Goal: Task Accomplishment & Management: Contribute content

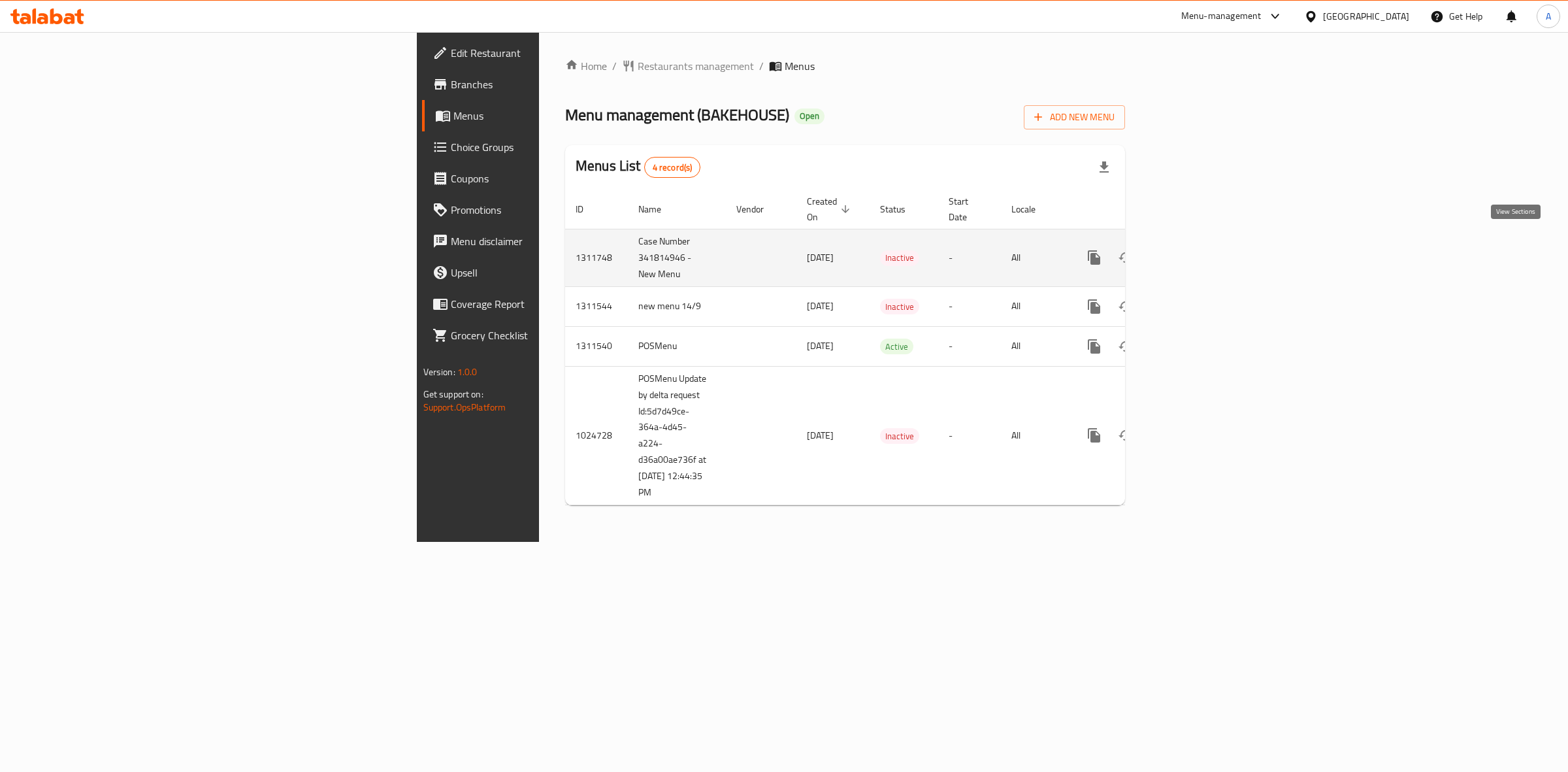
click at [1196, 250] on icon "enhanced table" at bounding box center [1188, 258] width 16 height 16
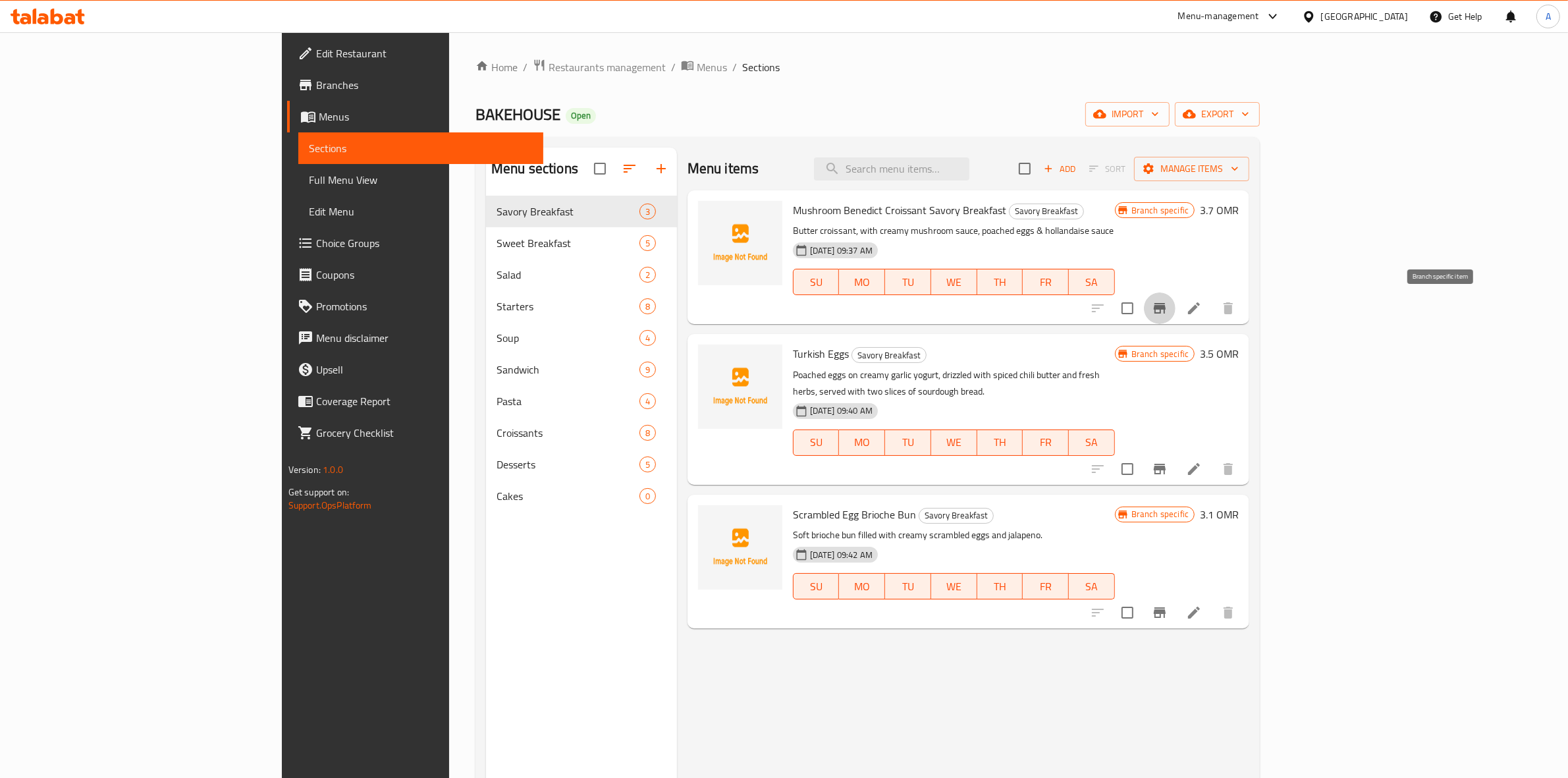
click at [1167, 310] on icon "Branch-specific-item" at bounding box center [1159, 308] width 16 height 16
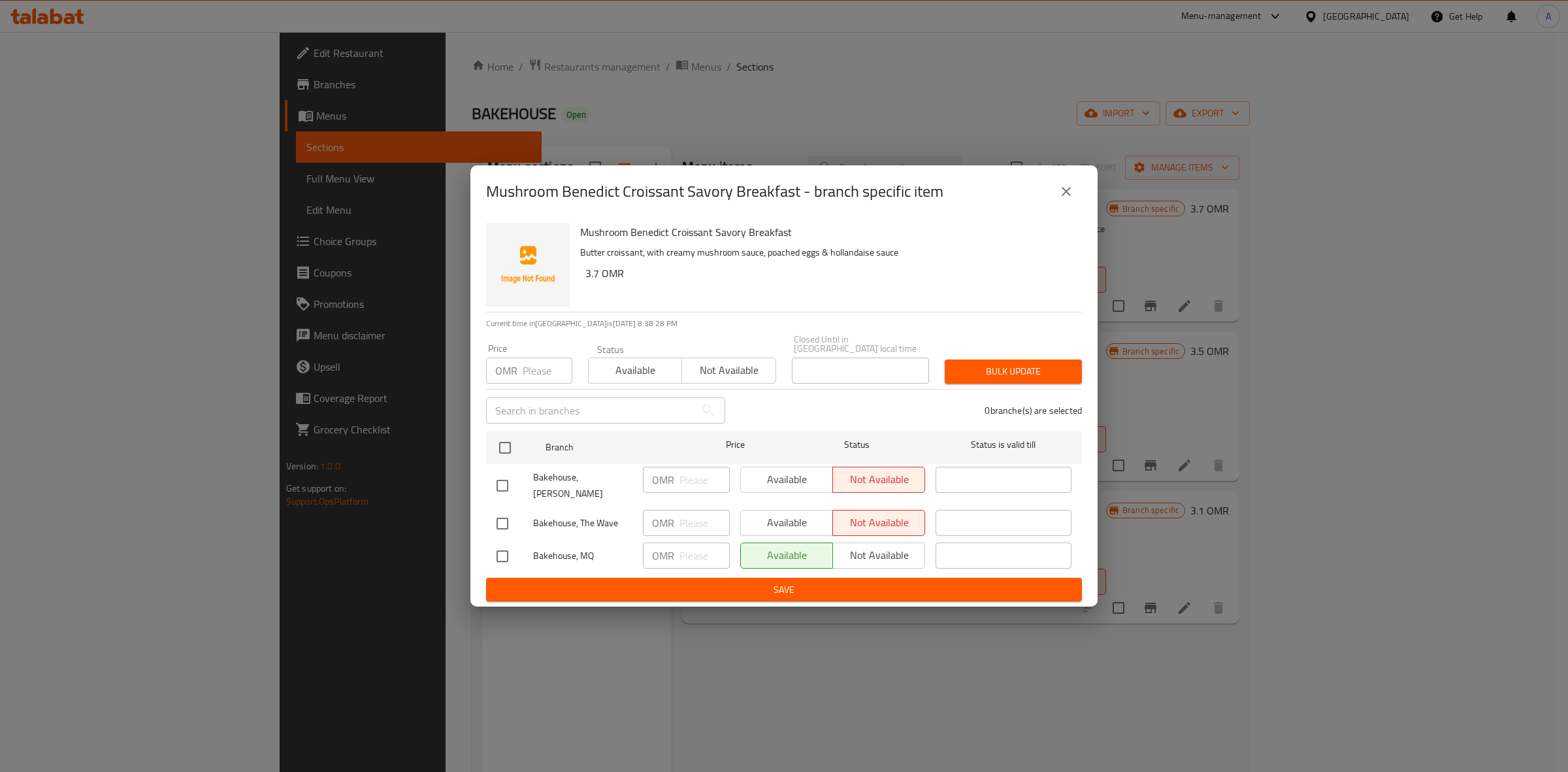
click at [1068, 196] on icon "close" at bounding box center [1066, 192] width 10 height 10
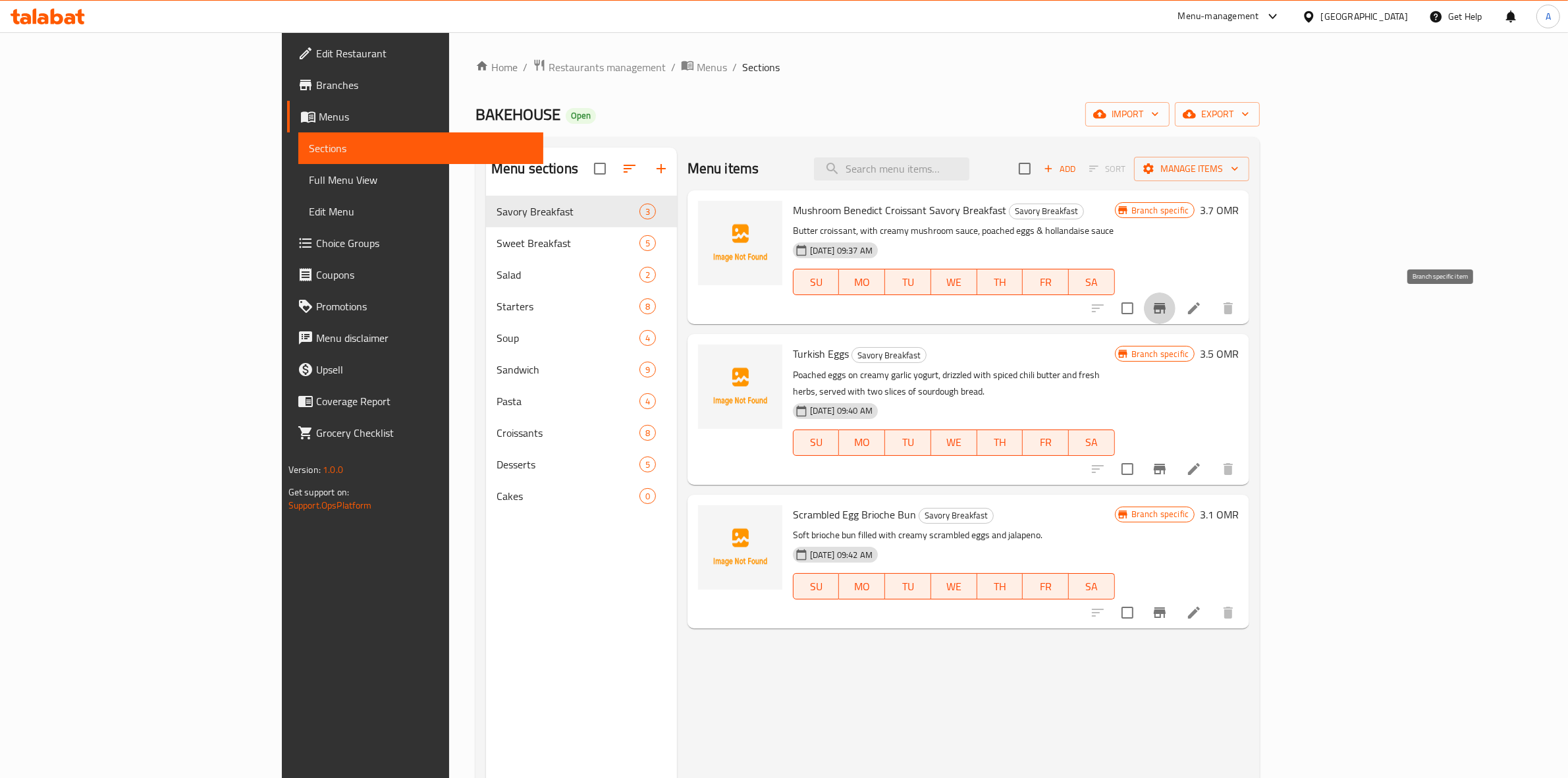
click at [1167, 312] on icon "Branch-specific-item" at bounding box center [1159, 308] width 16 height 16
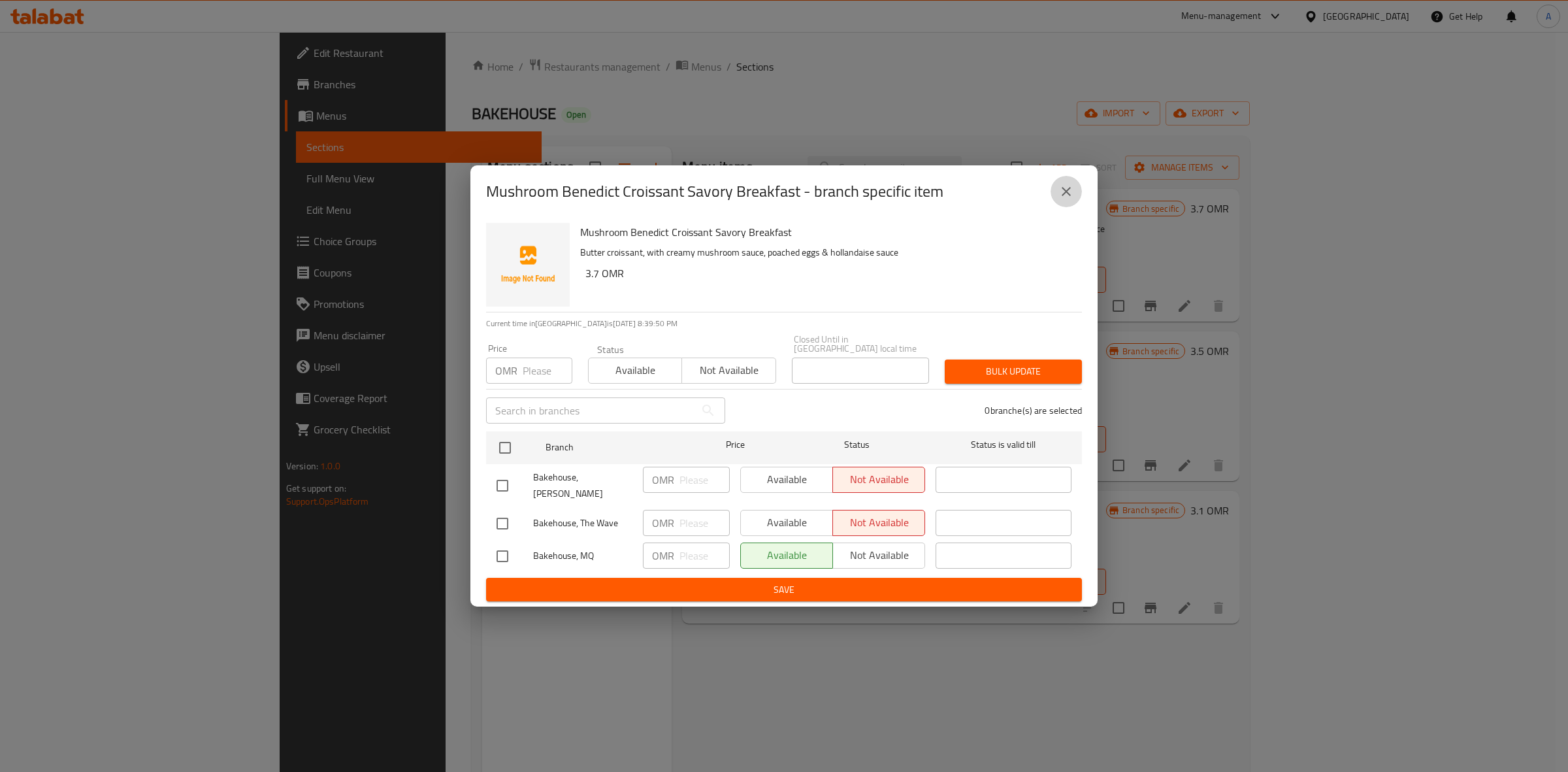
click at [1071, 200] on icon "close" at bounding box center [1066, 192] width 16 height 16
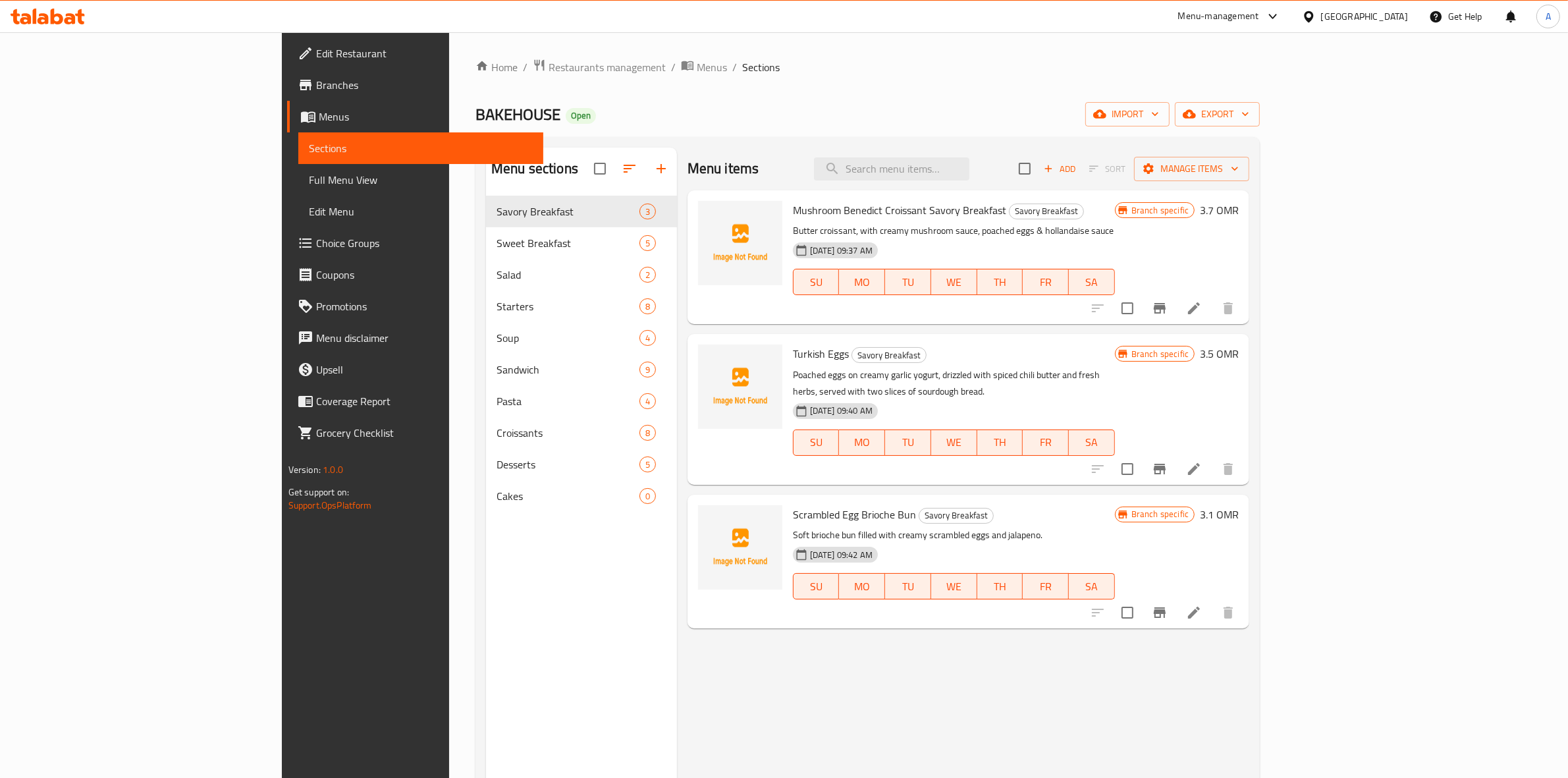
click at [1166, 133] on div "Home / Restaurants management / Menus / Sections BAKEHOUSE Open import export M…" at bounding box center [867, 497] width 784 height 877
click at [1196, 120] on icon "button" at bounding box center [1189, 113] width 13 height 13
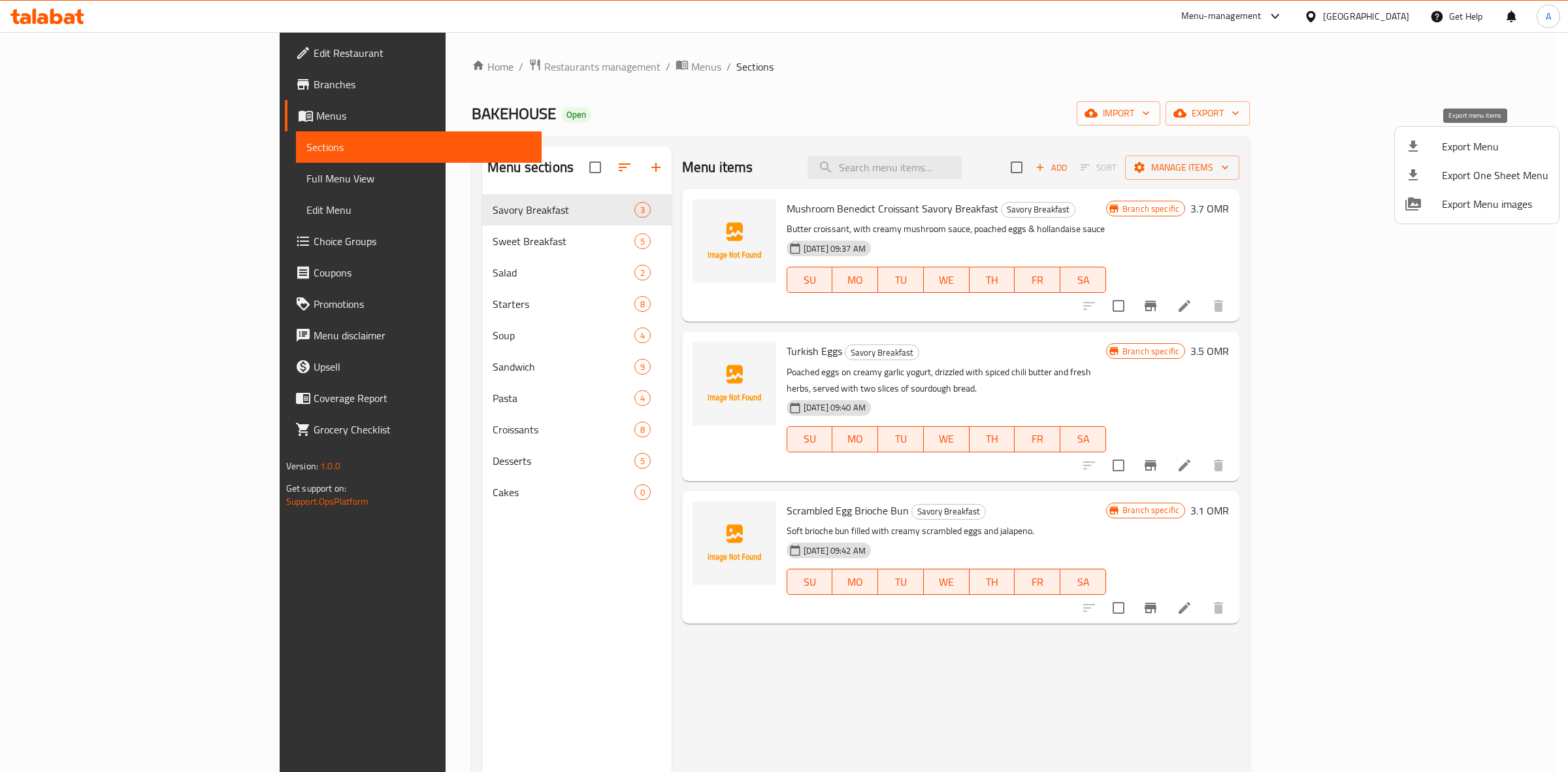
click at [1459, 151] on span "Export Menu" at bounding box center [1495, 147] width 106 height 16
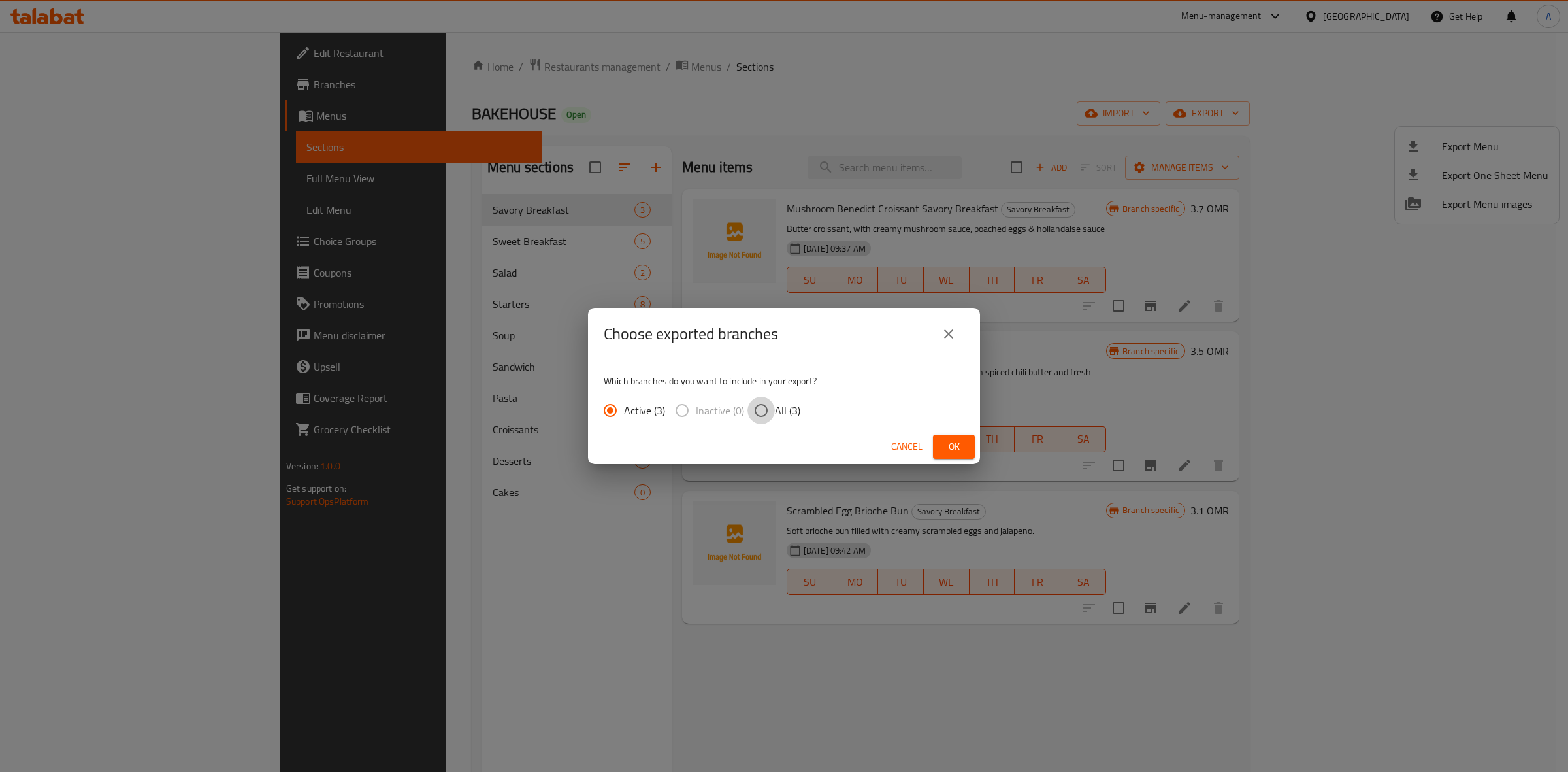
click at [762, 408] on input "All (3)" at bounding box center [761, 411] width 28 height 28
radio input "true"
click at [961, 433] on div "Cancel Ok" at bounding box center [784, 447] width 392 height 35
click at [957, 453] on span "Ok" at bounding box center [954, 446] width 21 height 17
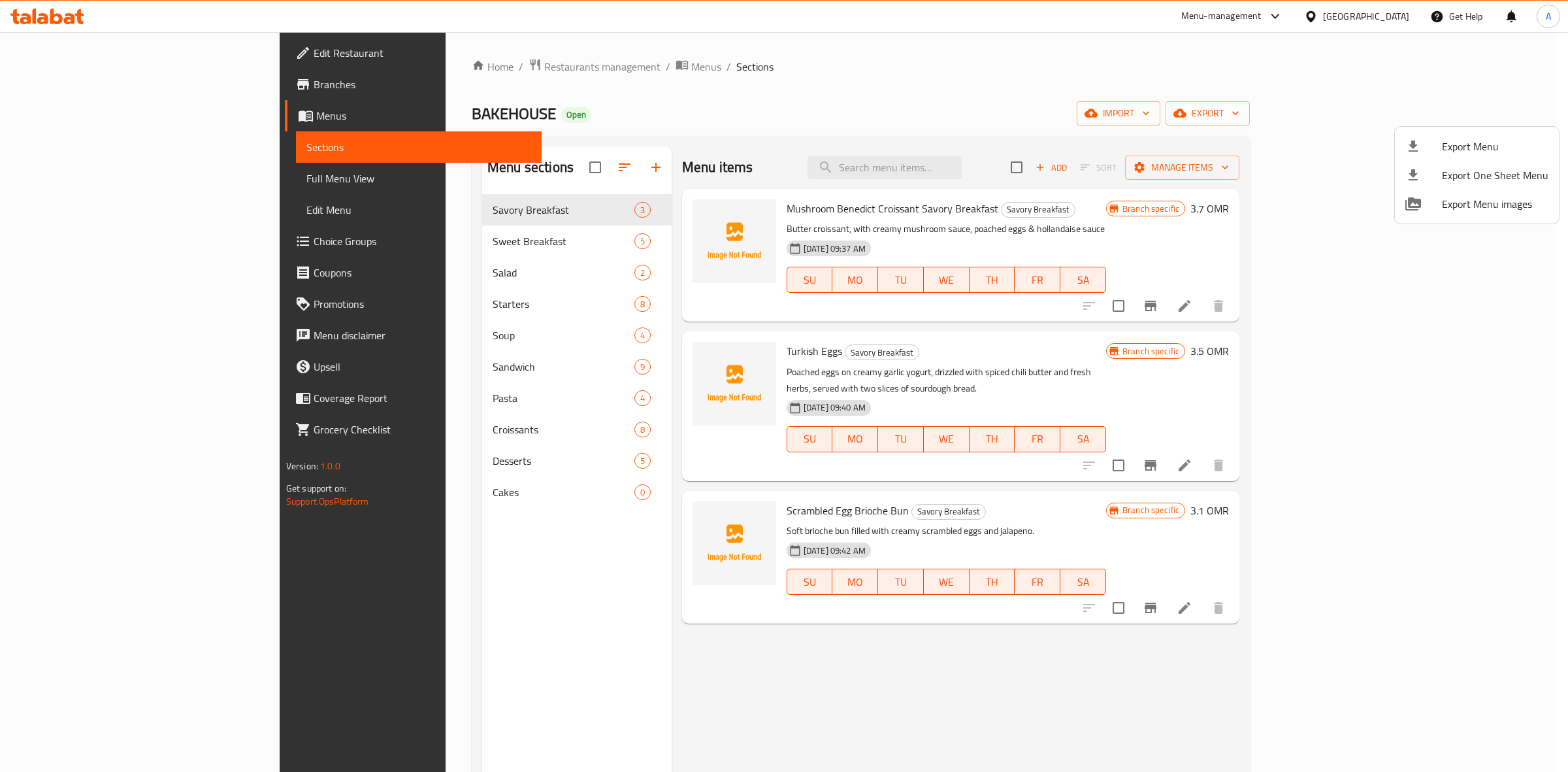
click at [415, 538] on div at bounding box center [784, 386] width 1568 height 772
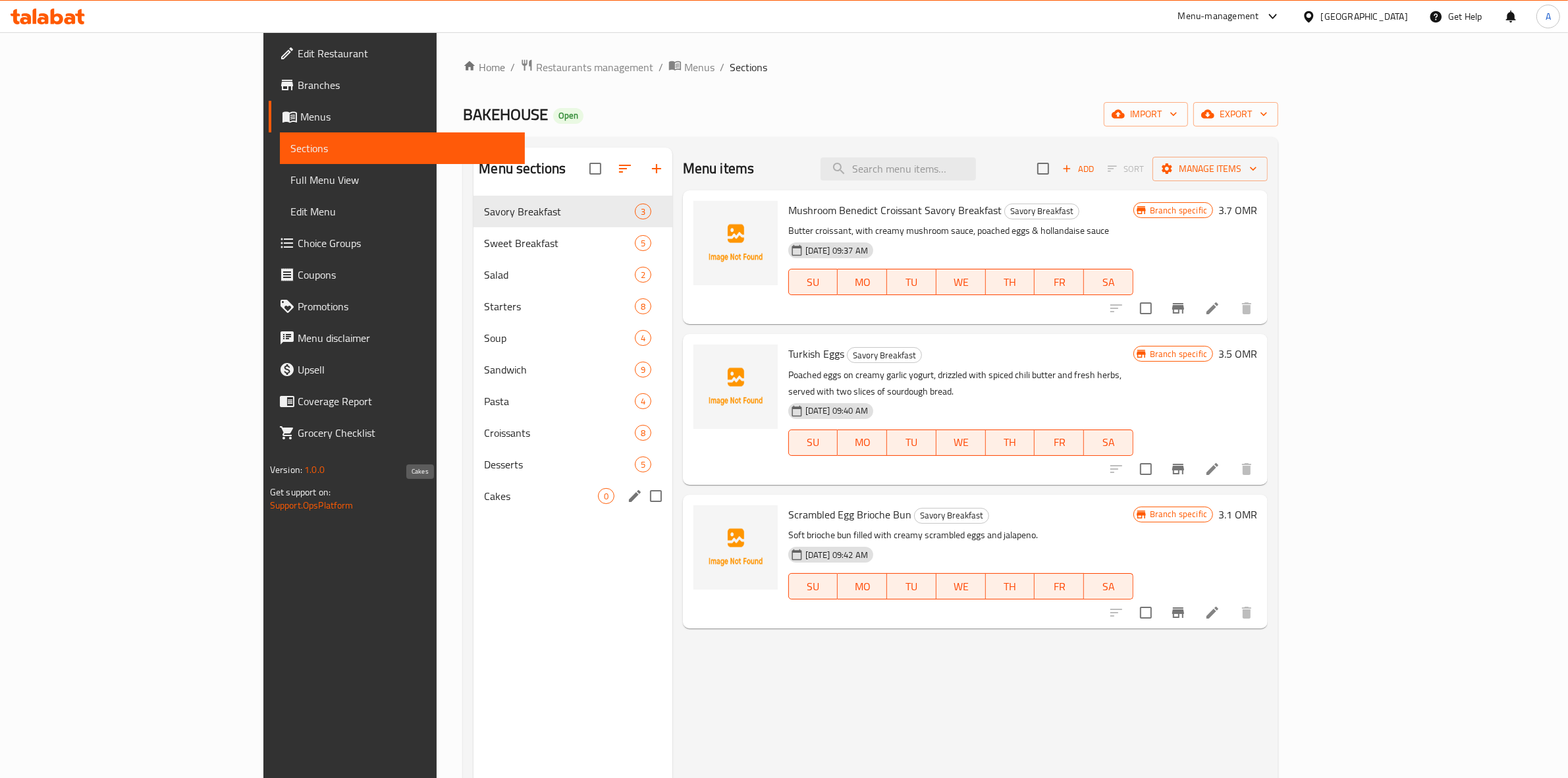
click at [484, 493] on span "Cakes" at bounding box center [540, 496] width 113 height 16
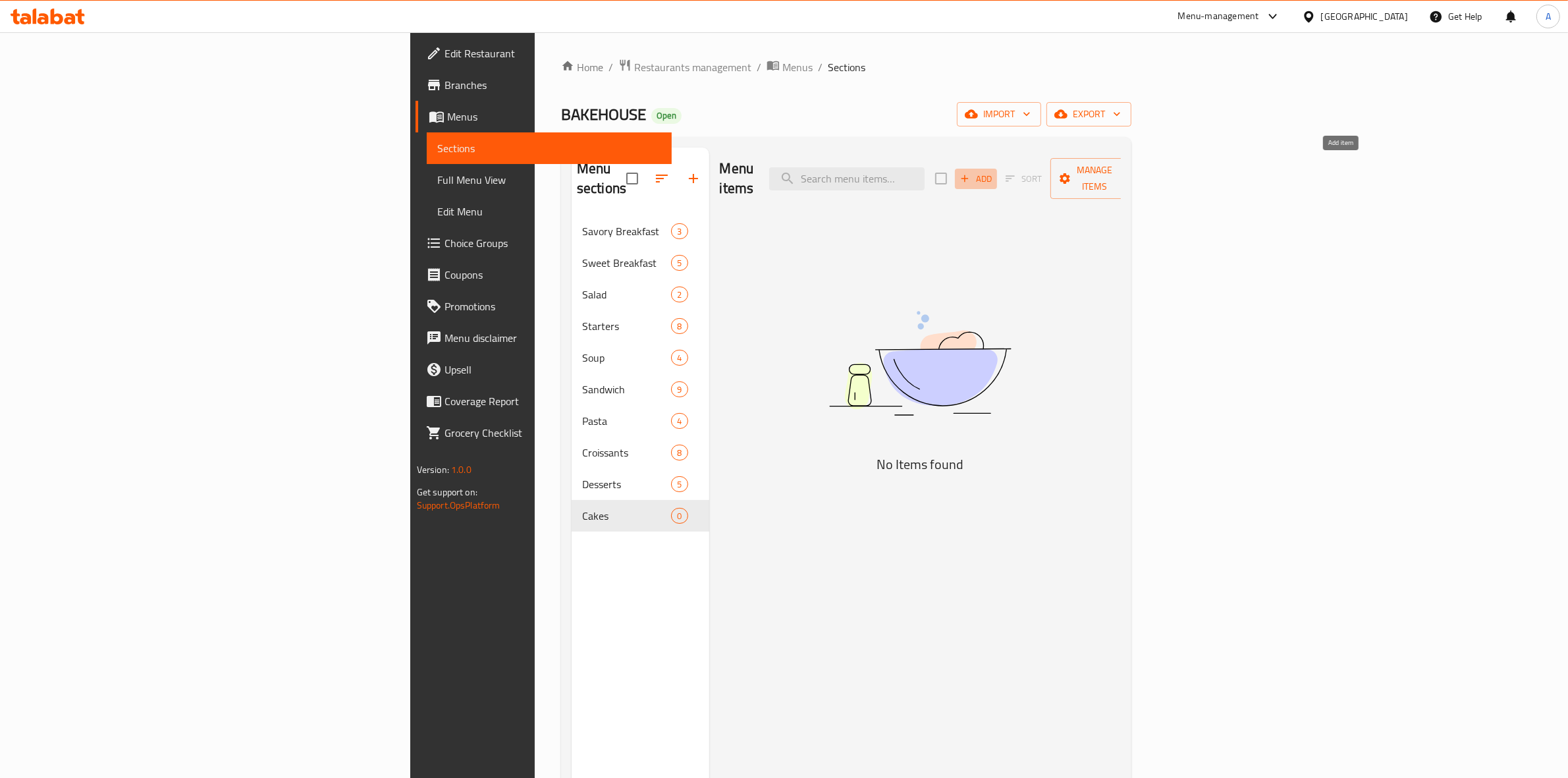
click at [993, 173] on span "Add" at bounding box center [976, 178] width 36 height 15
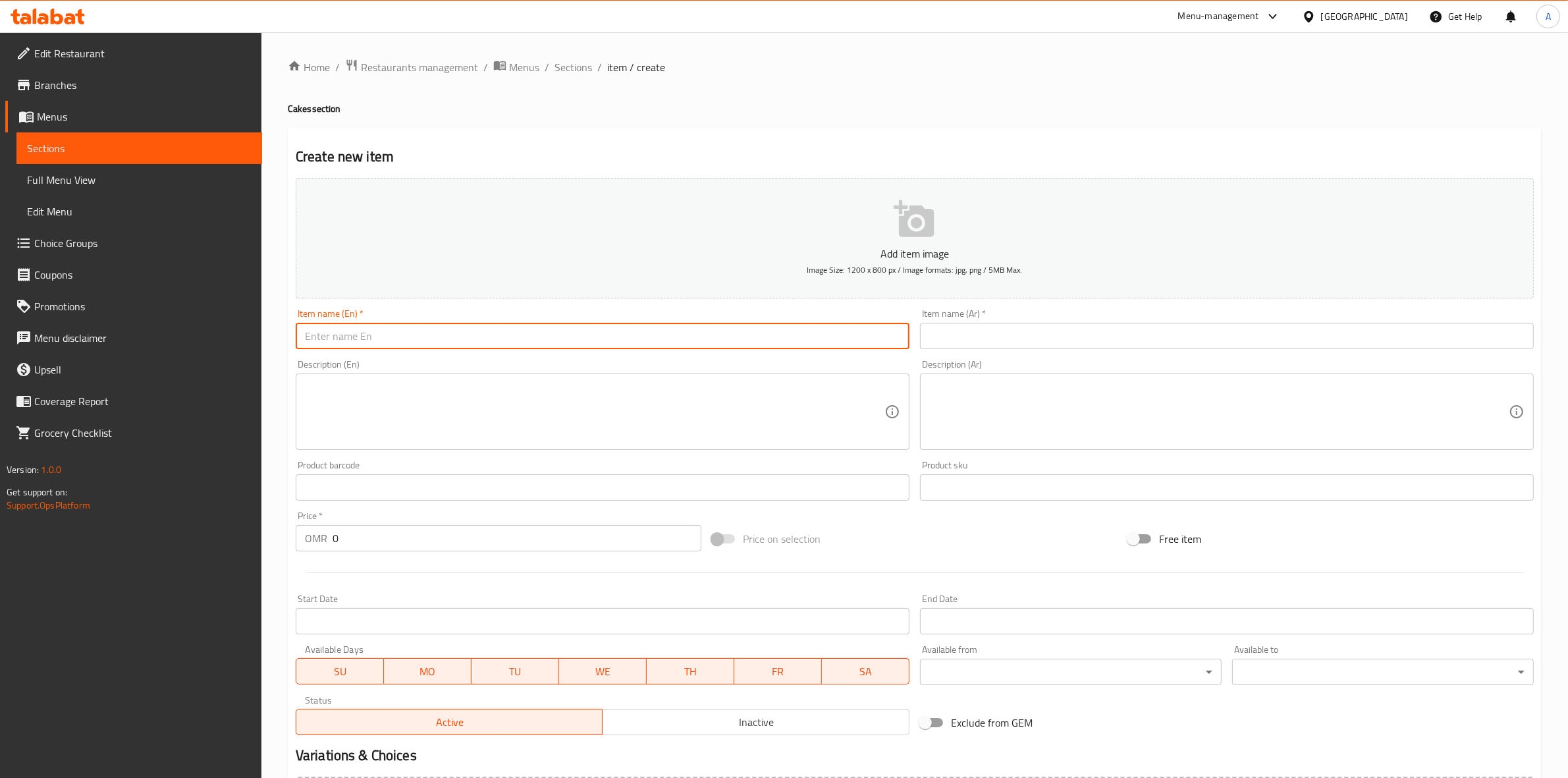
click at [393, 338] on input "text" at bounding box center [602, 335] width 614 height 26
paste input "San Sebastian Slice"
drag, startPoint x: 410, startPoint y: 338, endPoint x: 275, endPoint y: 326, distance: 135.5
click at [261, 326] on div "Edit Restaurant Branches Menus Sections Full Menu View Edit Menu Choice Groups …" at bounding box center [784, 481] width 1568 height 899
type input "San Sebastian Slice"
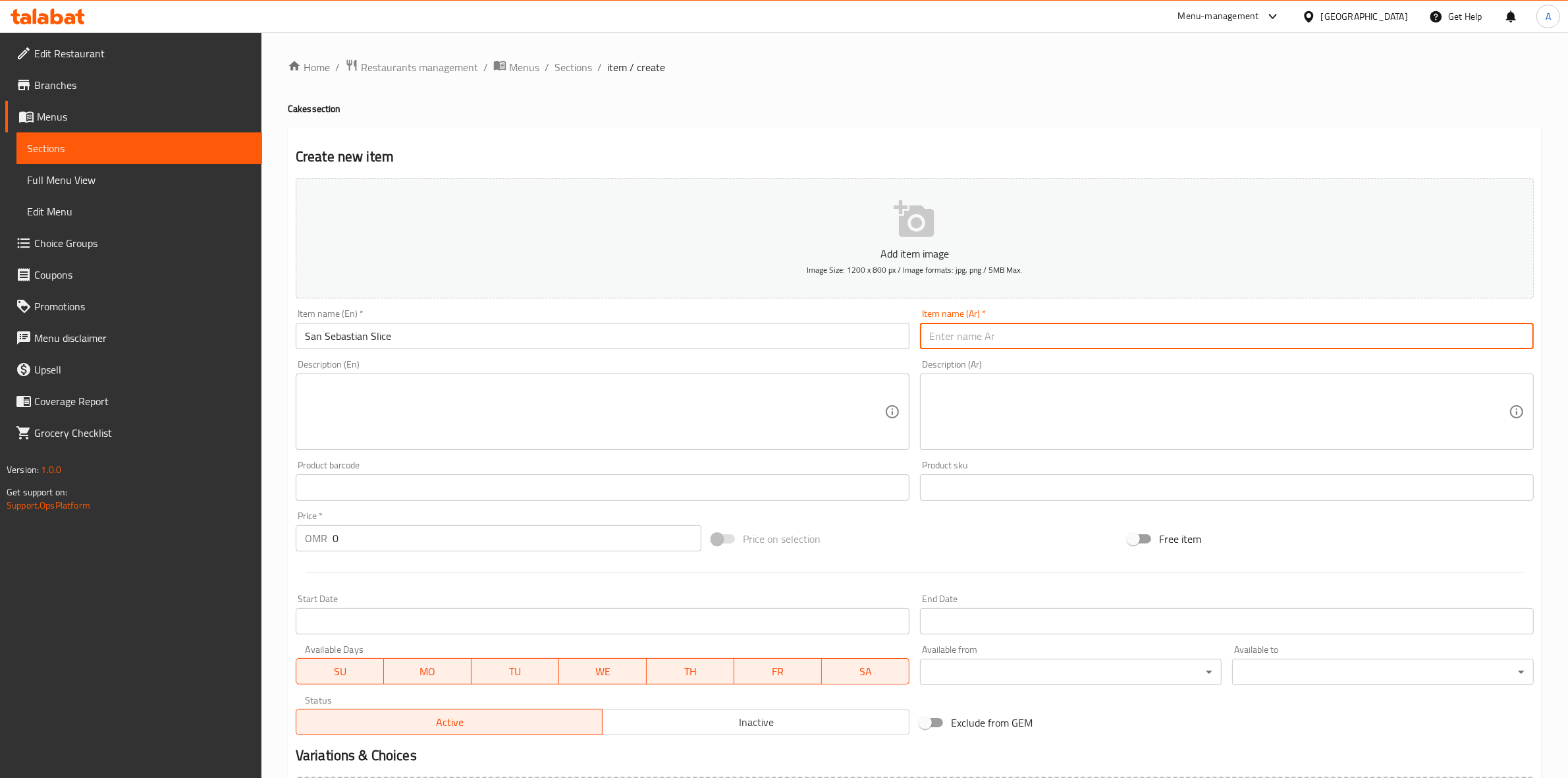
click at [976, 338] on input "text" at bounding box center [1226, 335] width 614 height 26
paste input "شريحة سان سيباستيان"
type input "شريحة سان سيباستيان"
click at [1035, 117] on div "Home / Restaurants management / Menus / Sections / item / create Cakes section …" at bounding box center [914, 481] width 1253 height 846
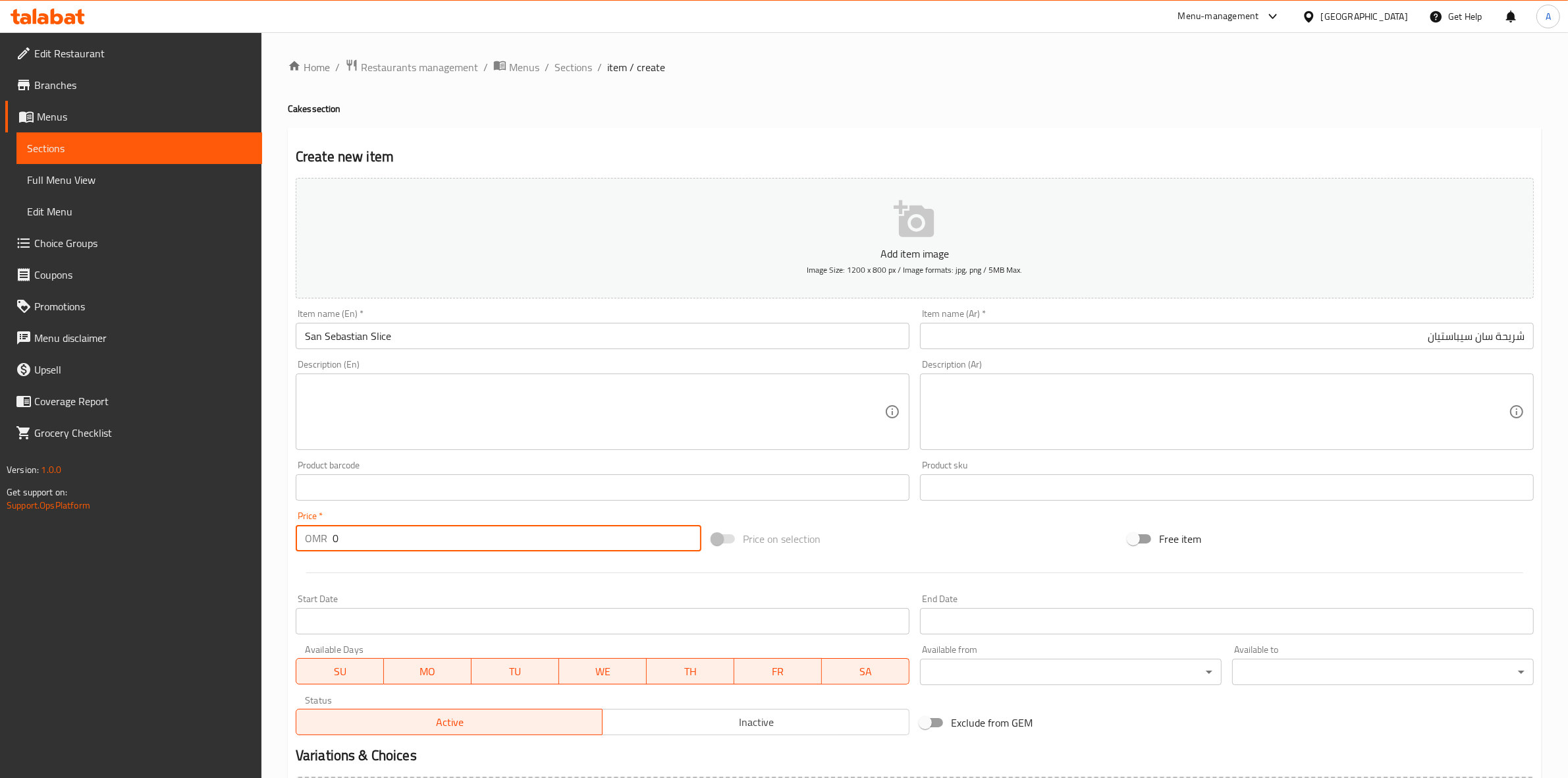
drag, startPoint x: 343, startPoint y: 544, endPoint x: 326, endPoint y: 542, distance: 17.1
click at [326, 542] on div "OMR 0 Price *" at bounding box center [498, 538] width 406 height 26
type input "2.95"
click at [400, 589] on div "Start Date Start Date" at bounding box center [603, 614] width 624 height 51
click at [449, 403] on textarea at bounding box center [595, 412] width 580 height 62
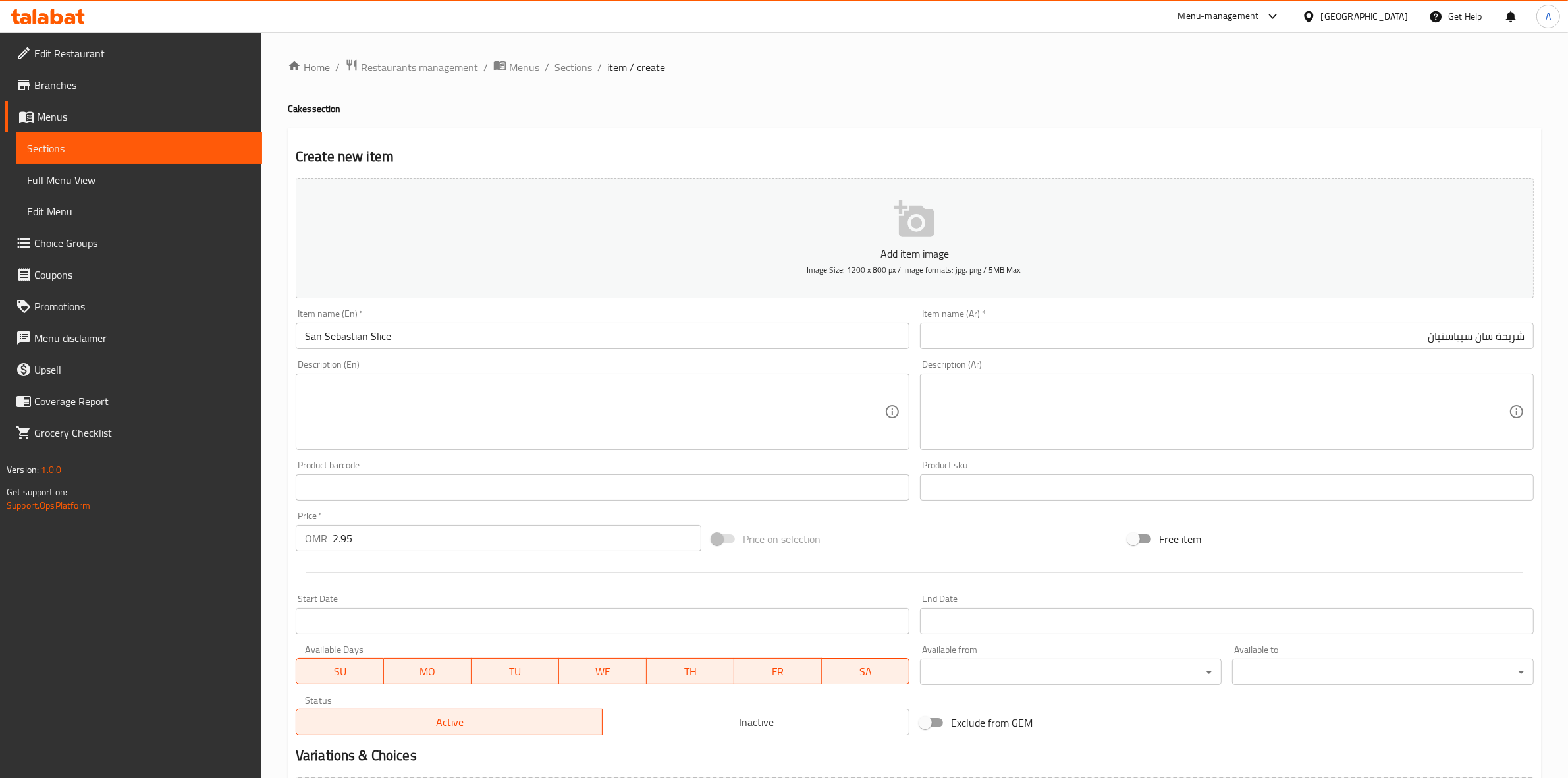
paste textarea "Creamy, crustless cheesecake with a caramelized top and soft center. Sauce come…"
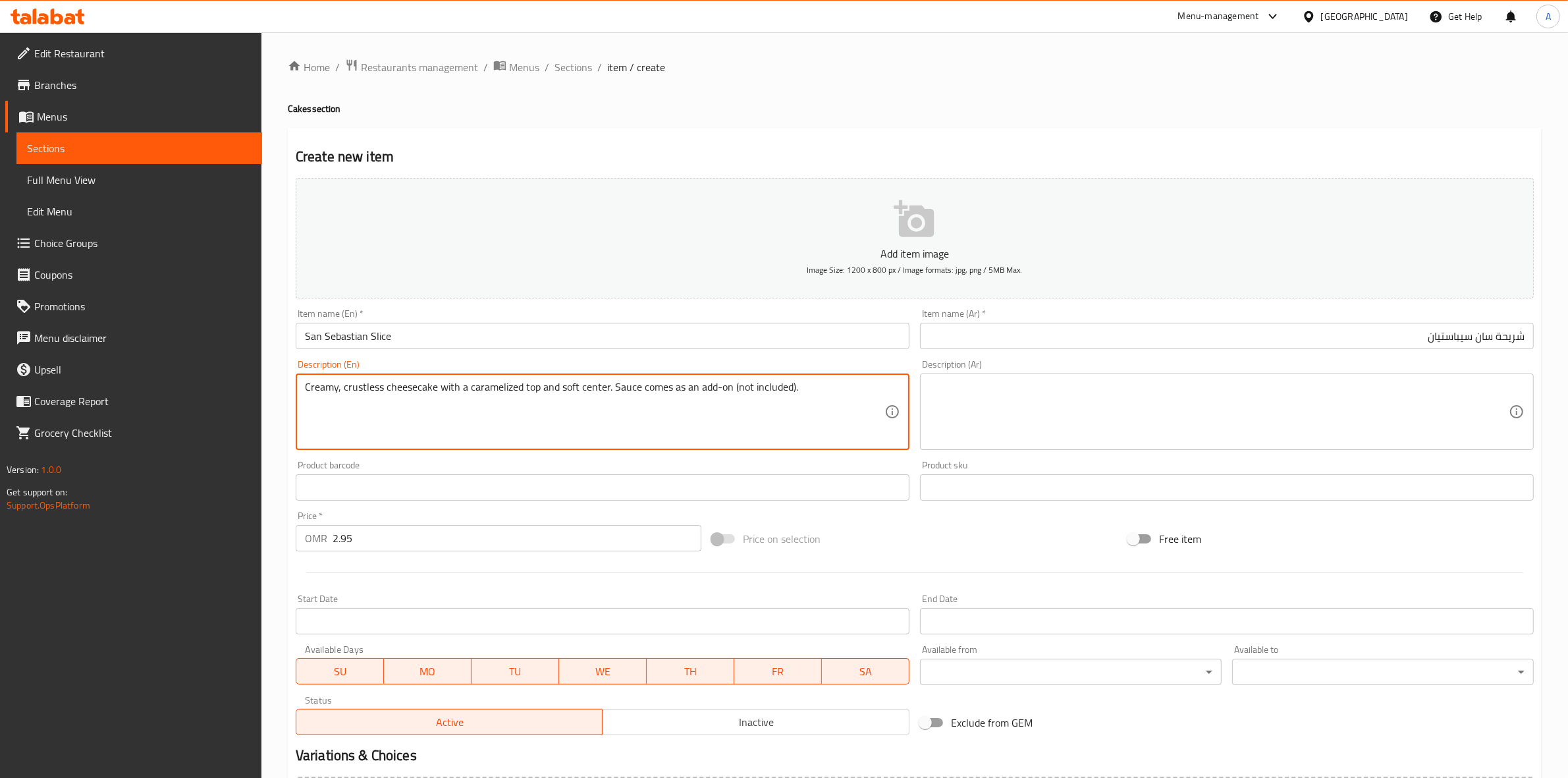
drag, startPoint x: 809, startPoint y: 389, endPoint x: 732, endPoint y: 397, distance: 77.4
click at [732, 397] on textarea "Creamy, crustless cheesecake with a caramelized top and soft center. Sauce come…" at bounding box center [595, 412] width 580 height 62
type textarea "Creamy, crustless cheesecake with a caramelized top and soft center. Sauce come…"
click at [735, 468] on div "Product barcode Product barcode" at bounding box center [602, 480] width 614 height 40
drag, startPoint x: 592, startPoint y: 395, endPoint x: 169, endPoint y: 376, distance: 423.4
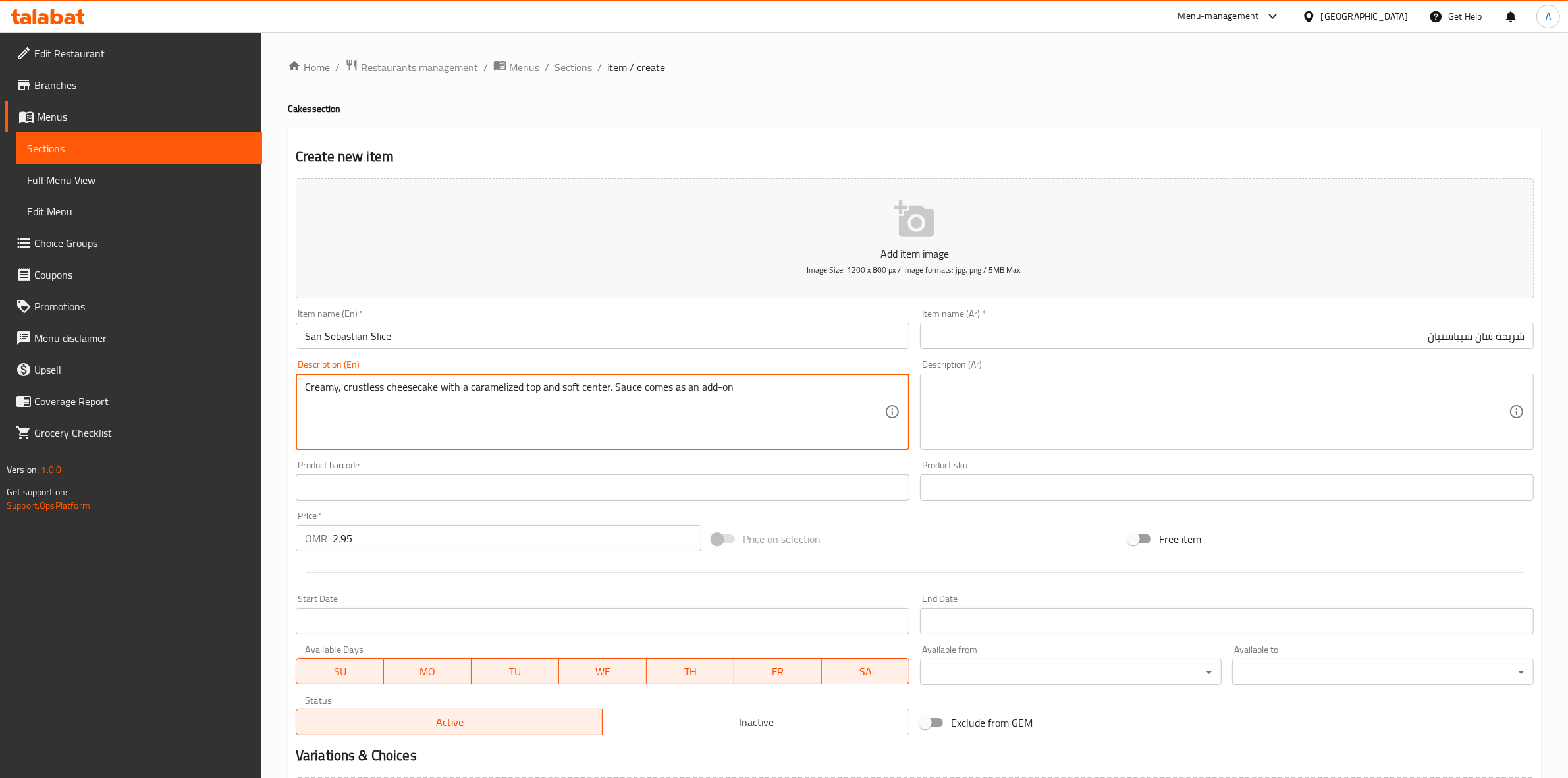
click at [1127, 409] on textarea at bounding box center [1219, 412] width 580 height 62
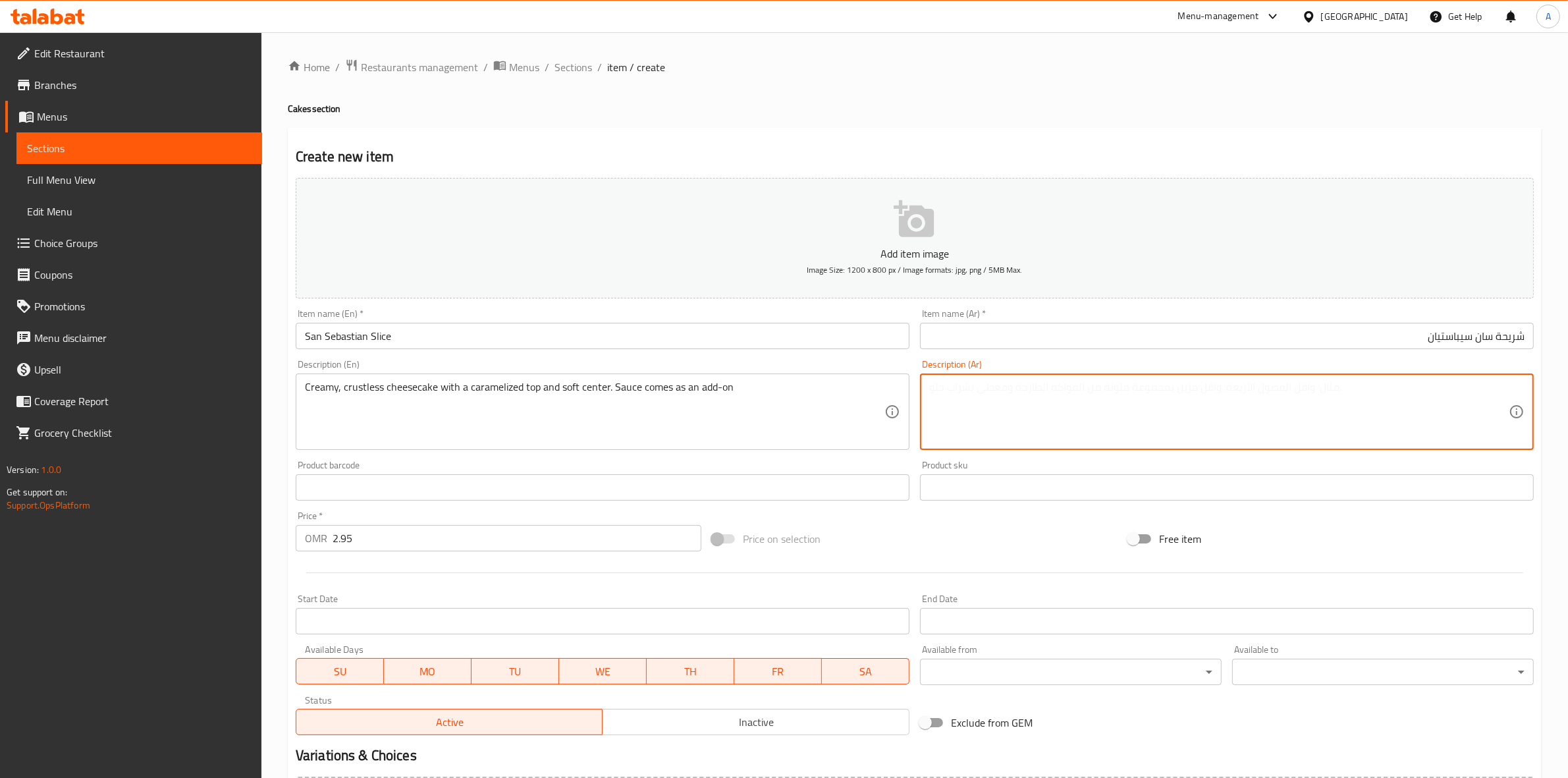
paste textarea "تشيز [PERSON_NAME] بدون قشرة، بطبقة مكرمل ووسط طري. تُقدّم الصلصة كإضافة."
type textarea "تشيز [PERSON_NAME] بدون قشرة، بطبقة مكرمل ووسط طري. تُقدّم الصلصة كإضافة."
click at [1076, 143] on div "Create new item Add item image Image Size: 1200 x 800 px / Image formats: jpg, …" at bounding box center [914, 511] width 1253 height 767
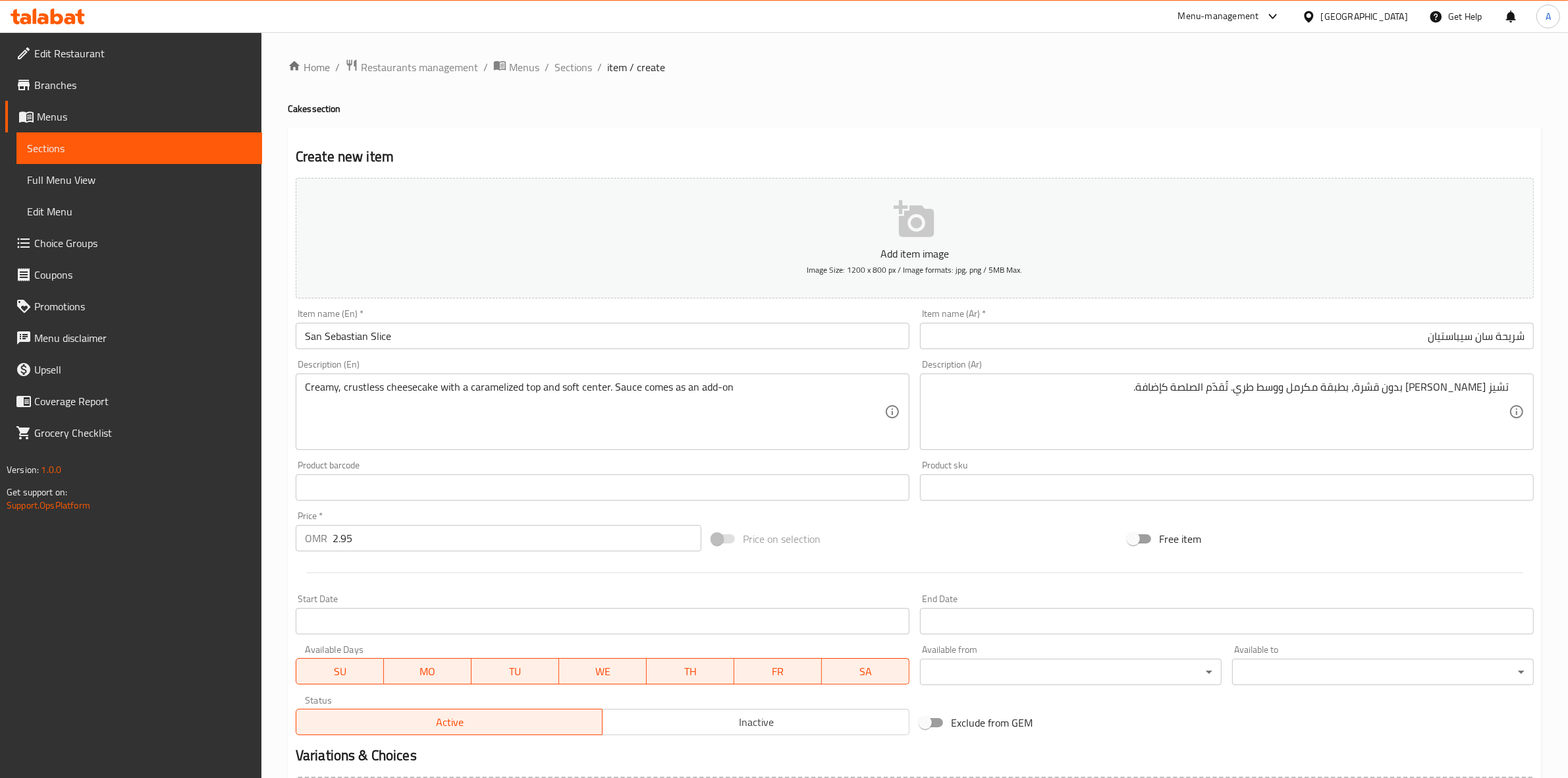
click at [1074, 142] on div "Create new item Add item image Image Size: 1200 x 800 px / Image formats: jpg, …" at bounding box center [914, 511] width 1253 height 767
click at [989, 138] on div "Create new item Add item image Image Size: 1200 x 800 px / Image formats: jpg, …" at bounding box center [914, 511] width 1253 height 767
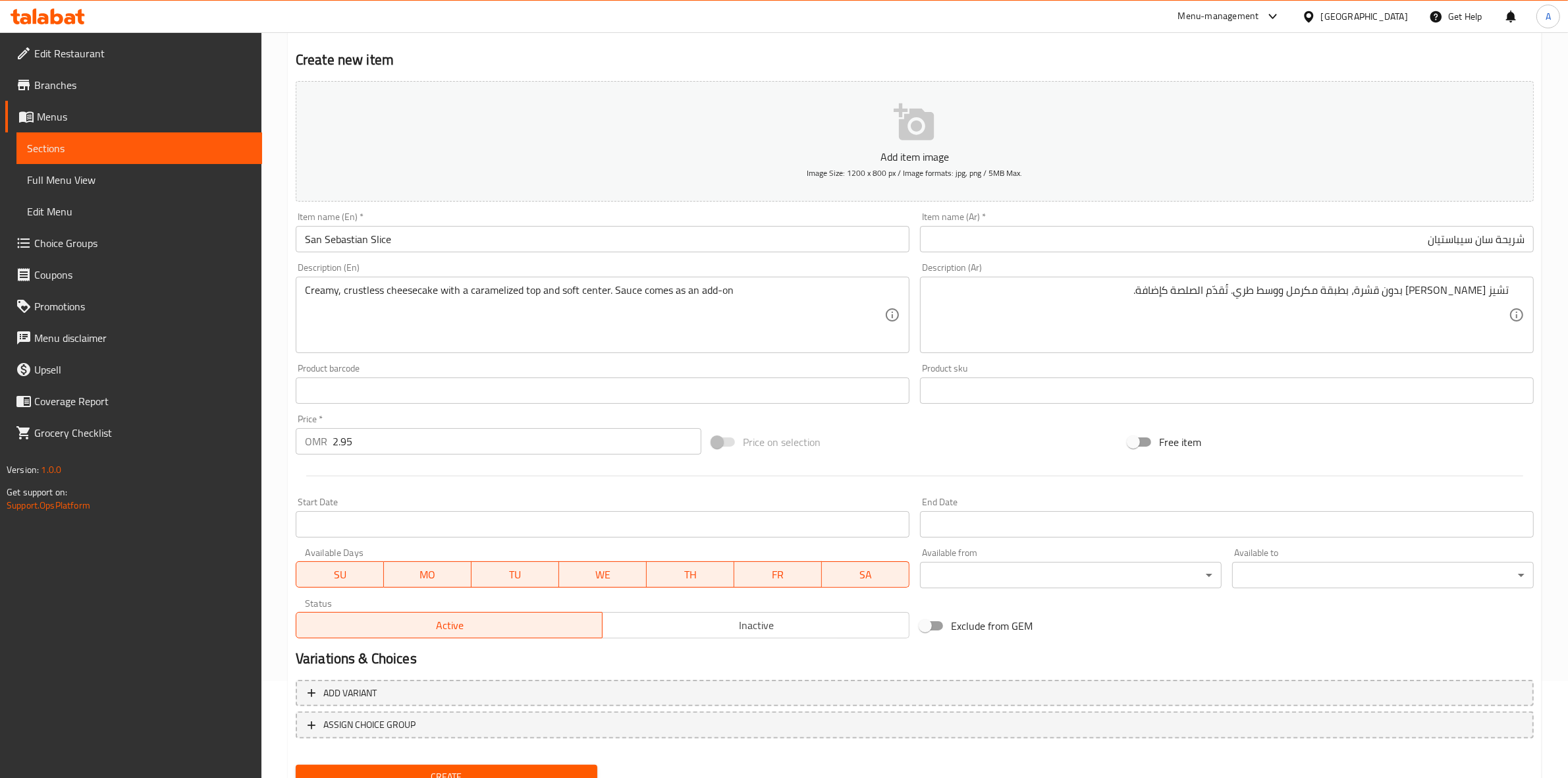
scroll to position [68, 0]
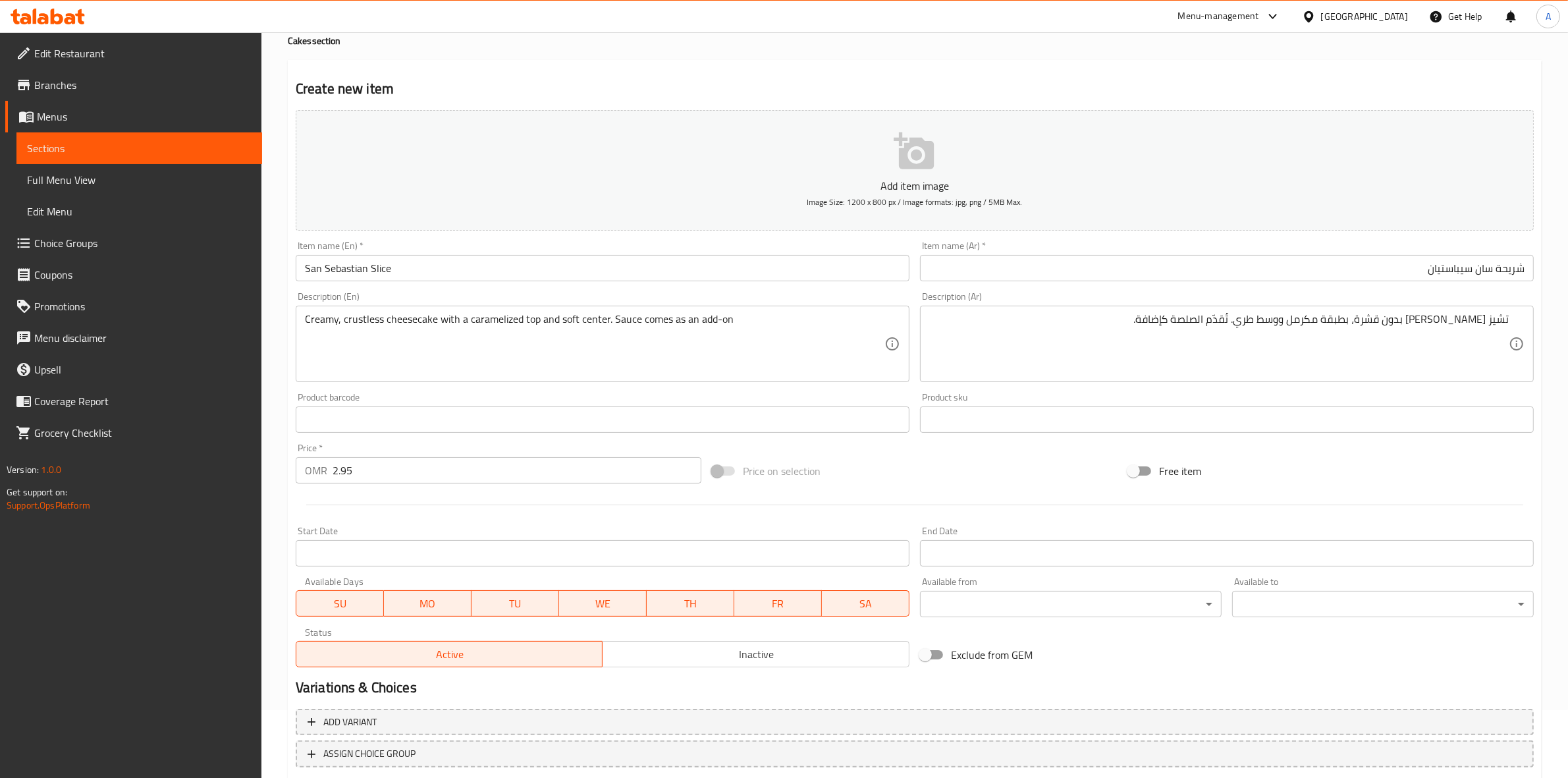
click at [940, 485] on div "Price on selection" at bounding box center [914, 470] width 416 height 36
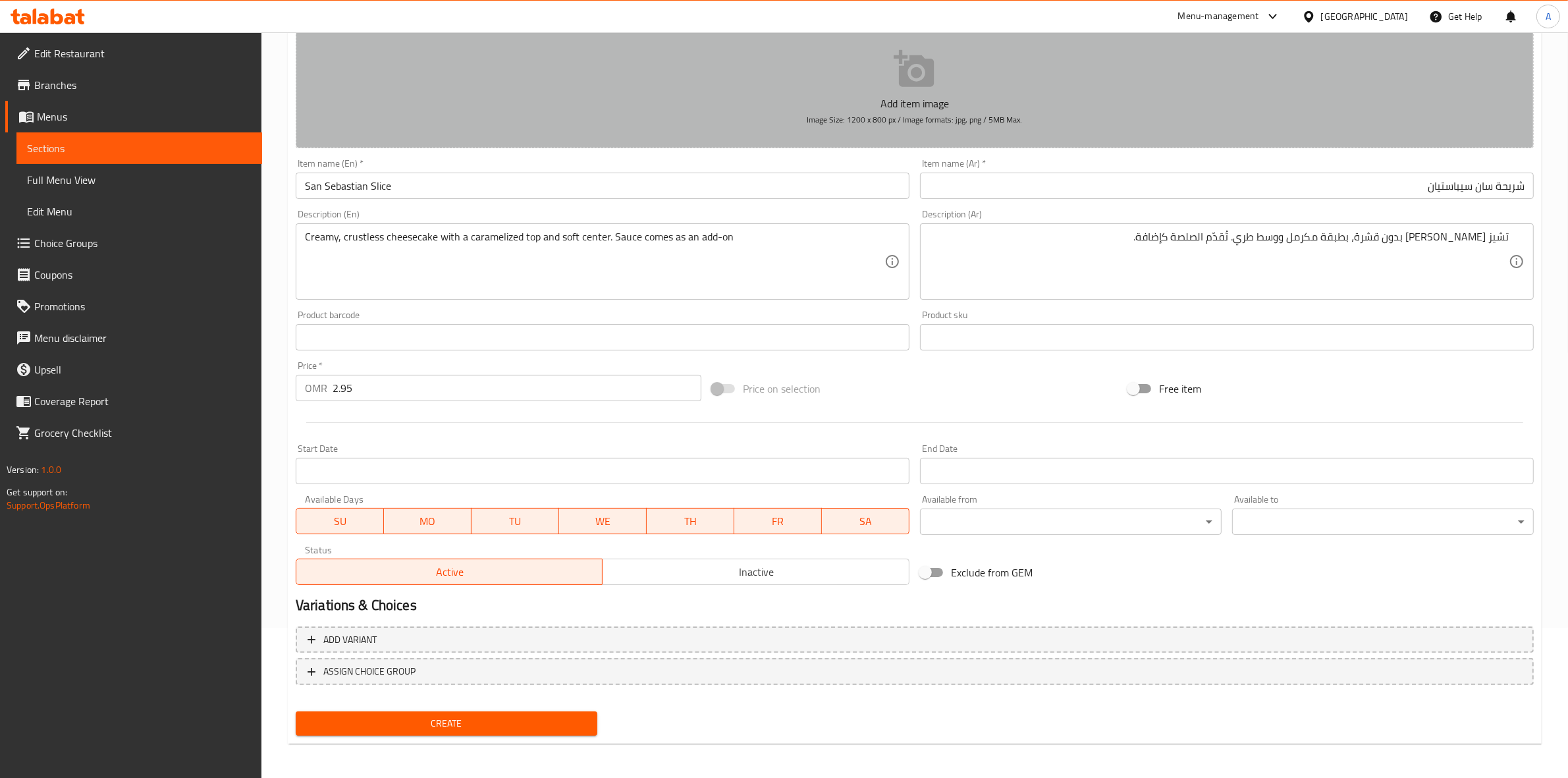
click at [677, 73] on button "Add item image Image Size: 1200 x 800 px / Image formats: jpg, png / 5MB Max." at bounding box center [914, 88] width 1237 height 121
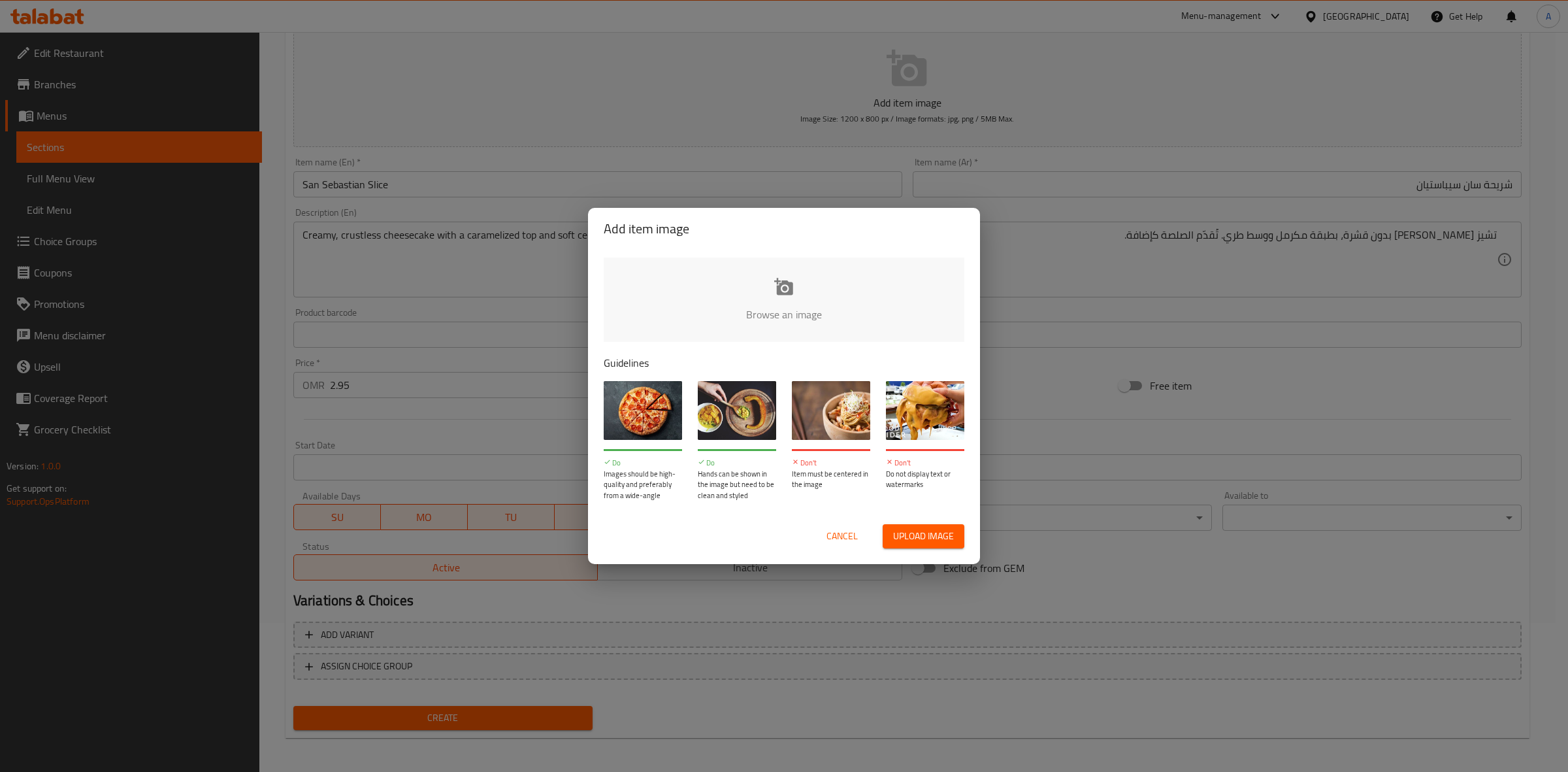
click at [1057, 392] on div "Add item image Browse an image Guidelines Do Images should be high-quality and …" at bounding box center [784, 386] width 1568 height 772
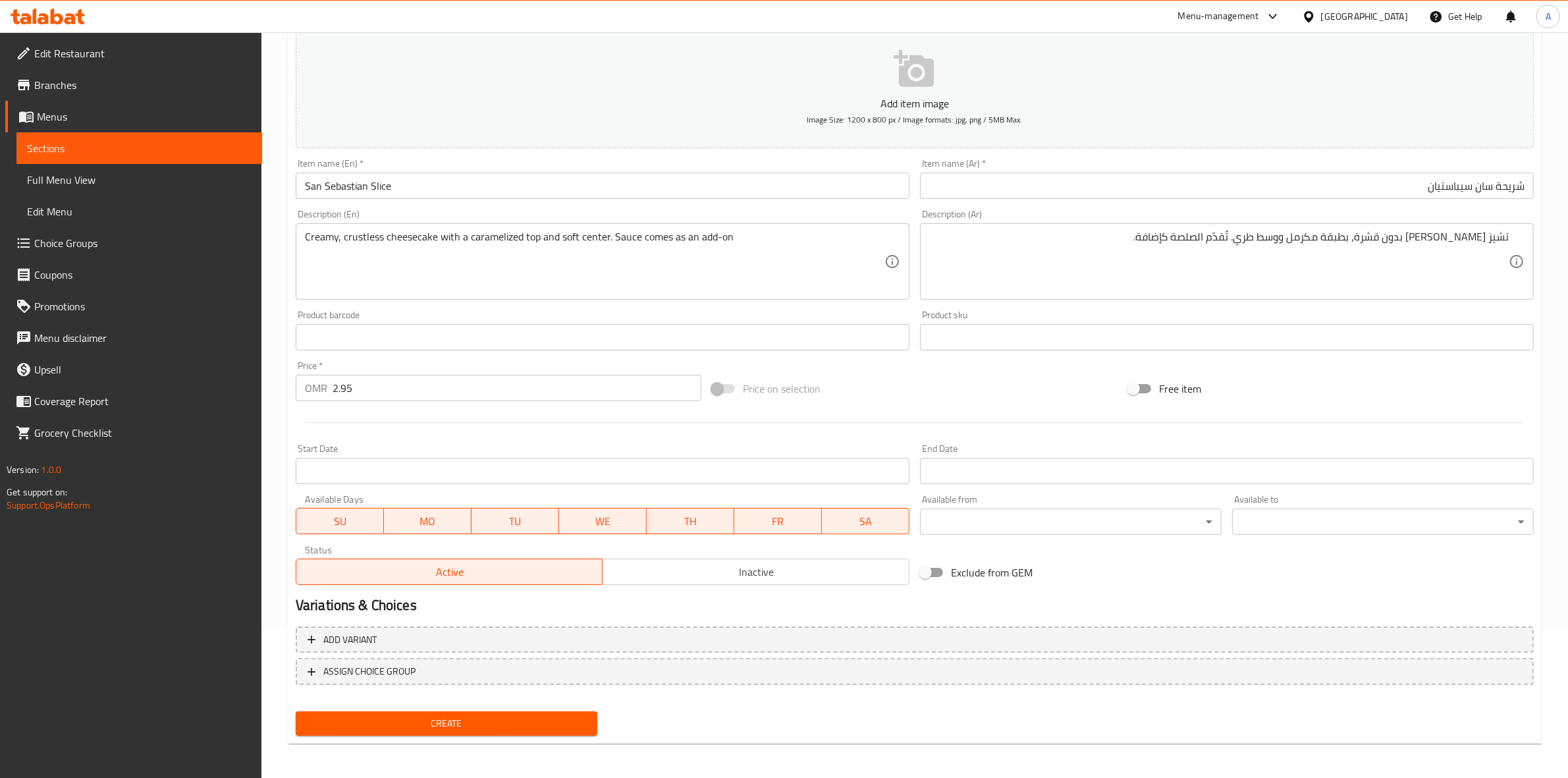
click at [493, 723] on span "Create" at bounding box center [445, 724] width 280 height 17
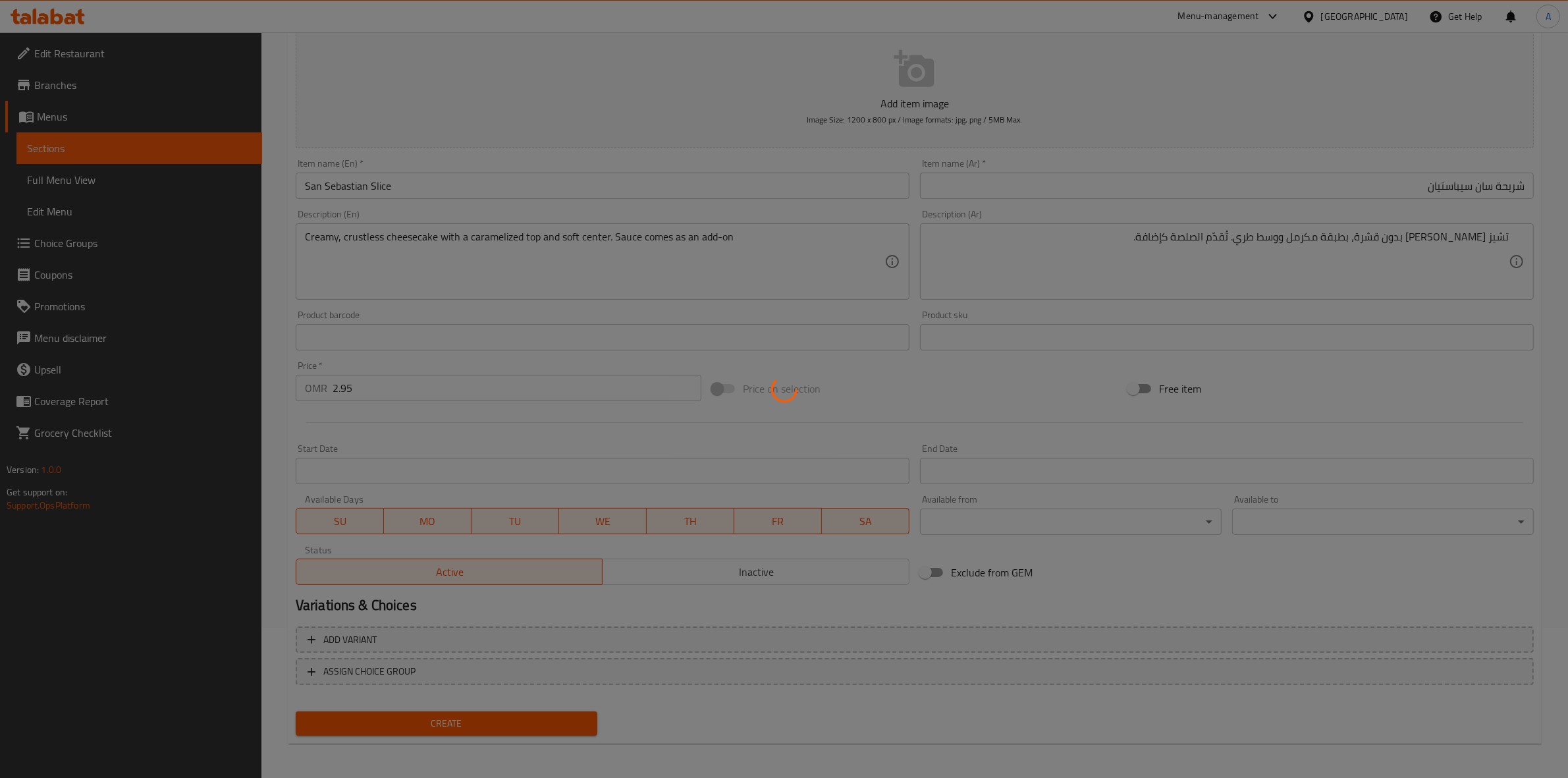
type input "0"
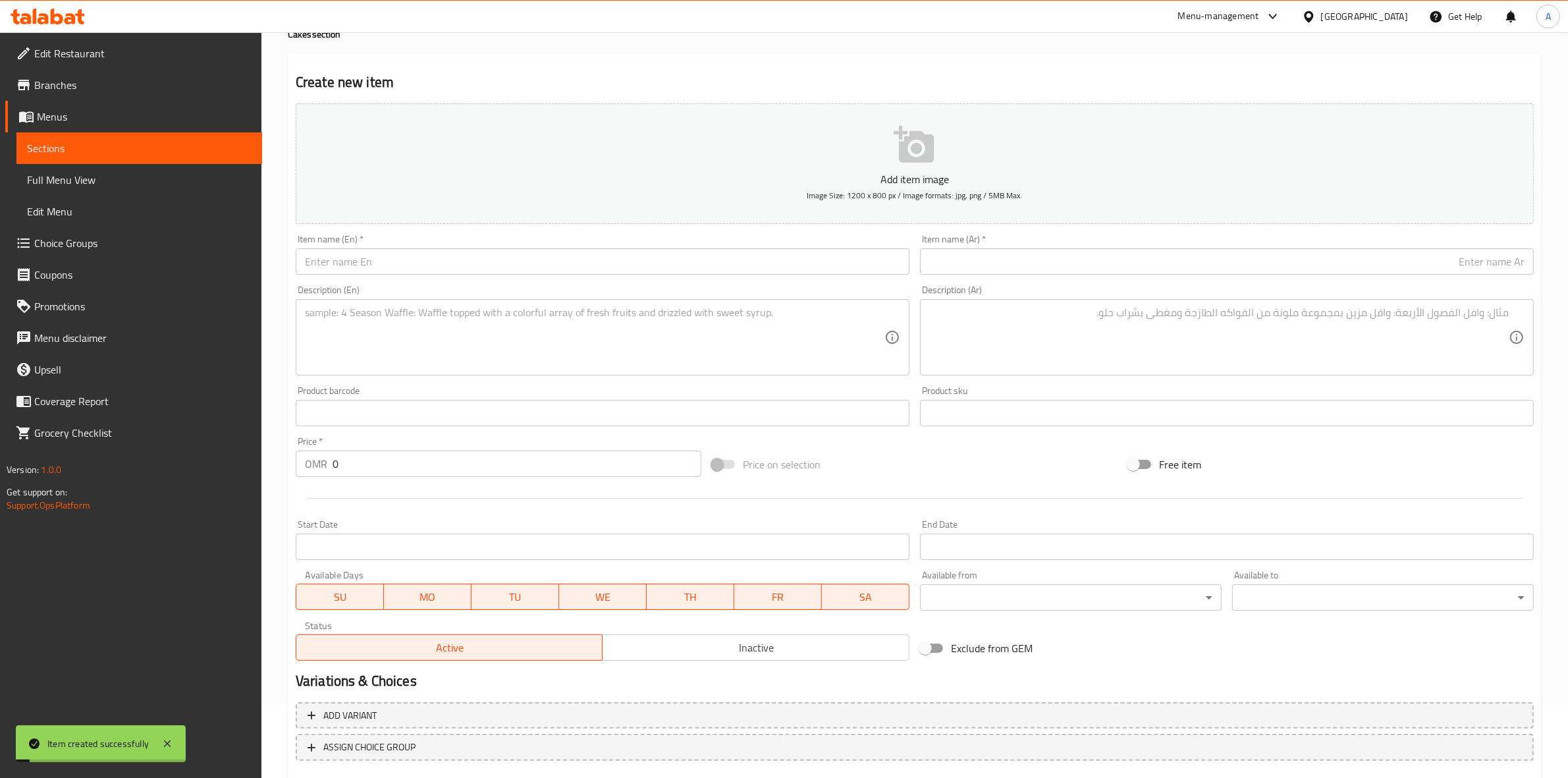
scroll to position [0, 0]
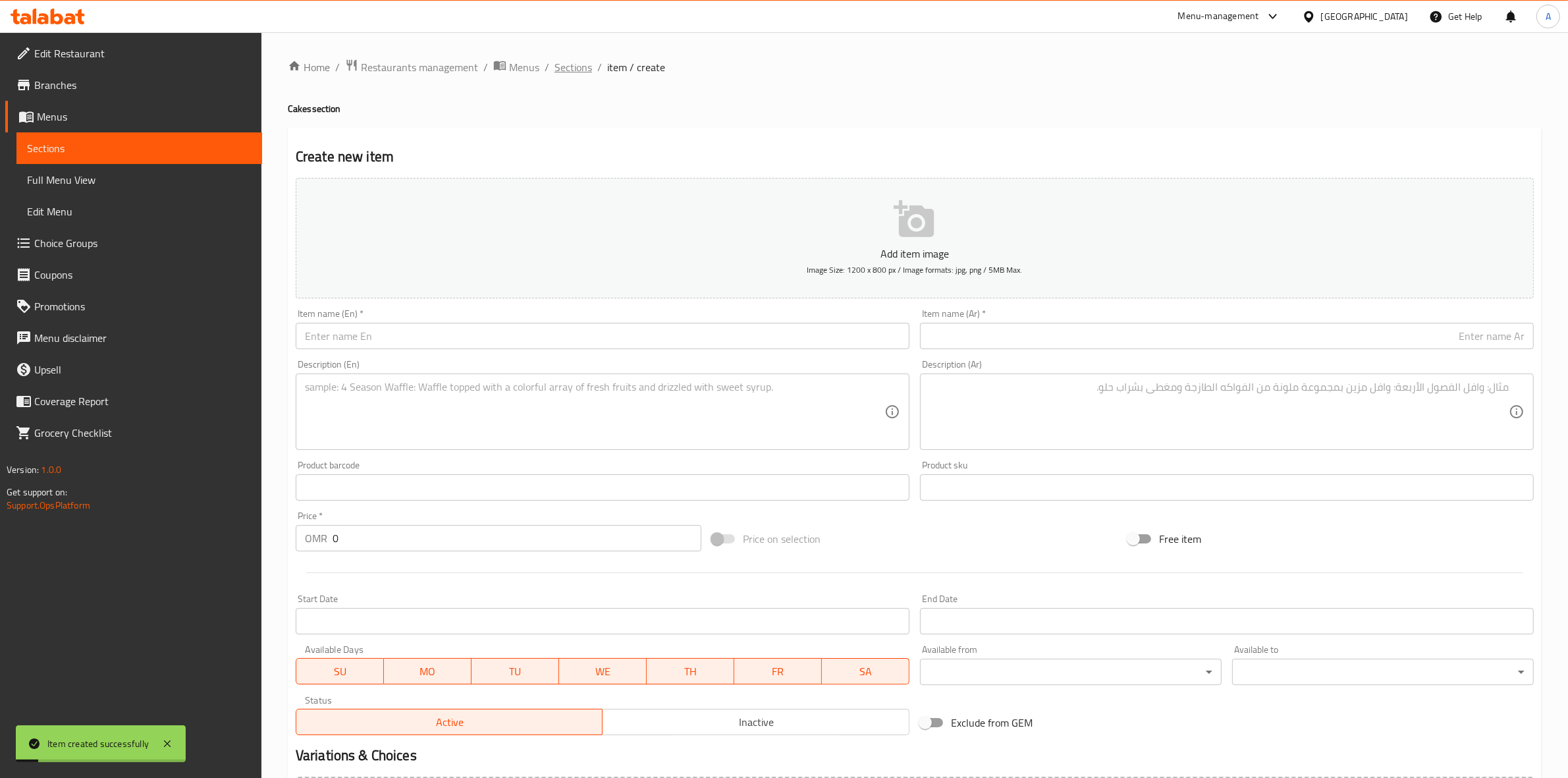
click at [561, 61] on span "Sections" at bounding box center [572, 67] width 38 height 16
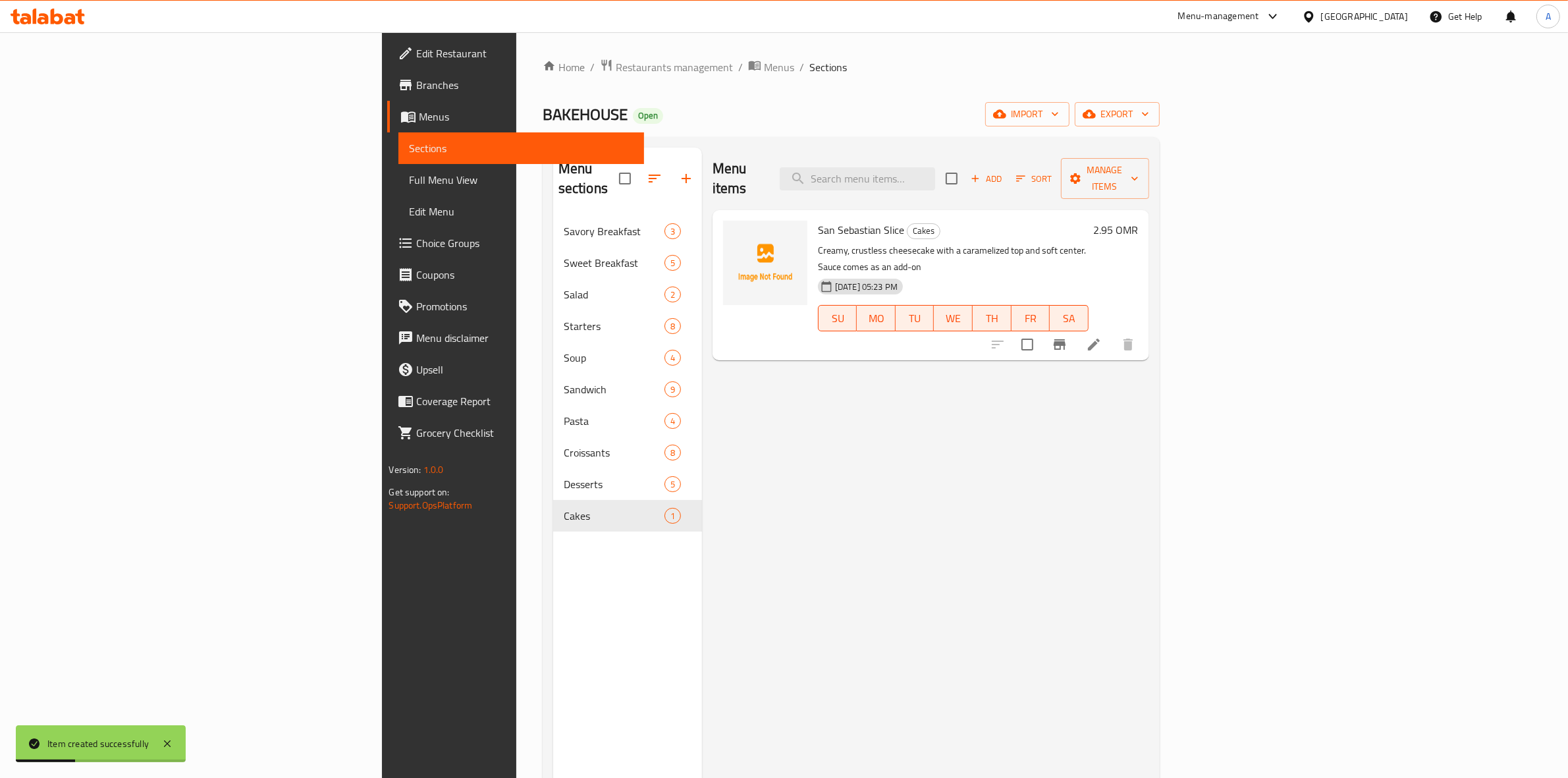
click at [918, 499] on div "Menu items Add Sort Manage items San Sebastian Slice Cakes Creamy, crustless ch…" at bounding box center [925, 537] width 447 height 778
click at [1112, 332] on li at bounding box center [1094, 344] width 37 height 24
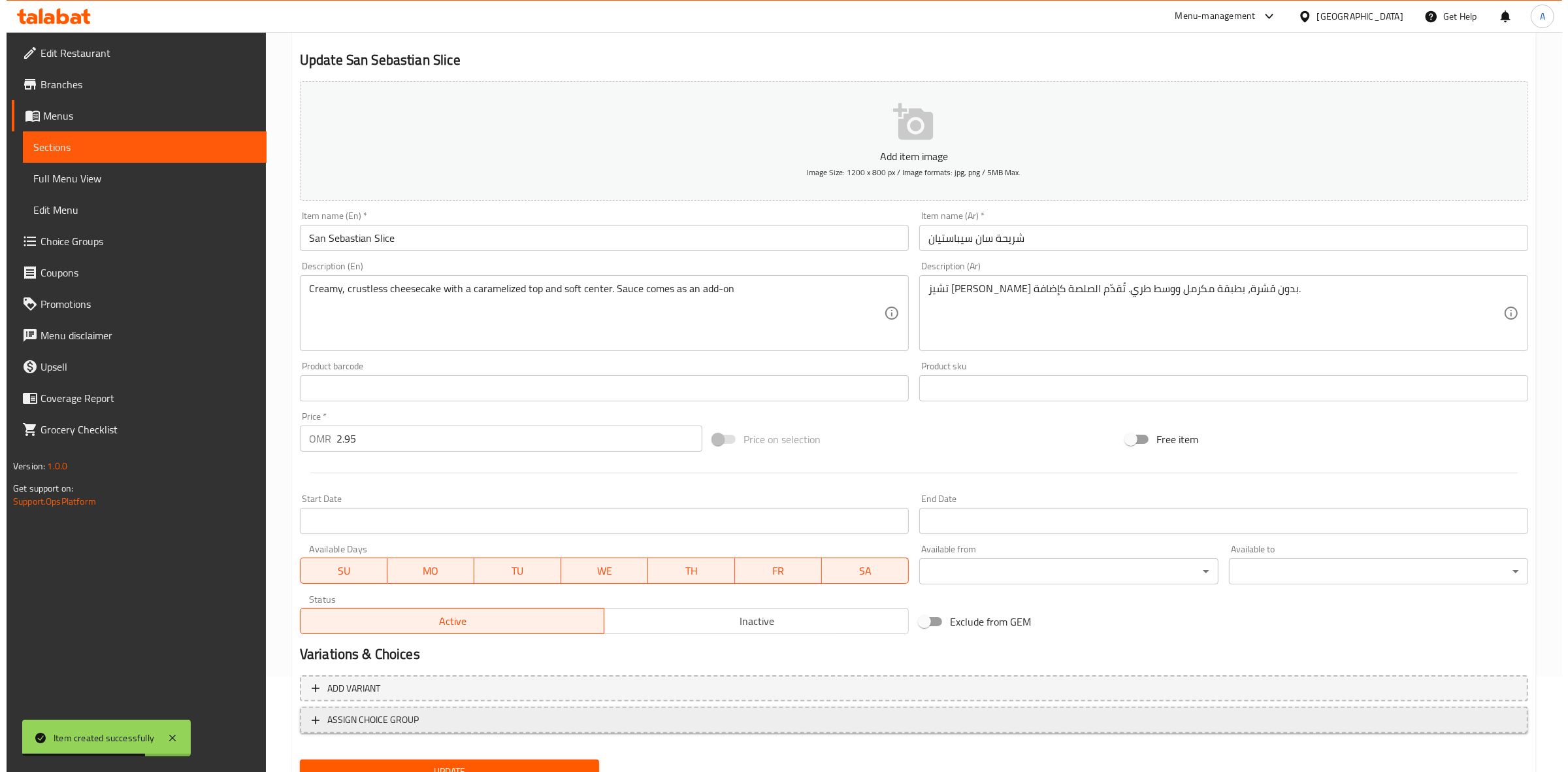
scroll to position [149, 0]
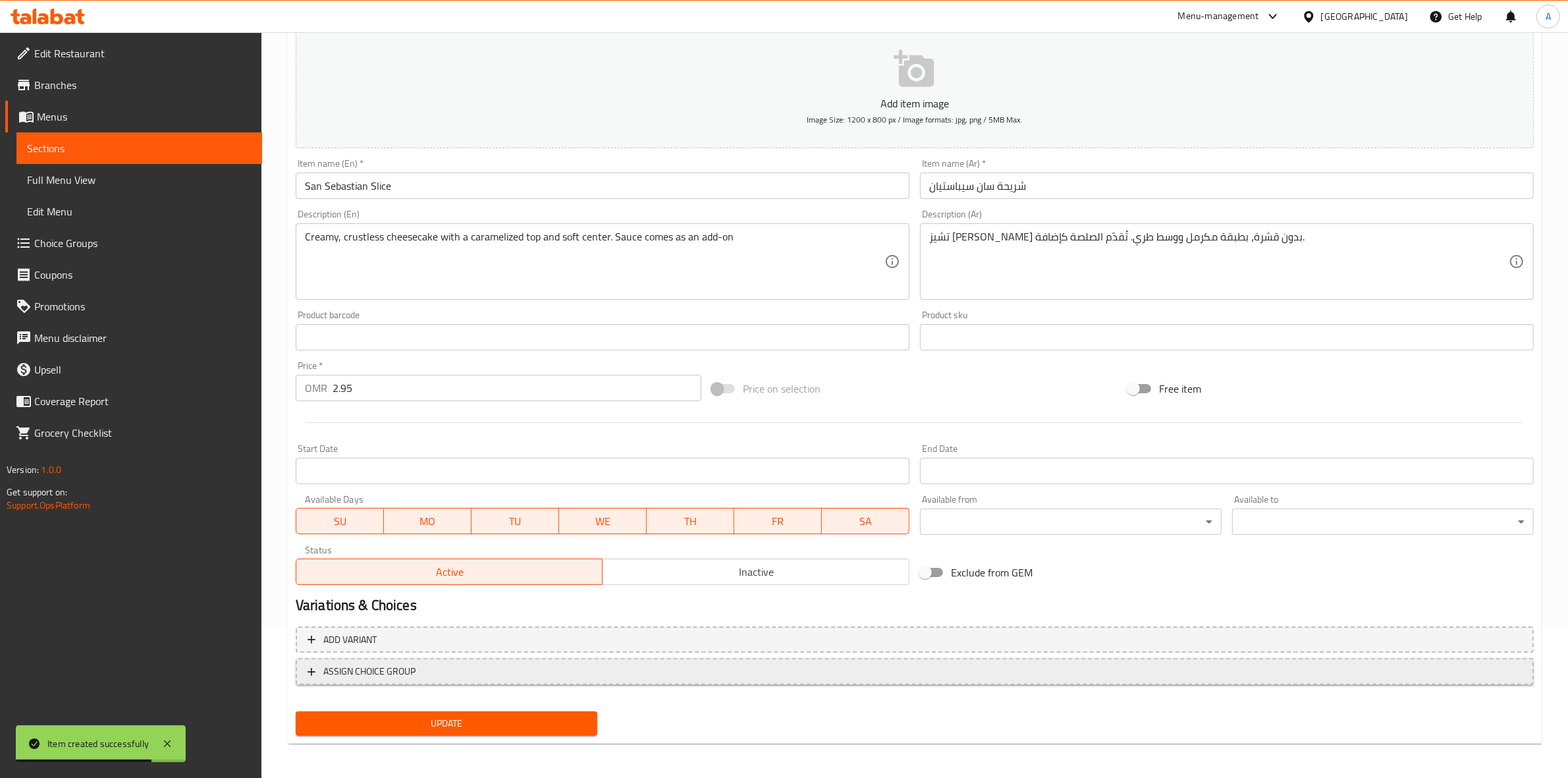
click at [425, 669] on span "ASSIGN CHOICE GROUP" at bounding box center [914, 671] width 1214 height 17
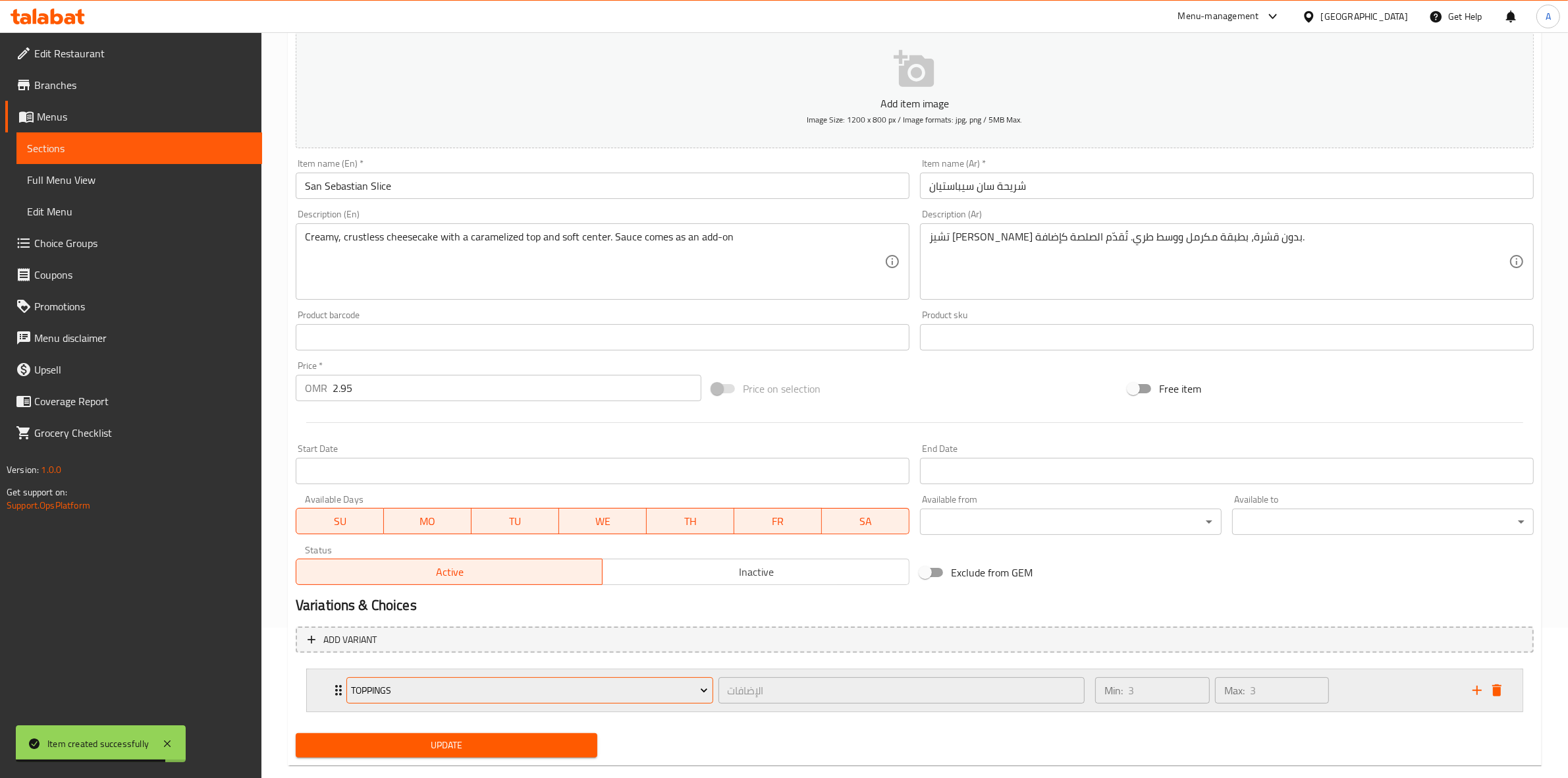
click at [455, 682] on span "Toppings" at bounding box center [529, 690] width 357 height 17
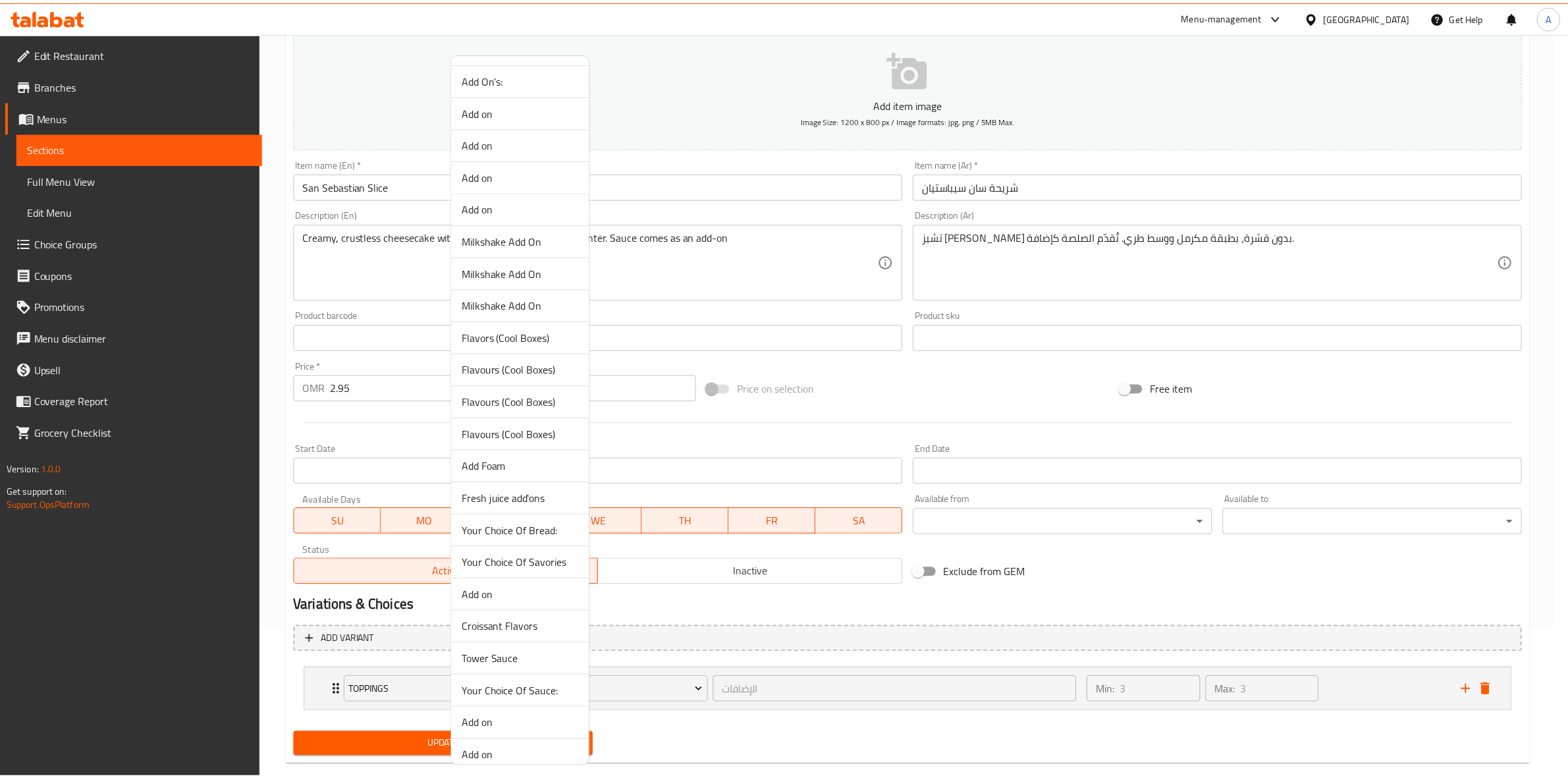
scroll to position [741, 0]
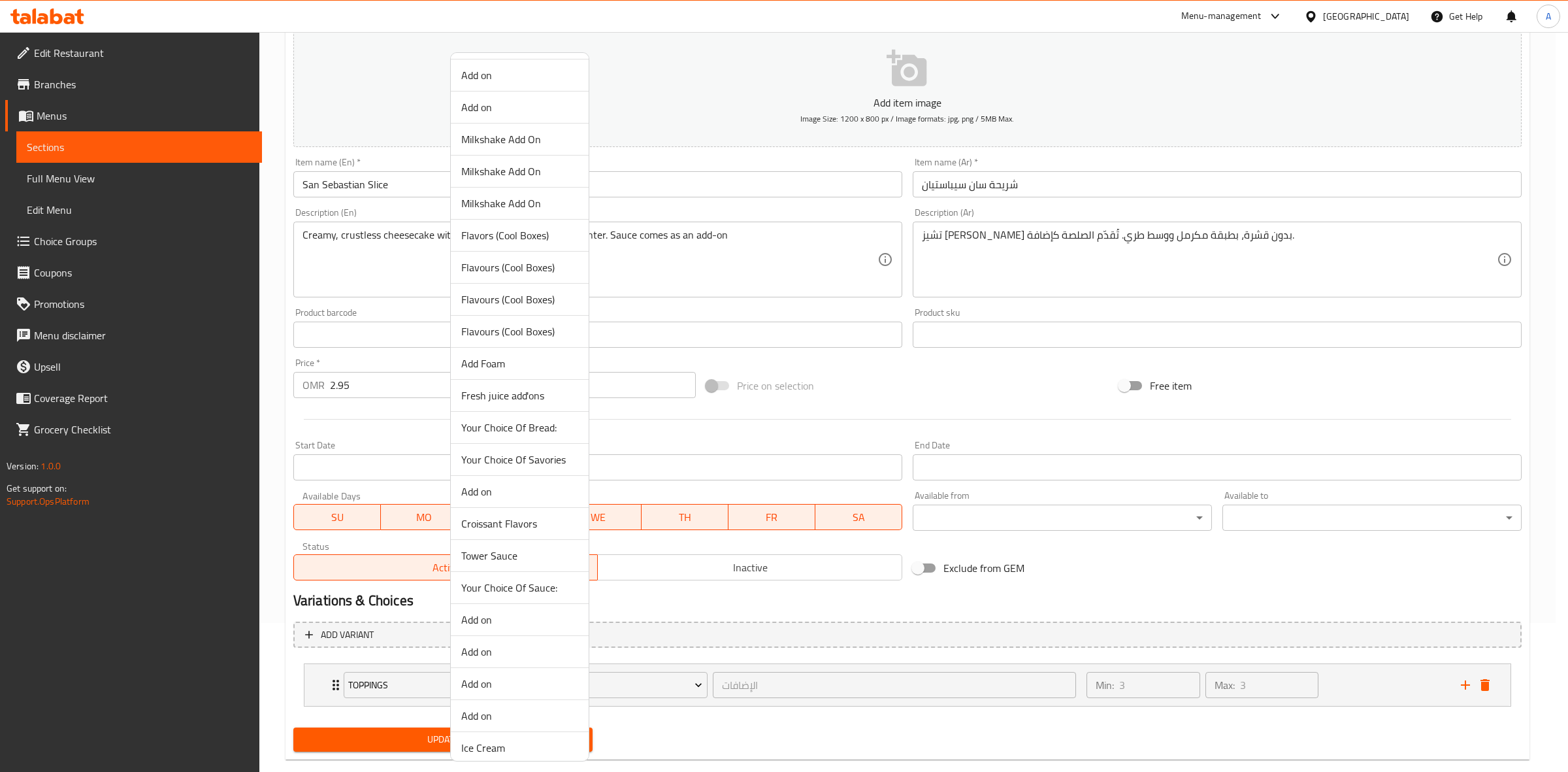
click at [559, 589] on span "Your Choice Of Sauce:" at bounding box center [520, 587] width 117 height 16
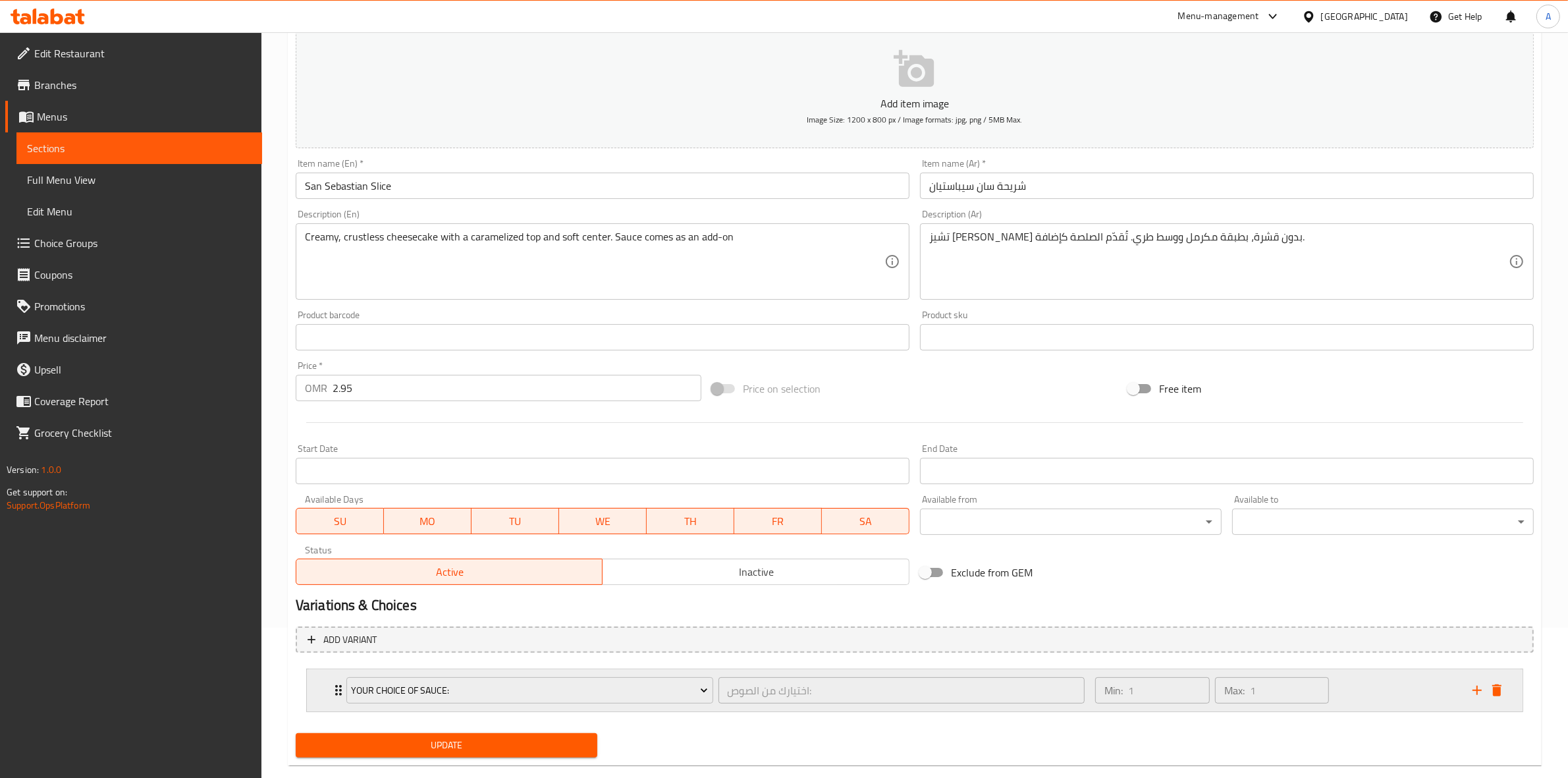
click at [1407, 695] on div "Min: 1 ​ Max: 1 ​" at bounding box center [1276, 690] width 378 height 42
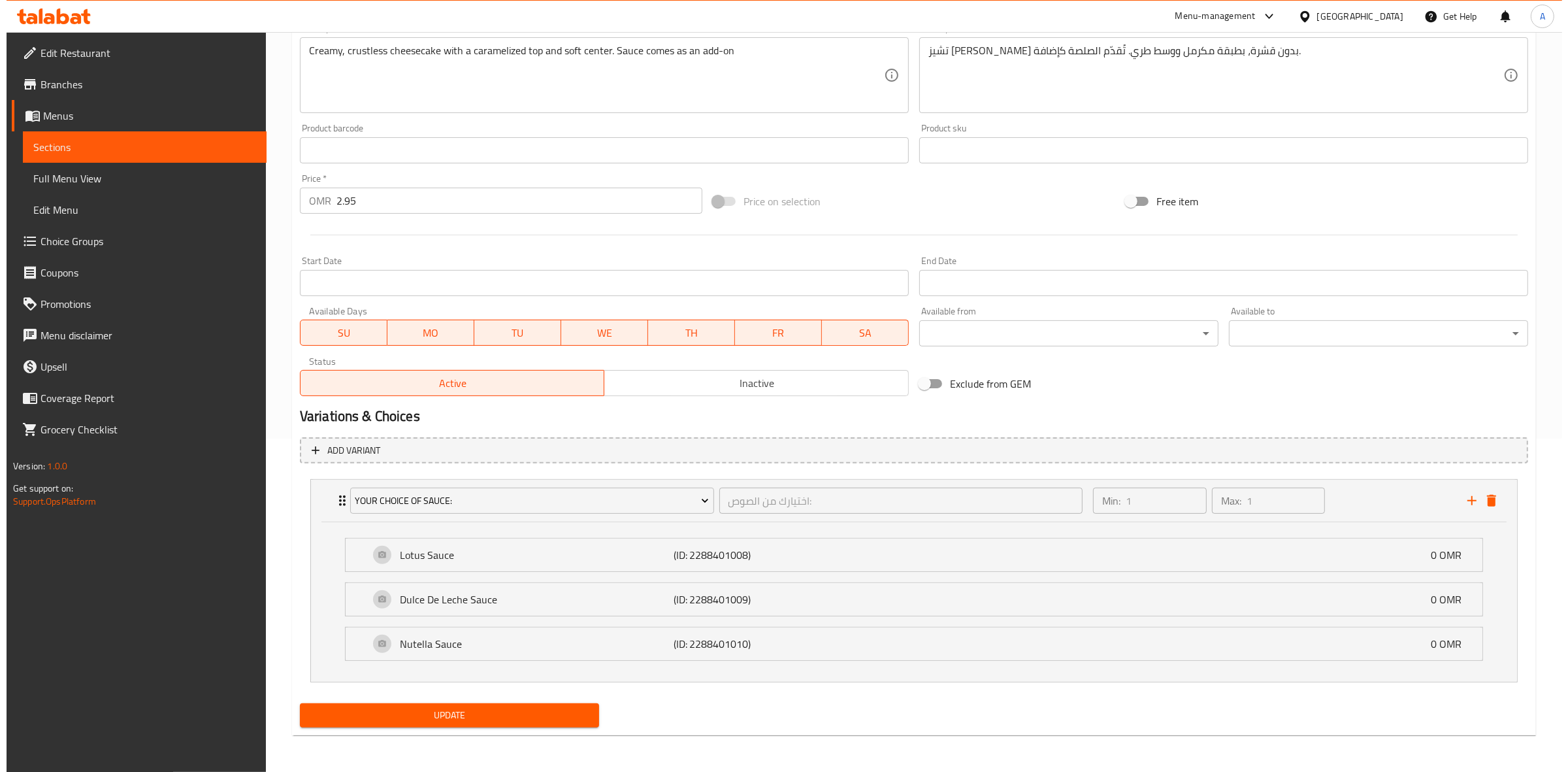
scroll to position [334, 0]
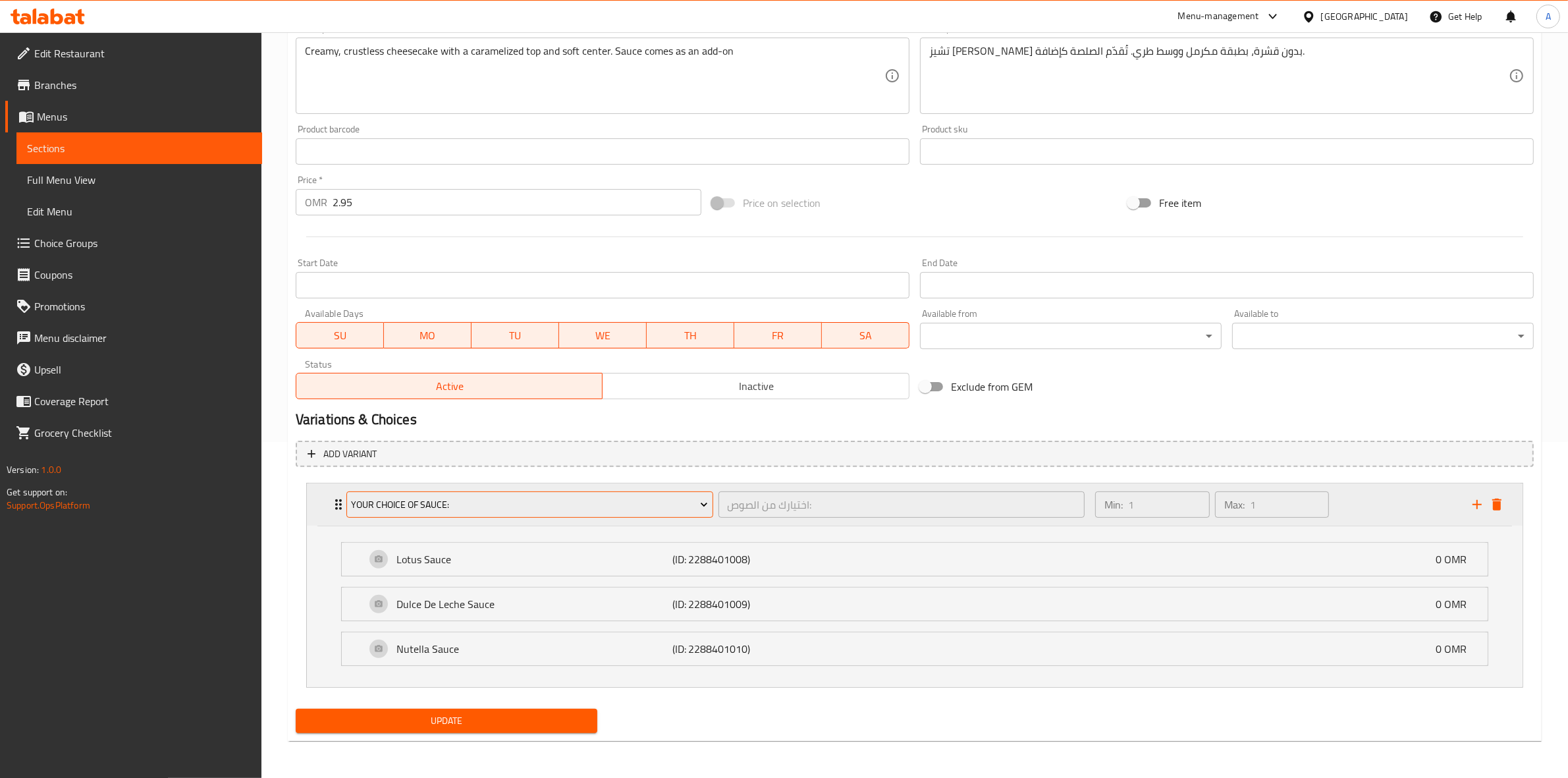
click at [445, 515] on button "Your Choice Of Sauce:" at bounding box center [529, 504] width 366 height 26
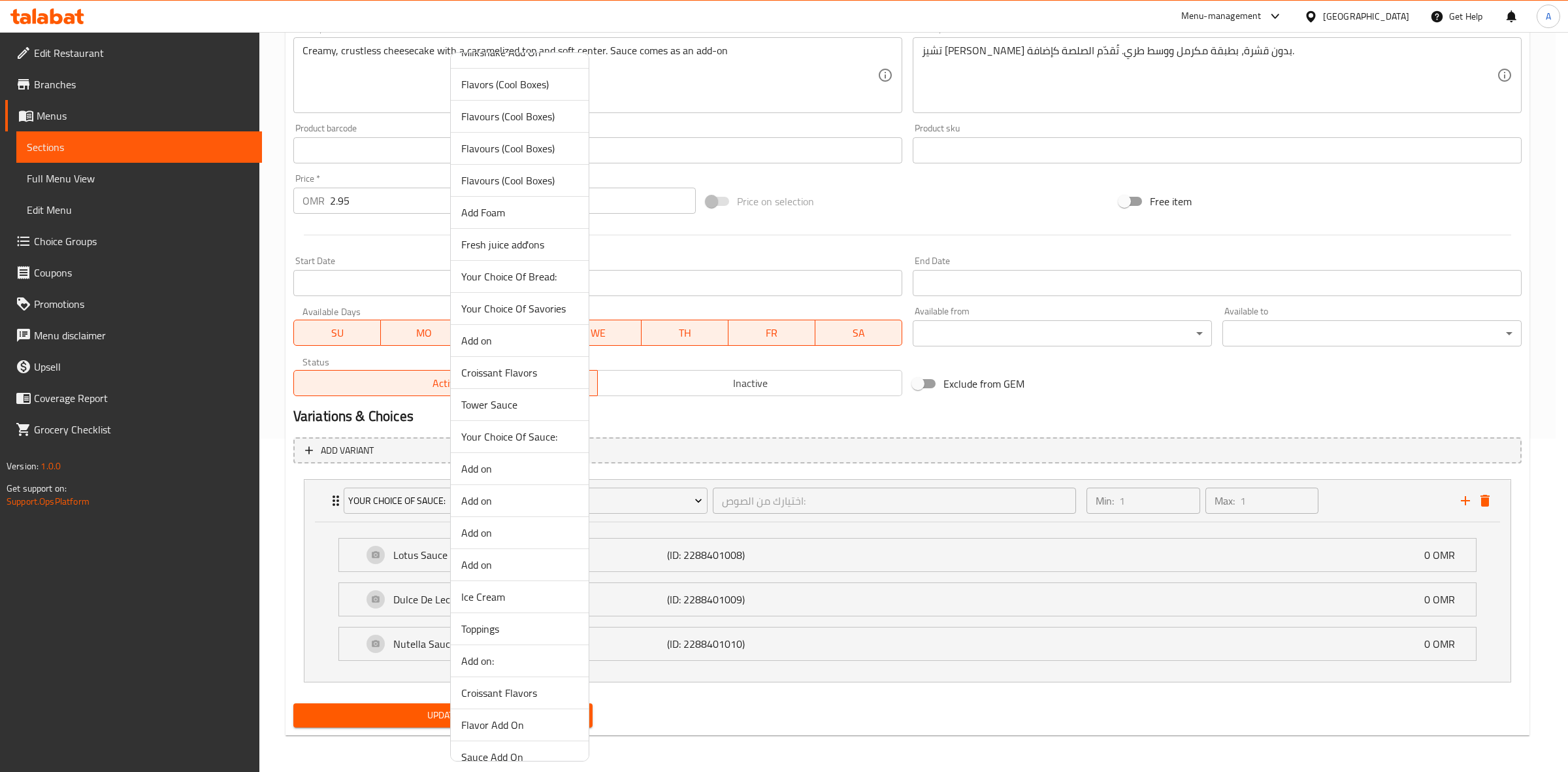
scroll to position [899, 0]
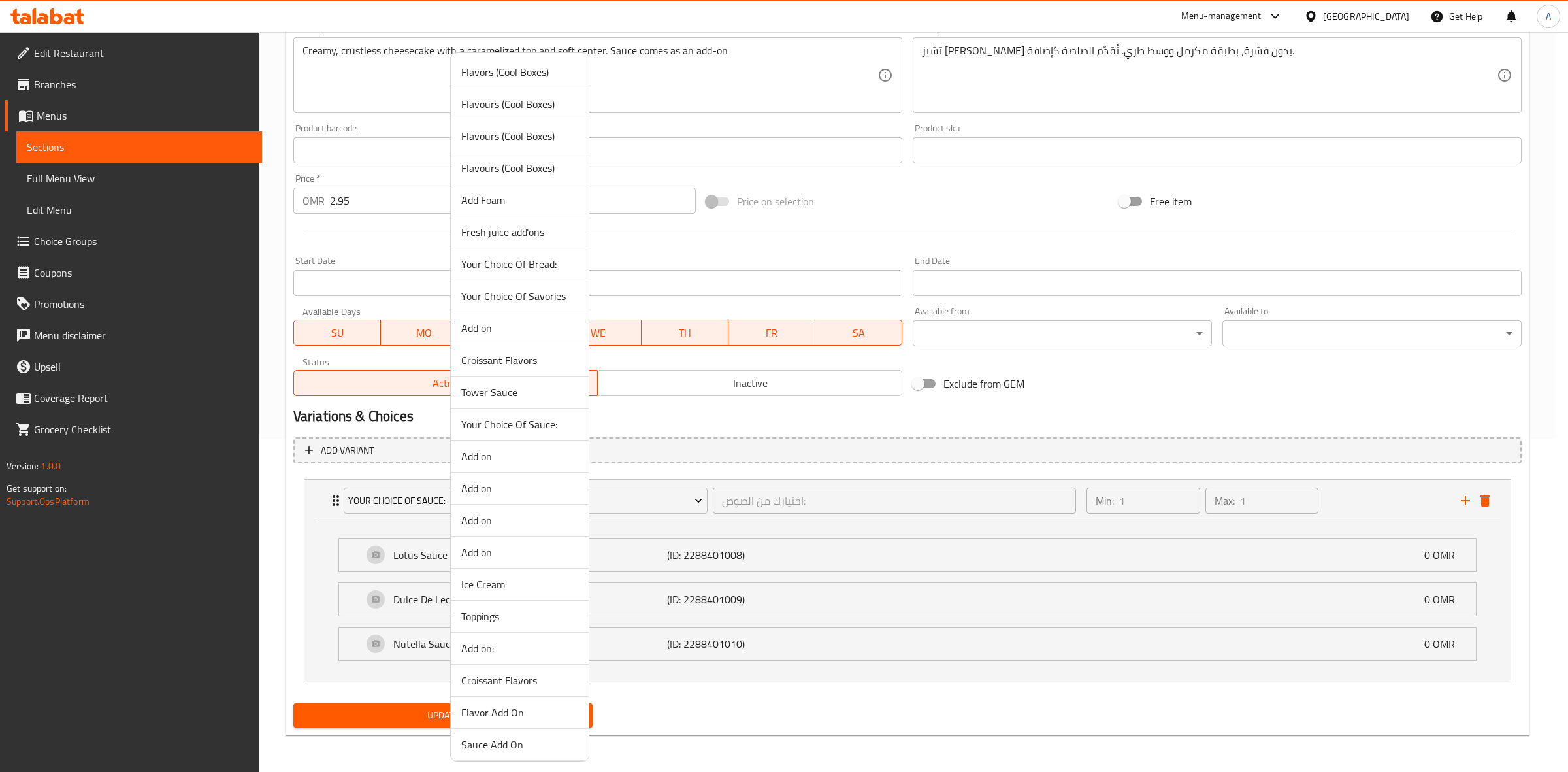
click at [537, 426] on span "Your Choice Of Sauce:" at bounding box center [520, 424] width 117 height 16
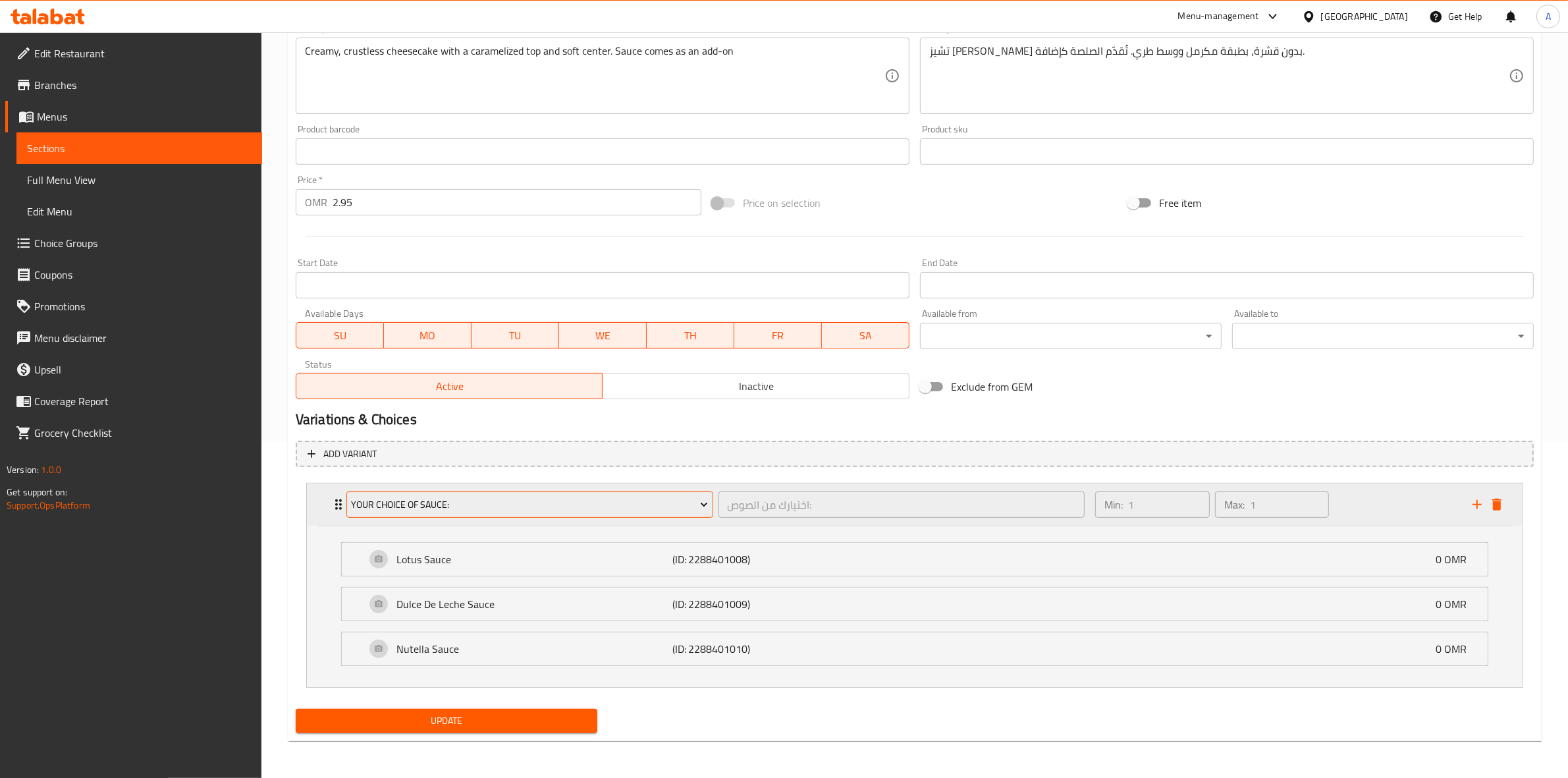
click at [476, 510] on span "Your Choice Of Sauce:" at bounding box center [529, 505] width 357 height 17
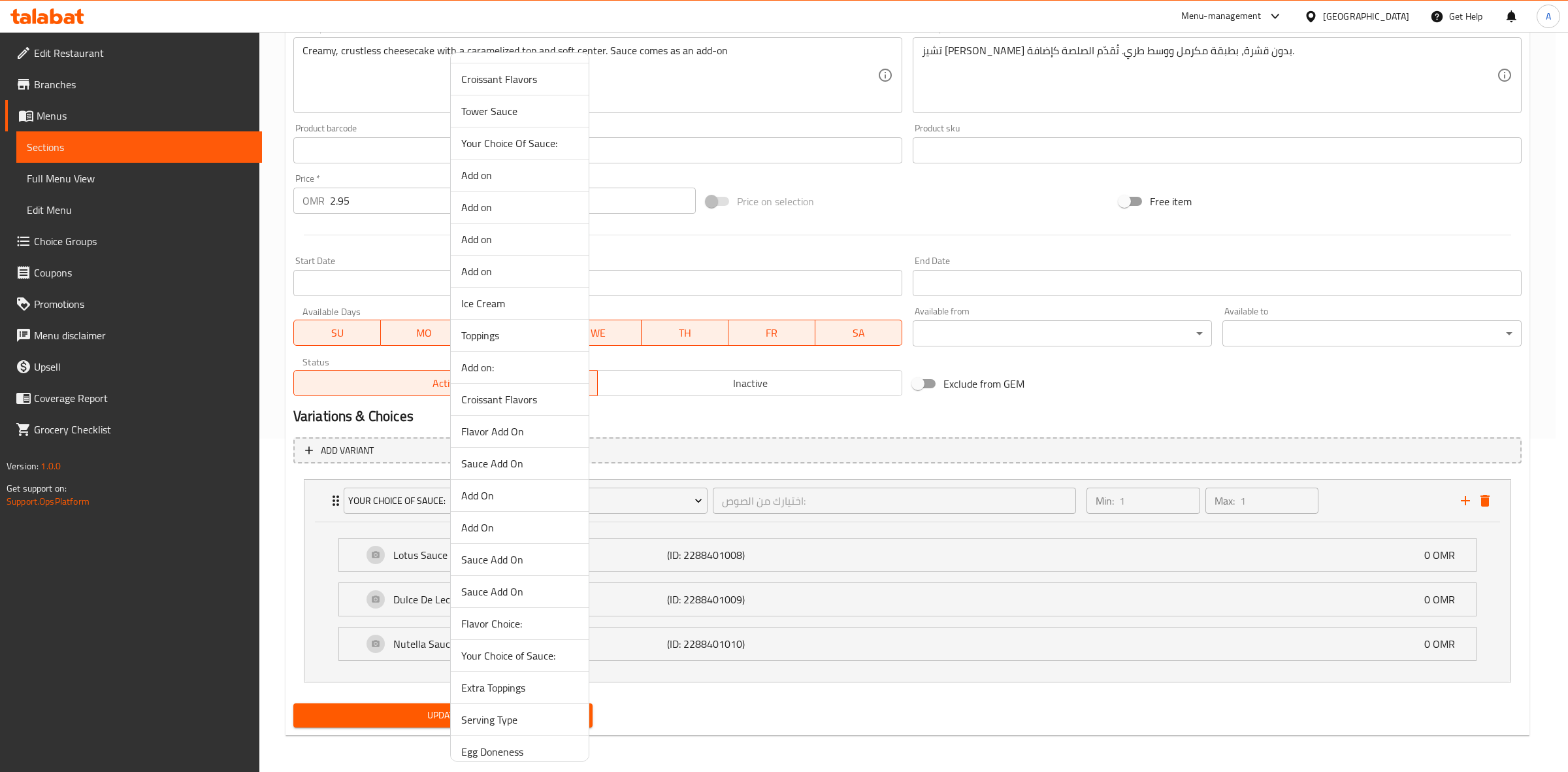
scroll to position [1158, 0]
click at [546, 169] on span "Your Choice Of Sauce:" at bounding box center [520, 165] width 117 height 16
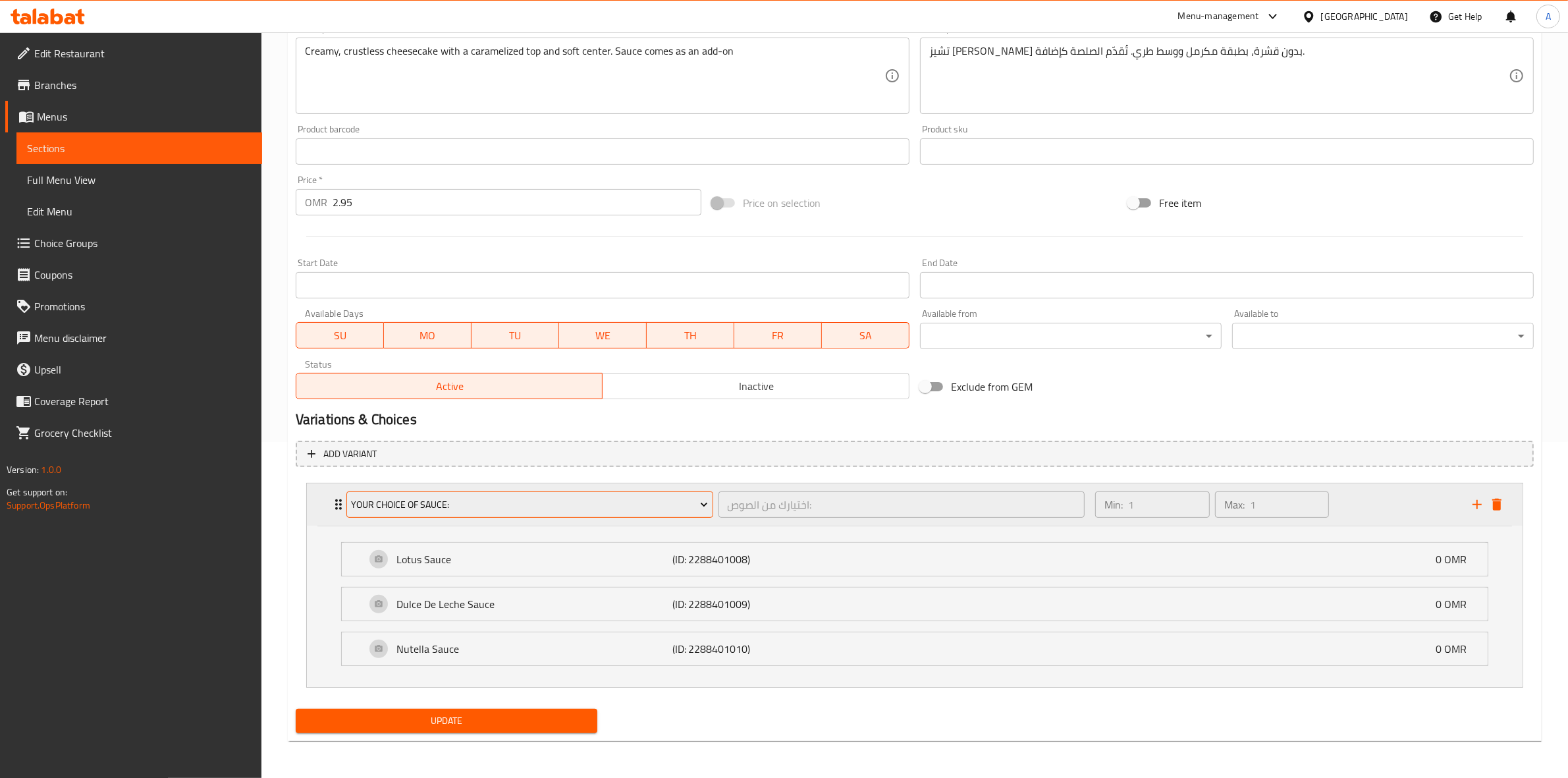
click at [517, 512] on button "Your Choice Of Sauce:" at bounding box center [529, 504] width 366 height 26
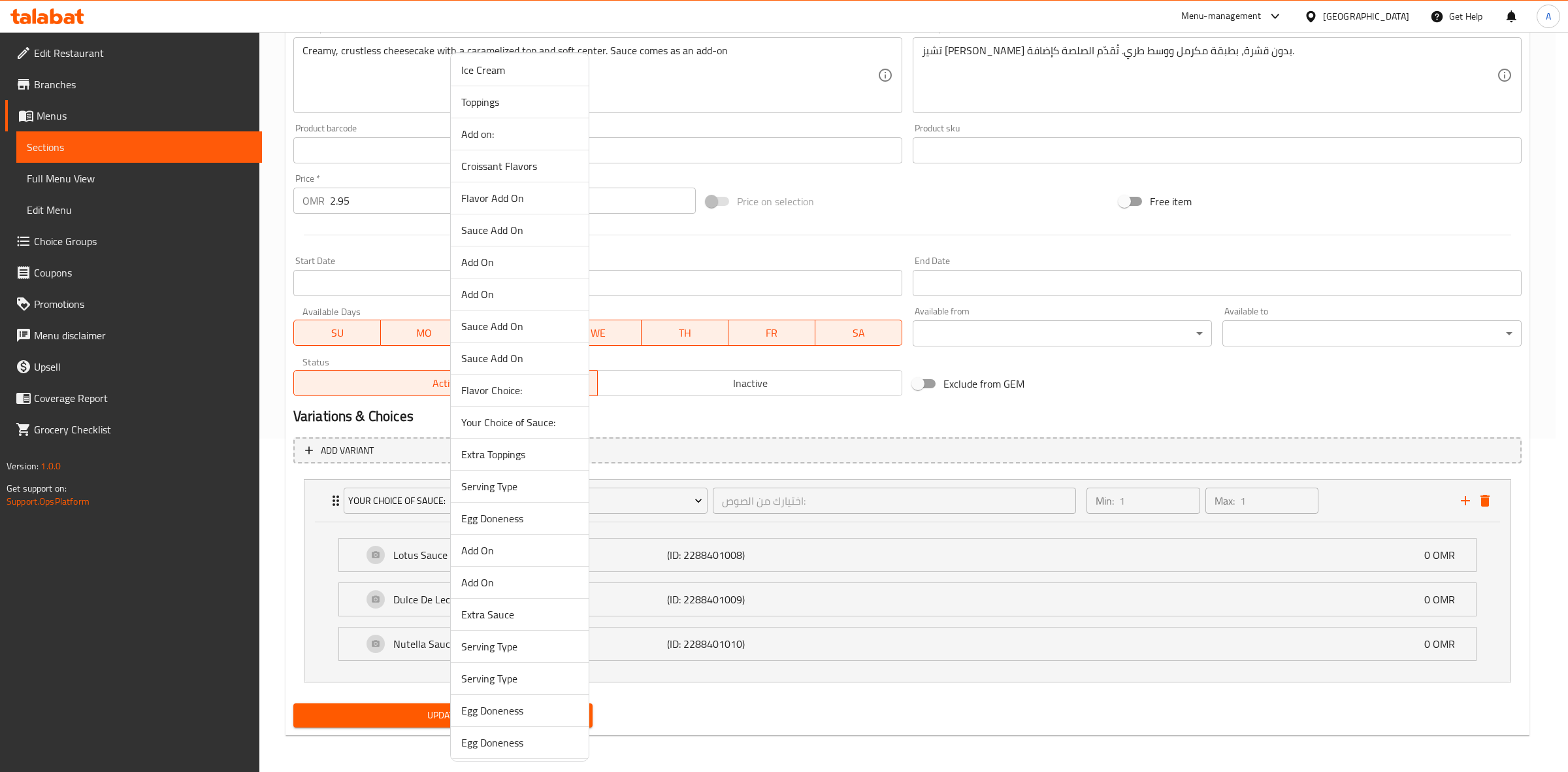
scroll to position [1404, 0]
click at [515, 439] on span "Your Choice of Sauce:" at bounding box center [520, 432] width 117 height 16
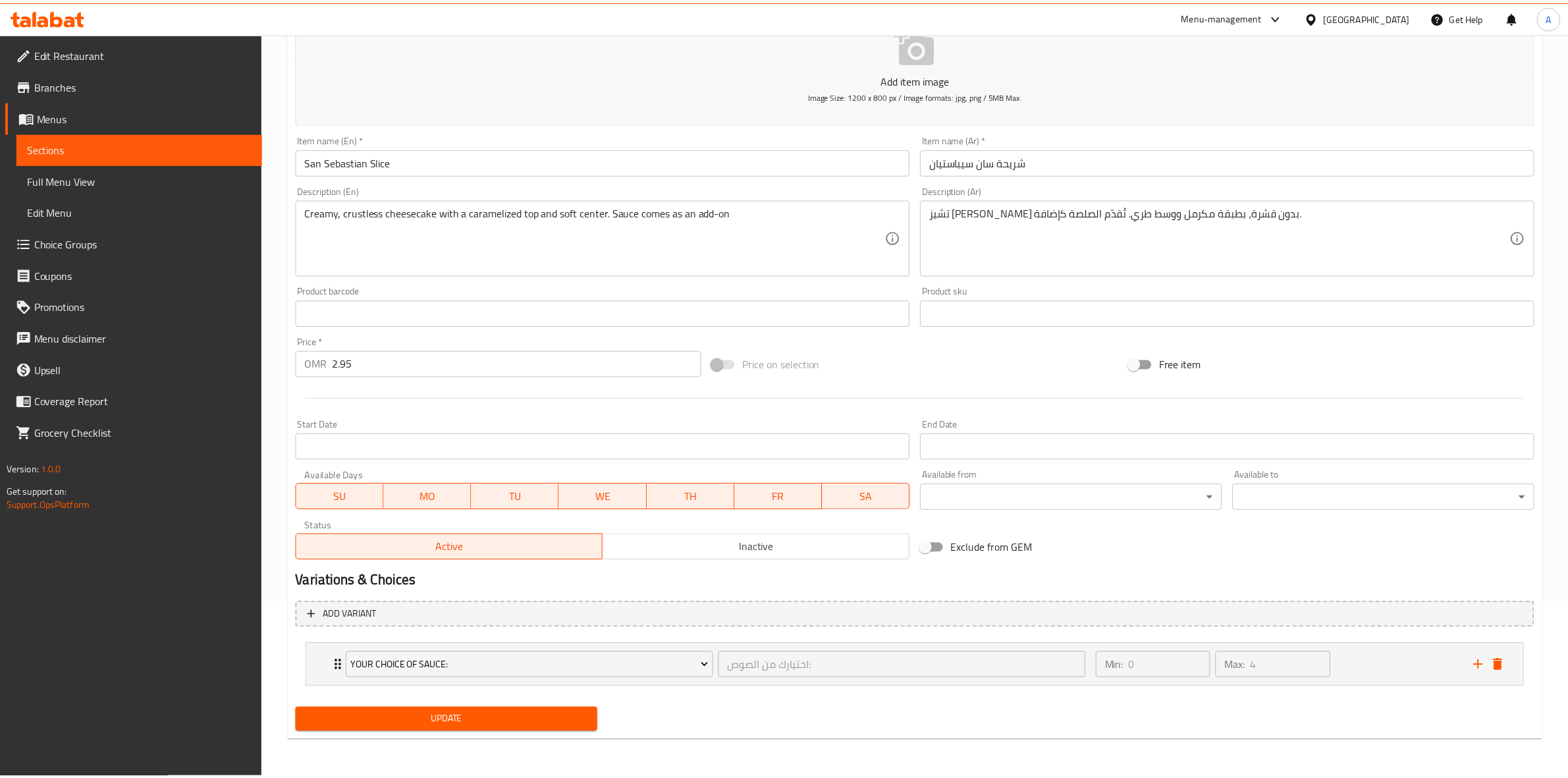
scroll to position [173, 0]
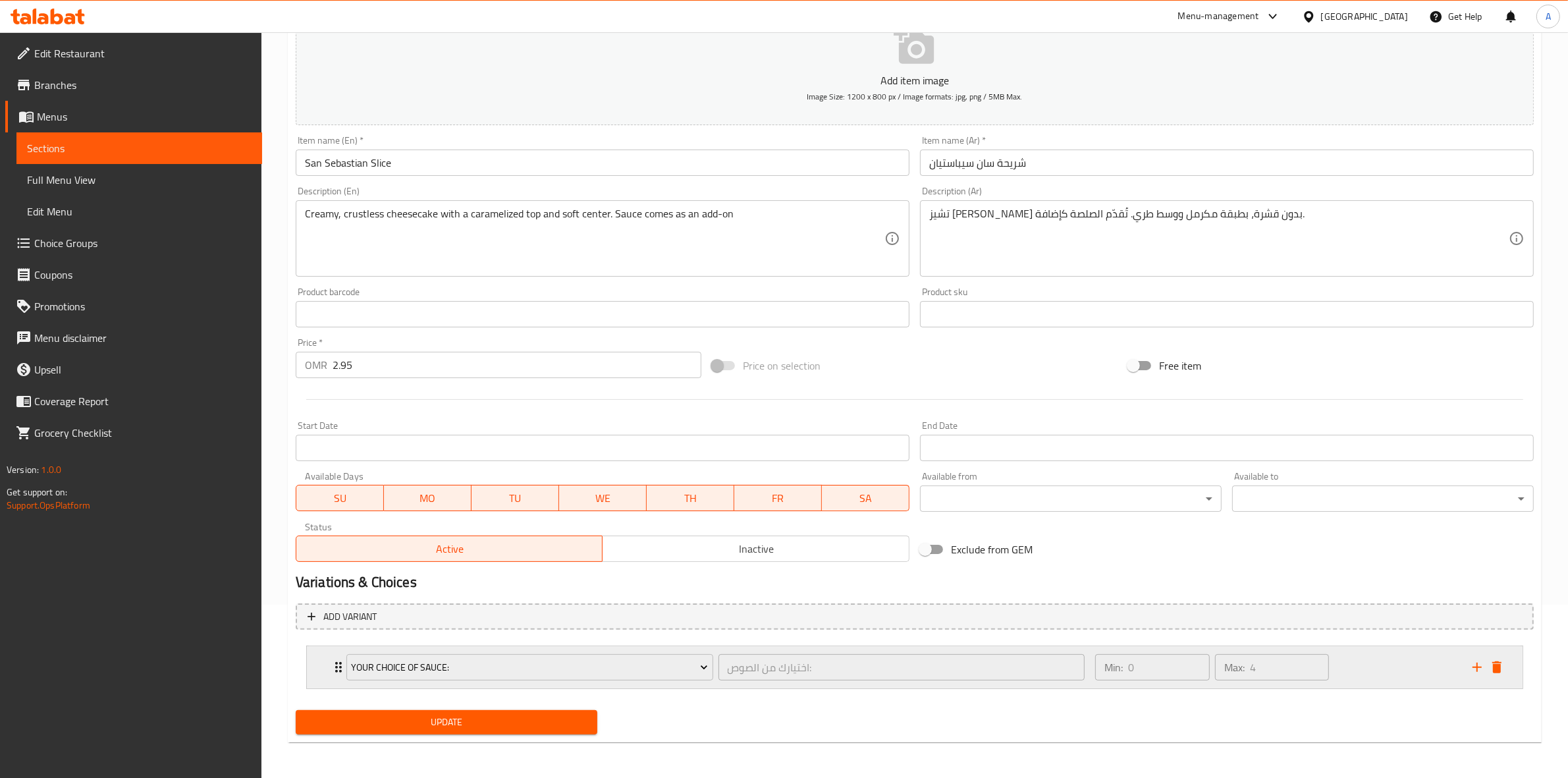
click at [1368, 667] on div "Min: 0 ​ Max: 4 ​" at bounding box center [1276, 667] width 378 height 42
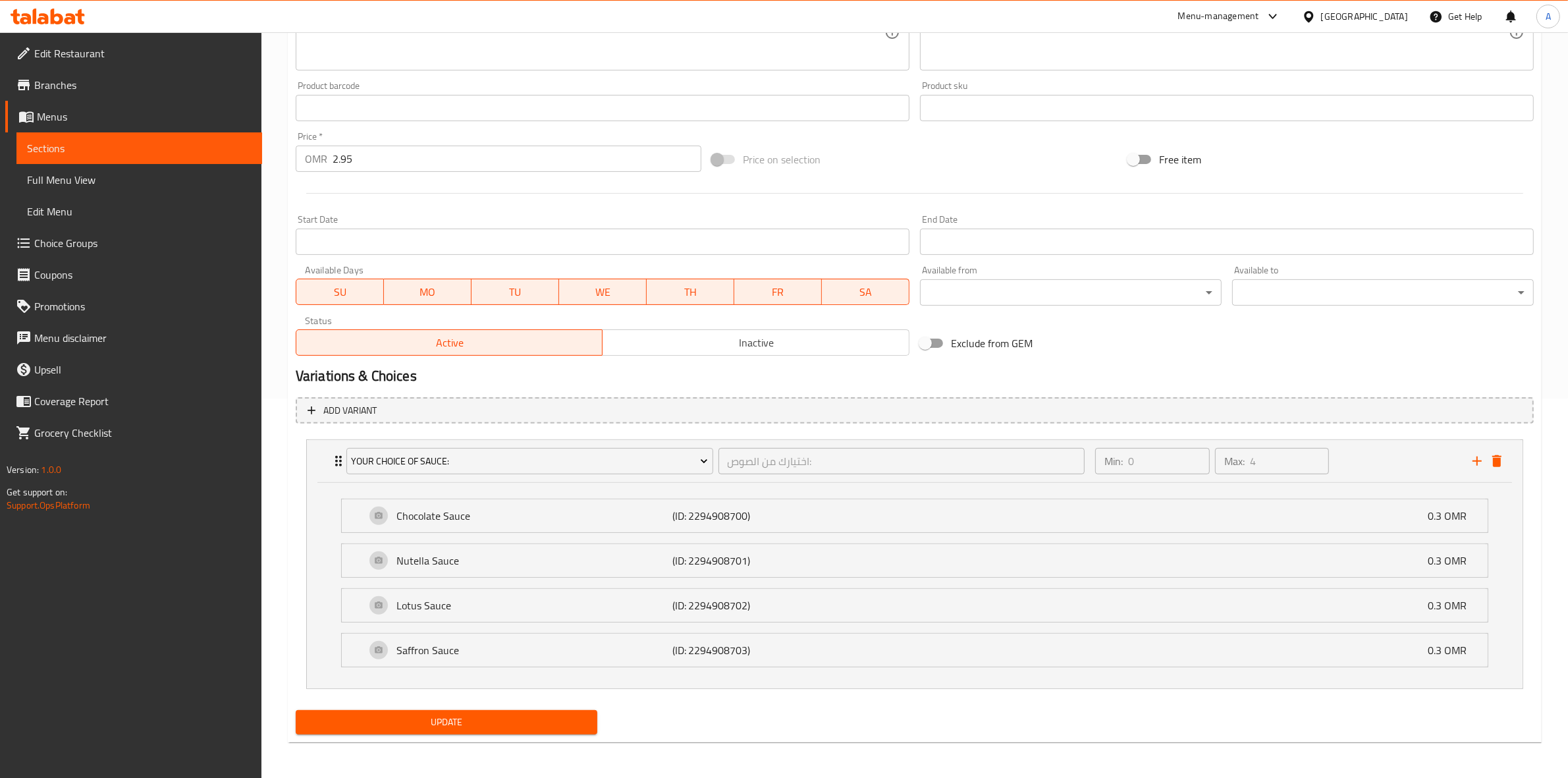
scroll to position [381, 0]
click at [504, 728] on span "Update" at bounding box center [445, 720] width 280 height 17
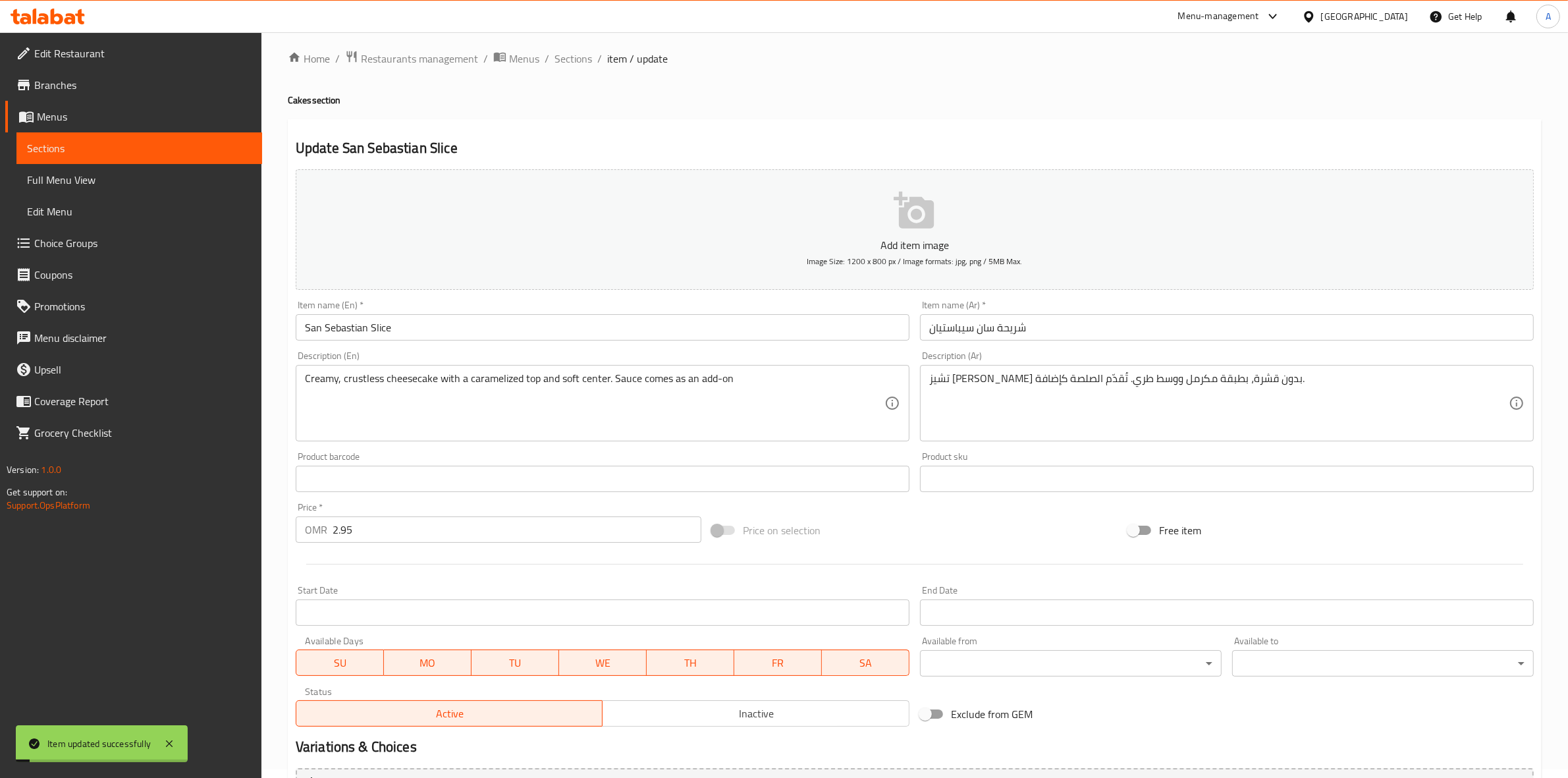
scroll to position [0, 0]
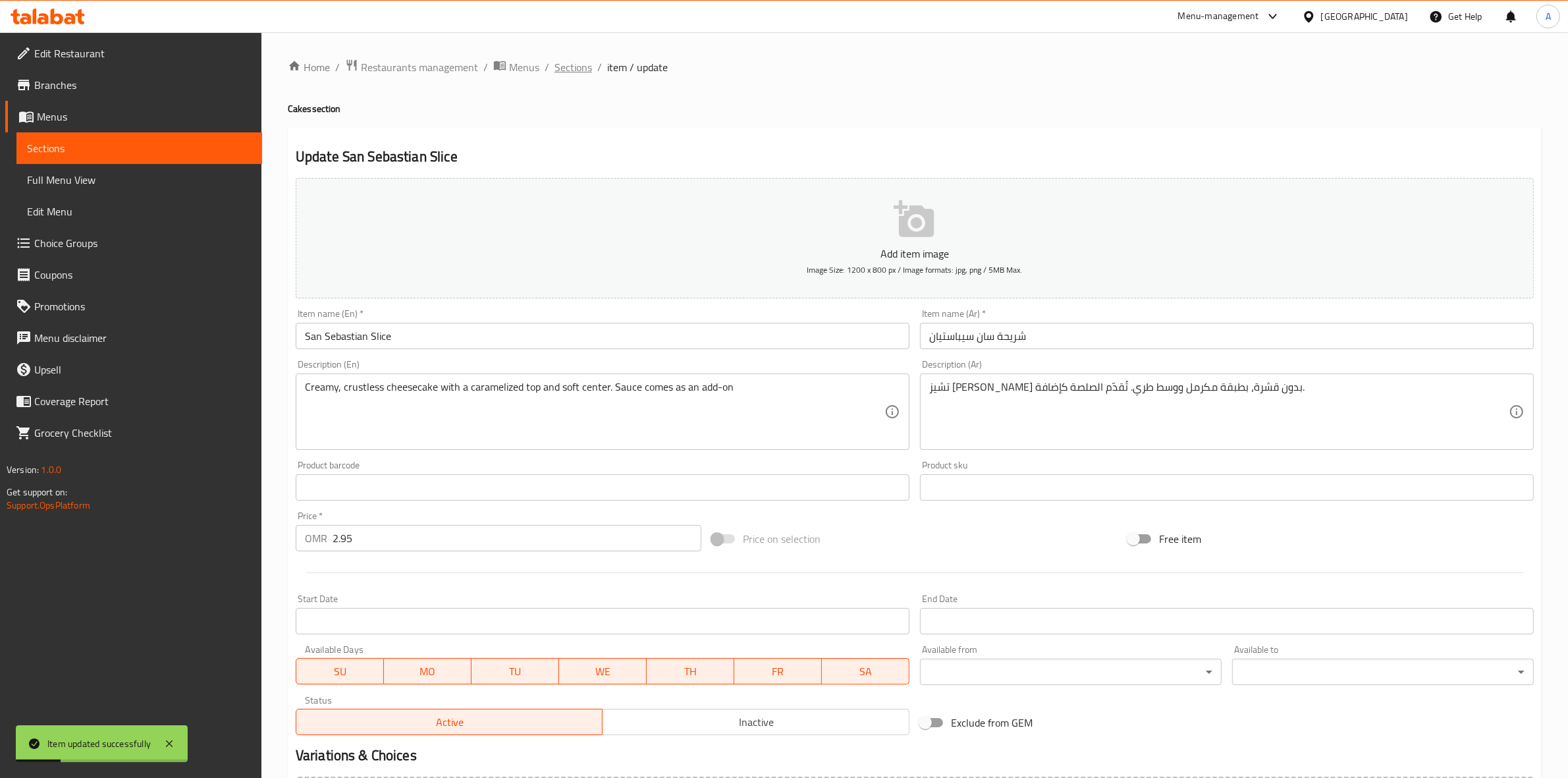
click at [584, 71] on span "Sections" at bounding box center [572, 67] width 38 height 16
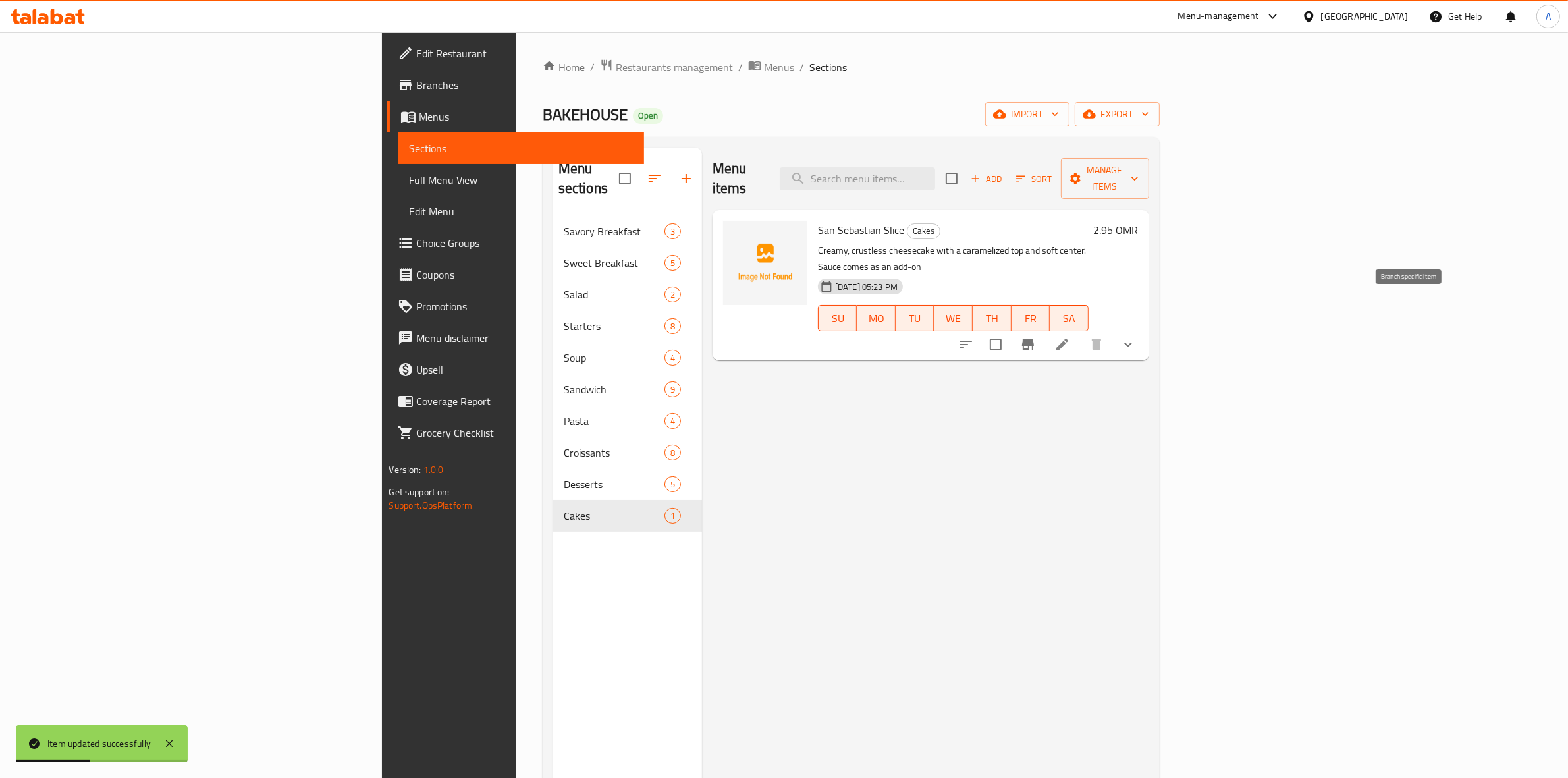
click at [1043, 329] on button "Branch-specific-item" at bounding box center [1028, 345] width 32 height 32
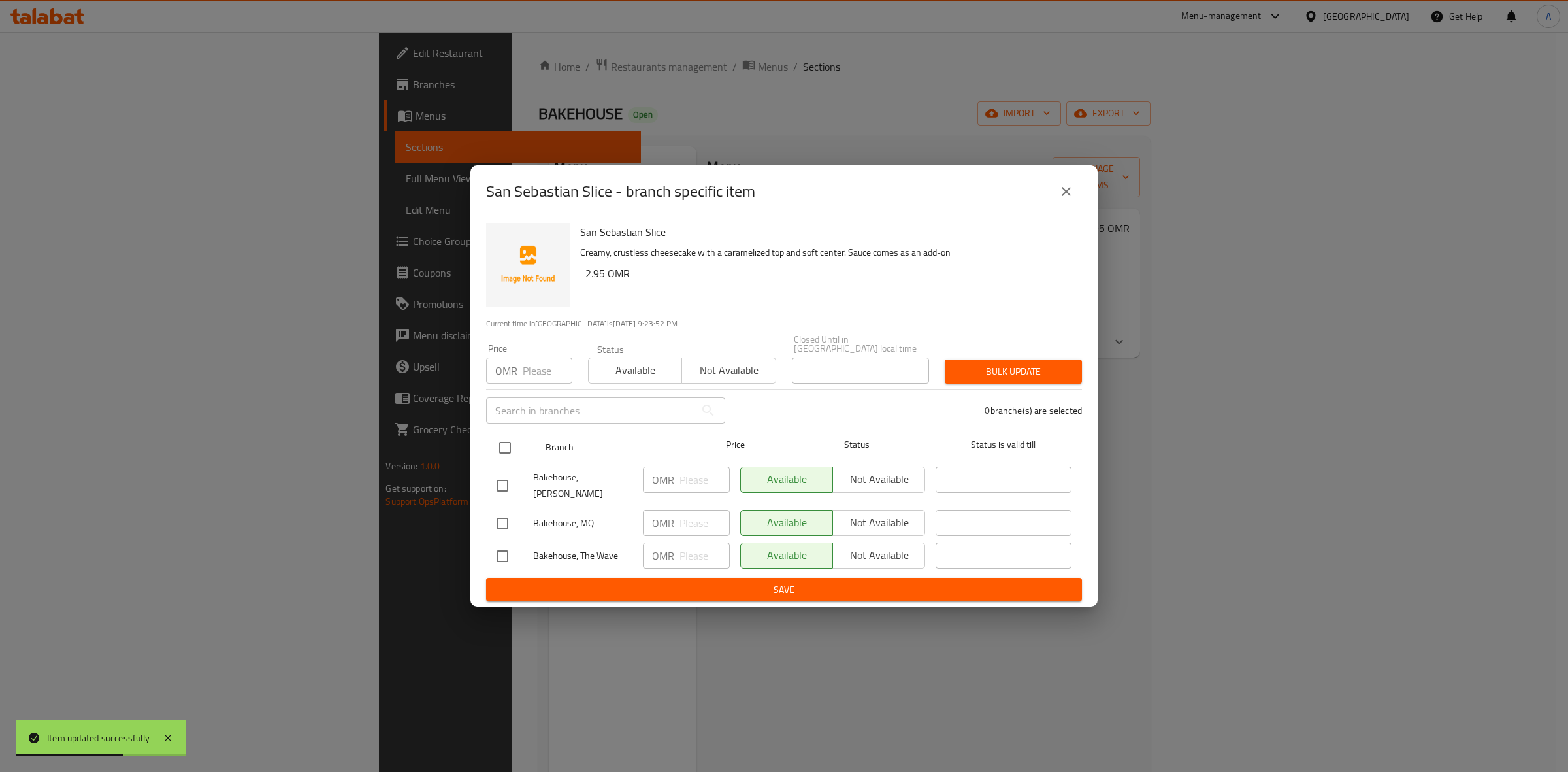
click at [507, 445] on input "checkbox" at bounding box center [505, 448] width 28 height 28
checkbox input "true"
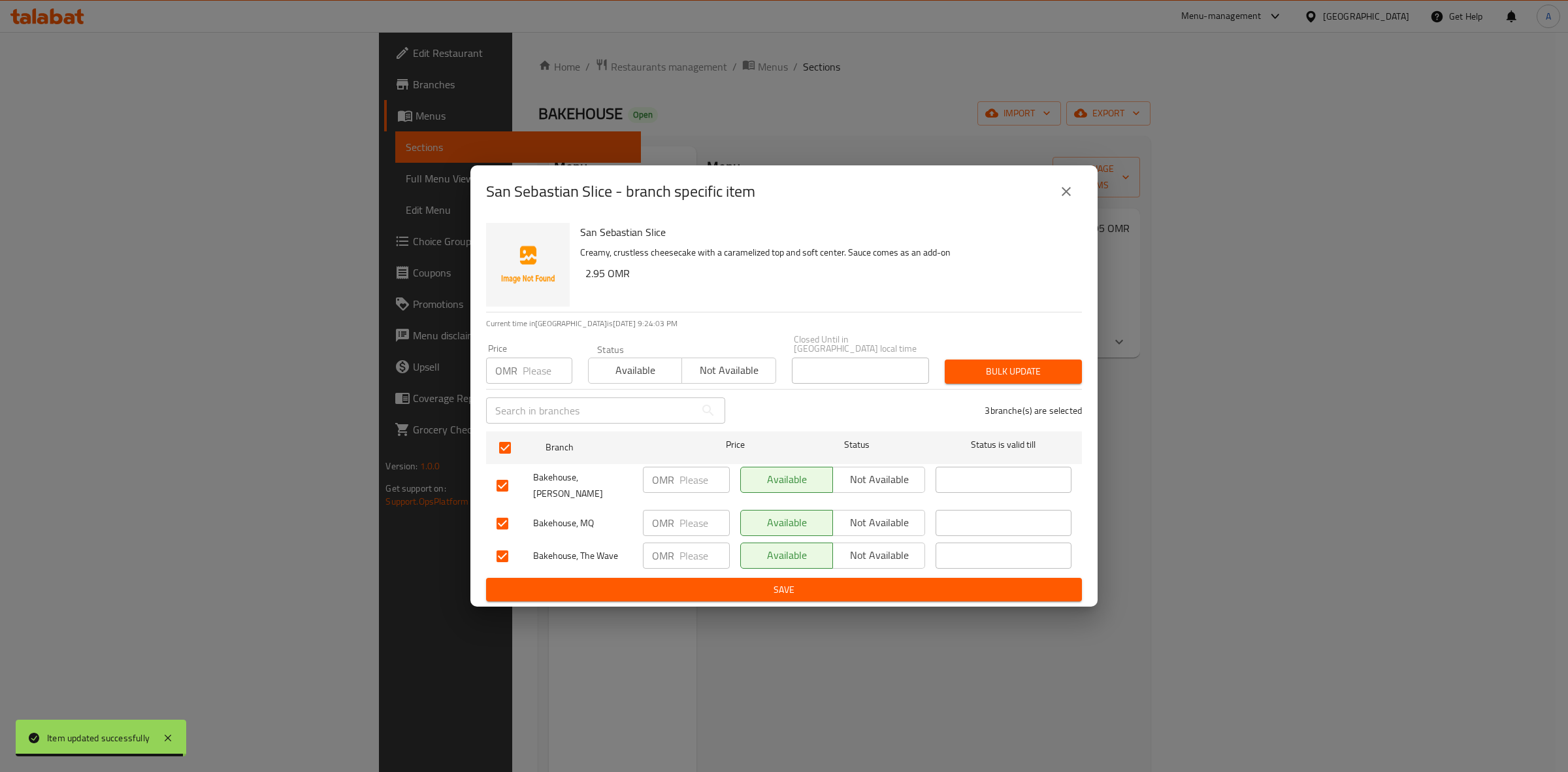
click at [528, 361] on input "number" at bounding box center [547, 370] width 50 height 26
type input "2.95"
click at [982, 370] on span "Bulk update" at bounding box center [1013, 372] width 116 height 17
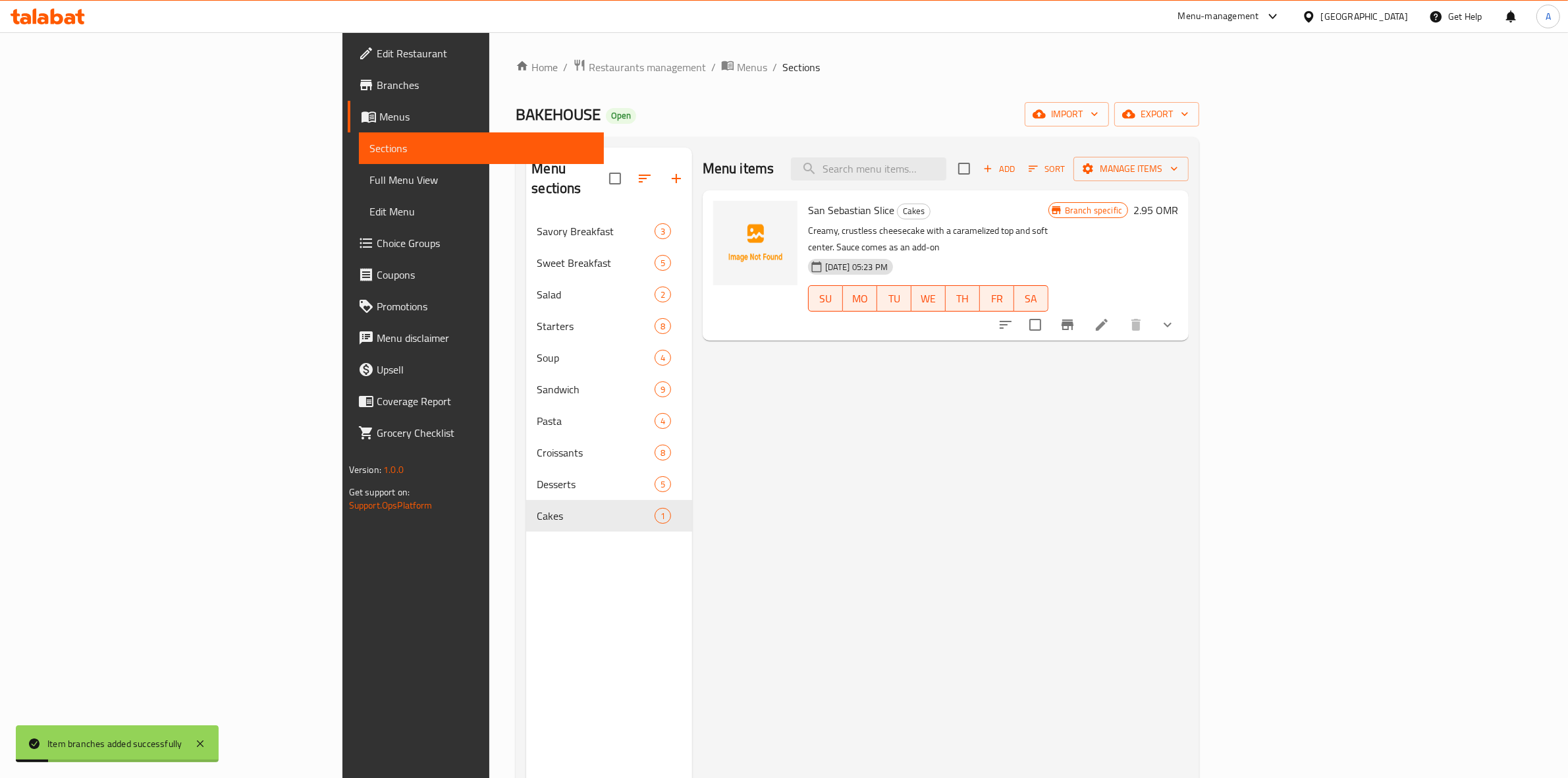
click at [841, 509] on div "Menu items Add Sort Manage items San Sebastian Slice Cakes Creamy, crustless ch…" at bounding box center [940, 537] width 497 height 778
click at [1016, 173] on span "Add" at bounding box center [999, 169] width 36 height 15
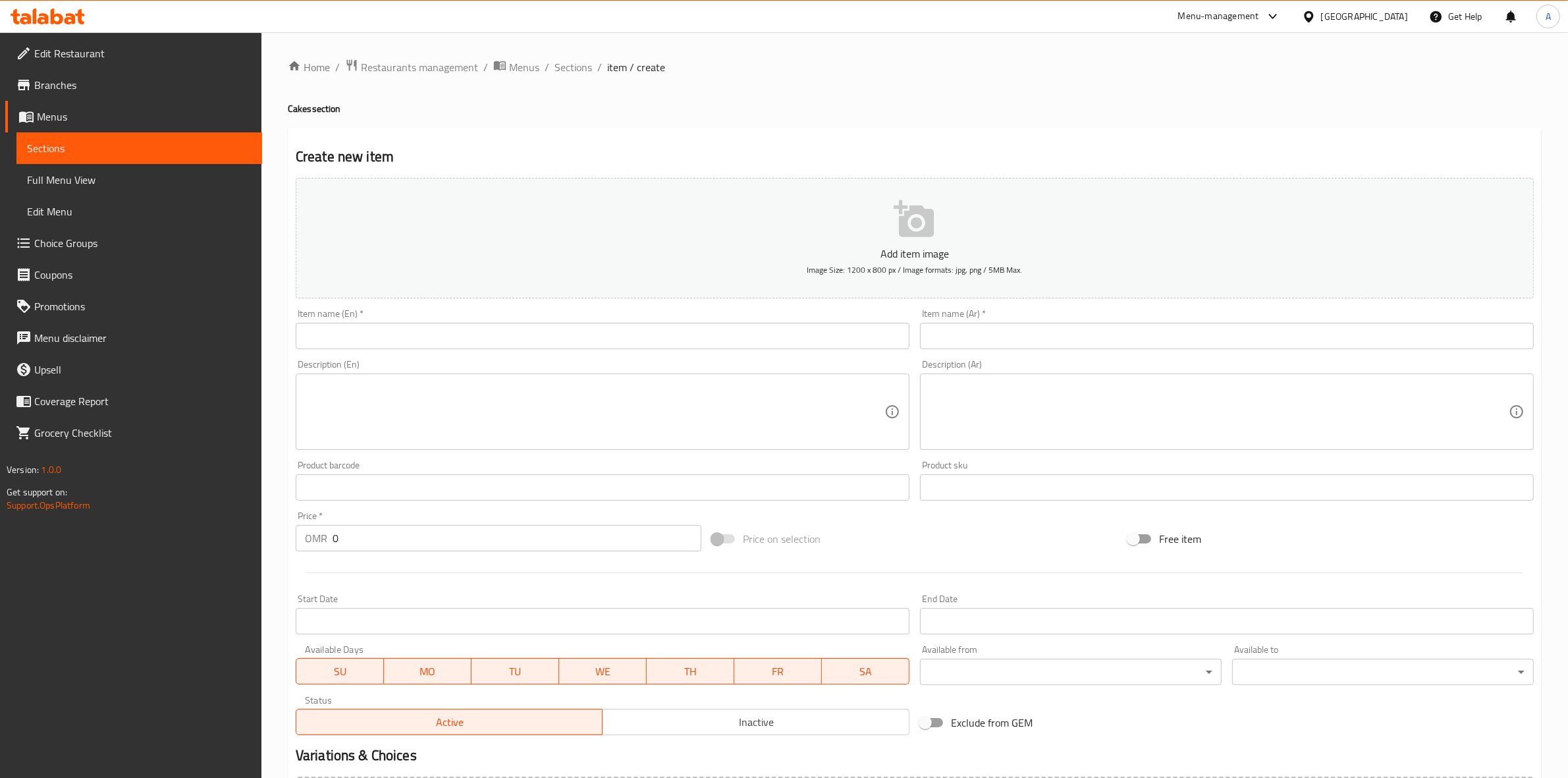
click at [416, 335] on input "text" at bounding box center [602, 335] width 614 height 26
paste input "Ferrero Cake Slice"
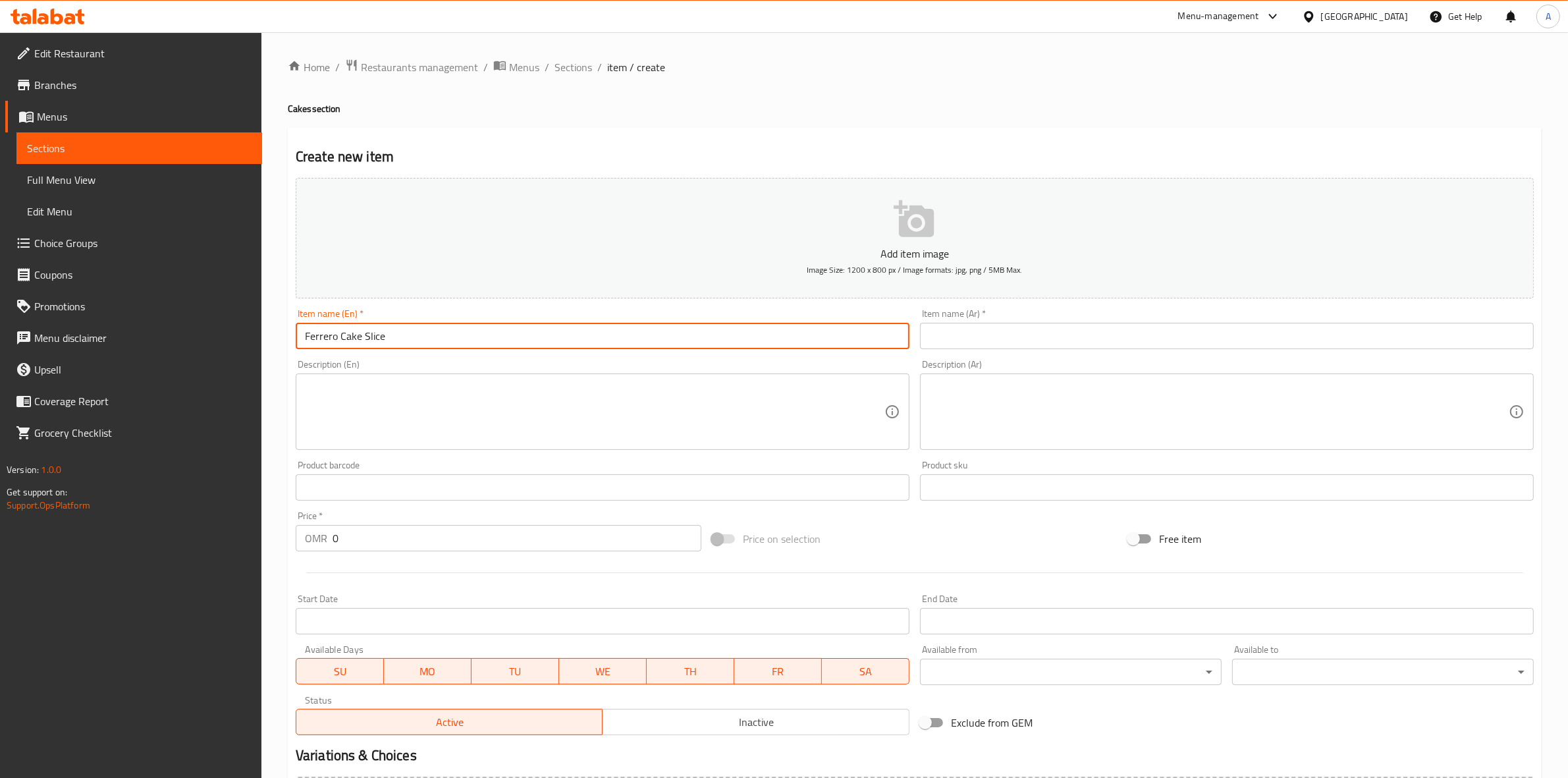
drag, startPoint x: 411, startPoint y: 332, endPoint x: 239, endPoint y: 346, distance: 172.6
click at [239, 346] on div "Edit Restaurant Branches Menus Sections Full Menu View Edit Menu Choice Groups …" at bounding box center [784, 481] width 1568 height 899
type input "Ferrero Cake Slice"
click at [1006, 333] on input "text" at bounding box center [1226, 335] width 614 height 26
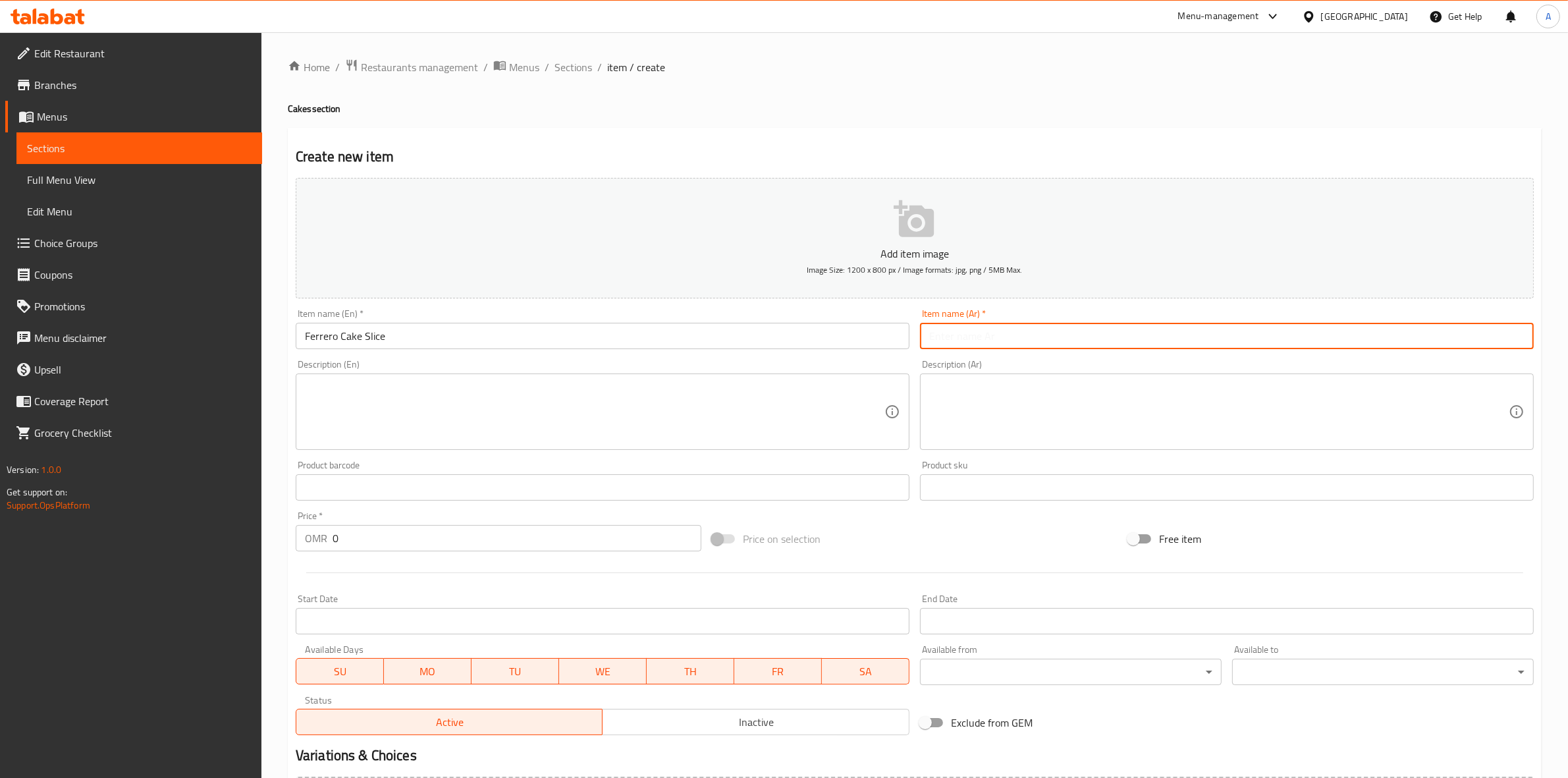
paste input "شريحة كعكة فيريرو"
drag, startPoint x: 1487, startPoint y: 339, endPoint x: 1480, endPoint y: 340, distance: 7.1
click at [1480, 340] on input "شريحة كعكة فيريرو" at bounding box center [1226, 335] width 614 height 26
drag, startPoint x: 1478, startPoint y: 343, endPoint x: 1471, endPoint y: 344, distance: 7.1
click at [1471, 344] on input "شريحة [PERSON_NAME]" at bounding box center [1226, 335] width 614 height 26
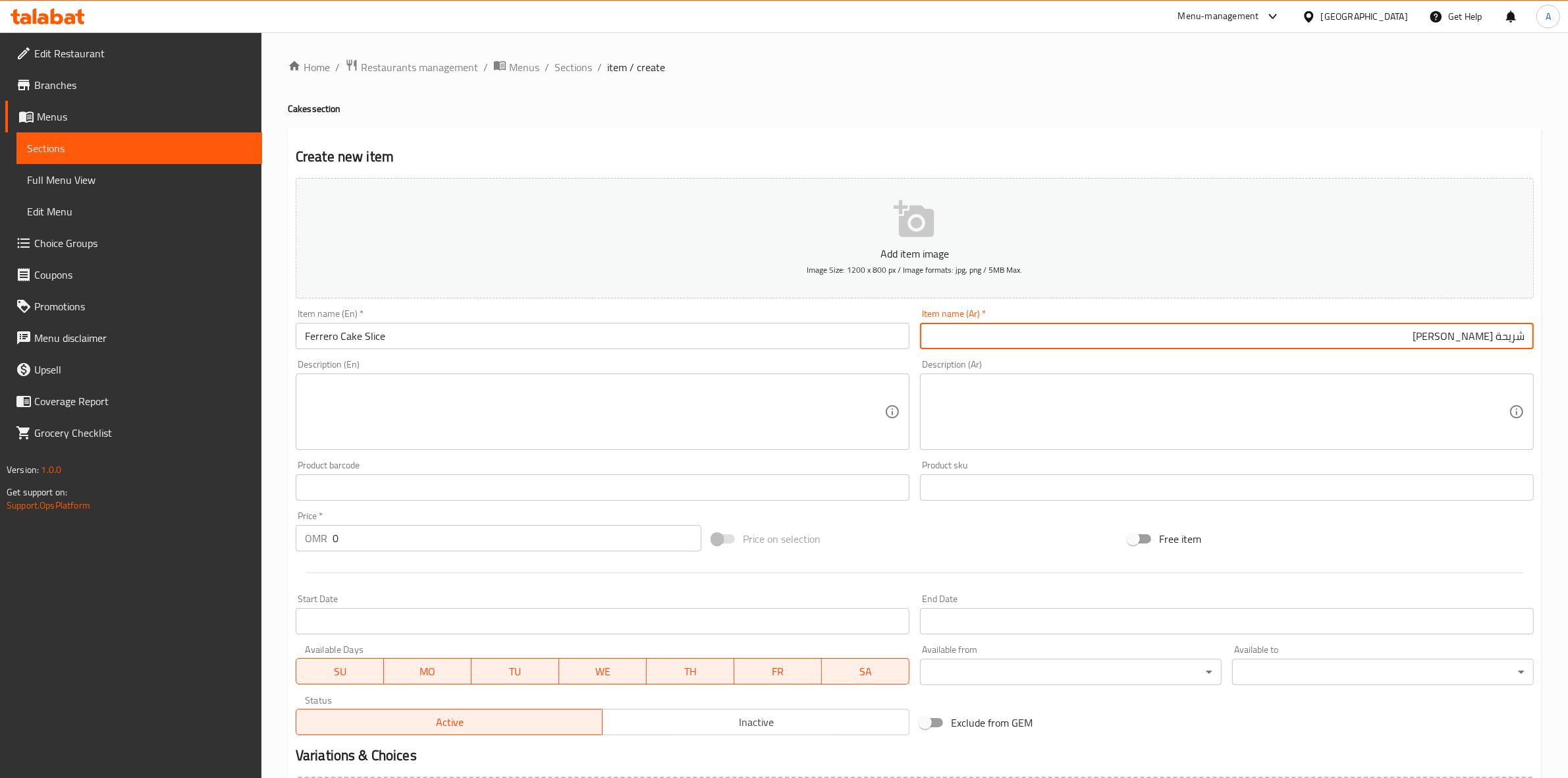
type input "شريحة [PERSON_NAME]"
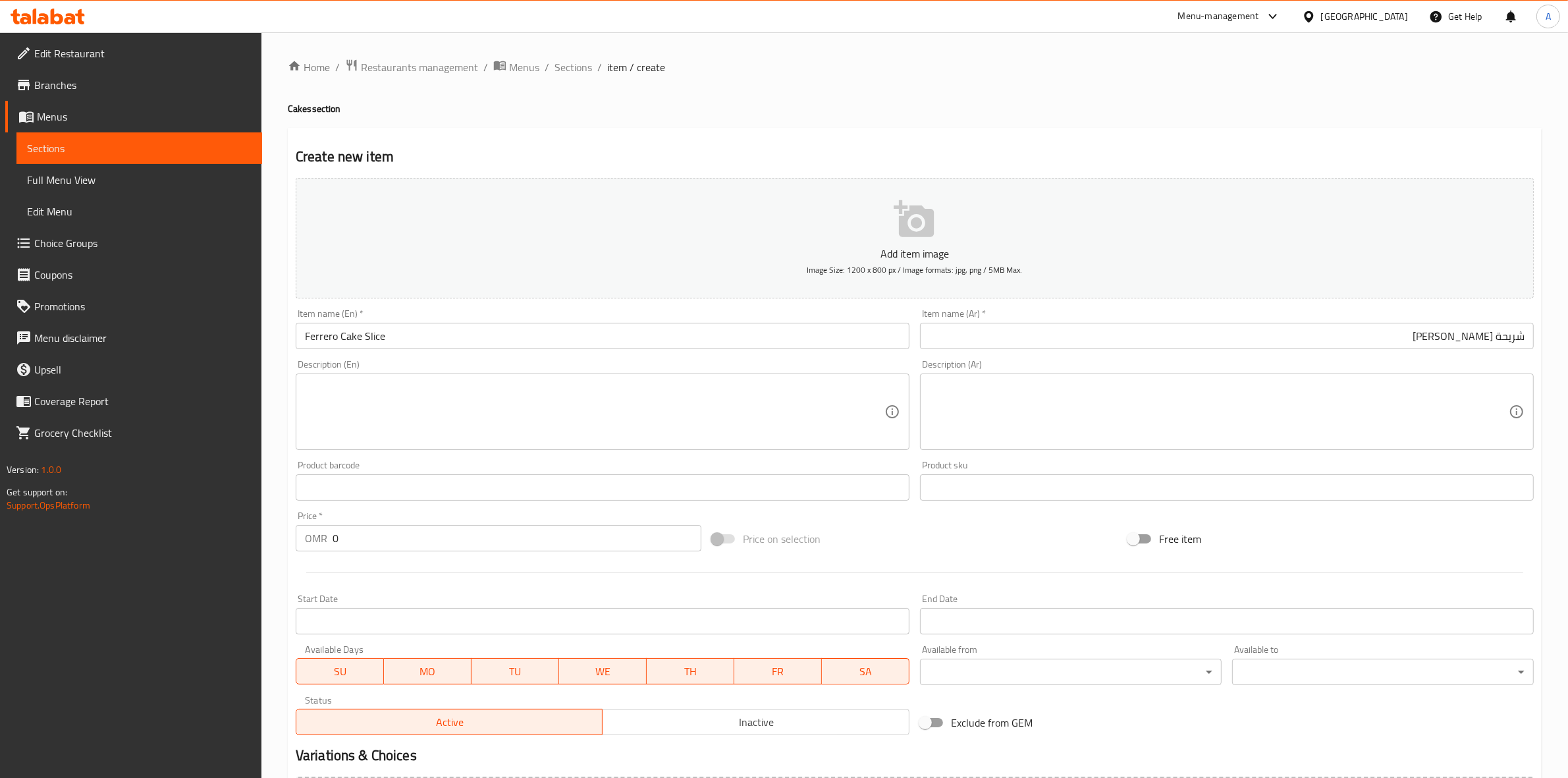
click at [1490, 363] on div "Description (Ar) Description (Ar)" at bounding box center [1226, 404] width 614 height 90
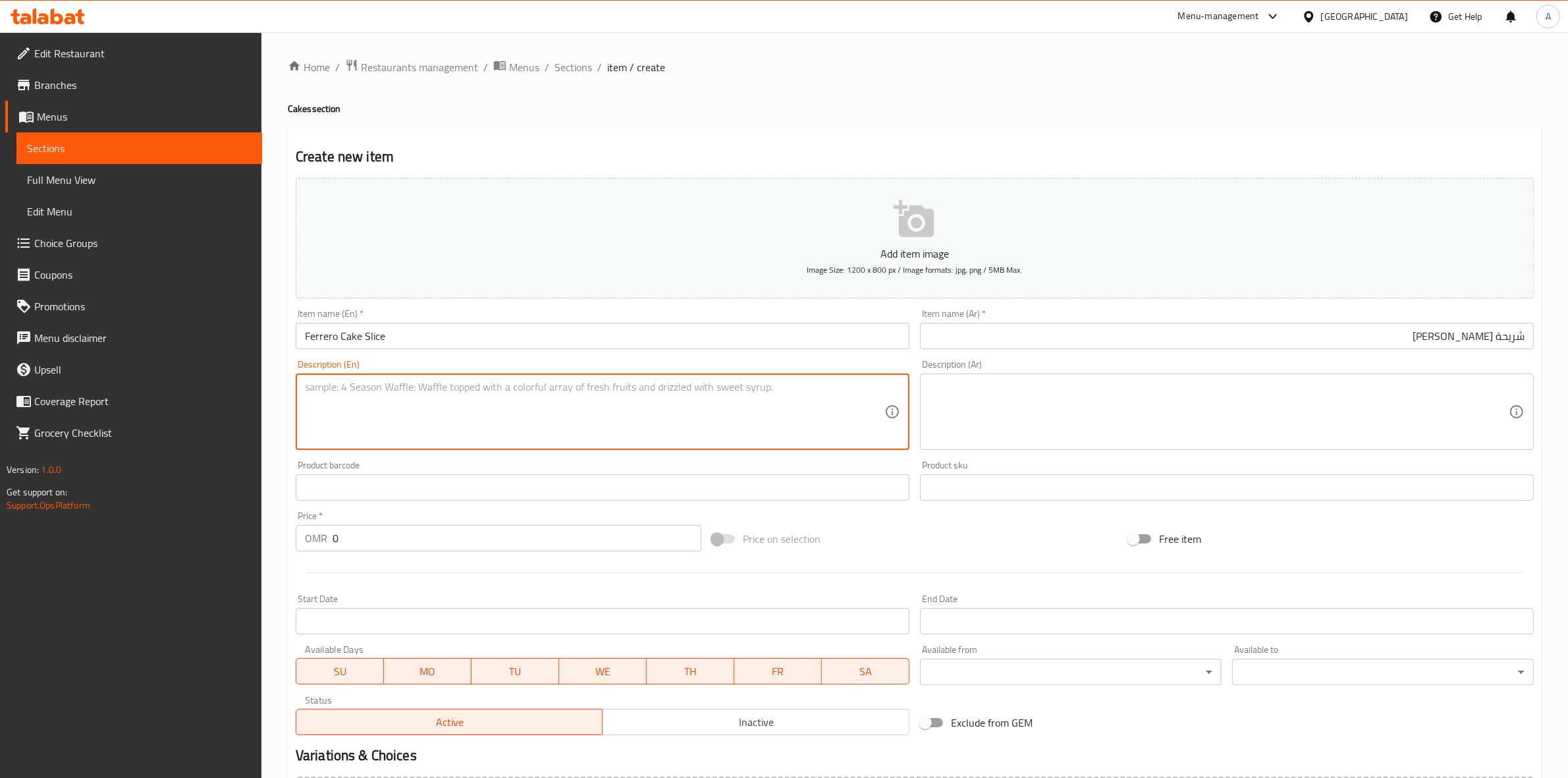
click at [311, 392] on textarea at bounding box center [595, 412] width 580 height 62
paste textarea "Layers of chocolate sponge filled with Ferrero spread, crushed [PERSON_NAME], a…"
drag, startPoint x: 710, startPoint y: 385, endPoint x: 284, endPoint y: 387, distance: 426.0
click at [284, 387] on div "Home / Restaurants management / Menus / Sections / item / create Cakes section …" at bounding box center [914, 481] width 1306 height 899
type textarea "Layers of chocolate sponge filled with Ferrero spread, crushed [PERSON_NAME], a…"
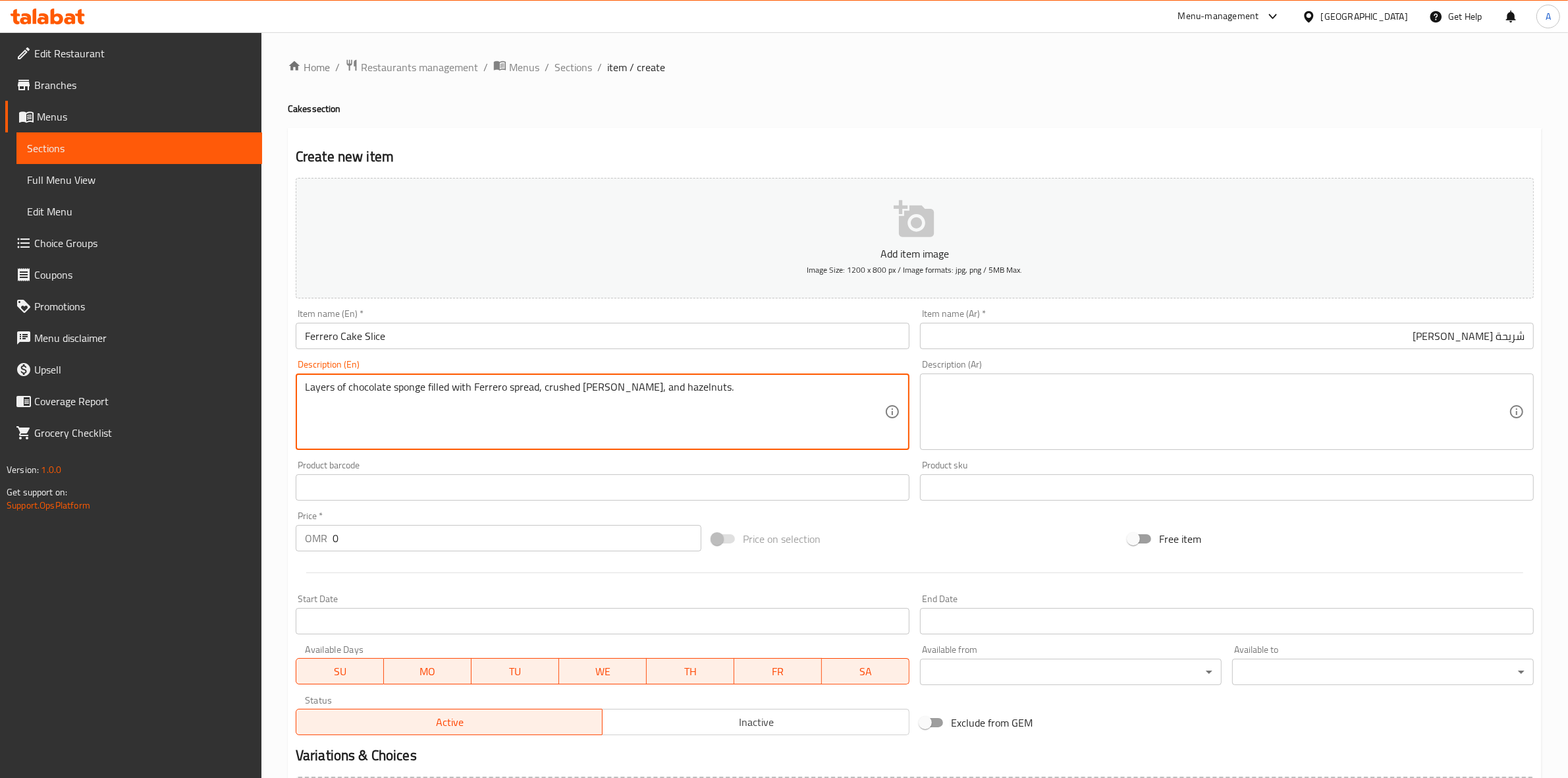
click at [1046, 411] on textarea at bounding box center [1219, 412] width 580 height 62
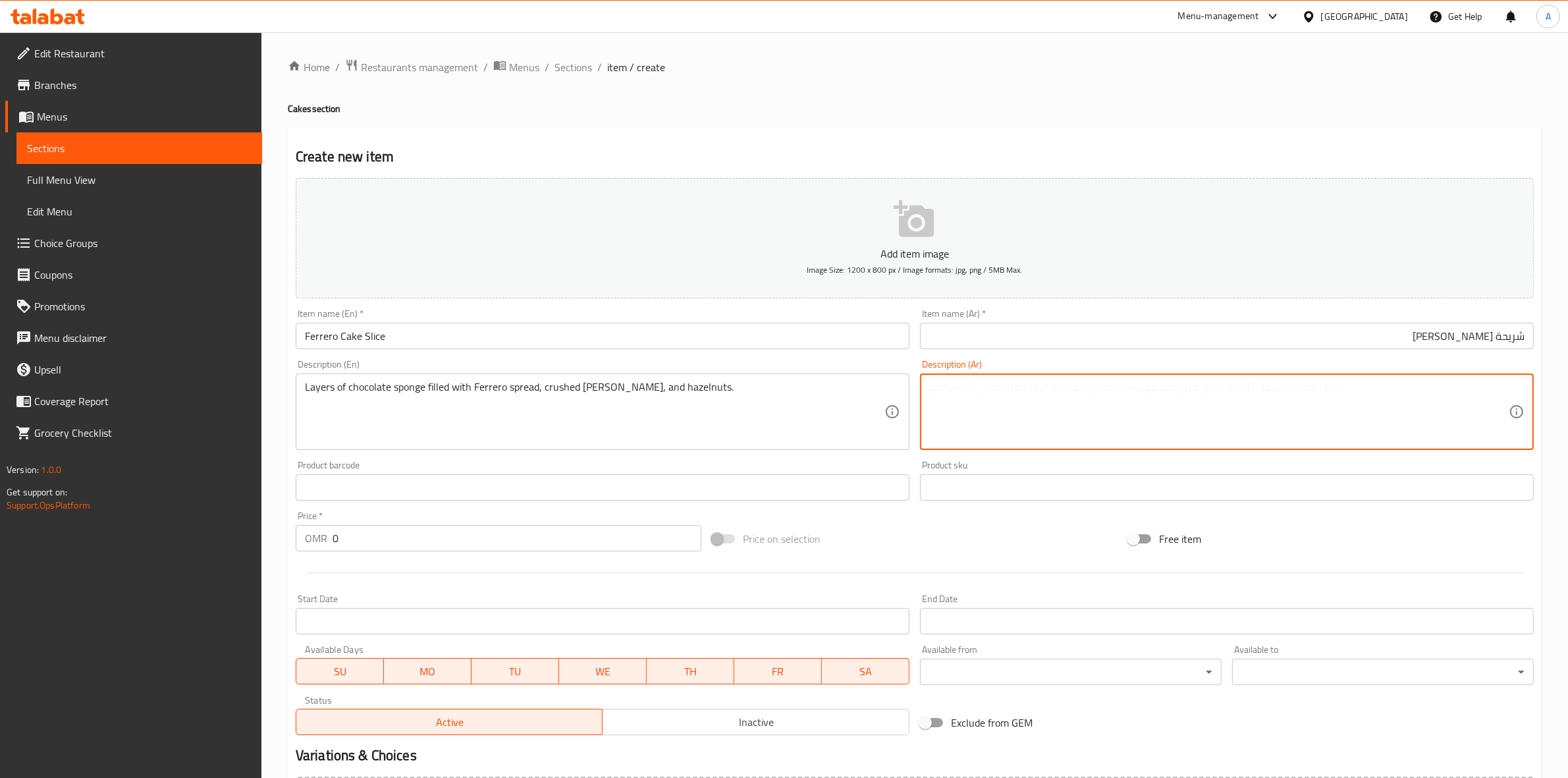
paste textarea "طبقات من إسفنجة الشوكولاتة المحشوة [PERSON_NAME]، وفيريرو المطحونة، والبندق."
type textarea "طبقات من إسفنجة الشوكولاتة المحشوة [PERSON_NAME]، وفيريرو المطحونة، والبندق."
click at [1164, 469] on div "Product sku Product sku" at bounding box center [1226, 480] width 614 height 40
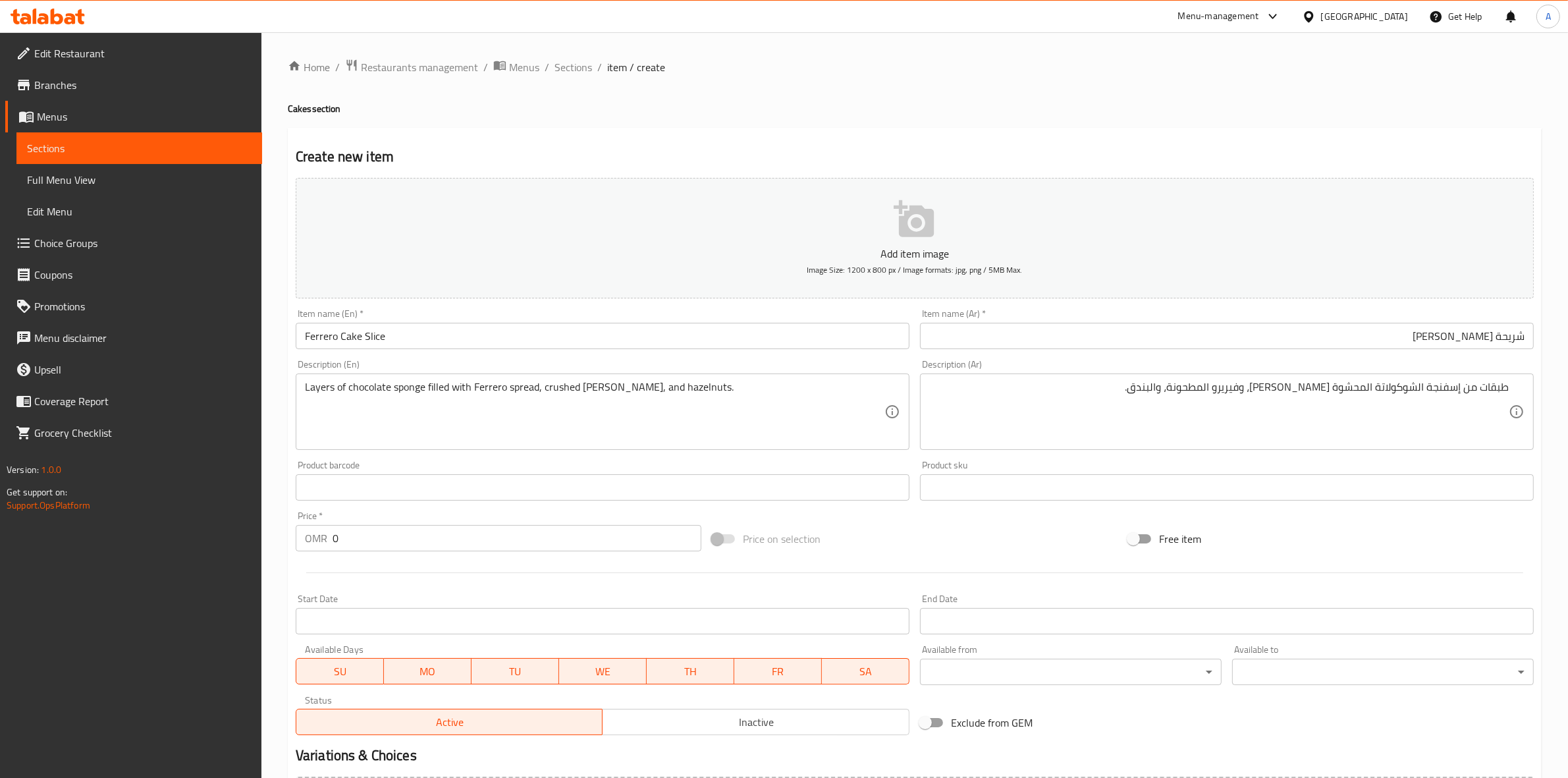
drag, startPoint x: 358, startPoint y: 527, endPoint x: 215, endPoint y: 511, distance: 143.9
click at [215, 511] on div "Edit Restaurant Branches Menus Sections Full Menu View Edit Menu Choice Groups …" at bounding box center [784, 481] width 1568 height 899
paste input "3.95"
type input "3.950"
click at [436, 570] on div at bounding box center [915, 573] width 1249 height 32
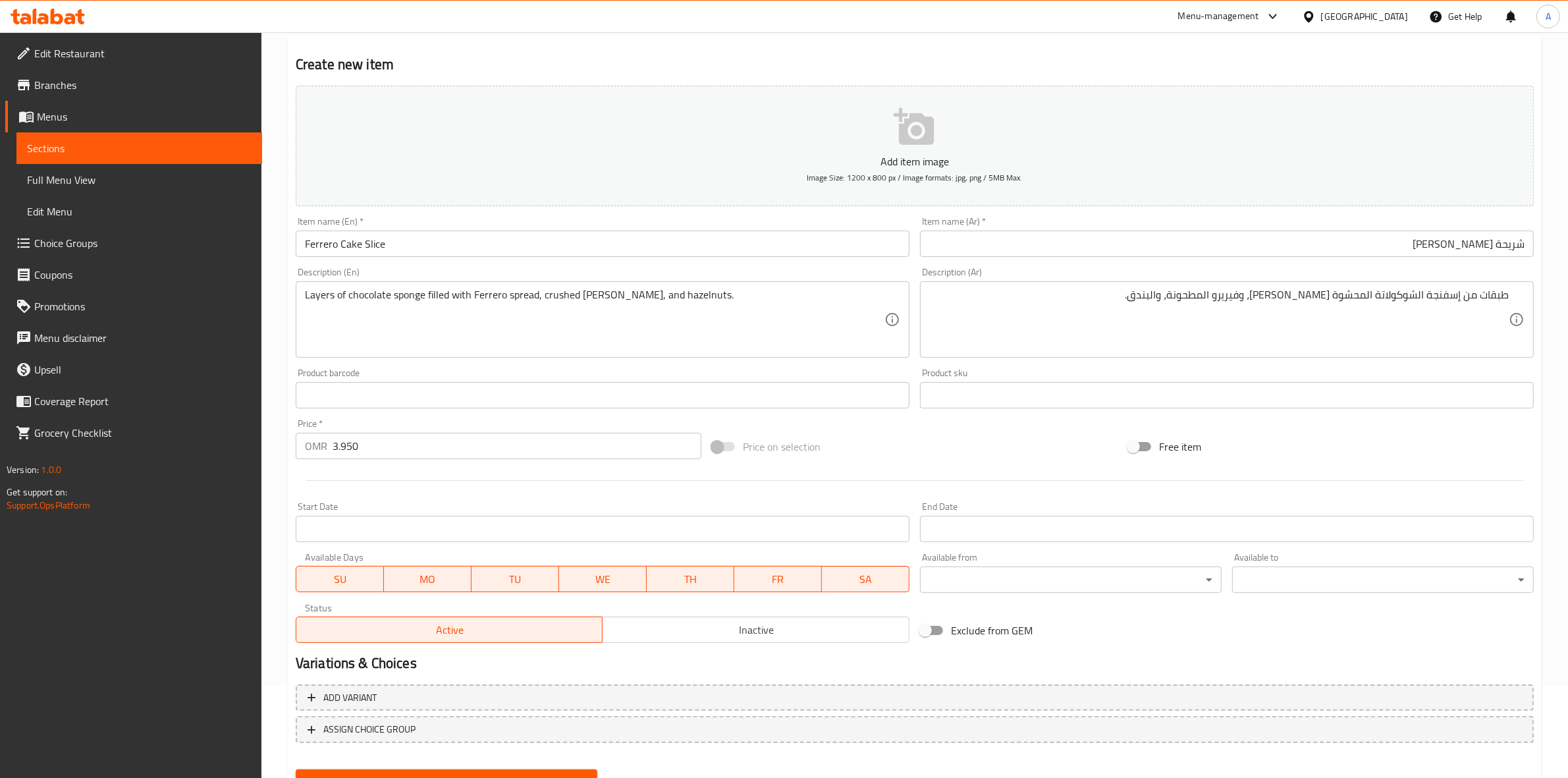
scroll to position [150, 0]
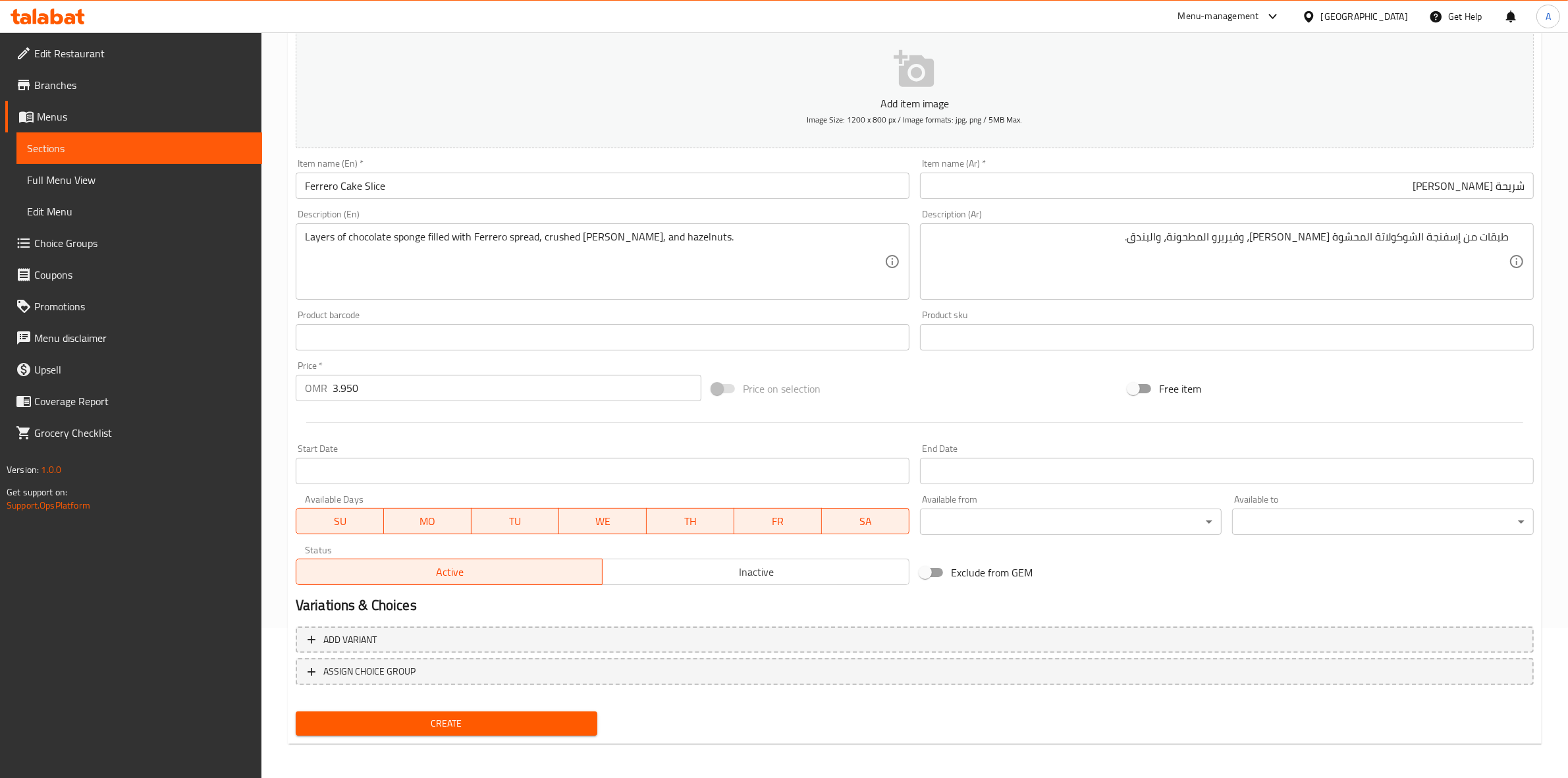
click at [524, 716] on span "Create" at bounding box center [445, 724] width 280 height 17
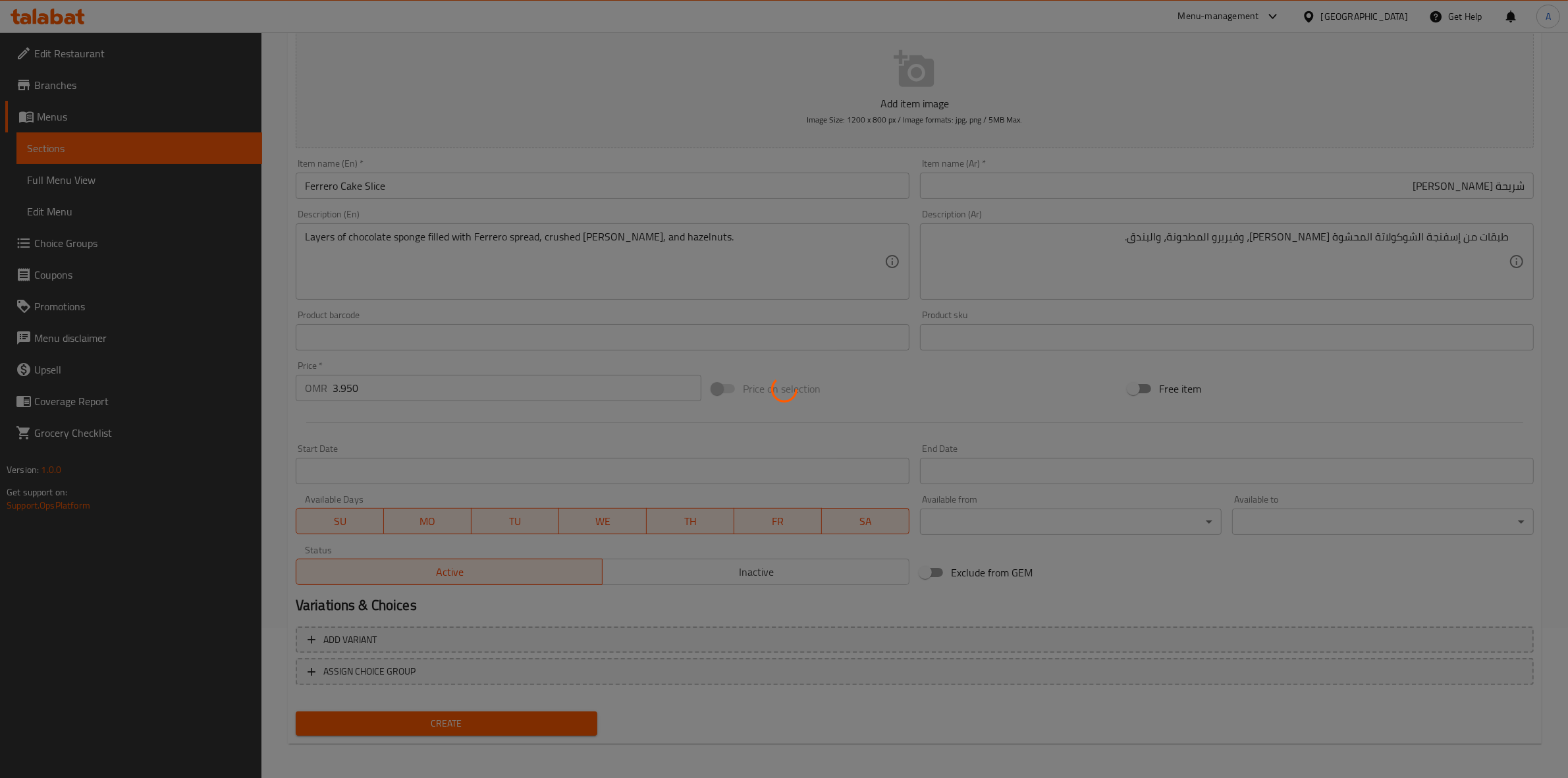
type input "0"
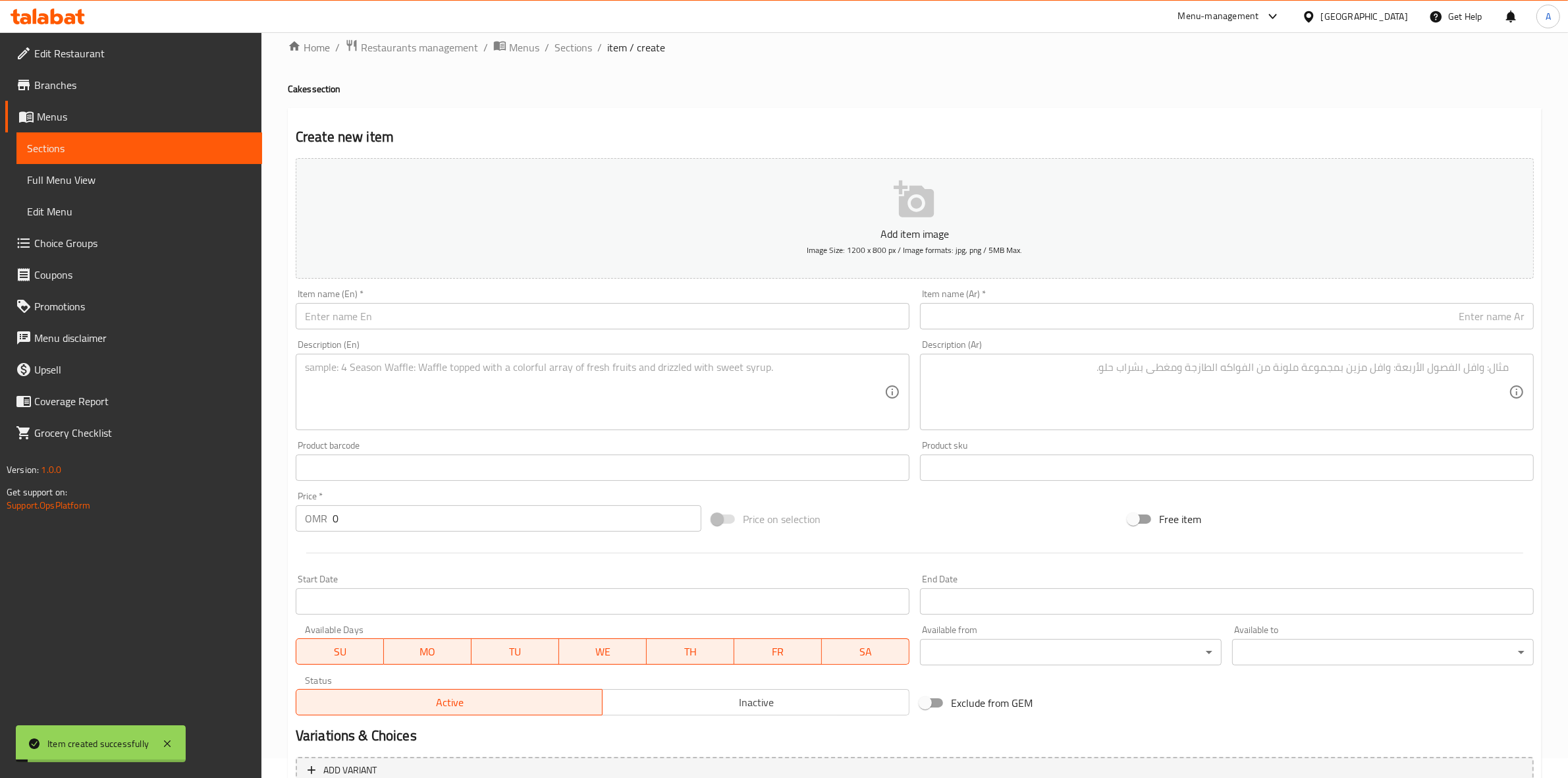
scroll to position [0, 0]
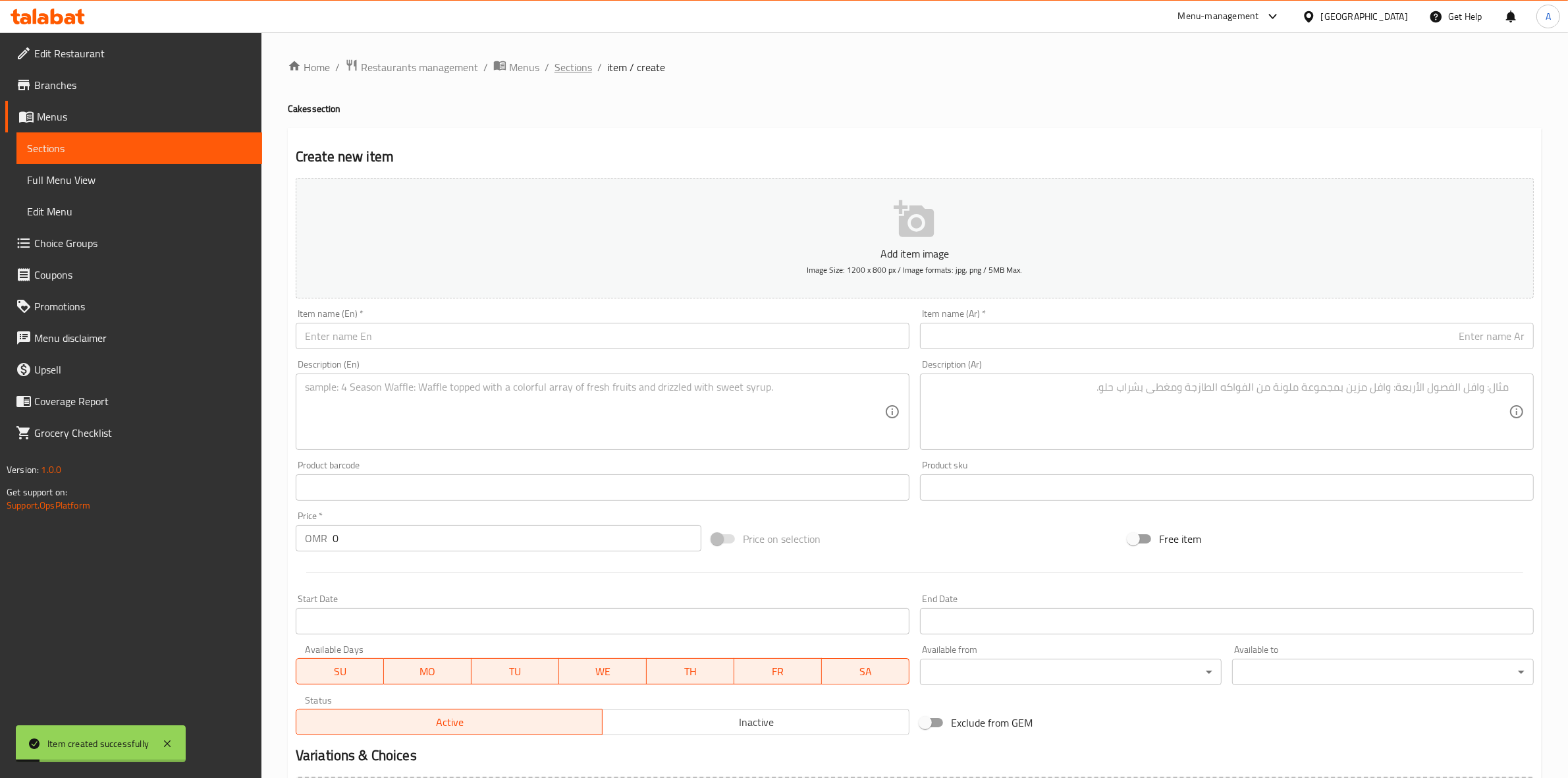
click at [572, 68] on span "Sections" at bounding box center [572, 67] width 38 height 16
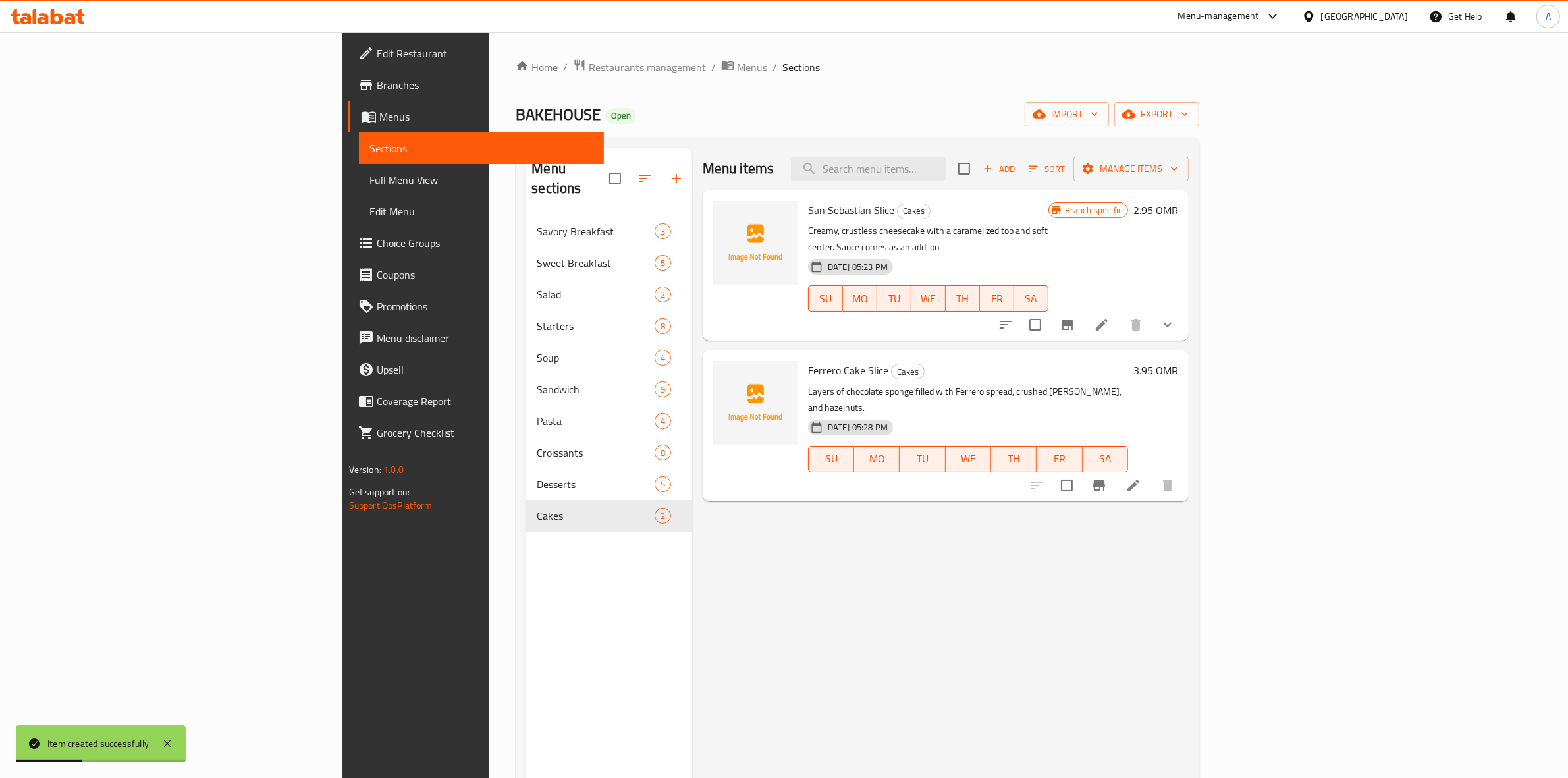
click at [1107, 478] on icon "Branch-specific-item" at bounding box center [1099, 486] width 16 height 16
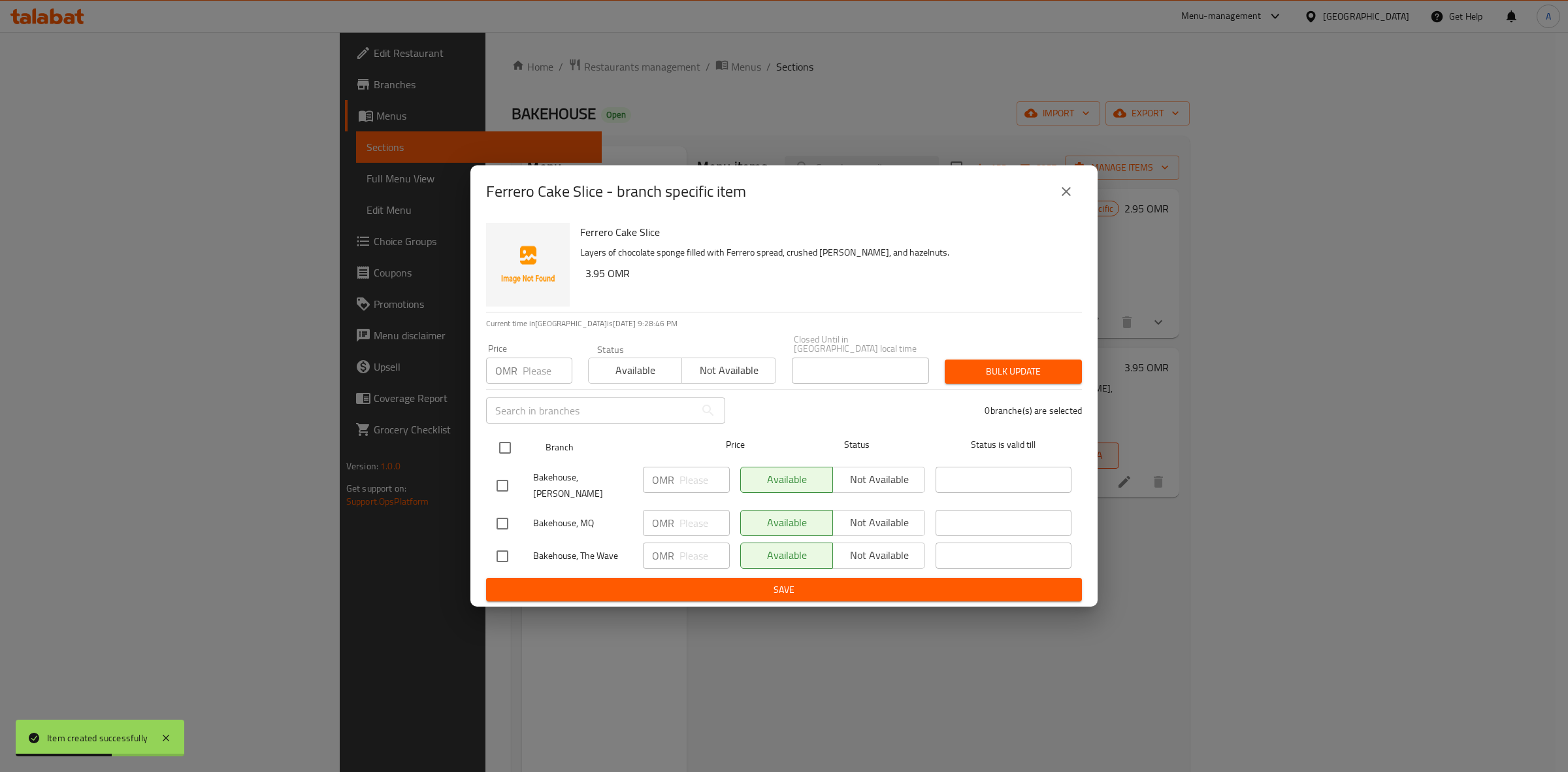
click at [501, 449] on input "checkbox" at bounding box center [505, 448] width 28 height 28
checkbox input "true"
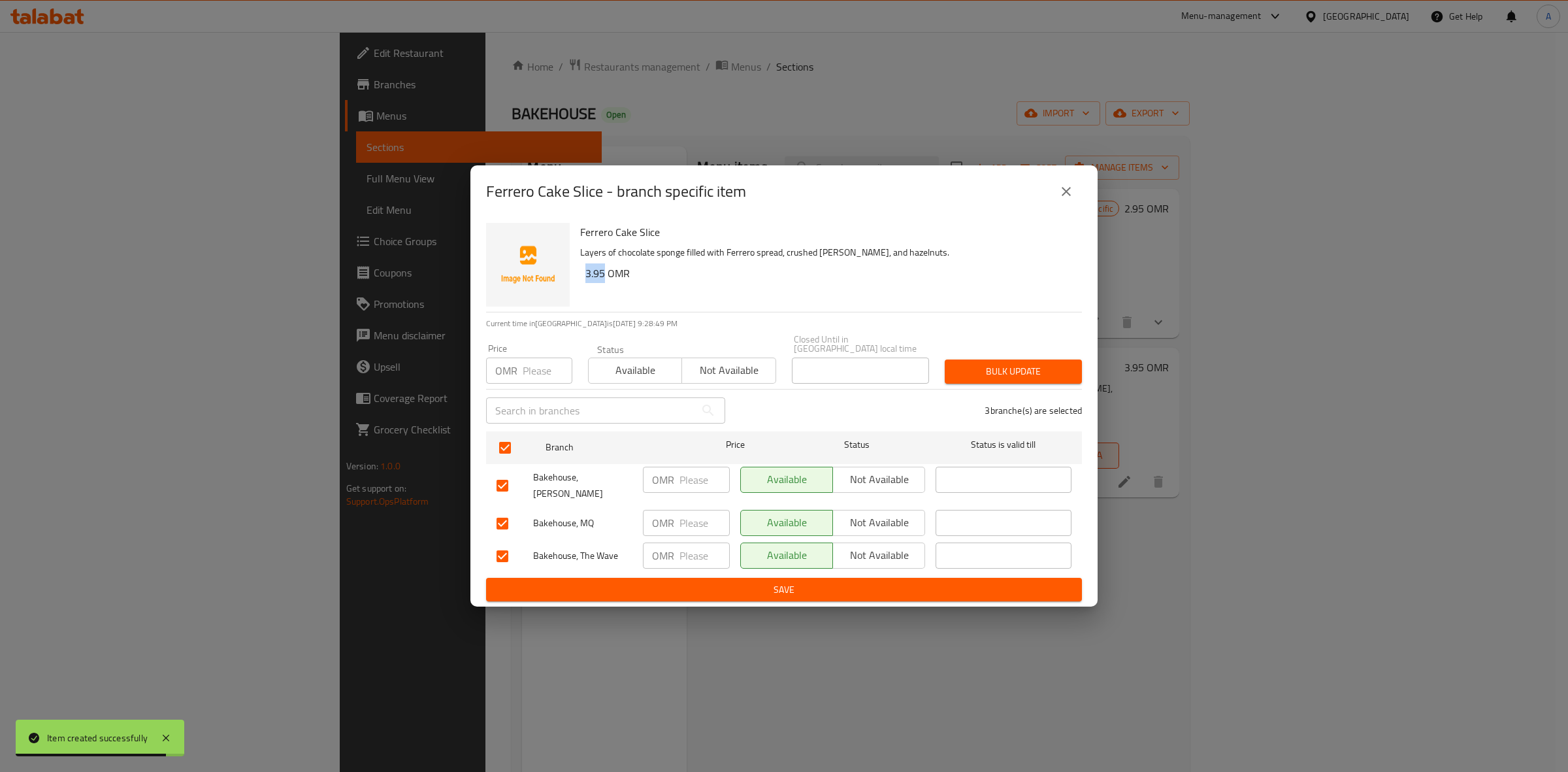
drag, startPoint x: 603, startPoint y: 283, endPoint x: 579, endPoint y: 285, distance: 24.1
click at [579, 285] on div "Ferrero Cake Slice Layers of chocolate sponge filled with Ferrero spread, crush…" at bounding box center [826, 265] width 502 height 94
copy h6 "3.95"
click at [527, 371] on input "number" at bounding box center [547, 370] width 50 height 26
paste input "3.95"
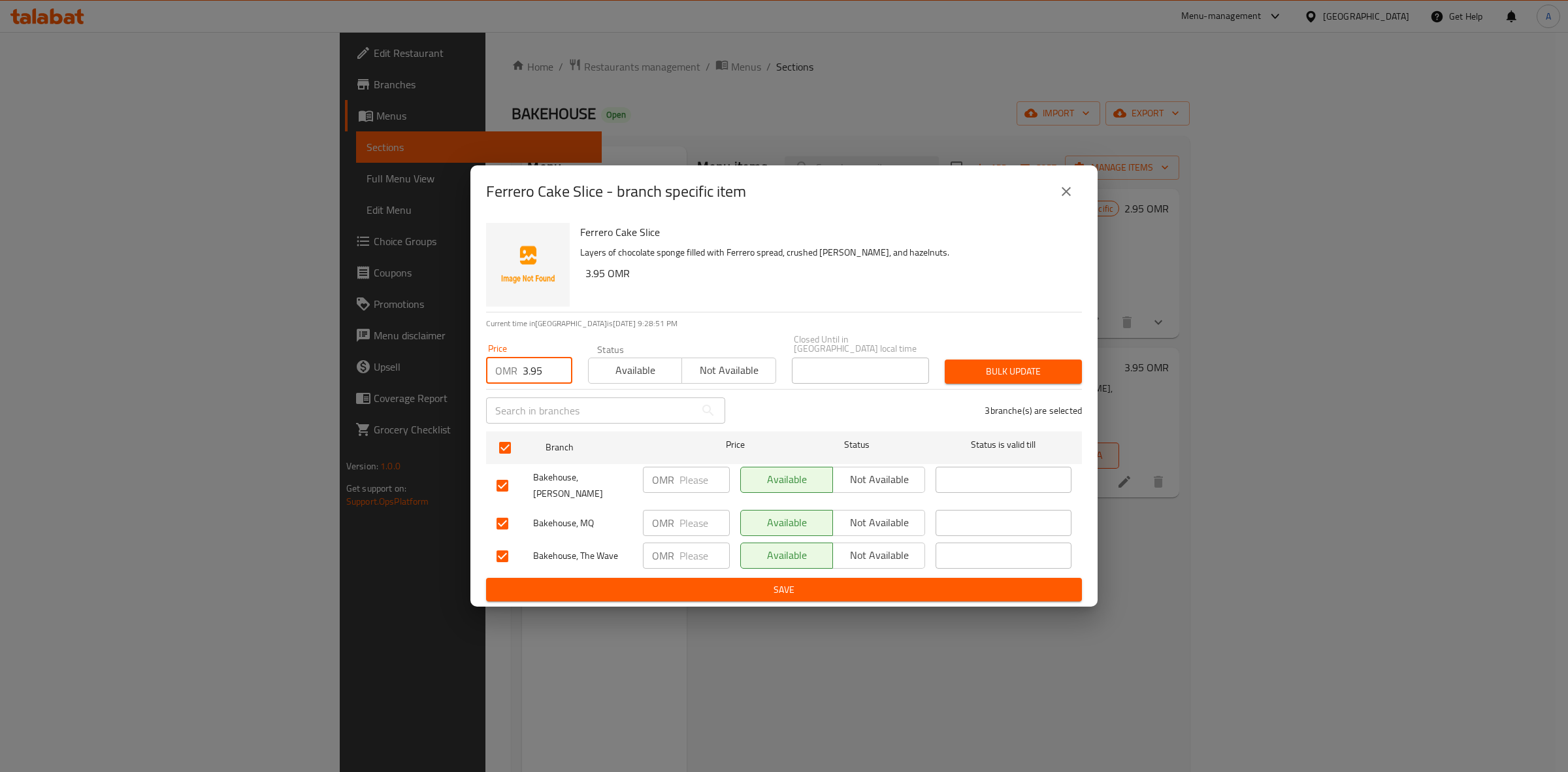
type input "3.95"
click at [1016, 370] on span "Bulk update" at bounding box center [1013, 372] width 116 height 17
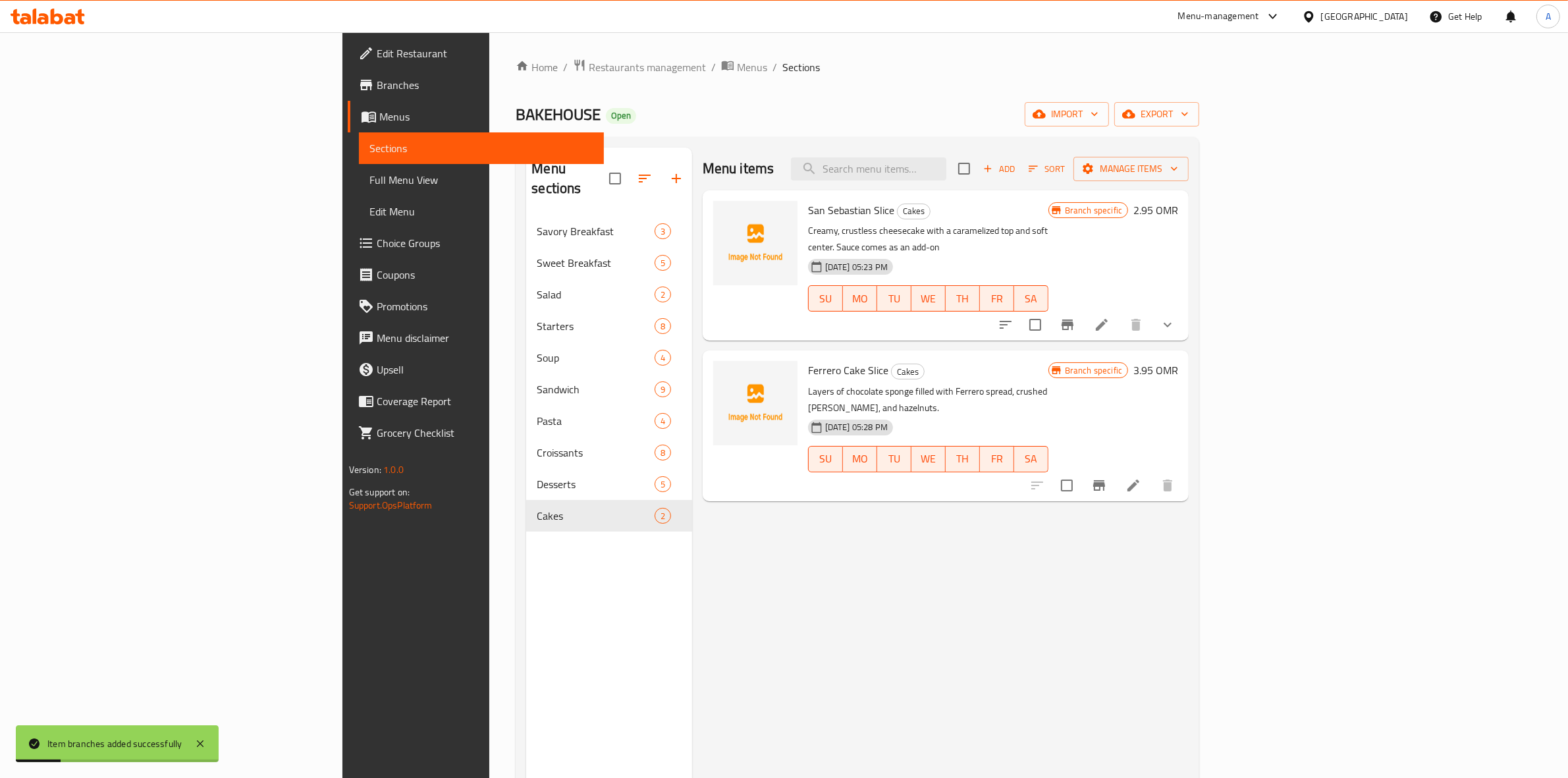
click at [1189, 567] on div "Menu items Add Sort Manage items San Sebastian Slice Cakes Creamy, crustless ch…" at bounding box center [940, 537] width 497 height 778
click at [1016, 169] on span "Add" at bounding box center [999, 169] width 36 height 15
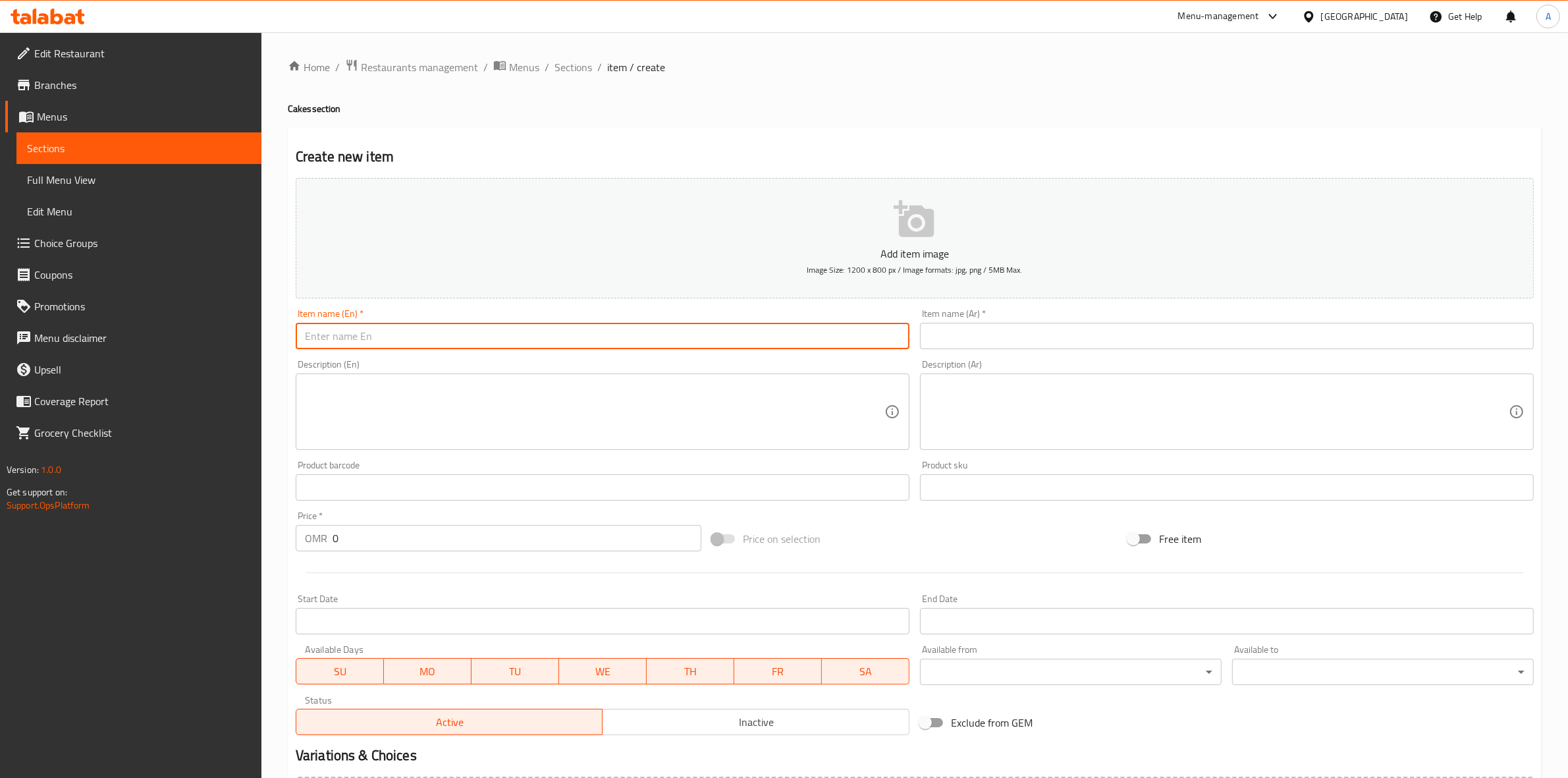
click at [525, 331] on input "text" at bounding box center [602, 335] width 614 height 26
paste input "Sticky Date Pudding Slice"
drag, startPoint x: 468, startPoint y: 343, endPoint x: 280, endPoint y: 343, distance: 188.0
click at [280, 343] on div "Home / Restaurants management / Menus / Sections / item / create Cakes section …" at bounding box center [914, 481] width 1306 height 899
type input "Sticky Date Pudding Slice"
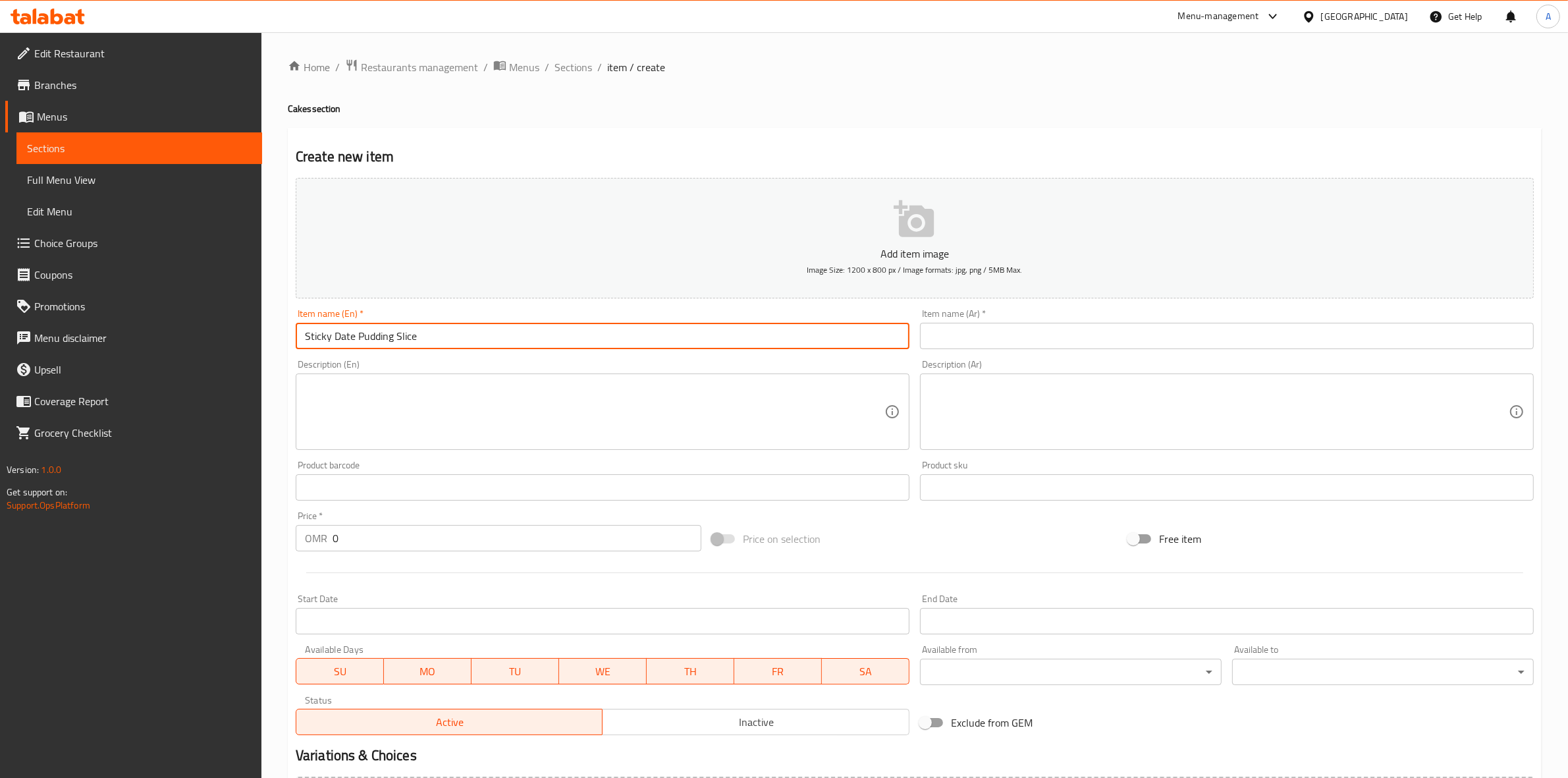
click at [1068, 338] on input "text" at bounding box center [1226, 335] width 614 height 26
paste input "شريحة بودنغ التمر اللزج"
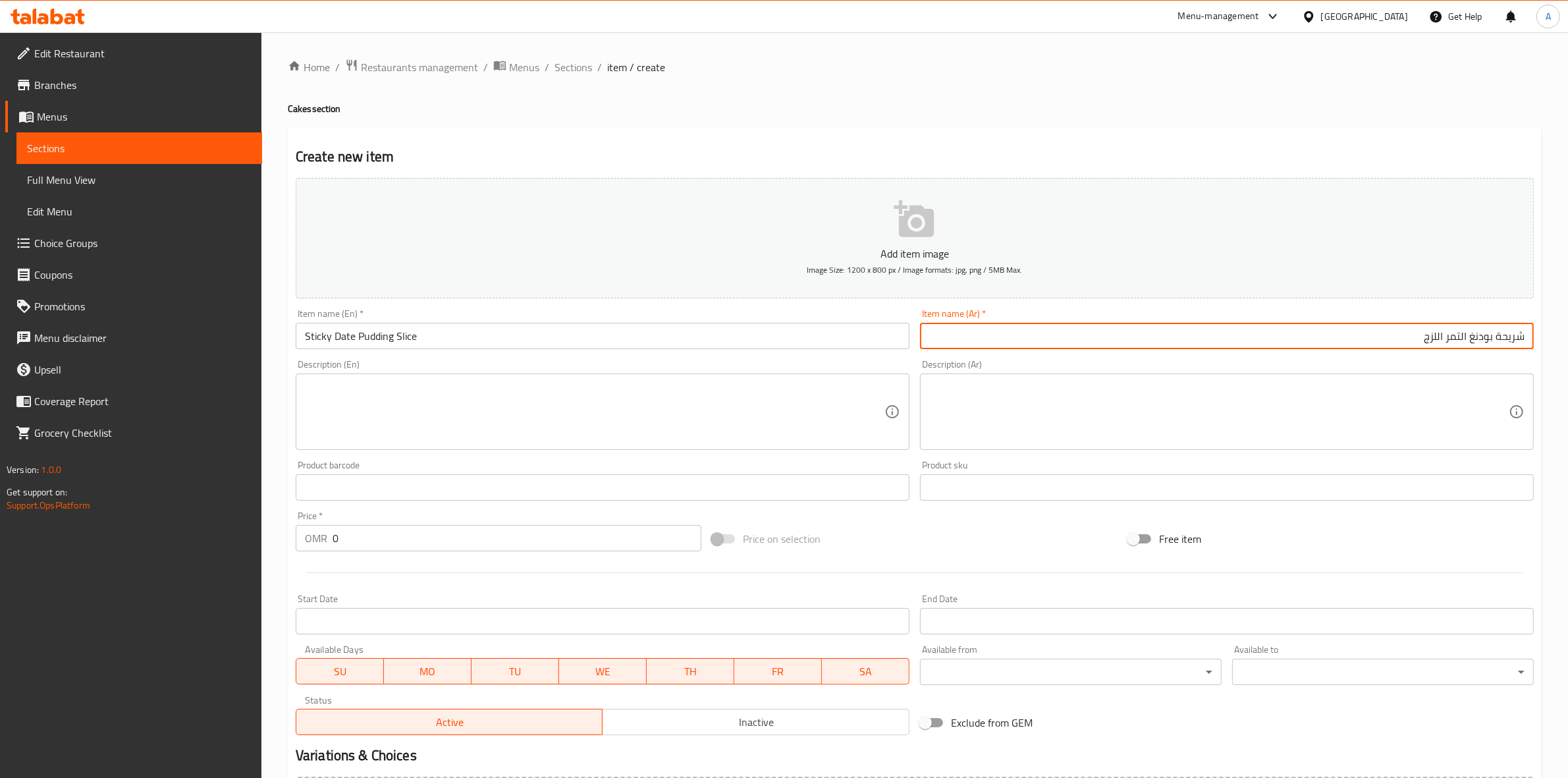
click at [1470, 343] on input "شريحة بودنغ التمر اللزج" at bounding box center [1226, 335] width 614 height 26
click at [1344, 109] on h4 "Cakes section" at bounding box center [914, 109] width 1253 height 13
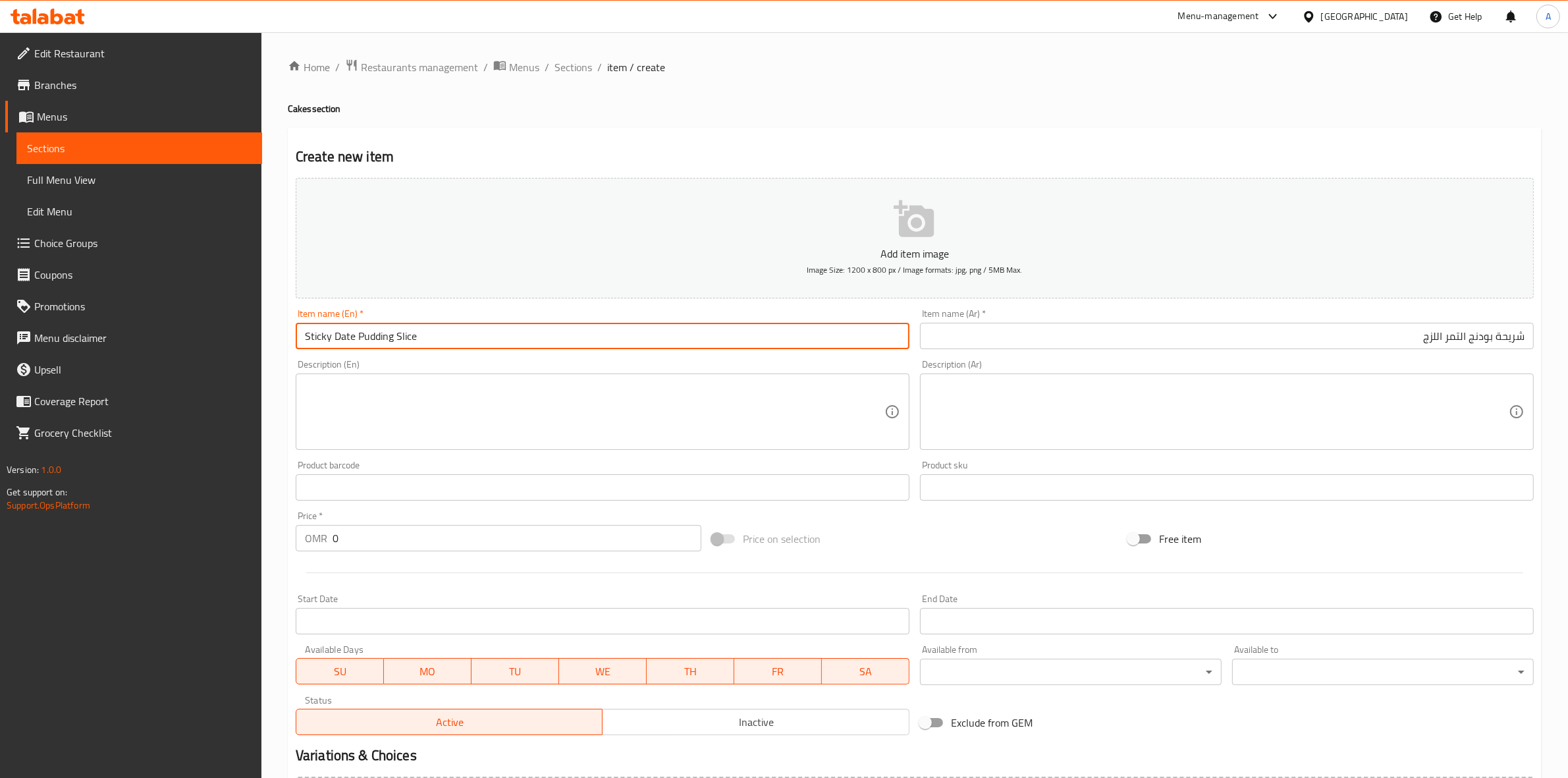
drag, startPoint x: 395, startPoint y: 340, endPoint x: 358, endPoint y: 340, distance: 37.0
click at [358, 340] on input "Sticky Date Pudding Slice" at bounding box center [602, 335] width 614 height 26
click at [629, 129] on div "Create new item Add item image Image Size: 1200 x 800 px / Image formats: jpg, …" at bounding box center [914, 511] width 1253 height 767
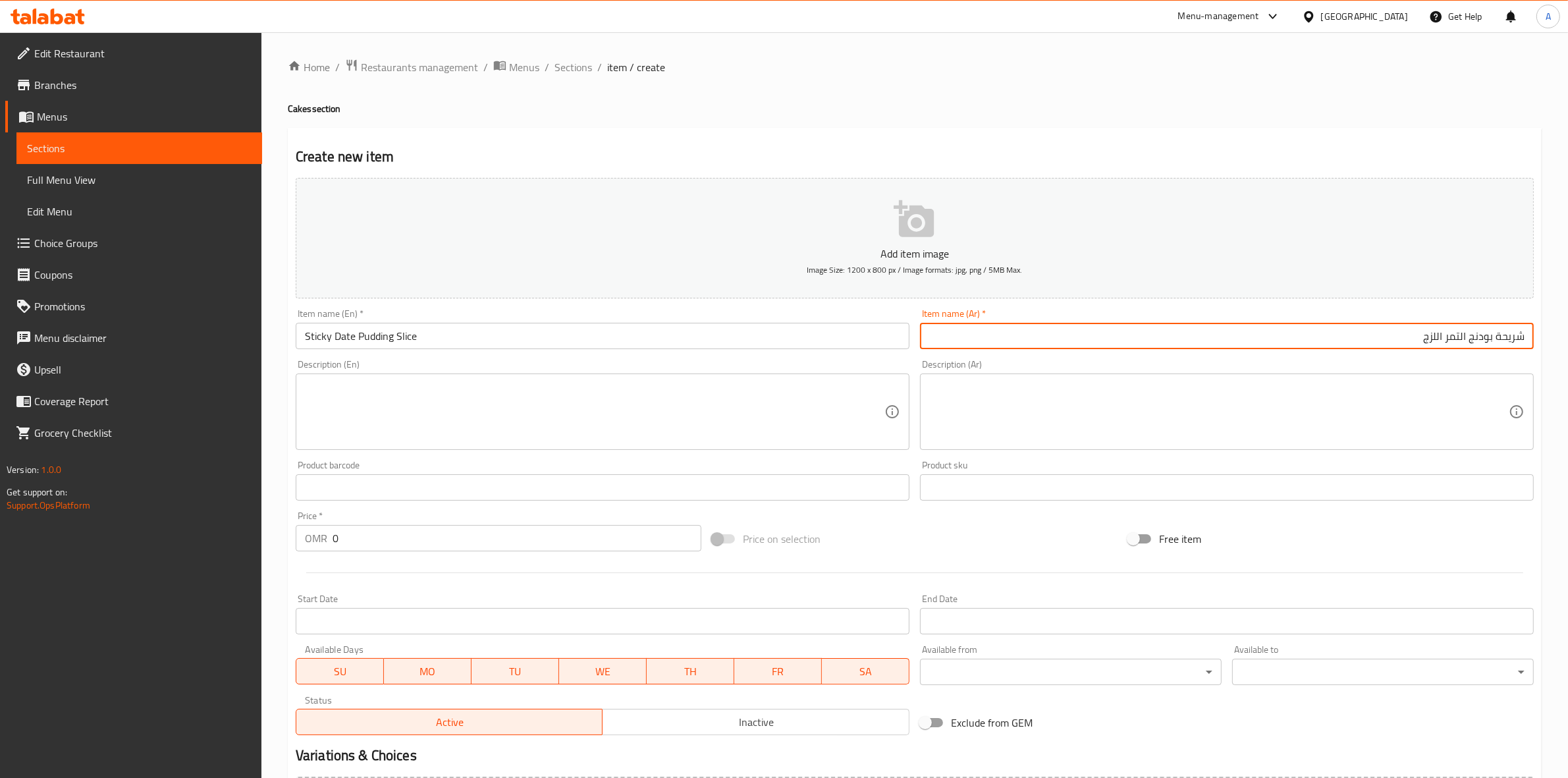
drag, startPoint x: 1493, startPoint y: 335, endPoint x: 1446, endPoint y: 341, distance: 47.4
click at [1446, 341] on input "شريحة بودنج التمر اللزج" at bounding box center [1226, 335] width 614 height 26
paste input "text"
type input "شريحة بودنج تمر اللزج"
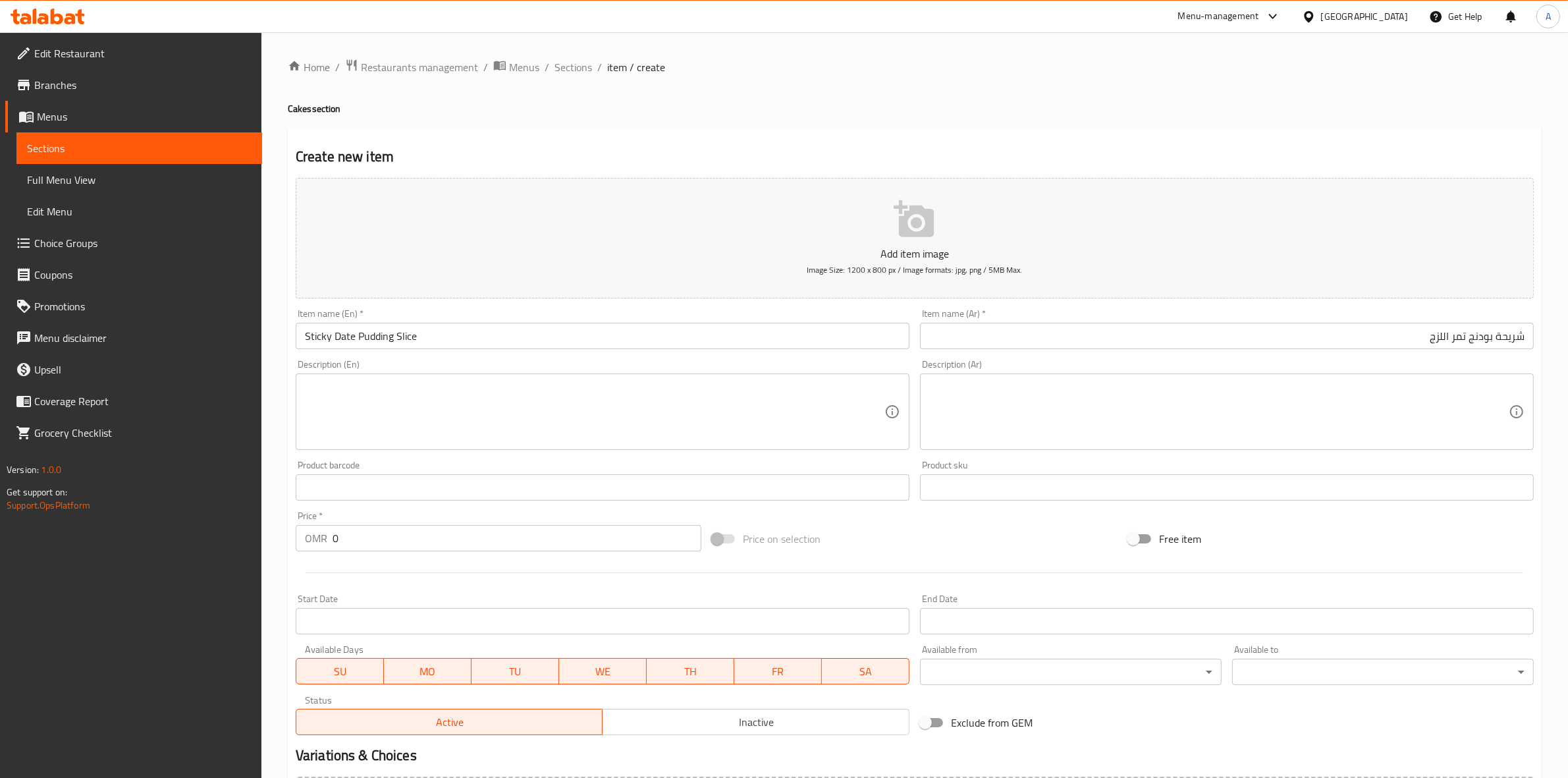
click at [1321, 153] on h2 "Create new item" at bounding box center [914, 157] width 1237 height 20
drag, startPoint x: 361, startPoint y: 538, endPoint x: 267, endPoint y: 535, distance: 94.0
click at [261, 538] on div "Edit Restaurant Branches Menus Sections Full Menu View Edit Menu Choice Groups …" at bounding box center [784, 481] width 1568 height 899
paste input "3.56"
type input "3.560"
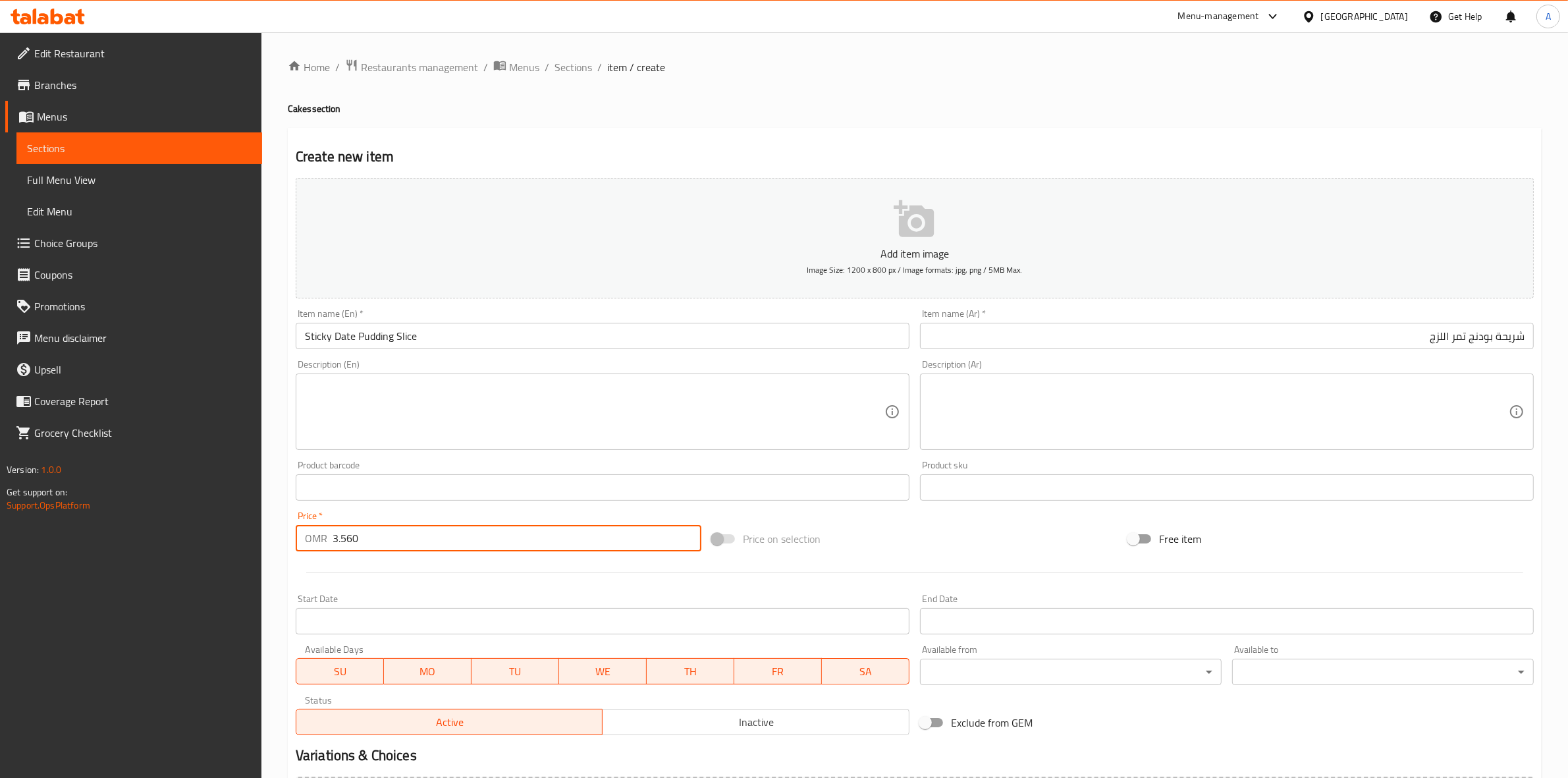
click at [343, 570] on div at bounding box center [915, 573] width 1249 height 32
click at [419, 411] on textarea at bounding box center [595, 412] width 580 height 62
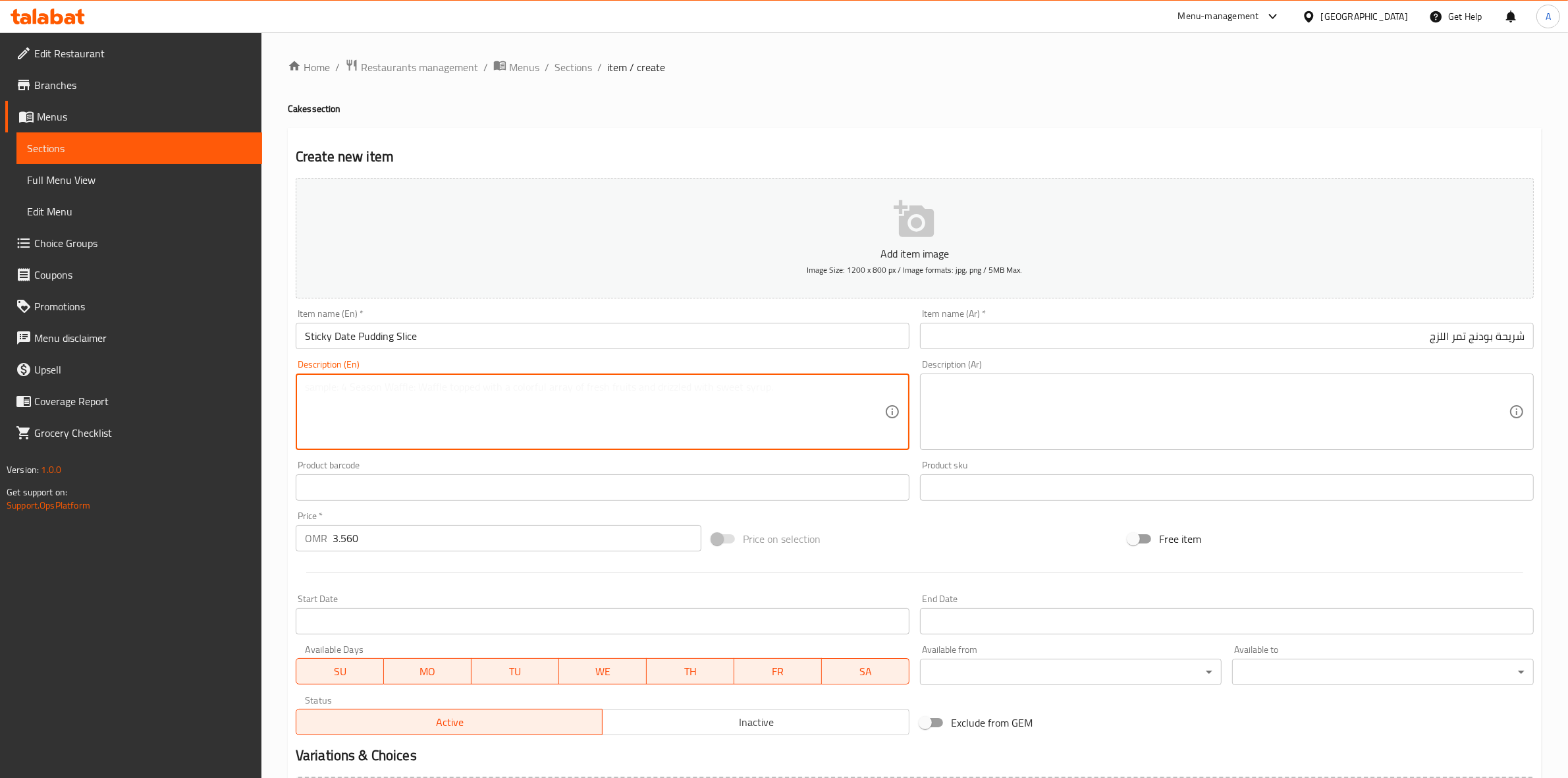
paste textarea "Warm date cake made with local dates, topped with crushed pecans and hot sticky…"
drag, startPoint x: 742, startPoint y: 390, endPoint x: 161, endPoint y: 320, distance: 585.2
click at [161, 320] on div "Edit Restaurant Branches Menus Sections Full Menu View Edit Menu Choice Groups …" at bounding box center [784, 481] width 1568 height 899
click at [766, 411] on textarea "Warm date cake made with local dates, topped with crushed pecans and hot sticky…" at bounding box center [595, 412] width 580 height 62
paste textarea "Homemade date cake using local dates, topped with a scoop of premium vanilla ic…"
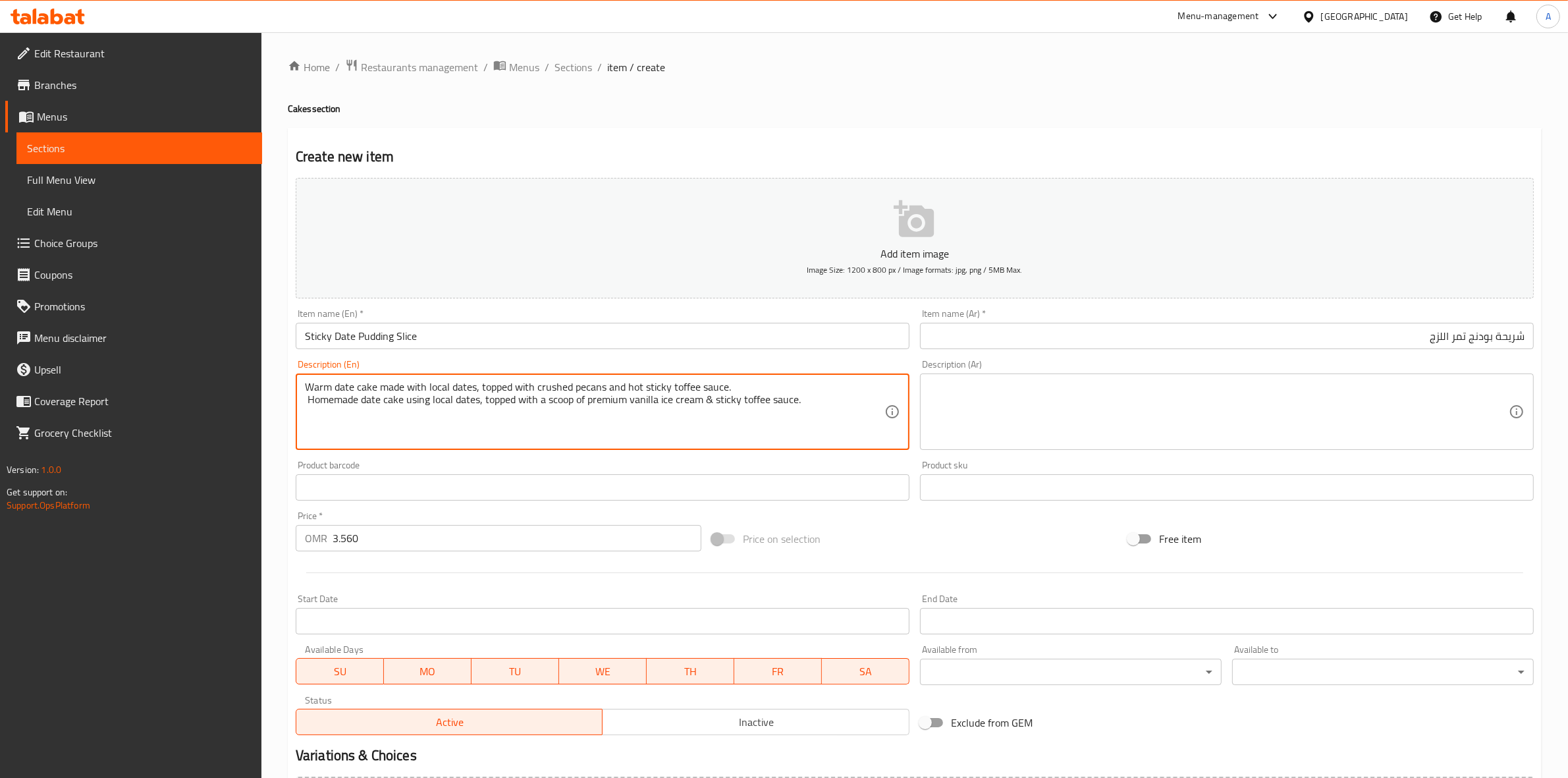
drag, startPoint x: 308, startPoint y: 405, endPoint x: 267, endPoint y: 405, distance: 41.0
click at [267, 405] on div "Home / Restaurants management / Menus / Sections / item / create Cakes section …" at bounding box center [914, 481] width 1306 height 899
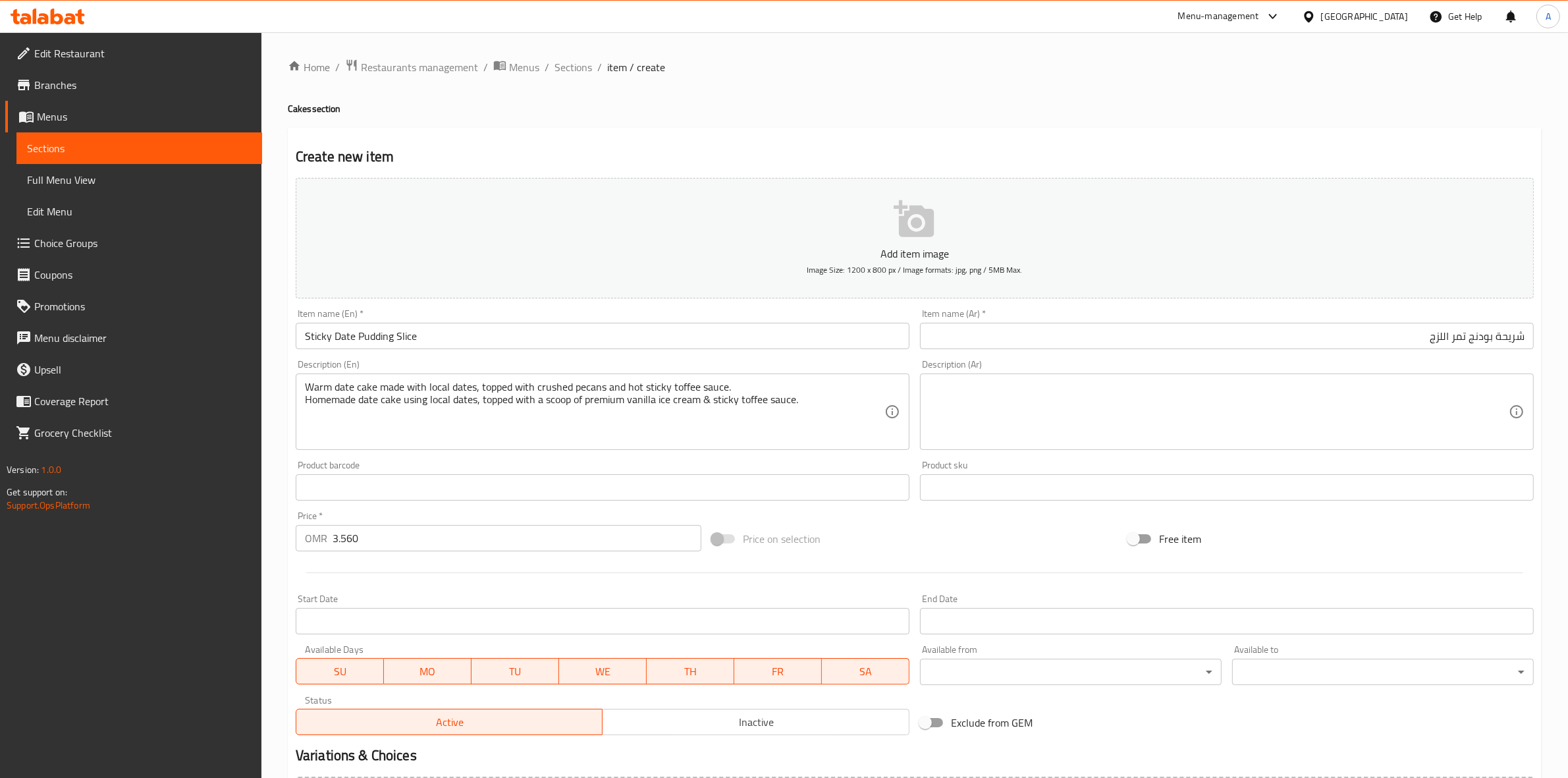
click at [408, 461] on div "Product barcode Product barcode" at bounding box center [602, 480] width 614 height 40
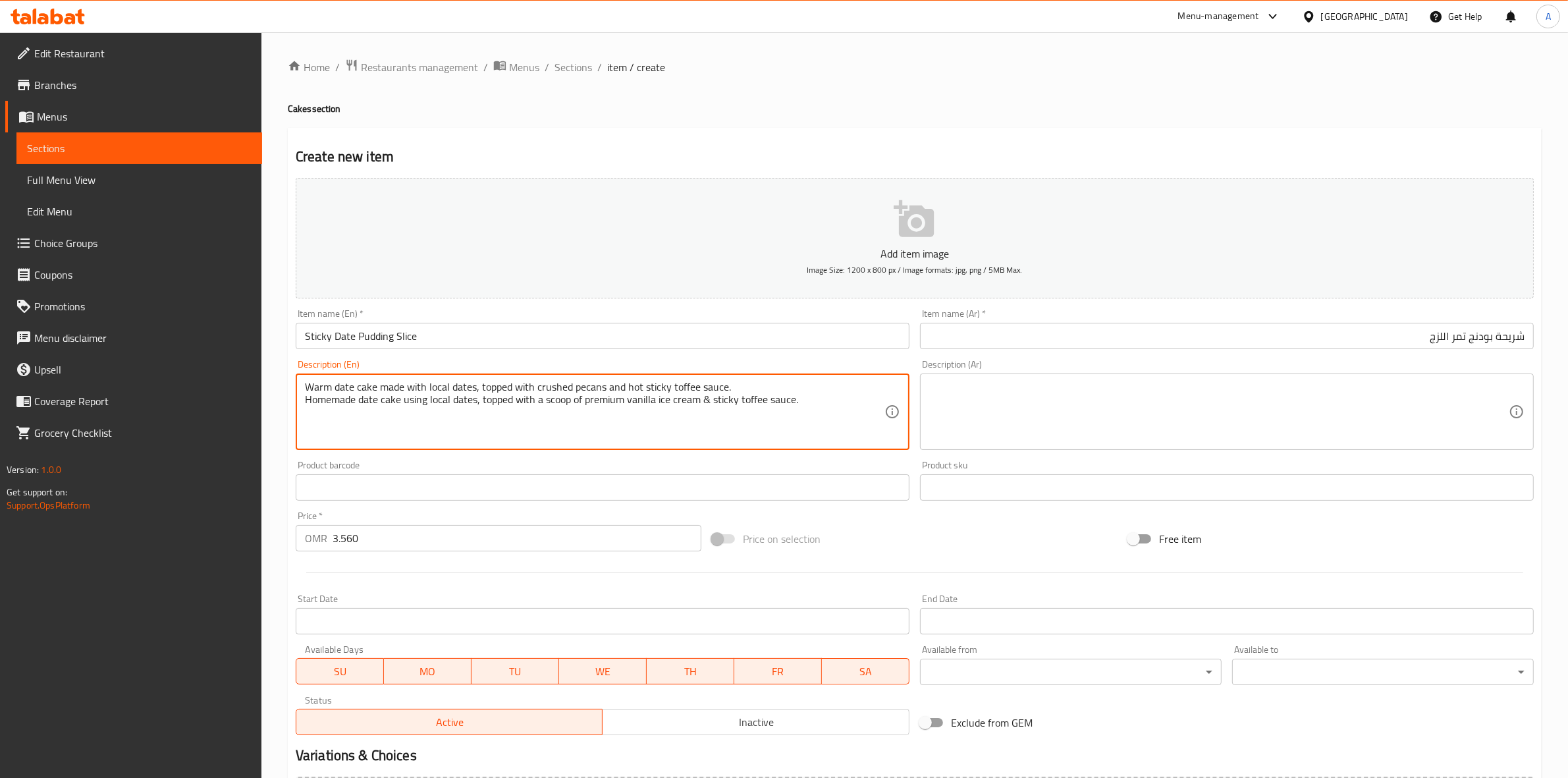
drag, startPoint x: 815, startPoint y: 400, endPoint x: 299, endPoint y: 403, distance: 516.0
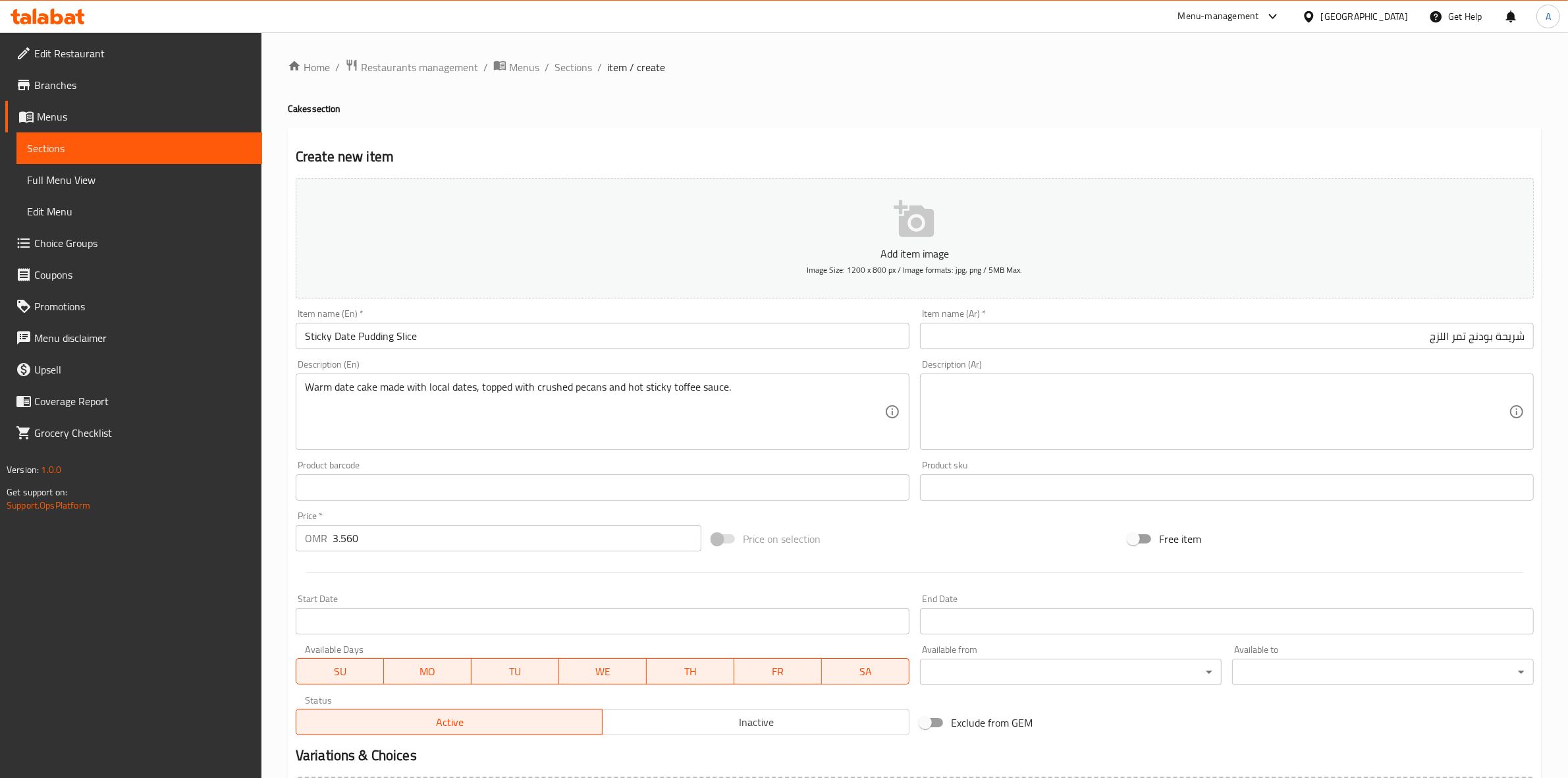
click at [275, 449] on div "Home / Restaurants management / Menus / Sections / item / create Cakes section …" at bounding box center [914, 481] width 1306 height 899
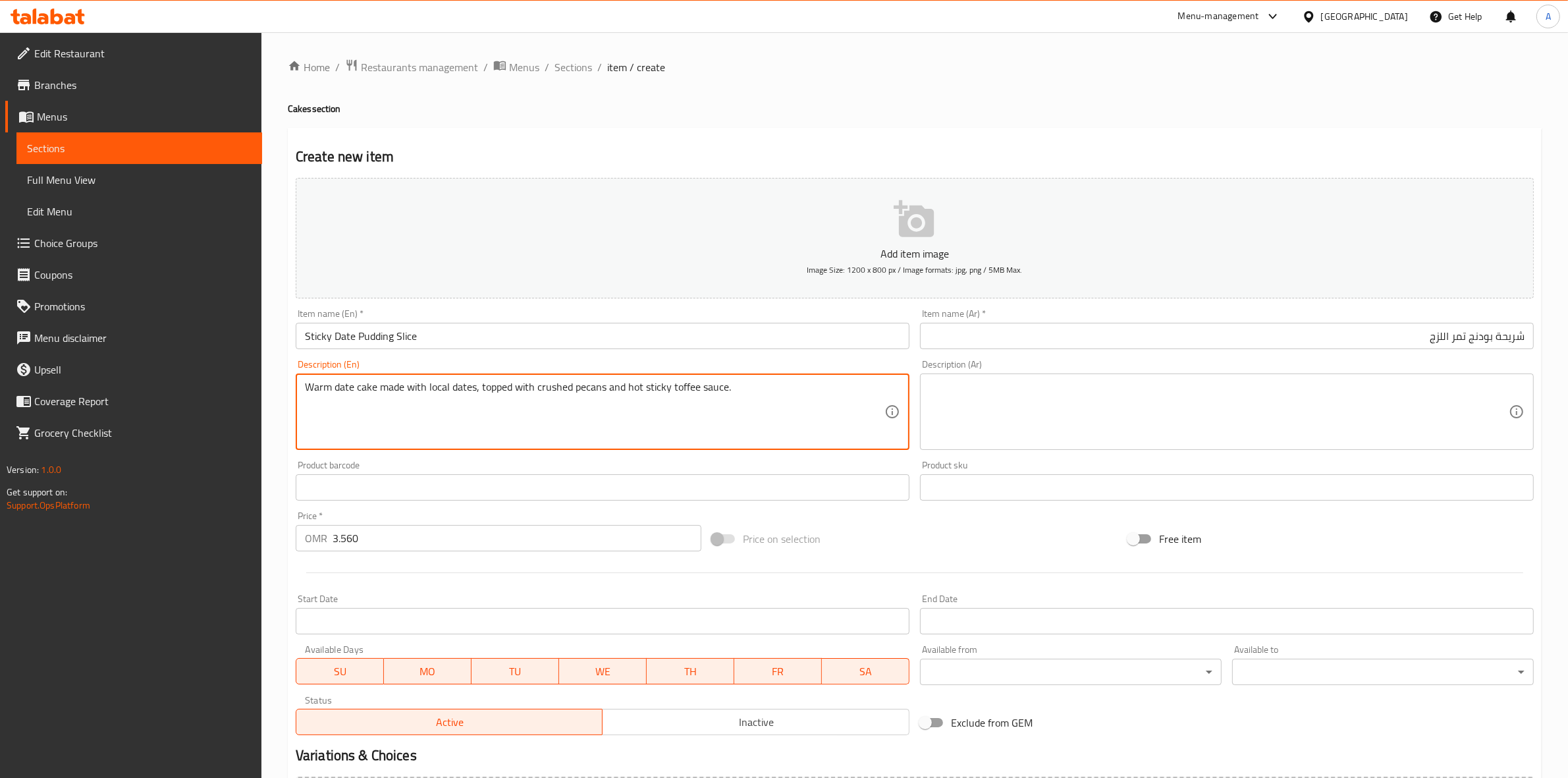
drag, startPoint x: 652, startPoint y: 389, endPoint x: 12, endPoint y: 379, distance: 640.1
paste textarea "Homemade date cake using local dates, topped with a scoop of premium vanilla ic…"
drag, startPoint x: 307, startPoint y: 389, endPoint x: 244, endPoint y: 393, distance: 63.1
click at [244, 393] on div "Edit Restaurant Branches Menus Sections Full Menu View Edit Menu Choice Groups …" at bounding box center [784, 481] width 1568 height 899
click at [794, 415] on textarea "Homemade date cake using local dates, topped with a scoop of premium vanilla ic…" at bounding box center [595, 412] width 580 height 62
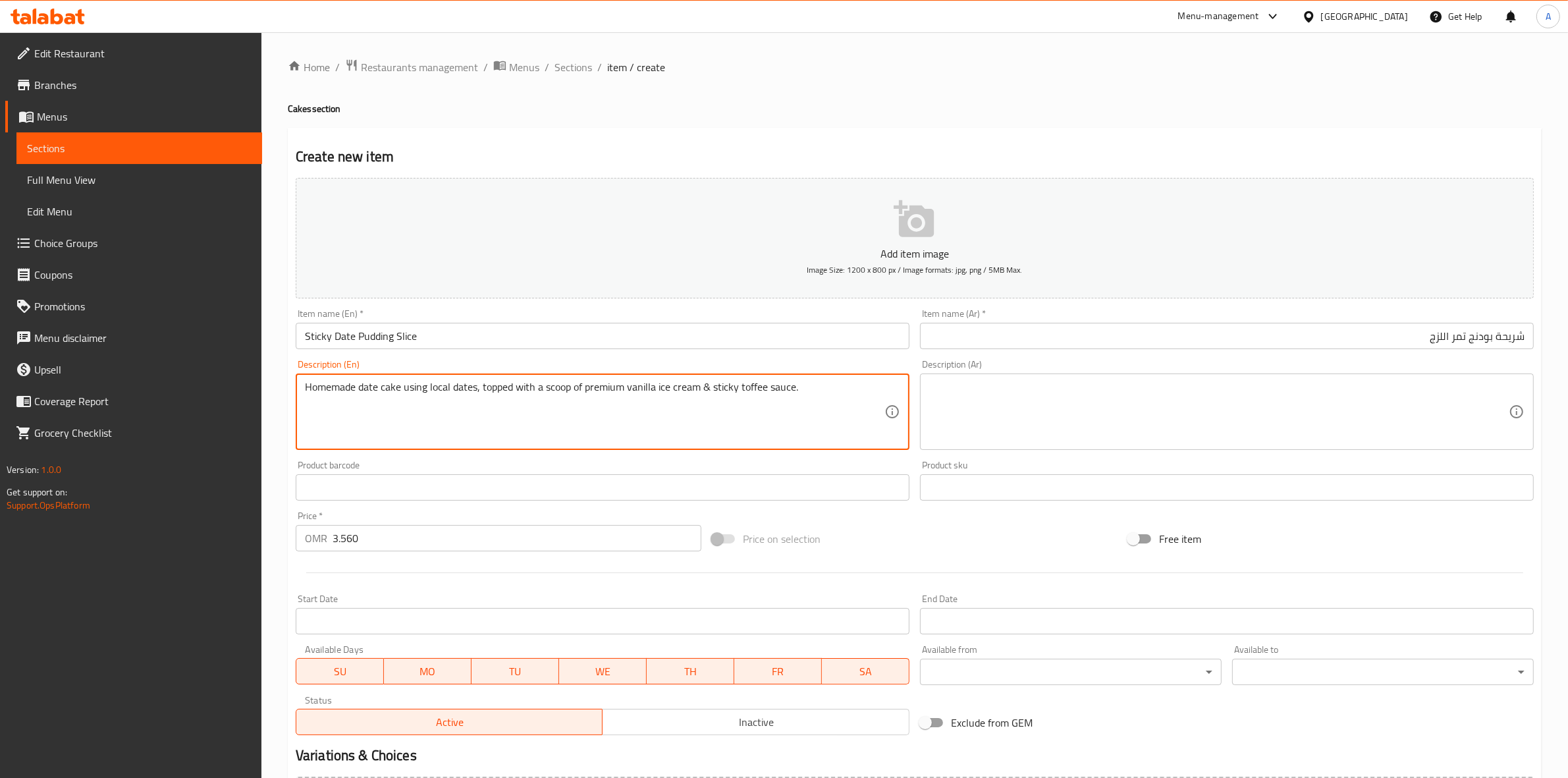
click at [703, 394] on textarea "Homemade date cake using local dates, topped with a scoop of premium vanilla ic…" at bounding box center [595, 412] width 580 height 62
type textarea "Homemade date cake using local dates, topped with a scoop of premium vanilla ic…"
drag, startPoint x: 839, startPoint y: 397, endPoint x: 241, endPoint y: 376, distance: 598.4
click at [241, 376] on div "Edit Restaurant Branches Menus Sections Full Menu View Edit Menu Choice Groups …" at bounding box center [784, 481] width 1568 height 899
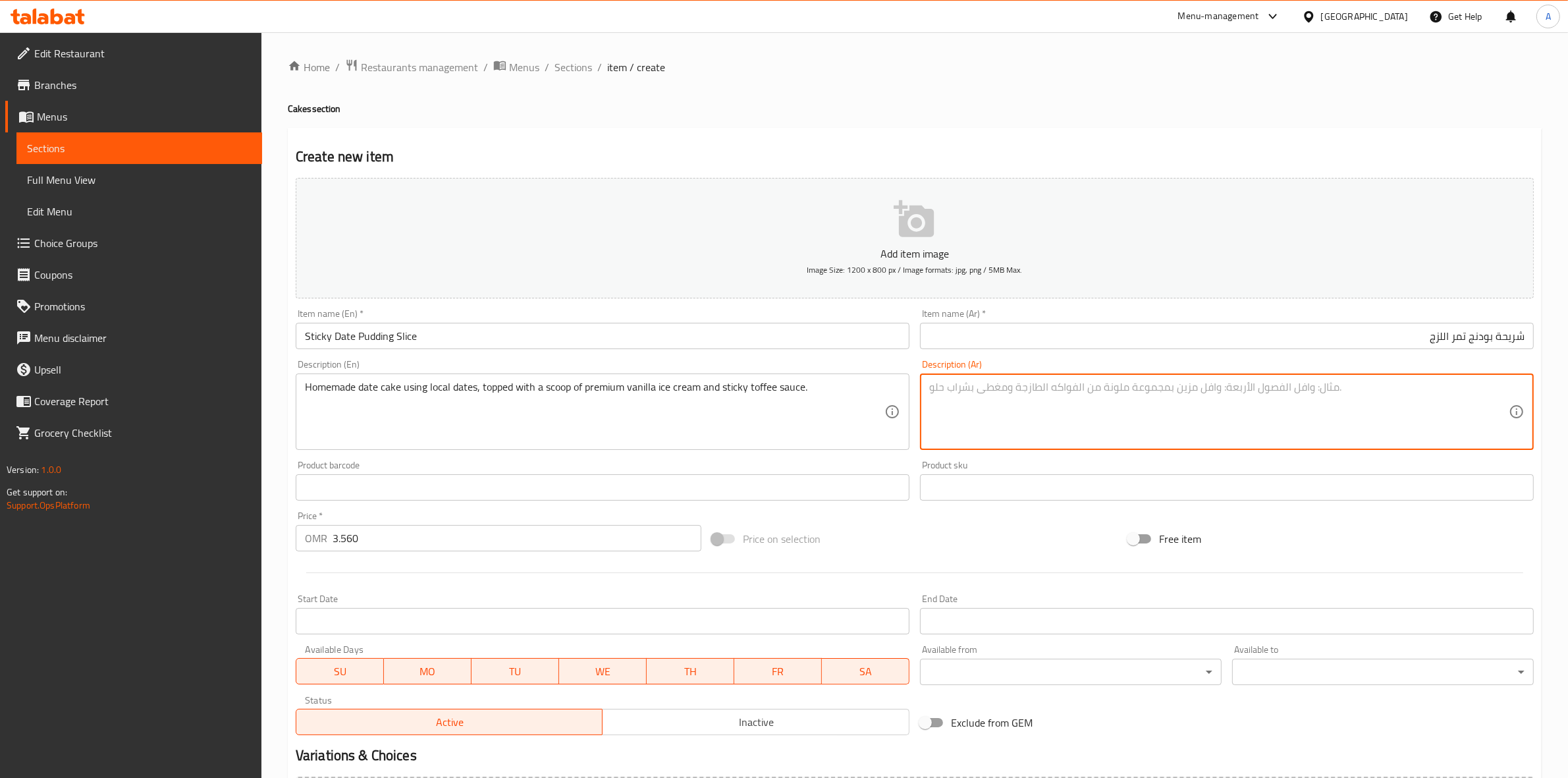
click at [1031, 400] on textarea at bounding box center [1219, 412] width 580 height 62
paste textarea "كعكة التمر محلية الصنع باستخدام التمور المحلية، مغطاة بكمية كبيرة من آيس كريم ا…"
drag, startPoint x: 1503, startPoint y: 393, endPoint x: 1493, endPoint y: 393, distance: 10.0
click at [1493, 393] on textarea "كعكة التمر محلية الصنع باستخدام التمور المحلية، مغطاة بكمية كبيرة من آيس كريم ا…" at bounding box center [1219, 412] width 580 height 62
click at [1485, 396] on textarea "كيكة التمر محلية الصنع باستخدام التمور المحلية، مغطاة بكمية كبيرة من آيس كريم ا…" at bounding box center [1219, 412] width 580 height 62
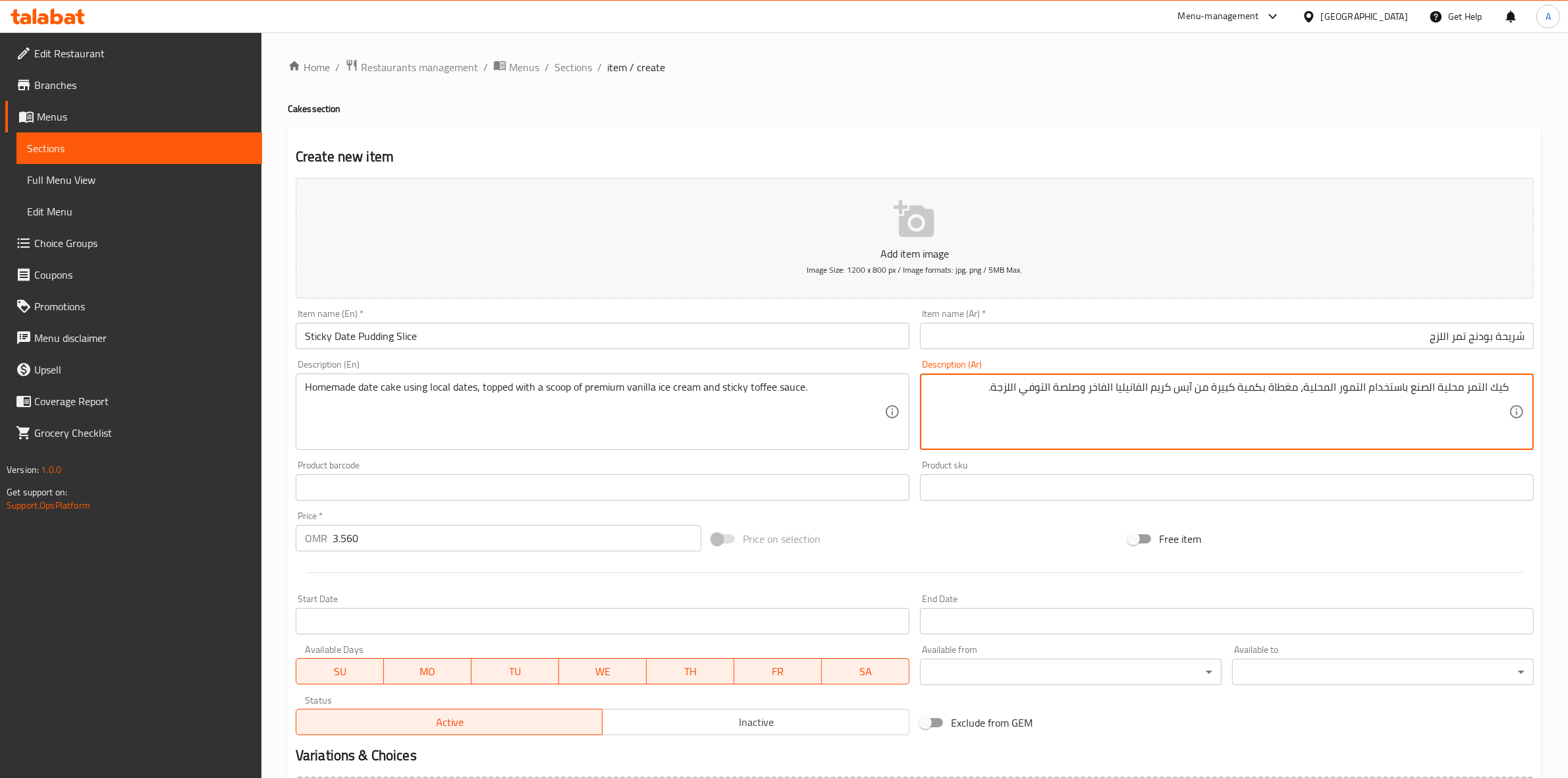
click at [1439, 391] on textarea "كيك التمر محلية الصنع باستخدام التمور المحلية، مغطاة بكمية كبيرة من آيس كريم ال…" at bounding box center [1219, 412] width 580 height 62
drag, startPoint x: 1266, startPoint y: 389, endPoint x: 1196, endPoint y: 393, distance: 70.1
click at [1196, 393] on textarea "كيك التمر محلي الصنع باستخدام التمور المحلية، مغطاة بكمية كبيرة من آيس كريم الف…" at bounding box center [1219, 412] width 580 height 62
type textarea "كيك التمر محلي الصنع باستخدام التمور المحلية، مغطاة بسكوب آيس كريم الفانيليا ال…"
click at [903, 531] on div "Price on selection" at bounding box center [914, 538] width 416 height 36
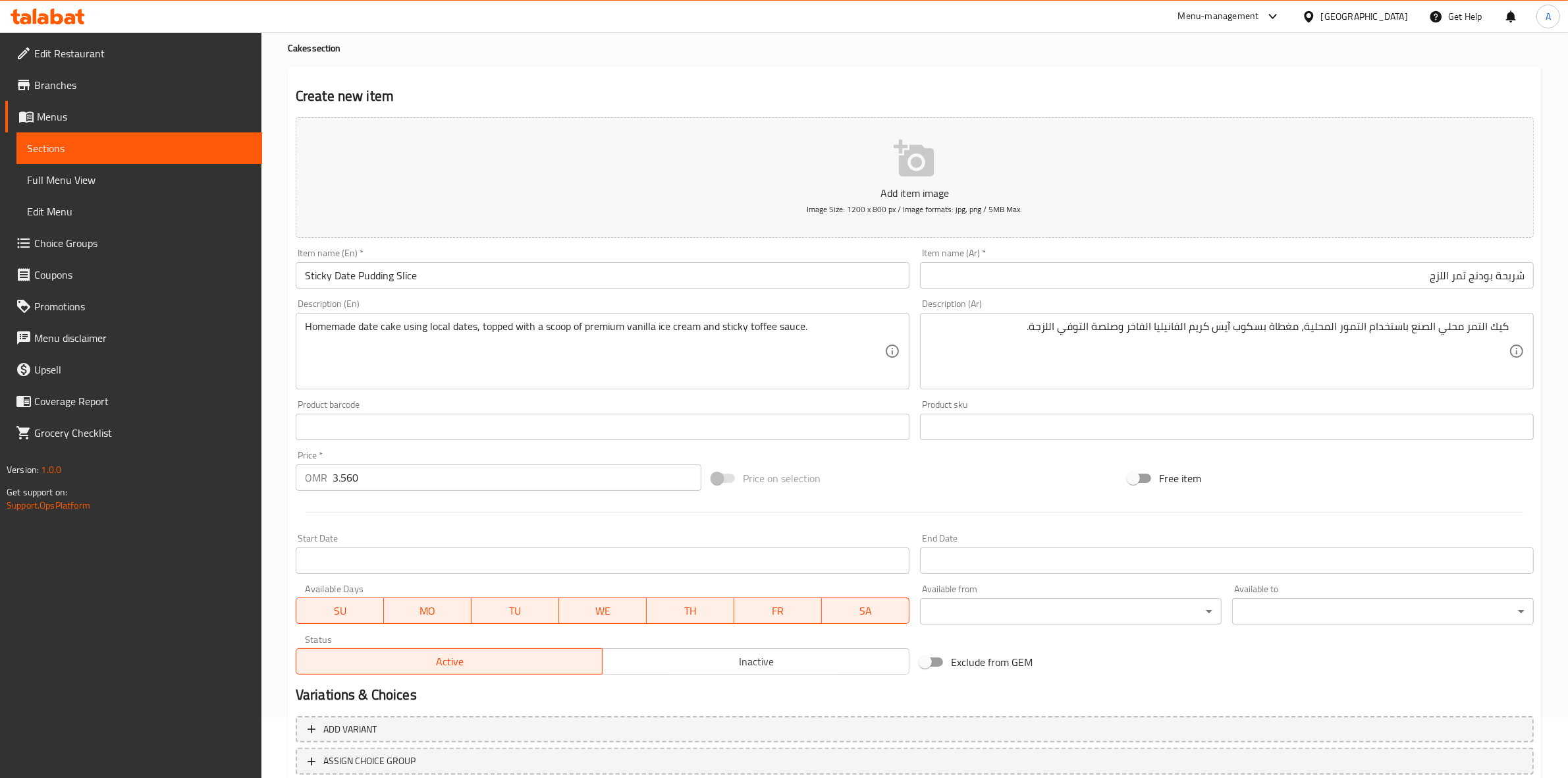
scroll to position [150, 0]
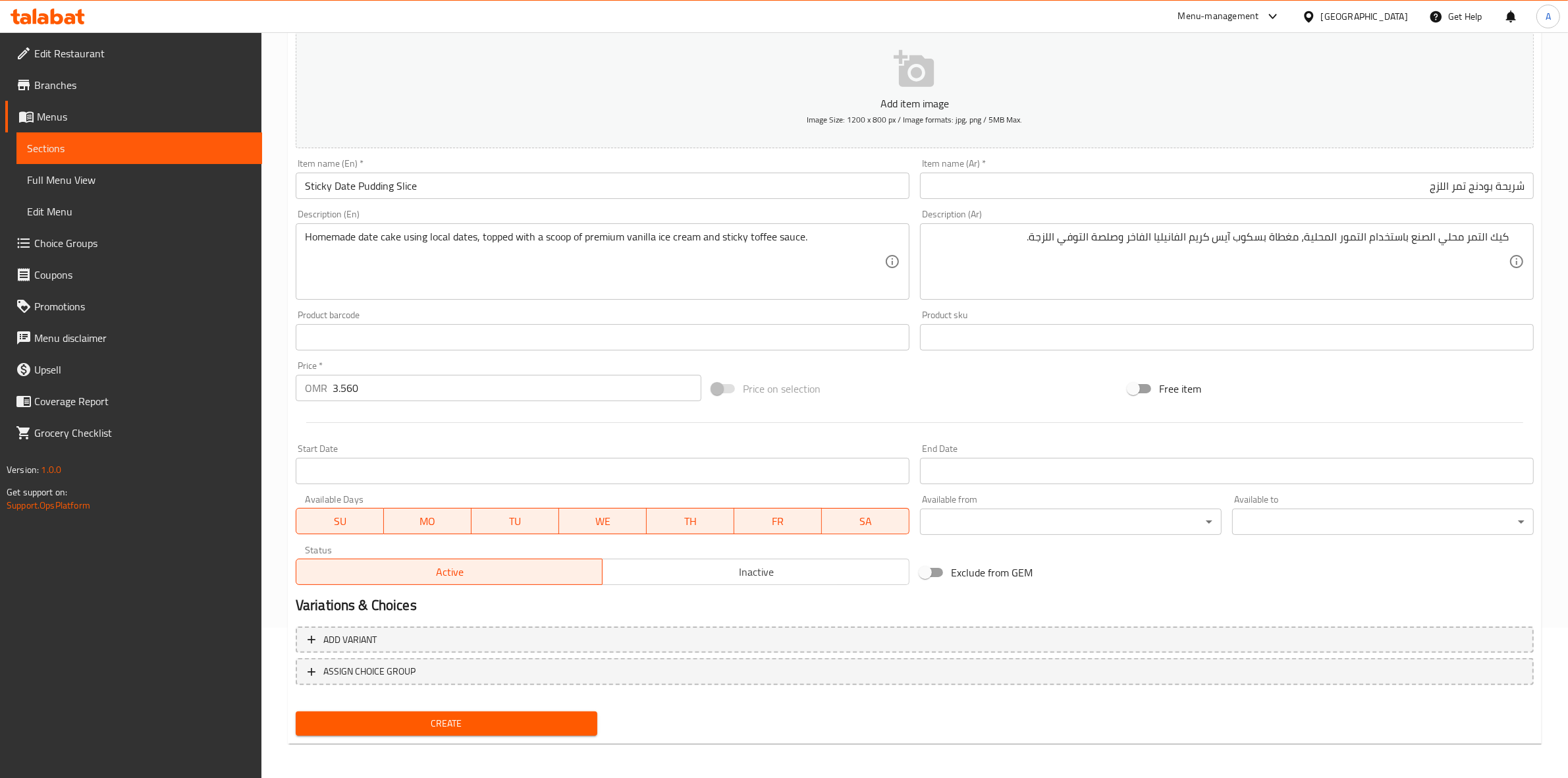
click at [431, 723] on span "Create" at bounding box center [445, 724] width 280 height 17
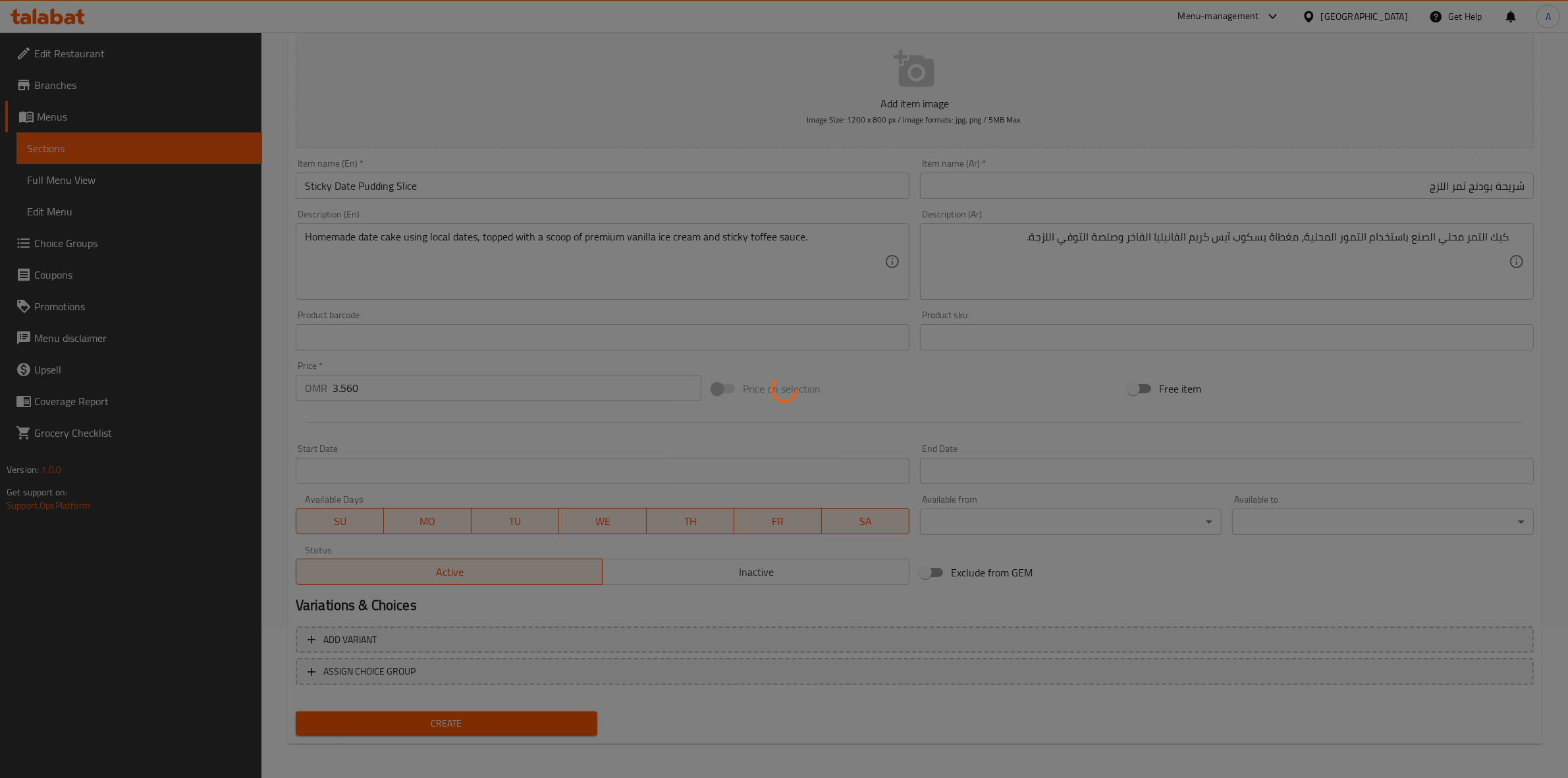
type input "0"
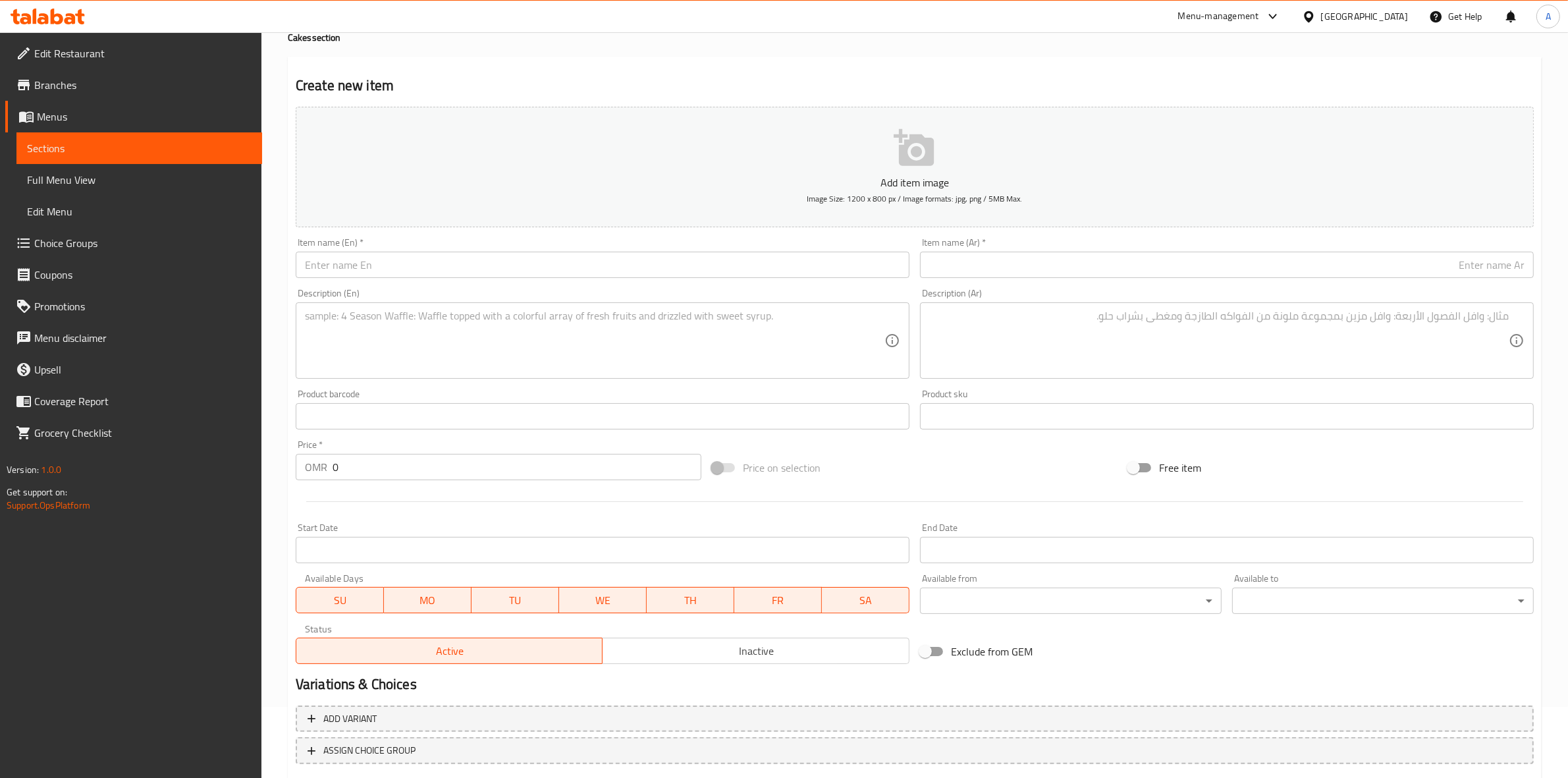
scroll to position [0, 0]
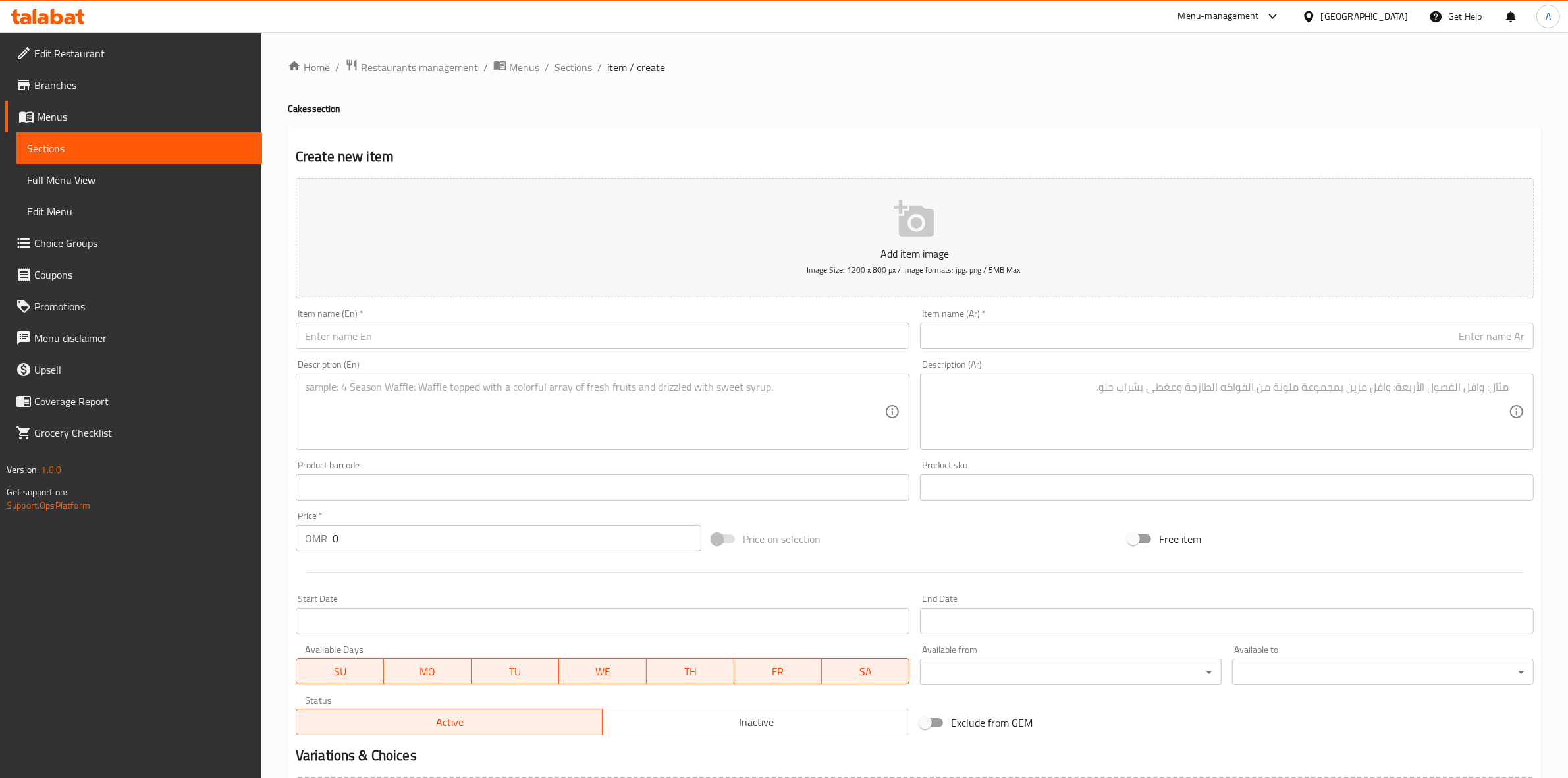
click at [565, 74] on span "Sections" at bounding box center [572, 67] width 38 height 16
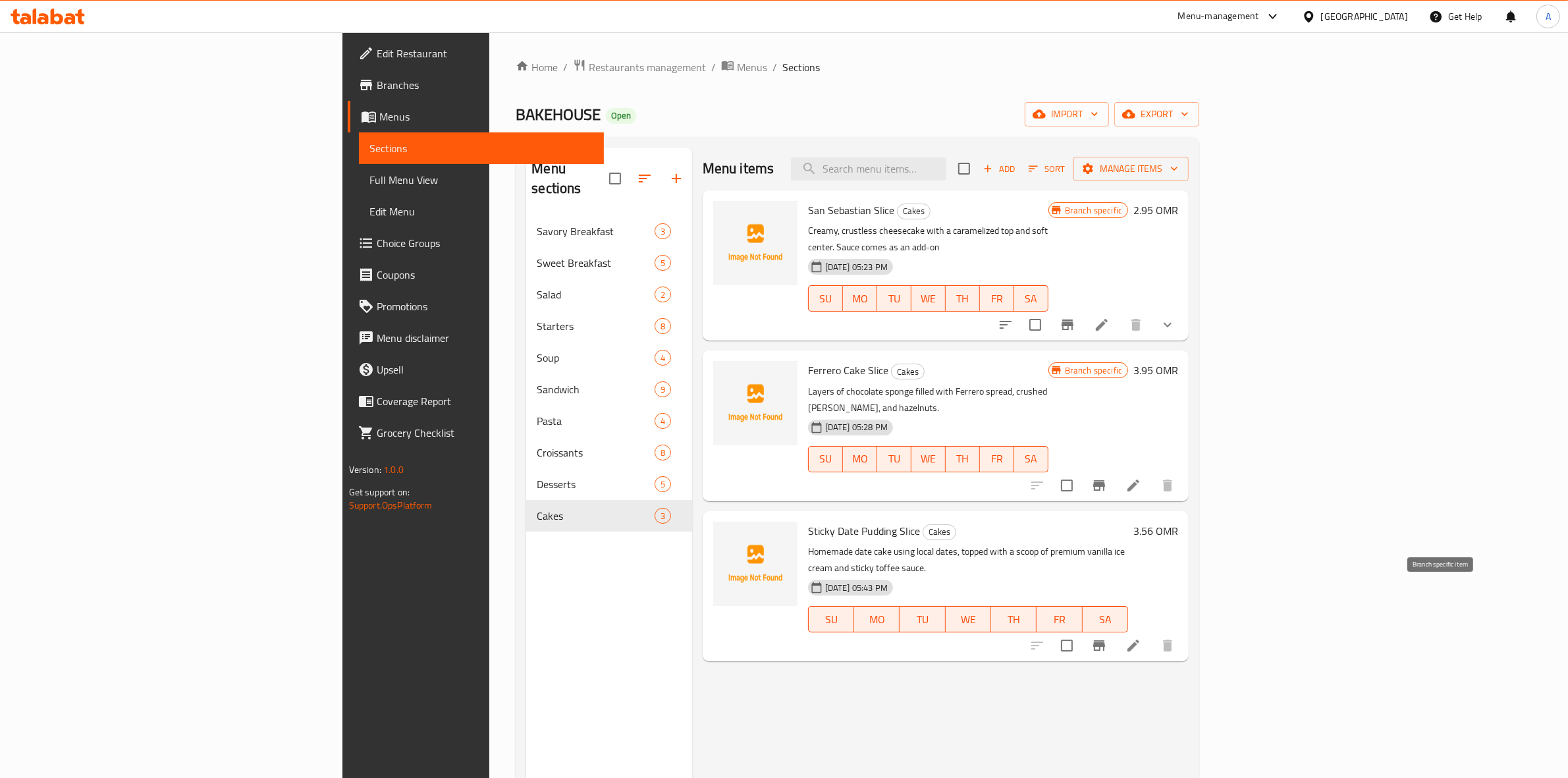
click at [1105, 641] on icon "Branch-specific-item" at bounding box center [1099, 645] width 12 height 10
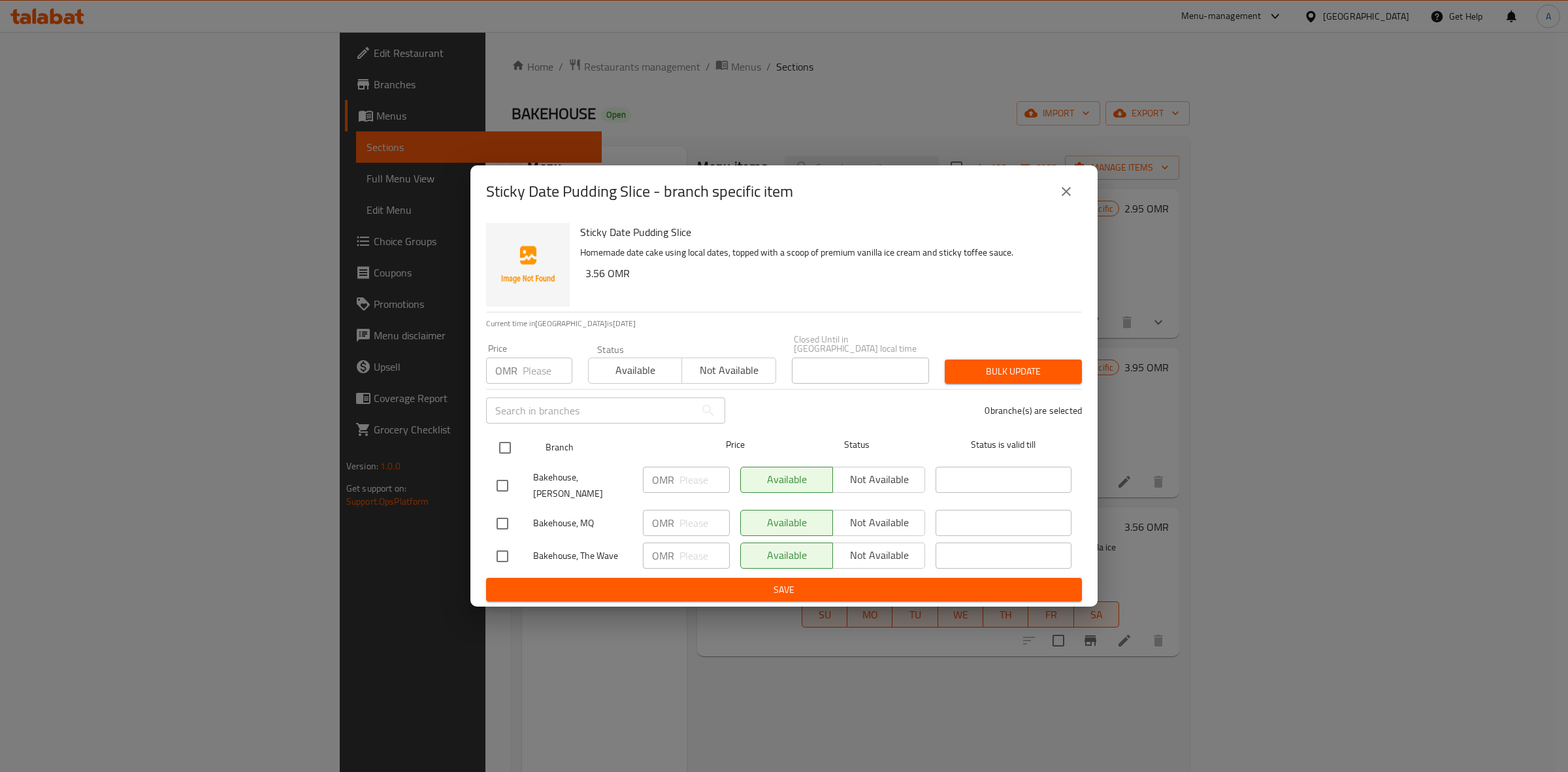
click at [501, 445] on input "checkbox" at bounding box center [505, 448] width 28 height 28
checkbox input "true"
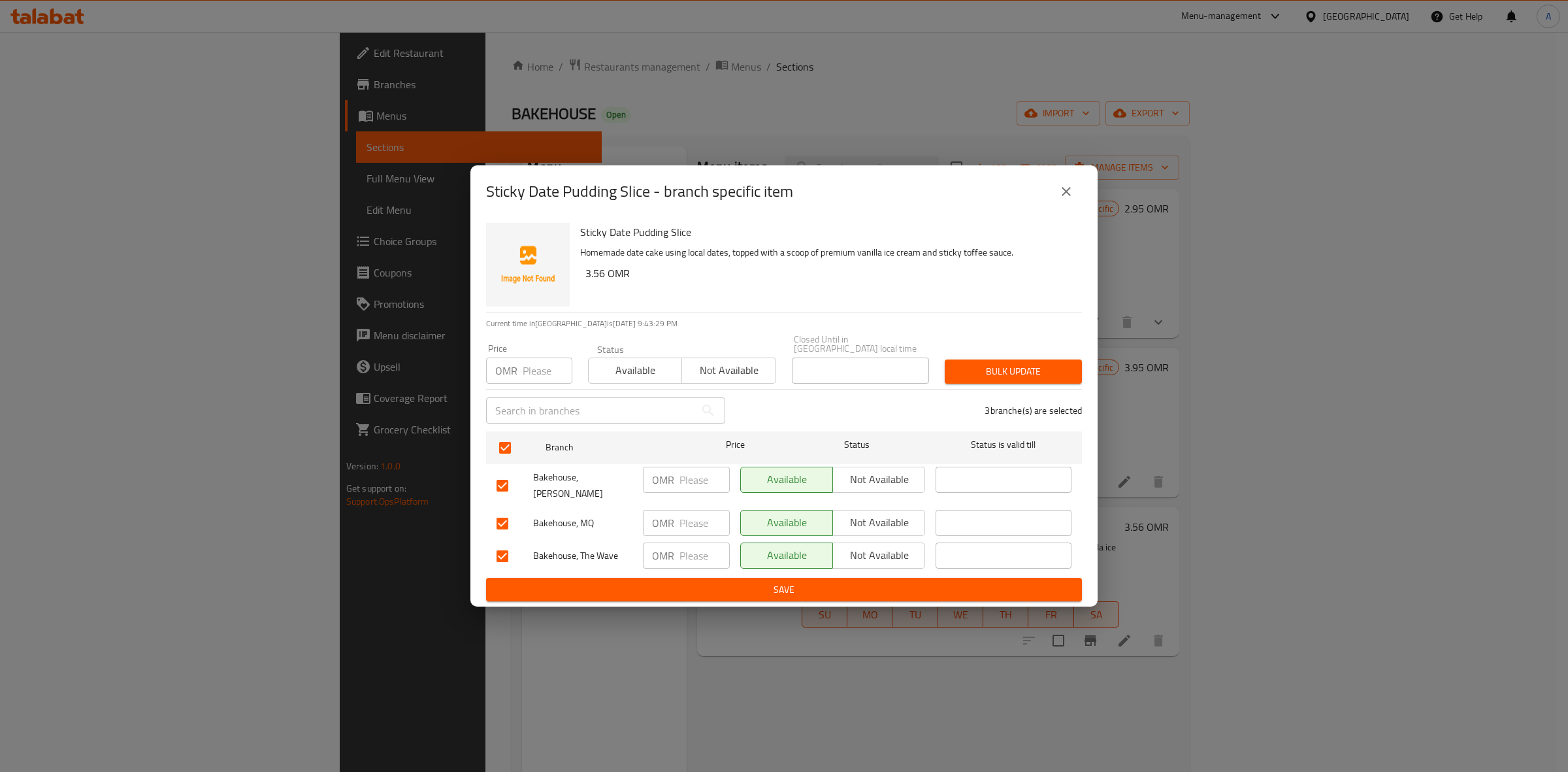
click at [535, 368] on input "number" at bounding box center [547, 370] width 50 height 26
paste input "3.560"
type input "3.560"
click at [1041, 367] on span "Bulk update" at bounding box center [1013, 372] width 116 height 17
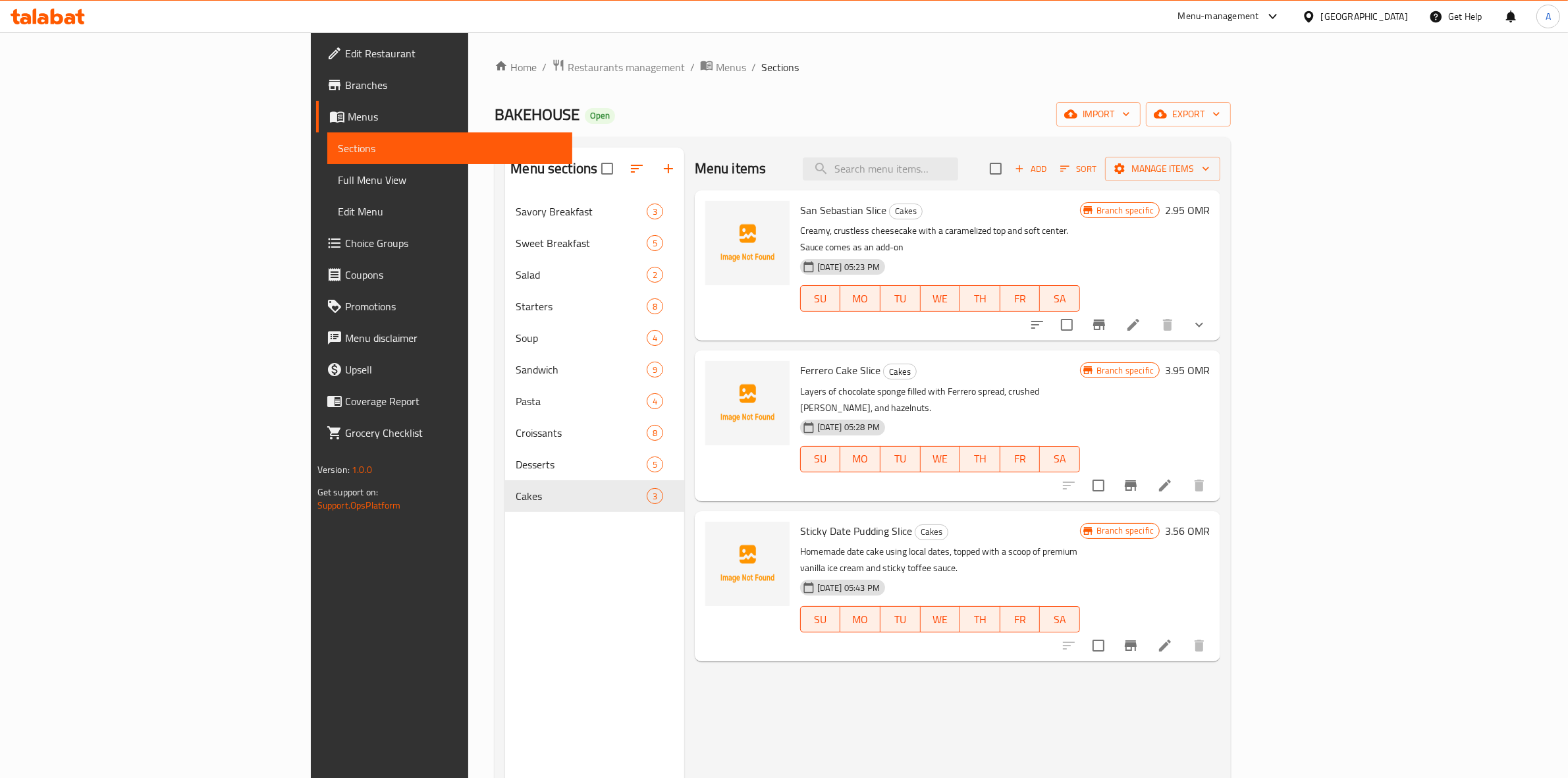
click at [1025, 173] on icon "button" at bounding box center [1019, 169] width 12 height 12
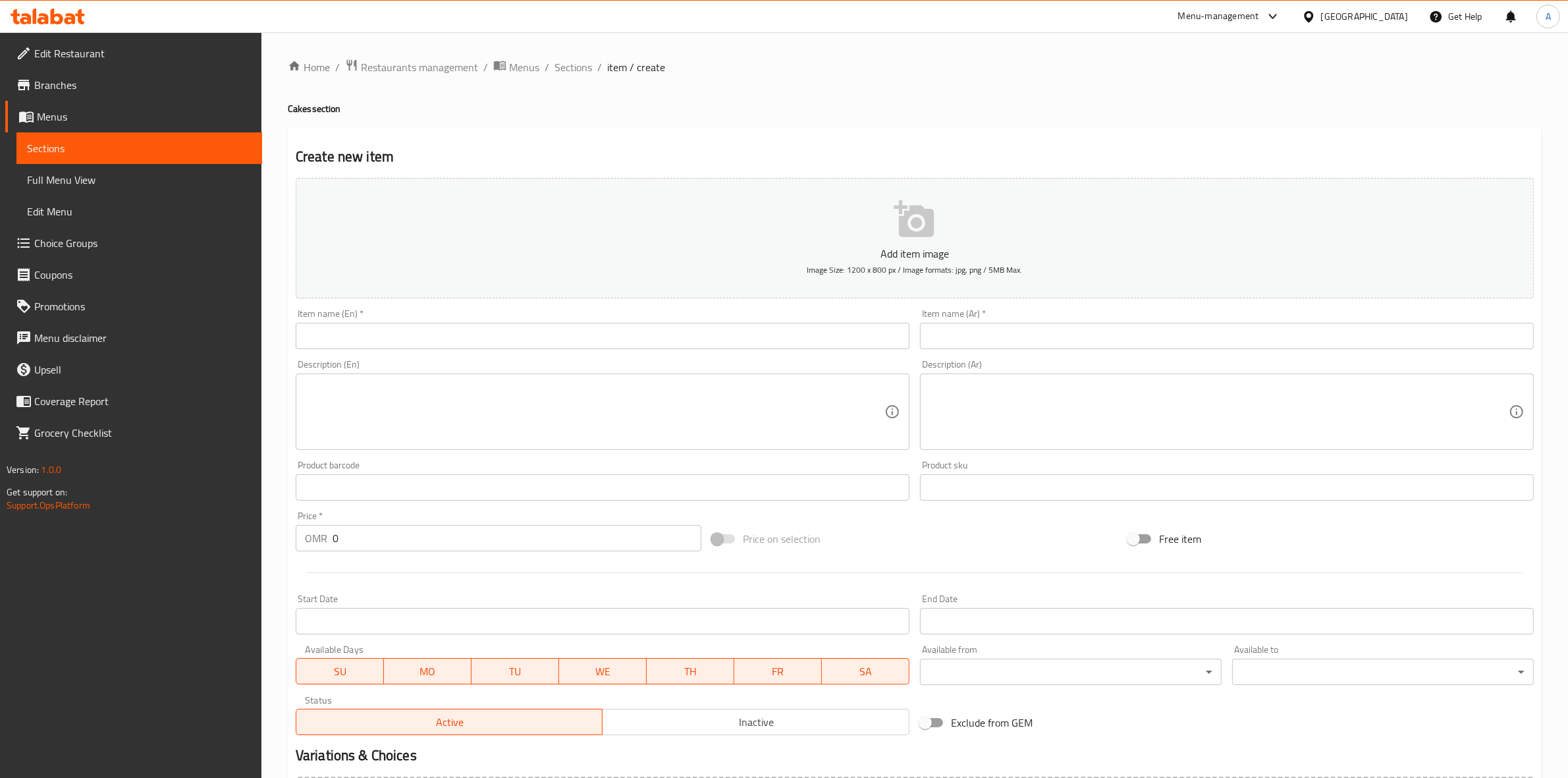
click at [350, 323] on input "text" at bounding box center [602, 335] width 614 height 26
paste input "Carrot Cake Slice"
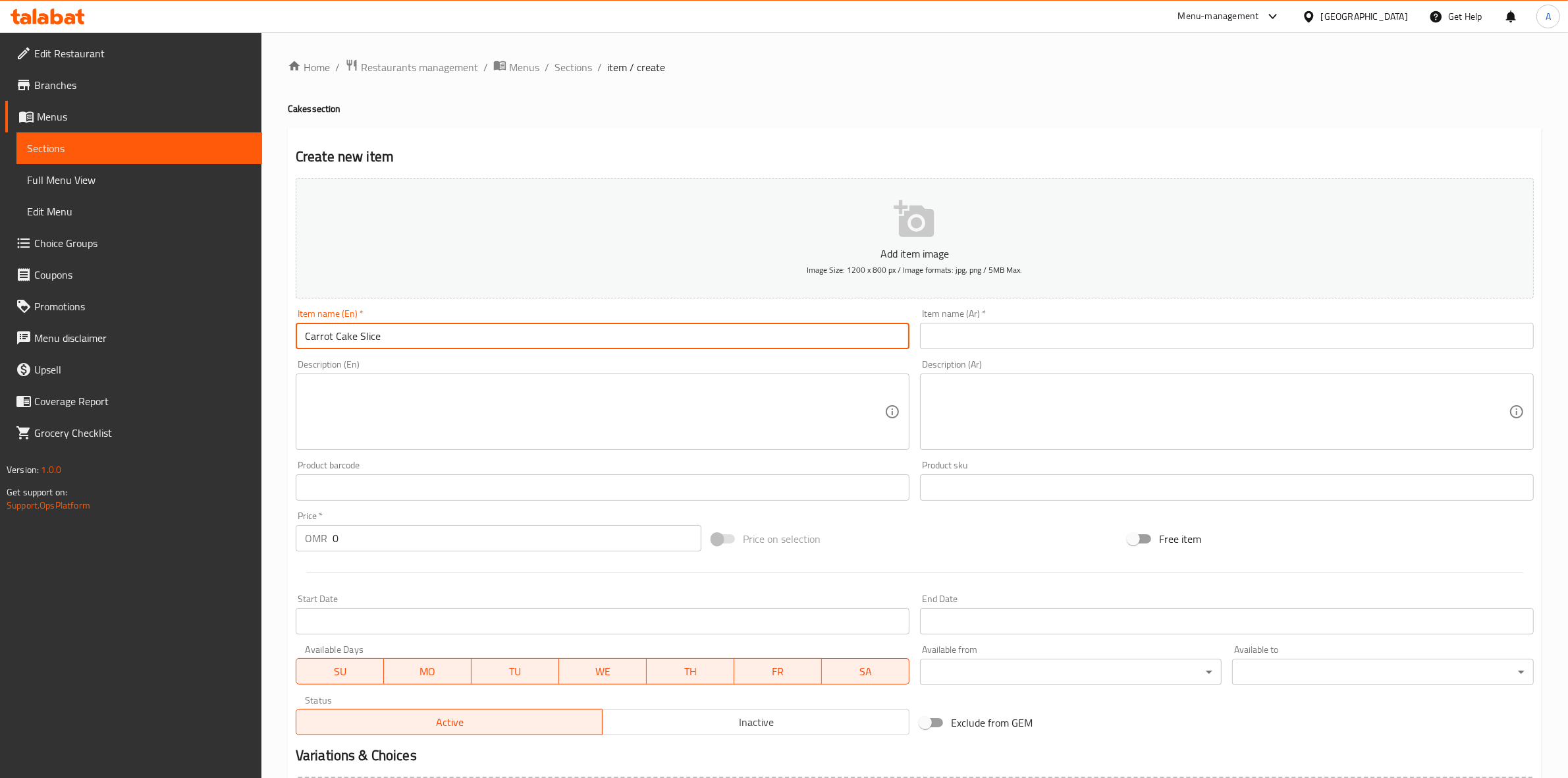
drag, startPoint x: 304, startPoint y: 341, endPoint x: 222, endPoint y: 339, distance: 82.0
click at [222, 339] on div "Edit Restaurant Branches Menus Sections Full Menu View Edit Menu Choice Groups …" at bounding box center [784, 481] width 1568 height 899
drag, startPoint x: 402, startPoint y: 332, endPoint x: 586, endPoint y: 34, distance: 350.2
click at [115, 284] on div "Edit Restaurant Branches Menus Sections Full Menu View Edit Menu Choice Groups …" at bounding box center [784, 481] width 1568 height 899
type input "Carrot Cake Slice"
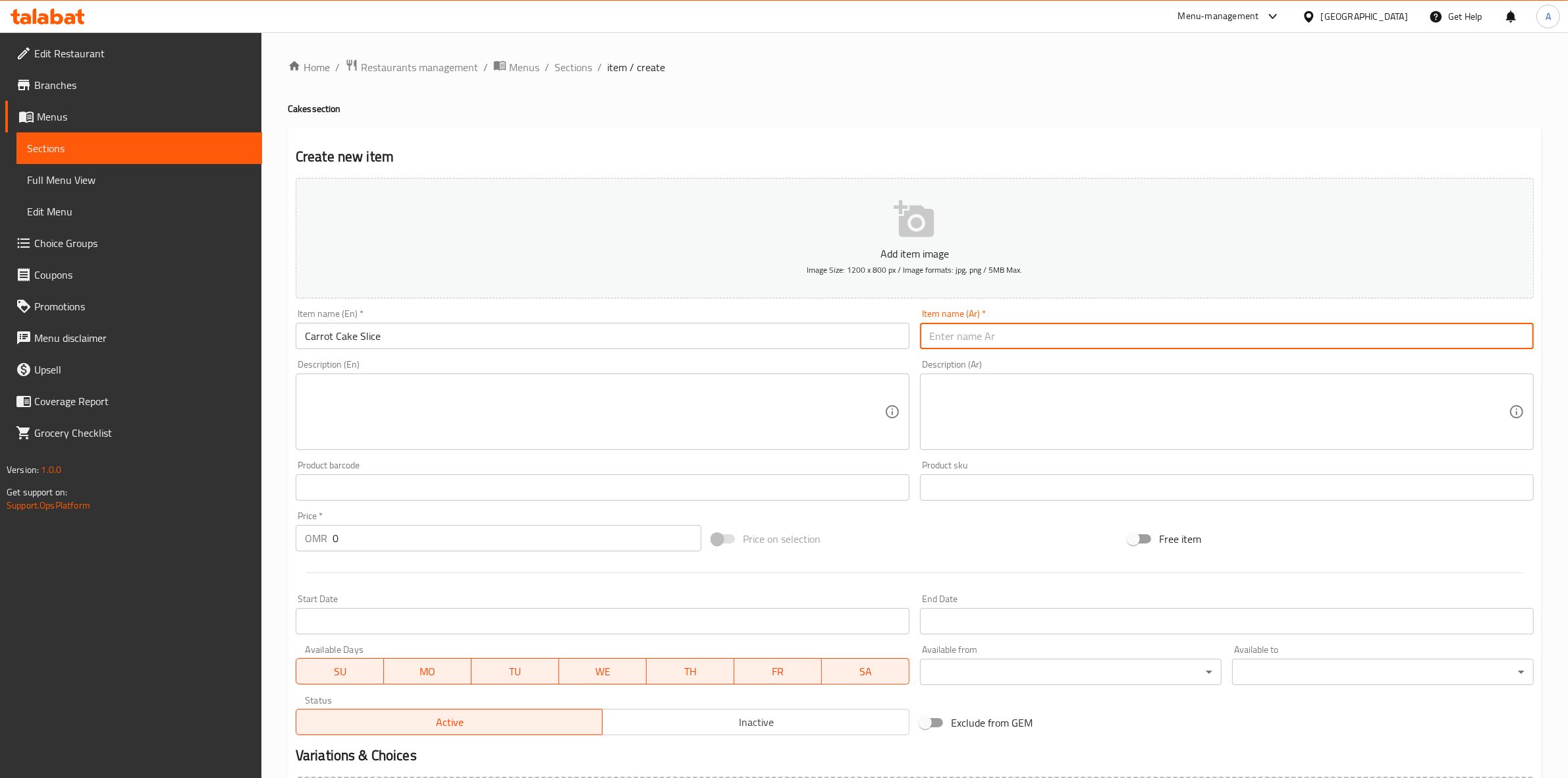
click at [1012, 335] on input "text" at bounding box center [1226, 335] width 614 height 26
paste input "شريحة كعكة الجزر"
click at [1482, 343] on input "شريحة كعكة الجزر" at bounding box center [1226, 335] width 614 height 26
click at [1471, 344] on input "شريحة كيكة الجزر" at bounding box center [1226, 335] width 614 height 26
click at [1471, 343] on input "شريحة كيك الجزر" at bounding box center [1226, 335] width 614 height 26
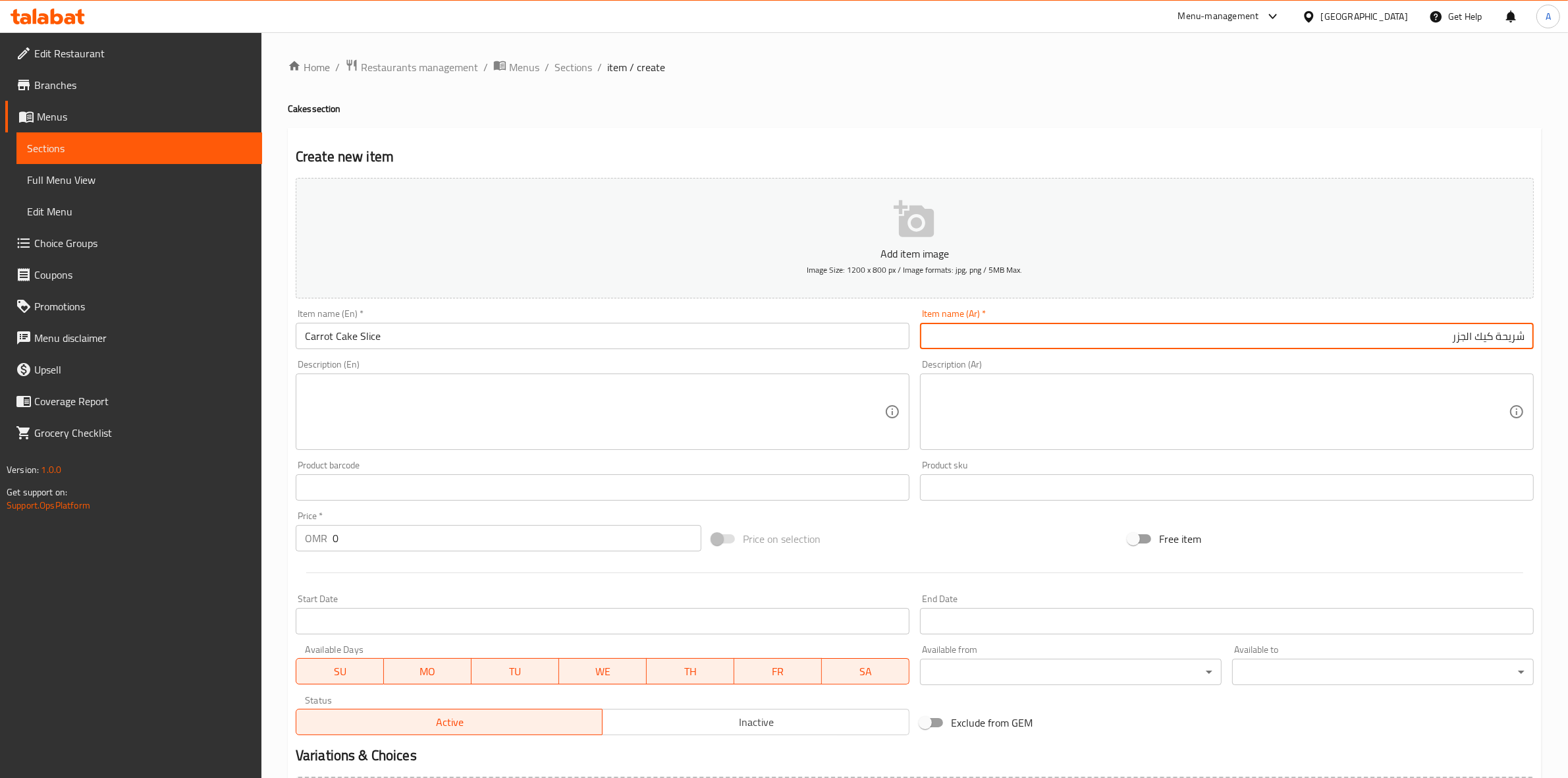
click at [1468, 343] on input "شريحة كيك الجزر" at bounding box center [1226, 335] width 614 height 26
click at [1467, 341] on input "شريحة كيك الجزر" at bounding box center [1226, 335] width 614 height 26
type input "شريحة كيك جزر"
click at [1475, 364] on div "Description (Ar) Description (Ar)" at bounding box center [1226, 404] width 614 height 90
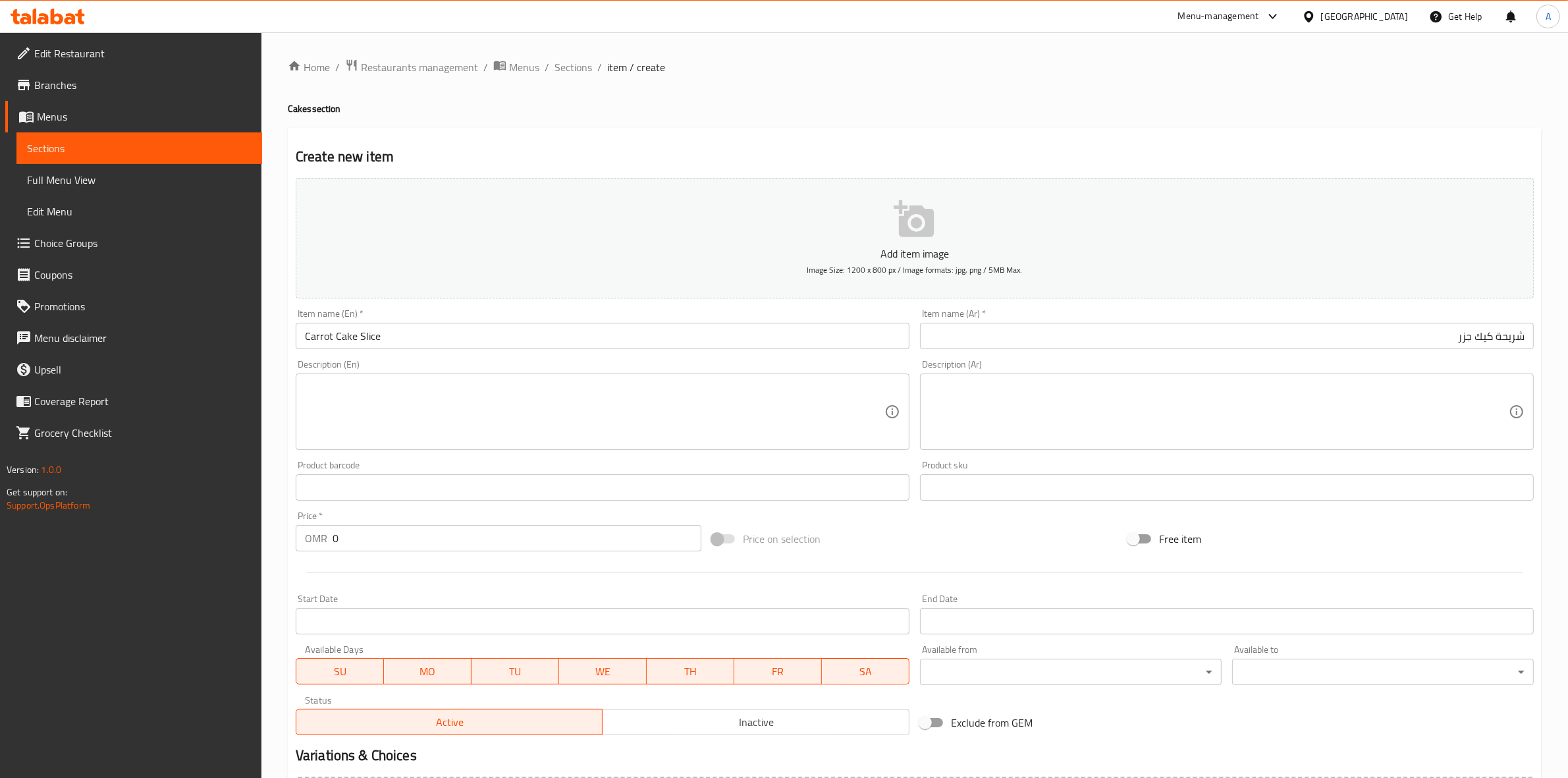
click at [382, 422] on textarea at bounding box center [595, 412] width 580 height 62
paste textarea "Moist carrot cake layered with orange cream cheese frosting and chopped walnuts."
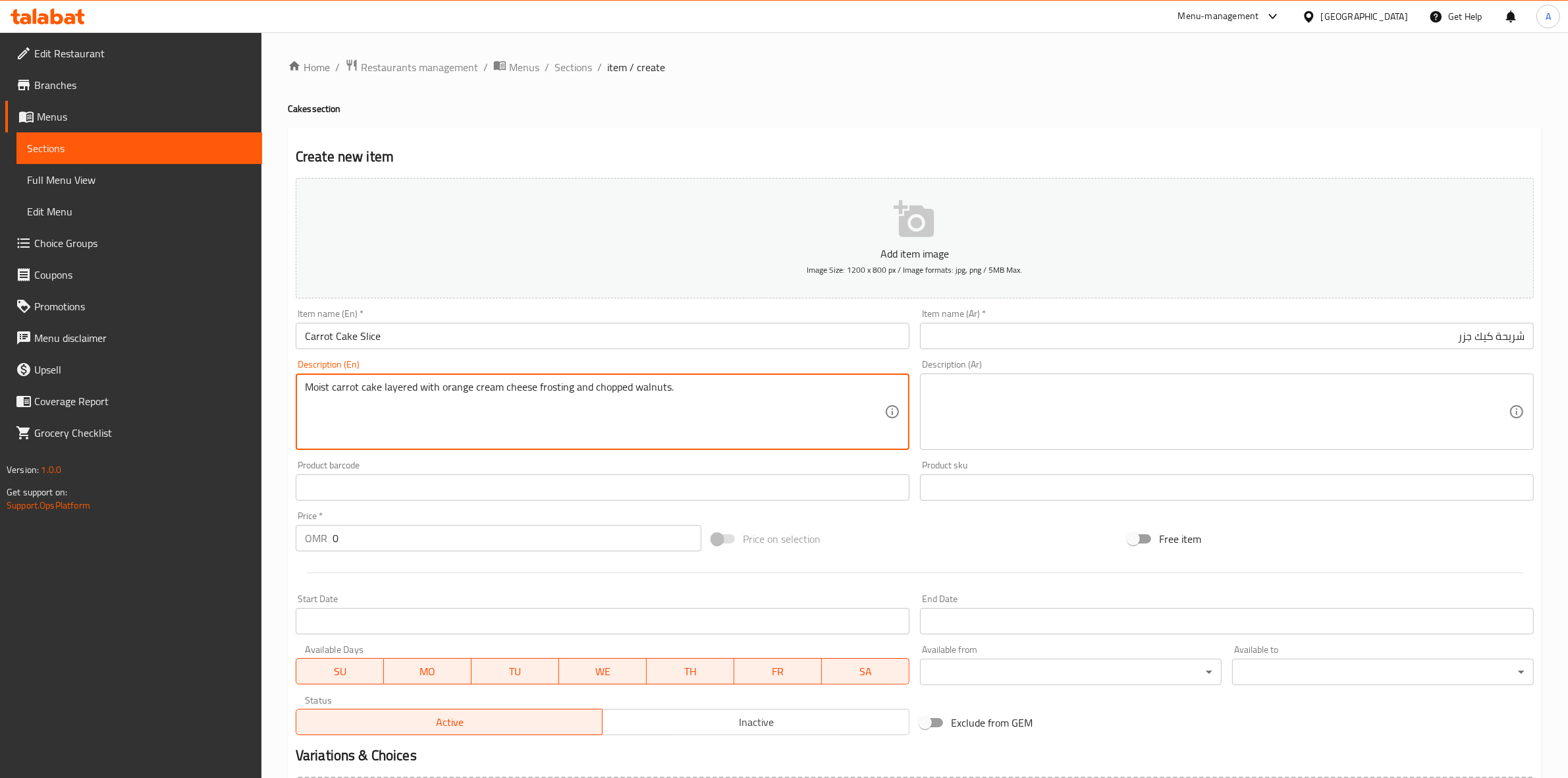
paste textarea "Layers of soft and moist carrot cake between layers of fresh orange cream chees…"
drag, startPoint x: 683, startPoint y: 383, endPoint x: 255, endPoint y: 367, distance: 428.3
click at [255, 367] on div "Edit Restaurant Branches Menus Sections Full Menu View Edit Menu Choice Groups …" at bounding box center [784, 481] width 1568 height 899
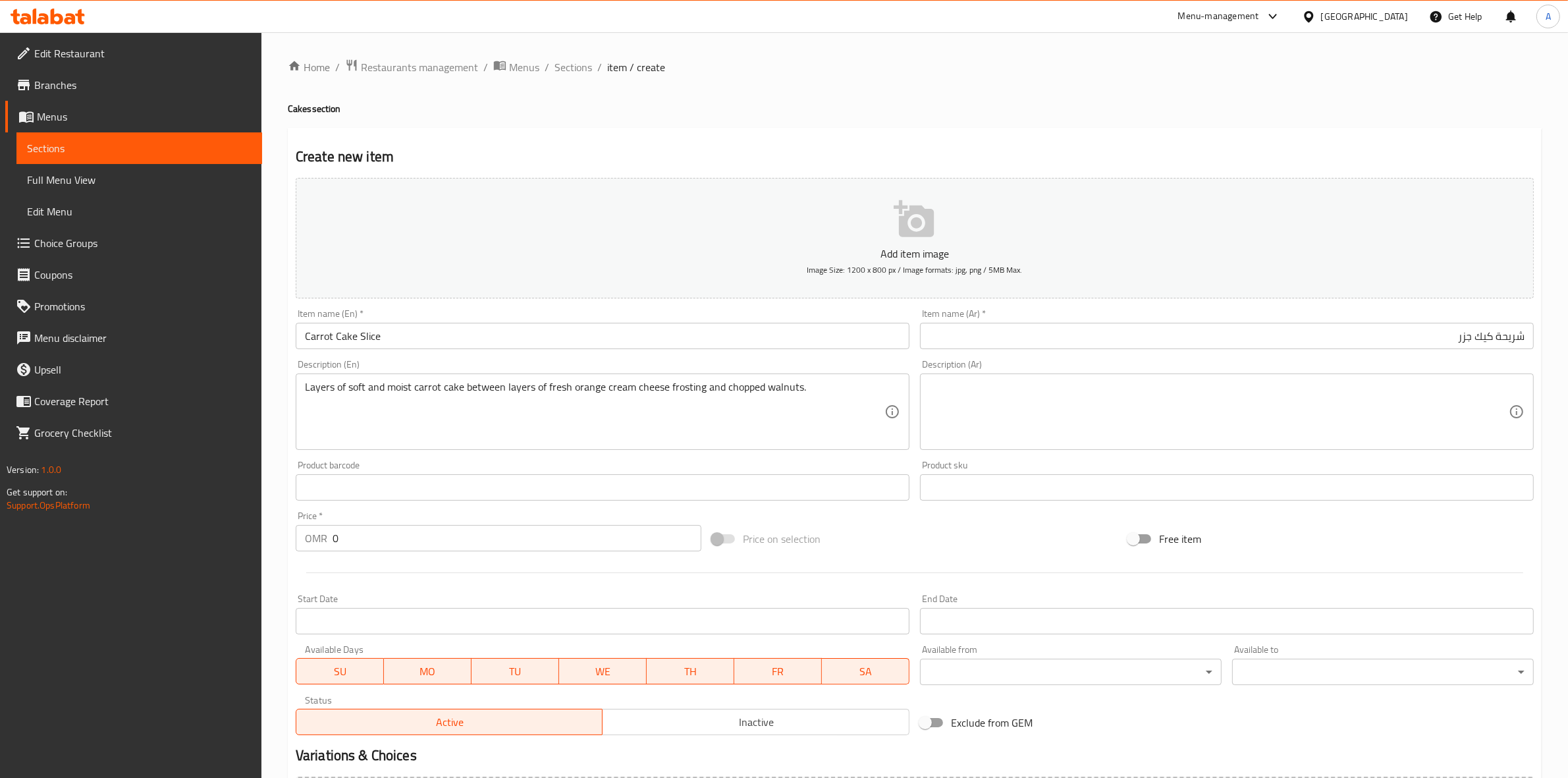
click at [303, 402] on div "Layers of soft and moist carrot cake between layers of fresh orange cream chees…" at bounding box center [602, 412] width 614 height 77
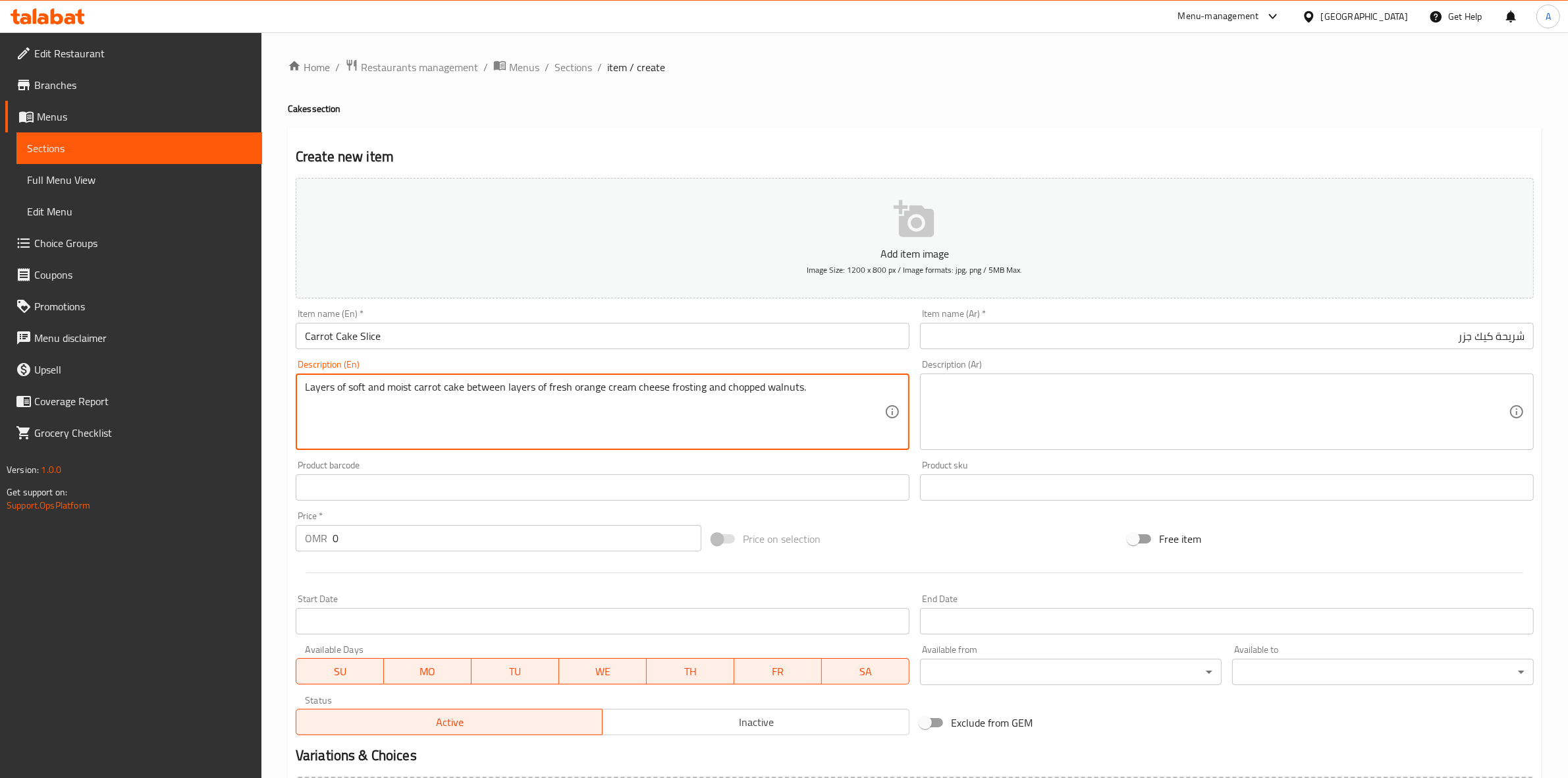
click at [303, 393] on div "Layers of soft and moist carrot cake between layers of fresh orange cream chees…" at bounding box center [602, 412] width 614 height 77
click at [305, 407] on textarea "Layers of soft and moist carrot cake between layers of fresh orange cream chees…" at bounding box center [595, 412] width 580 height 62
drag, startPoint x: 850, startPoint y: 390, endPoint x: 244, endPoint y: 390, distance: 606.0
click at [244, 390] on div "Edit Restaurant Branches Menus Sections Full Menu View Edit Menu Choice Groups …" at bounding box center [784, 481] width 1568 height 899
type textarea "Layers of soft and moist carrot cake between layers of fresh orange cream chees…"
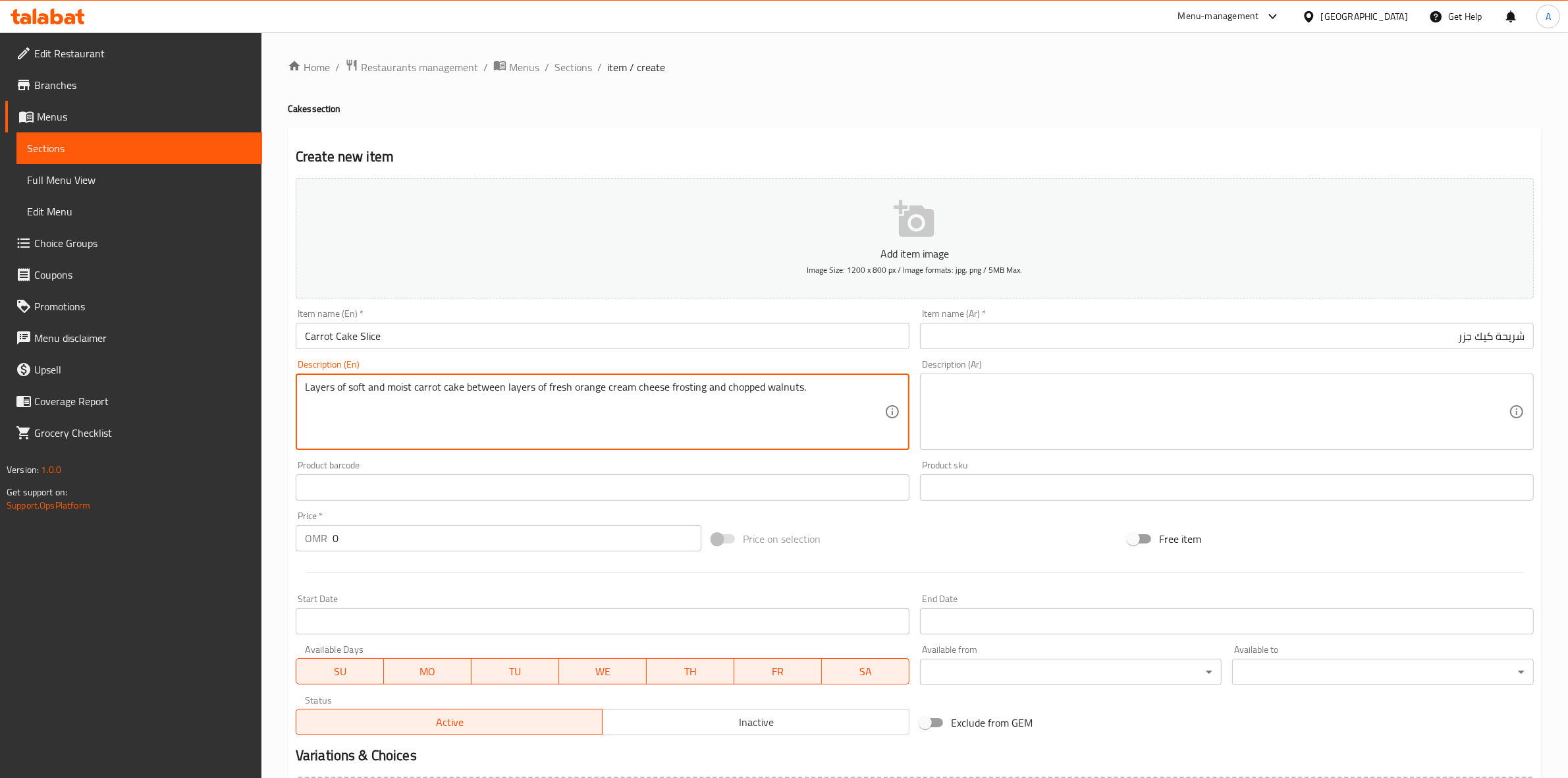
click at [1017, 367] on div "Description (Ar) Description (Ar)" at bounding box center [1226, 404] width 614 height 90
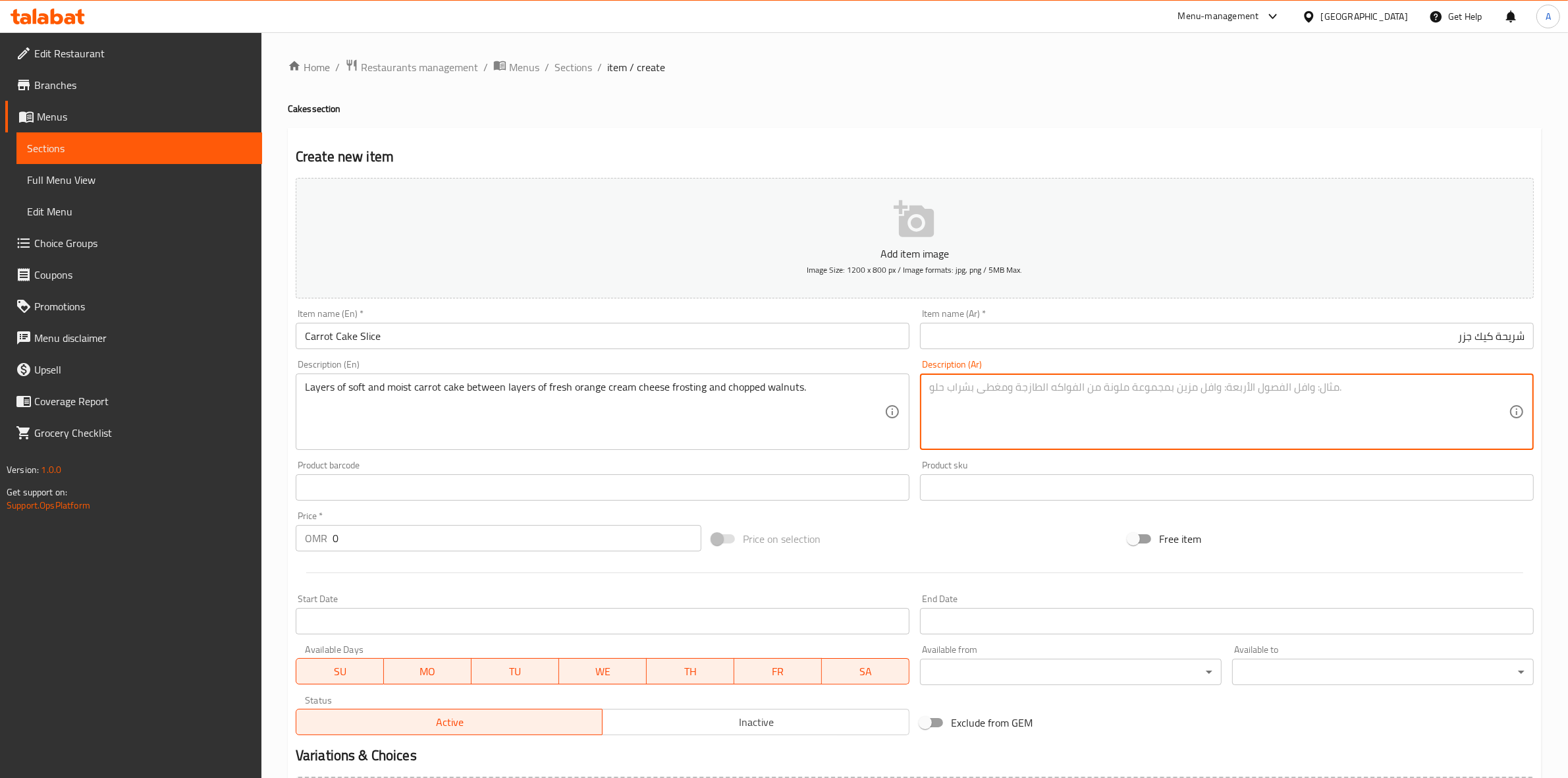
click at [1024, 393] on textarea at bounding box center [1219, 412] width 580 height 62
paste textarea "طبقات من كعكة الجزر الناعمة والرطبة بين طبقات من كريمة الجبن البرتقالية الطازجة…"
click at [944, 50] on div "Home / Restaurants management / Menus / Sections / item / create Cakes section …" at bounding box center [914, 481] width 1306 height 899
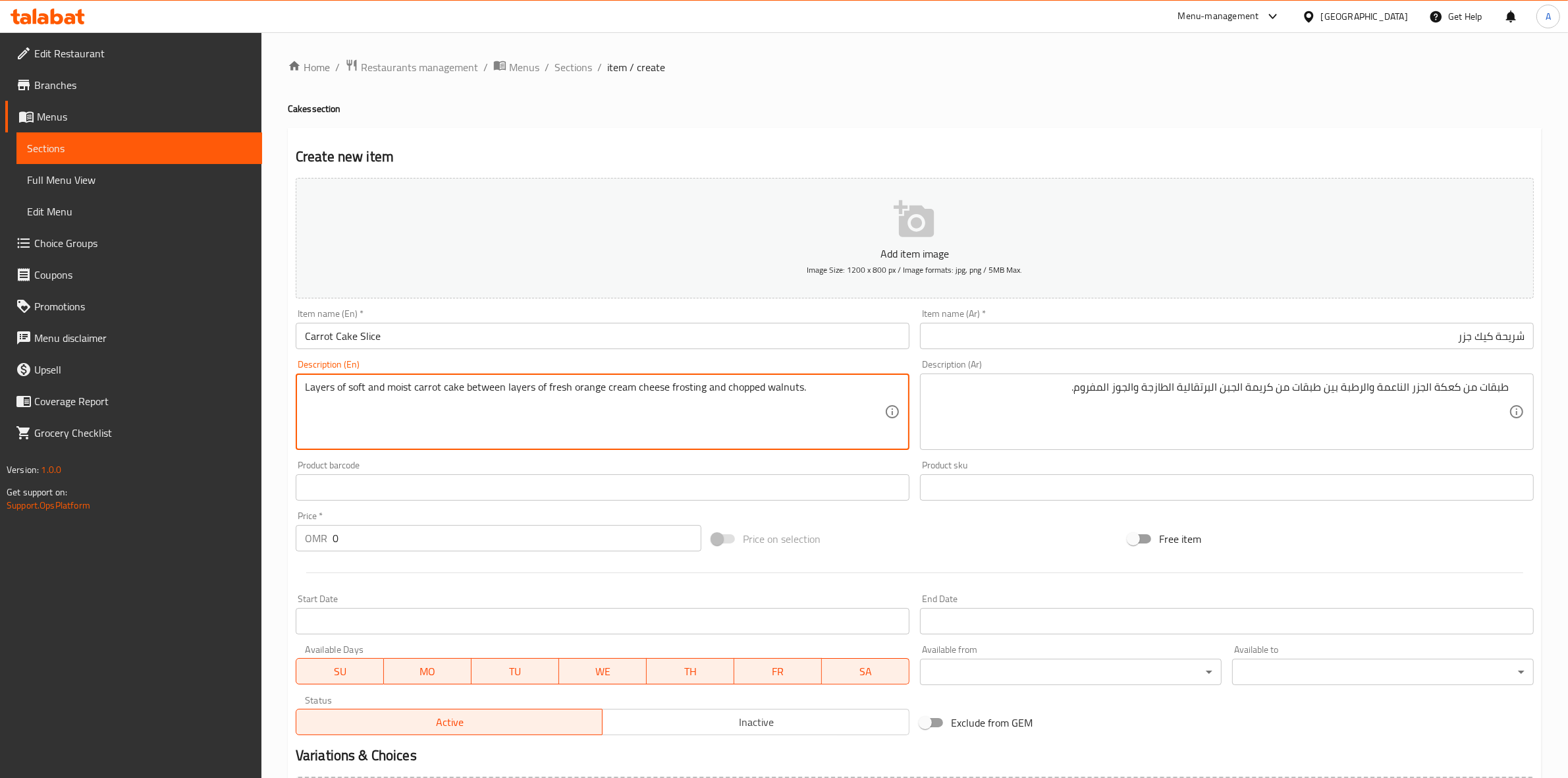
drag, startPoint x: 762, startPoint y: 389, endPoint x: 723, endPoint y: 387, distance: 39.1
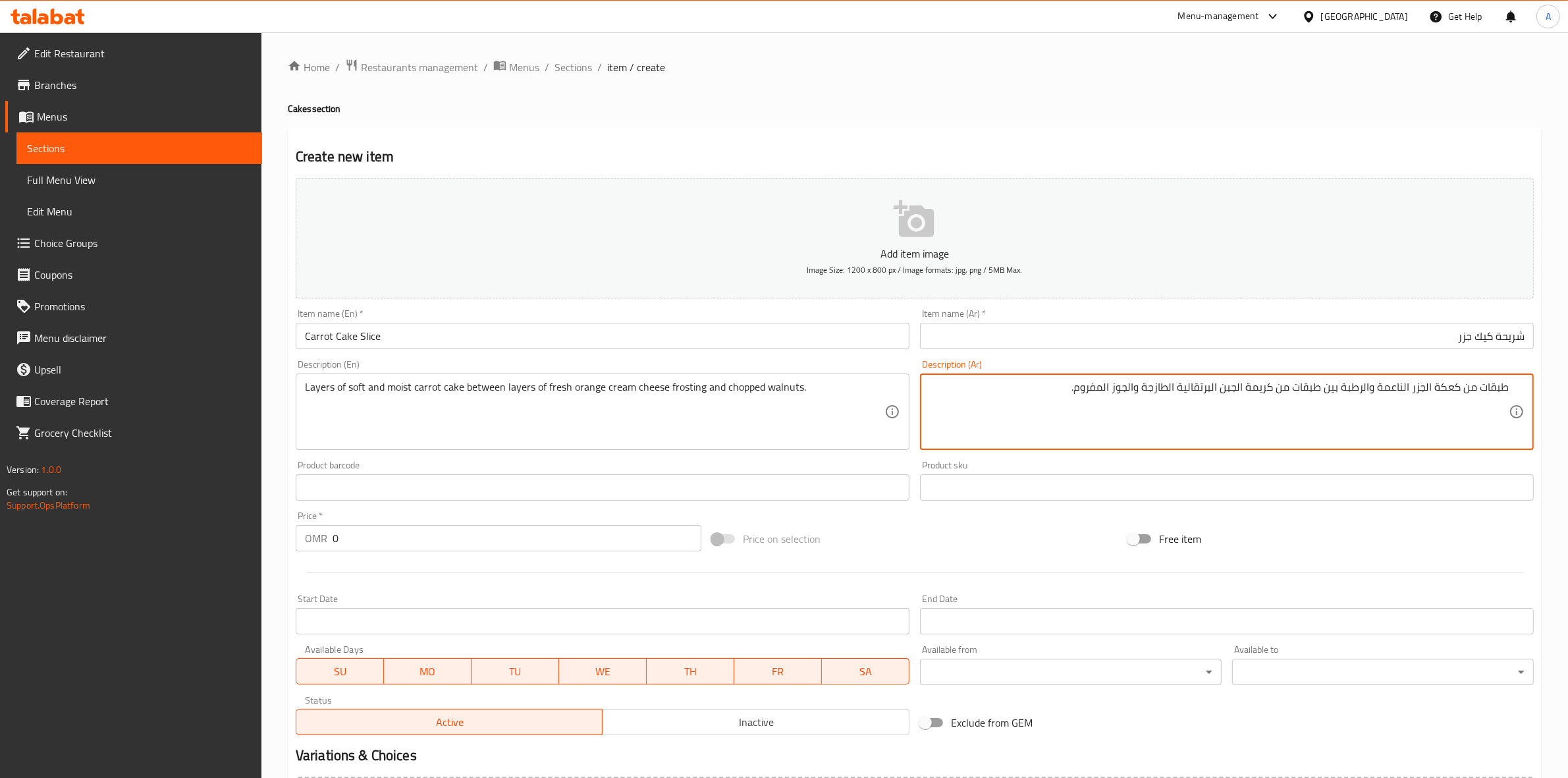
drag, startPoint x: 1115, startPoint y: 386, endPoint x: 1079, endPoint y: 390, distance: 36.2
paste textarea "مقطع"
type textarea "طبقات من كعكة الجزر الناعمة والرطبة بين طبقات من كريمة الجبن البرتقالية الطازجة…"
drag, startPoint x: 366, startPoint y: 537, endPoint x: 287, endPoint y: 535, distance: 79.0
click at [287, 537] on div "Create new item Add item image Image Size: 1200 x 800 px / Image formats: jpg, …" at bounding box center [914, 511] width 1253 height 767
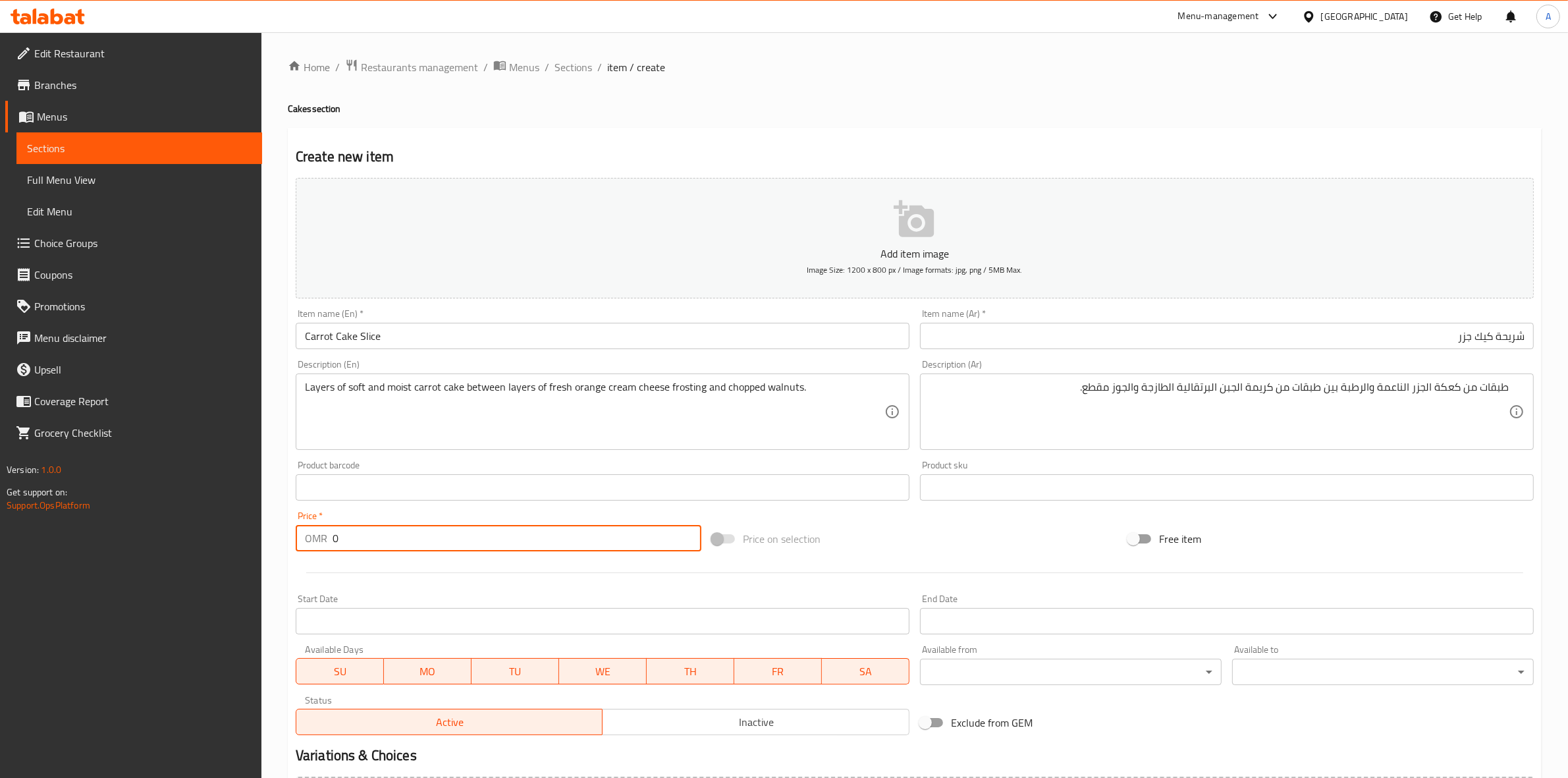
paste input "2.75"
type input "2.750"
click at [414, 575] on div at bounding box center [915, 573] width 1249 height 32
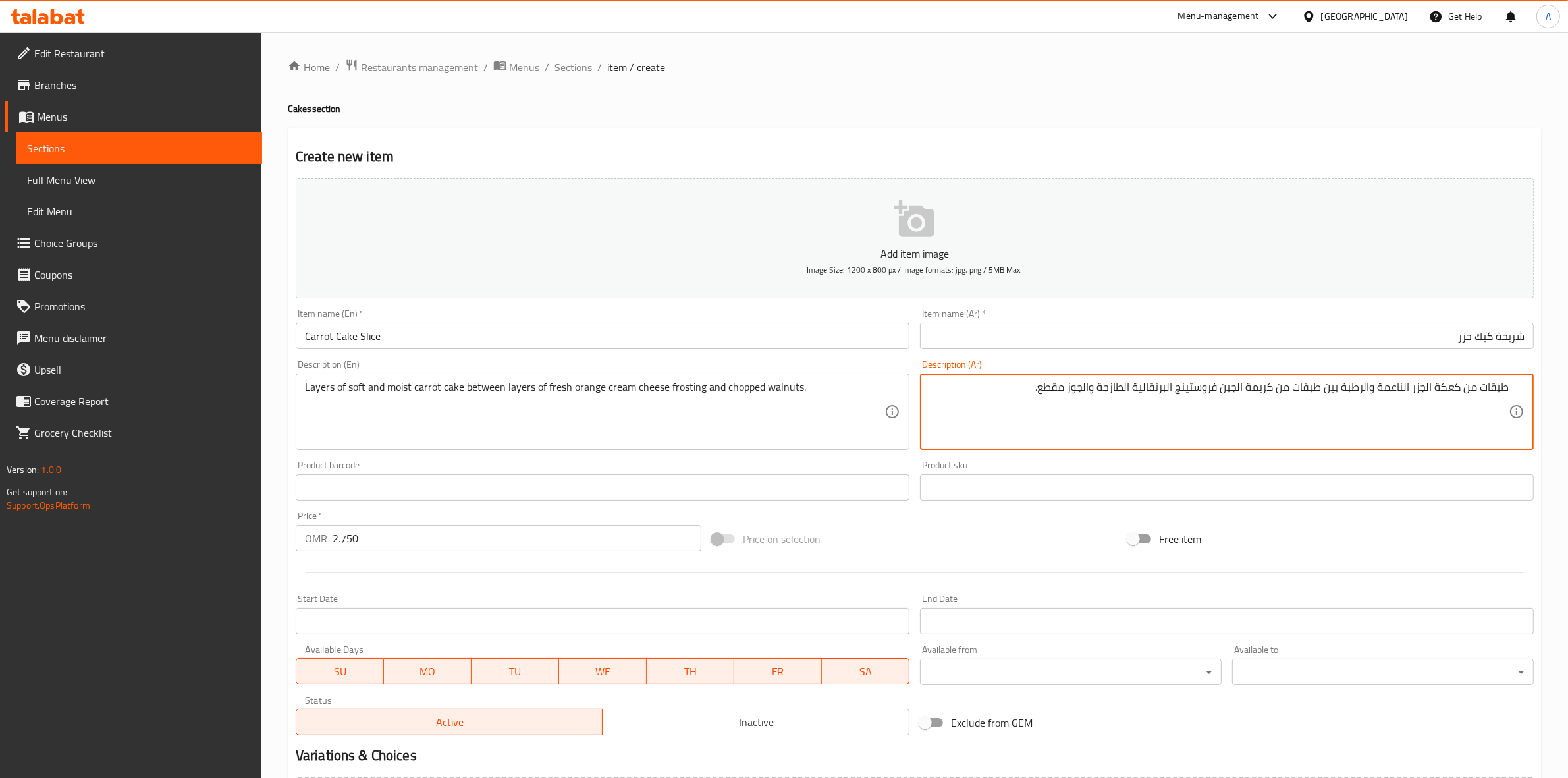
click at [1174, 392] on textarea "طبقات من كعكة الجزر الناعمة والرطبة بين طبقات من كريمة الجبن فروستينج البرتقالي…" at bounding box center [1219, 412] width 580 height 62
click at [1174, 420] on textarea "طبقات من كعكة الجزر الناعمة والرطبة بين طبقات من كريمة الجبن فروستينج البرتقالي…" at bounding box center [1219, 412] width 580 height 62
click at [1009, 538] on div "Price on selection" at bounding box center [914, 538] width 416 height 36
click at [1442, 392] on textarea "طبقات من كيكة الجزر الناعمة والرطبة بين طبقات من كريمة الجبن فروستينج البرتقالي…" at bounding box center [1219, 412] width 580 height 62
drag, startPoint x: 1440, startPoint y: 392, endPoint x: 1447, endPoint y: 390, distance: 7.3
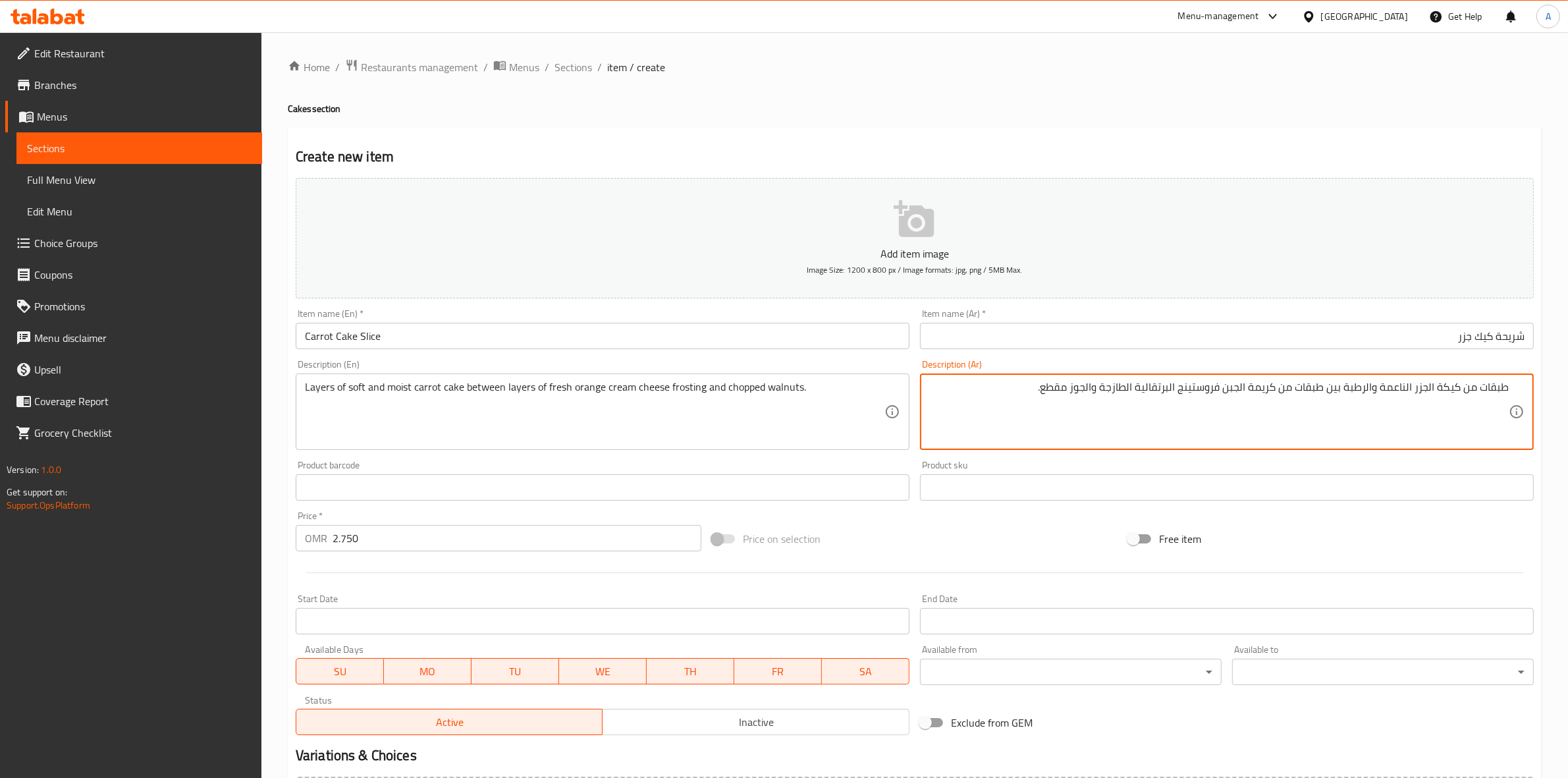
click at [1442, 392] on textarea "طبقات من كيكة الجزر الناعمة والرطبة بين طبقات من كريمة الجبن فروستينج البرتقالي…" at bounding box center [1219, 412] width 580 height 62
click at [1443, 389] on textarea "طبقات من كيكة الجزر الناعمة والرطبة بين طبقات من كريمة الجبن فروستينج البرتقالي…" at bounding box center [1219, 412] width 580 height 62
click at [1440, 389] on textarea "طبقات من كيكة الجزر الناعمة والرطبة بين طبقات من كريمة الجبن فروستينج البرتقالي…" at bounding box center [1219, 412] width 580 height 62
click at [1442, 389] on textarea "طبقات من كيكة الجزر الناعمة والرطبة بين طبقات من كريمة الجبن فروستينج البرتقالي…" at bounding box center [1219, 412] width 580 height 62
click at [1444, 389] on textarea "طبقات من كيكة الجزر الناعمة والرطبة بين طبقات من كريمة الجبن فروستينج البرتقالي…" at bounding box center [1219, 412] width 580 height 62
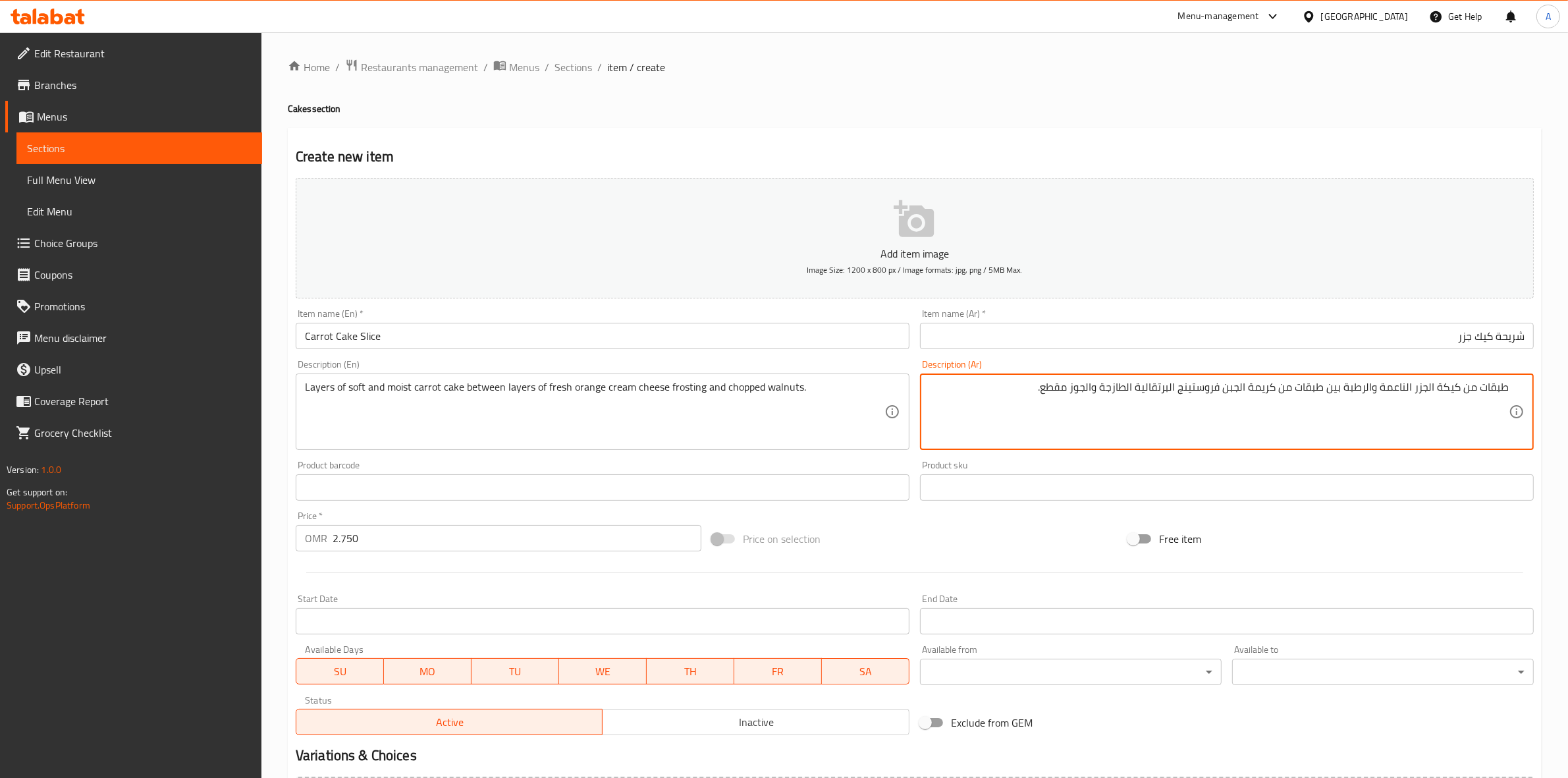
drag, startPoint x: 1444, startPoint y: 392, endPoint x: 1437, endPoint y: 391, distance: 7.1
click at [1437, 391] on textarea "طبقات من كيكة الجزر الناعمة والرطبة بين طبقات من كريمة الجبن فروستينج البرتقالي…" at bounding box center [1219, 412] width 580 height 62
drag, startPoint x: 1410, startPoint y: 392, endPoint x: 1417, endPoint y: 393, distance: 7.1
click at [1417, 393] on textarea "طبقات من كيك الجزر الناعمة والرطبة بين طبقات من كريمة الجبن فروستينج البرتقالية…" at bounding box center [1219, 412] width 580 height 62
click at [1393, 391] on textarea "طبقات من كيك الجزر ناعمة والرطبة بين طبقات من كريمة الجبن فروستينج البرتقالية ا…" at bounding box center [1219, 412] width 580 height 62
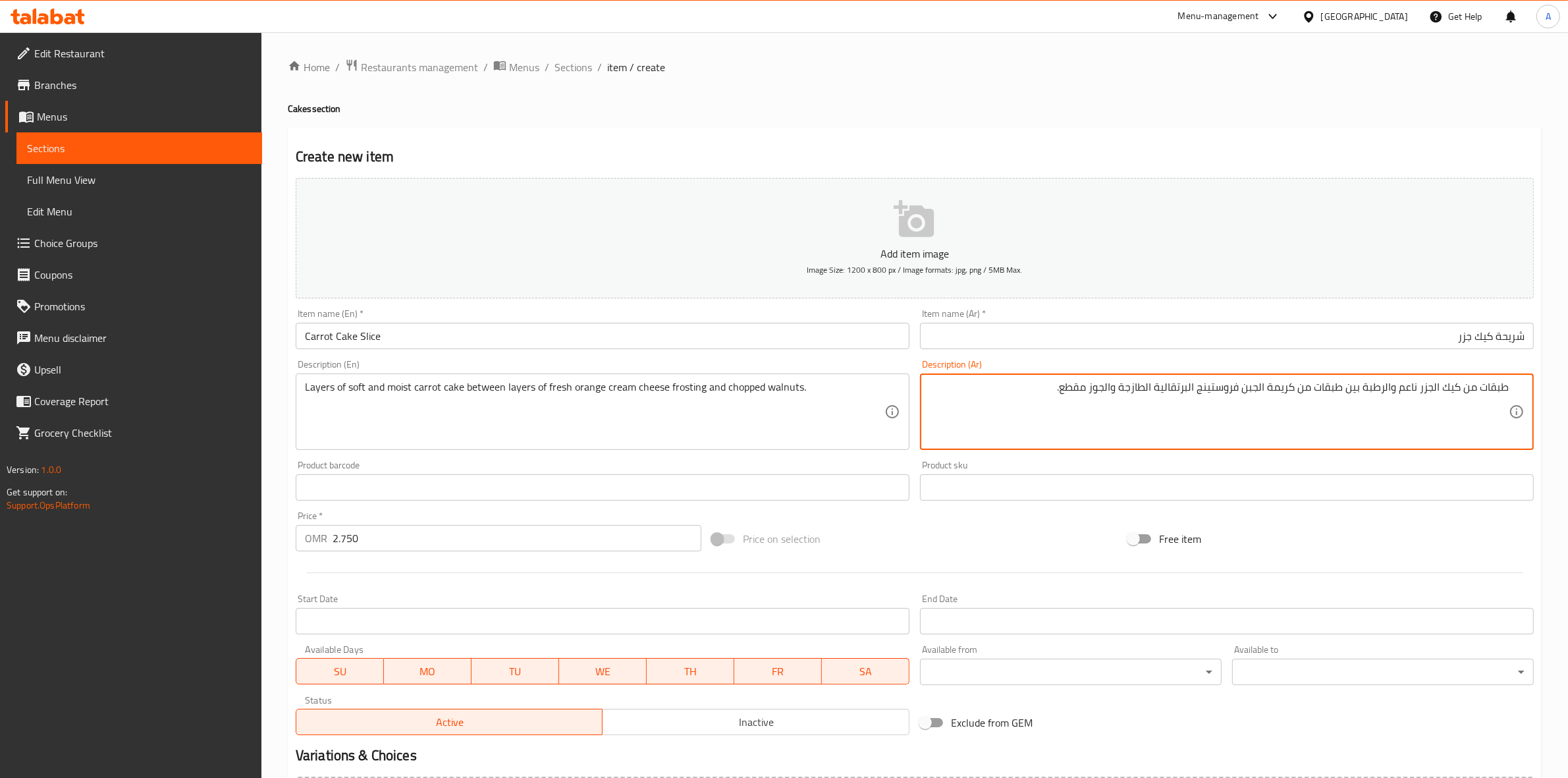
click at [1364, 389] on textarea "طبقات من كيك الجزر ناعم والرطبة بين طبقات من كريمة الجبن فروستينج البرتقالية ال…" at bounding box center [1219, 412] width 580 height 62
drag, startPoint x: 1384, startPoint y: 393, endPoint x: 1392, endPoint y: 394, distance: 8.1
click at [1392, 394] on textarea "طبقات من كيك الجزر ناعم والرطب بين طبقات من كريمة الجبن فروستينج البرتقالية الط…" at bounding box center [1219, 412] width 580 height 62
click at [1271, 393] on textarea "طبقات من كيك الجزر ناعم و رطب بين طبقات من كريمة الجبن فروستينج البرتقالية الطا…" at bounding box center [1219, 412] width 580 height 62
click at [1175, 389] on textarea "طبقات من كيك الجزر ناعم و رطب بين طبقات من كريمة جبن فروستينج البرتقالية الطازج…" at bounding box center [1219, 412] width 580 height 62
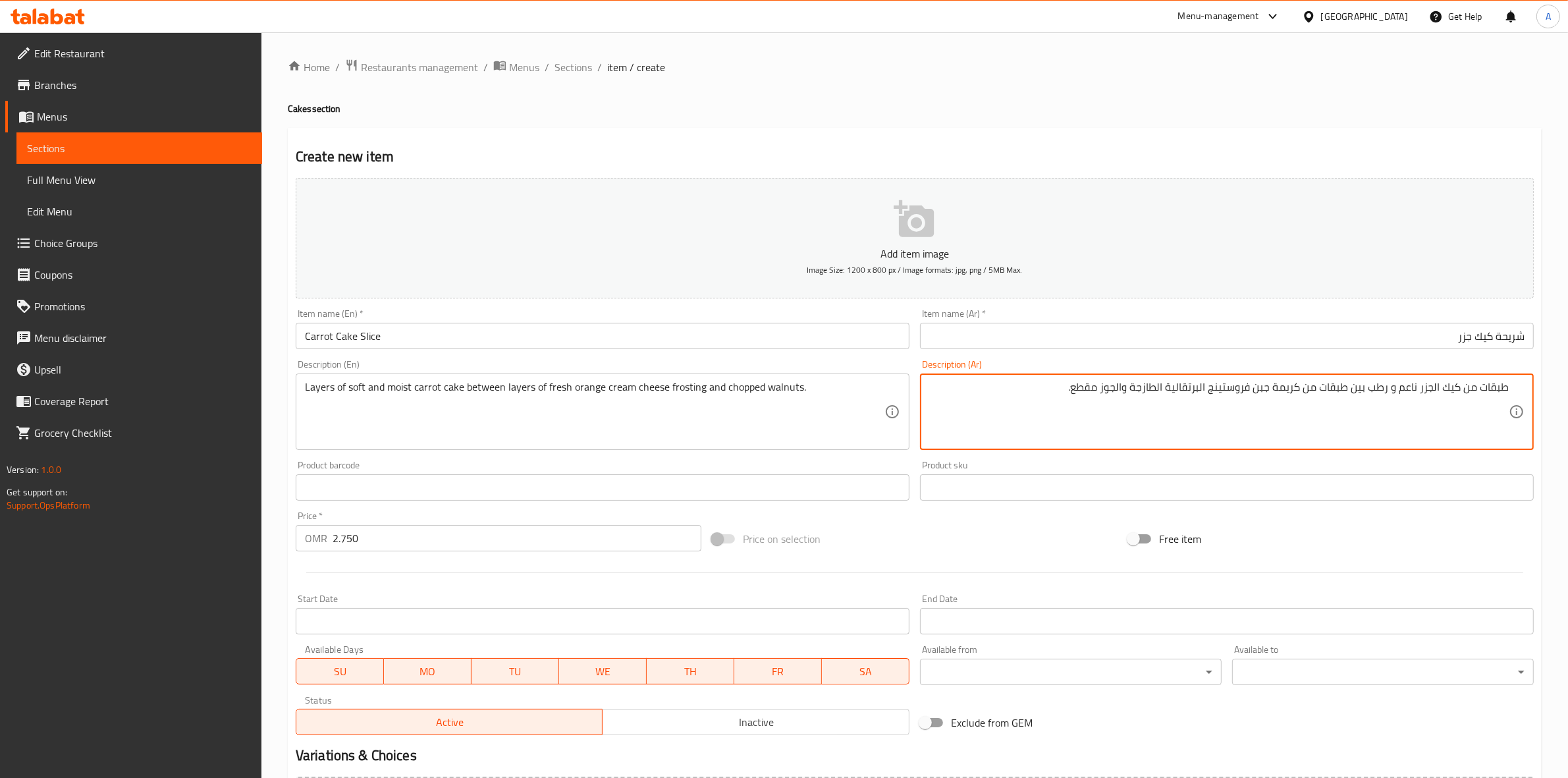
drag, startPoint x: 1121, startPoint y: 391, endPoint x: 1127, endPoint y: 393, distance: 6.3
click at [1127, 393] on textarea "طبقات من كيك الجزر ناعم و رطب بين طبقات من كريمة جبن فروستينج البرتقالية الطازج…" at bounding box center [1219, 412] width 580 height 62
click at [1072, 423] on textarea "طبقات من كيك الجزر ناعم و رطب بين طبقات من كريمة جبن فروستينج البرتقالية الطازج…" at bounding box center [1219, 412] width 580 height 62
click at [1126, 395] on textarea "طبقات من كيك الجزر ناعم و رطب بين طبقات من كريمة جبن فروستينج البرتقالية الطازج…" at bounding box center [1219, 412] width 580 height 62
type textarea "طبقات من كيك الجزر ناعم و رطب بين طبقات من كريمة جبن فروستينج البرتقالية الطازج…"
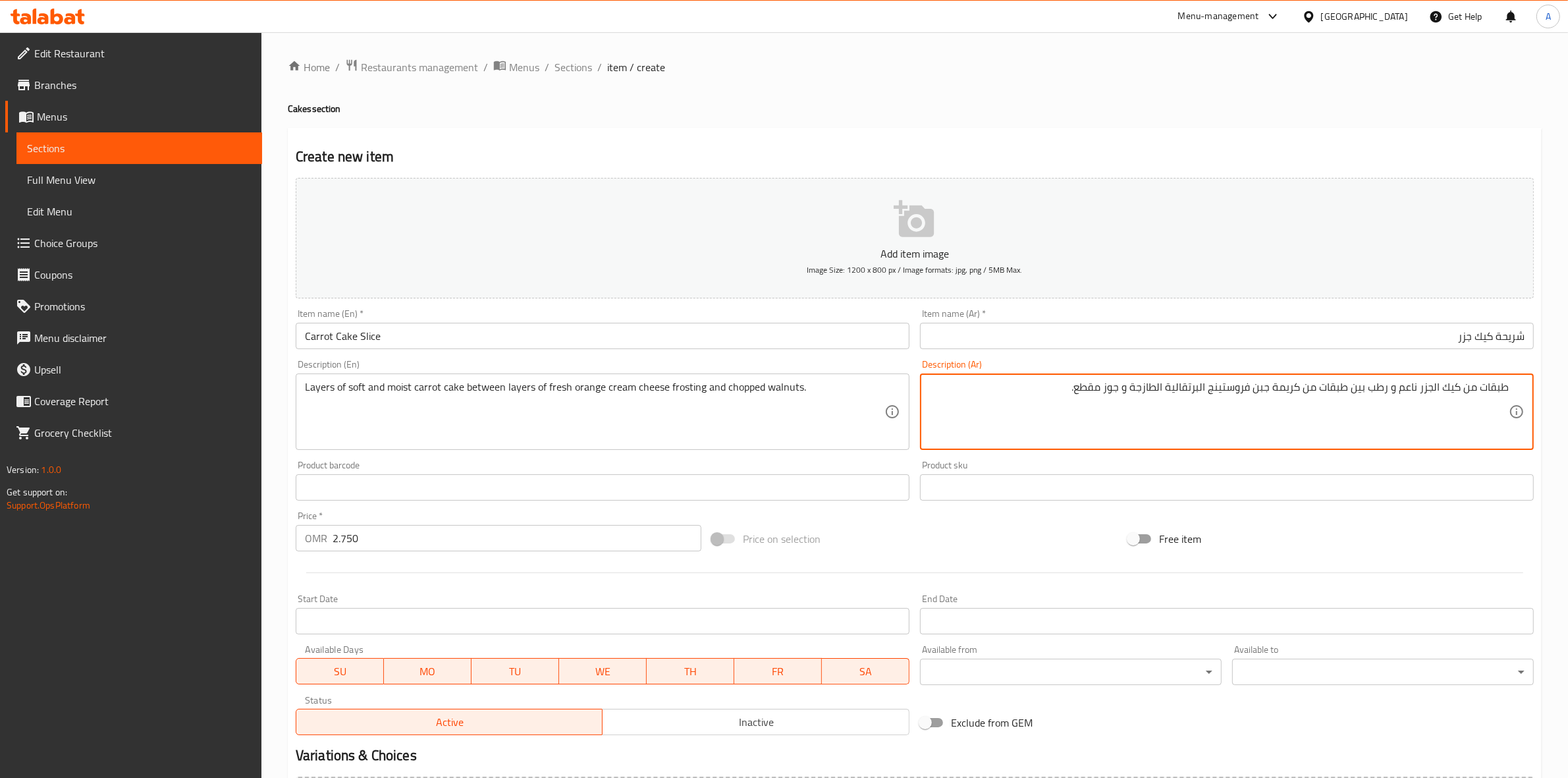
click at [1074, 79] on div "Home / Restaurants management / Menus / Sections / item / create Cakes section …" at bounding box center [914, 481] width 1253 height 846
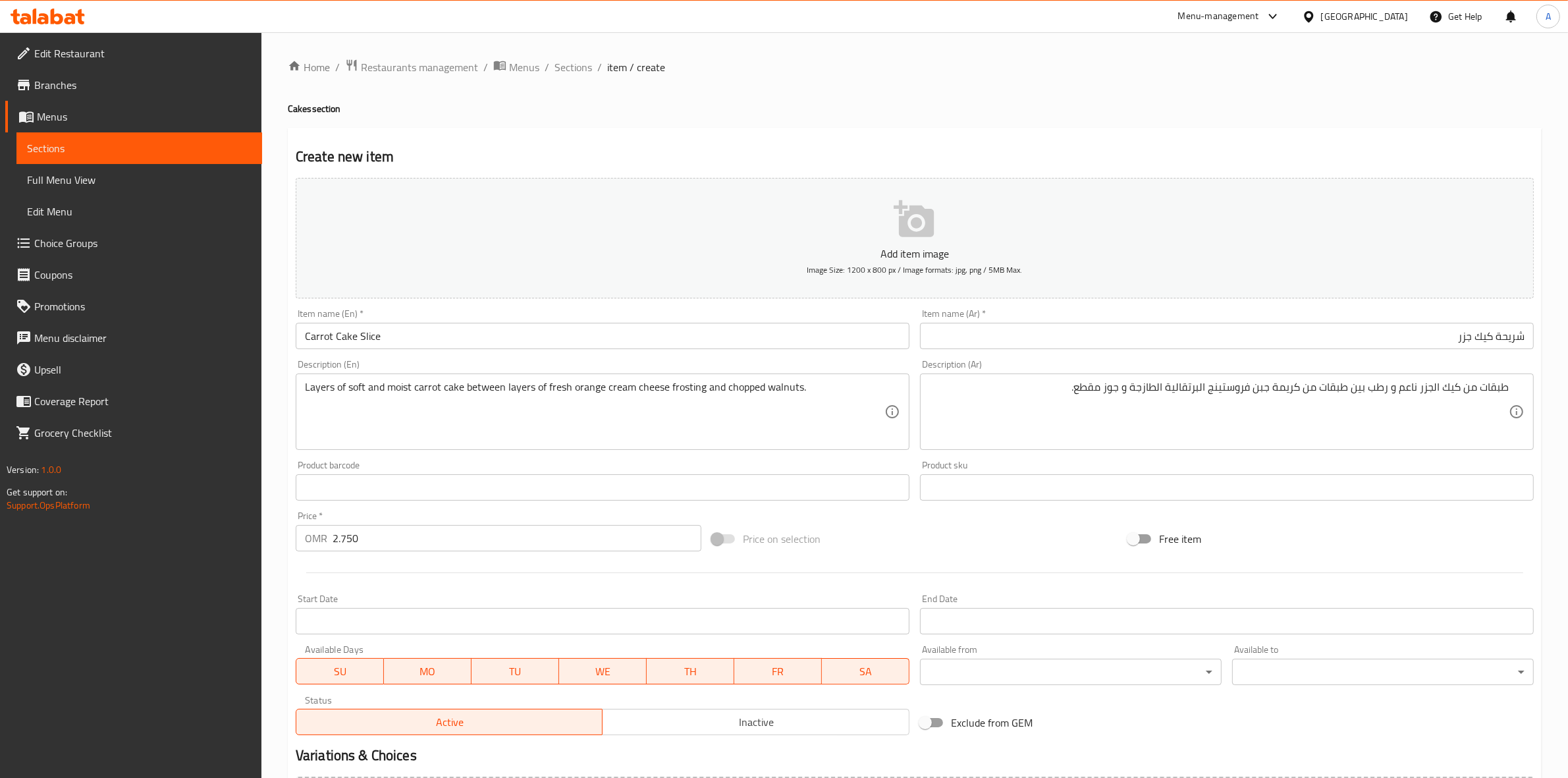
scroll to position [150, 0]
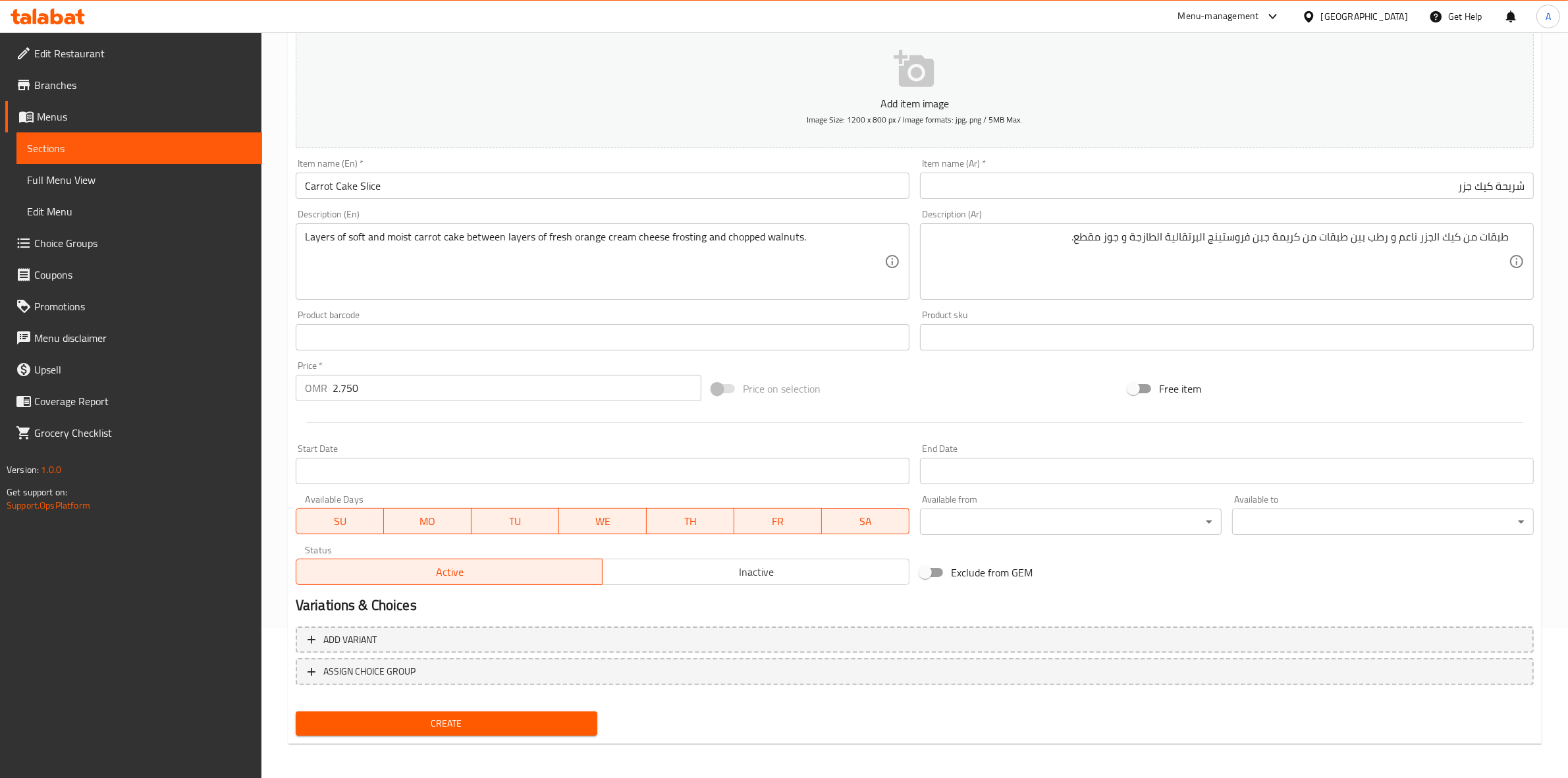
click at [419, 728] on span "Create" at bounding box center [445, 724] width 280 height 17
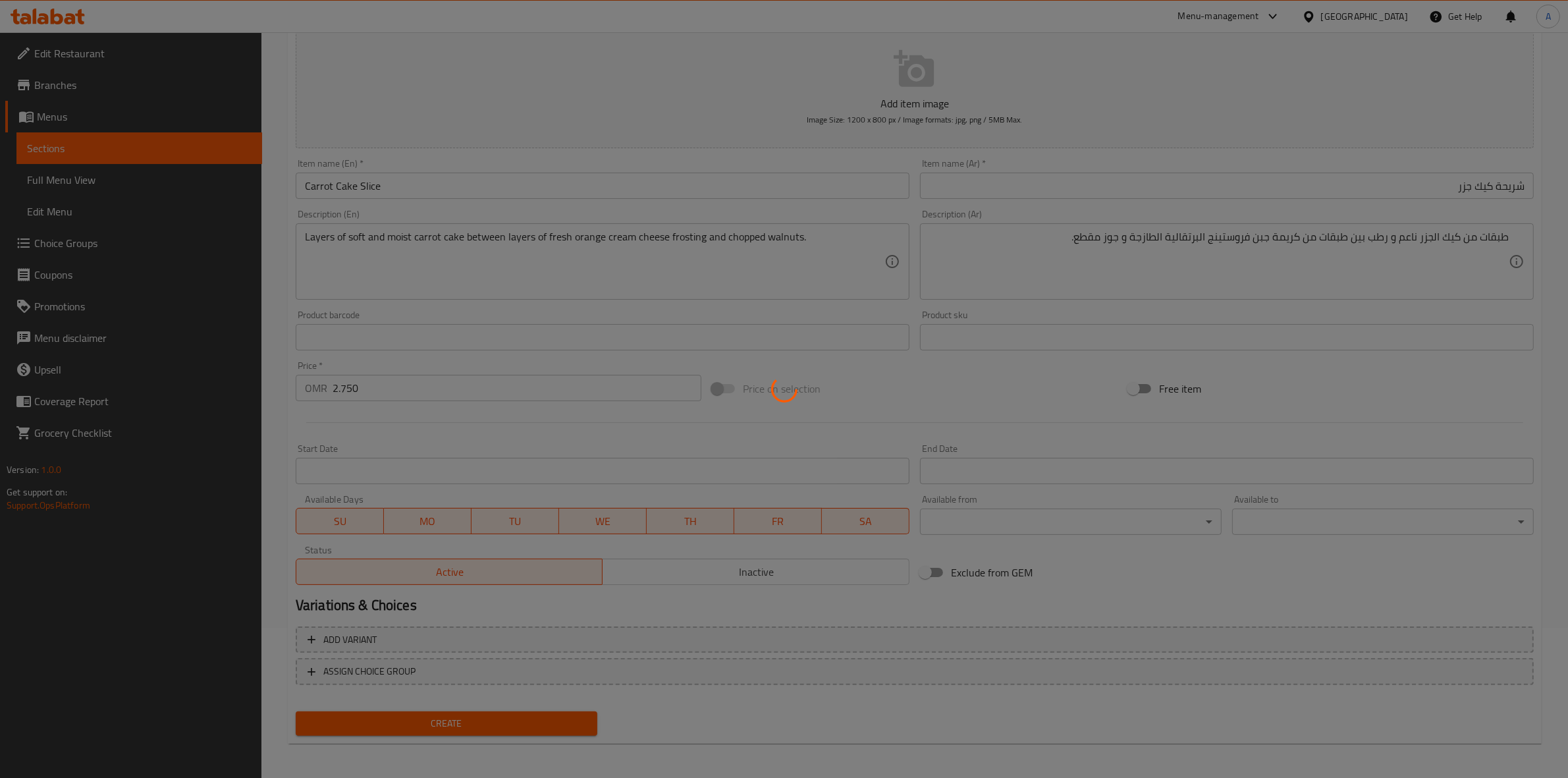
type input "0"
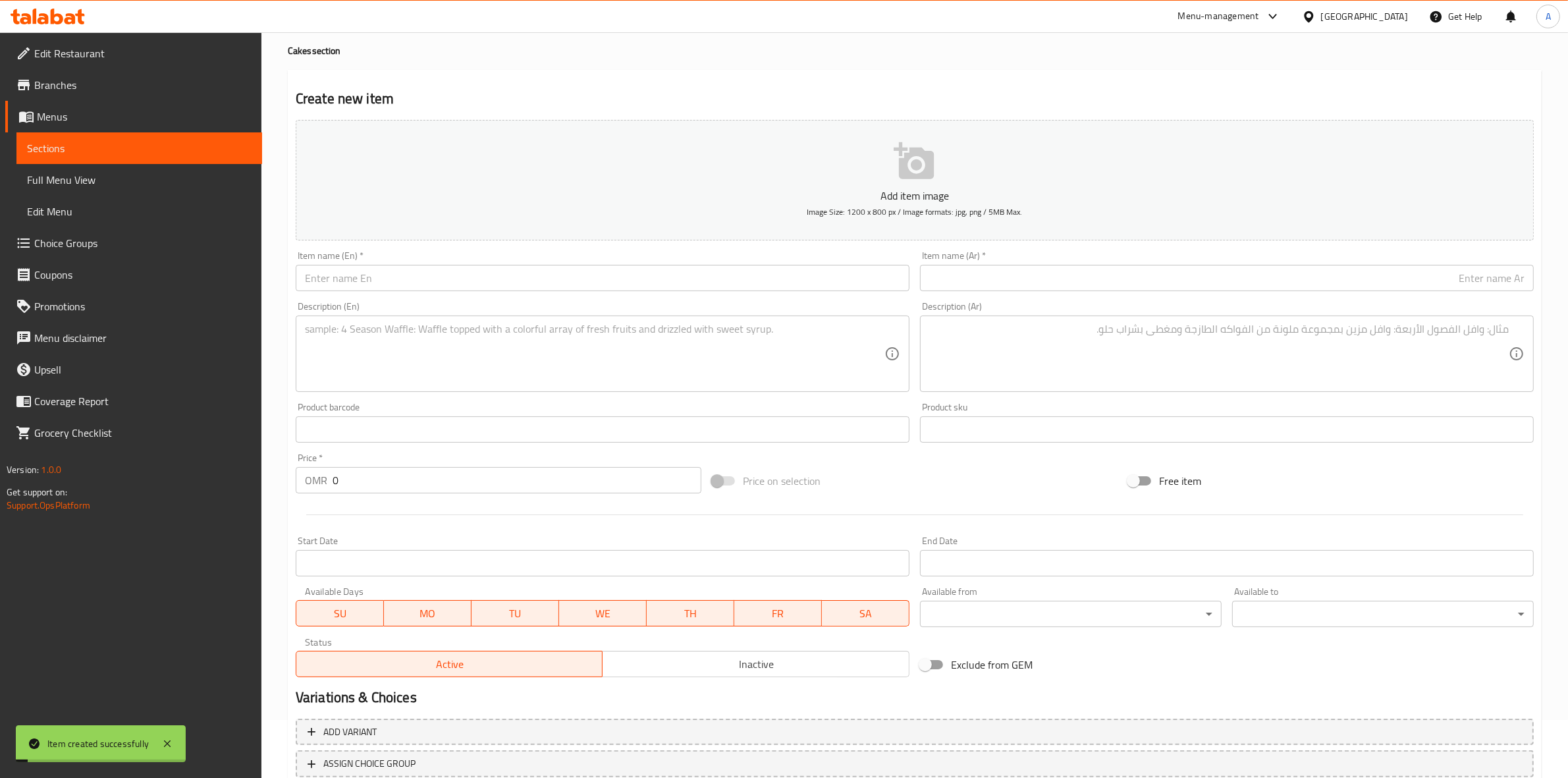
scroll to position [0, 0]
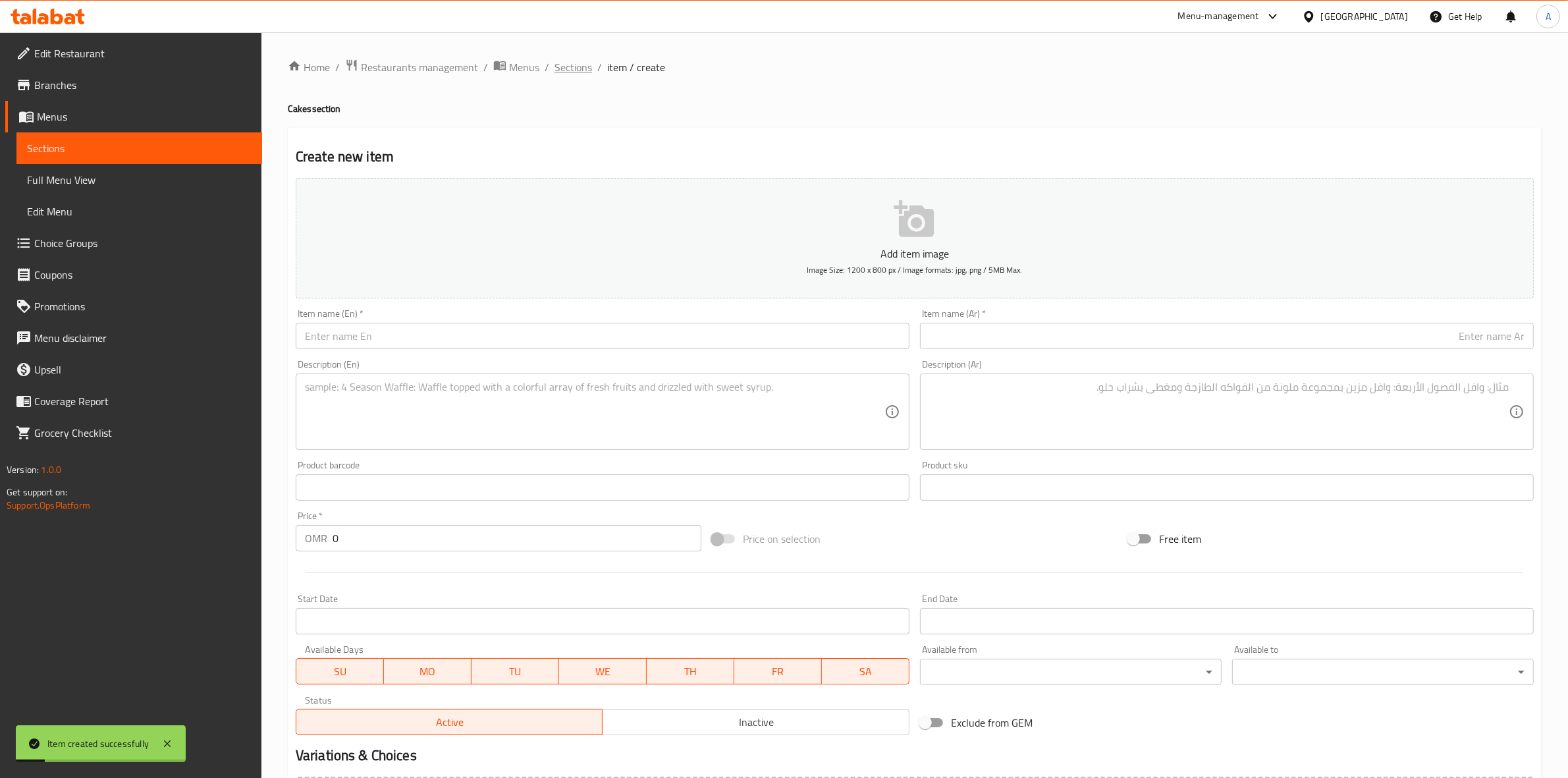
click at [563, 69] on span "Sections" at bounding box center [572, 67] width 38 height 16
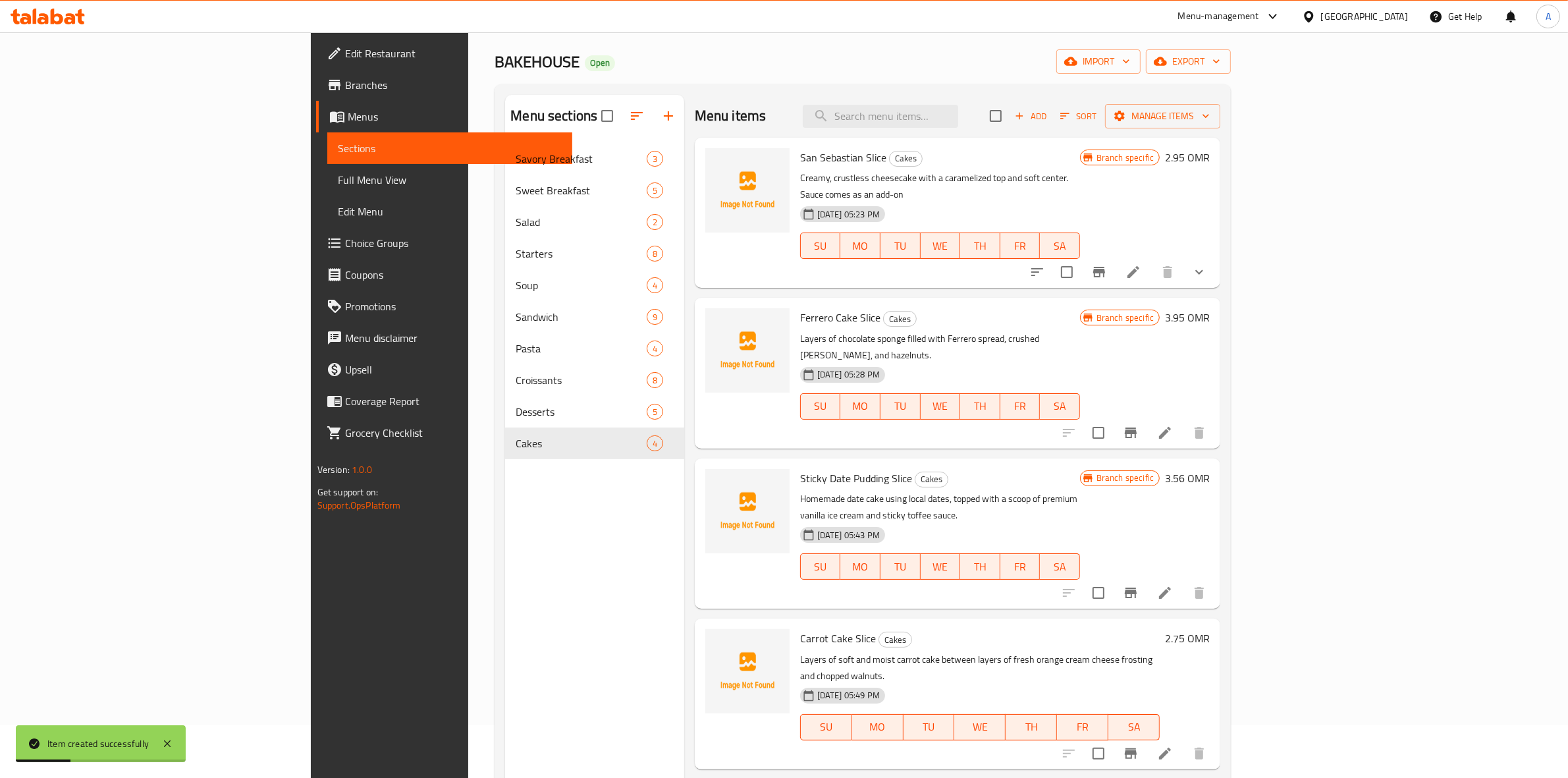
scroll to position [82, 0]
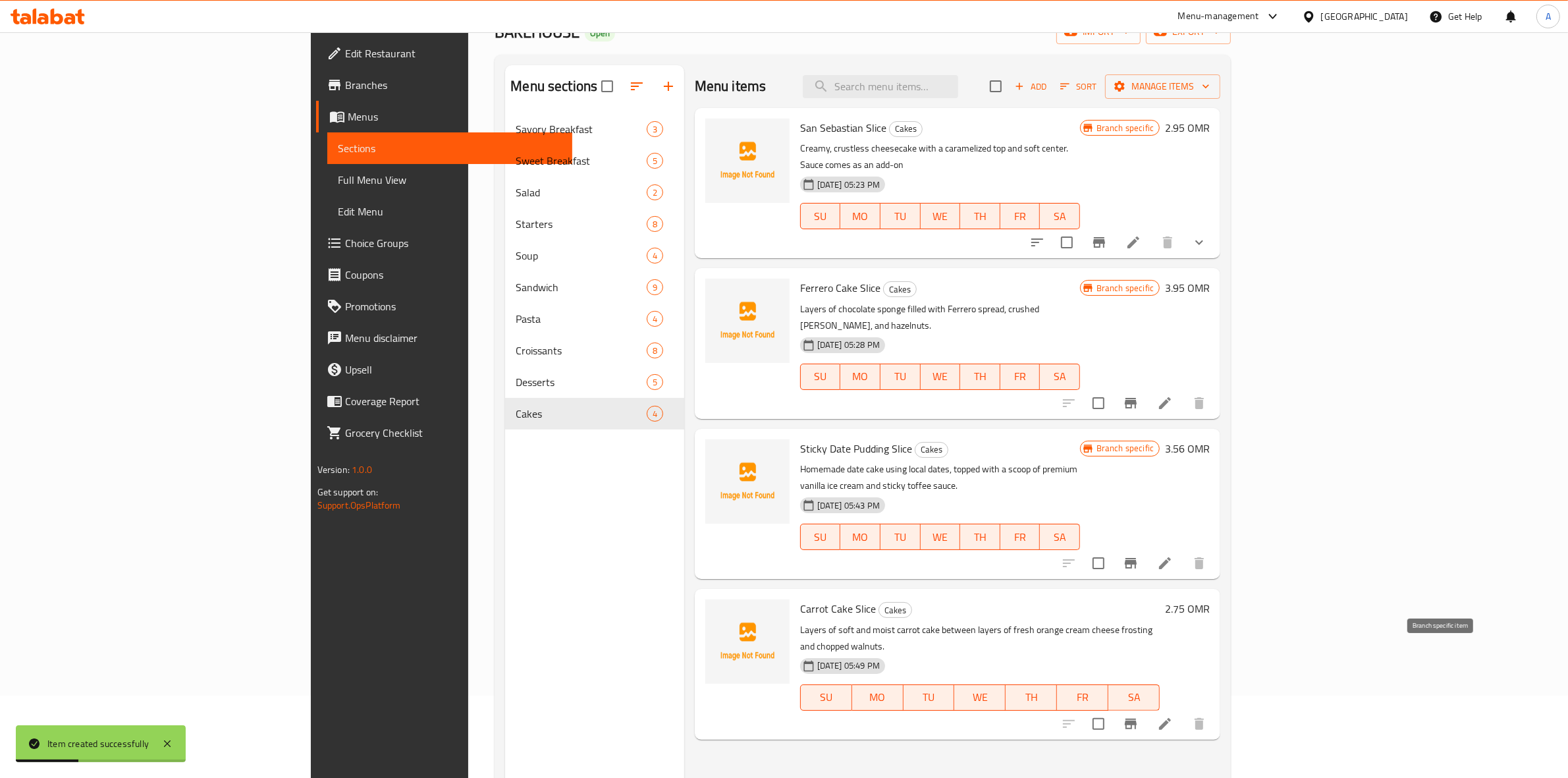
click at [1138, 716] on icon "Branch-specific-item" at bounding box center [1130, 724] width 16 height 16
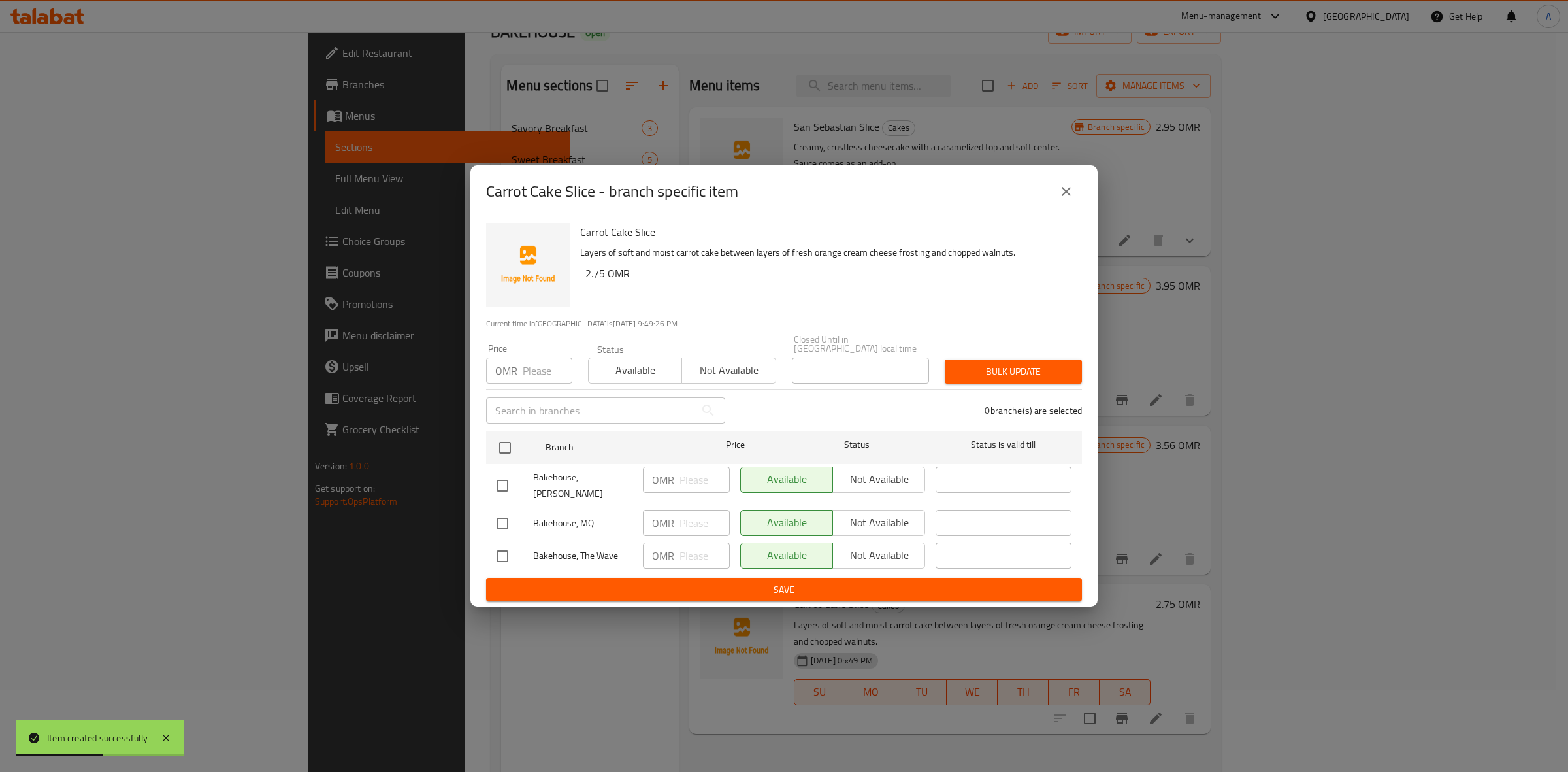
click at [501, 512] on input "checkbox" at bounding box center [502, 523] width 28 height 28
checkbox input "true"
drag, startPoint x: 605, startPoint y: 282, endPoint x: 582, endPoint y: 282, distance: 23.0
click at [582, 282] on div "Carrot Cake Slice Layers of soft and moist carrot cake between layers of fresh …" at bounding box center [826, 265] width 502 height 94
copy h6 "2.75"
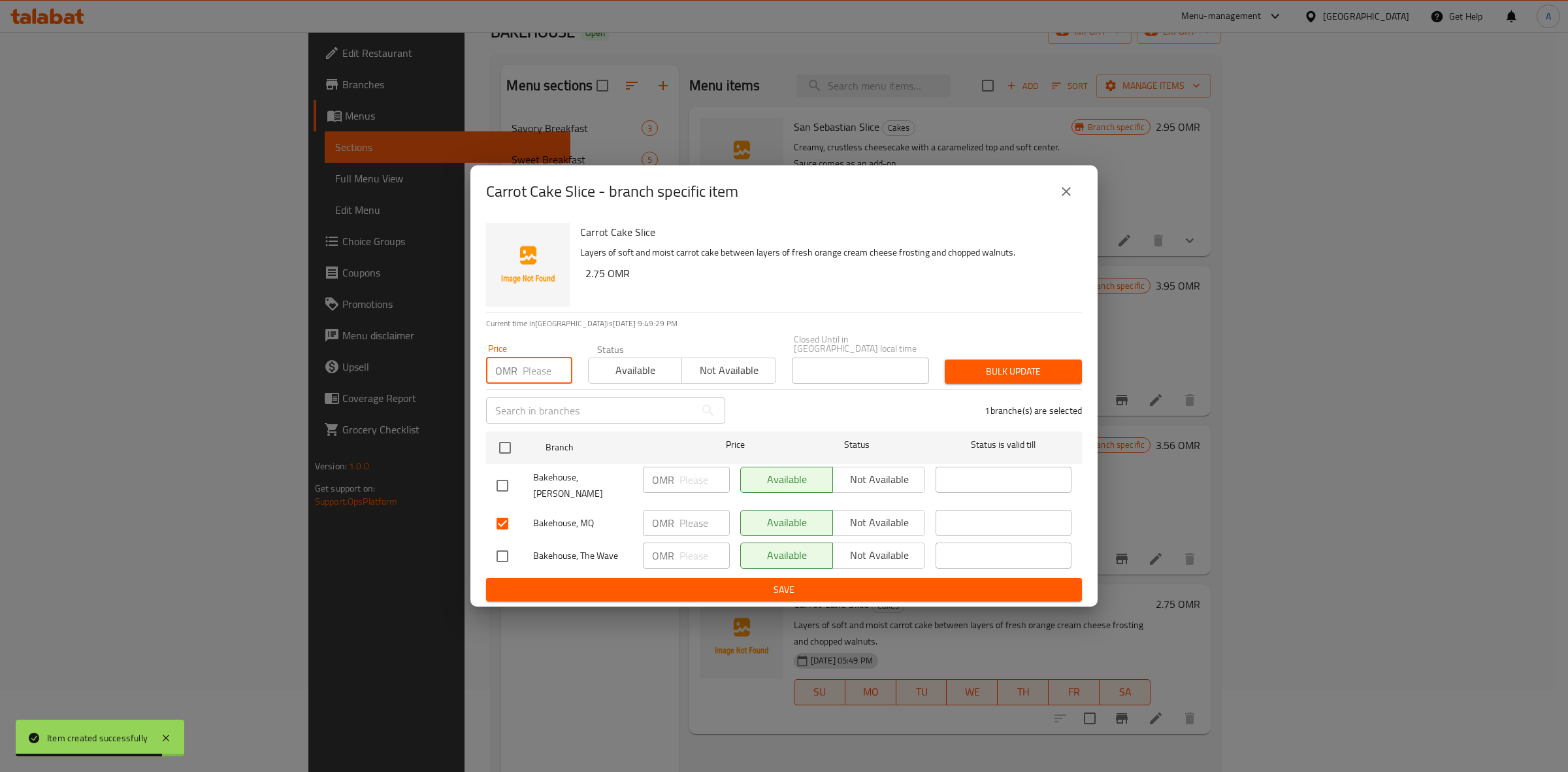
click at [527, 375] on input "number" at bounding box center [547, 370] width 50 height 26
paste input "2.75"
type input "2.75"
click at [1030, 370] on span "Bulk update" at bounding box center [1013, 372] width 116 height 17
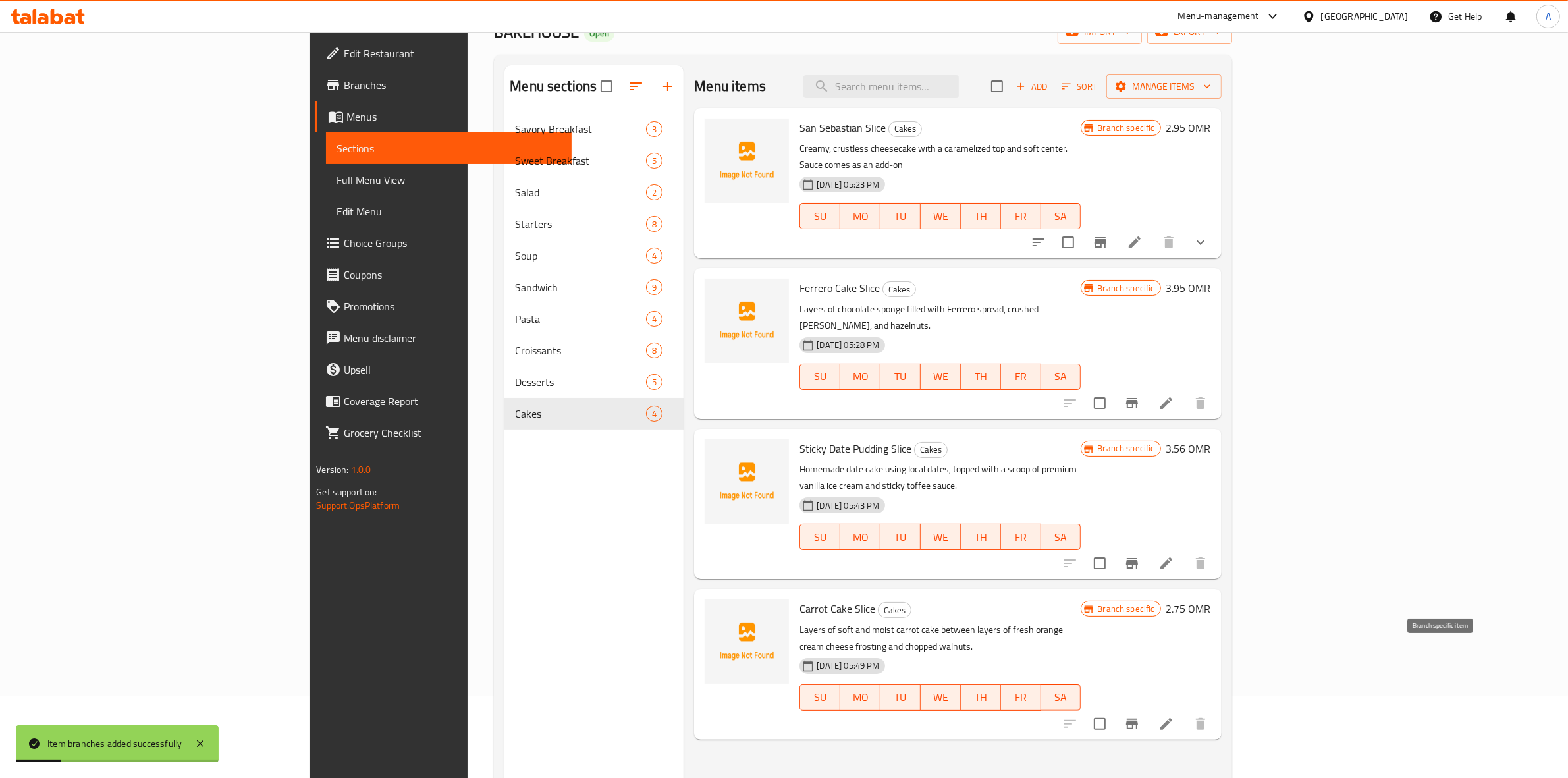
click at [1138, 719] on icon "Branch-specific-item" at bounding box center [1131, 724] width 12 height 10
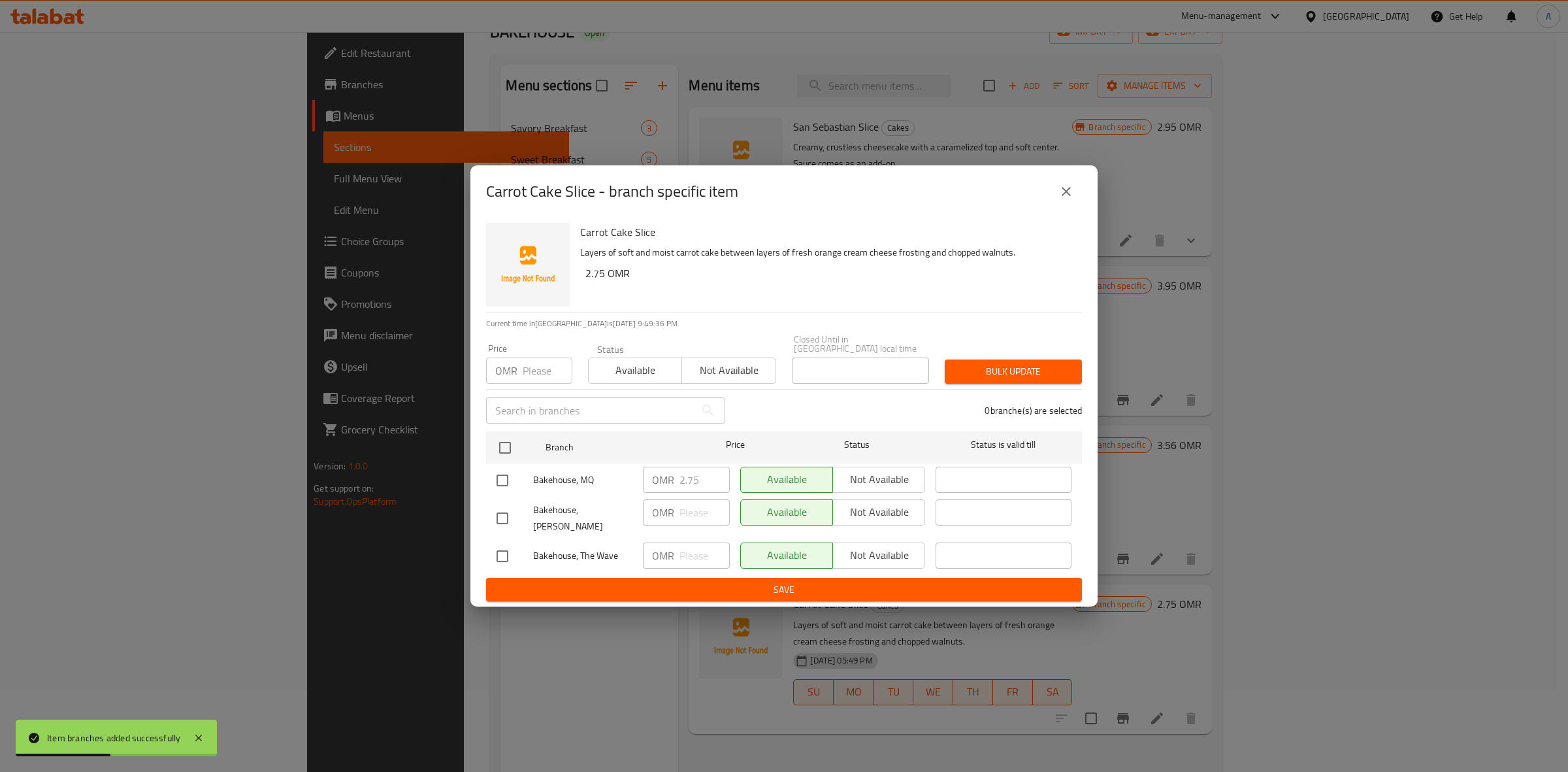
click at [498, 514] on input "checkbox" at bounding box center [502, 518] width 28 height 28
checkbox input "true"
click at [505, 547] on input "checkbox" at bounding box center [502, 556] width 28 height 28
checkbox input "true"
click at [526, 371] on input "number" at bounding box center [547, 370] width 50 height 26
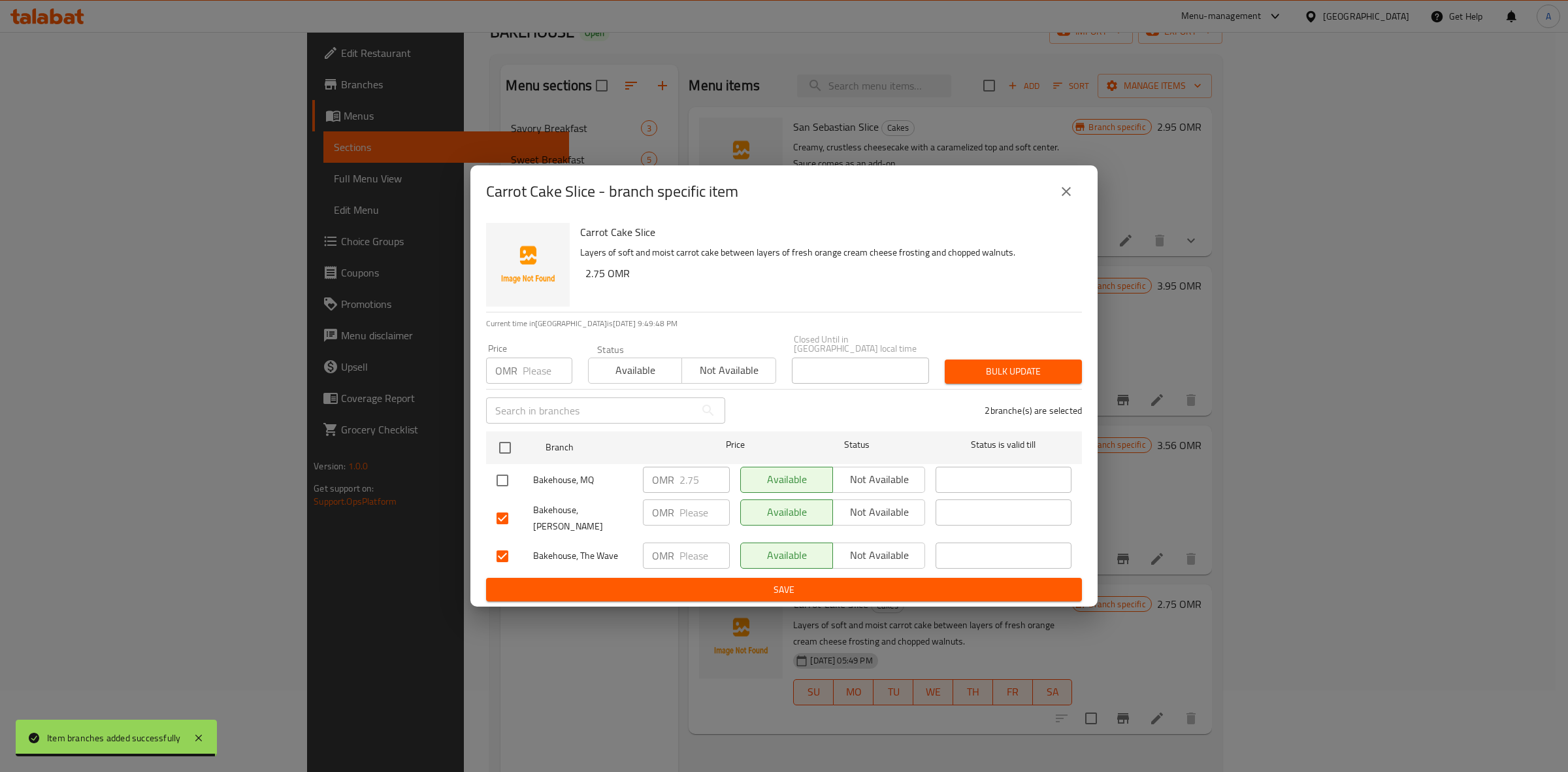
paste input "3.000"
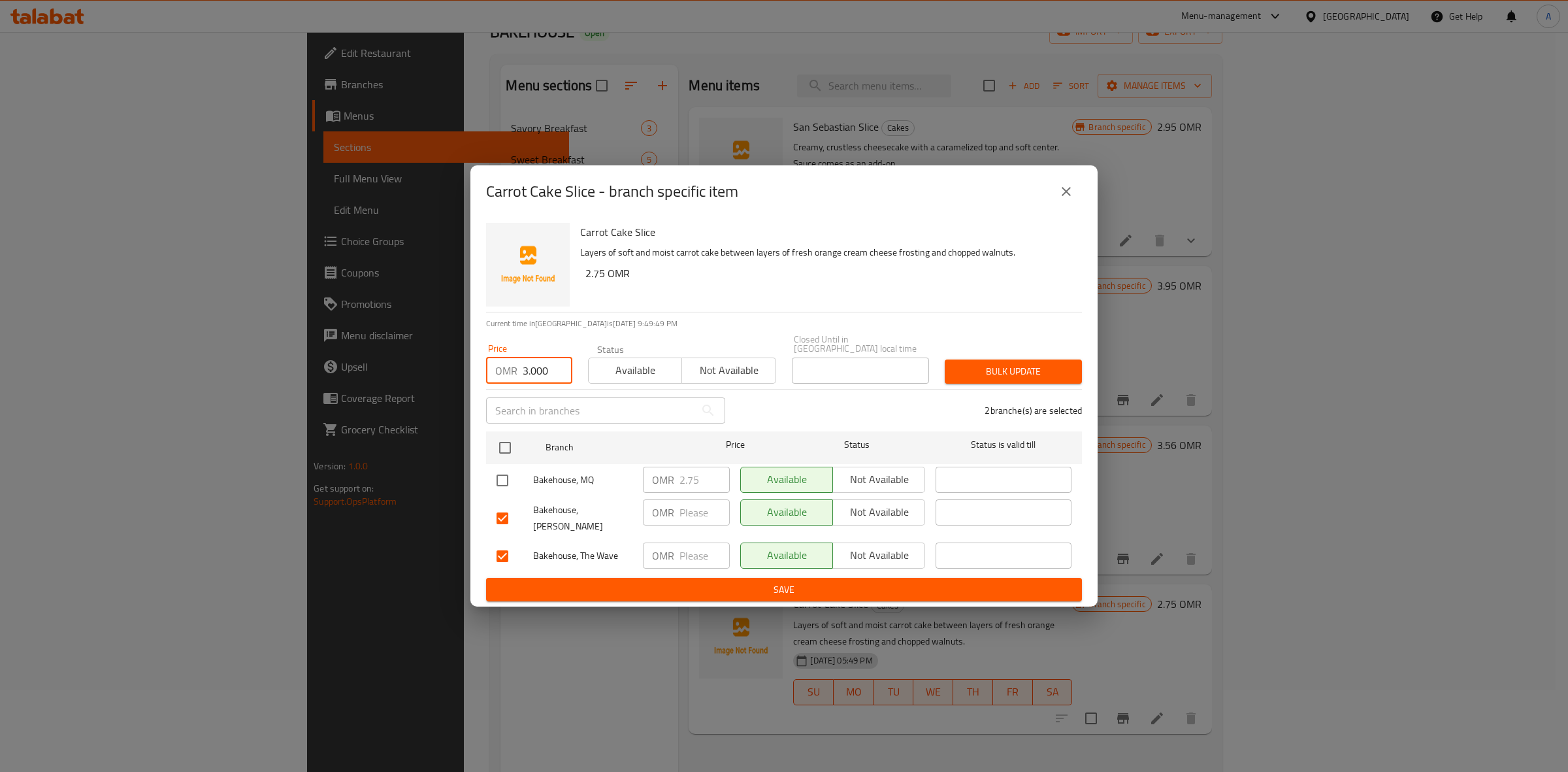
type input "3.000"
click at [1017, 364] on span "Bulk update" at bounding box center [1013, 372] width 116 height 17
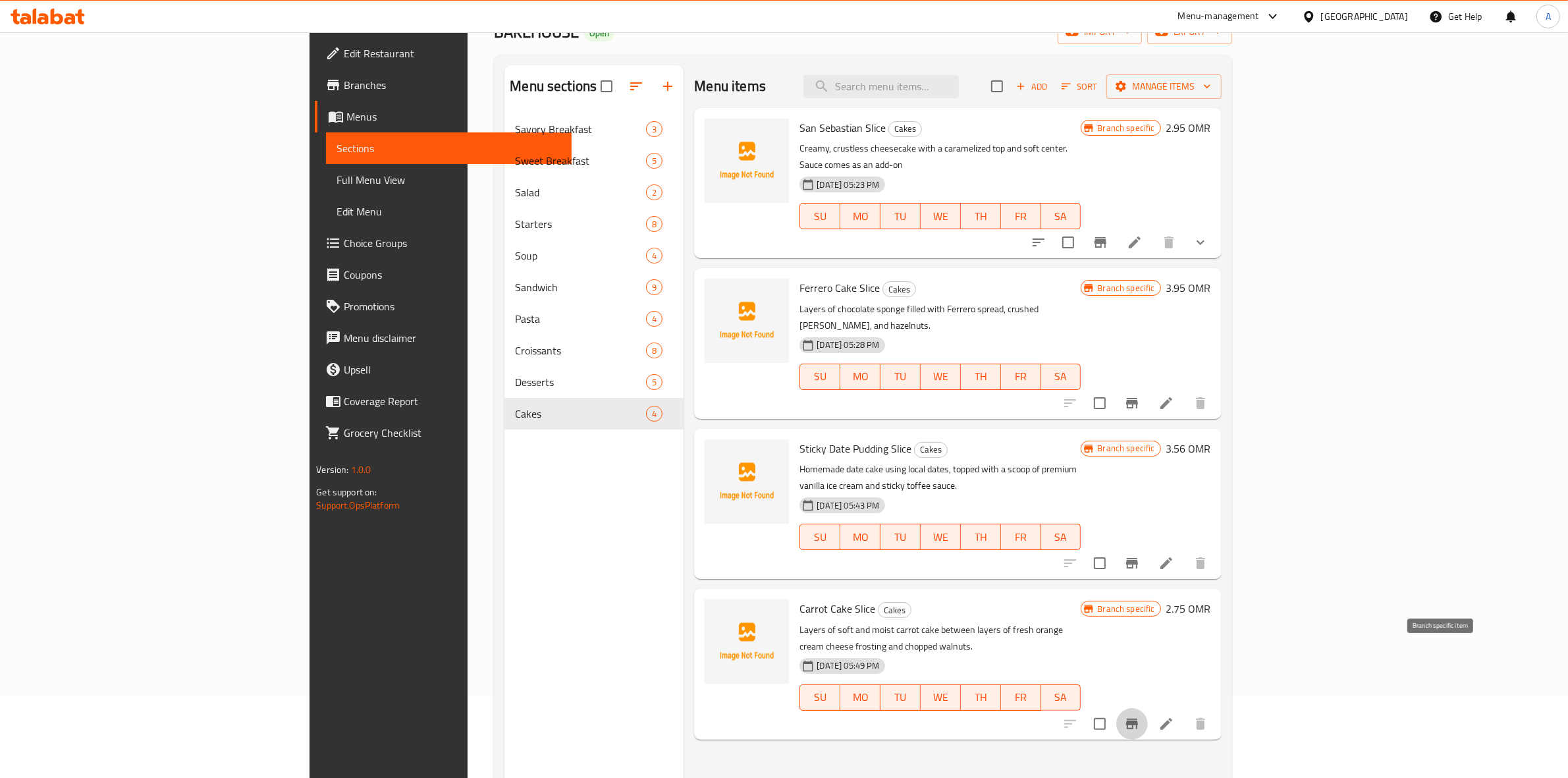
click at [1140, 716] on icon "Branch-specific-item" at bounding box center [1132, 724] width 16 height 16
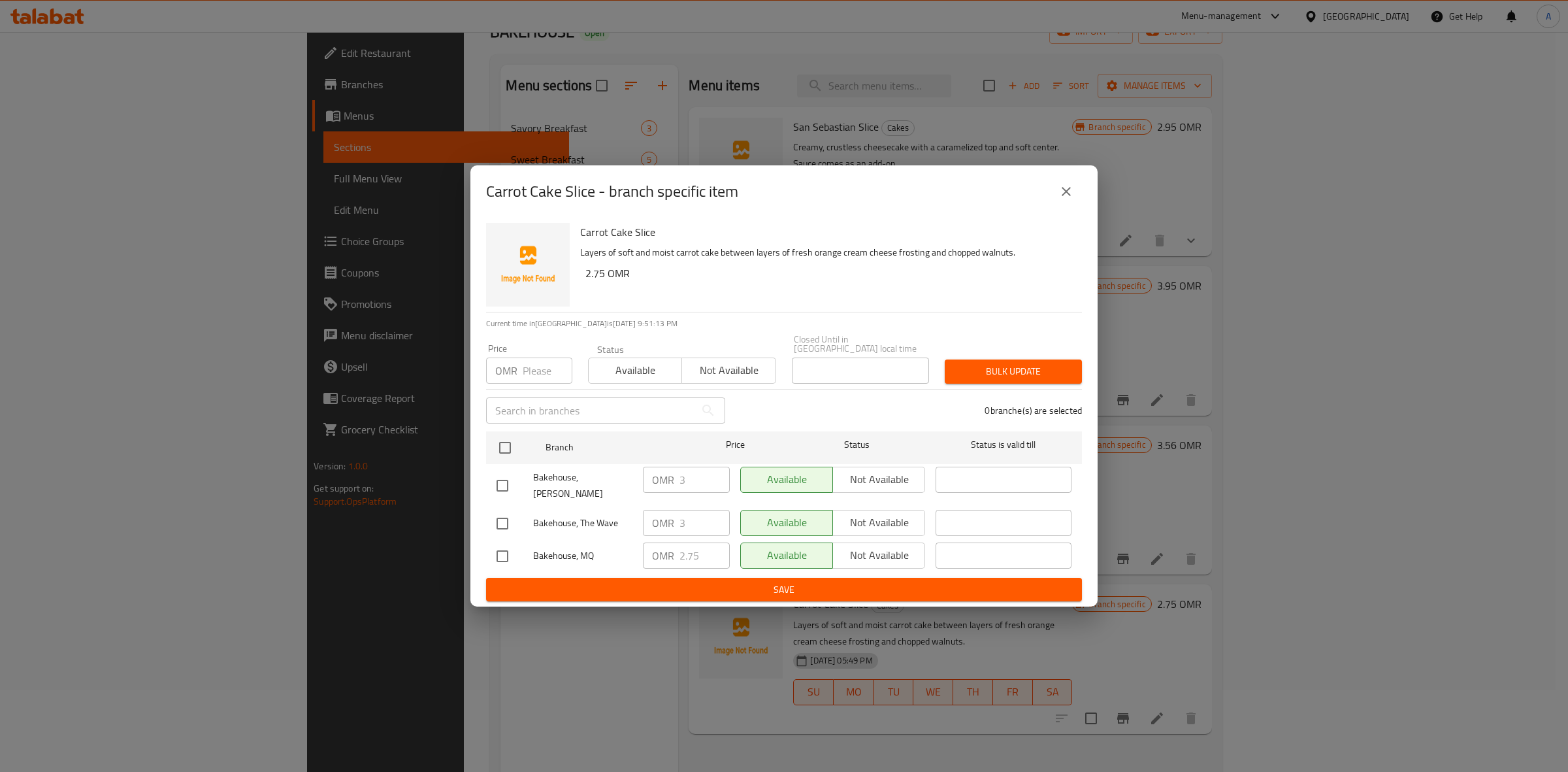
click at [1060, 200] on icon "close" at bounding box center [1066, 192] width 16 height 16
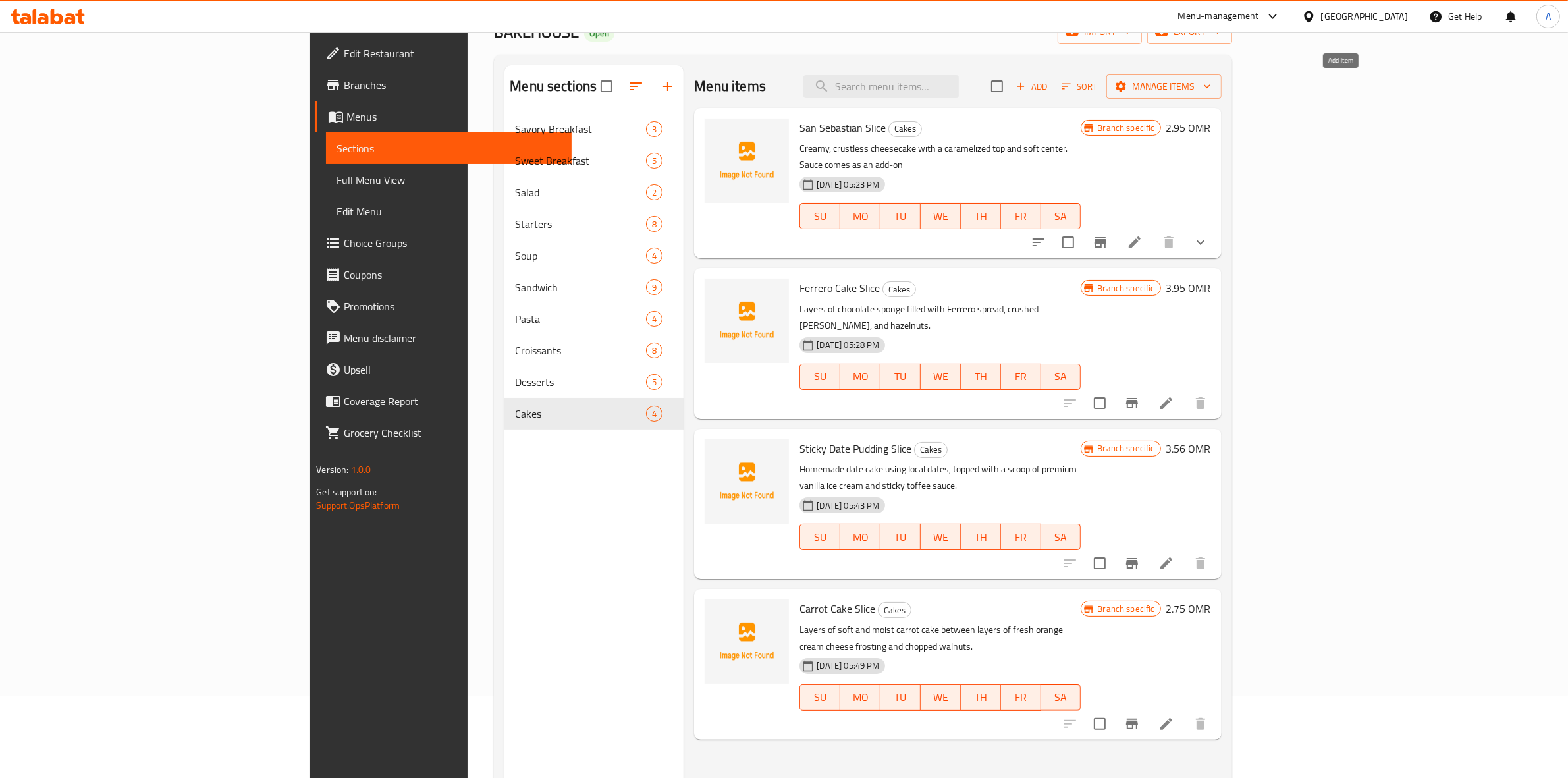
click at [1027, 91] on icon "button" at bounding box center [1020, 86] width 12 height 12
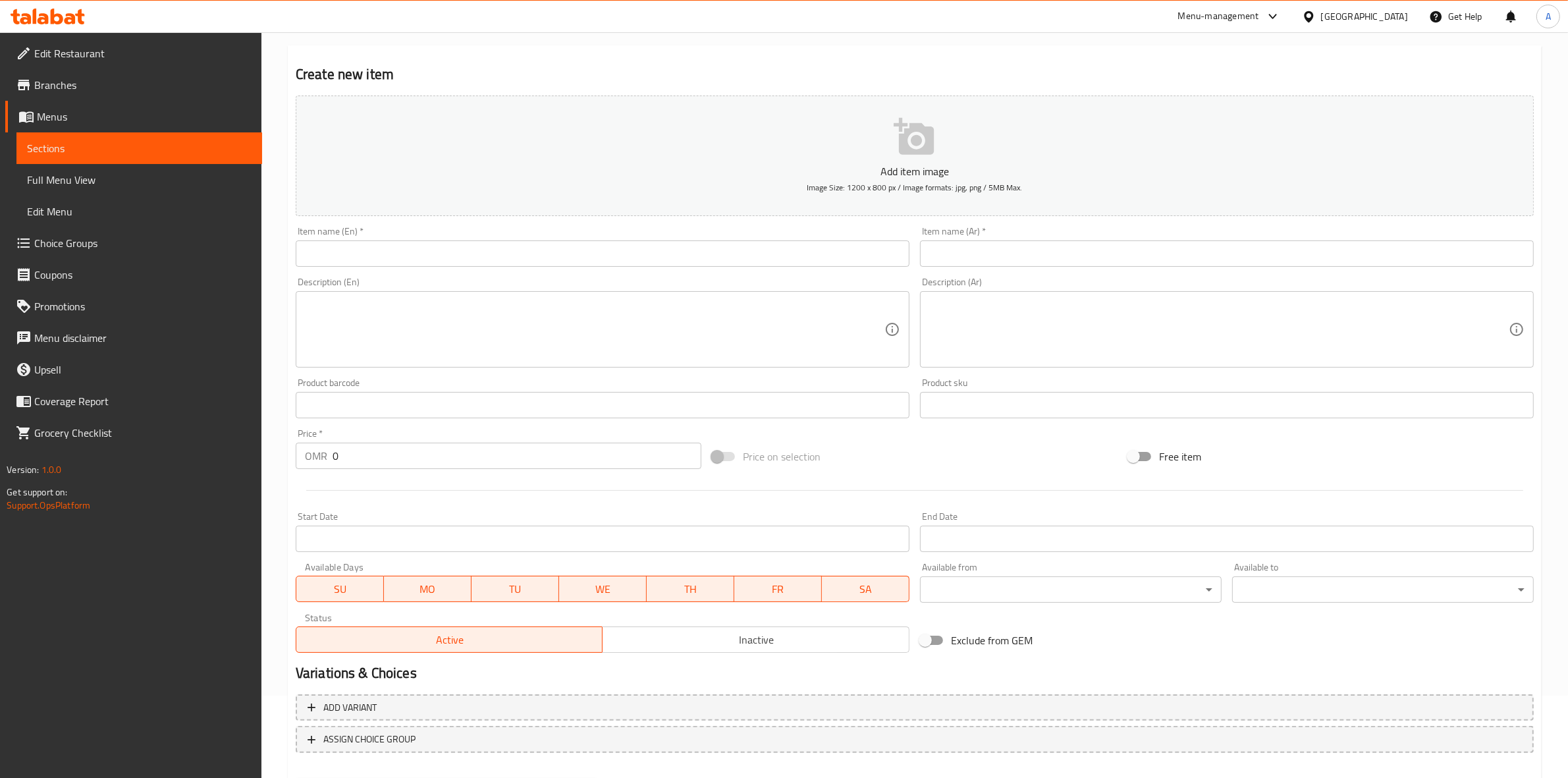
click at [385, 255] on input "text" at bounding box center [602, 253] width 614 height 26
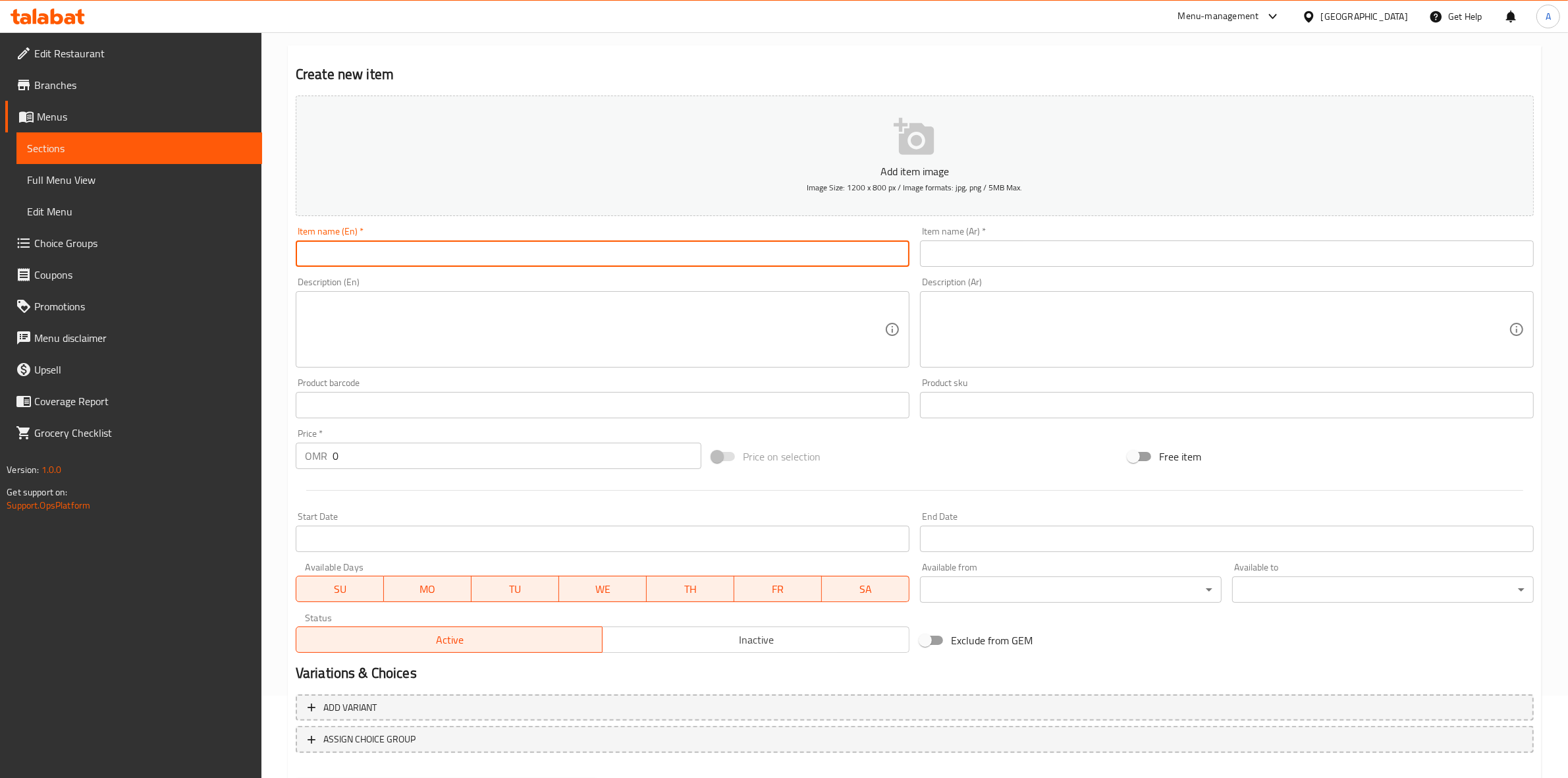
paste input "Cocoa Crush Cake"
type input "Cocoa Crush Cake"
click at [1075, 268] on div "Item name (Ar)   * Item name (Ar) *" at bounding box center [1226, 247] width 624 height 51
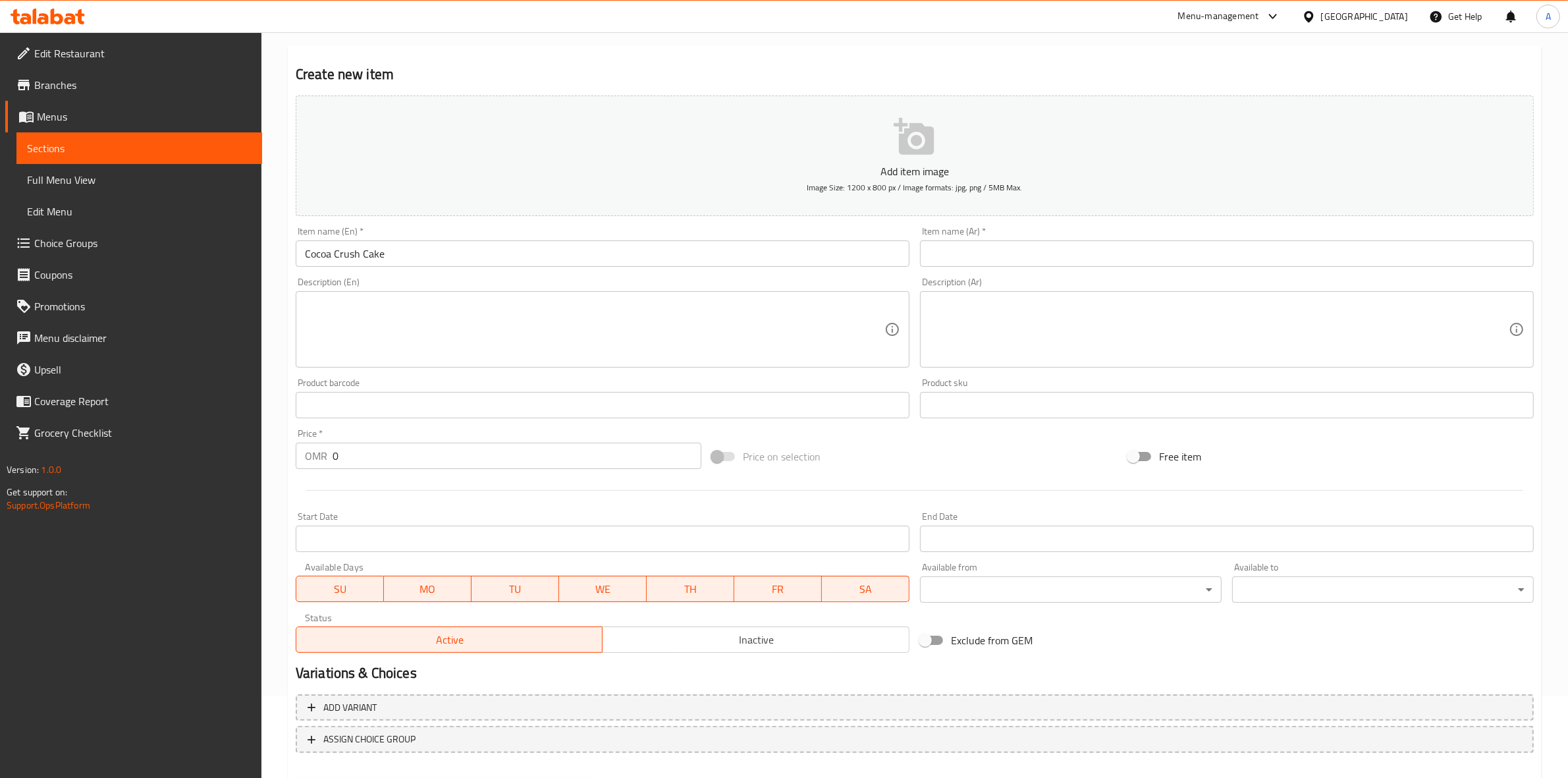
click at [1062, 256] on input "text" at bounding box center [1226, 253] width 614 height 26
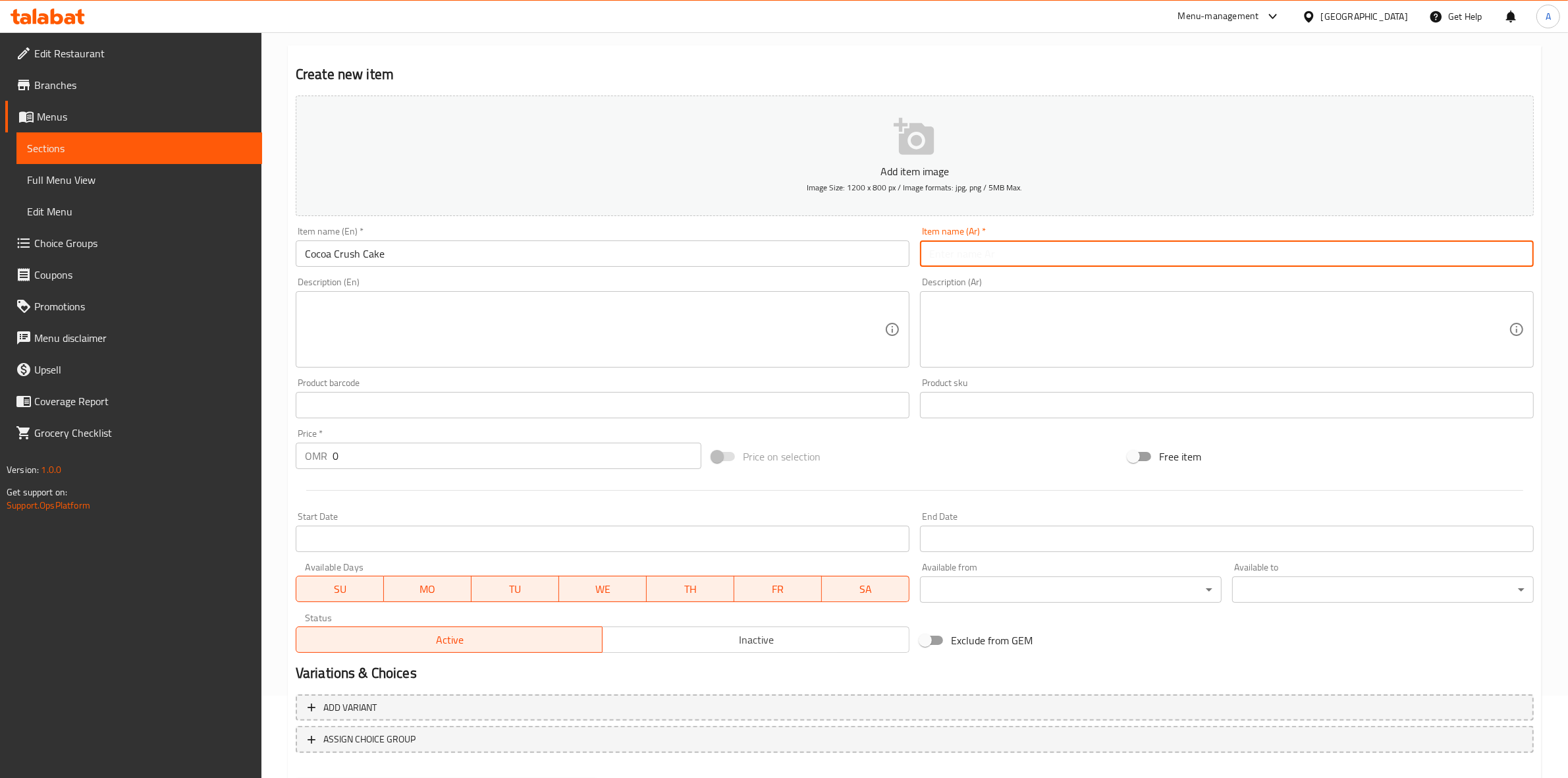
paste input "كيكة الشوكولاتة المقرمشة"
type input "كيكة الشوكولاتة المقرمشة"
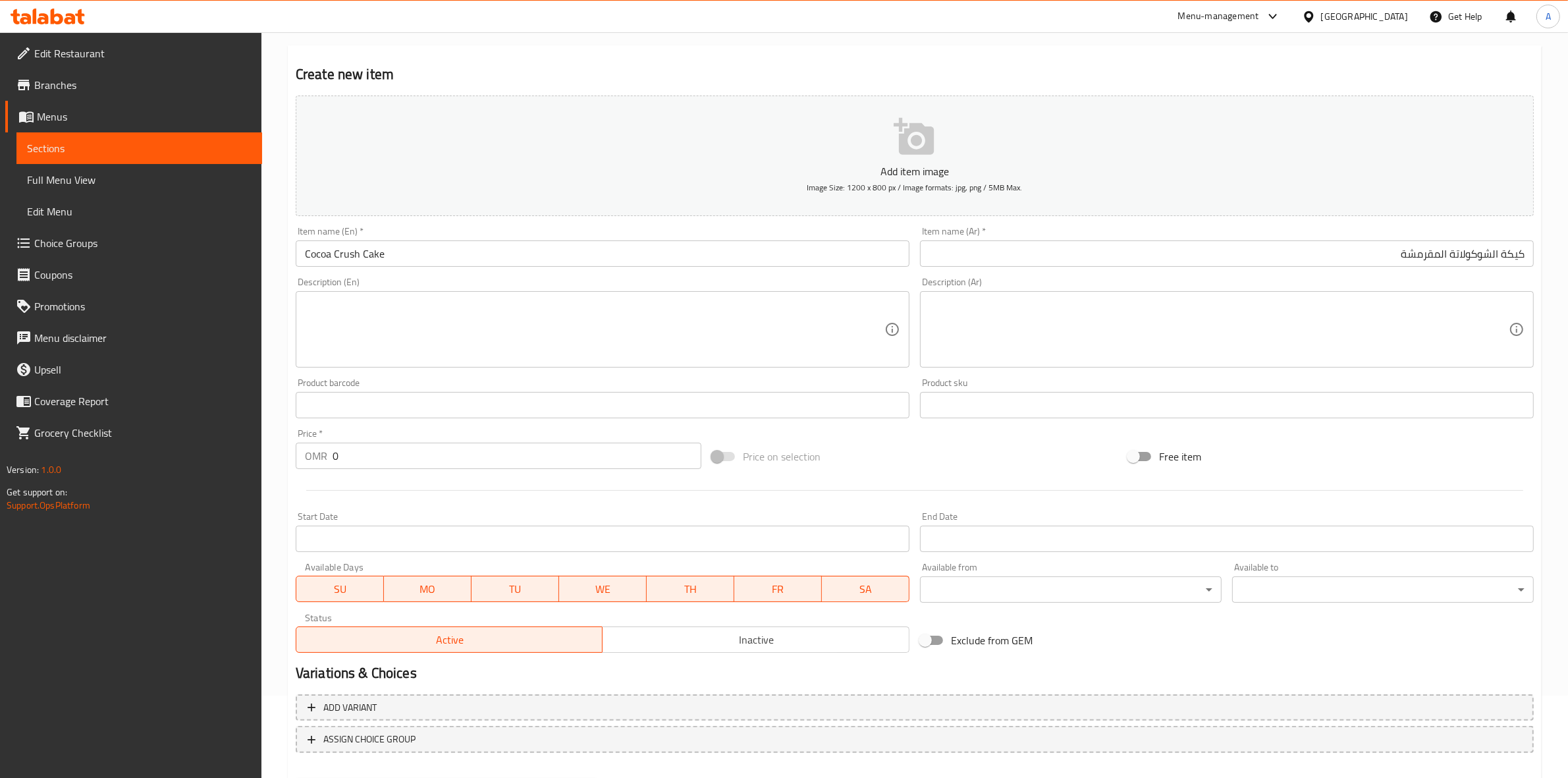
click at [1138, 80] on h2 "Create new item" at bounding box center [914, 74] width 1237 height 20
drag, startPoint x: 380, startPoint y: 453, endPoint x: 218, endPoint y: 451, distance: 162.0
click at [218, 453] on div "Edit Restaurant Branches Menus Sections Full Menu View Edit Menu Choice Groups …" at bounding box center [784, 399] width 1568 height 899
paste input "6.25"
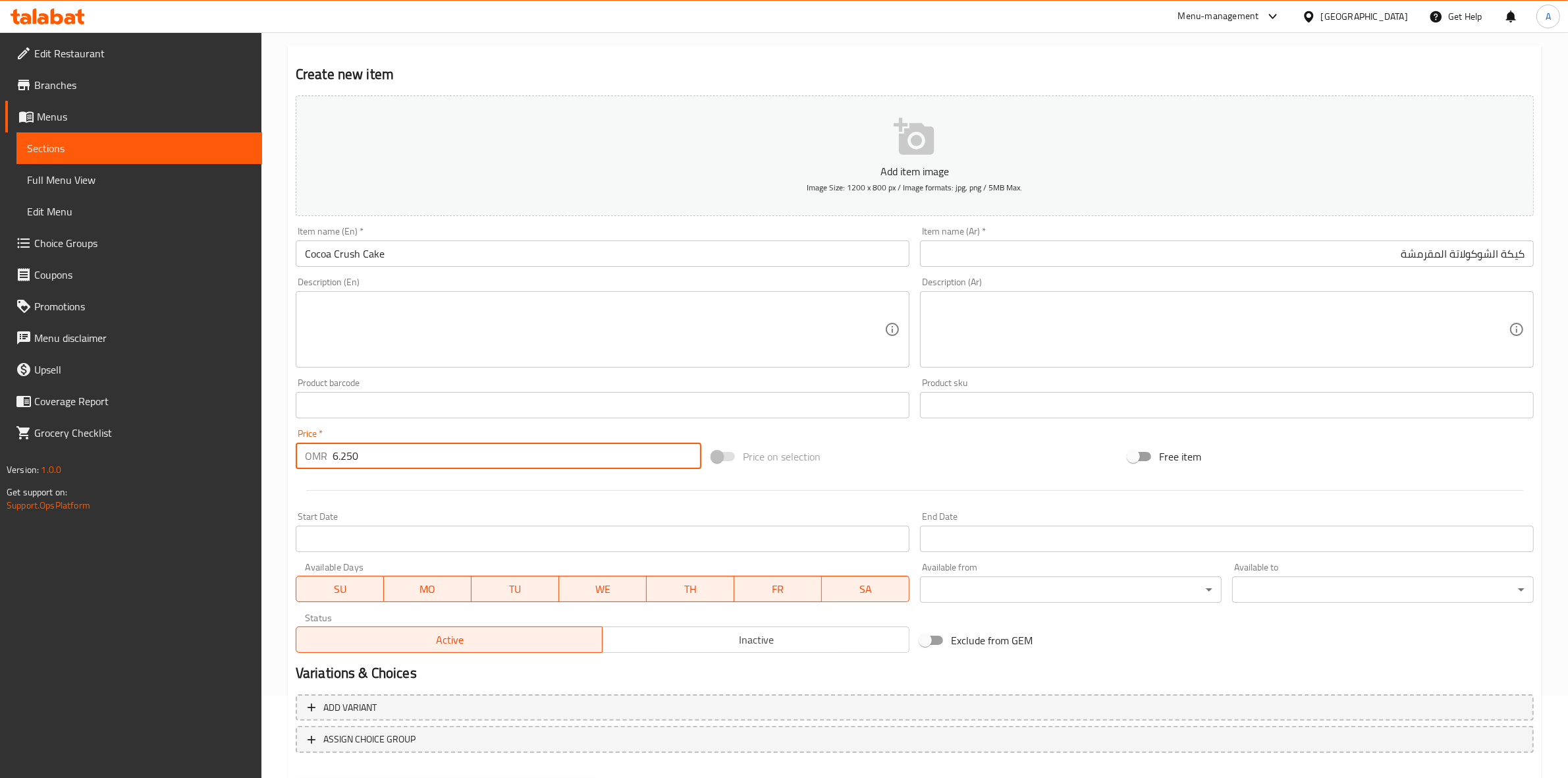
type input "6.250"
click at [426, 498] on div at bounding box center [915, 490] width 1249 height 32
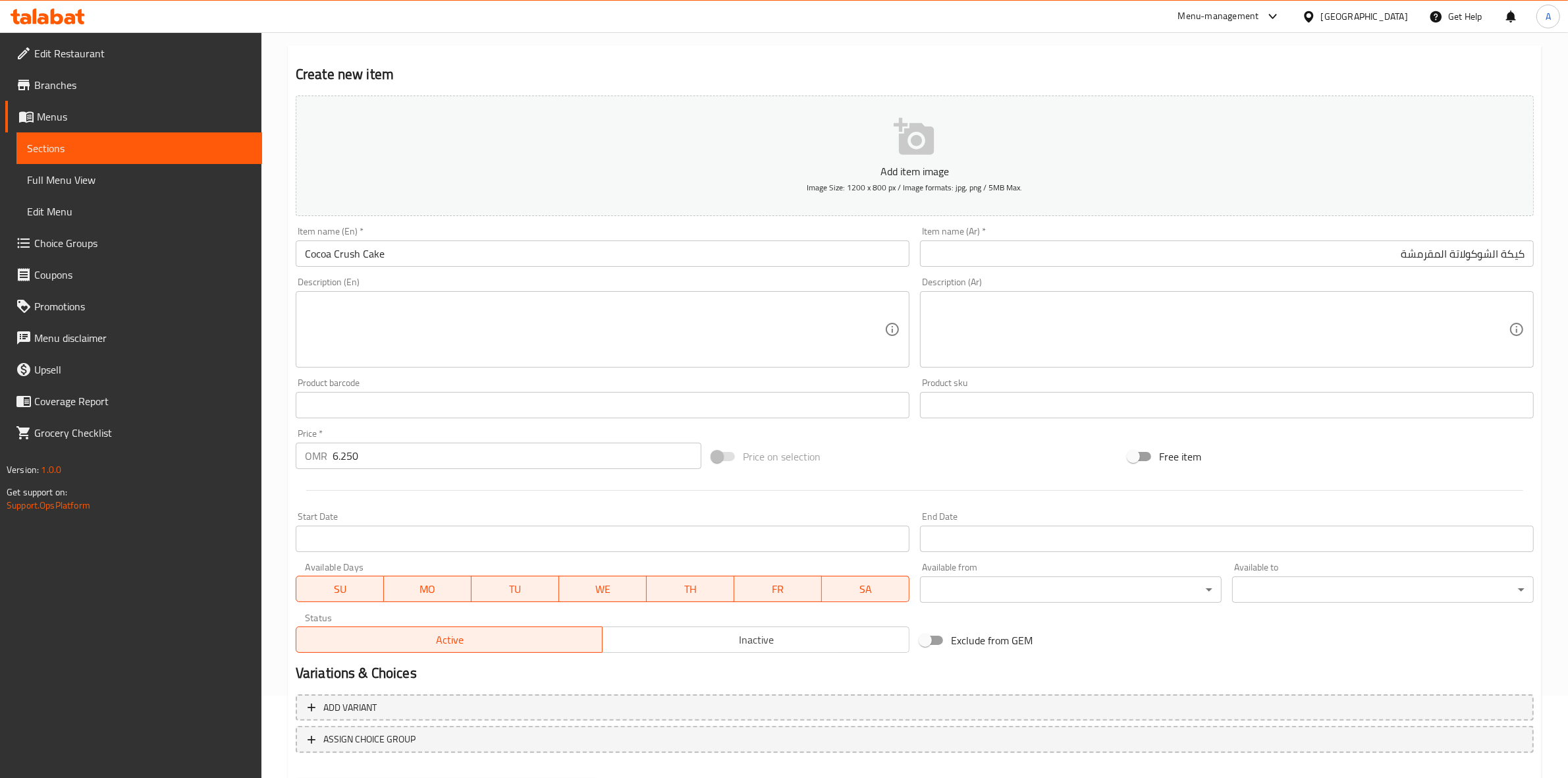
click at [514, 311] on textarea at bounding box center [595, 330] width 580 height 62
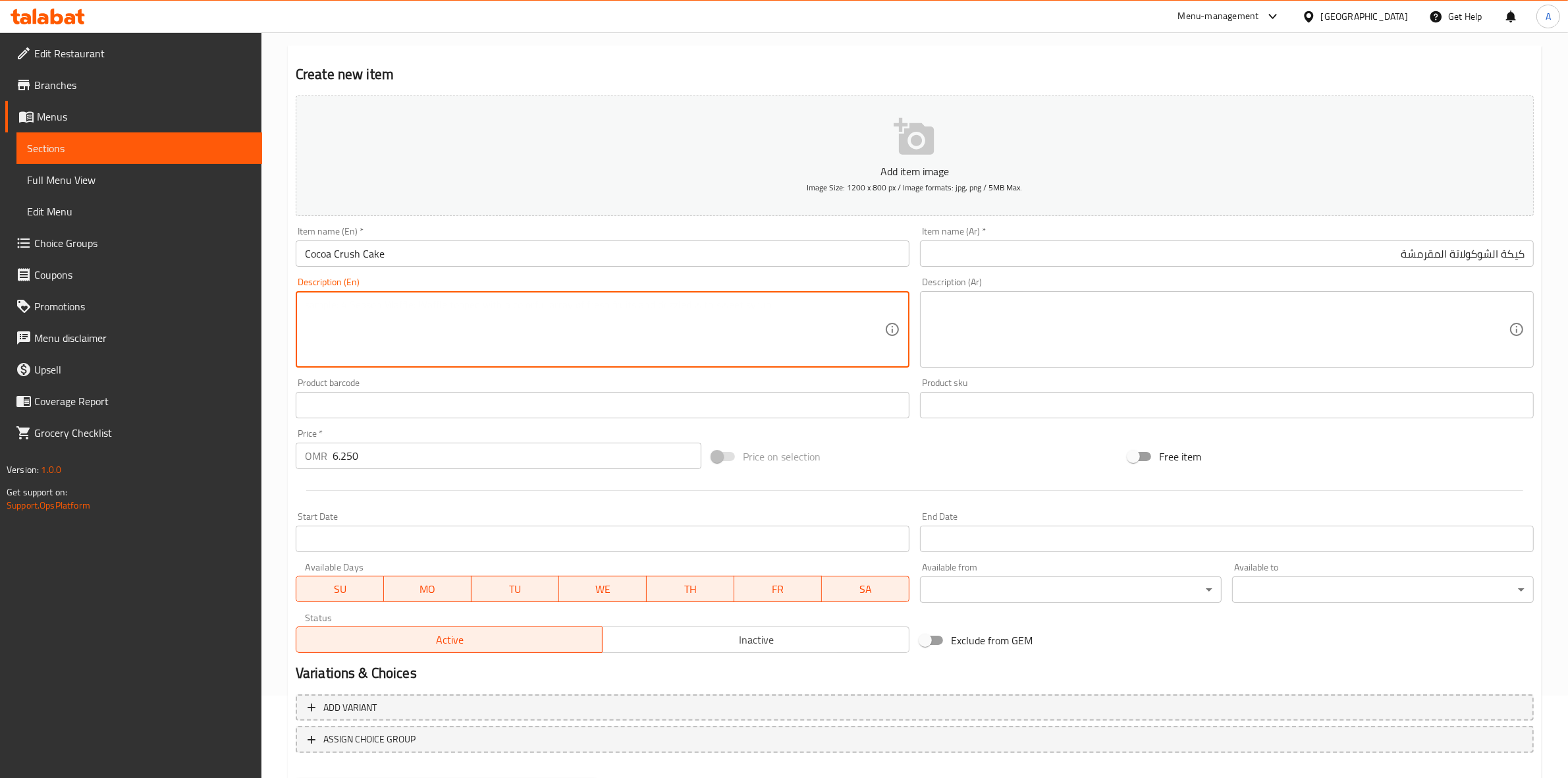
paste textarea "Layers of moist chocolate sponge with a milk chocolate center, covered in ganac…"
drag, startPoint x: 461, startPoint y: 320, endPoint x: 225, endPoint y: 302, distance: 236.7
click at [225, 302] on div "Edit Restaurant Branches Menus Sections Full Menu View Edit Menu Choice Groups …" at bounding box center [784, 399] width 1568 height 899
type textarea "Layers of moist chocolate sponge with a milk chocolate center, covered in ganac…"
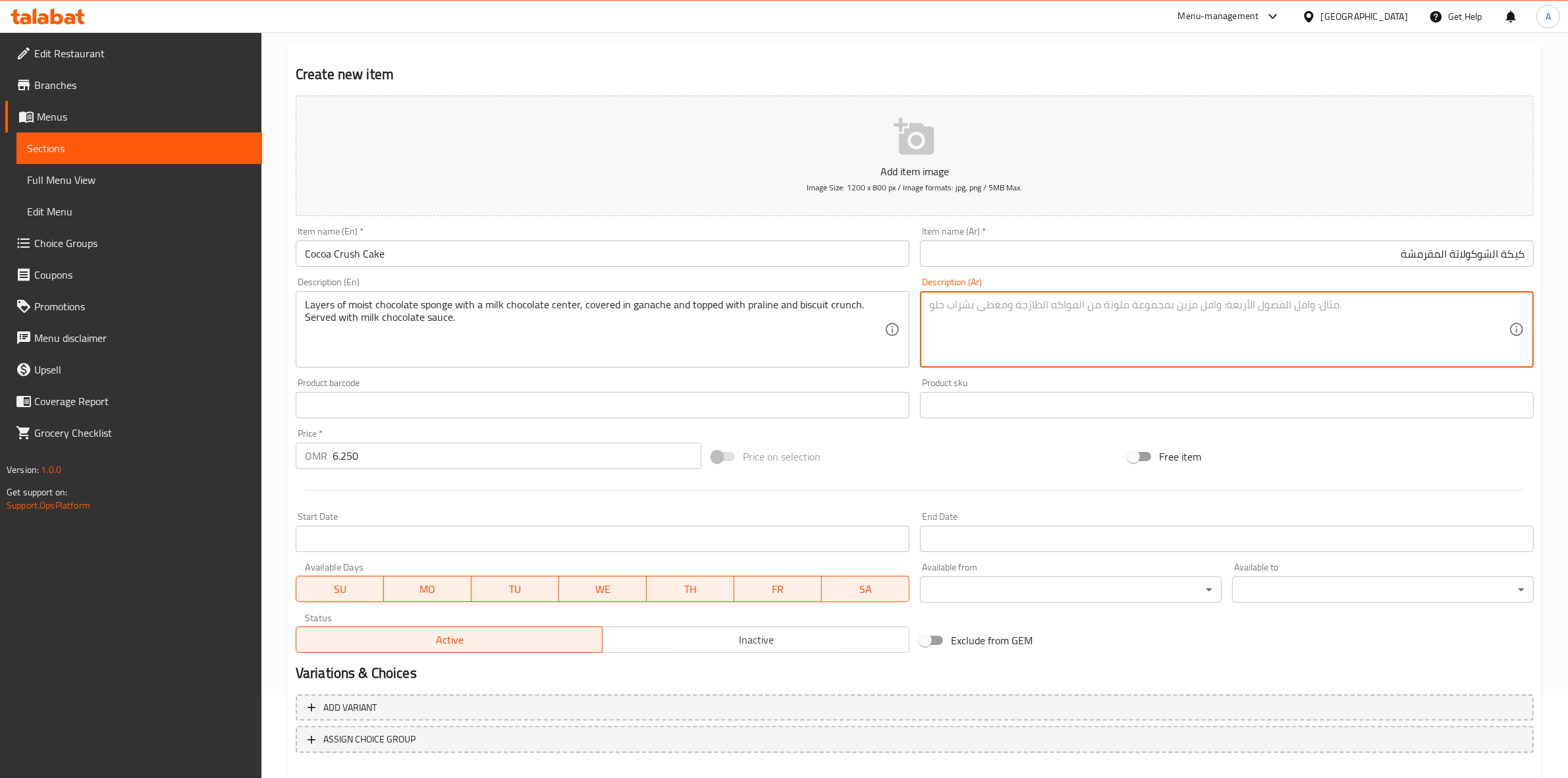
click at [1090, 327] on textarea at bounding box center [1219, 330] width 580 height 62
paste textarea "طبقات من كيكة الشوكولاتة الإسفنجية الرطبة، مركزها شوكولاتة الحليب، مغطاة ب[GEOG…"
type textarea "طبقات من كيكة الشوكولاتة الإسفنجية الرطبة، مركزها شوكولاتة الحليب، مغطاة ب[GEOG…"
click at [1003, 65] on h2 "Create new item" at bounding box center [914, 74] width 1237 height 20
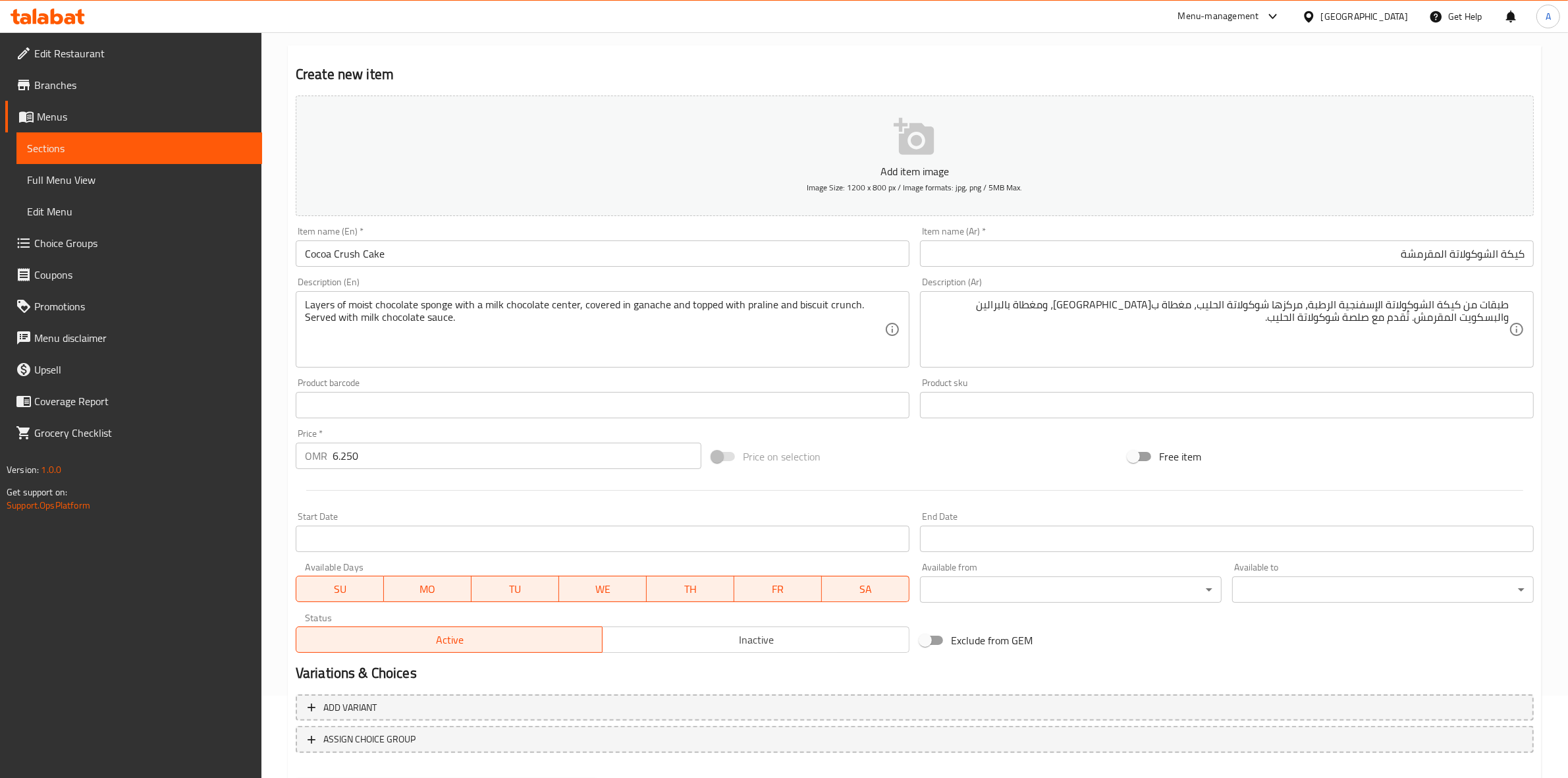
scroll to position [150, 0]
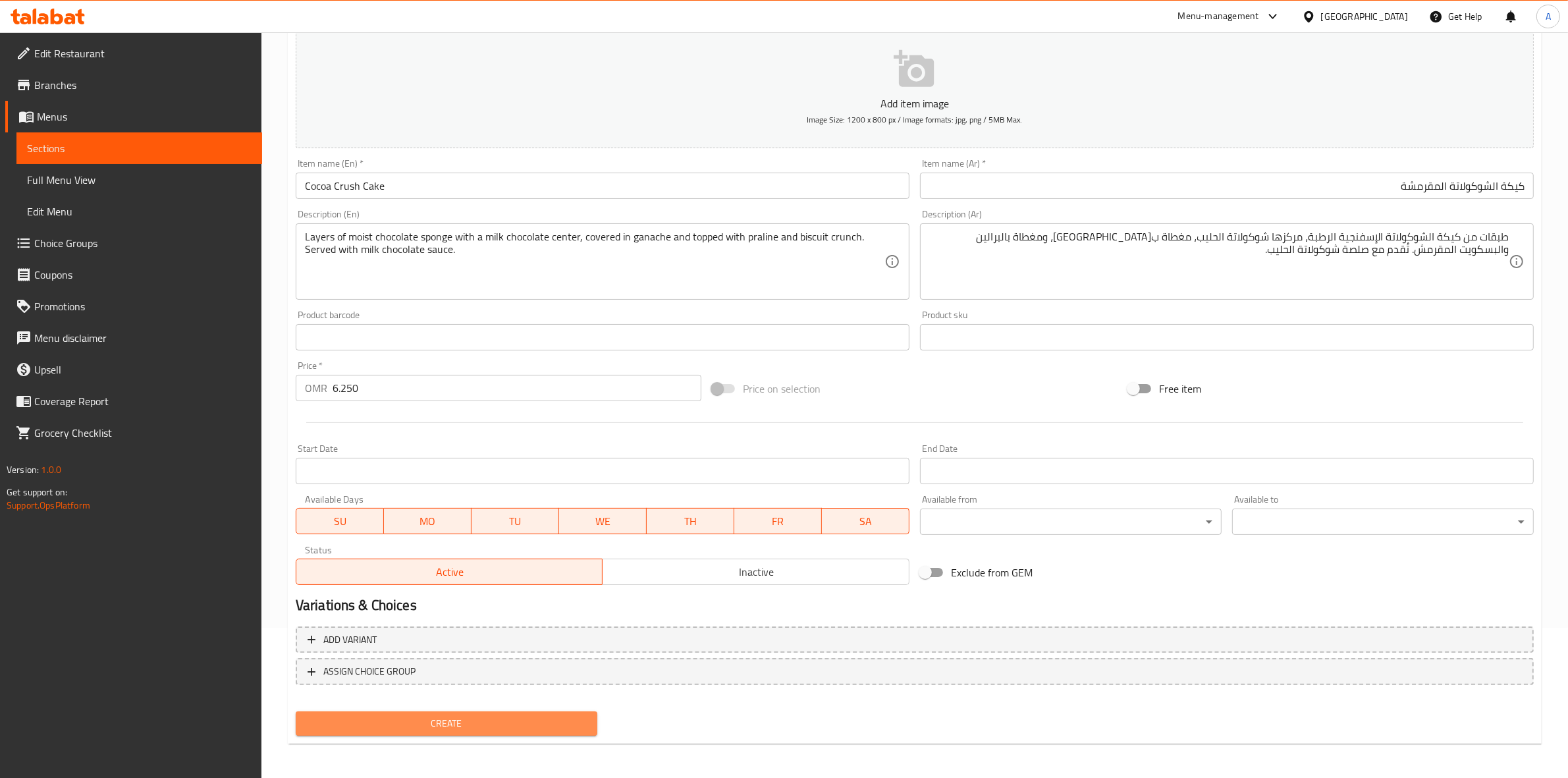
click at [422, 716] on span "Create" at bounding box center [445, 724] width 280 height 17
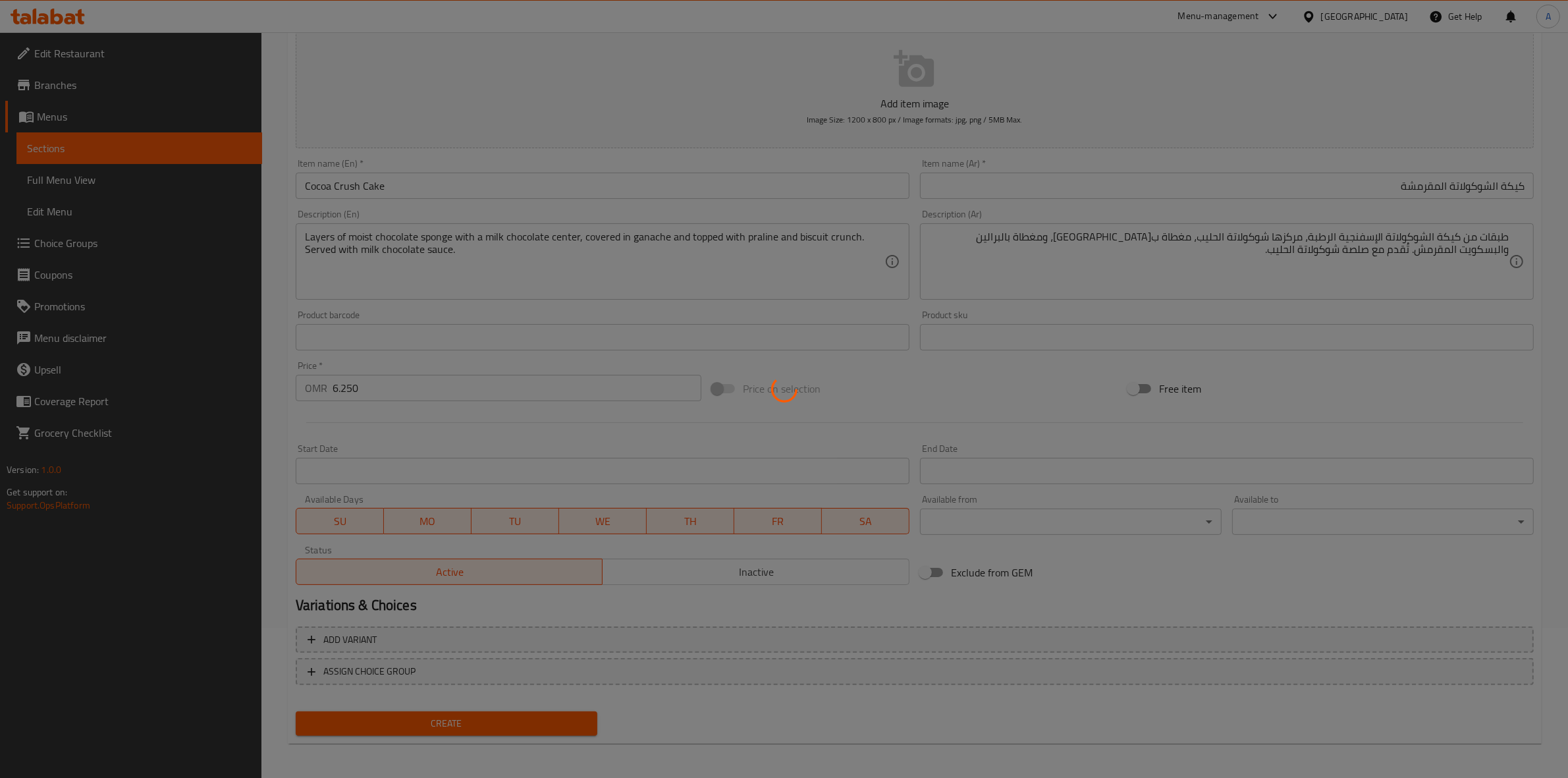
type input "0"
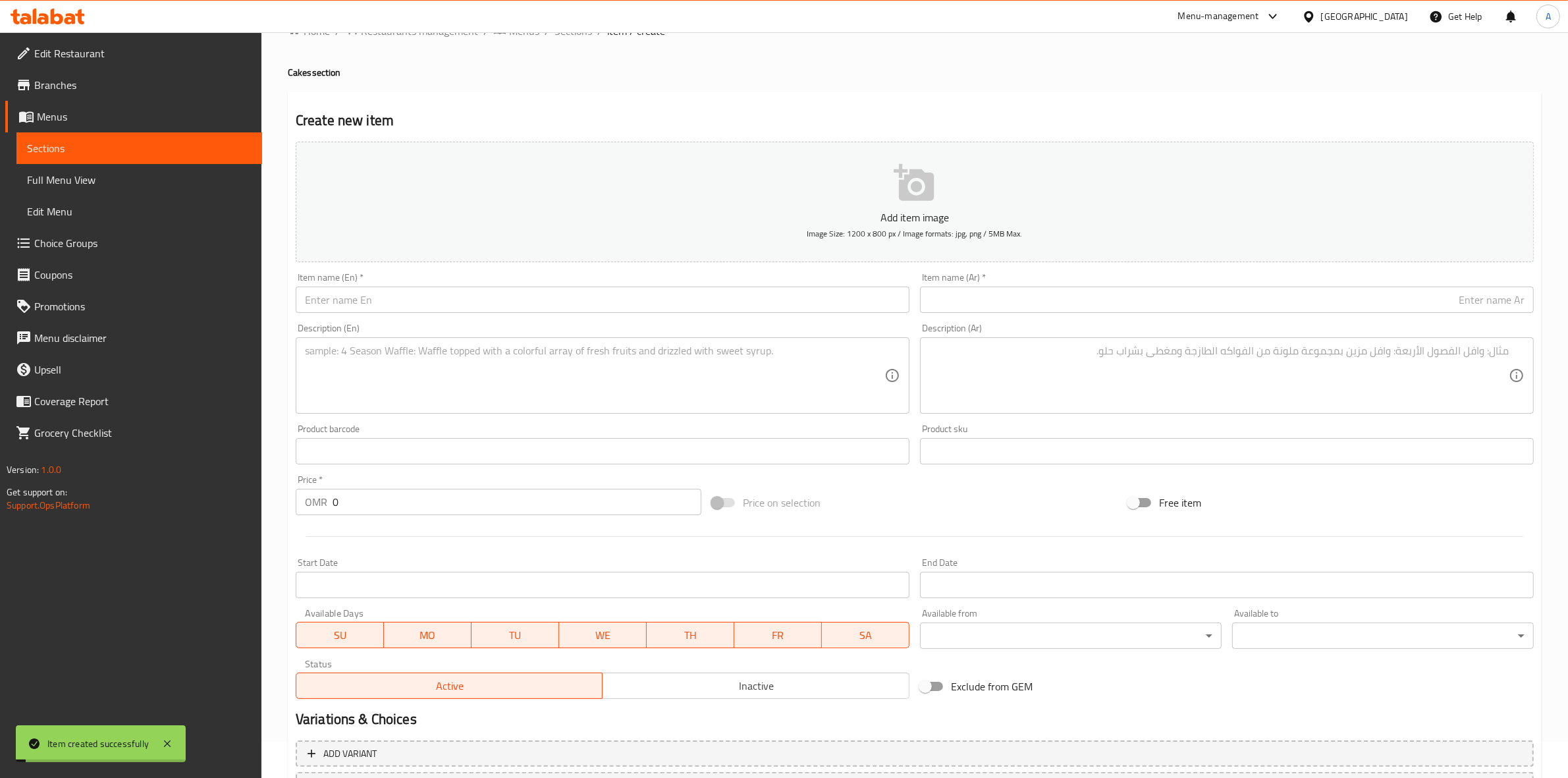
scroll to position [0, 0]
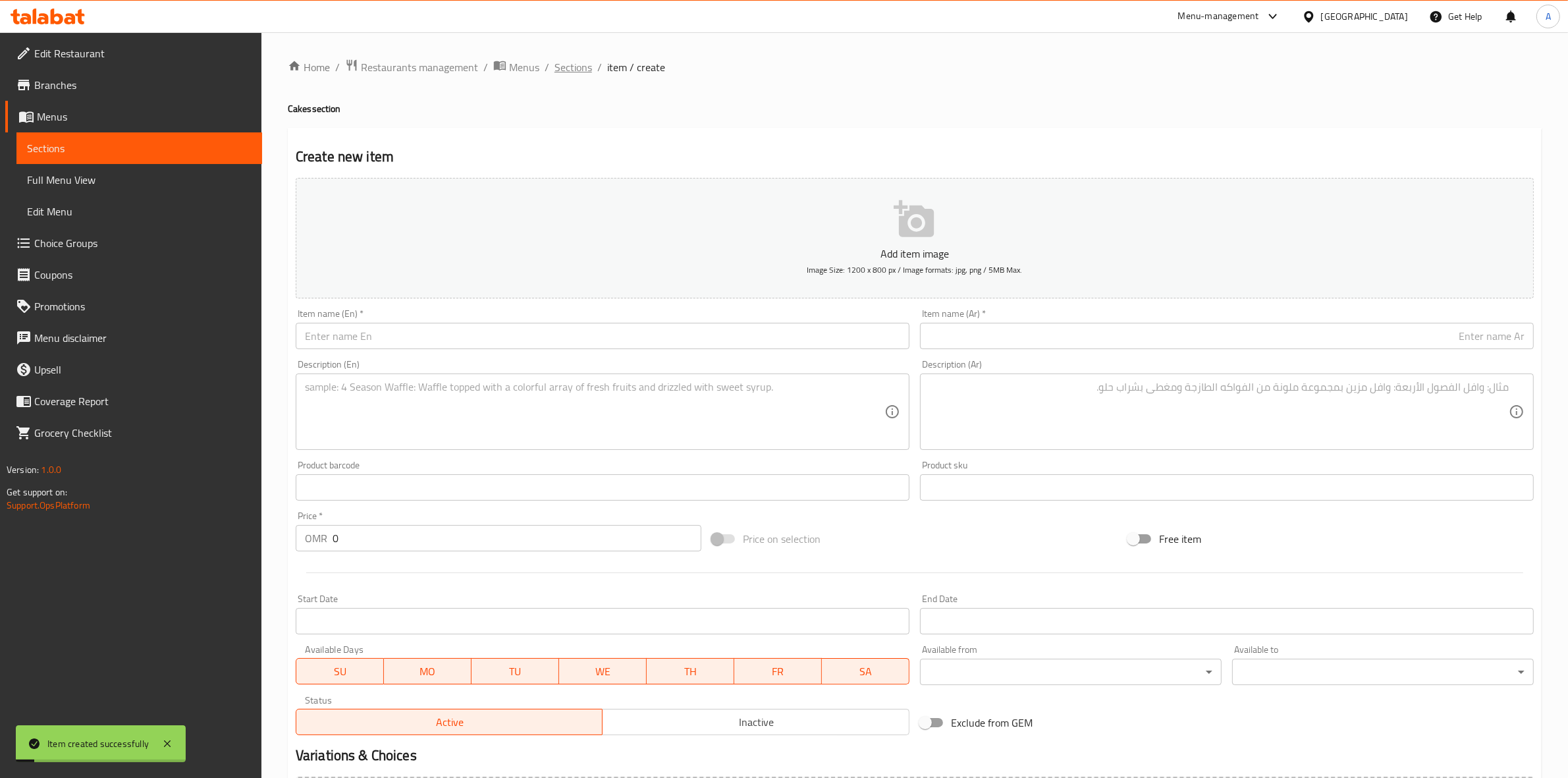
click at [573, 73] on span "Sections" at bounding box center [572, 67] width 38 height 16
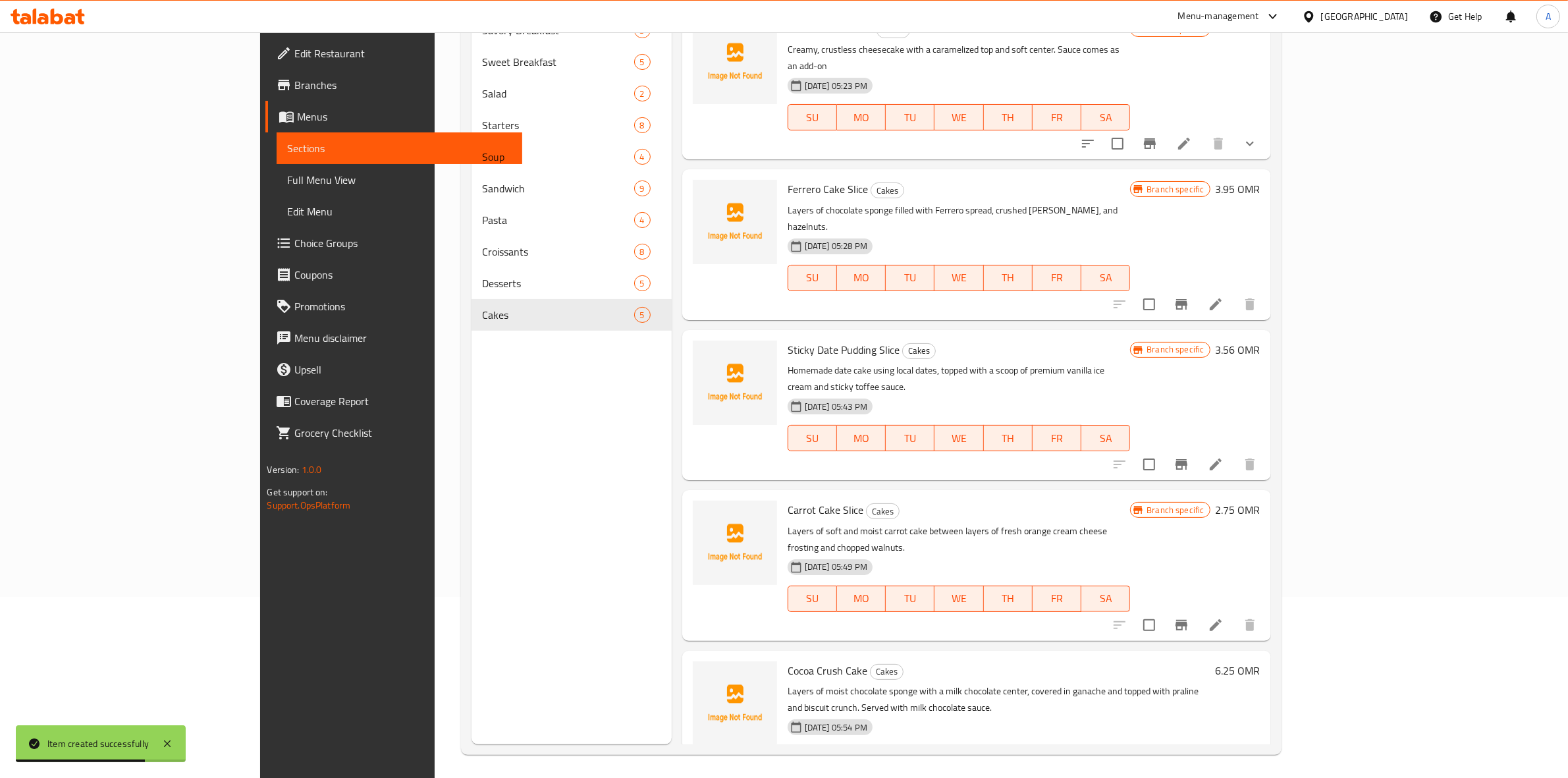
scroll to position [185, 0]
click at [1187, 776] on icon "Branch-specific-item" at bounding box center [1181, 781] width 12 height 10
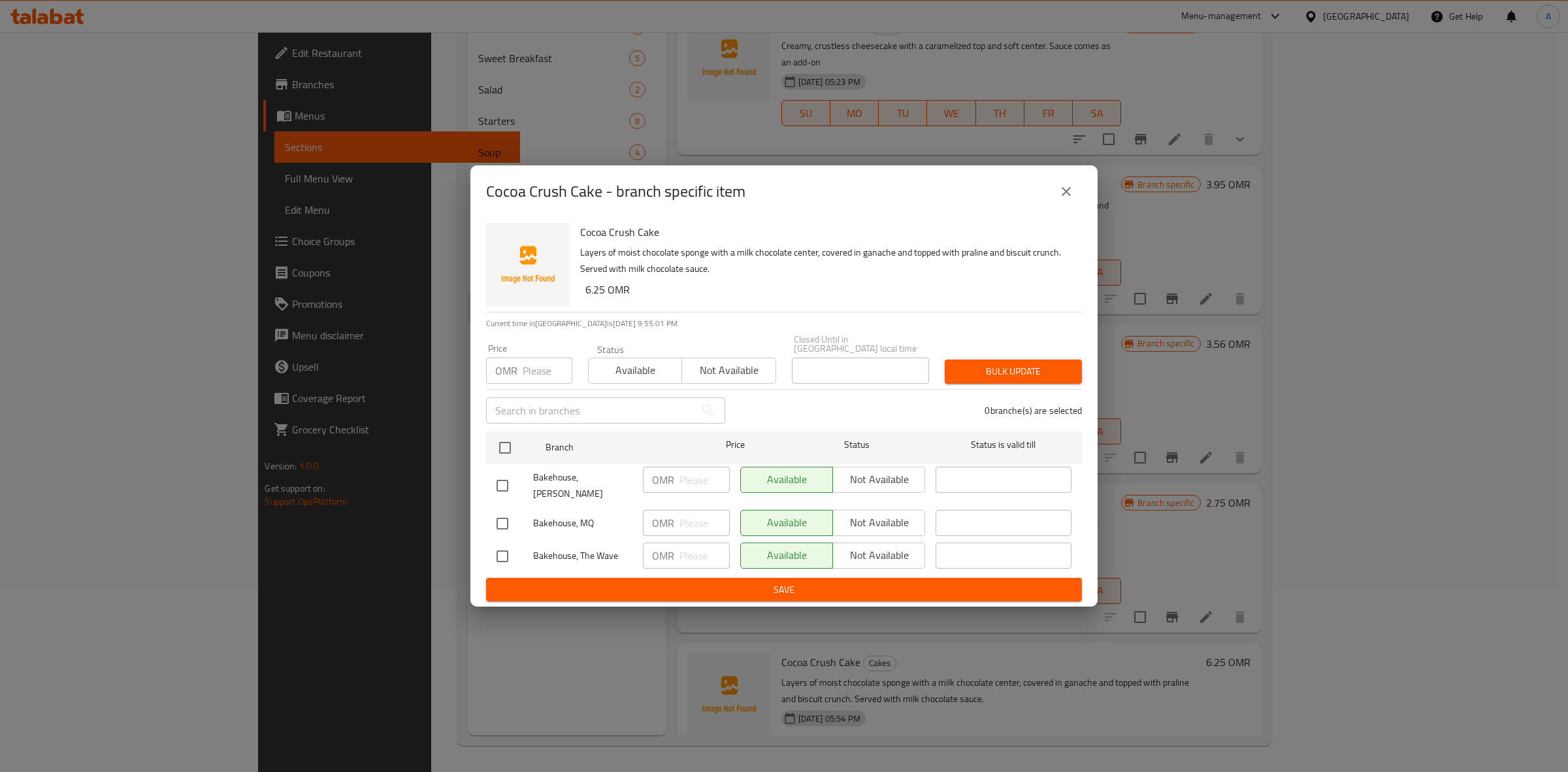
click at [505, 486] on input "checkbox" at bounding box center [502, 485] width 28 height 28
checkbox input "true"
click at [502, 550] on input "checkbox" at bounding box center [502, 556] width 28 height 28
checkbox input "true"
click at [869, 553] on span "Not available" at bounding box center [879, 556] width 82 height 19
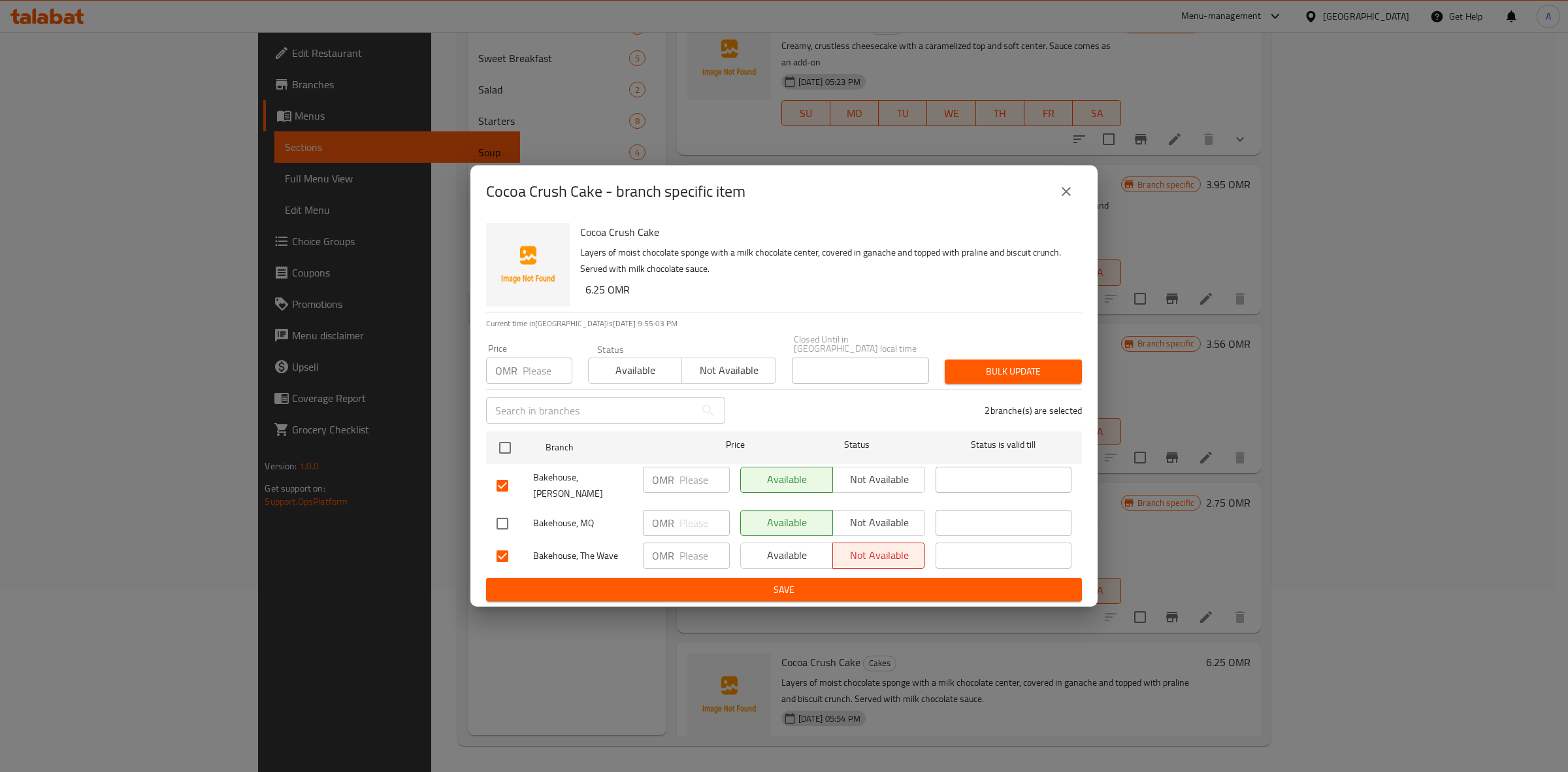
click at [902, 487] on span "Not available" at bounding box center [879, 480] width 82 height 19
click at [719, 582] on span "Save" at bounding box center [784, 590] width 575 height 17
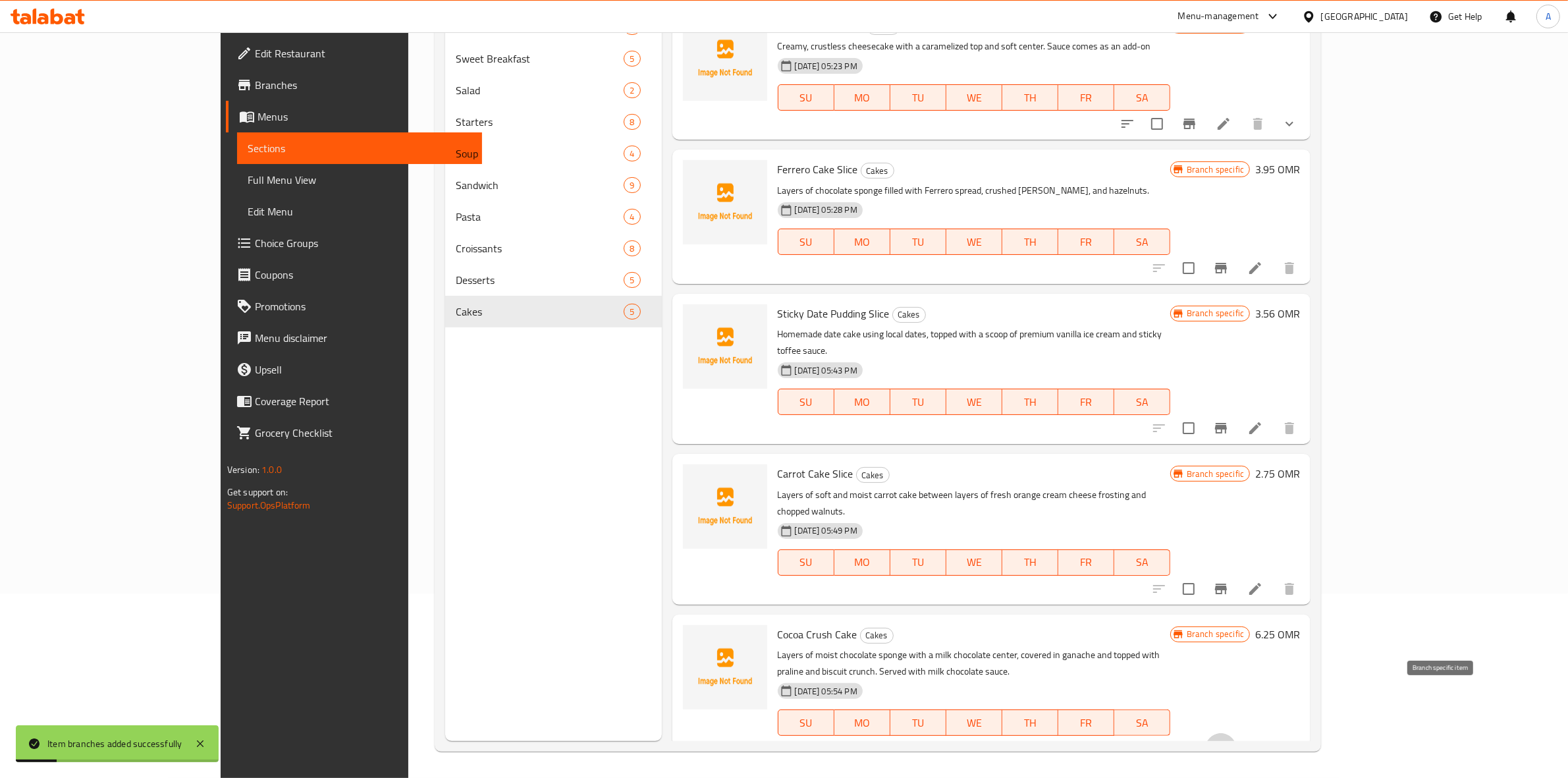
click at [1237, 733] on button "Branch-specific-item" at bounding box center [1221, 749] width 32 height 32
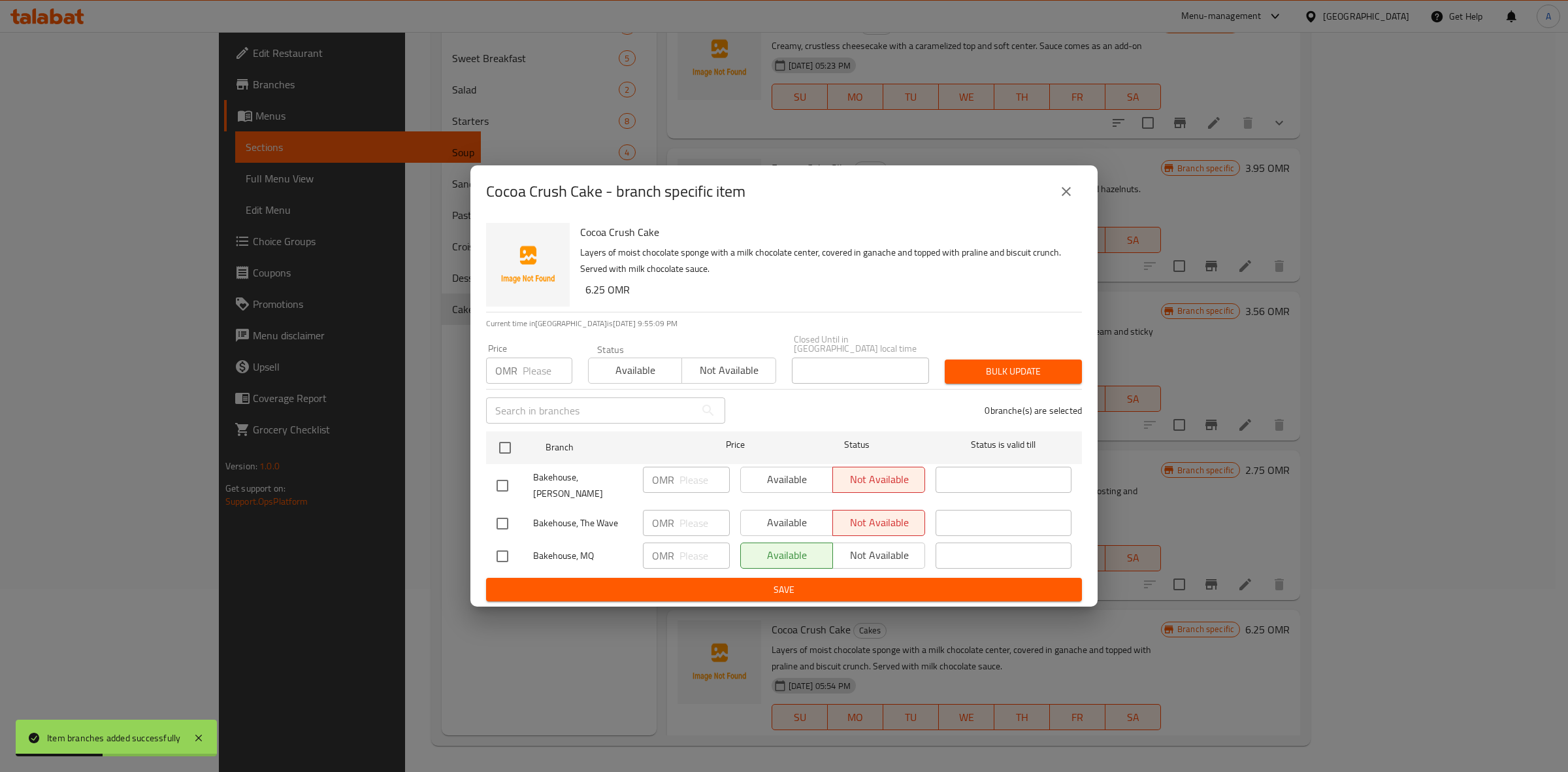
click at [503, 546] on input "checkbox" at bounding box center [502, 556] width 28 height 28
checkbox input "true"
copy h6 "6.25"
drag, startPoint x: 602, startPoint y: 300, endPoint x: 583, endPoint y: 299, distance: 19.0
click at [583, 299] on div "Cocoa Crush Cake Layers of moist chocolate sponge with a milk chocolate center,…" at bounding box center [826, 265] width 502 height 94
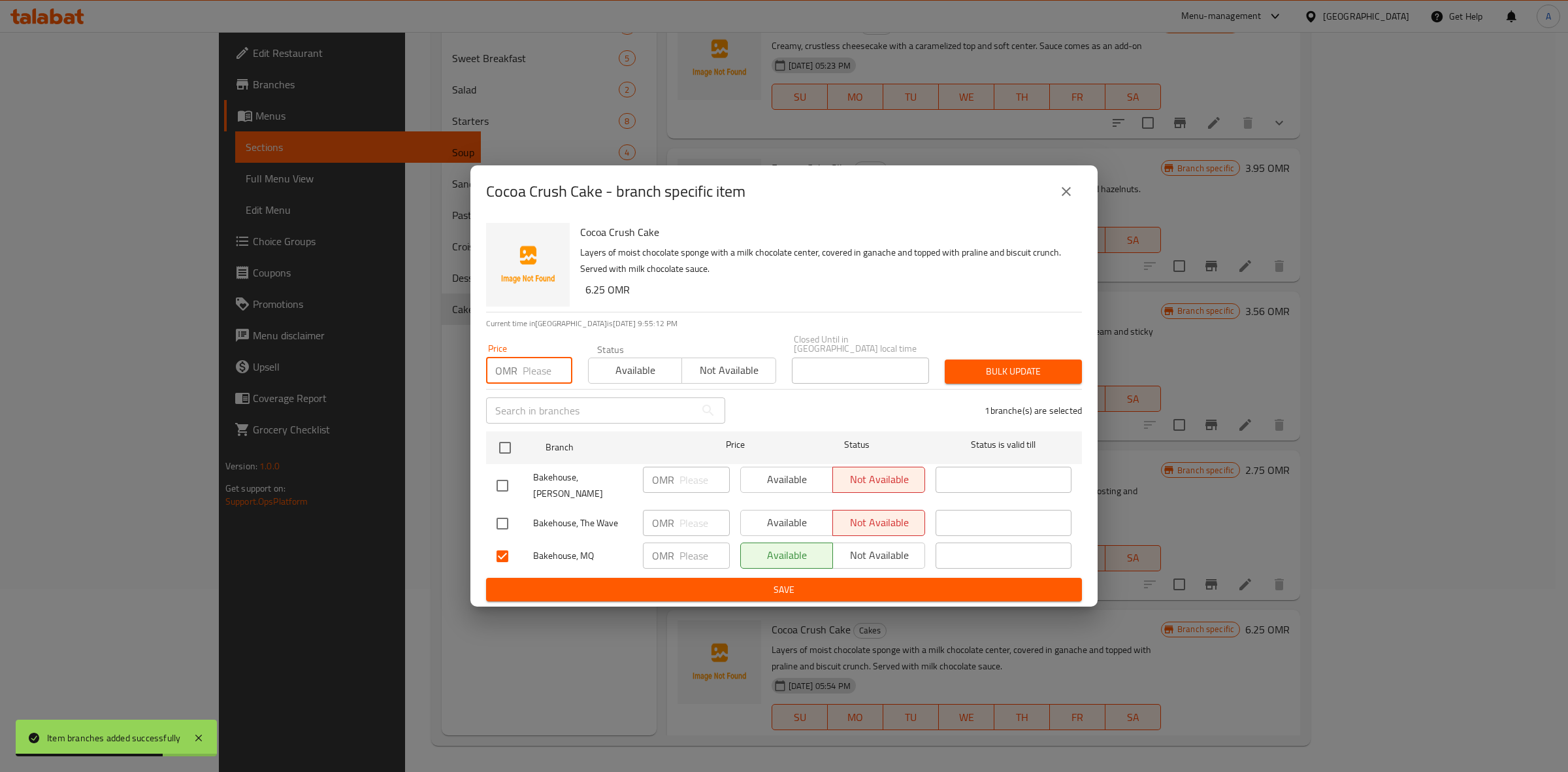
click at [534, 371] on input "number" at bounding box center [547, 370] width 50 height 26
paste input "6.25"
type input "6.25"
click at [994, 371] on span "Bulk update" at bounding box center [1013, 372] width 116 height 17
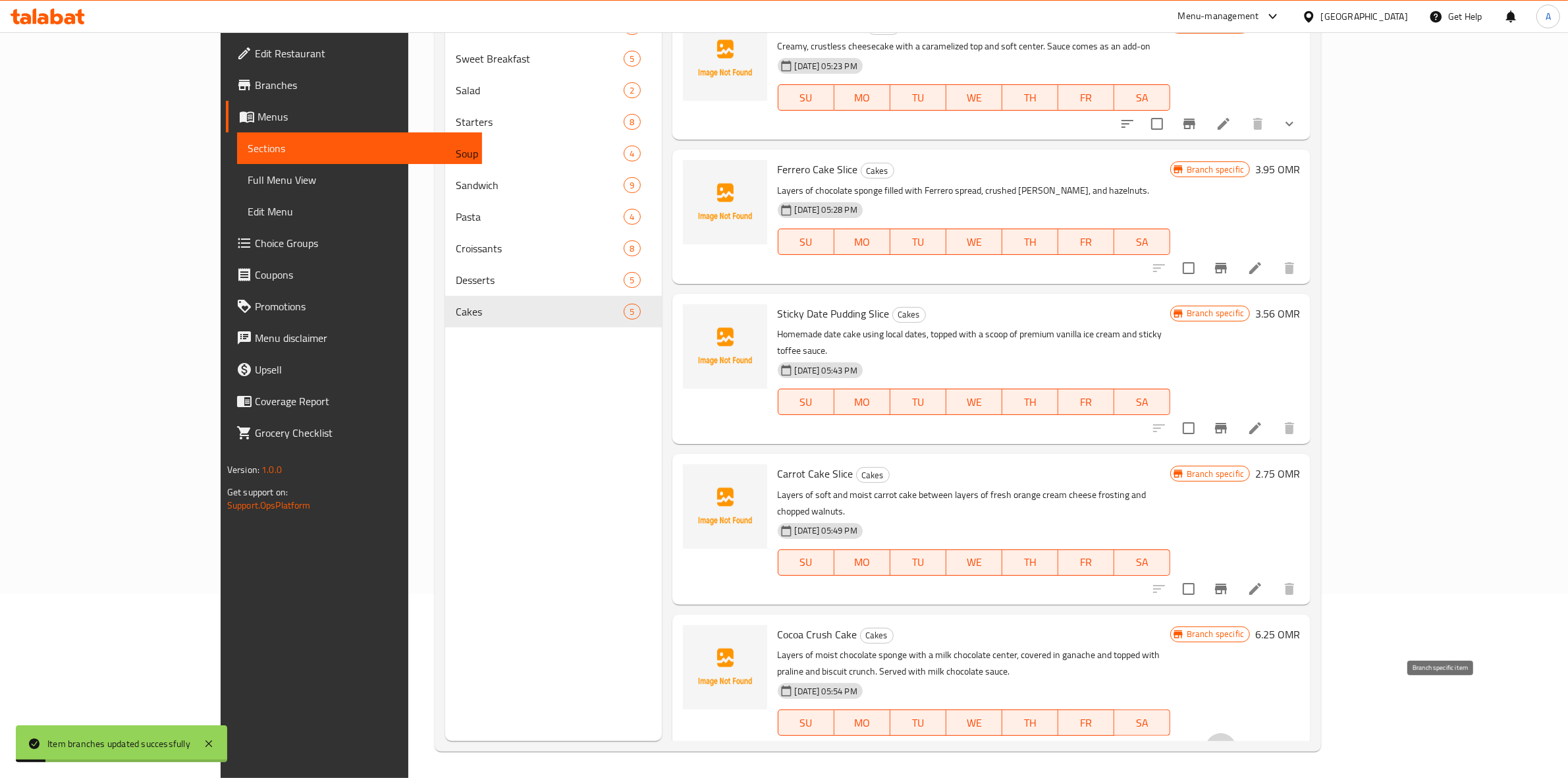
click at [1229, 741] on icon "Branch-specific-item" at bounding box center [1221, 749] width 16 height 16
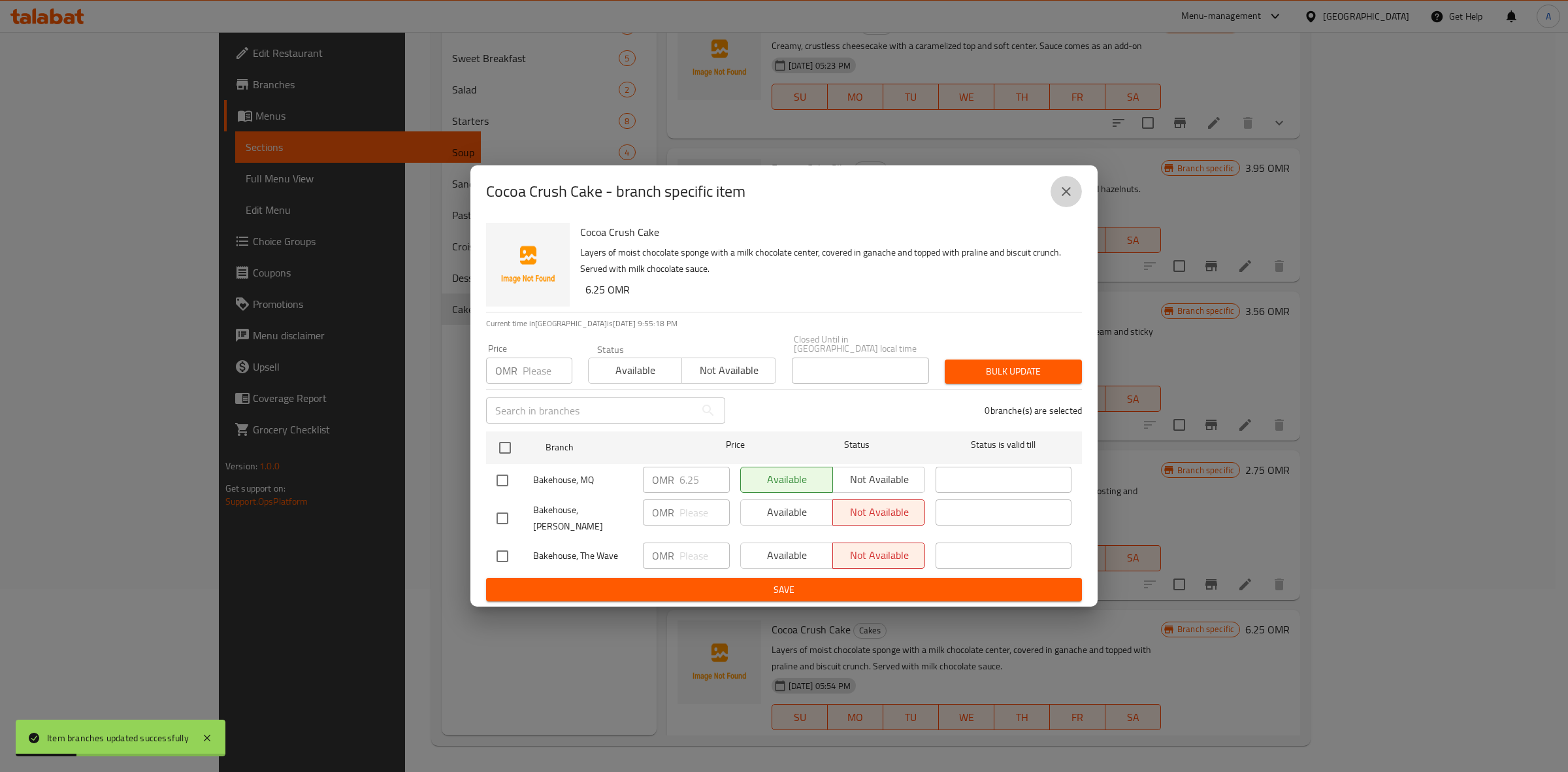
click at [1063, 196] on icon "close" at bounding box center [1066, 192] width 10 height 10
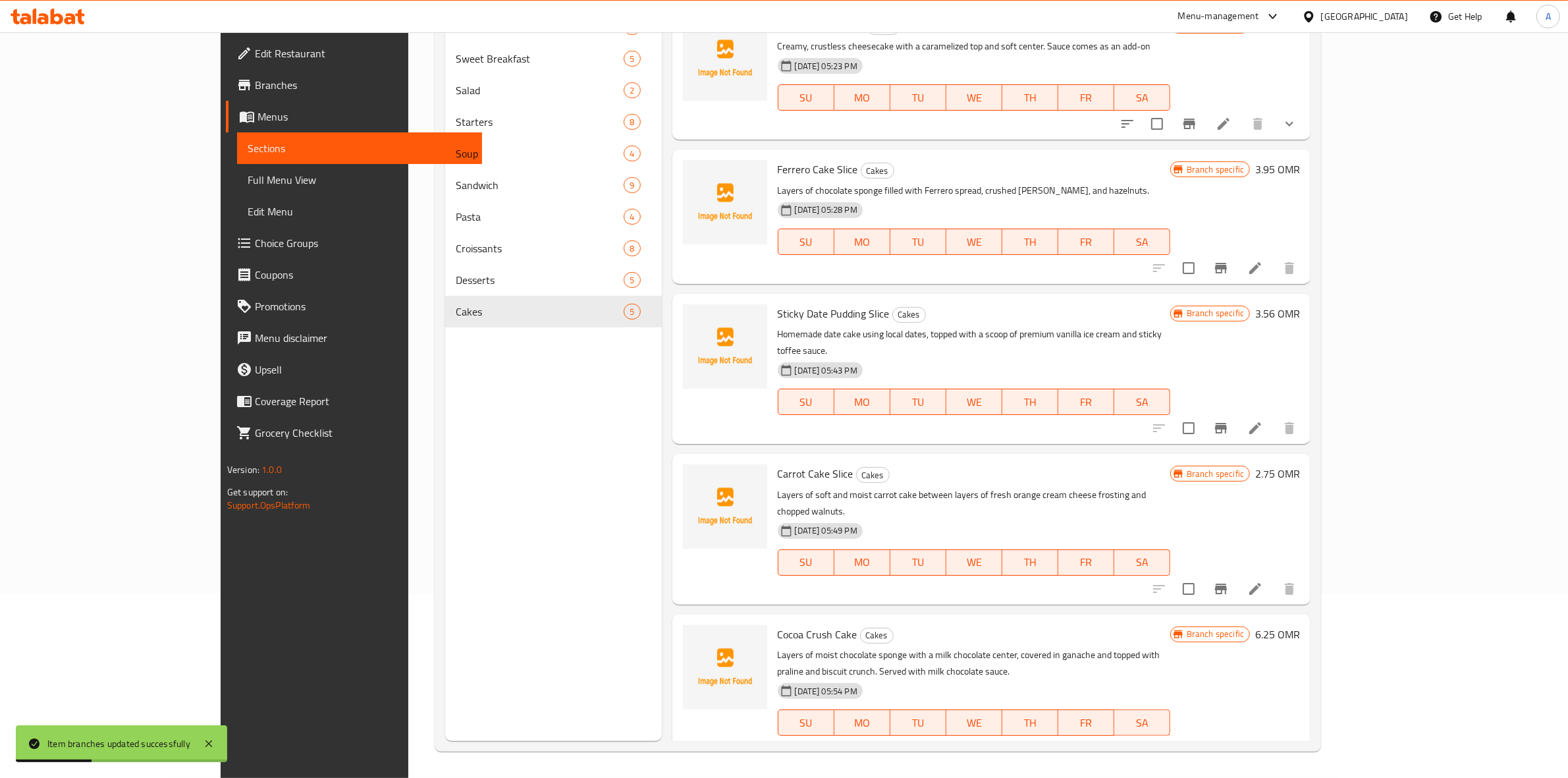
click at [1229, 581] on icon "Branch-specific-item" at bounding box center [1221, 589] width 16 height 16
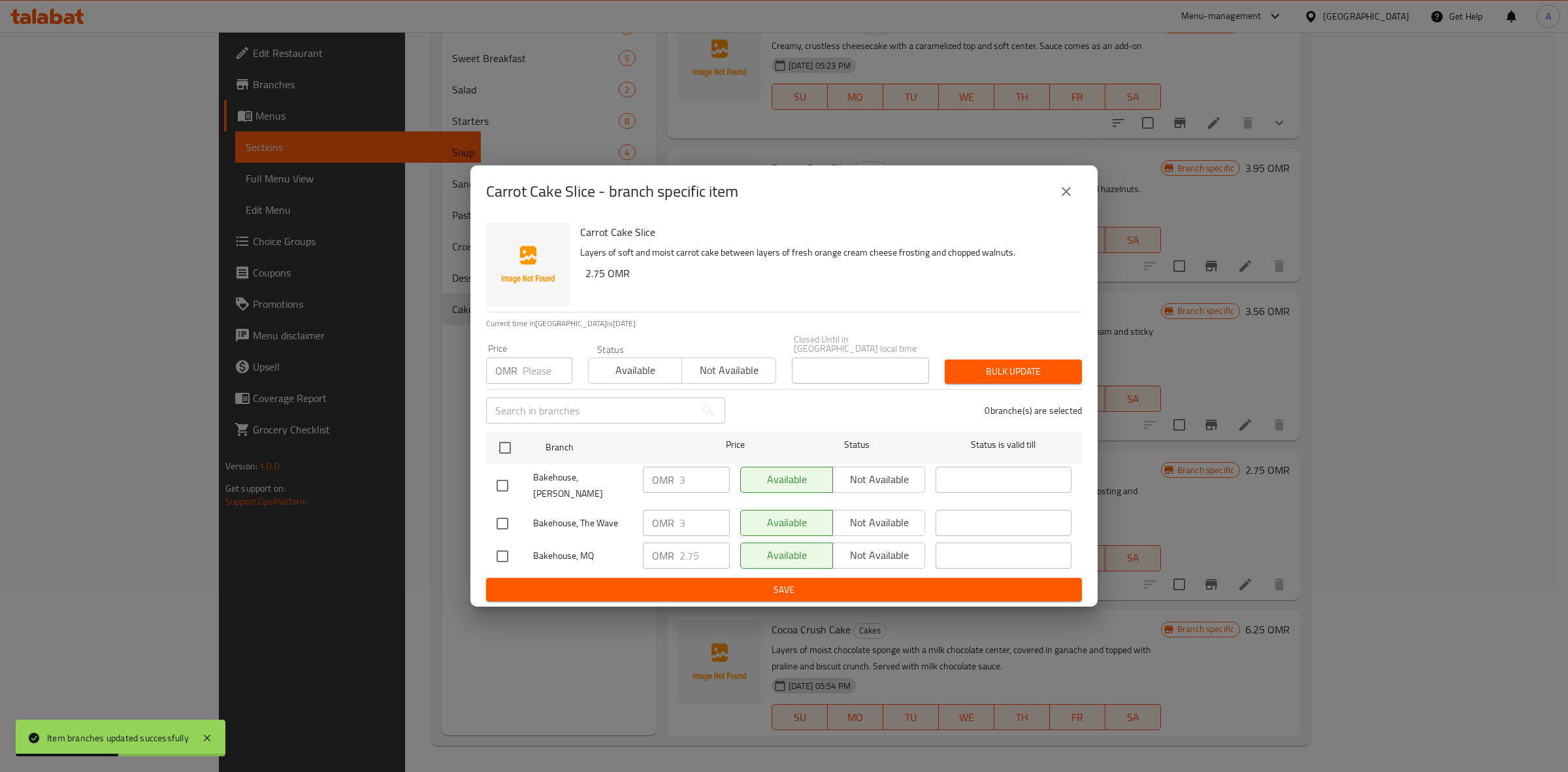
click at [1069, 200] on icon "close" at bounding box center [1066, 192] width 16 height 16
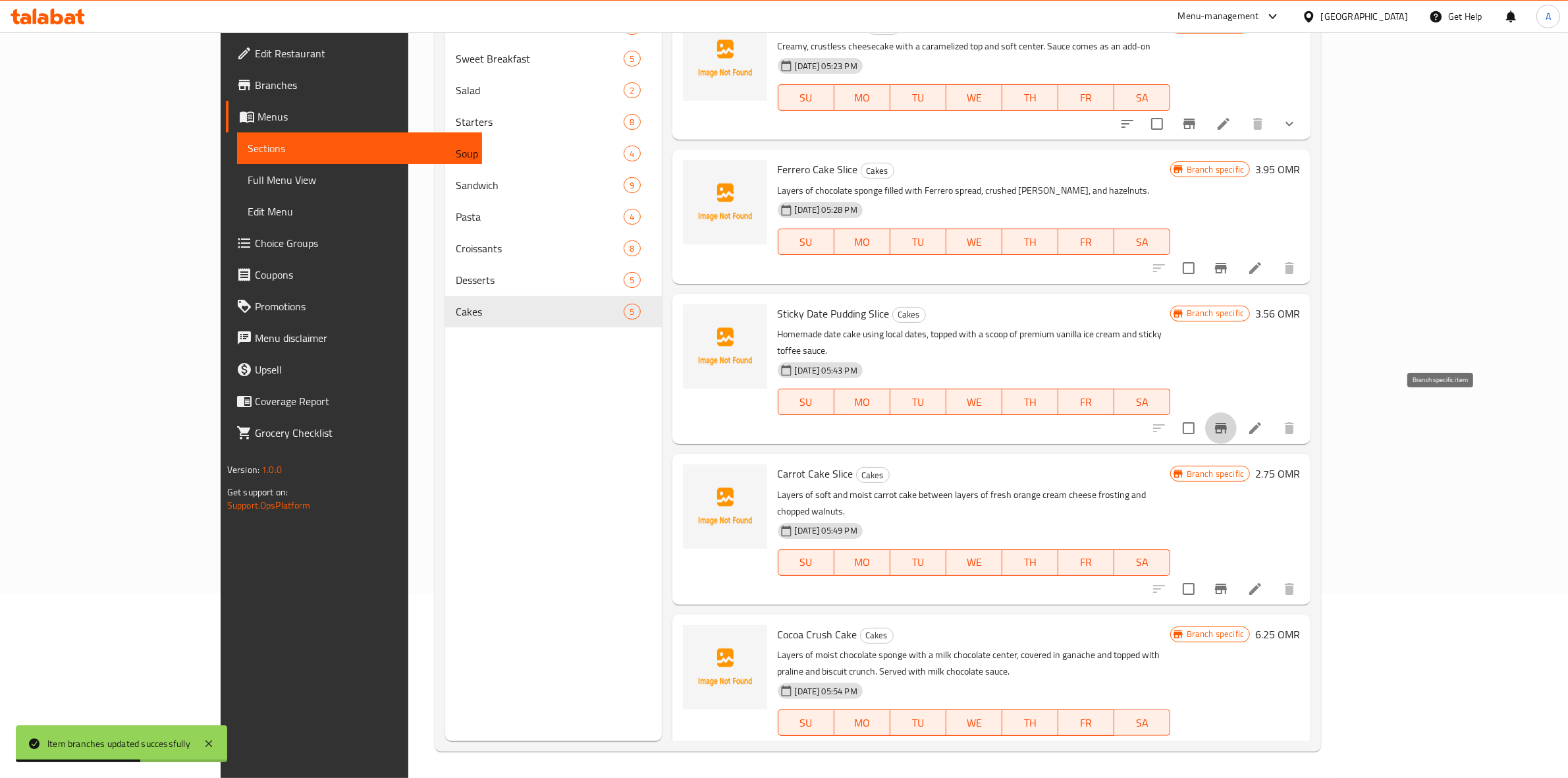
click at [1229, 420] on icon "Branch-specific-item" at bounding box center [1221, 428] width 16 height 16
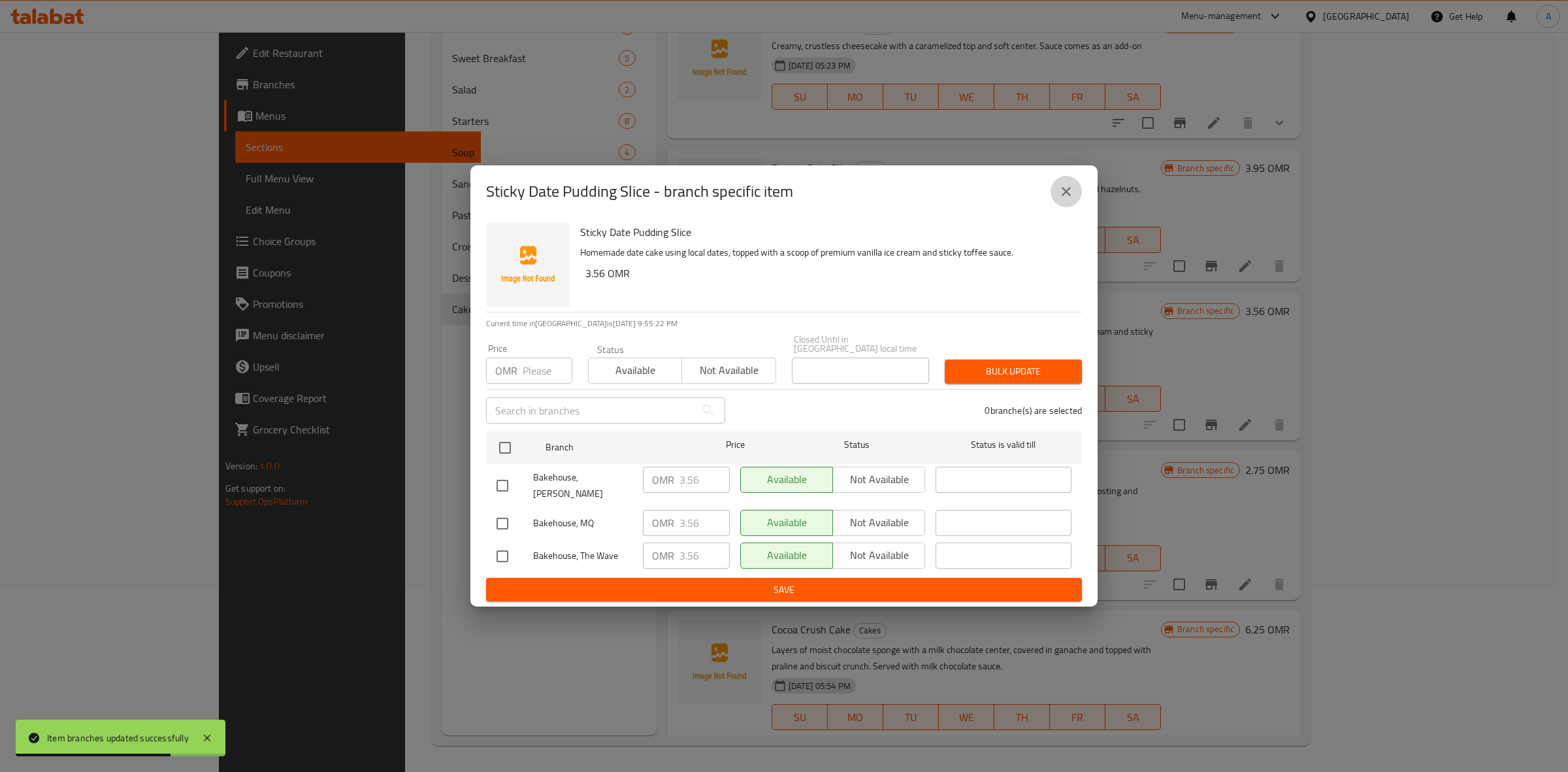
click at [1066, 200] on icon "close" at bounding box center [1066, 192] width 16 height 16
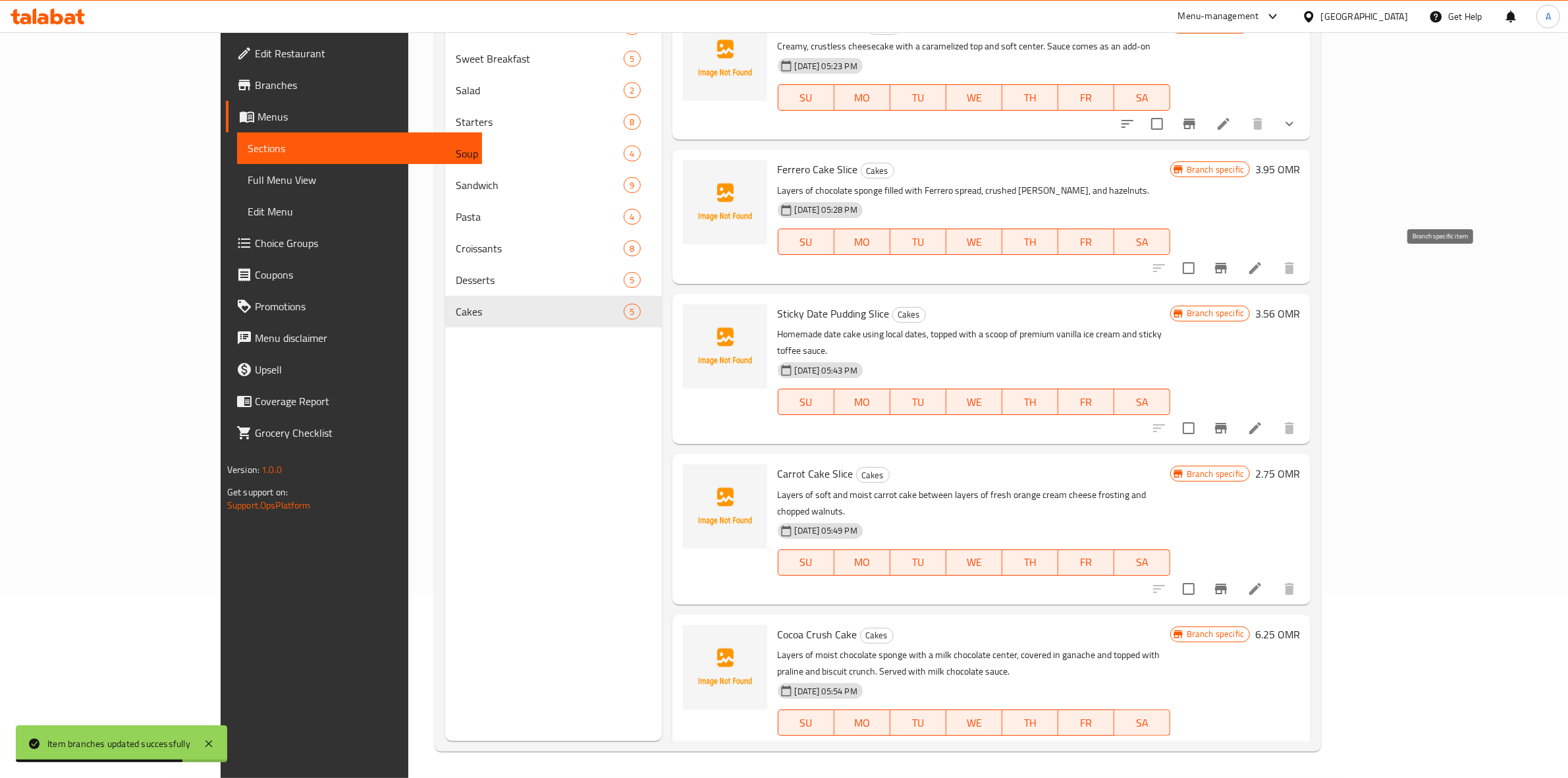
click at [1229, 272] on icon "Branch-specific-item" at bounding box center [1221, 268] width 16 height 16
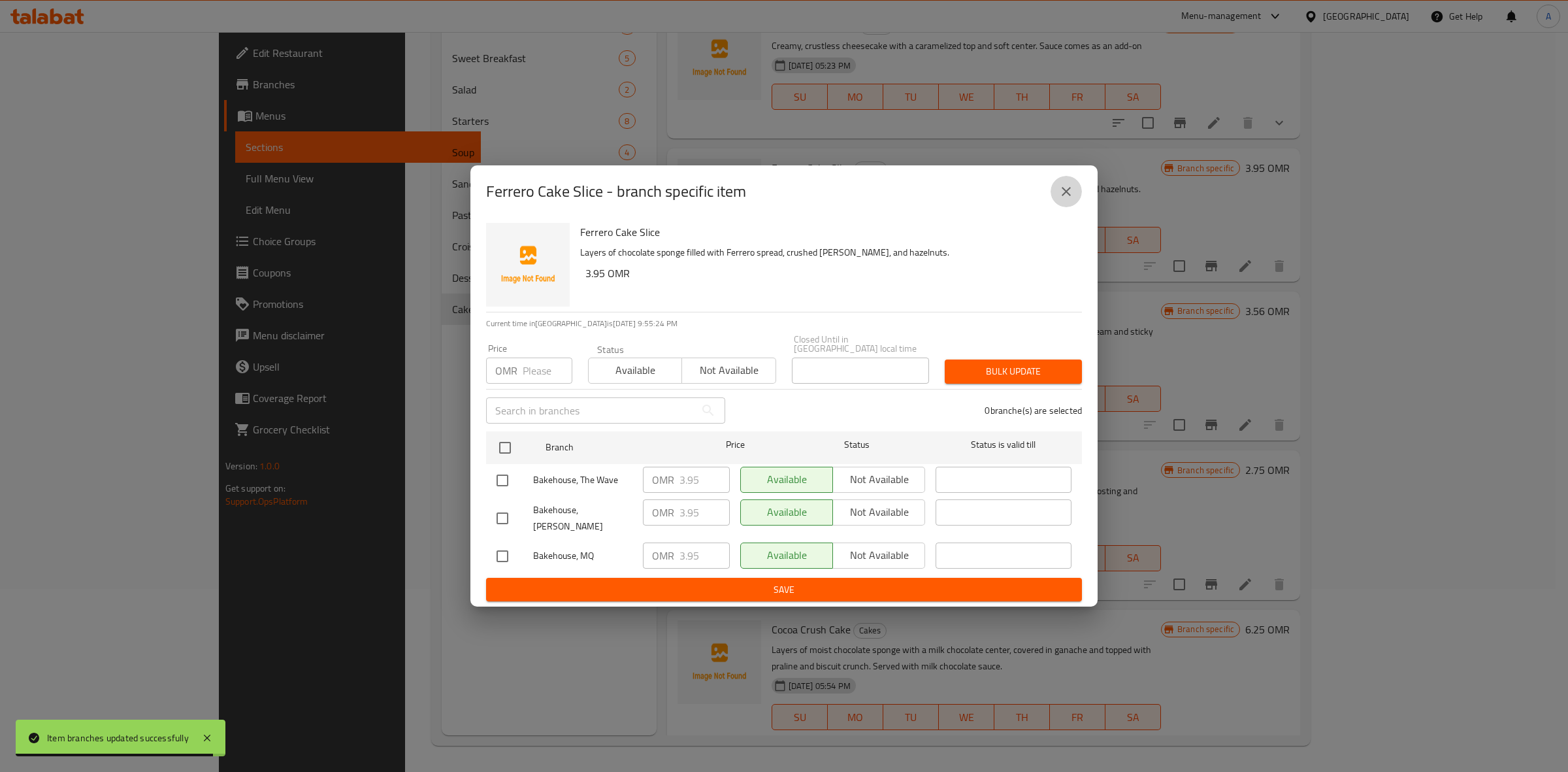
click at [1069, 200] on icon "close" at bounding box center [1066, 192] width 16 height 16
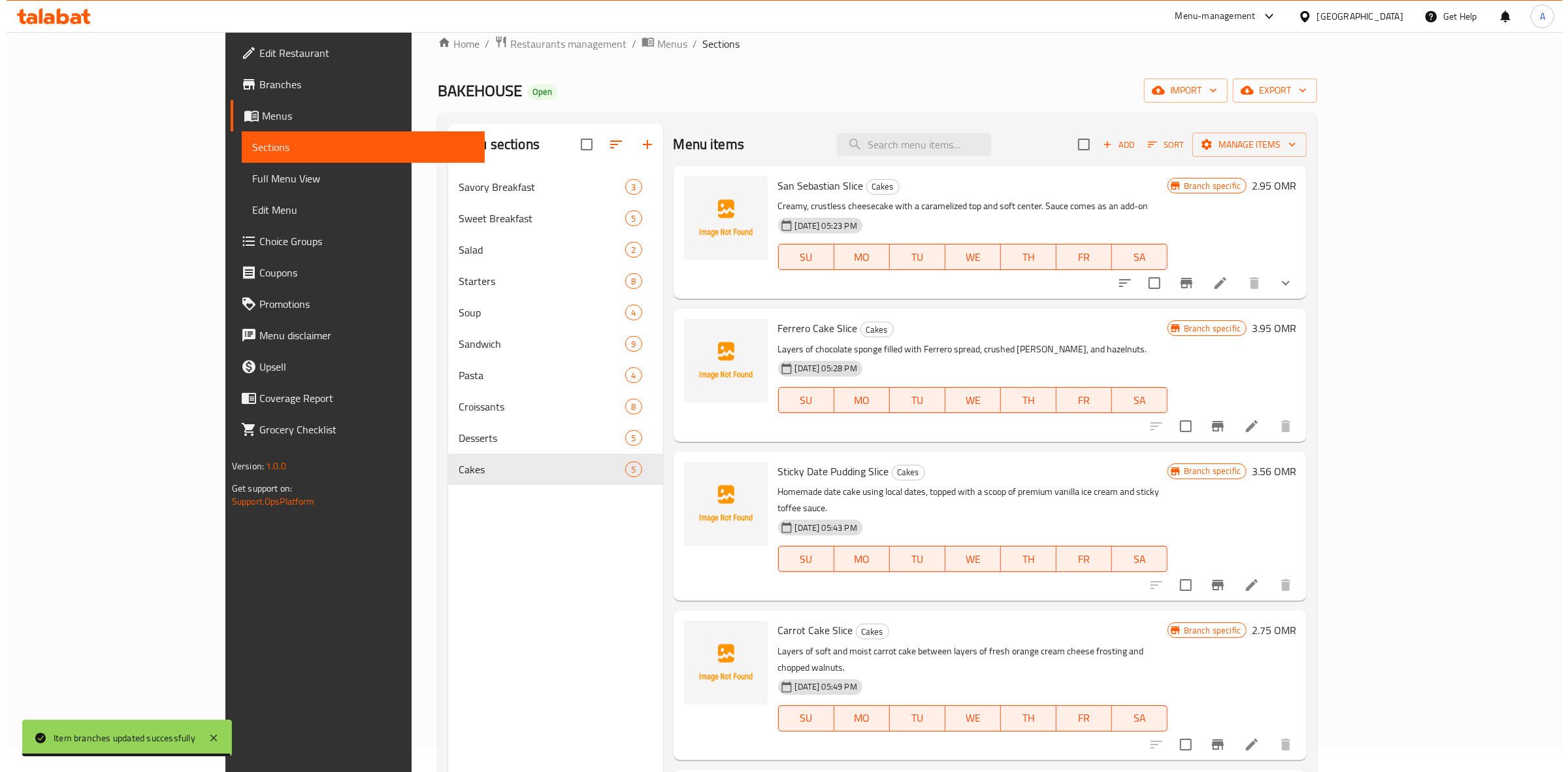
scroll to position [0, 0]
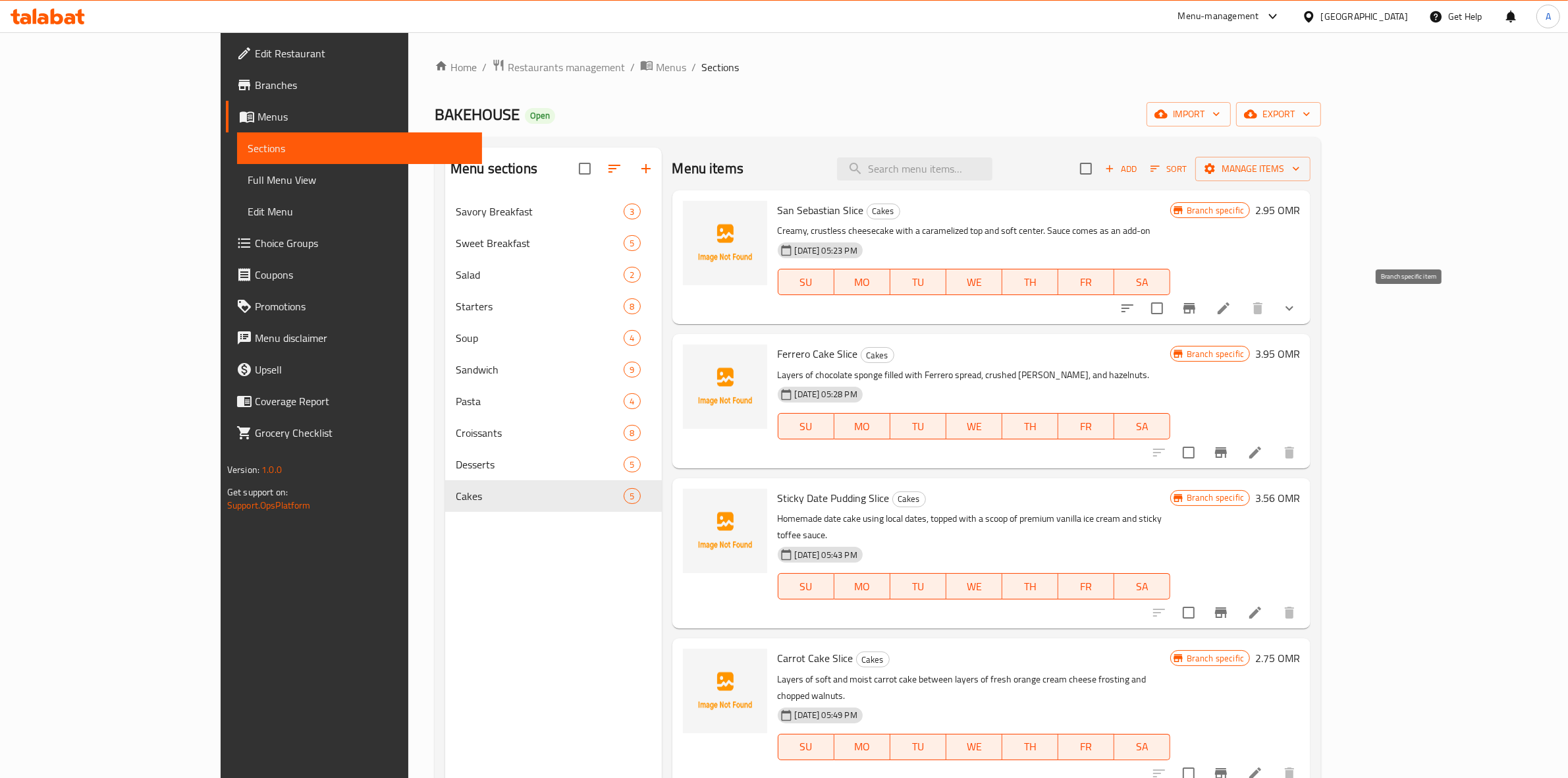
click at [1195, 312] on icon "Branch-specific-item" at bounding box center [1189, 308] width 12 height 10
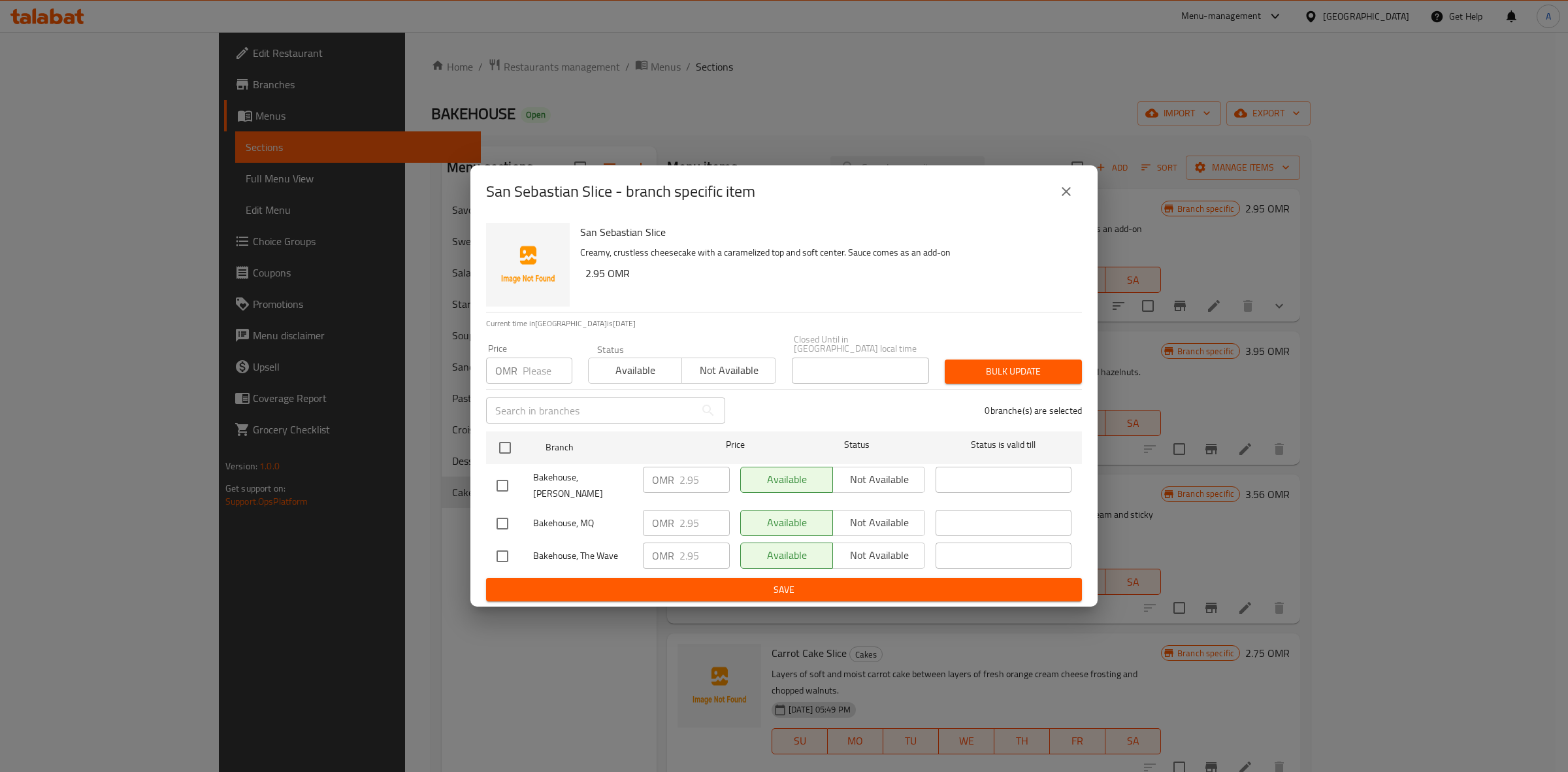
click at [1063, 192] on button "close" at bounding box center [1066, 192] width 32 height 32
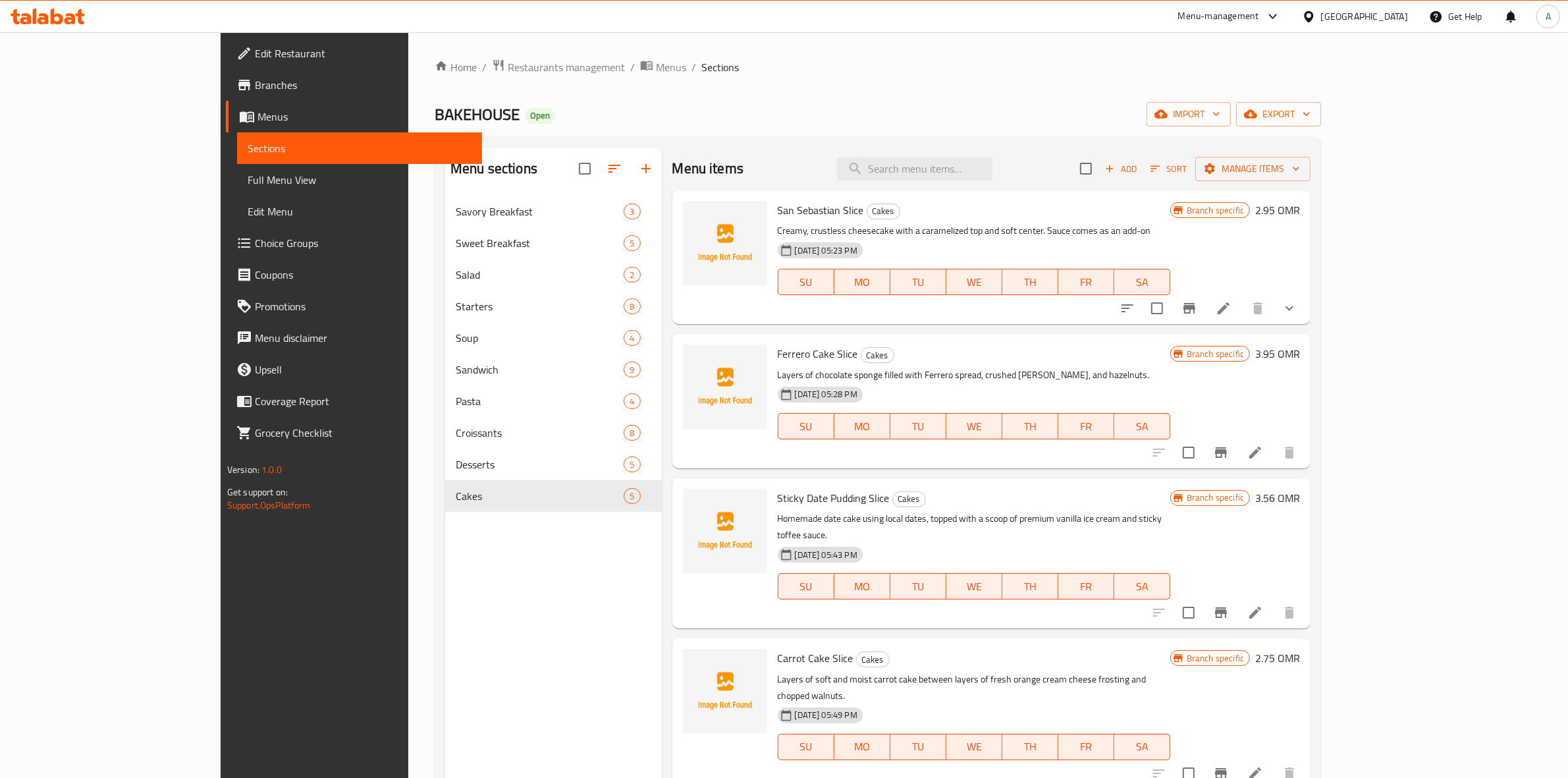
click at [1138, 176] on span "Add" at bounding box center [1120, 169] width 36 height 15
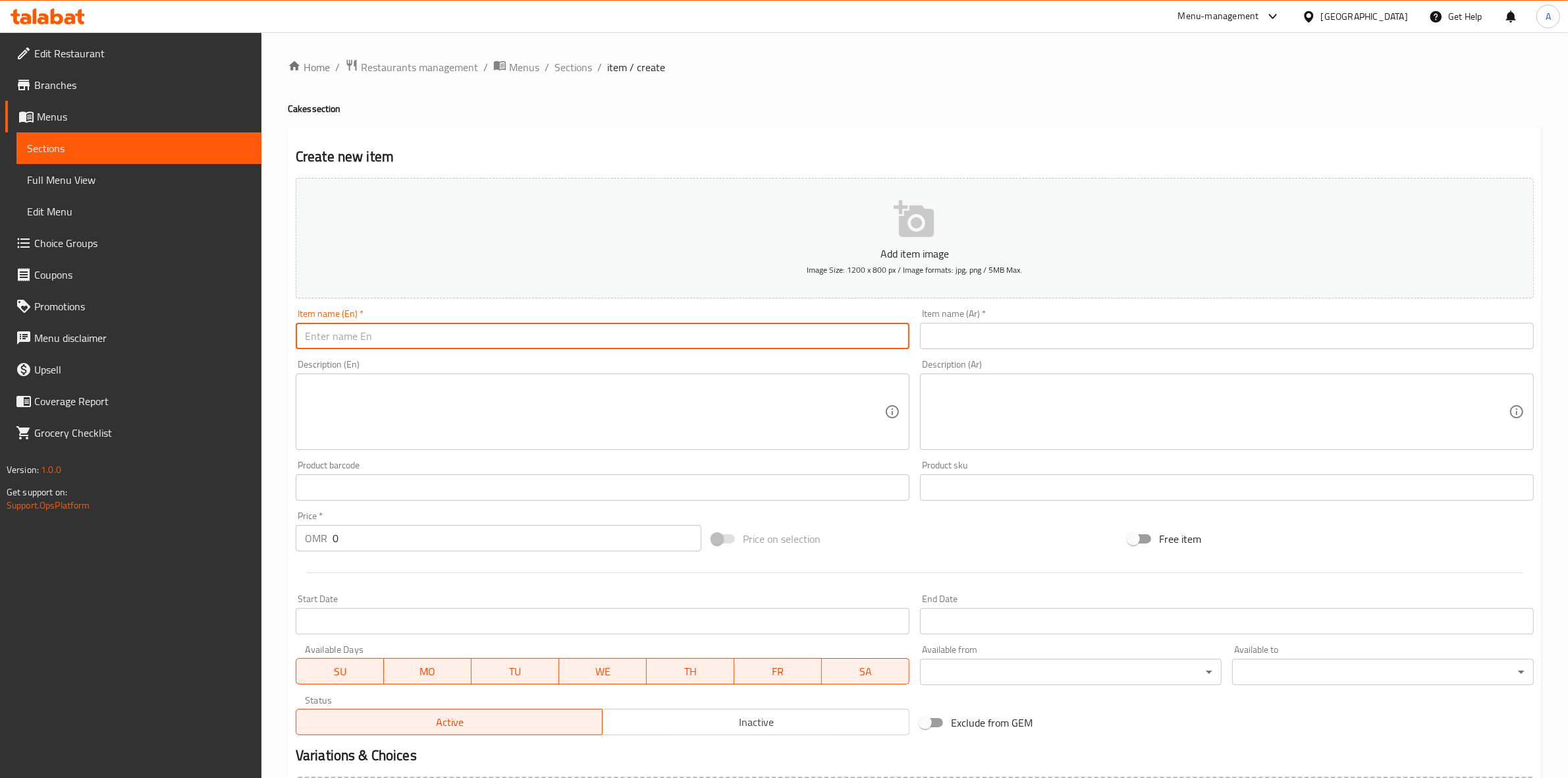
click at [381, 340] on input "text" at bounding box center [602, 335] width 614 height 26
paste input "Tiramisu Slice"
drag, startPoint x: 305, startPoint y: 336, endPoint x: 202, endPoint y: 336, distance: 103.0
click at [202, 336] on div "Edit Restaurant Branches Menus Sections Full Menu View Edit Menu Choice Groups …" at bounding box center [784, 481] width 1568 height 899
type input "Tiramisu Slice"
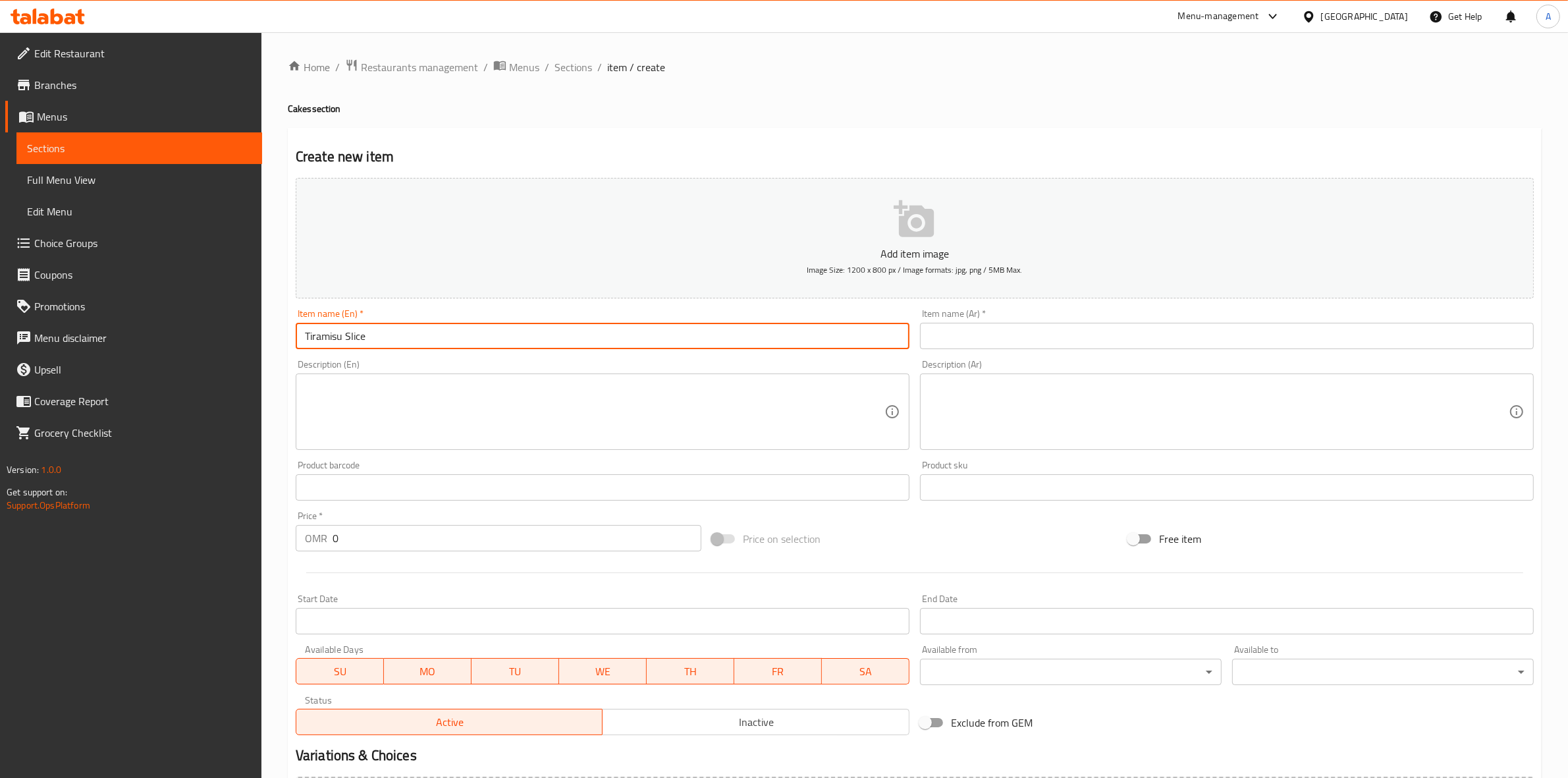
click at [285, 346] on div "Home / Restaurants management / Menus / Sections / item / create Cakes section …" at bounding box center [914, 481] width 1306 height 899
drag, startPoint x: 385, startPoint y: 340, endPoint x: 451, endPoint y: 323, distance: 68.2
click at [205, 324] on div "Edit Restaurant Branches Menus Sections Full Menu View Edit Menu Choice Groups …" at bounding box center [784, 481] width 1568 height 899
click at [986, 346] on input "text" at bounding box center [1226, 335] width 614 height 26
paste input "شريحة تيراميسو"
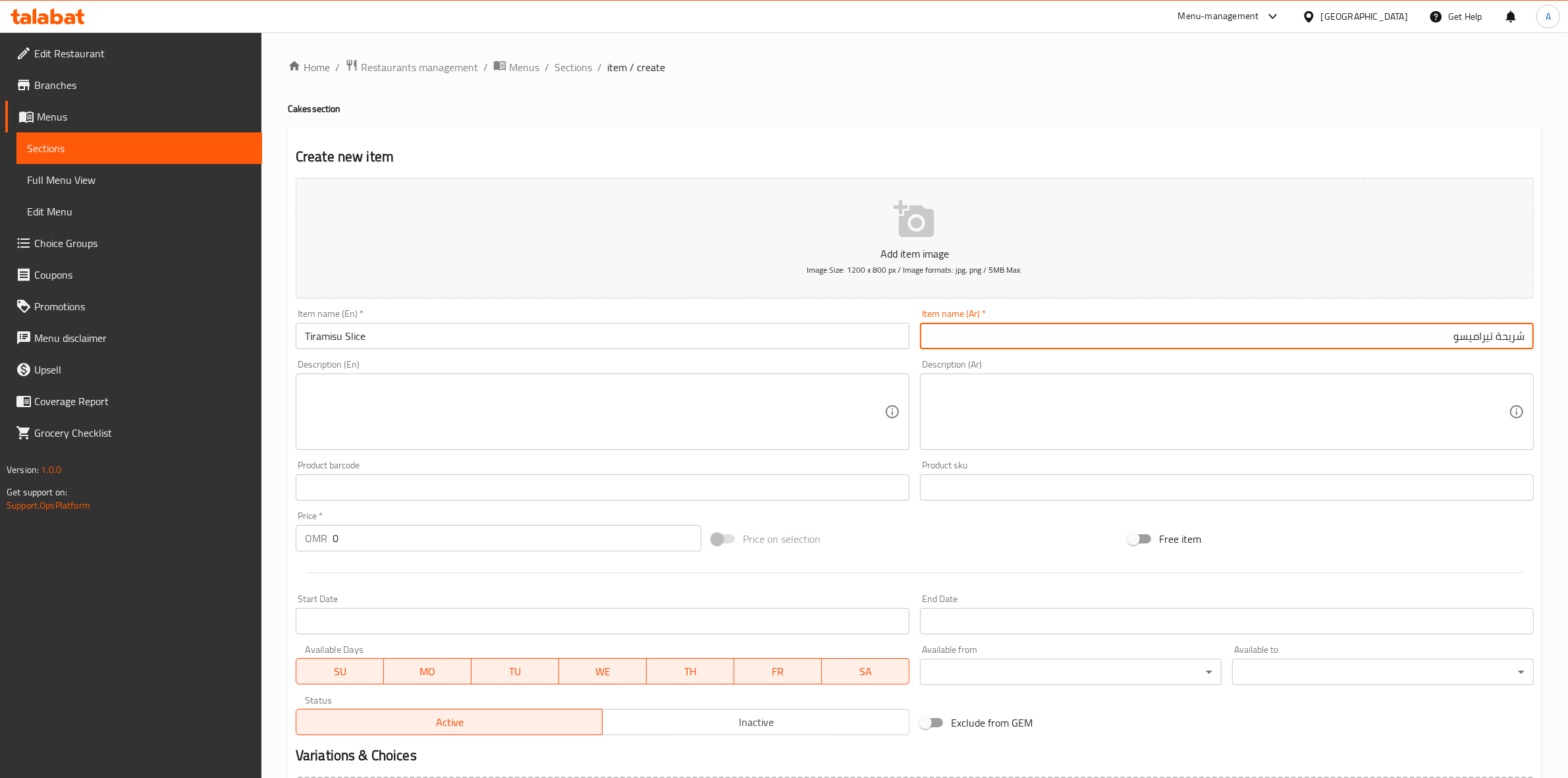
type input "شريحة تيراميسو"
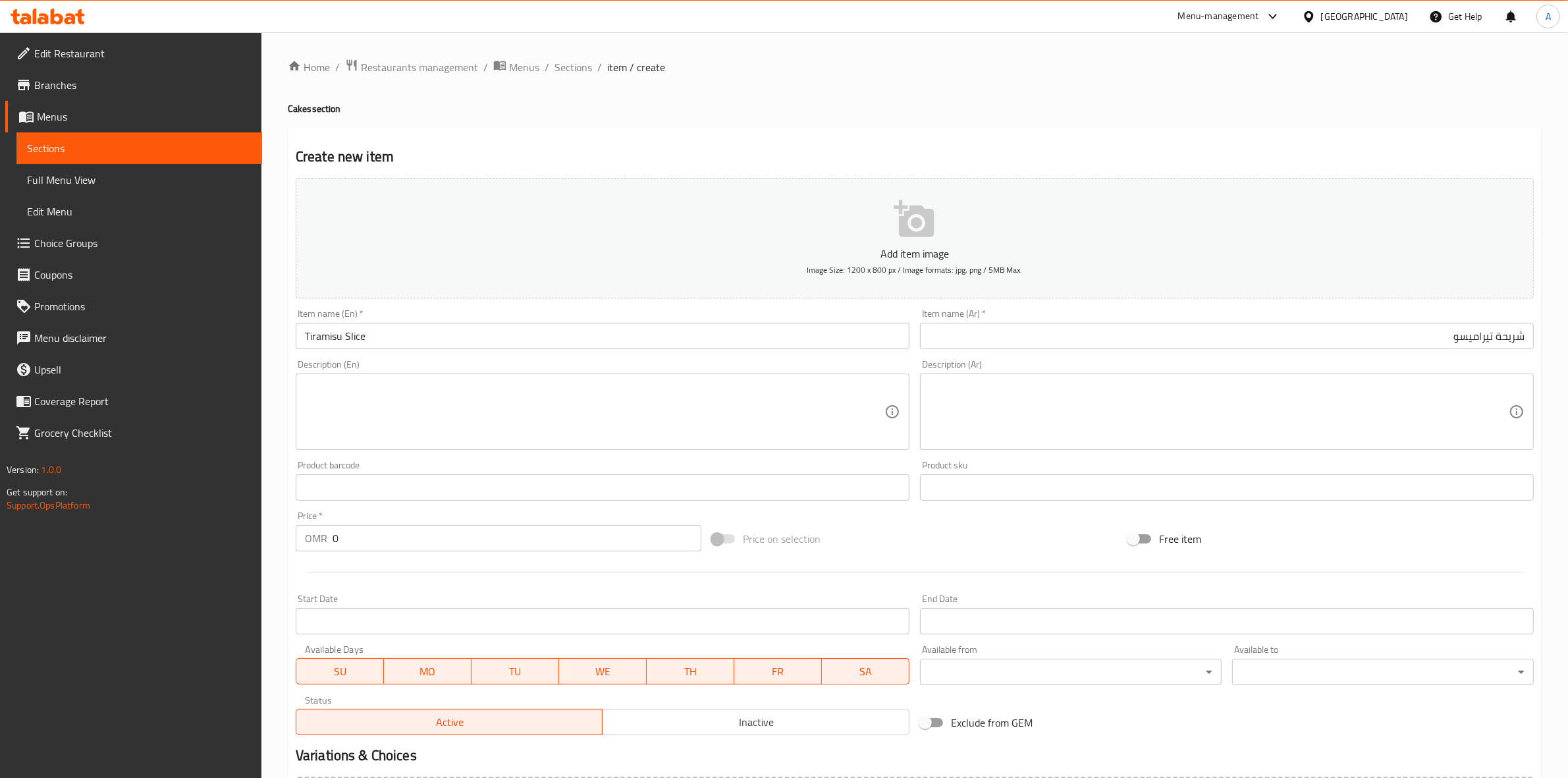
click at [835, 101] on div "Home / Restaurants management / Menus / Sections / item / create Cakes section …" at bounding box center [914, 481] width 1253 height 846
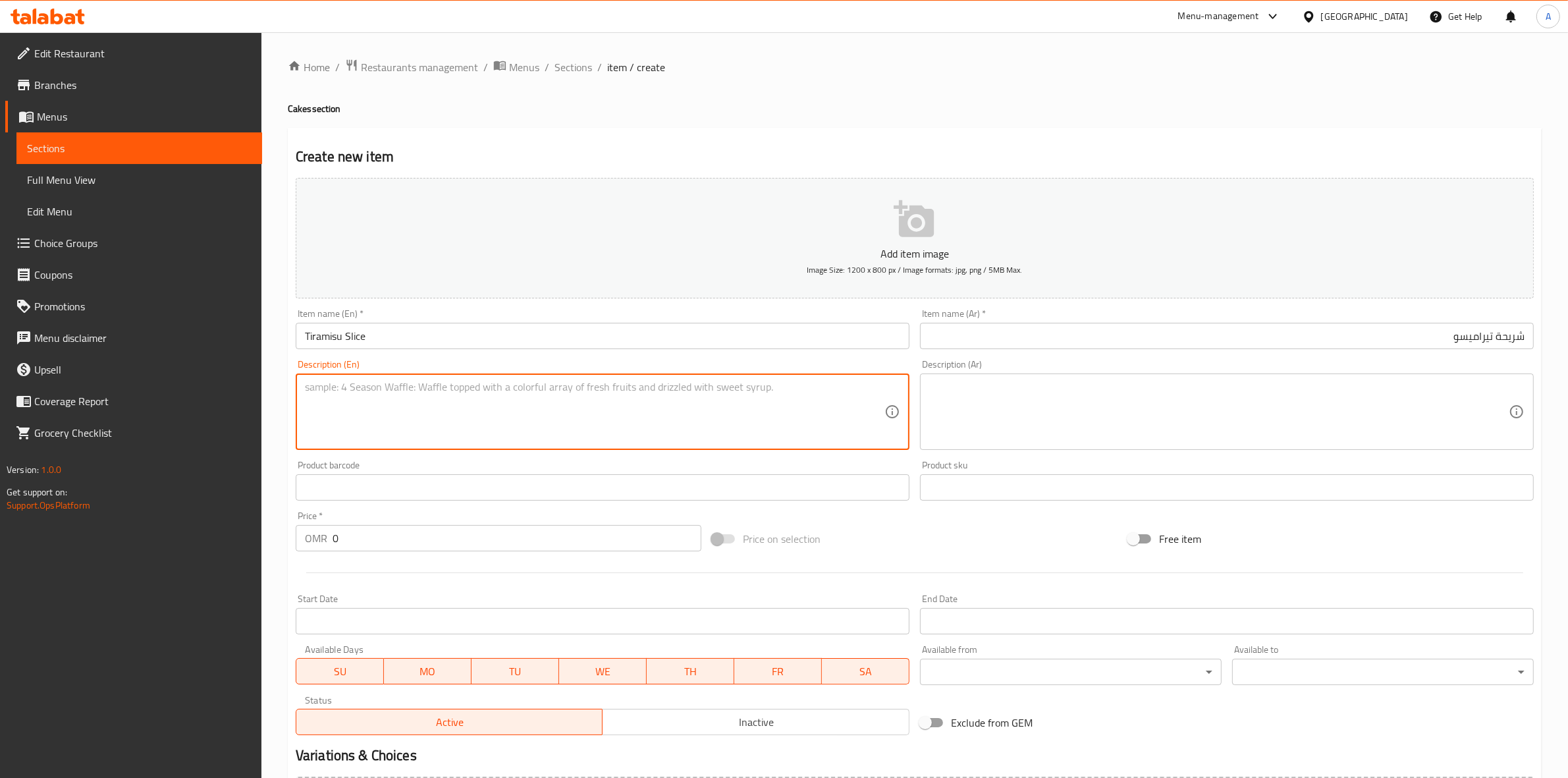
click at [352, 404] on textarea at bounding box center [595, 412] width 580 height 62
paste textarea "Homemade [DEMOGRAPHIC_DATA] finger sponge, lightly soaked in our specialty coff…"
paste textarea "Espresso-soaked ladyfingers using our signature coffee blend, layered with crea…"
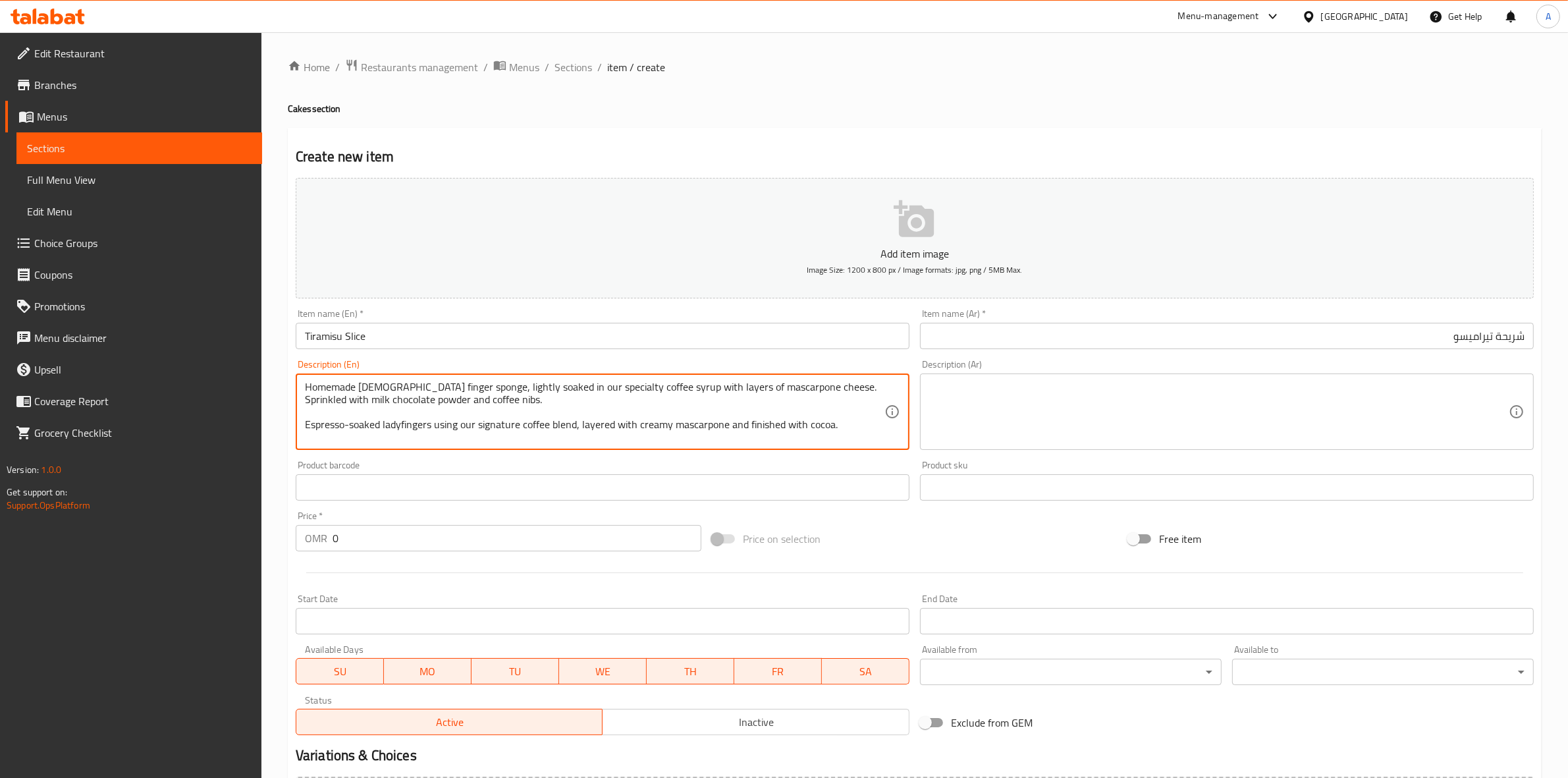
drag, startPoint x: 838, startPoint y: 427, endPoint x: 295, endPoint y: 423, distance: 543.0
click at [295, 423] on div "Description (En) Homemade [DEMOGRAPHIC_DATA] finger sponge, lightly soaked in o…" at bounding box center [603, 405] width 624 height 101
drag, startPoint x: 459, startPoint y: 400, endPoint x: 278, endPoint y: 389, distance: 181.3
click at [278, 389] on div "Home / Restaurants management / Menus / Sections / item / create Cakes section …" at bounding box center [914, 481] width 1306 height 899
type textarea "Homemade [DEMOGRAPHIC_DATA] finger sponge, lightly soaked in our specialty coff…"
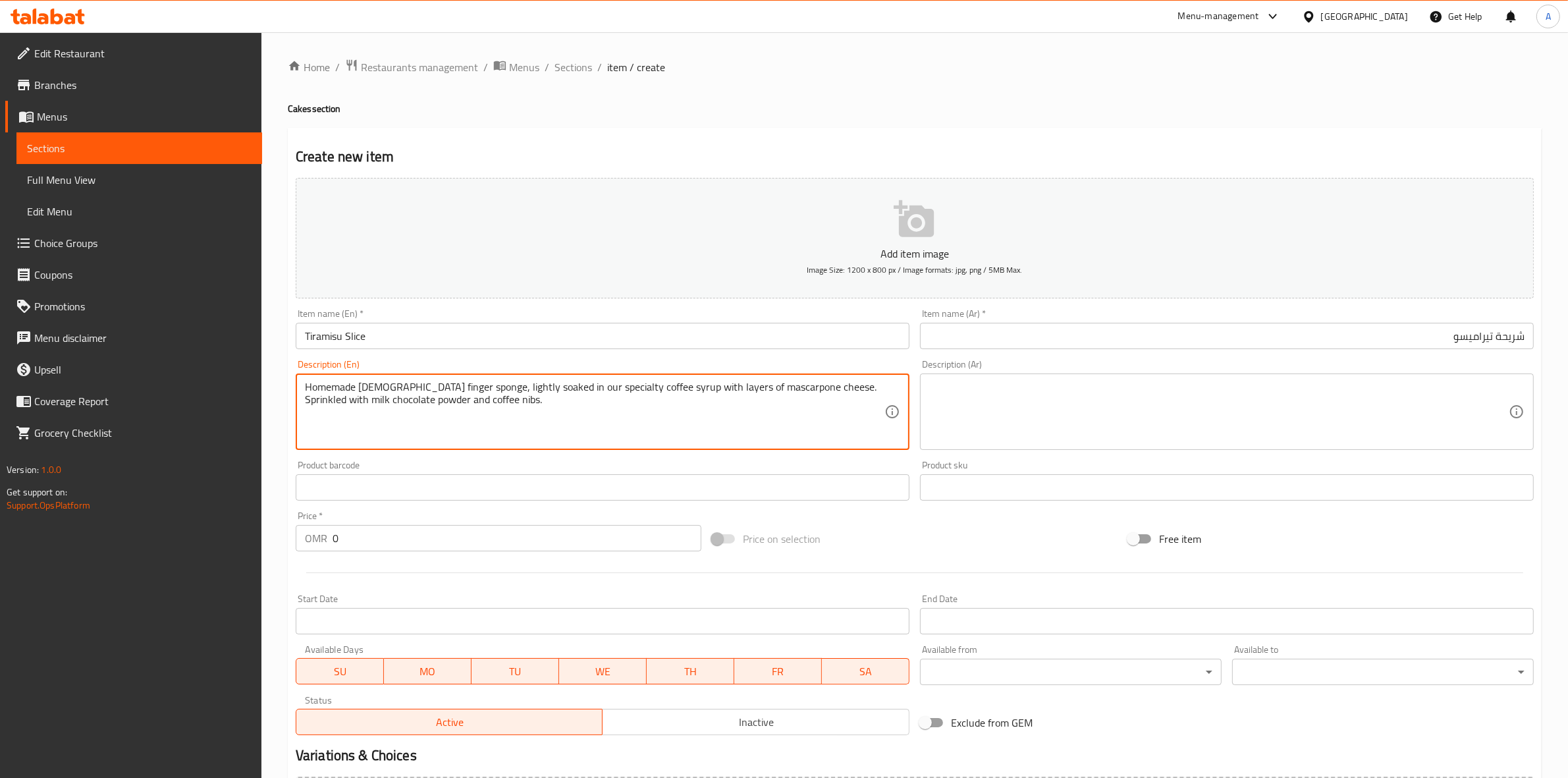
click at [463, 415] on textarea "Homemade [DEMOGRAPHIC_DATA] finger sponge, lightly soaked in our specialty coff…" at bounding box center [595, 412] width 580 height 62
drag, startPoint x: 464, startPoint y: 404, endPoint x: 250, endPoint y: 366, distance: 217.3
click at [250, 366] on div "Edit Restaurant Branches Menus Sections Full Menu View Edit Menu Choice Groups …" at bounding box center [784, 481] width 1568 height 899
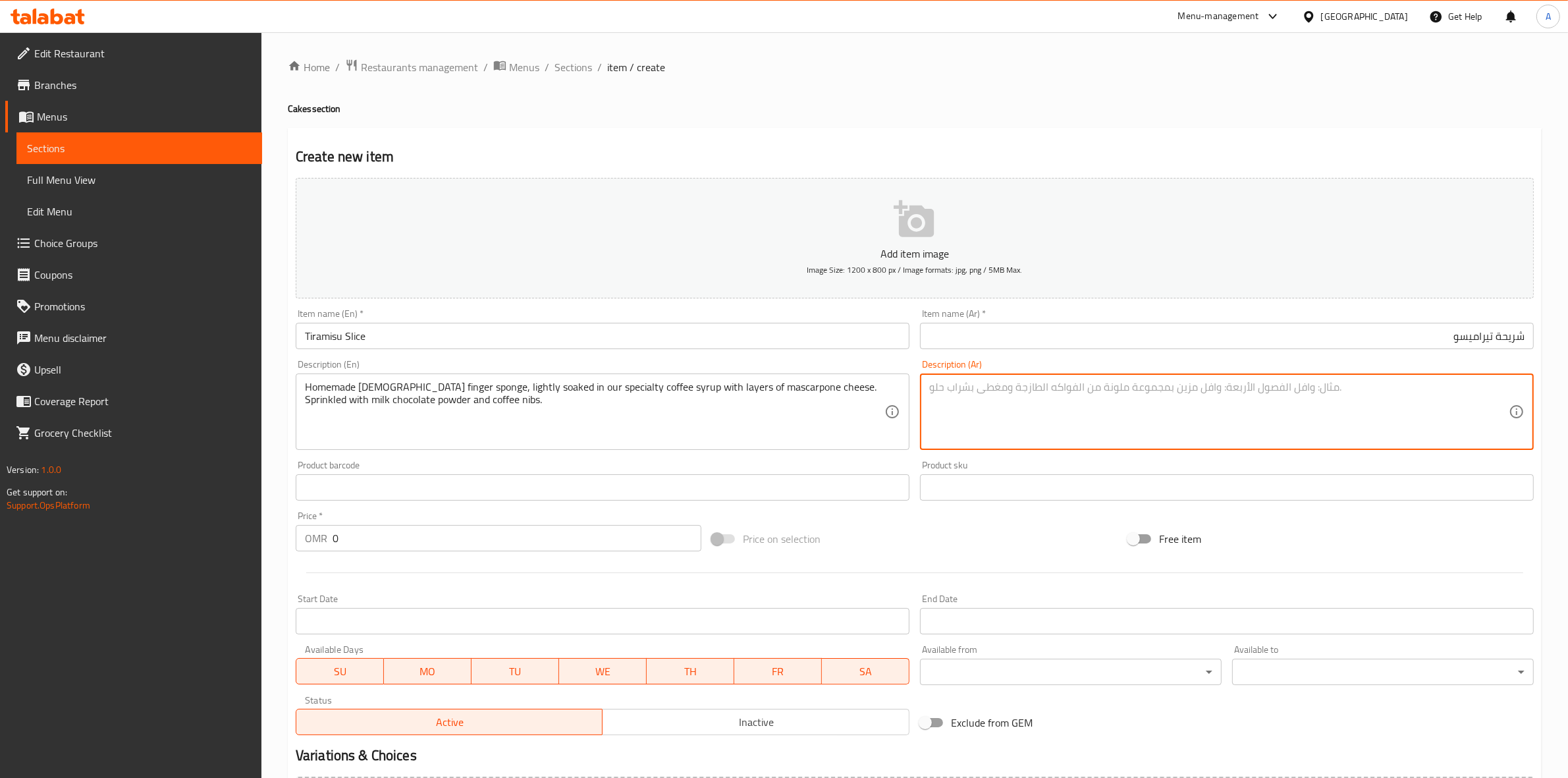
click at [1028, 381] on textarea at bounding box center [1219, 412] width 580 height 62
paste textarea "كيكة أصابع السيدة الإسفنجية محلية الصنع، مغموسة قليلاً في شراب القهوة الخاص بنا…"
click at [1361, 526] on div "Free item" at bounding box center [1330, 538] width 416 height 36
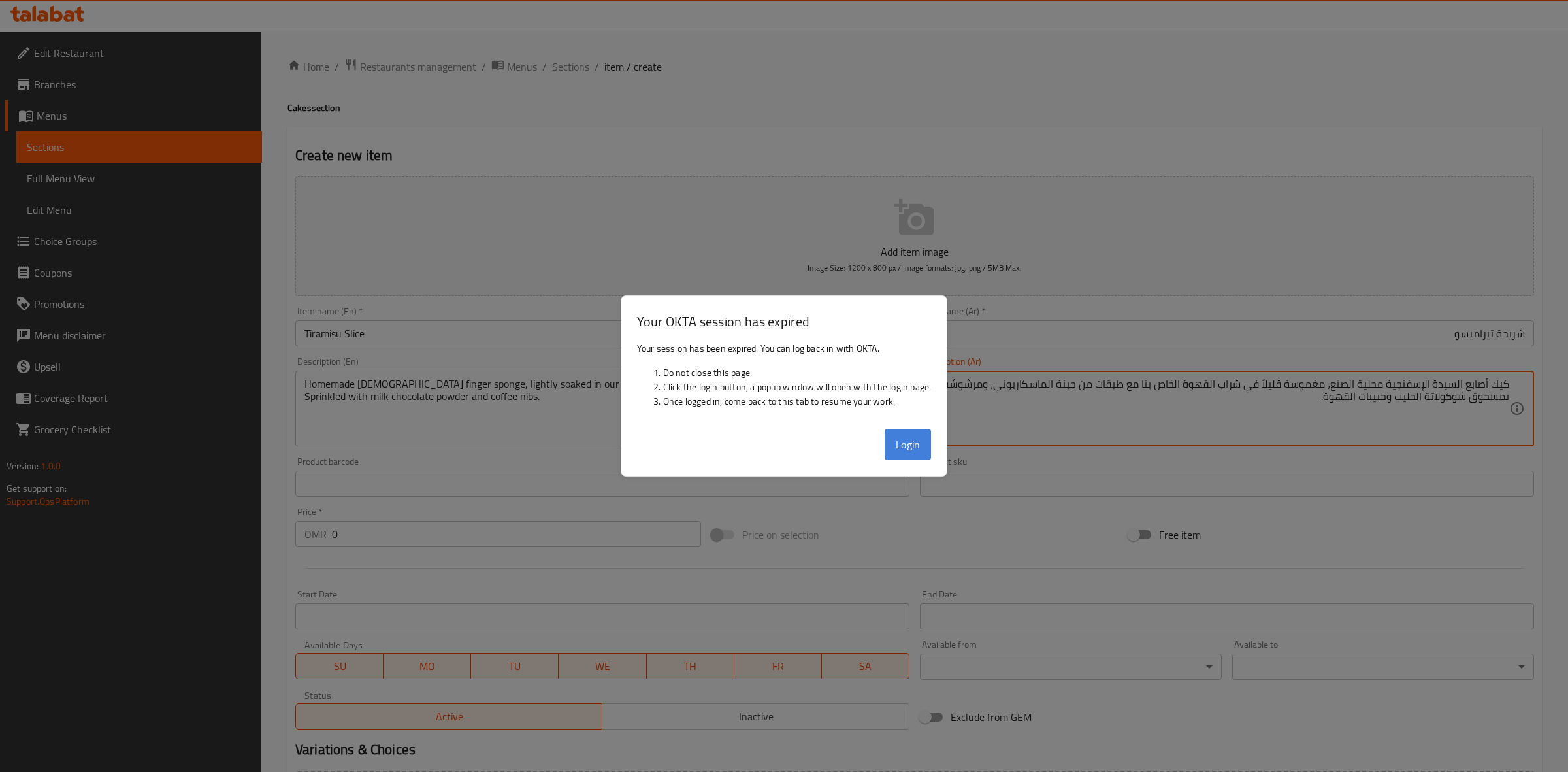
type textarea "كيك أصابع السيدة الإسفنجية محلية الصنع، مغموسة قليلاً في شراب القهوة الخاص بنا …"
click at [906, 445] on button "Login" at bounding box center [908, 445] width 47 height 32
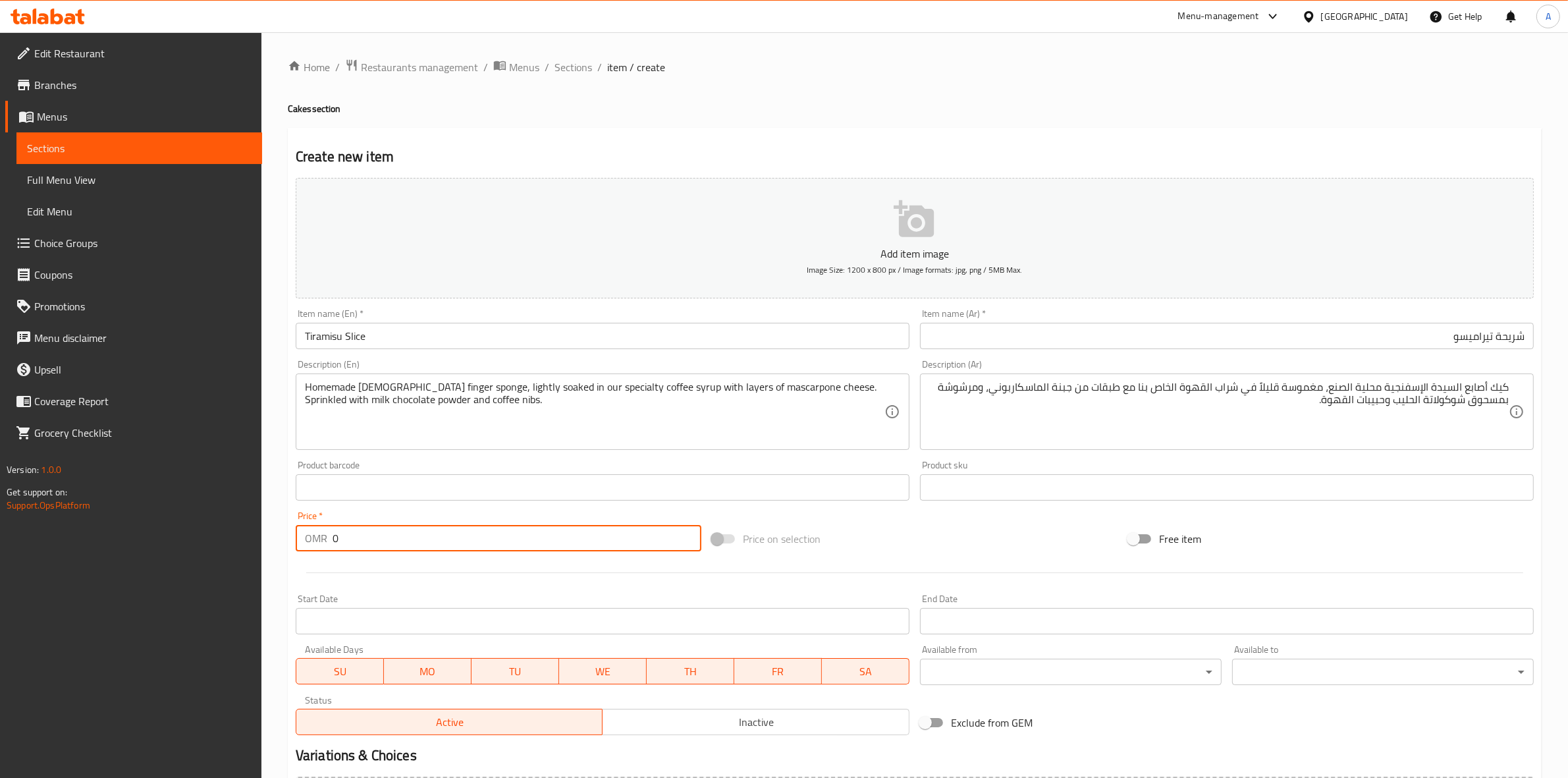
drag, startPoint x: 351, startPoint y: 538, endPoint x: 242, endPoint y: 534, distance: 109.1
click at [242, 534] on div "Edit Restaurant Branches Menus Sections Full Menu View Edit Menu Choice Groups …" at bounding box center [784, 481] width 1568 height 899
paste input "3.50"
type input "3.500"
click at [386, 582] on div at bounding box center [915, 573] width 1249 height 32
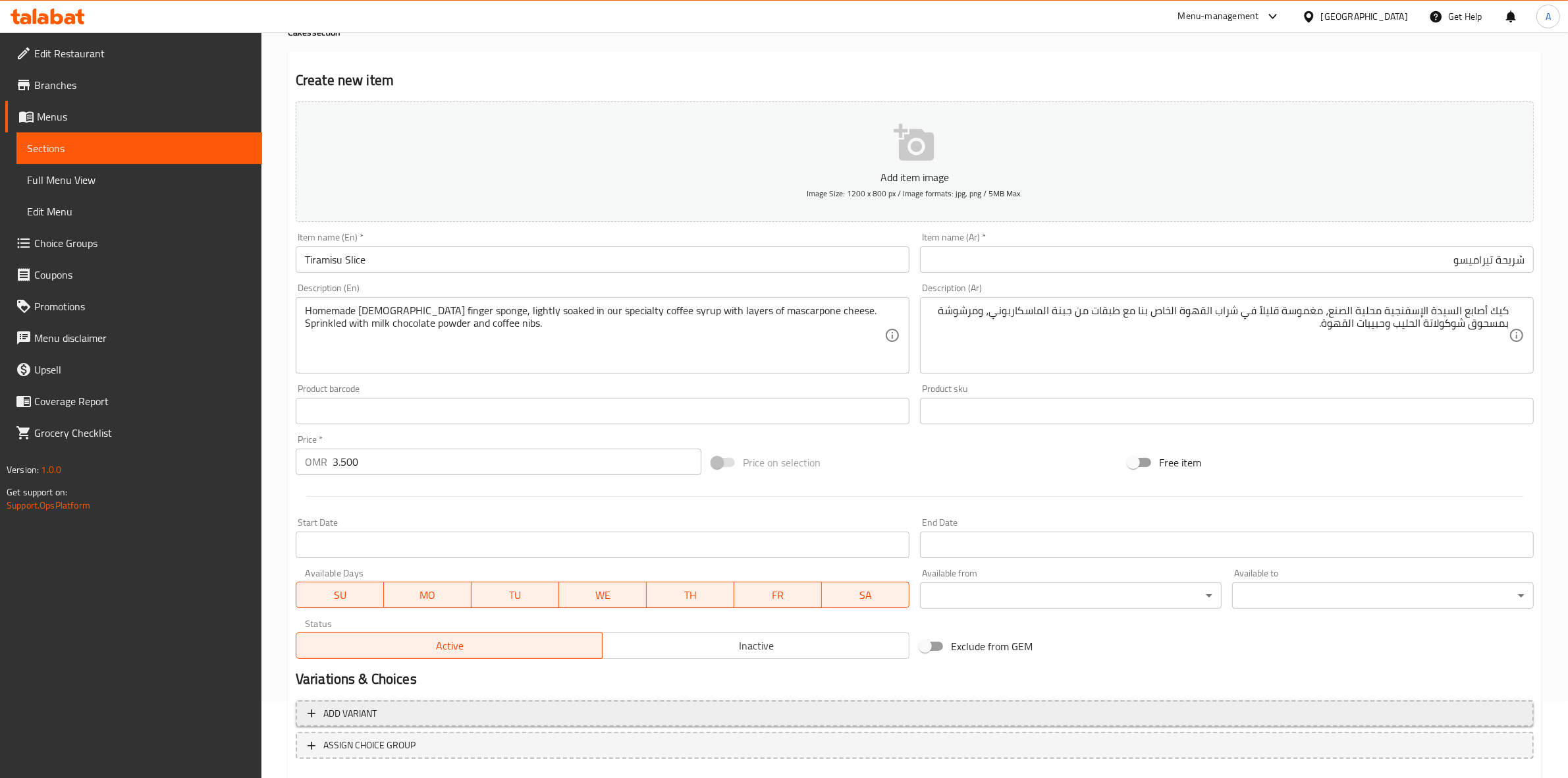
scroll to position [150, 0]
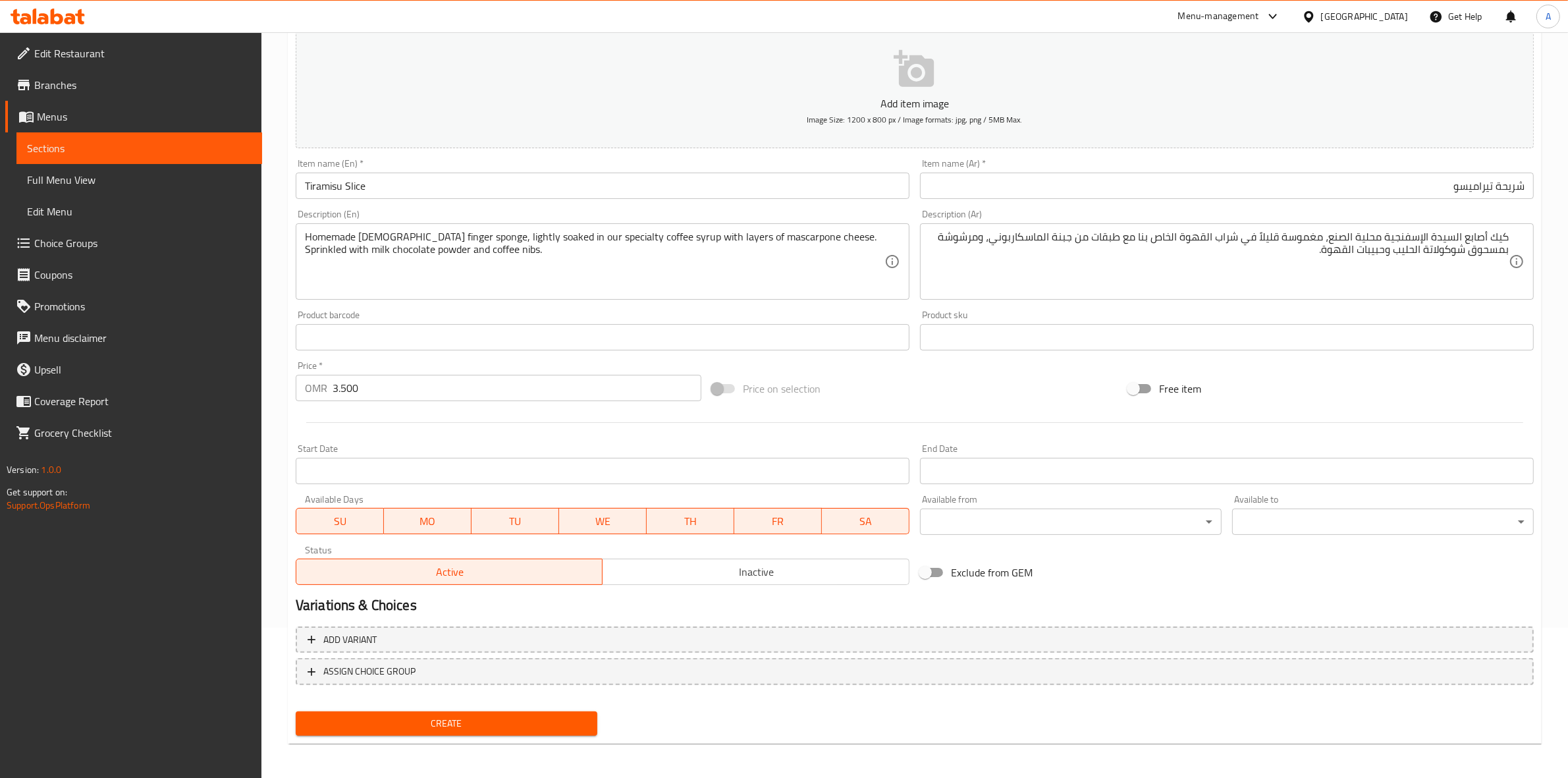
click at [439, 716] on span "Create" at bounding box center [445, 724] width 280 height 17
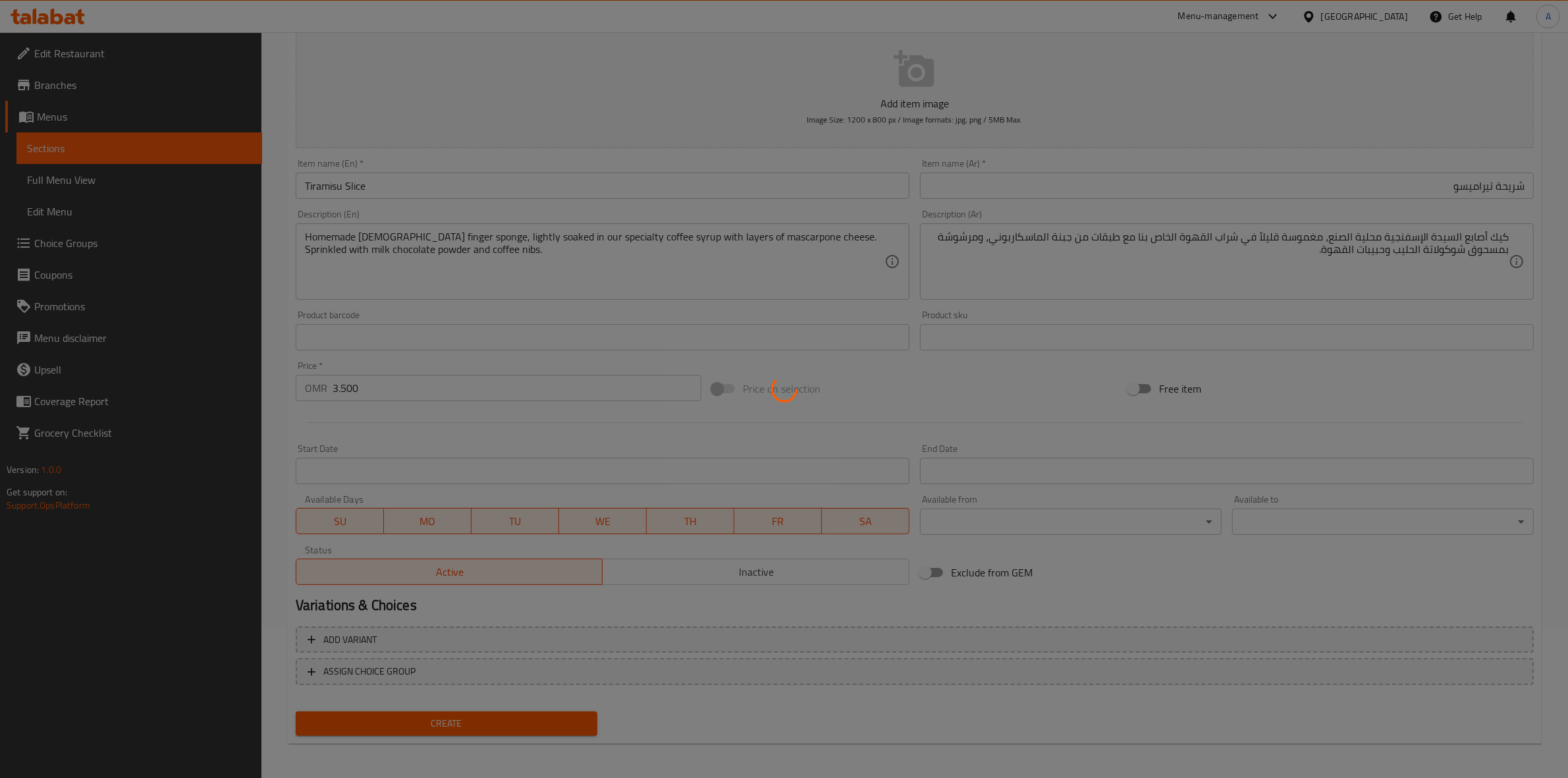
type input "0"
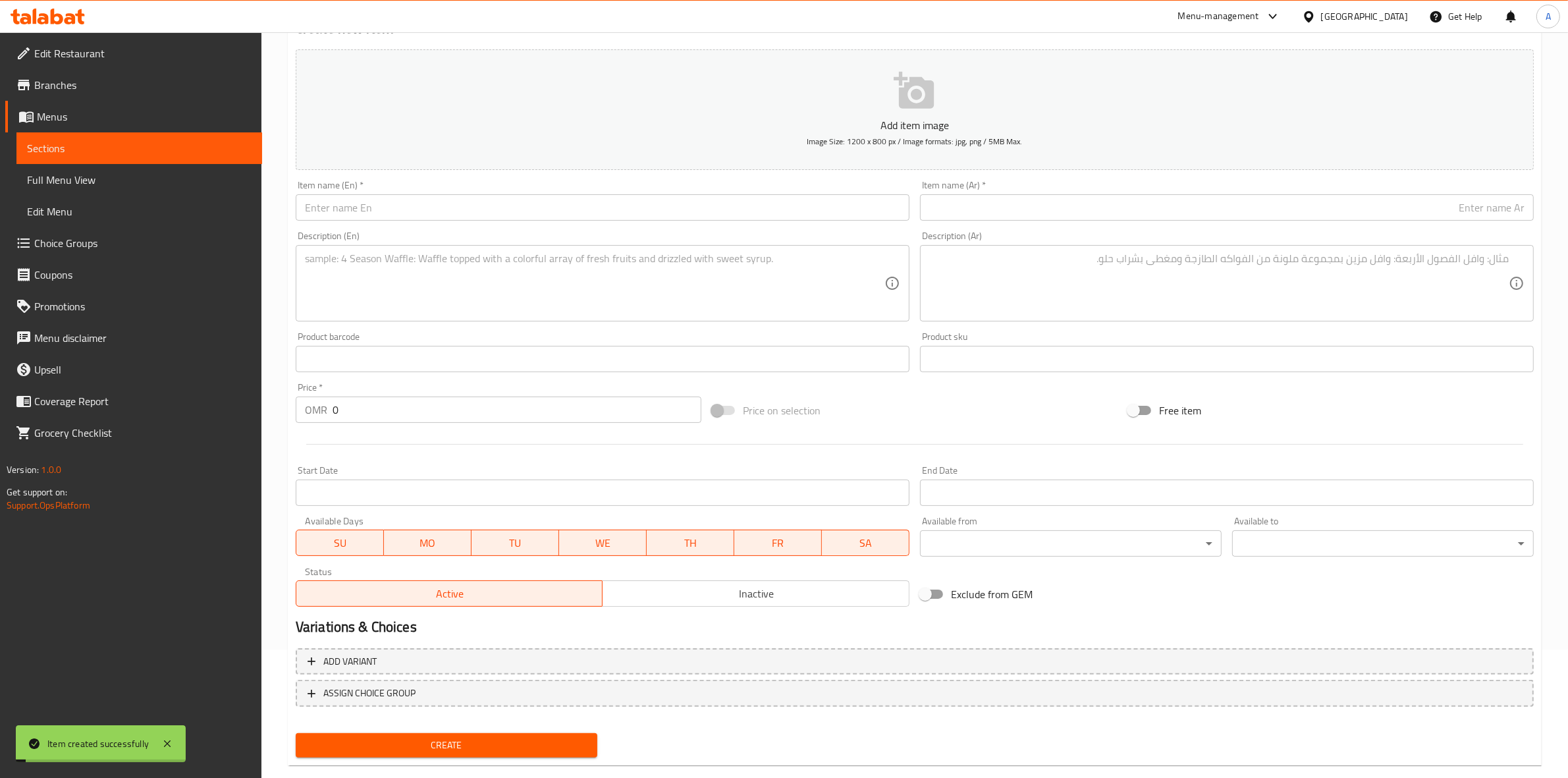
scroll to position [0, 0]
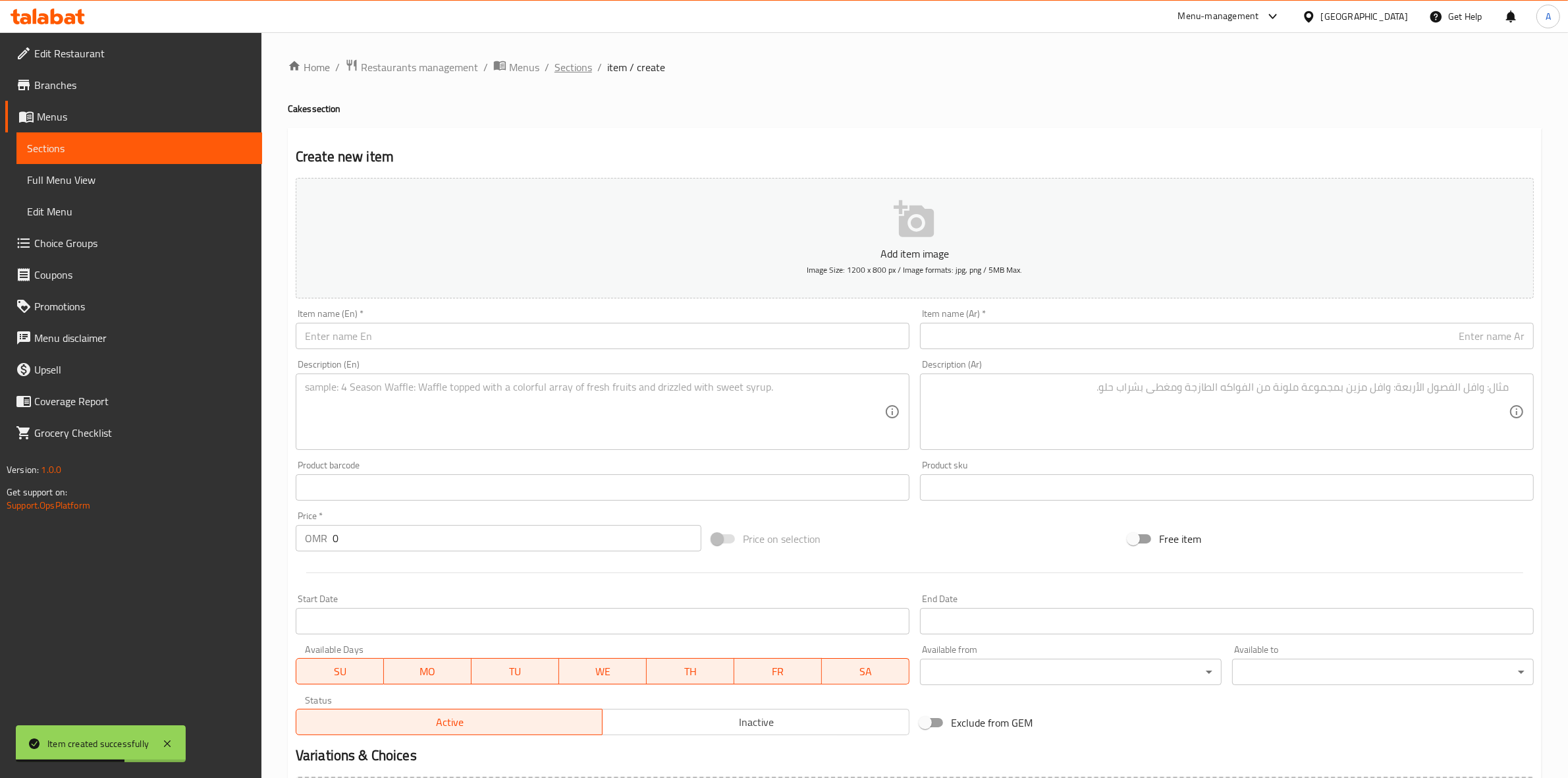
click at [564, 66] on span "Sections" at bounding box center [572, 67] width 38 height 16
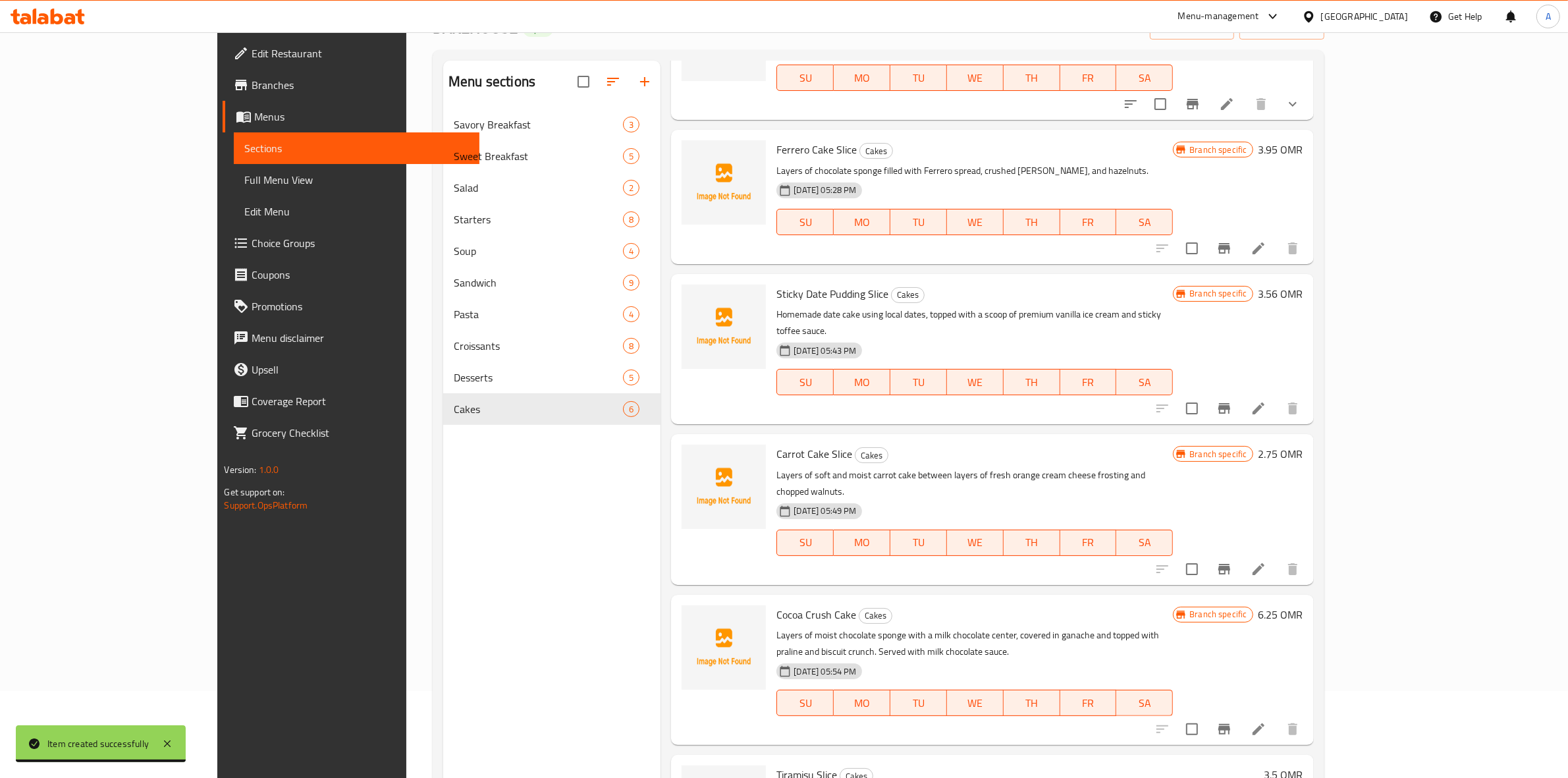
scroll to position [185, 0]
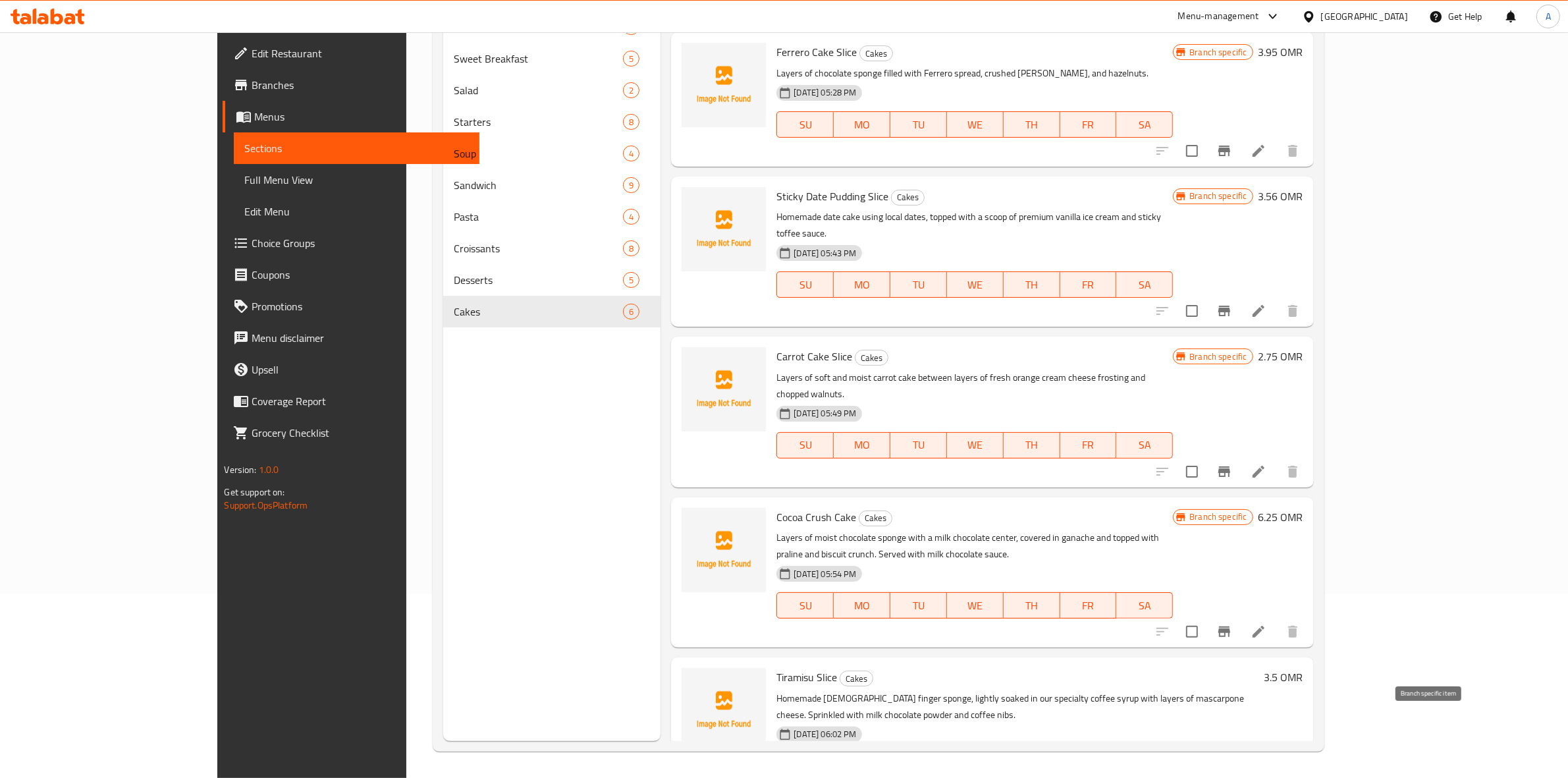
click at [1232, 777] on icon "Branch-specific-item" at bounding box center [1224, 792] width 16 height 16
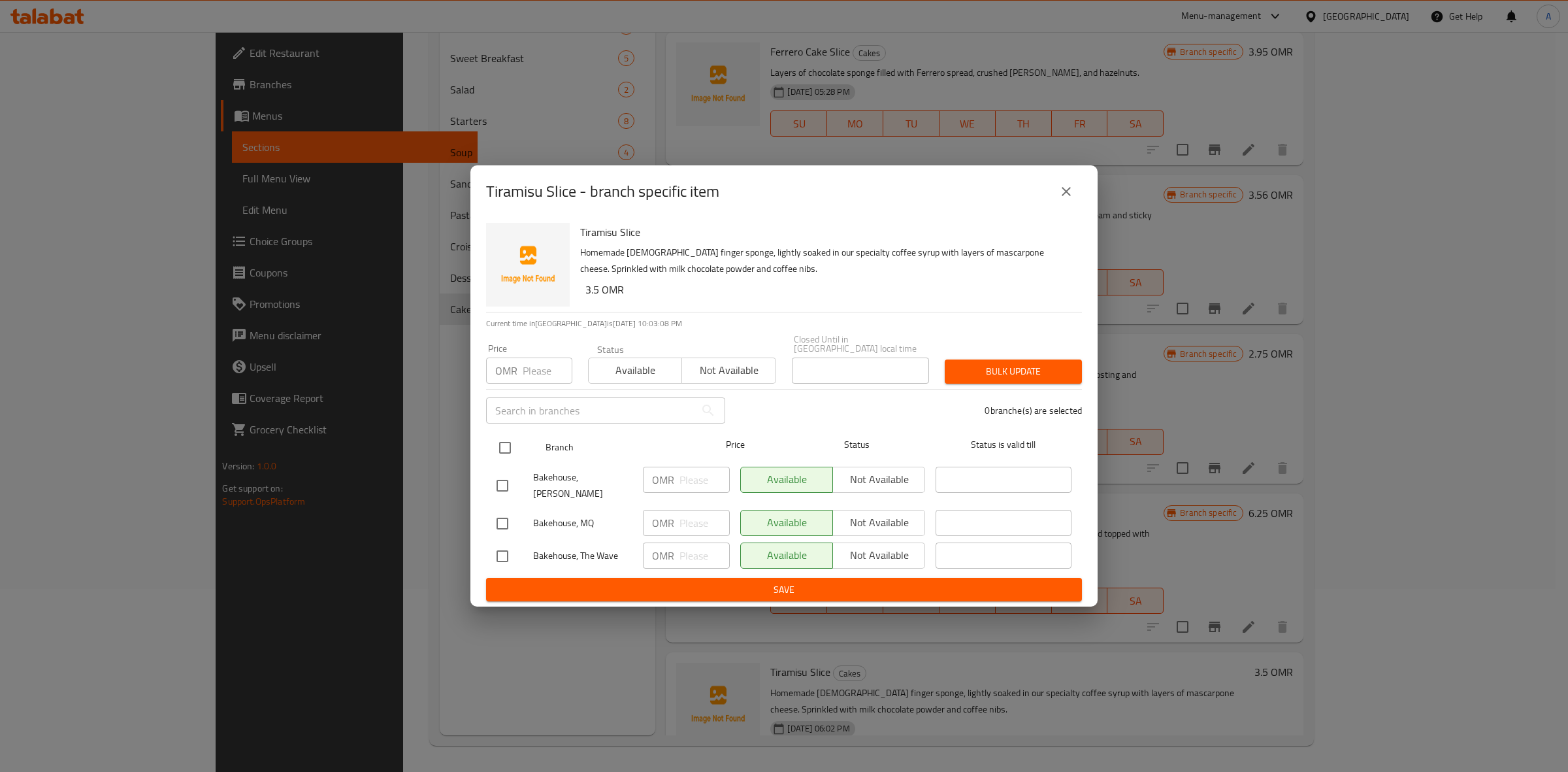
click at [503, 445] on input "checkbox" at bounding box center [505, 448] width 28 height 28
checkbox input "true"
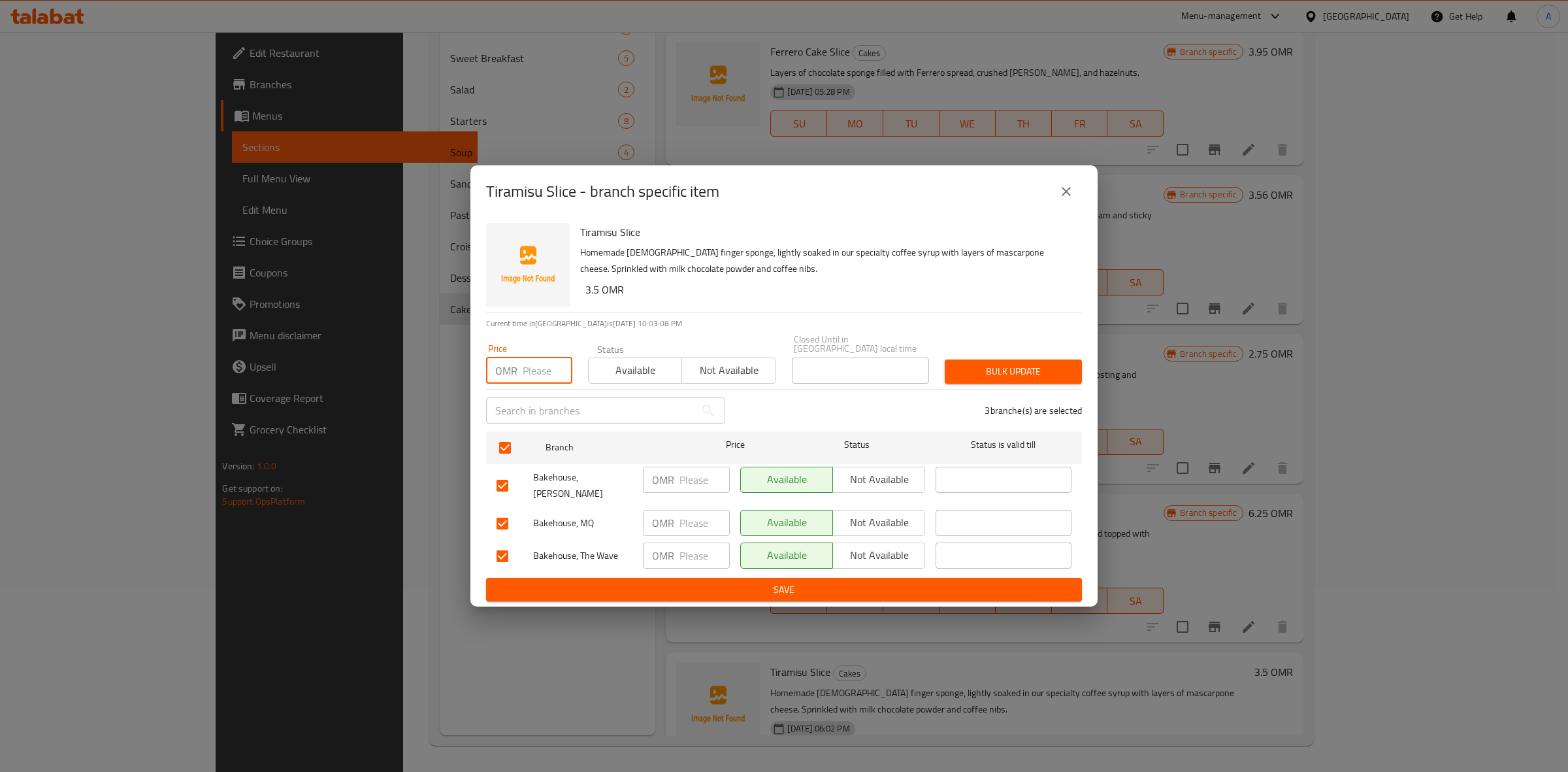
click at [524, 371] on input "number" at bounding box center [547, 370] width 50 height 26
paste input "3.500"
type input "3.500"
click at [994, 365] on span "Bulk update" at bounding box center [1013, 372] width 116 height 17
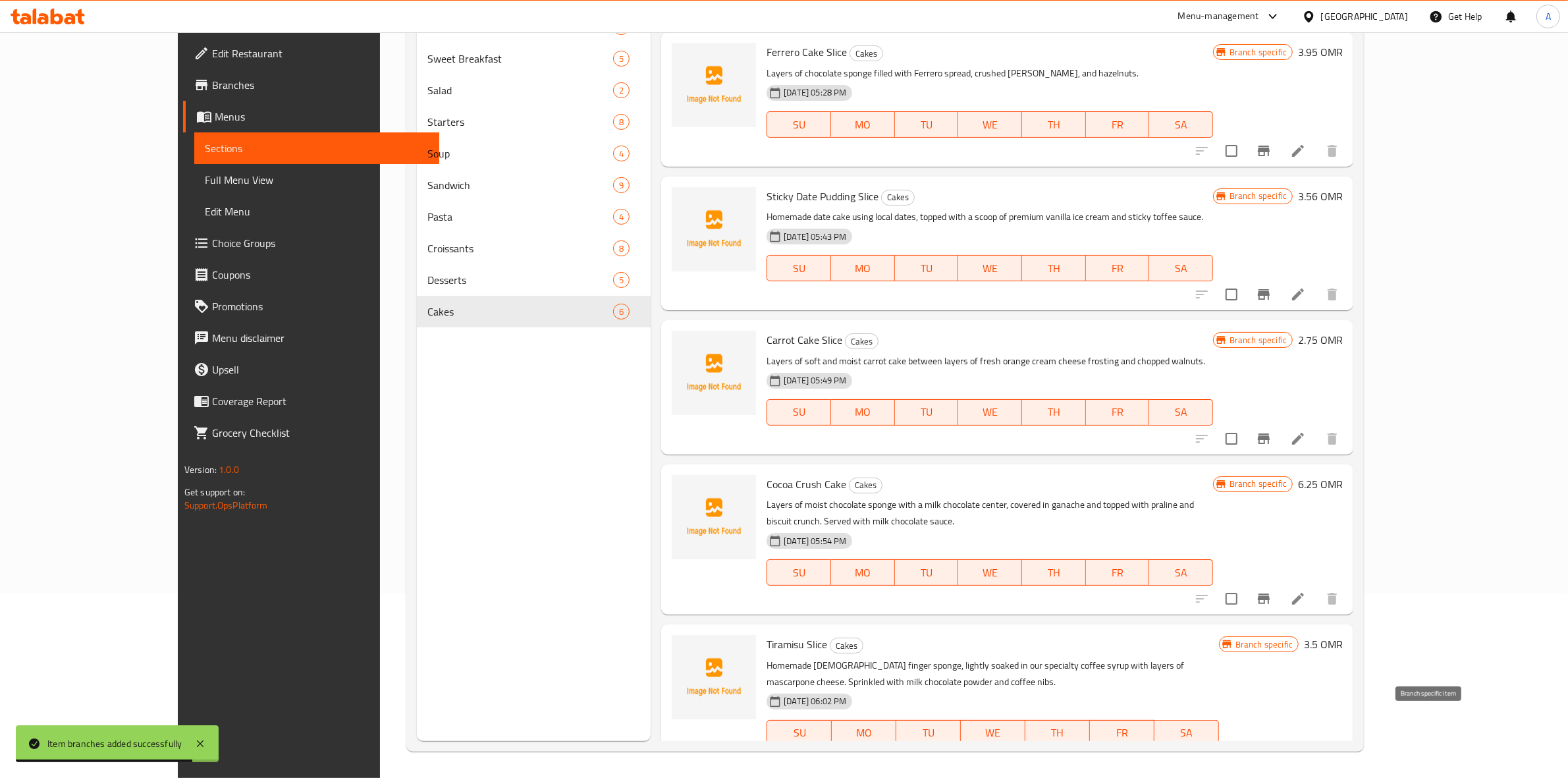
click at [1269, 754] on icon "Branch-specific-item" at bounding box center [1263, 759] width 12 height 10
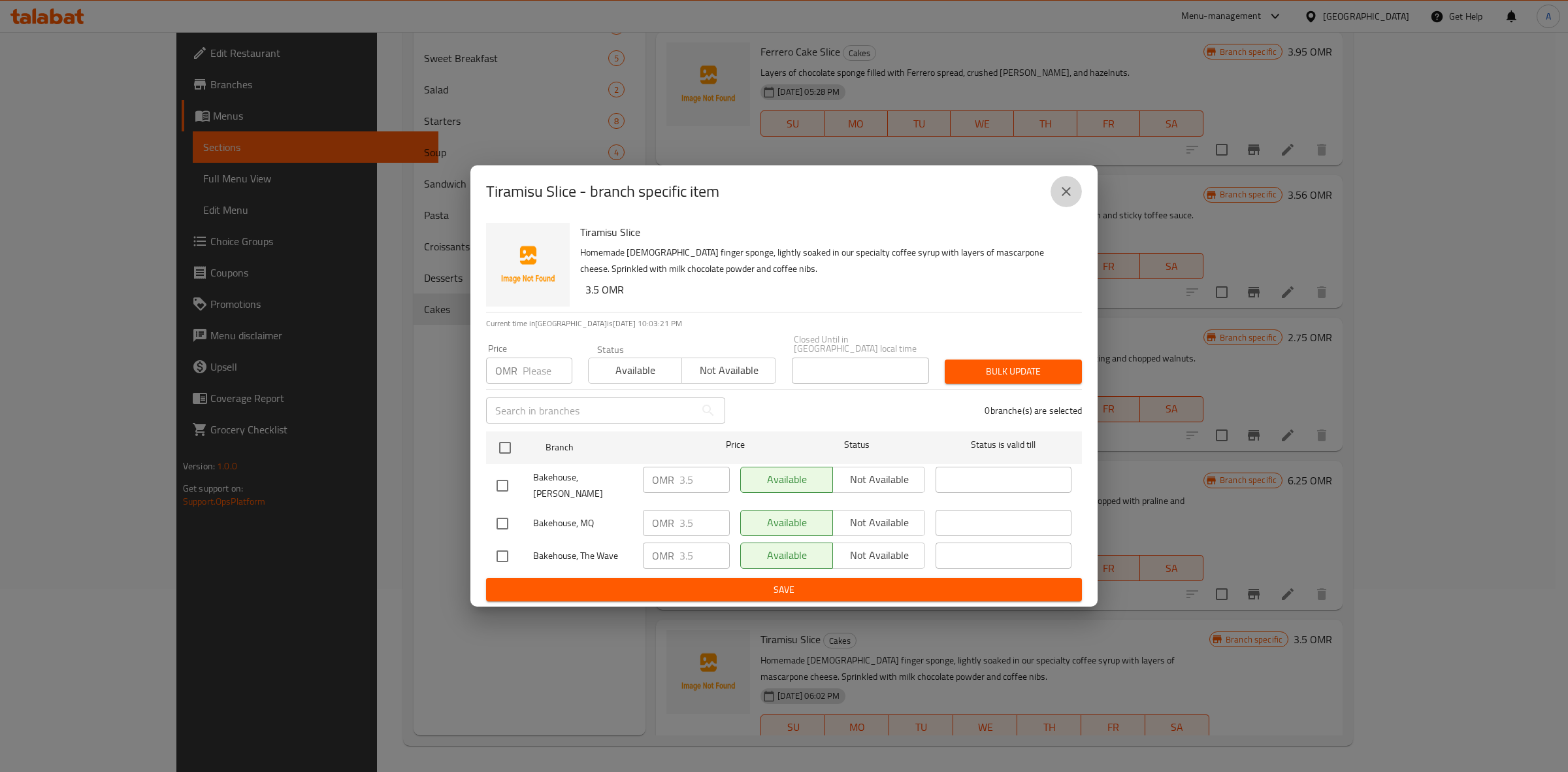
click at [1066, 200] on icon "close" at bounding box center [1066, 192] width 16 height 16
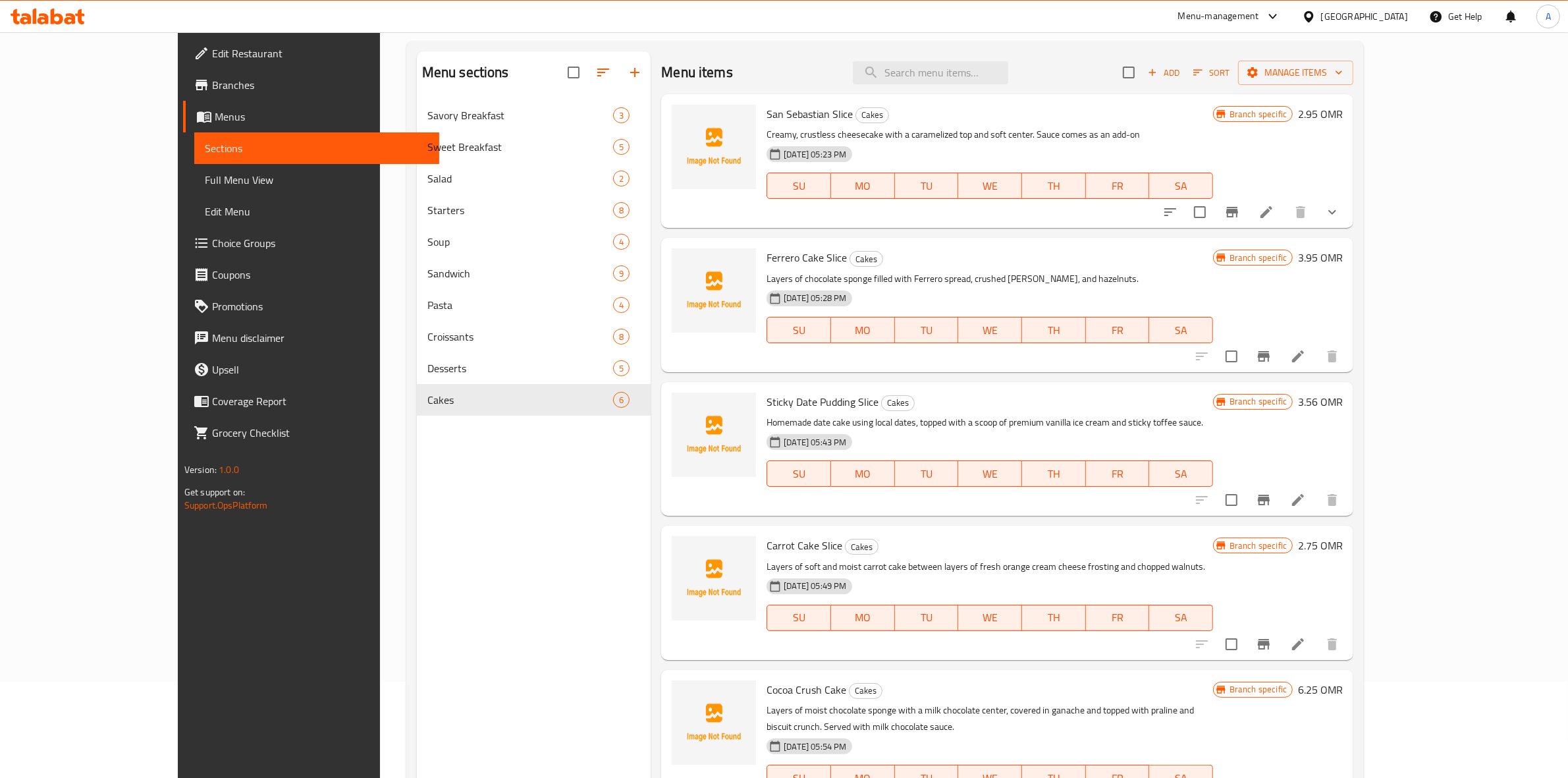
scroll to position [0, 0]
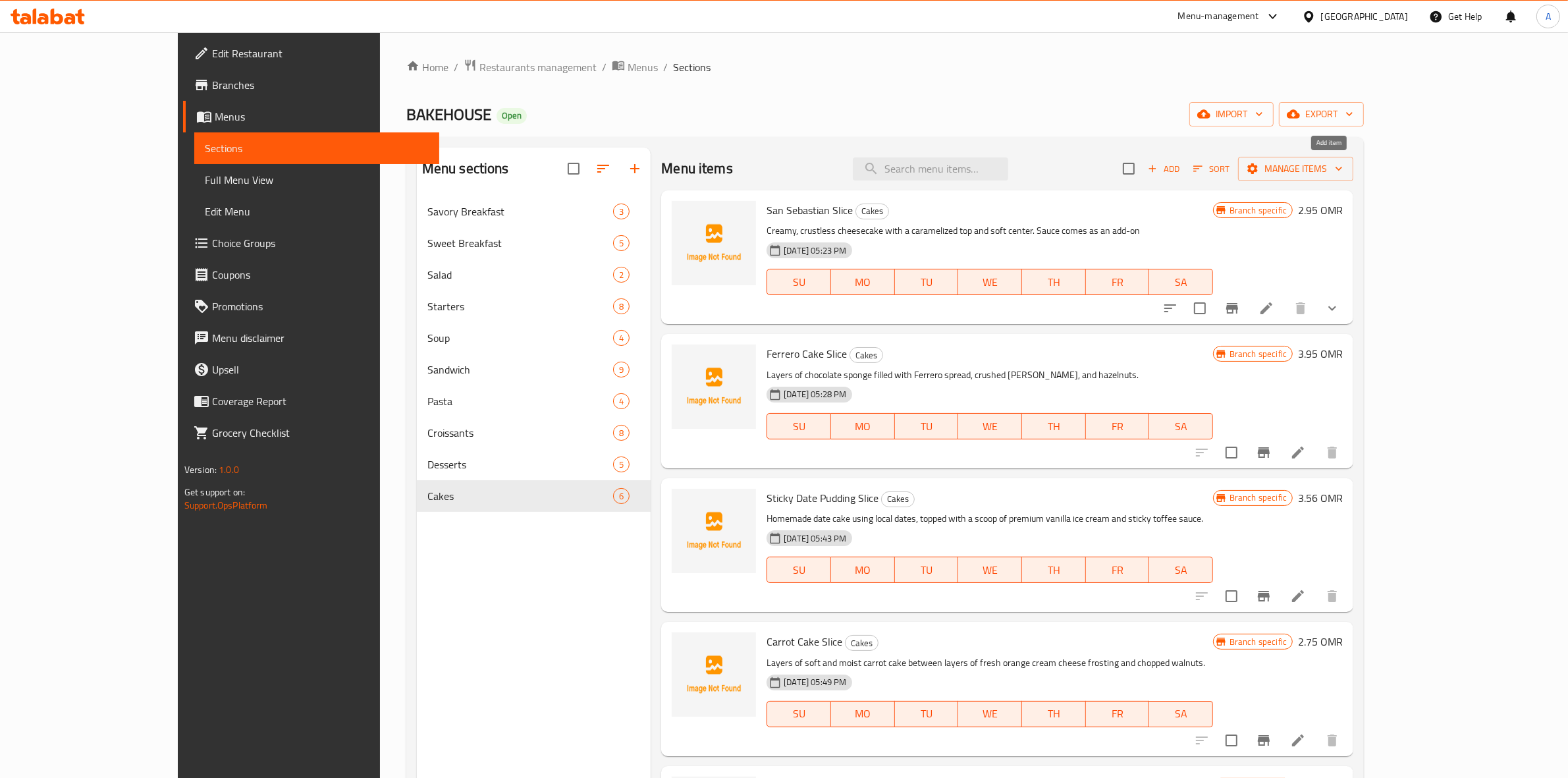
click at [1181, 172] on span "Add" at bounding box center [1163, 169] width 36 height 15
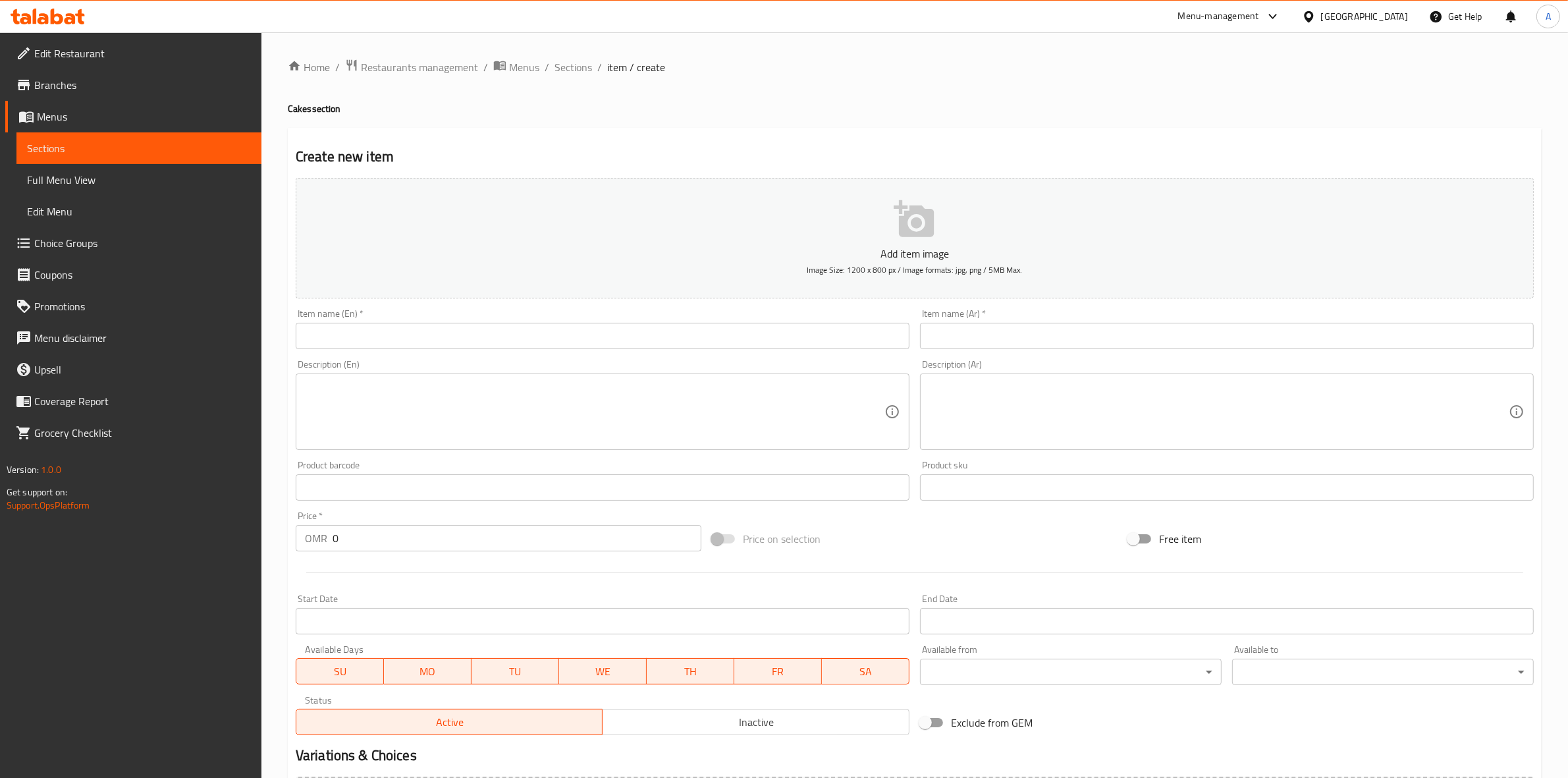
click at [370, 346] on input "text" at bounding box center [602, 335] width 614 height 26
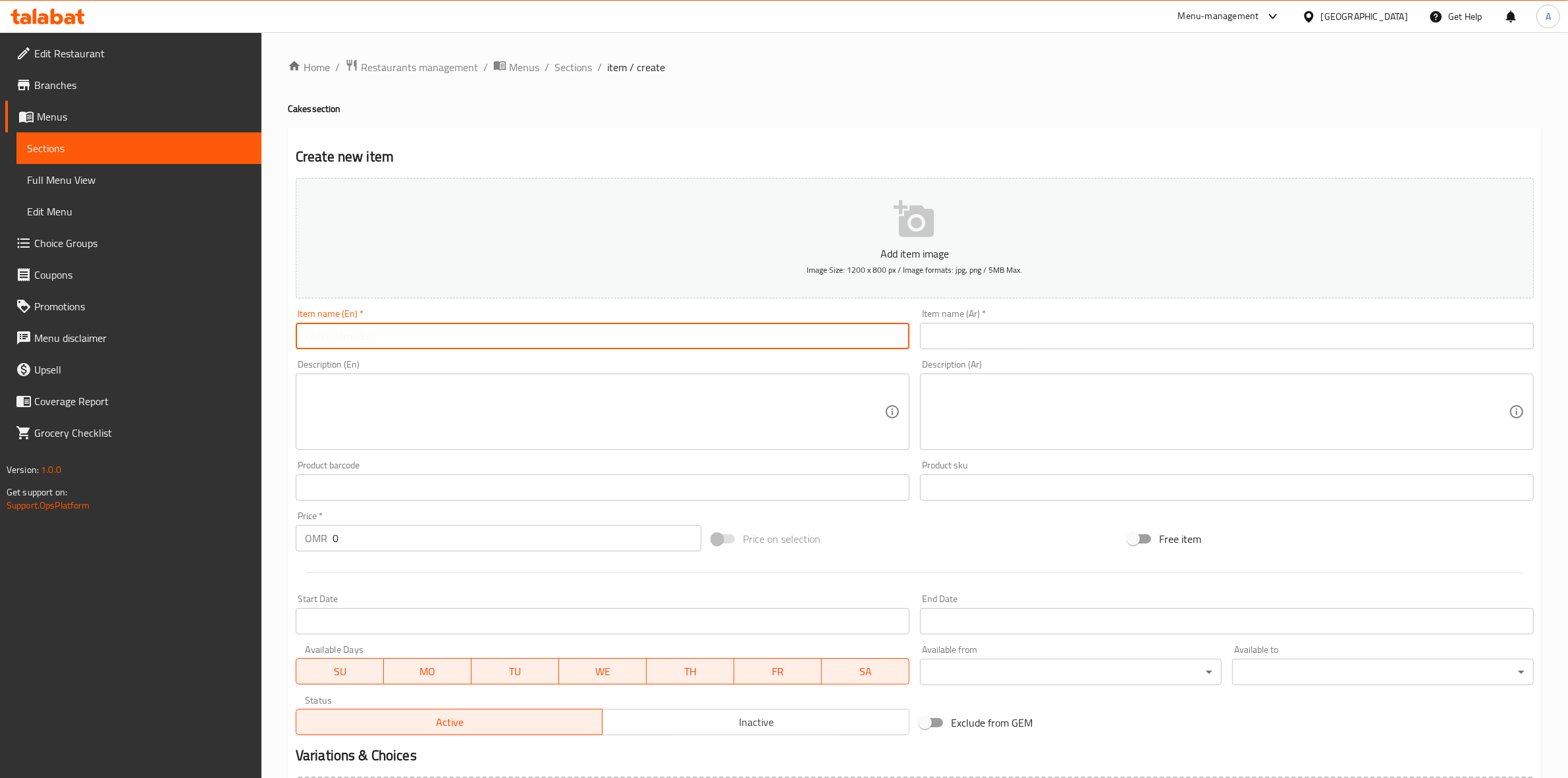
paste input "Mango Tres Leches Slice"
drag, startPoint x: 426, startPoint y: 338, endPoint x: 583, endPoint y: 296, distance: 162.5
click at [153, 351] on div "Edit Restaurant Branches Menus Sections Full Menu View Edit Menu Choice Groups …" at bounding box center [784, 481] width 1568 height 899
type input "Mango Tres Leches Slice"
click at [1031, 339] on input "text" at bounding box center [1226, 335] width 614 height 26
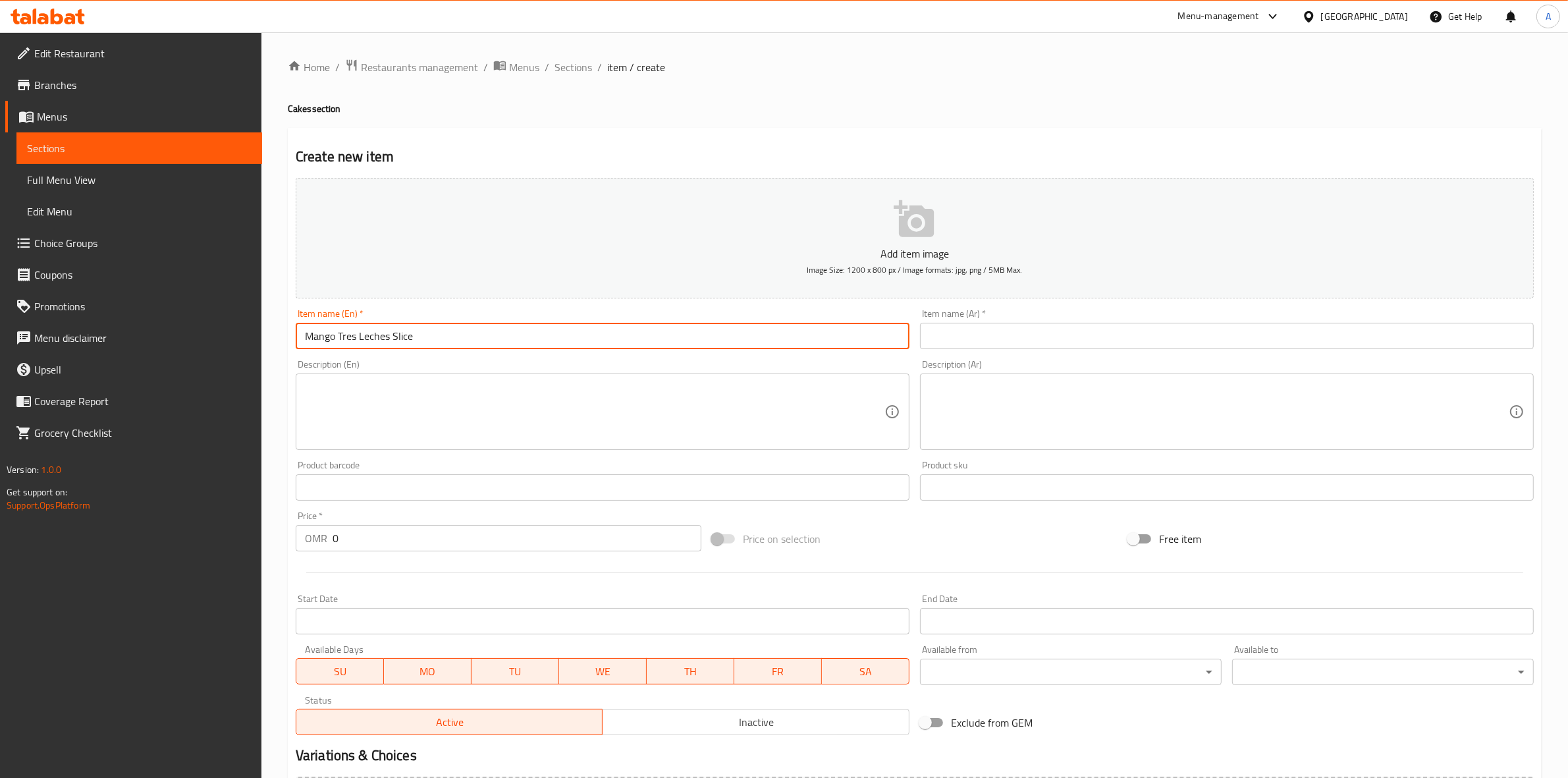
paste input "شريحة [PERSON_NAME]"
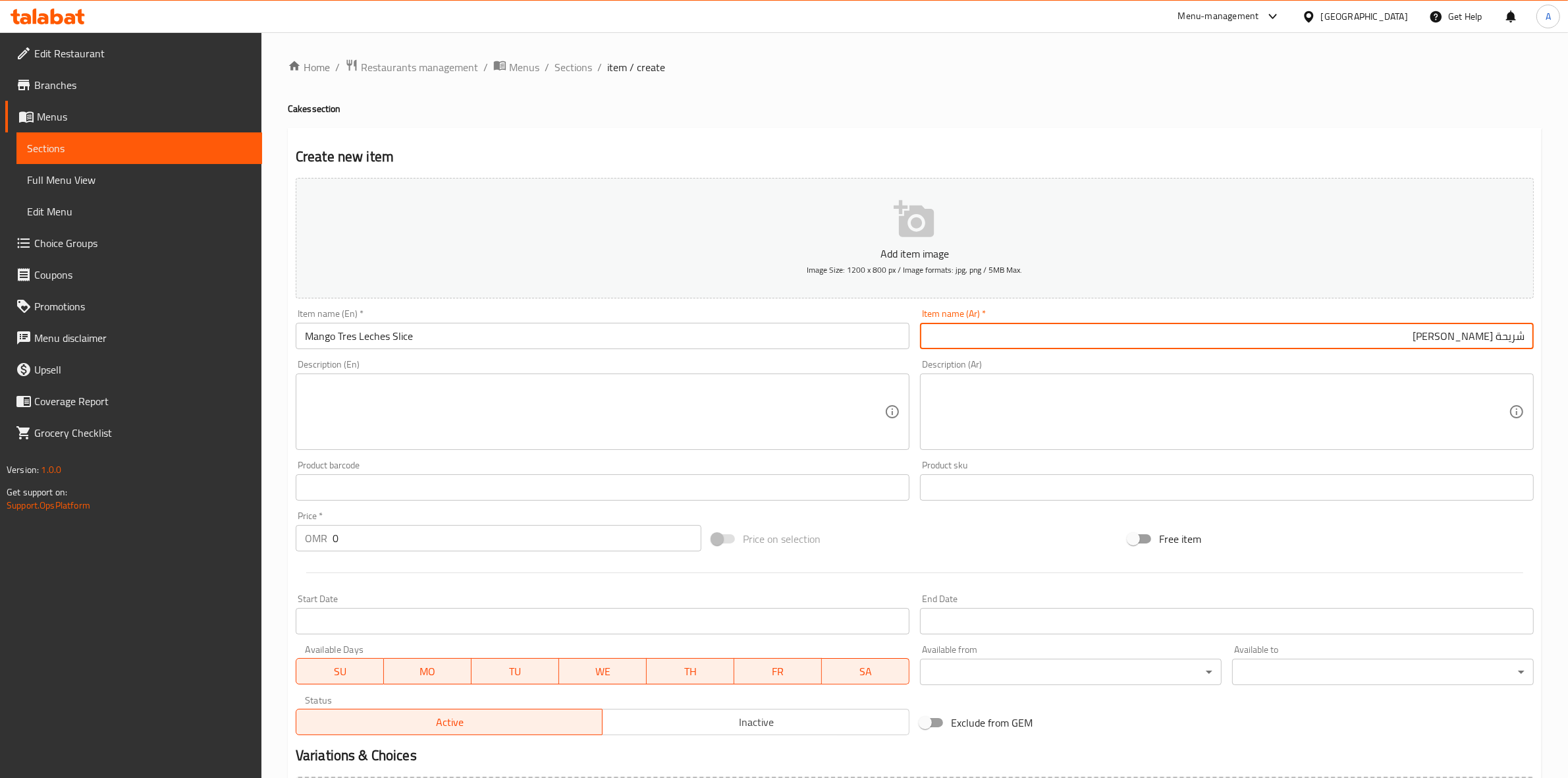
type input "شريحة [PERSON_NAME]"
click at [1163, 141] on div "Create new item Add item image Image Size: 1200 x 800 px / Image formats: jpg, …" at bounding box center [914, 511] width 1253 height 767
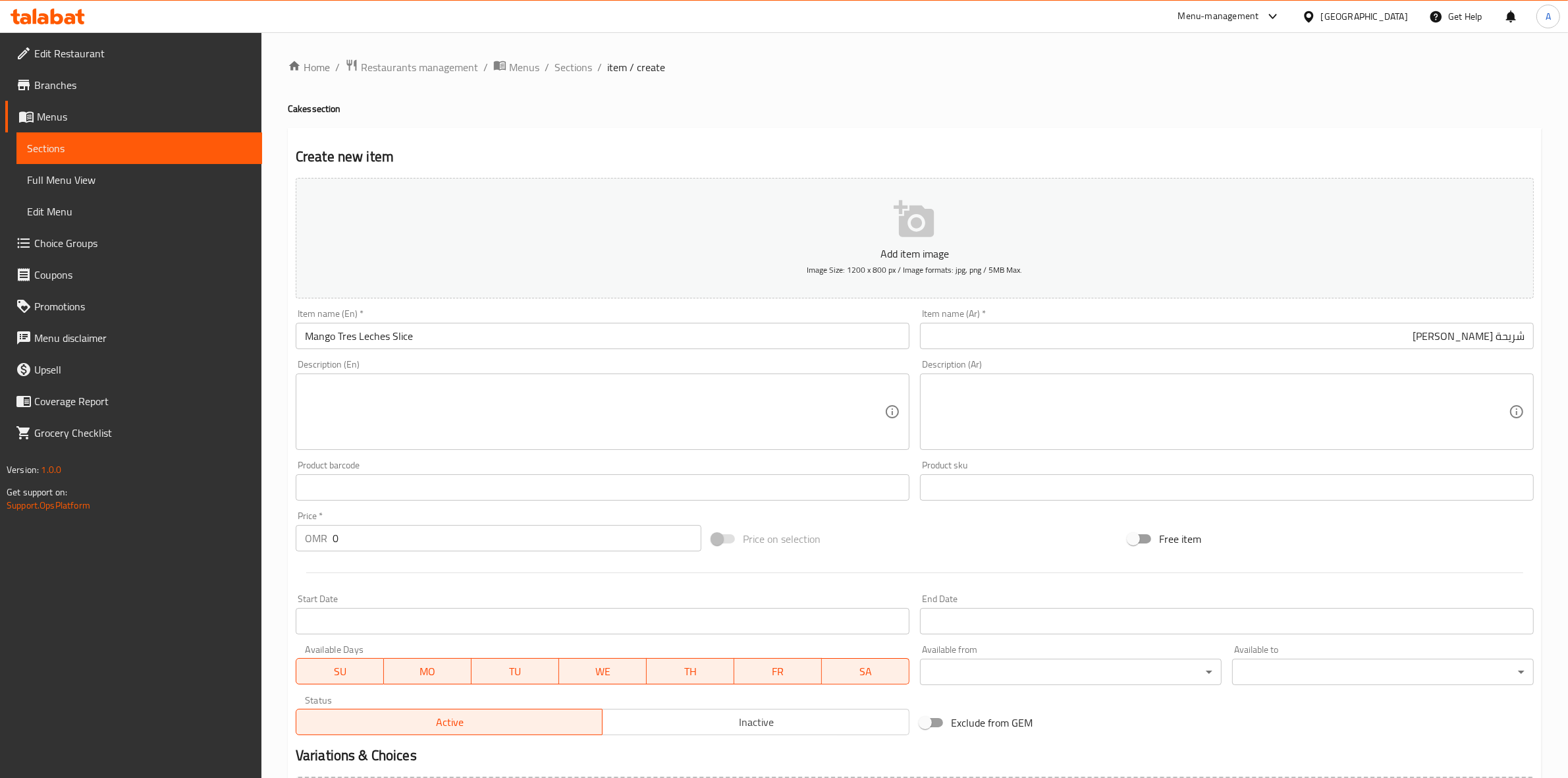
click at [374, 427] on textarea at bounding box center [595, 412] width 580 height 62
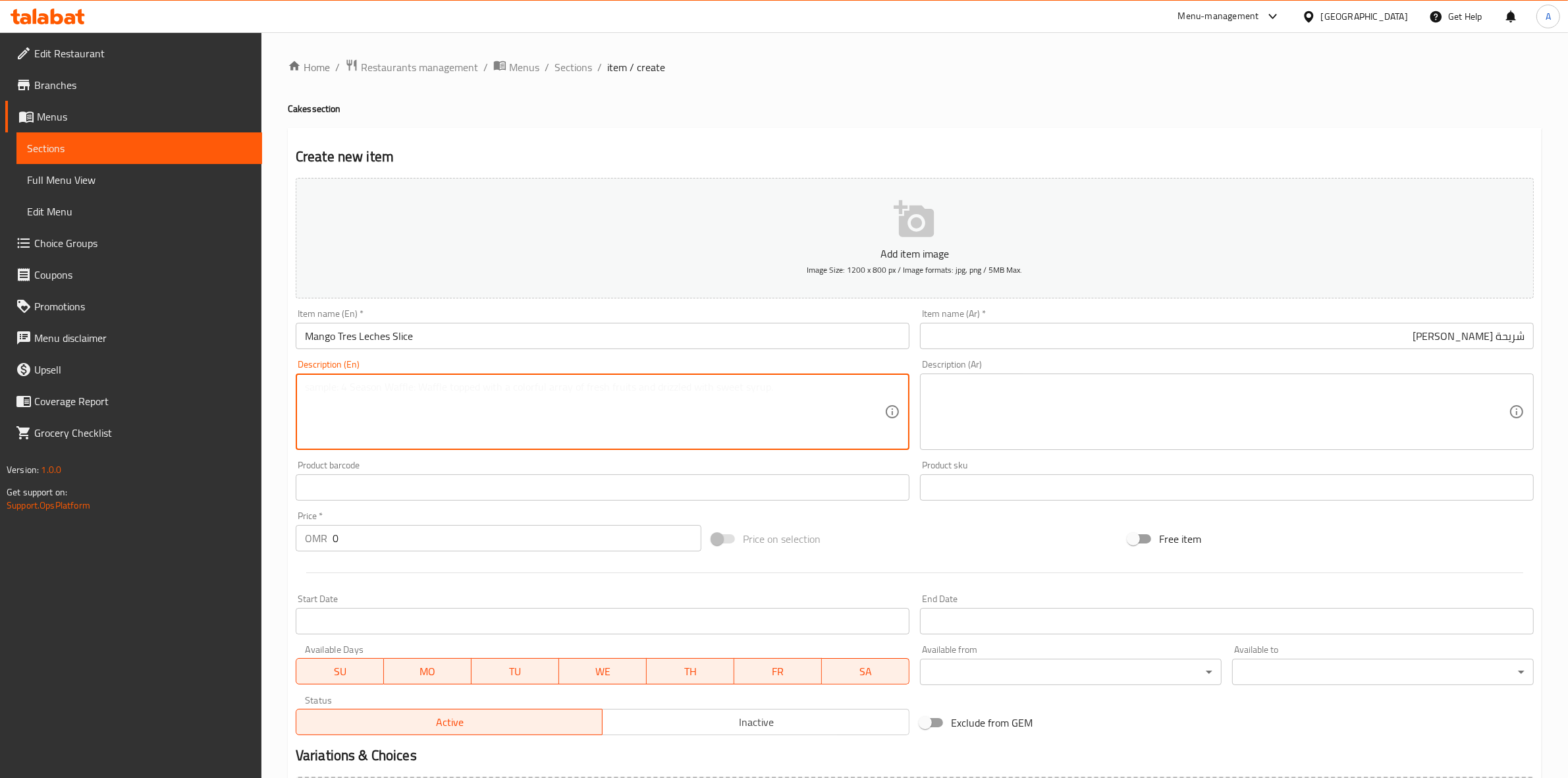
paste textarea "3.500"
type textarea "3.500"
drag, startPoint x: 350, startPoint y: 545, endPoint x: 298, endPoint y: 541, distance: 52.2
click at [270, 540] on div "Home / Restaurants management / Menus / Sections / item / create Cakes section …" at bounding box center [914, 481] width 1306 height 899
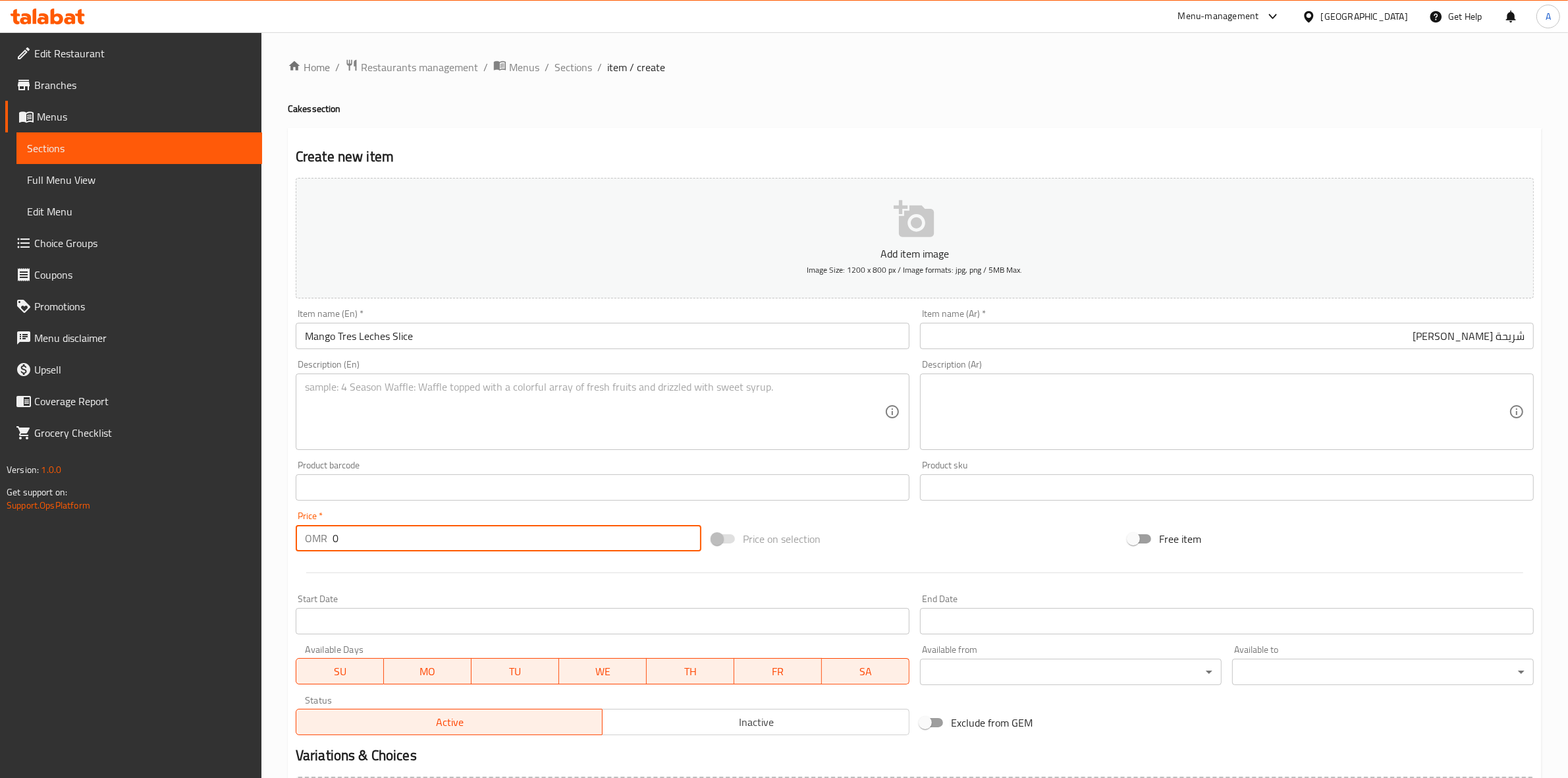
paste input "3.50"
type input "3.500"
click at [378, 586] on div at bounding box center [915, 573] width 1249 height 32
click at [399, 399] on textarea at bounding box center [595, 412] width 580 height 62
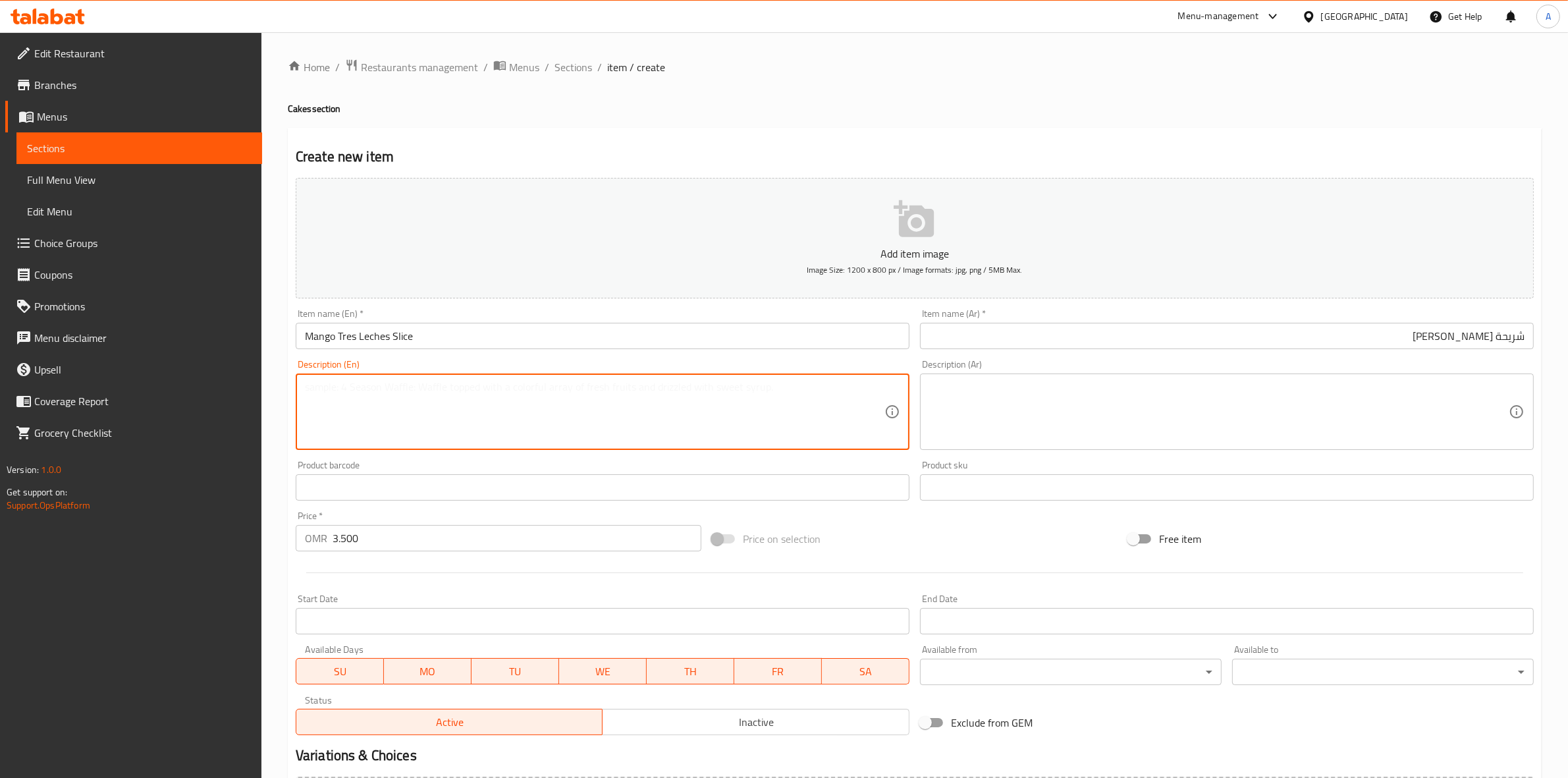
paste textarea "Vanilla sponge cake, soaked in our homemade mango milk and topped with a layer …"
drag, startPoint x: 825, startPoint y: 387, endPoint x: 258, endPoint y: 372, distance: 567.2
click at [258, 372] on div "Edit Restaurant Branches Menus Sections Full Menu View Edit Menu Choice Groups …" at bounding box center [784, 481] width 1568 height 899
type textarea "Vanilla sponge cake, soaked in our homemade mango milk and topped with a layer …"
click at [1042, 385] on textarea at bounding box center [1219, 412] width 580 height 62
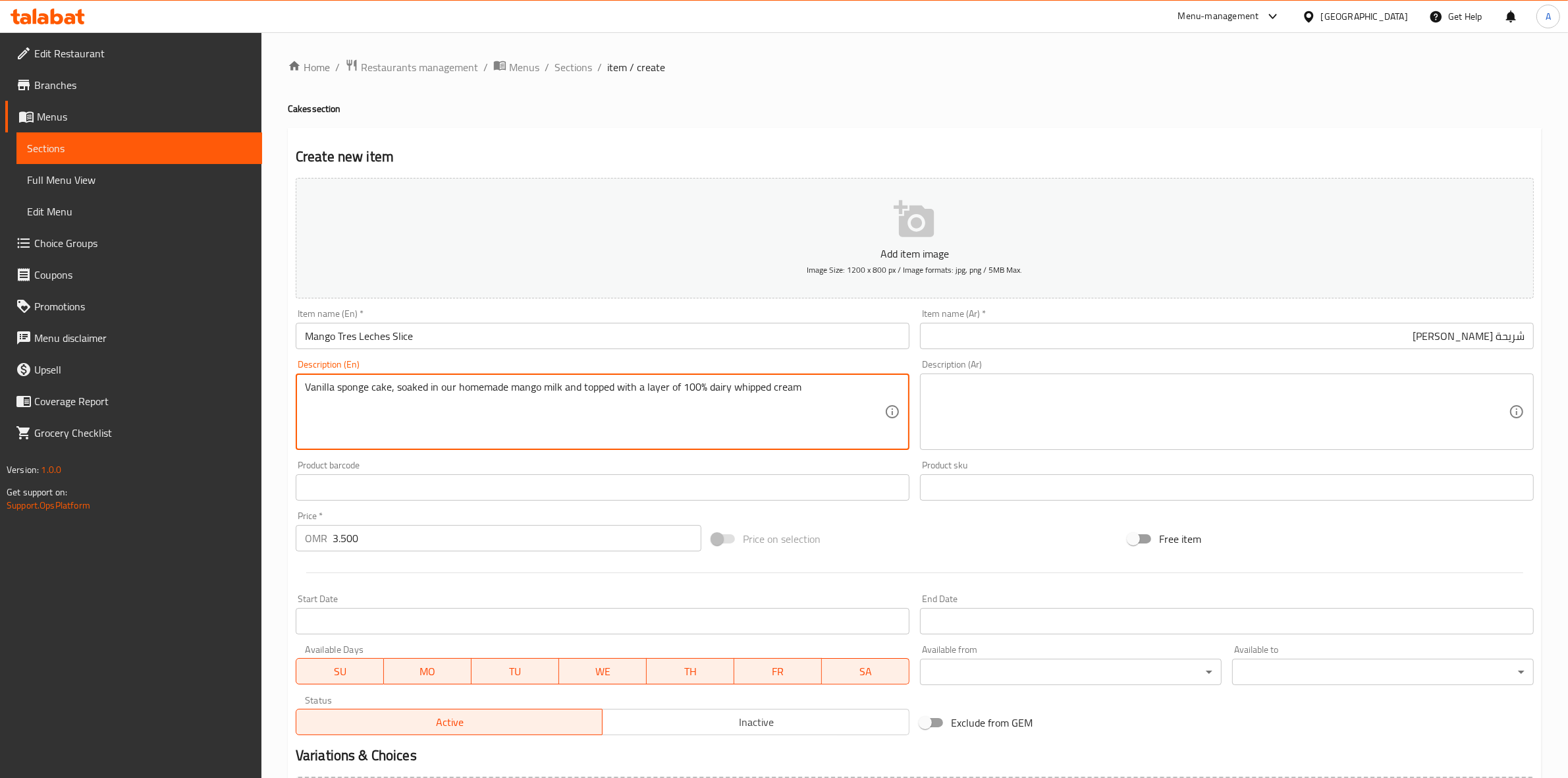
paste textarea "كعكة إسفنجية بالفانيليا، مغموسة في حليب المانجو محلي الصنع ومغطاة بطبقة من الكر…"
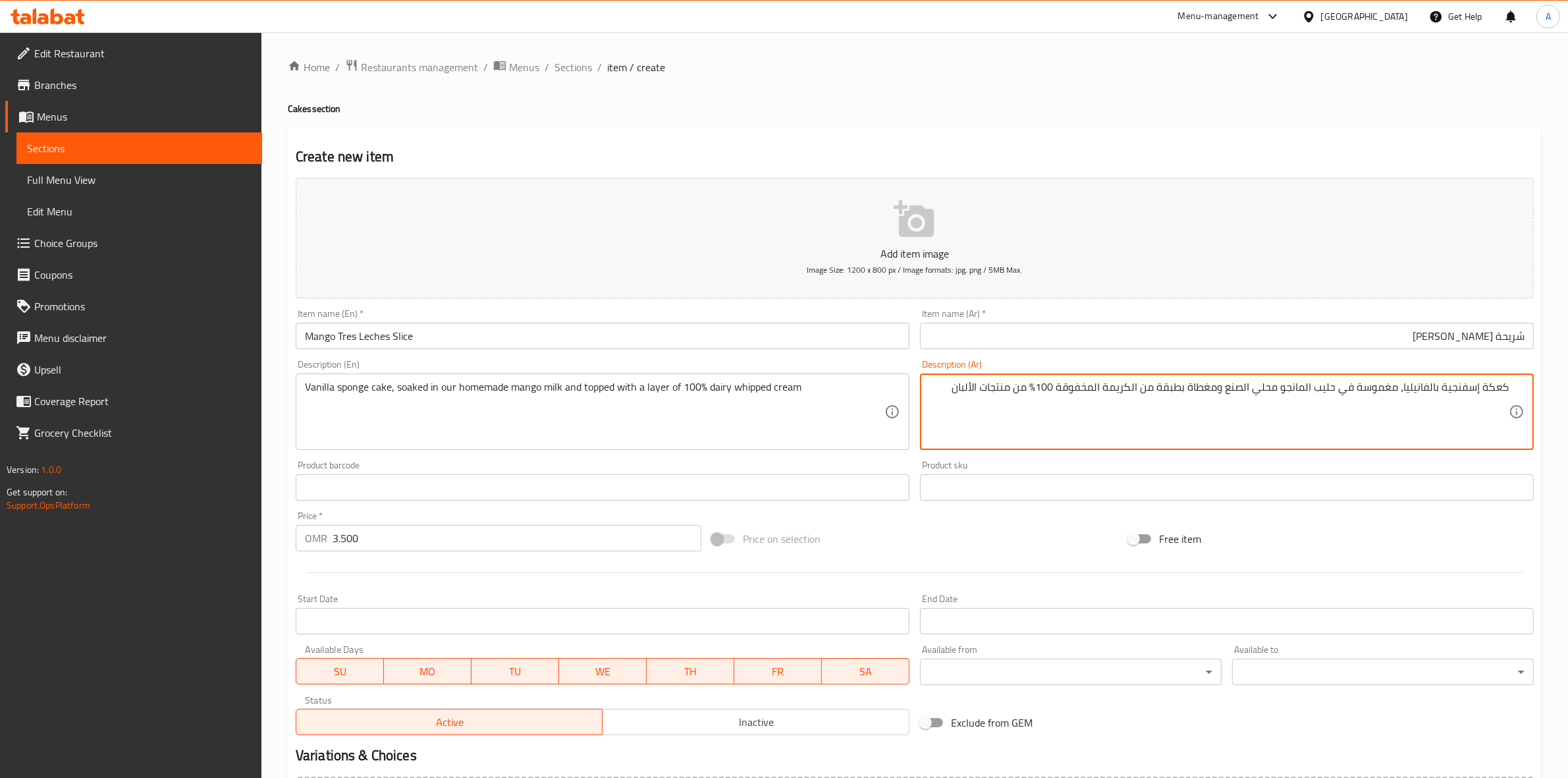
click at [1504, 392] on textarea "كعكة إسفنجية بالفانيليا، مغموسة في حليب المانجو محلي الصنع ومغطاة بطبقة من الكر…" at bounding box center [1219, 412] width 580 height 62
click at [1488, 393] on textarea "كيكة إسفنجية بالفانيليا، مغموسة في حليب المانجو محلي الصنع ومغطاة بطبقة من الكر…" at bounding box center [1219, 412] width 580 height 62
type textarea "كيك إسفنجية بالفانيليا، مغموسة في حليب المانجو محلي الصنع ومغطاة بطبقة من الكري…"
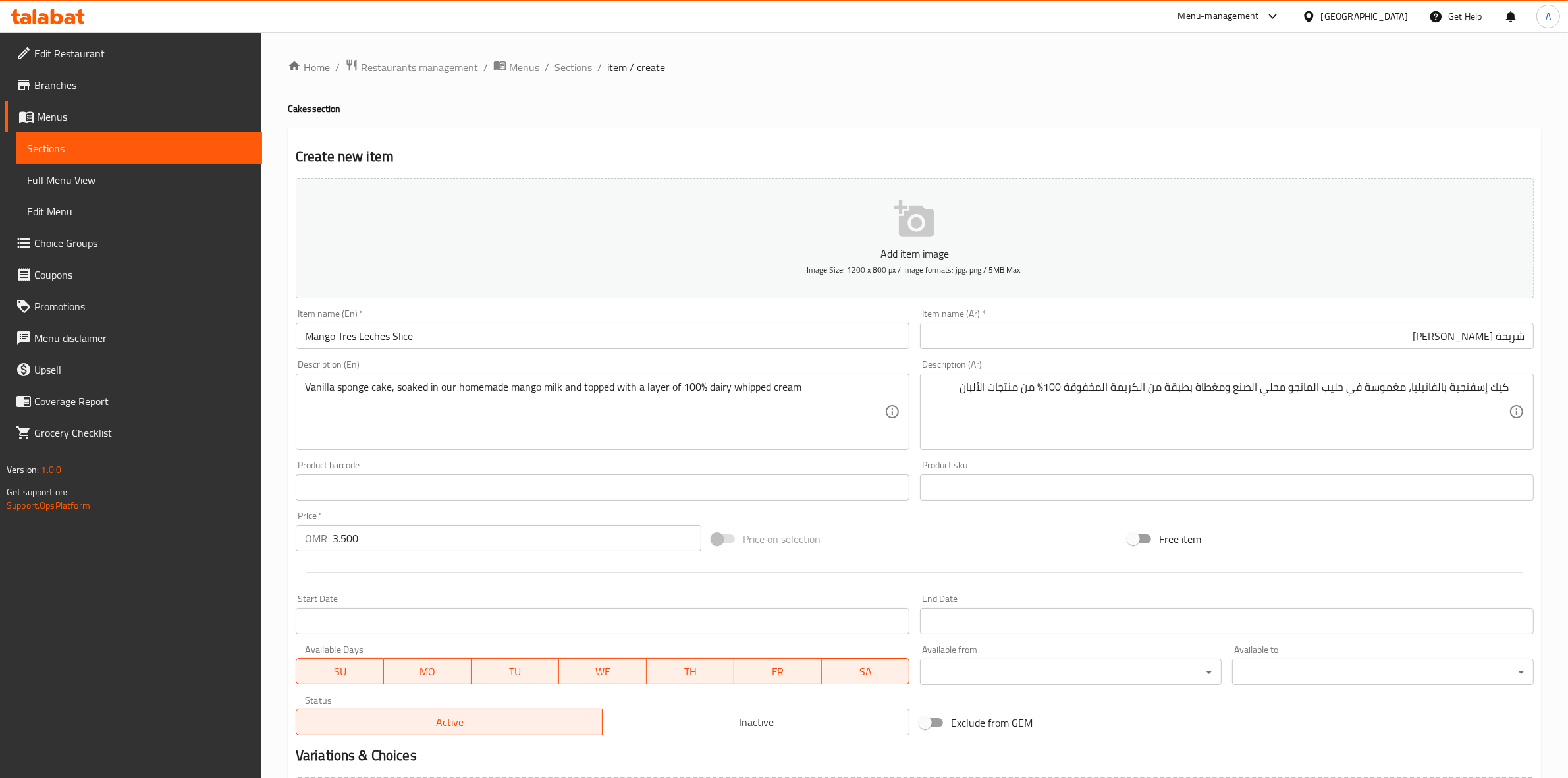
click at [929, 91] on div "Home / Restaurants management / Menus / Sections / item / create Cakes section …" at bounding box center [914, 481] width 1253 height 846
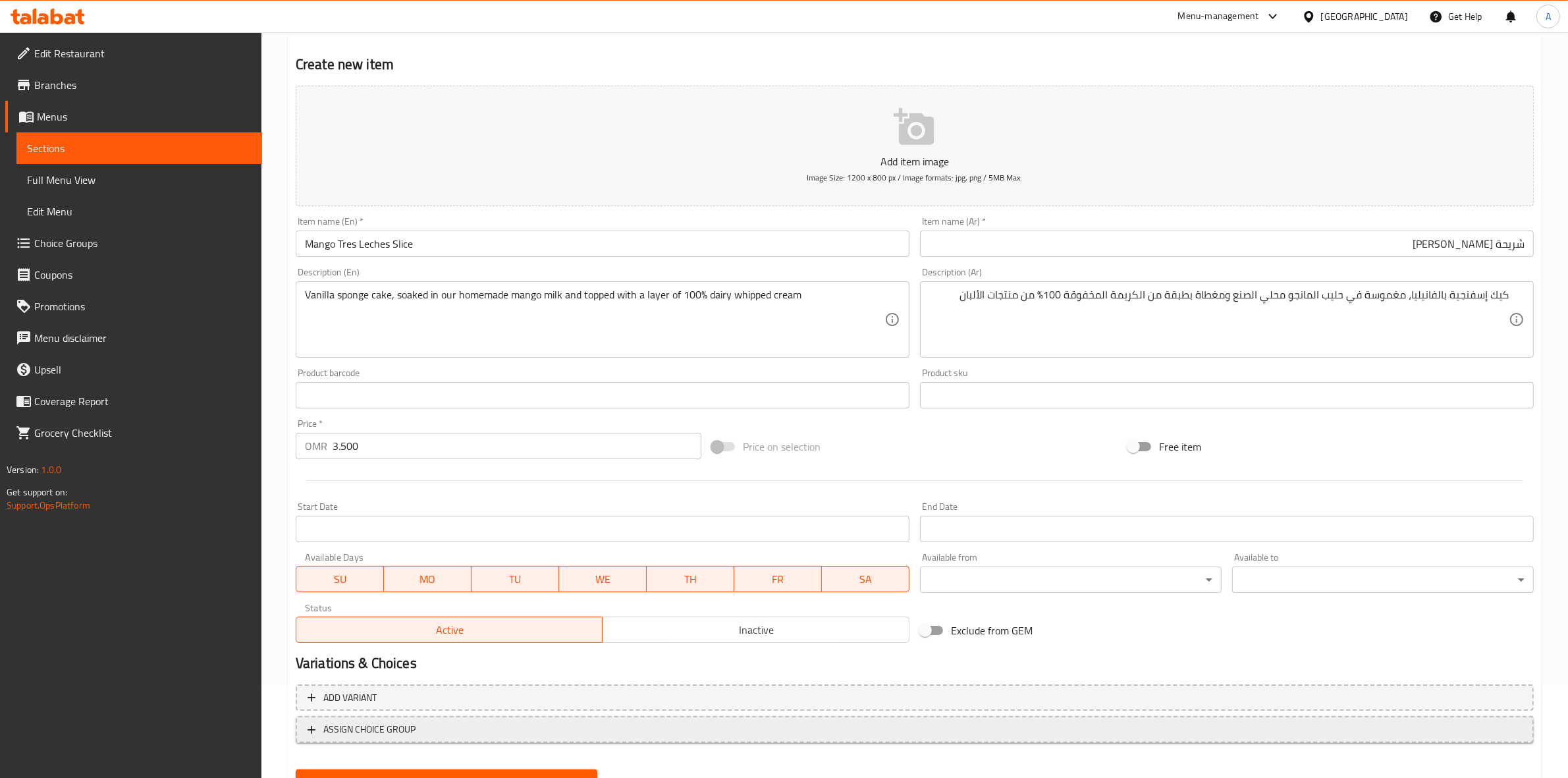
scroll to position [150, 0]
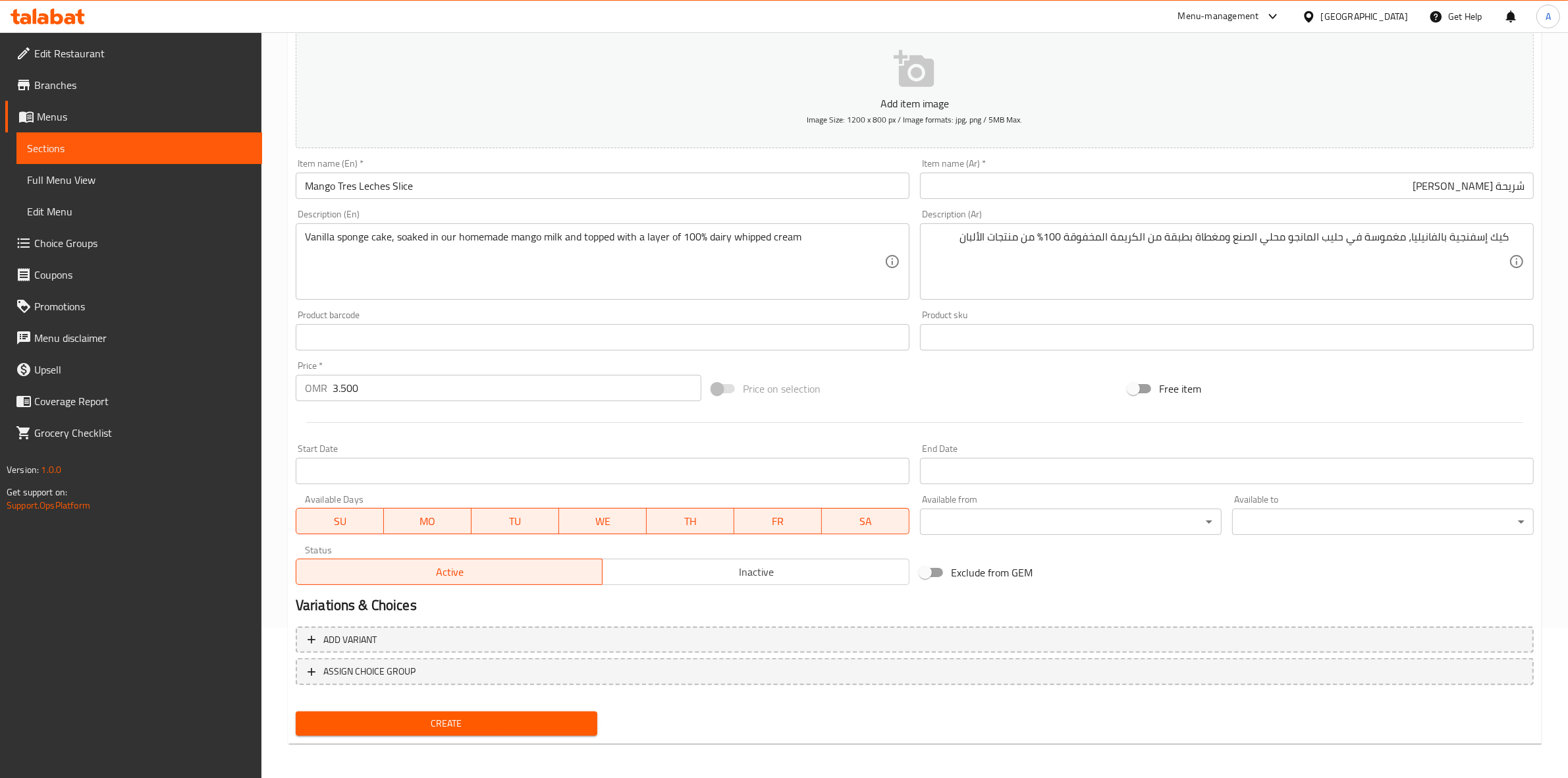
click at [449, 716] on span "Create" at bounding box center [445, 724] width 280 height 17
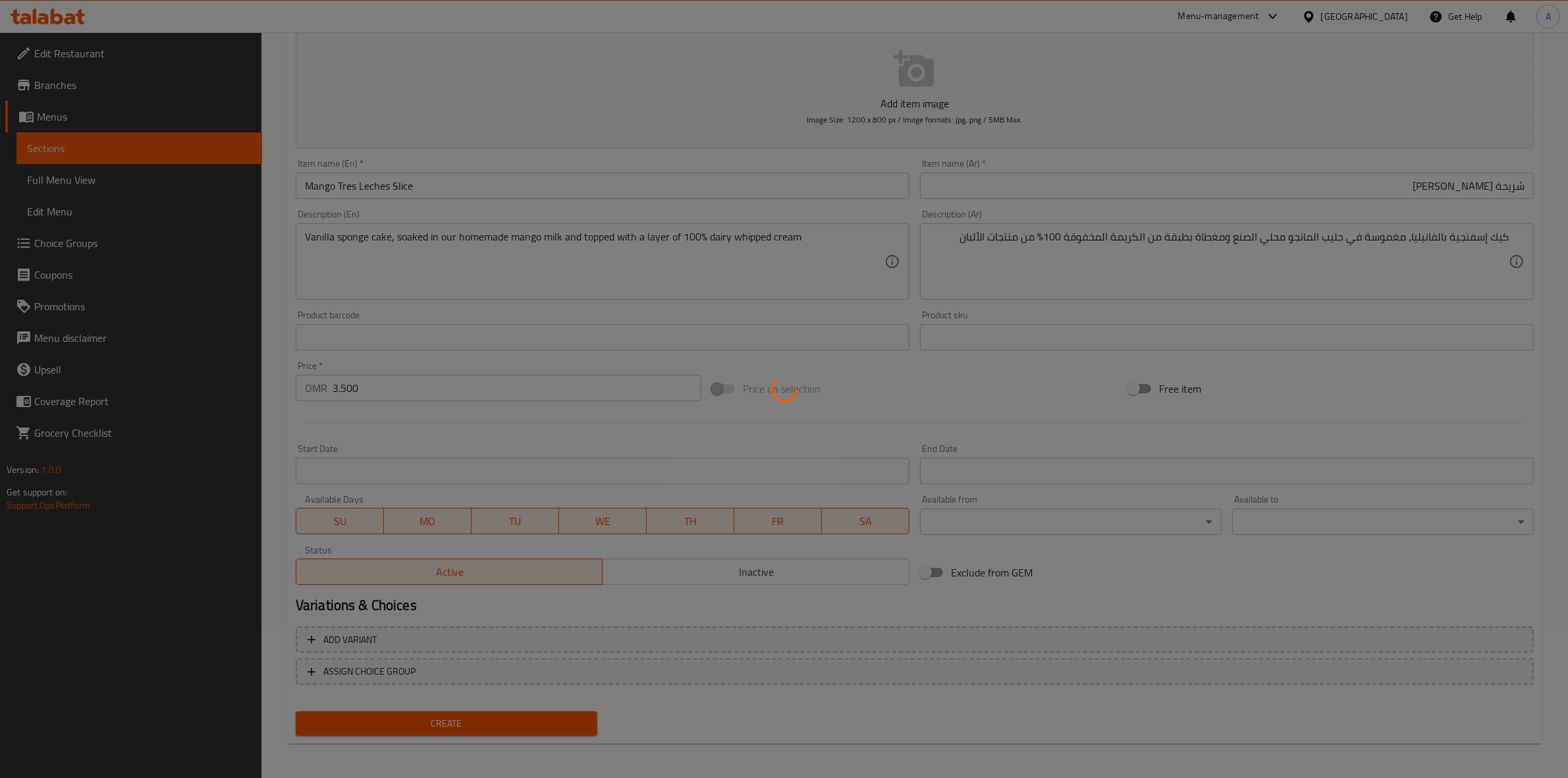
type input "0"
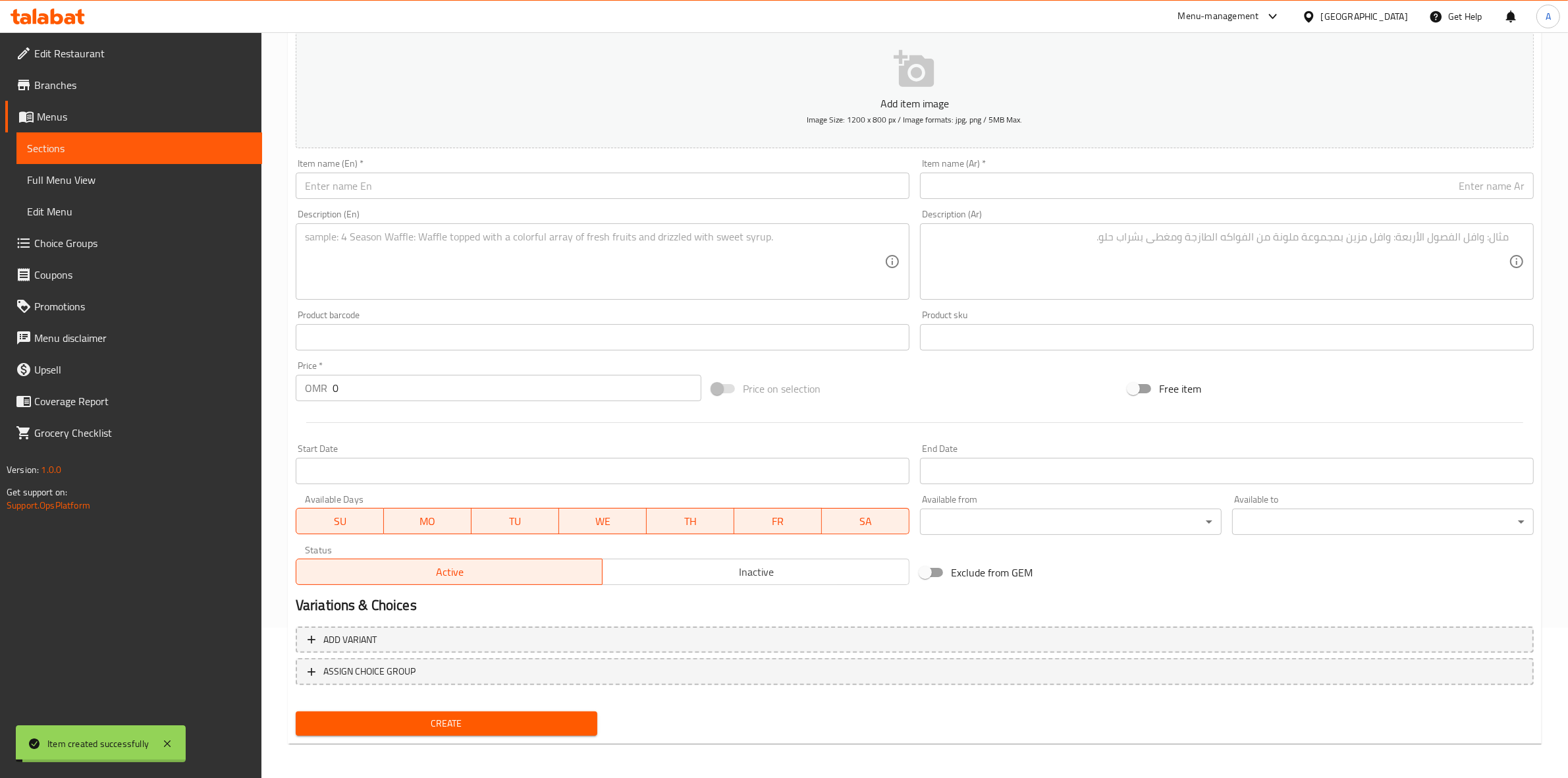
scroll to position [0, 0]
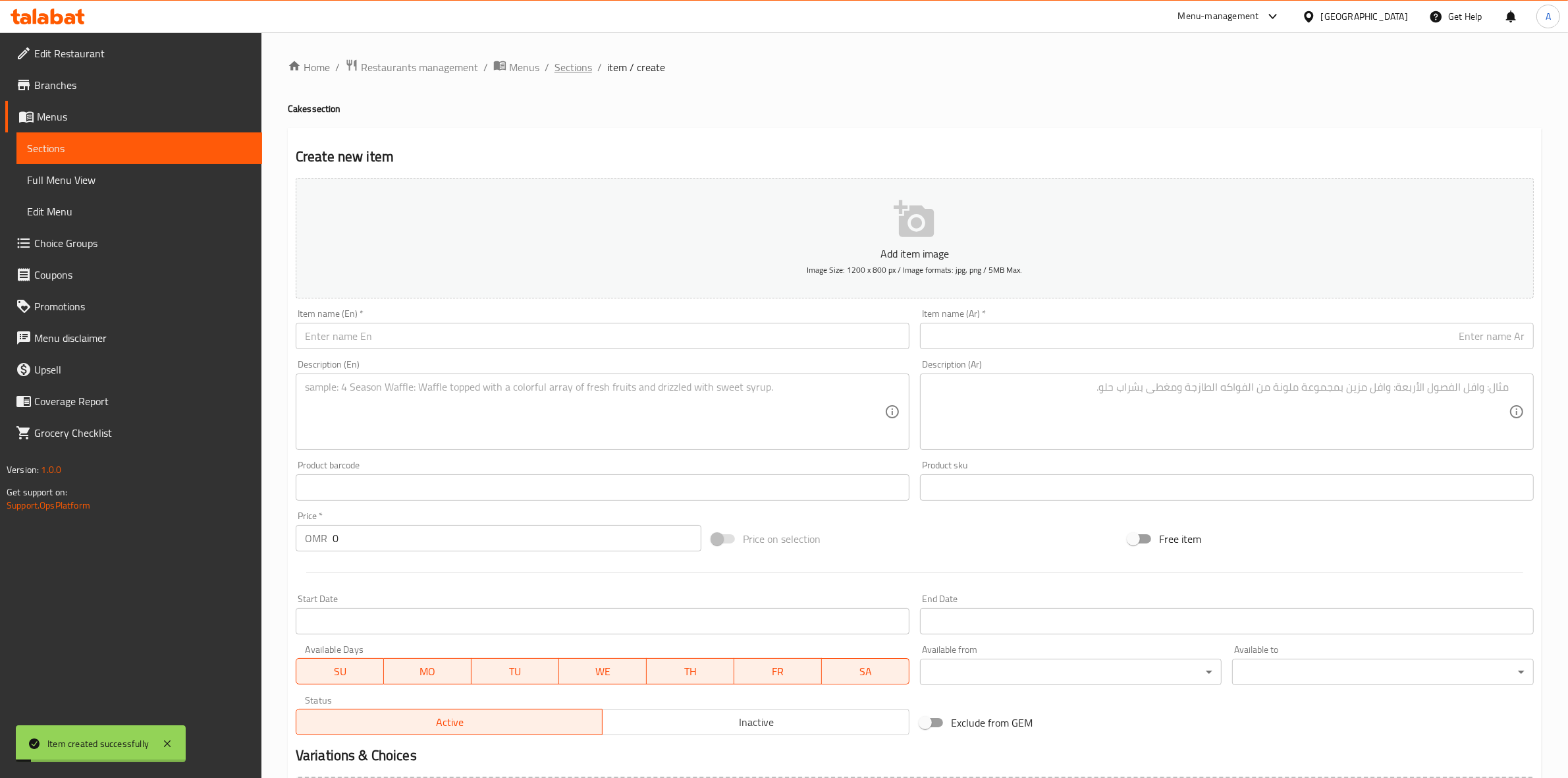
click at [580, 65] on span "Sections" at bounding box center [572, 67] width 38 height 16
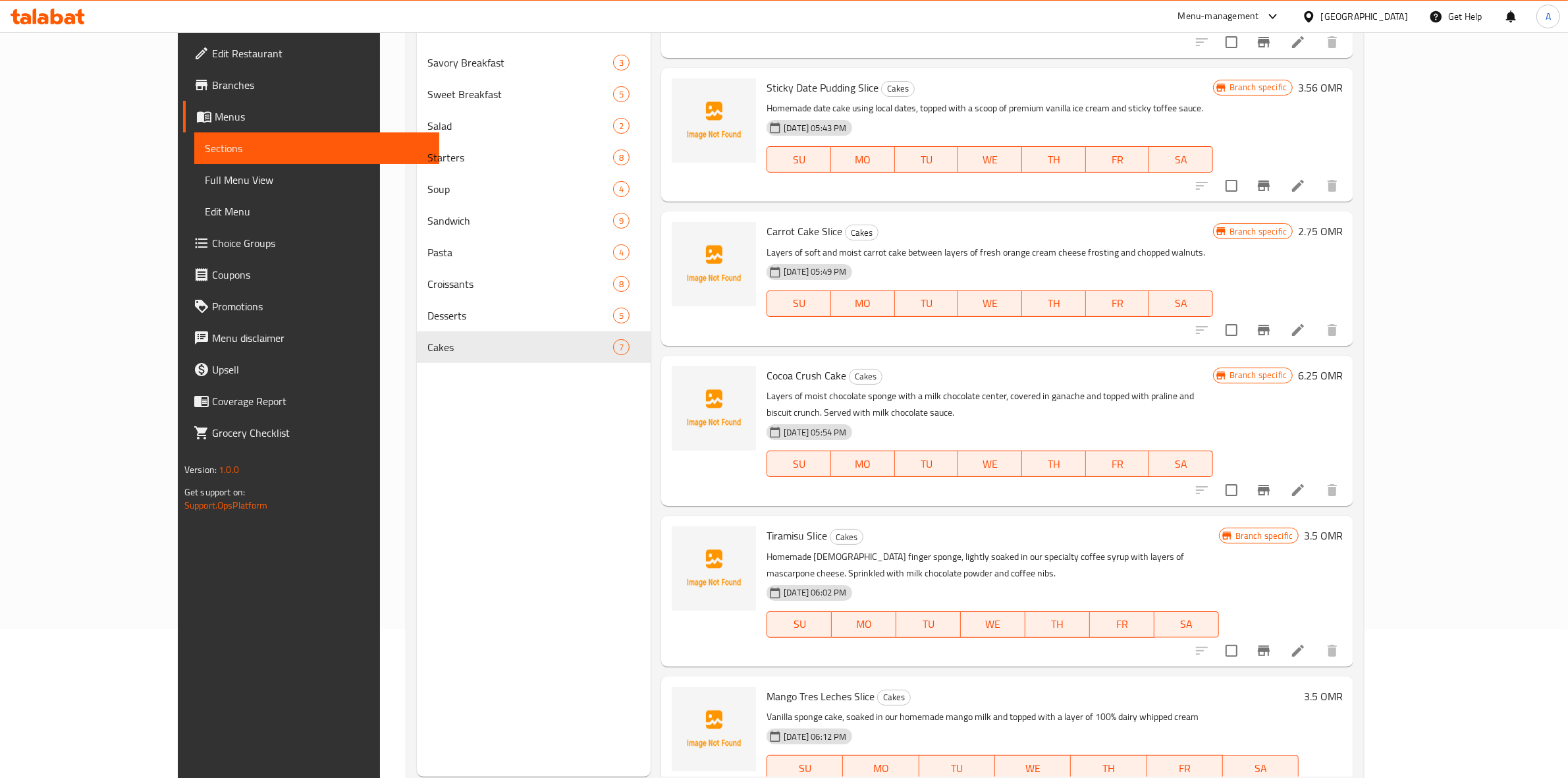
scroll to position [185, 0]
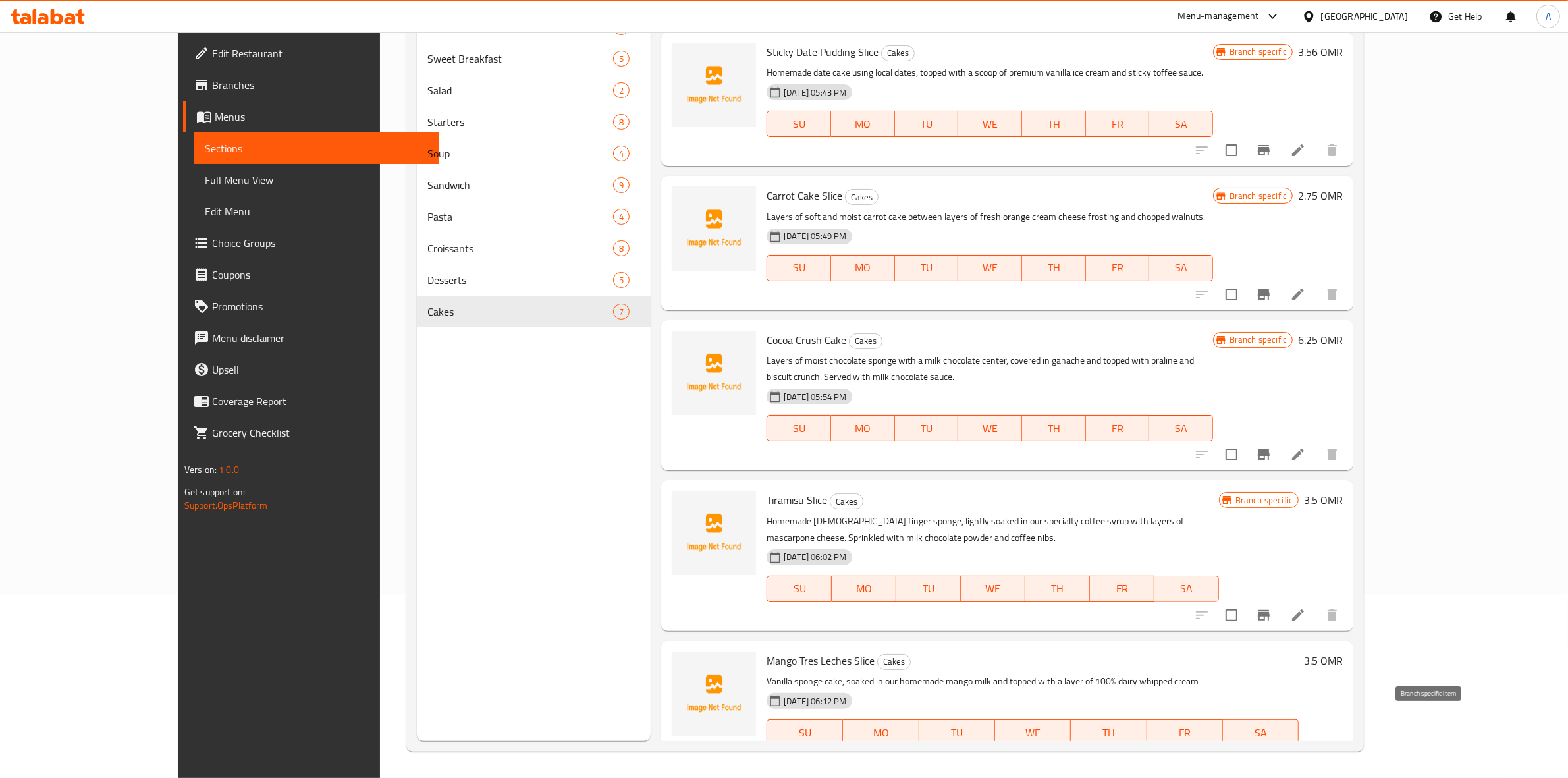
click at [1269, 753] on icon "Branch-specific-item" at bounding box center [1263, 758] width 12 height 10
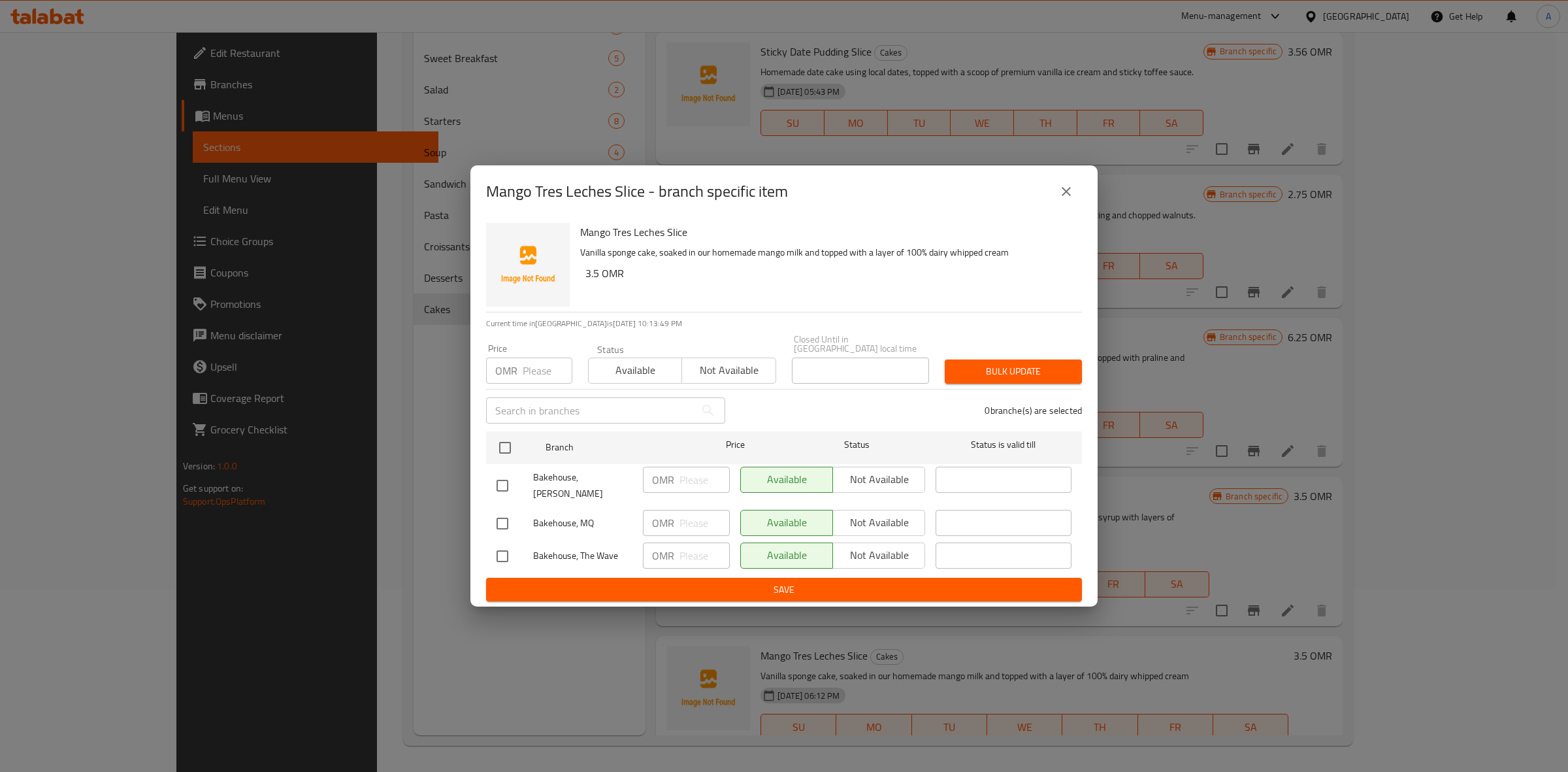
click at [500, 483] on input "checkbox" at bounding box center [502, 485] width 28 height 28
checkbox input "true"
click at [504, 542] on input "checkbox" at bounding box center [502, 556] width 28 height 28
checkbox input "true"
click at [873, 546] on span "Not available" at bounding box center [879, 556] width 82 height 19
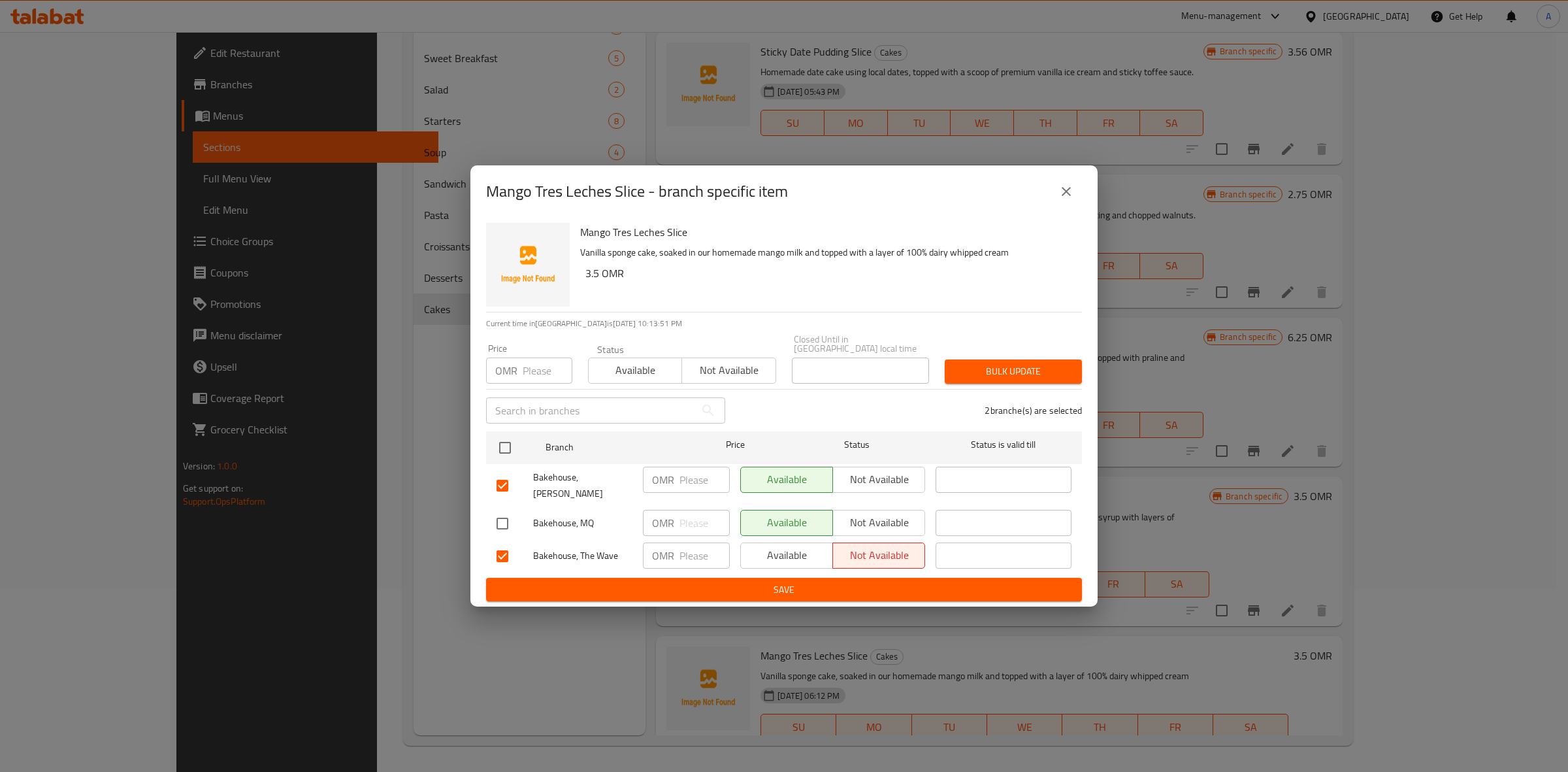
click at [887, 476] on span "Not available" at bounding box center [879, 480] width 82 height 19
click at [837, 582] on span "Save" at bounding box center [784, 590] width 575 height 17
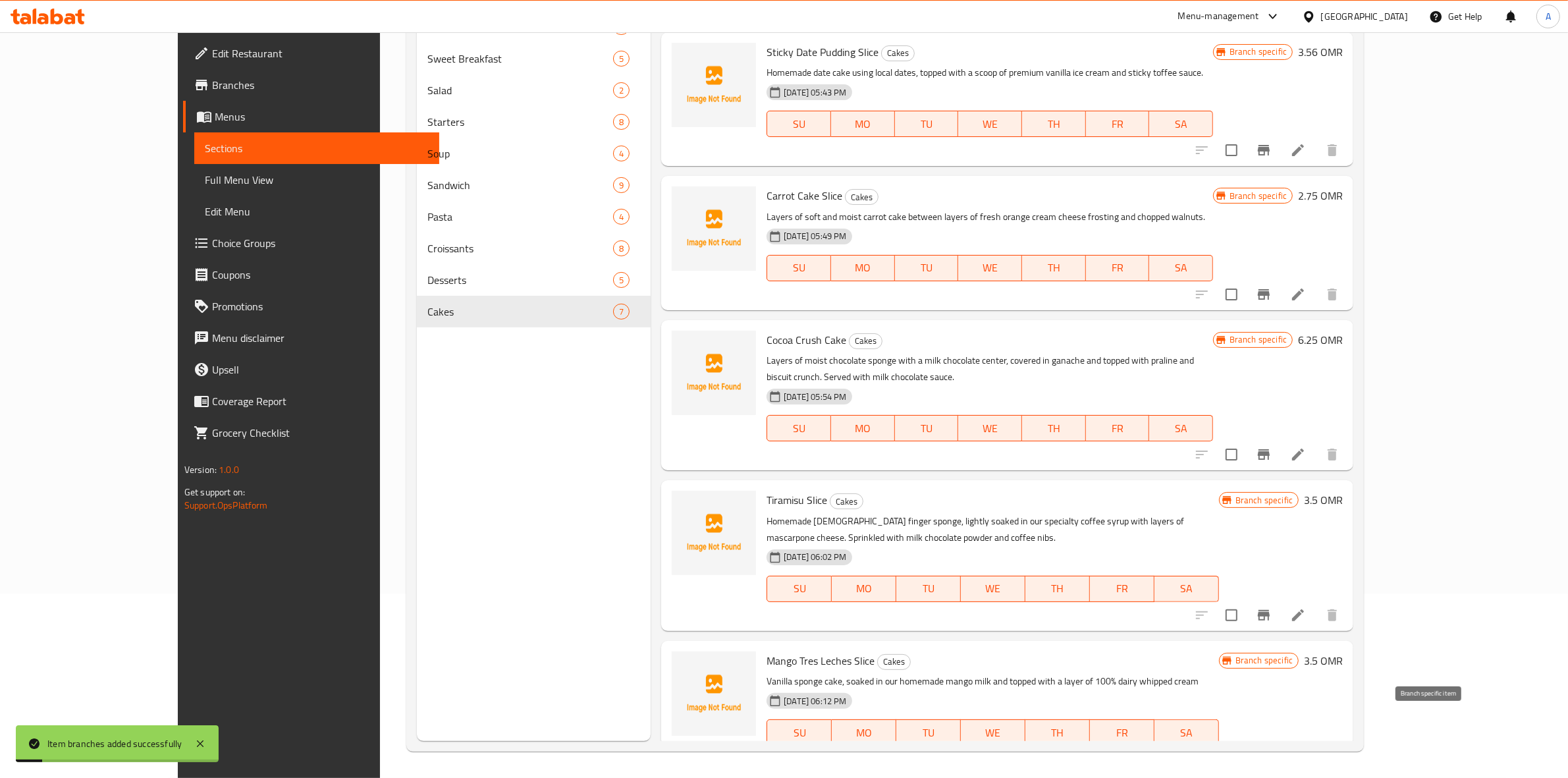
click at [1269, 753] on icon "Branch-specific-item" at bounding box center [1263, 758] width 12 height 10
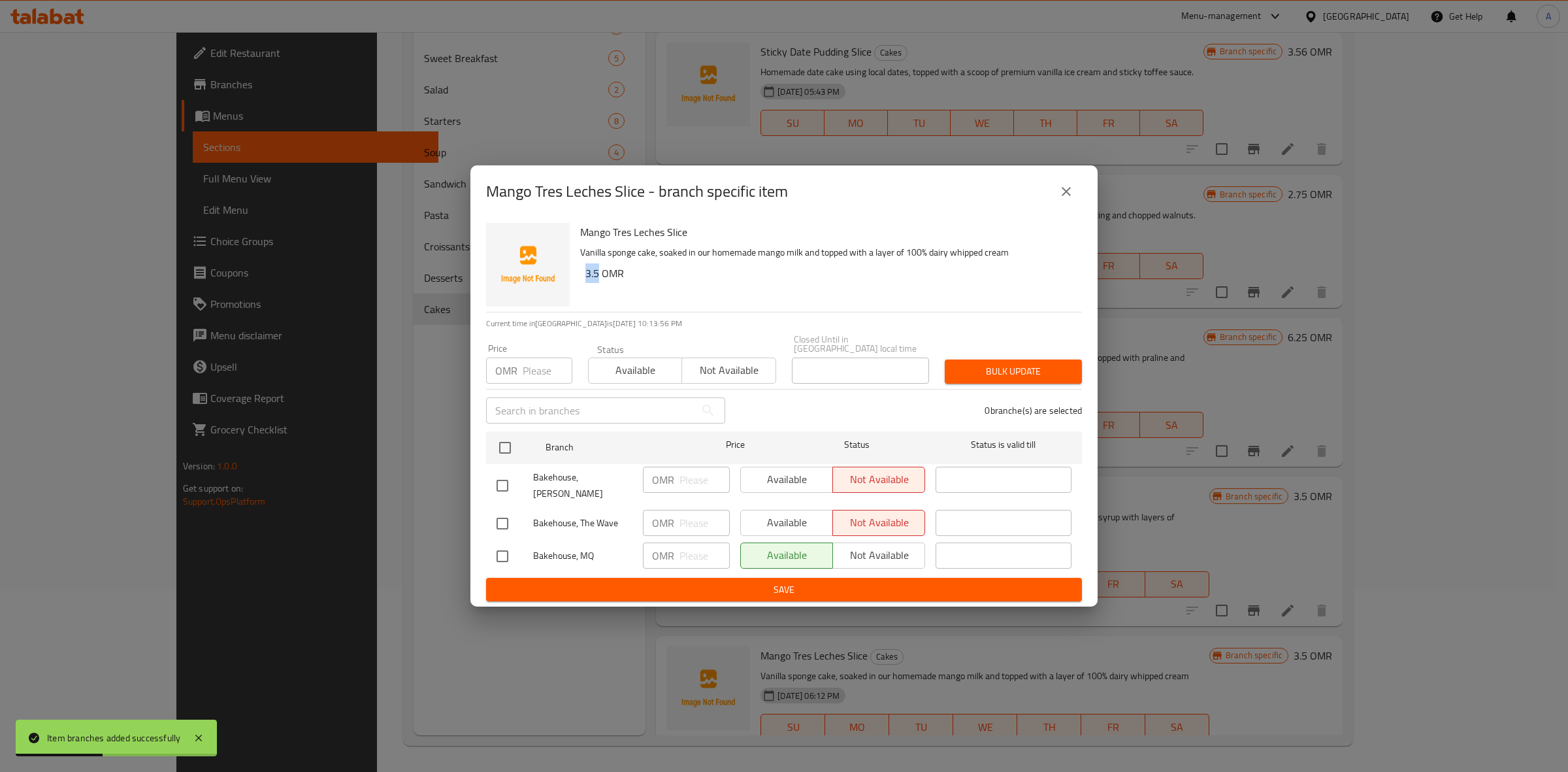
drag, startPoint x: 600, startPoint y: 285, endPoint x: 583, endPoint y: 285, distance: 17.0
click at [583, 285] on div "Mango Tres Leches Slice Vanilla sponge cake, soaked in our homemade mango milk …" at bounding box center [826, 265] width 502 height 94
copy h6 "3.5"
click at [498, 545] on input "checkbox" at bounding box center [502, 556] width 28 height 28
checkbox input "true"
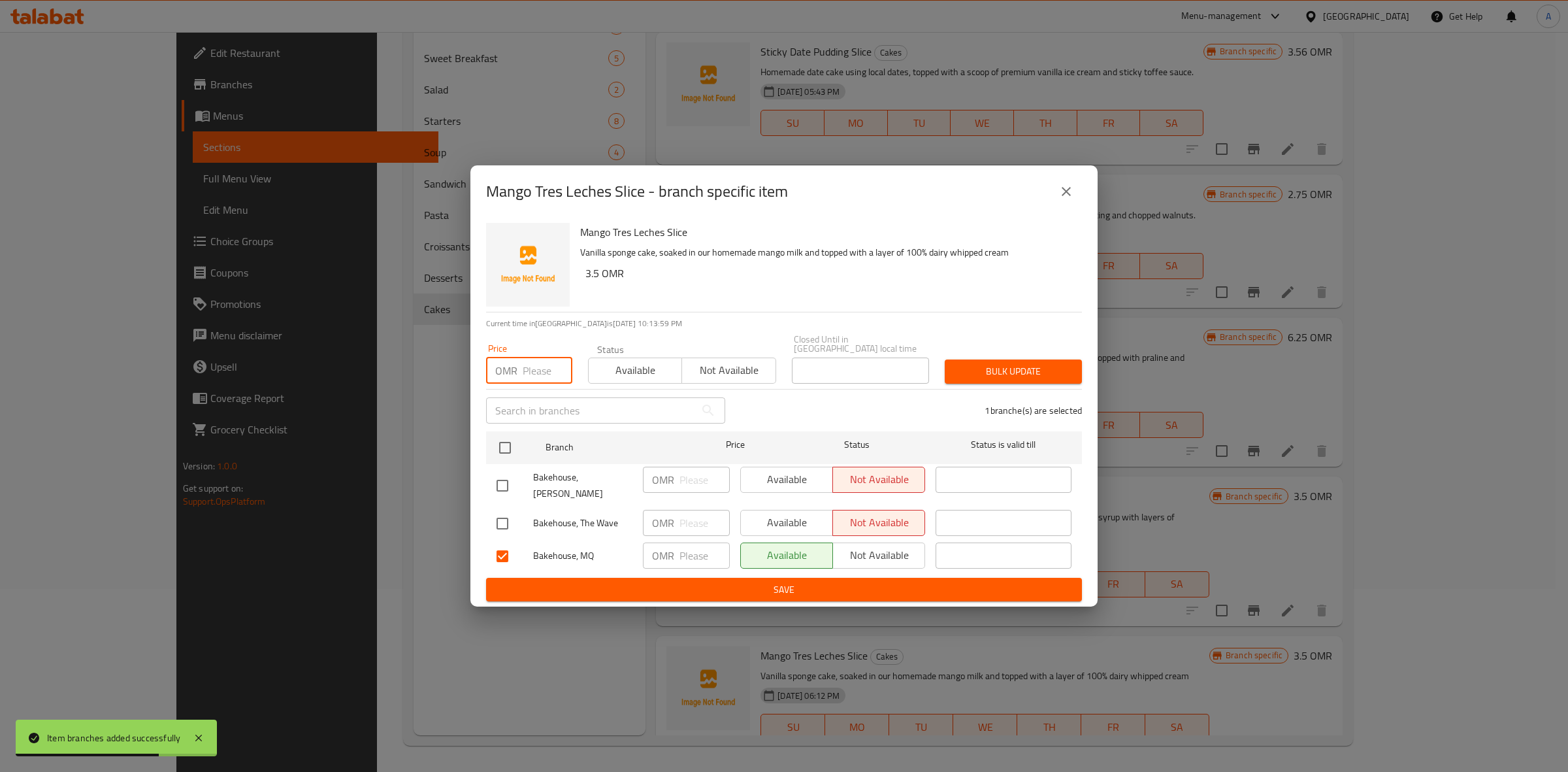
click at [544, 375] on input "number" at bounding box center [547, 370] width 50 height 26
paste input "3.5"
type input "3.5"
click at [1024, 371] on span "Bulk update" at bounding box center [1013, 372] width 116 height 17
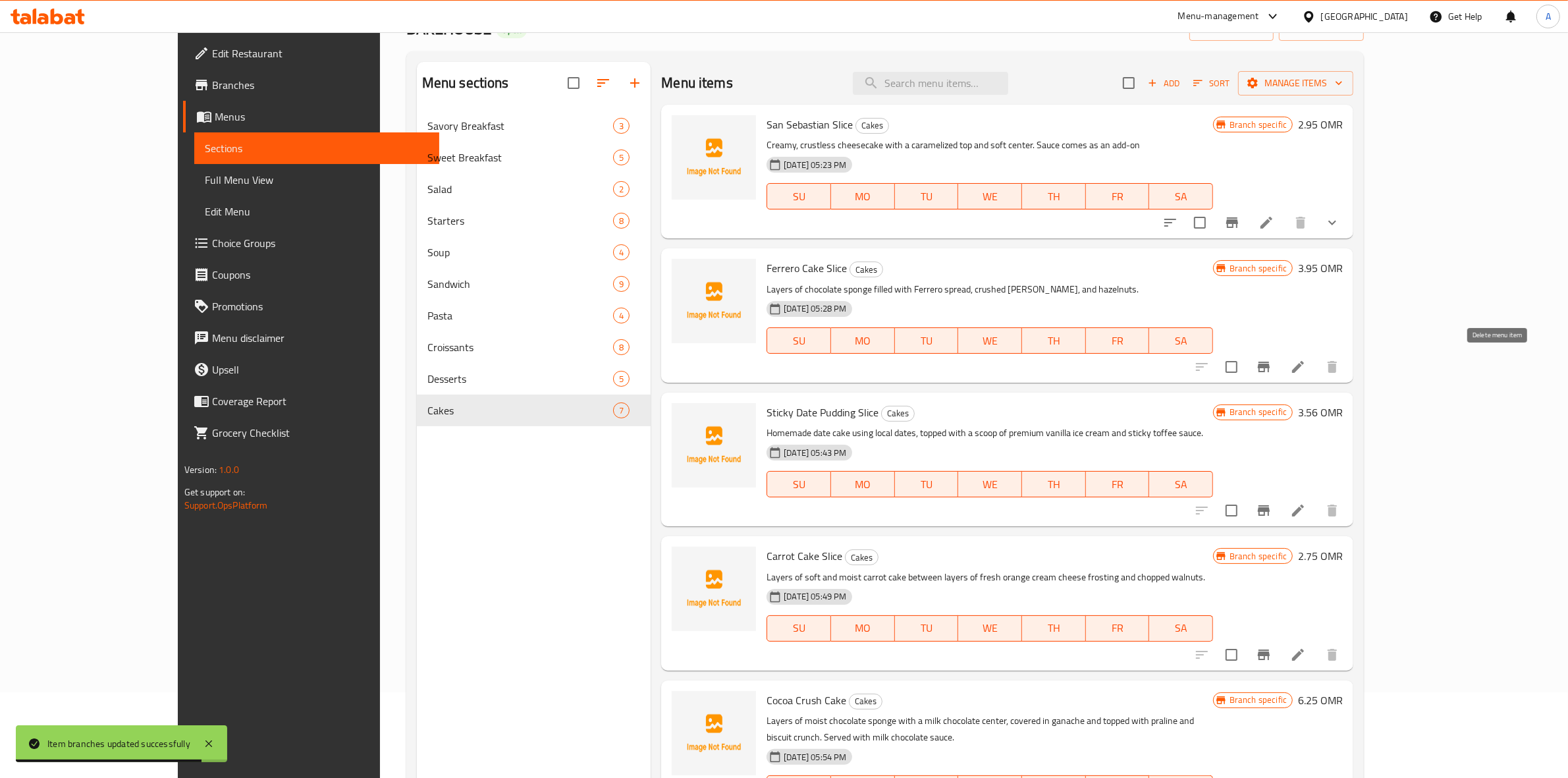
scroll to position [0, 0]
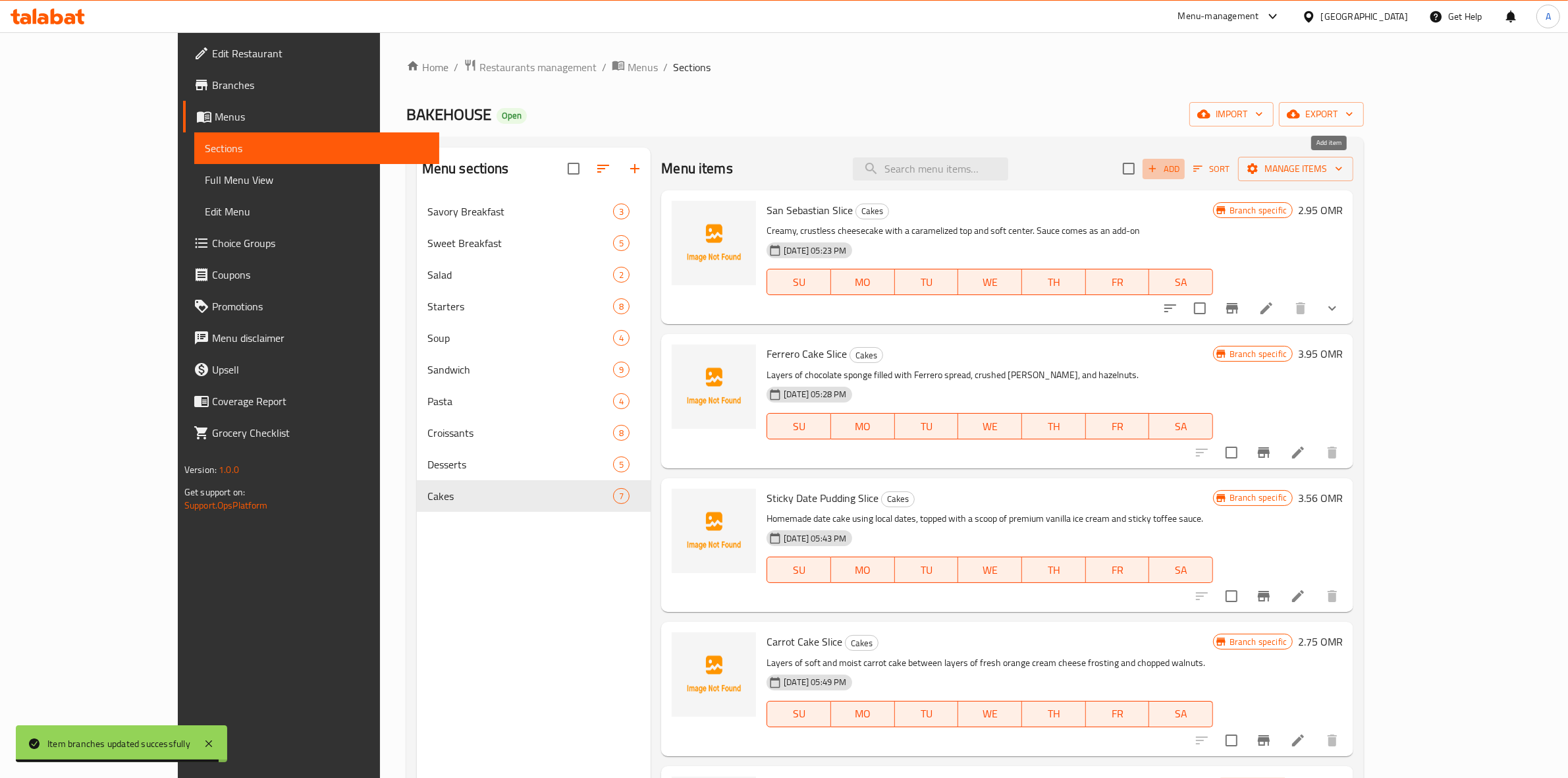
click at [1181, 168] on span "Add" at bounding box center [1163, 169] width 36 height 15
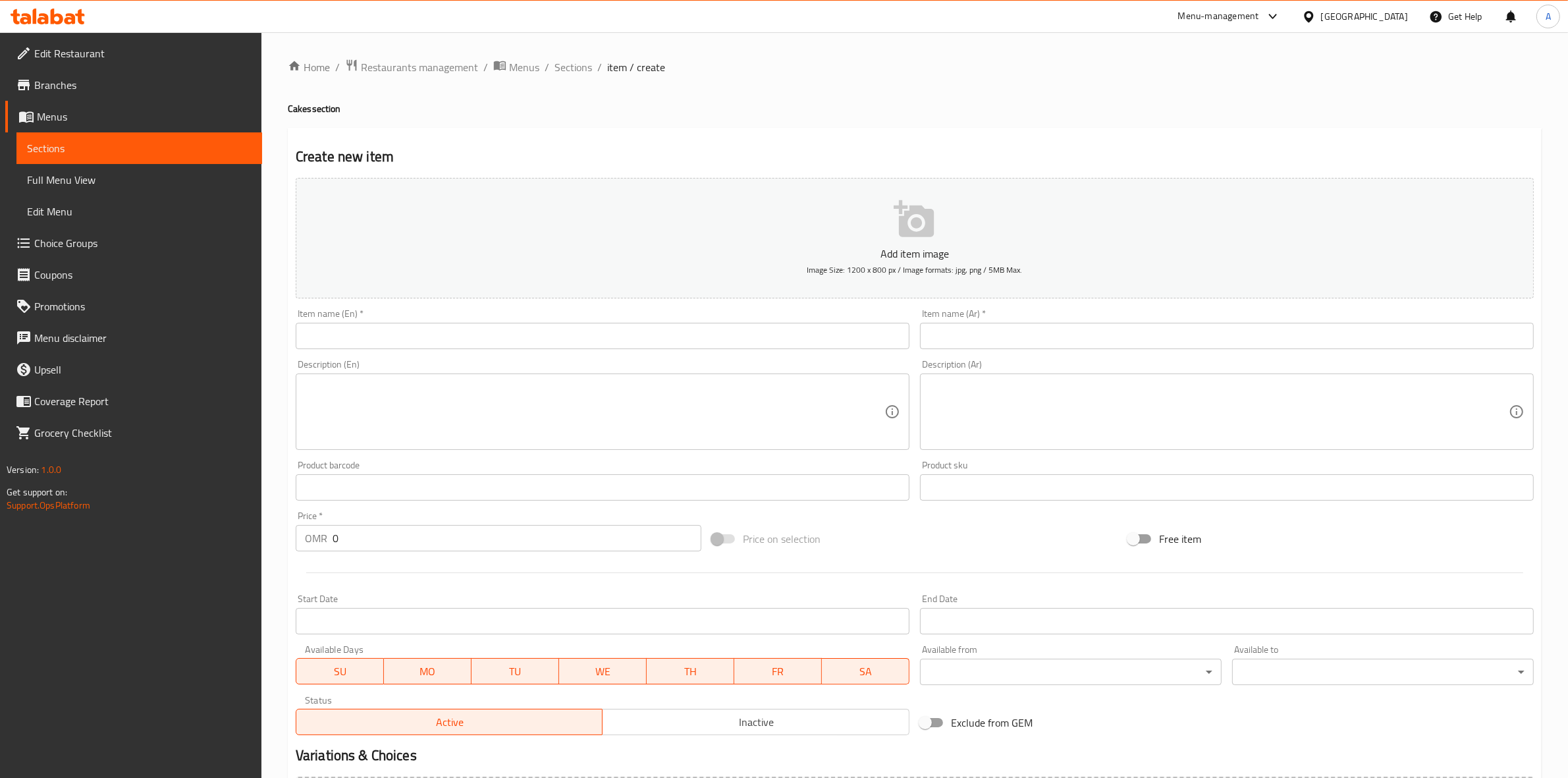
click at [411, 335] on input "text" at bounding box center [602, 335] width 614 height 26
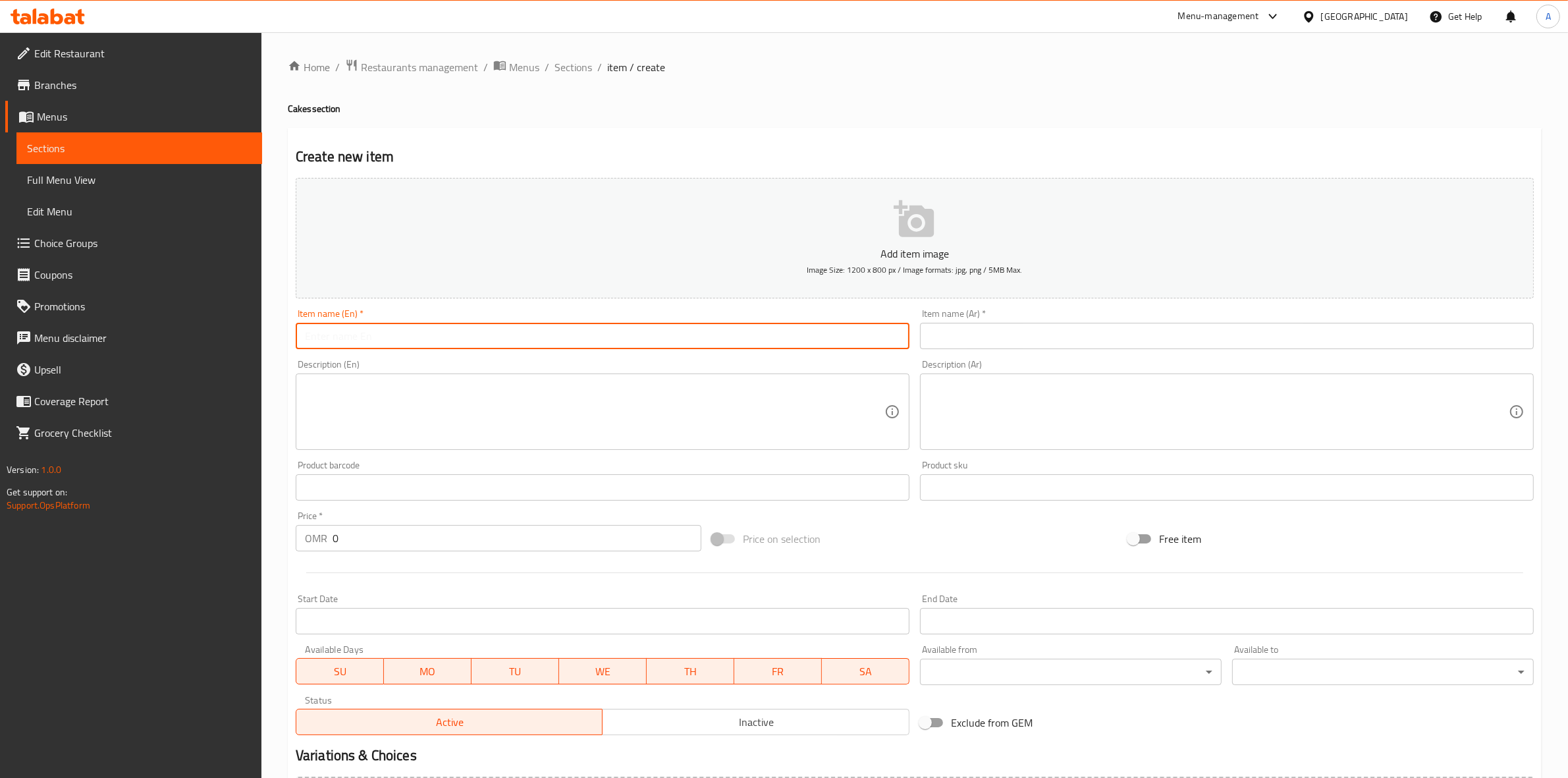
paste input "Banana Coconut Bread Slice"
drag, startPoint x: 449, startPoint y: 338, endPoint x: 534, endPoint y: 311, distance: 89.2
click at [186, 314] on div "Edit Restaurant Branches Menus Sections Full Menu View Edit Menu Choice Groups …" at bounding box center [784, 481] width 1568 height 899
type input "Banana Coconut Bread Slice"
click at [1029, 336] on input "text" at bounding box center [1226, 335] width 614 height 26
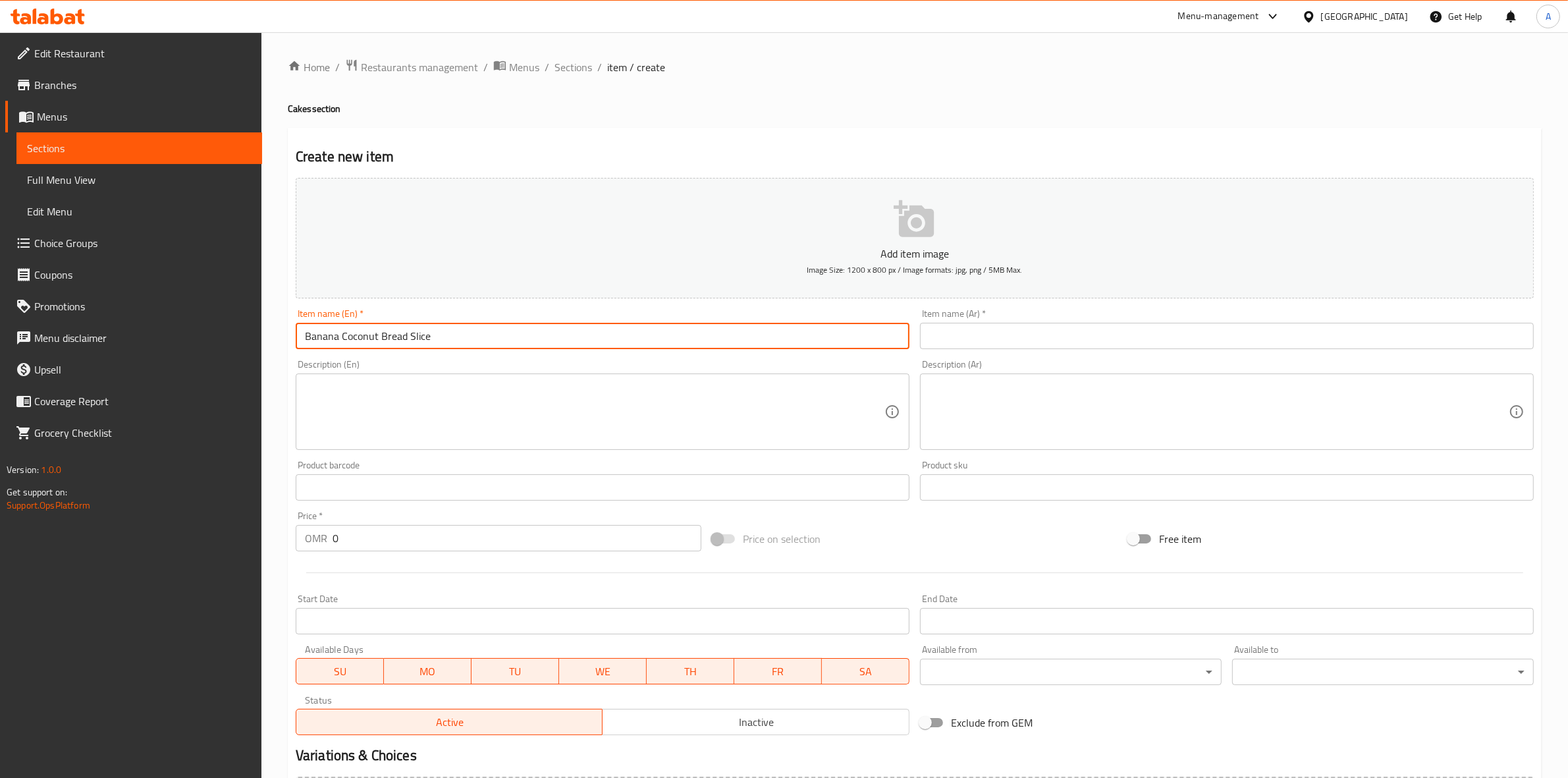
paste input "شريحة خبز الموز وجوز الهند"
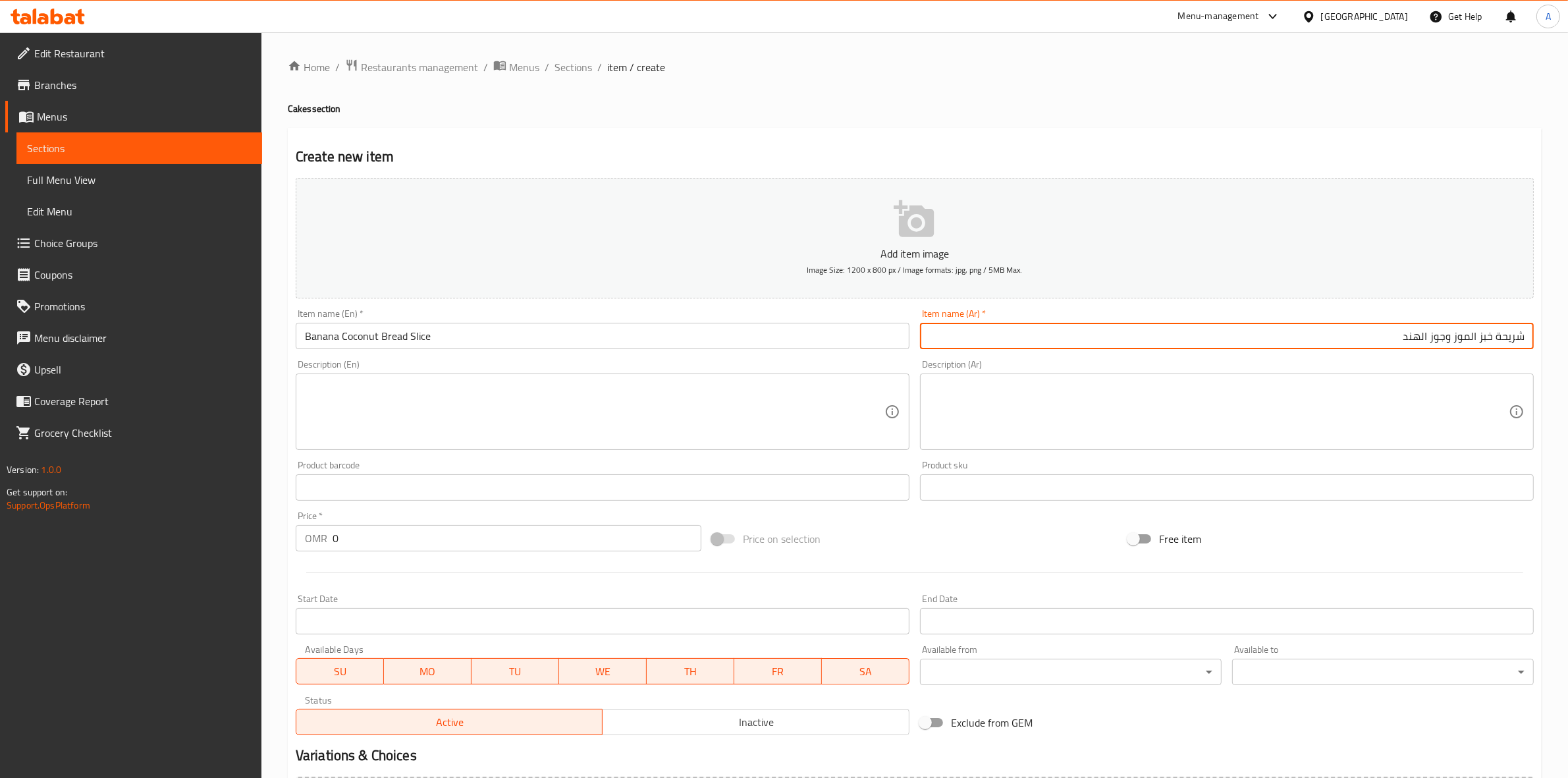
type input "شريحة خبز الموز وجوز الهند"
click at [478, 406] on textarea at bounding box center [595, 412] width 580 height 62
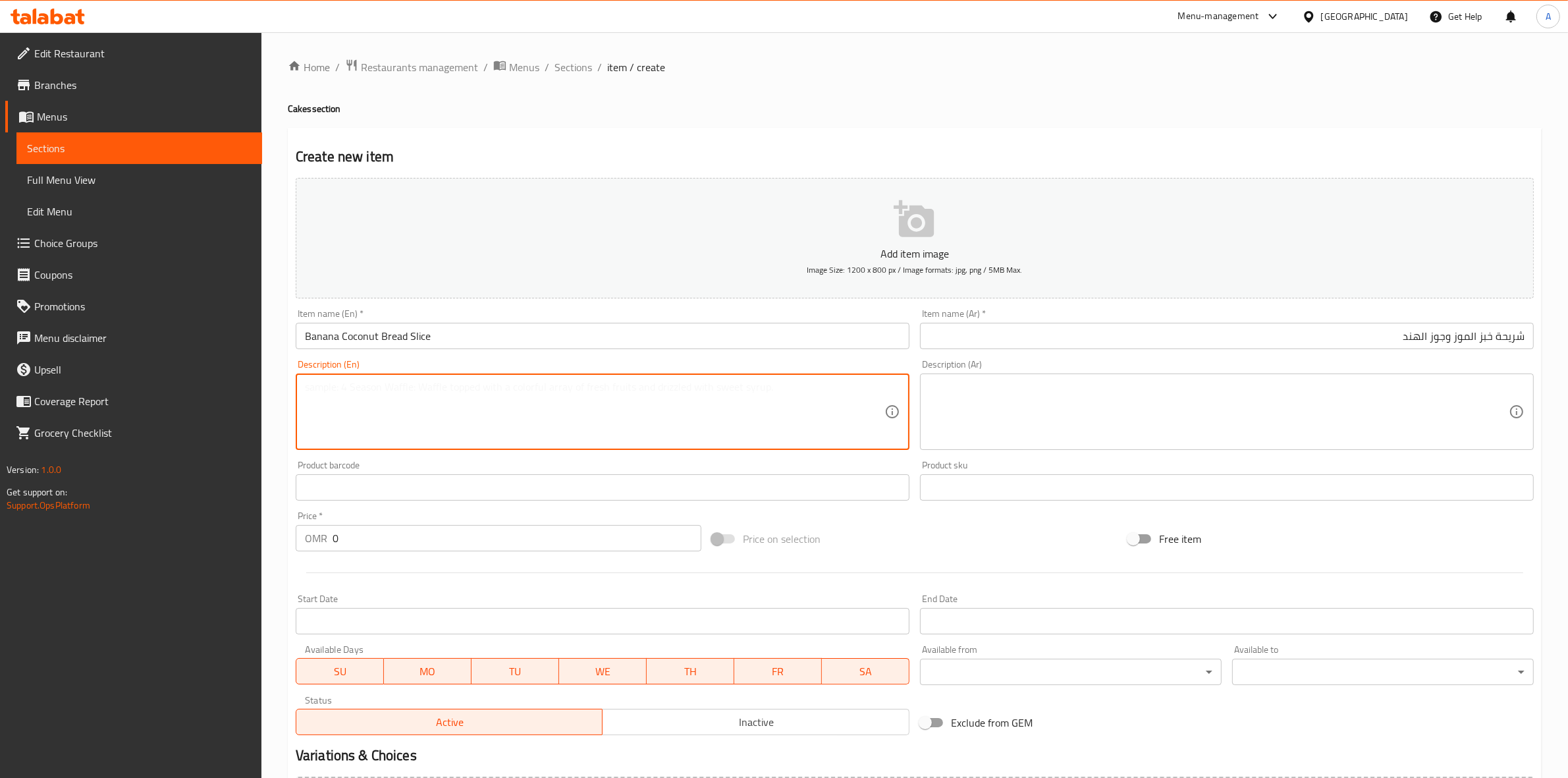
paste textarea "Soft and moist Banana bread made with sweet coconut flakes."
drag, startPoint x: 307, startPoint y: 389, endPoint x: 224, endPoint y: 389, distance: 83.0
click at [224, 389] on div "Edit Restaurant Branches Menus Sections Full Menu View Edit Menu Choice Groups …" at bounding box center [784, 481] width 1568 height 899
drag, startPoint x: 596, startPoint y: 387, endPoint x: 196, endPoint y: 370, distance: 400.4
click at [196, 370] on div "Edit Restaurant Branches Menus Sections Full Menu View Edit Menu Choice Groups …" at bounding box center [784, 481] width 1568 height 899
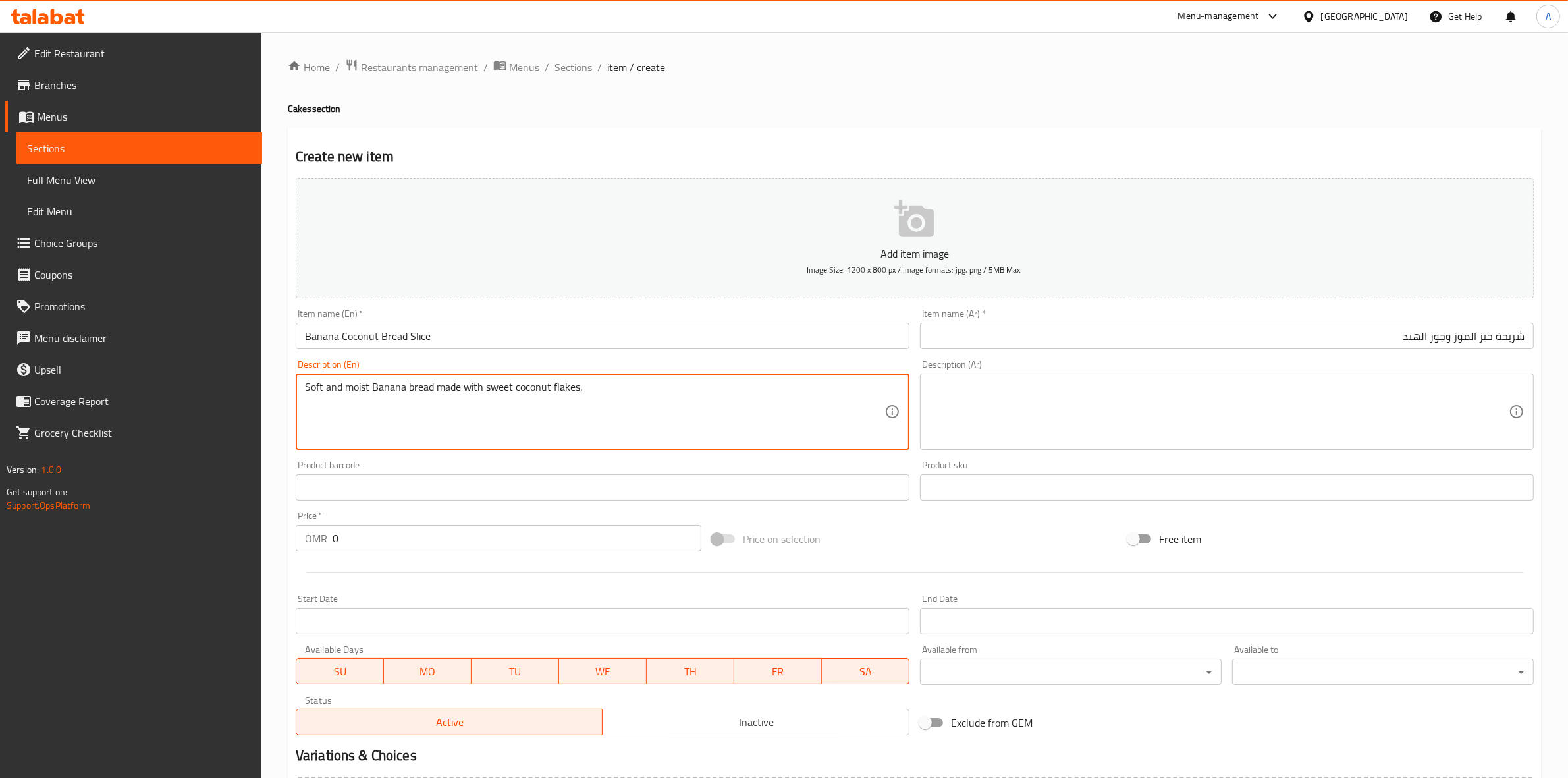
type textarea "Soft and moist Banana bread made with sweet coconut flakes."
click at [1055, 405] on textarea at bounding box center [1219, 412] width 580 height 62
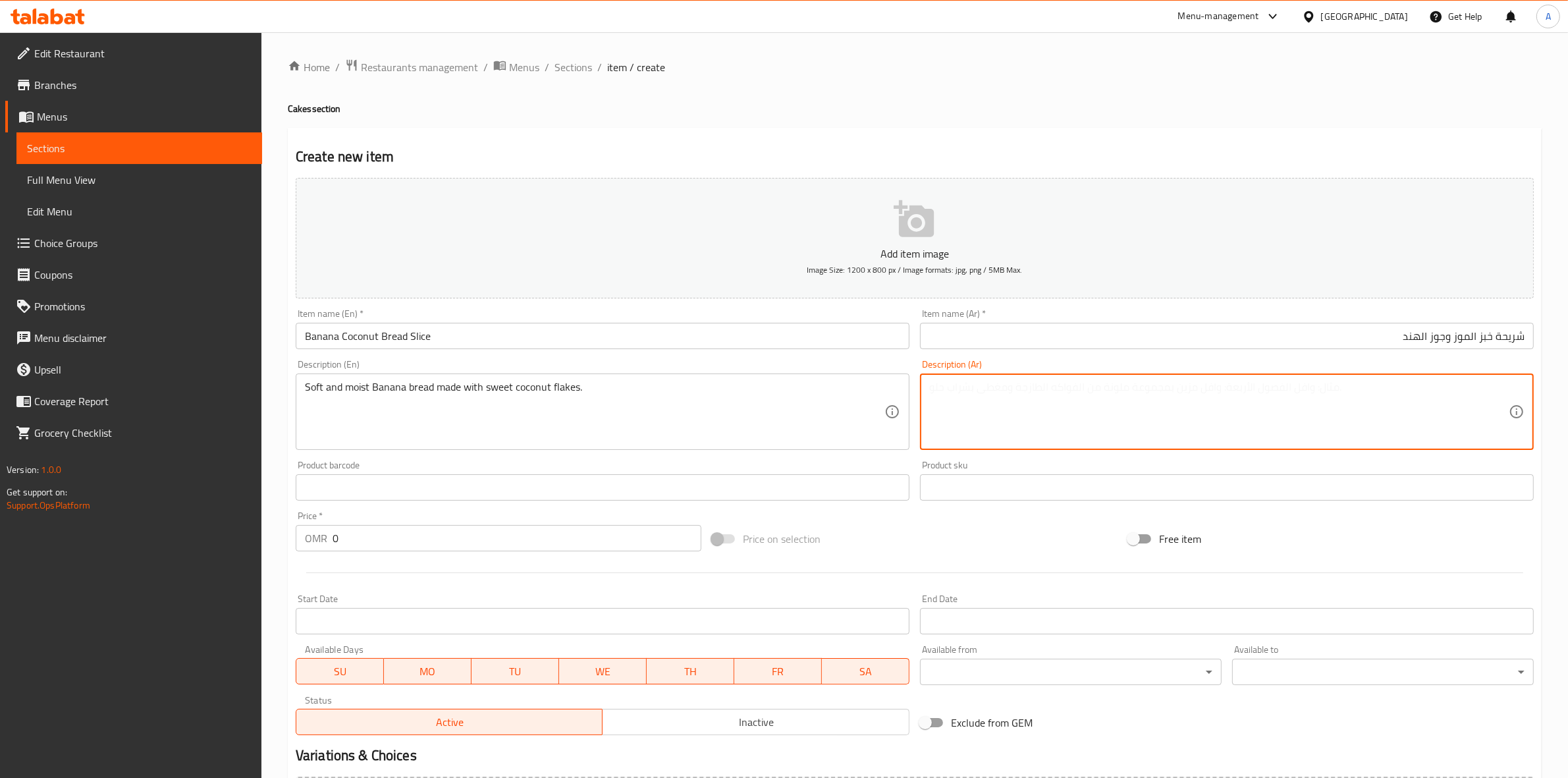
paste textarea "خبز الموز الناعم والرطب مصنوع من رقائق جوز الهند الحلوة."
type textarea "خبز الموز الناعم والرطب مصنوع من رقائق جوز الهند الحلوة."
click at [1065, 129] on div "Create new item Add item image Image Size: 1200 x 800 px / Image formats: jpg, …" at bounding box center [914, 511] width 1253 height 767
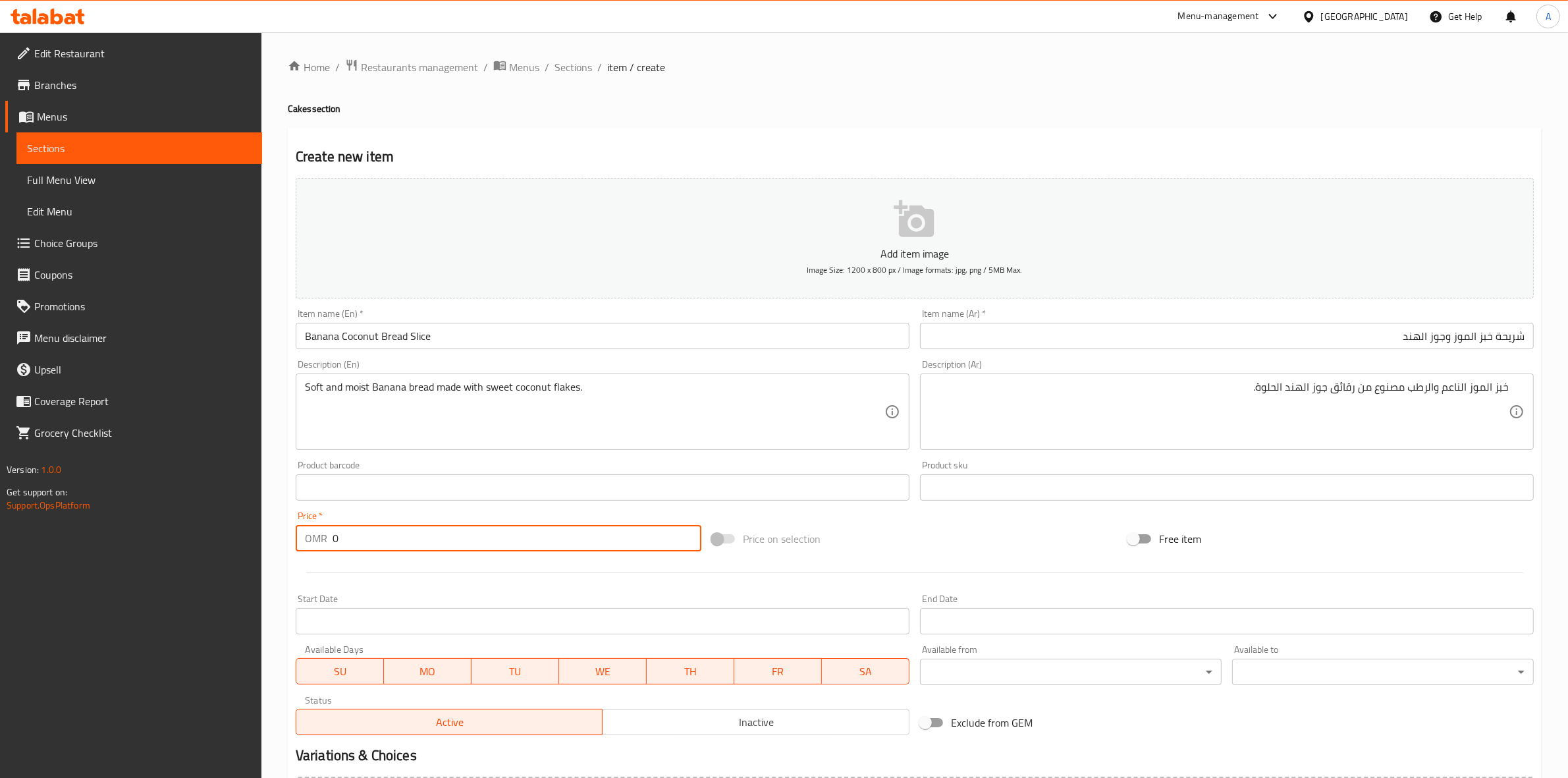
drag, startPoint x: 350, startPoint y: 537, endPoint x: 270, endPoint y: 529, distance: 80.4
click at [249, 535] on div "Edit Restaurant Branches Menus Sections Full Menu View Edit Menu Choice Groups …" at bounding box center [784, 481] width 1568 height 899
paste input "1.60"
type input "1.600"
click at [373, 589] on div "Start Date Start Date" at bounding box center [603, 614] width 624 height 51
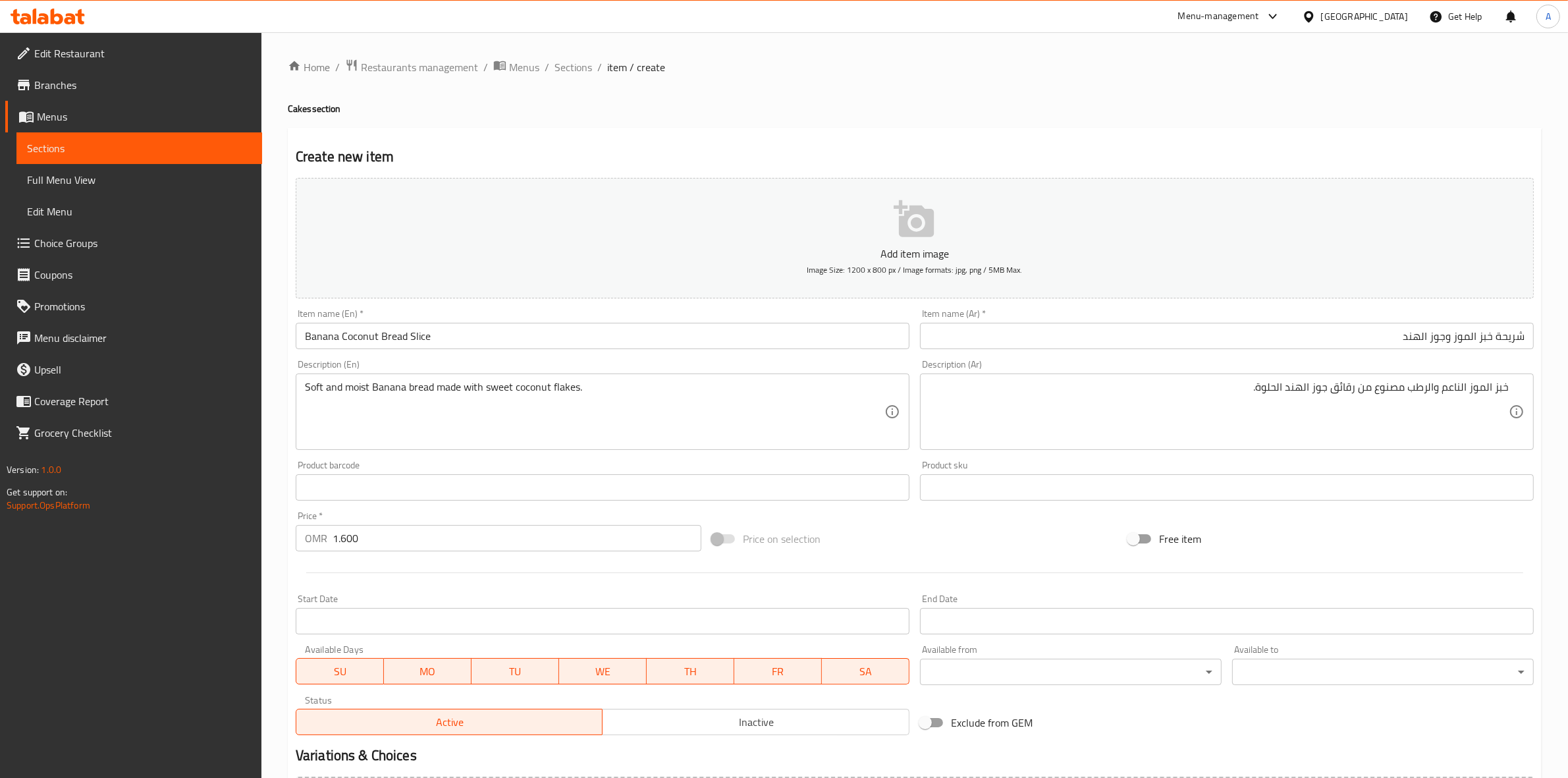
drag, startPoint x: 1510, startPoint y: 385, endPoint x: 1534, endPoint y: 389, distance: 24.3
click at [1534, 389] on div "Description (Ar) خبز الموز الناعم والرطب مصنوع من رقائق جوز الهند الحلوة. Descr…" at bounding box center [1226, 405] width 624 height 101
click at [1510, 391] on div "خبز الموز الناعم والرطب مصنوع من رقائق جوز الهند الحلوة. Description (Ar)" at bounding box center [1226, 412] width 614 height 77
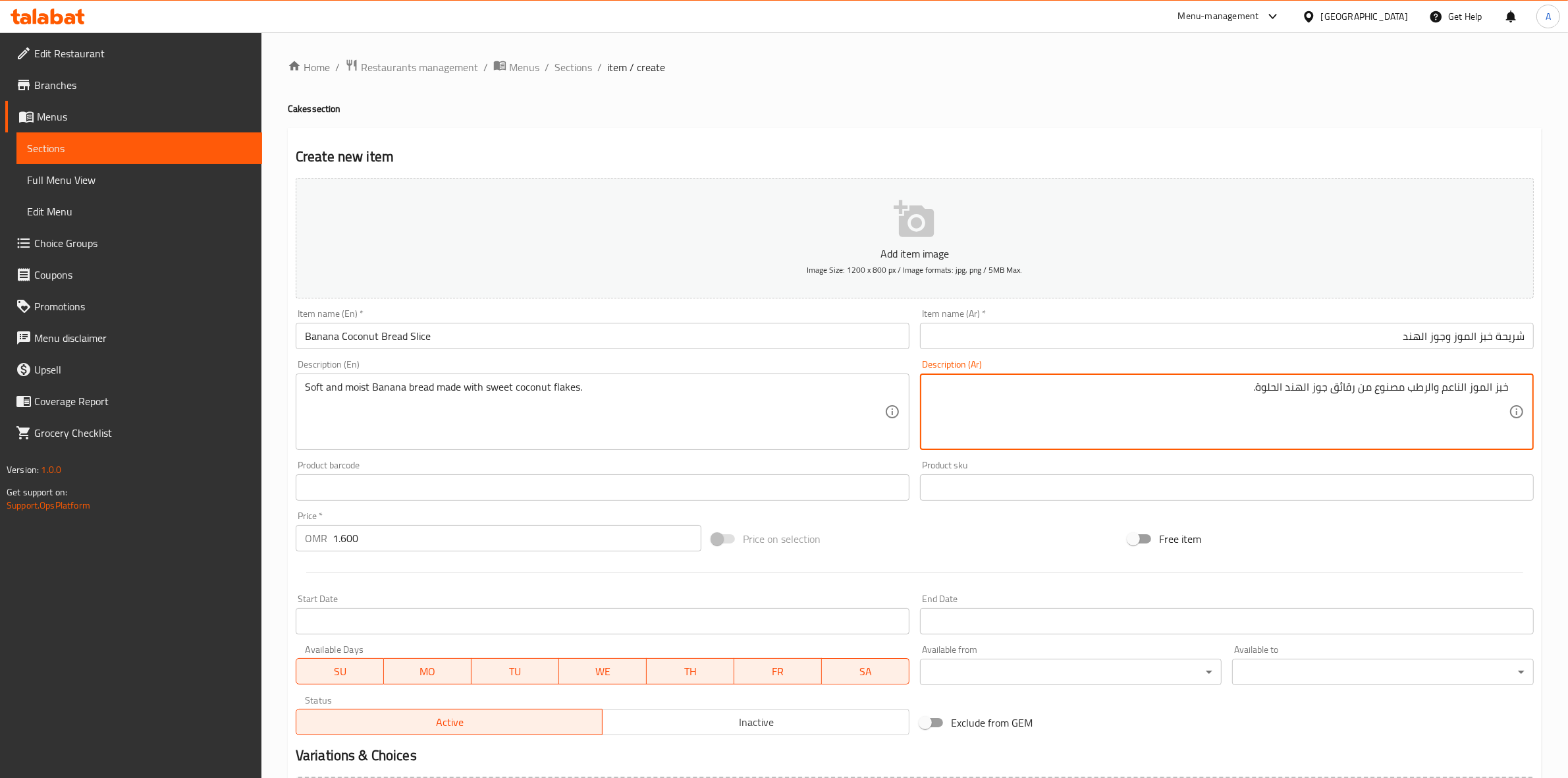
click at [1313, 527] on div "Free item" at bounding box center [1330, 538] width 416 height 36
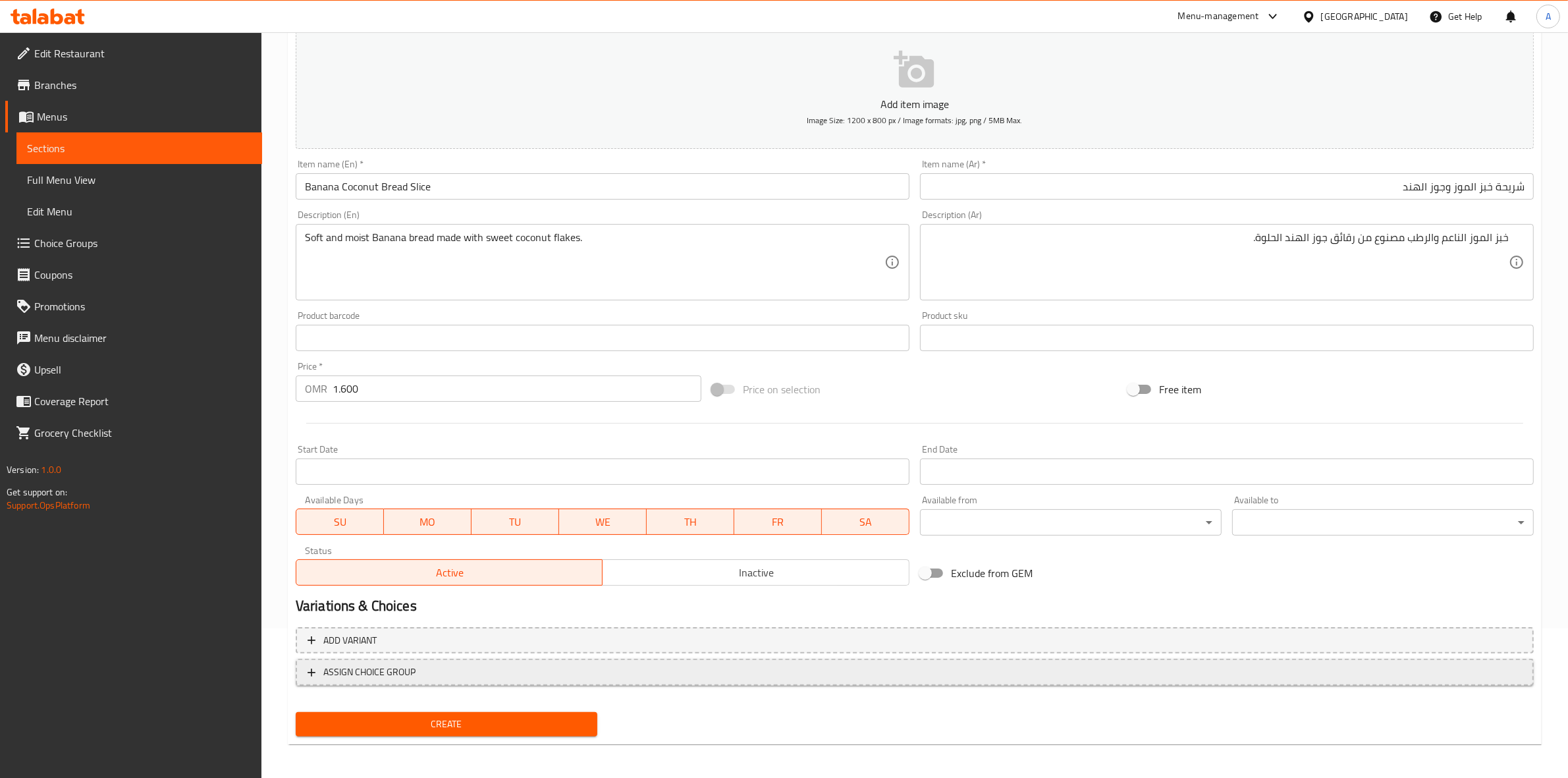
scroll to position [150, 0]
click at [472, 720] on span "Create" at bounding box center [445, 724] width 280 height 17
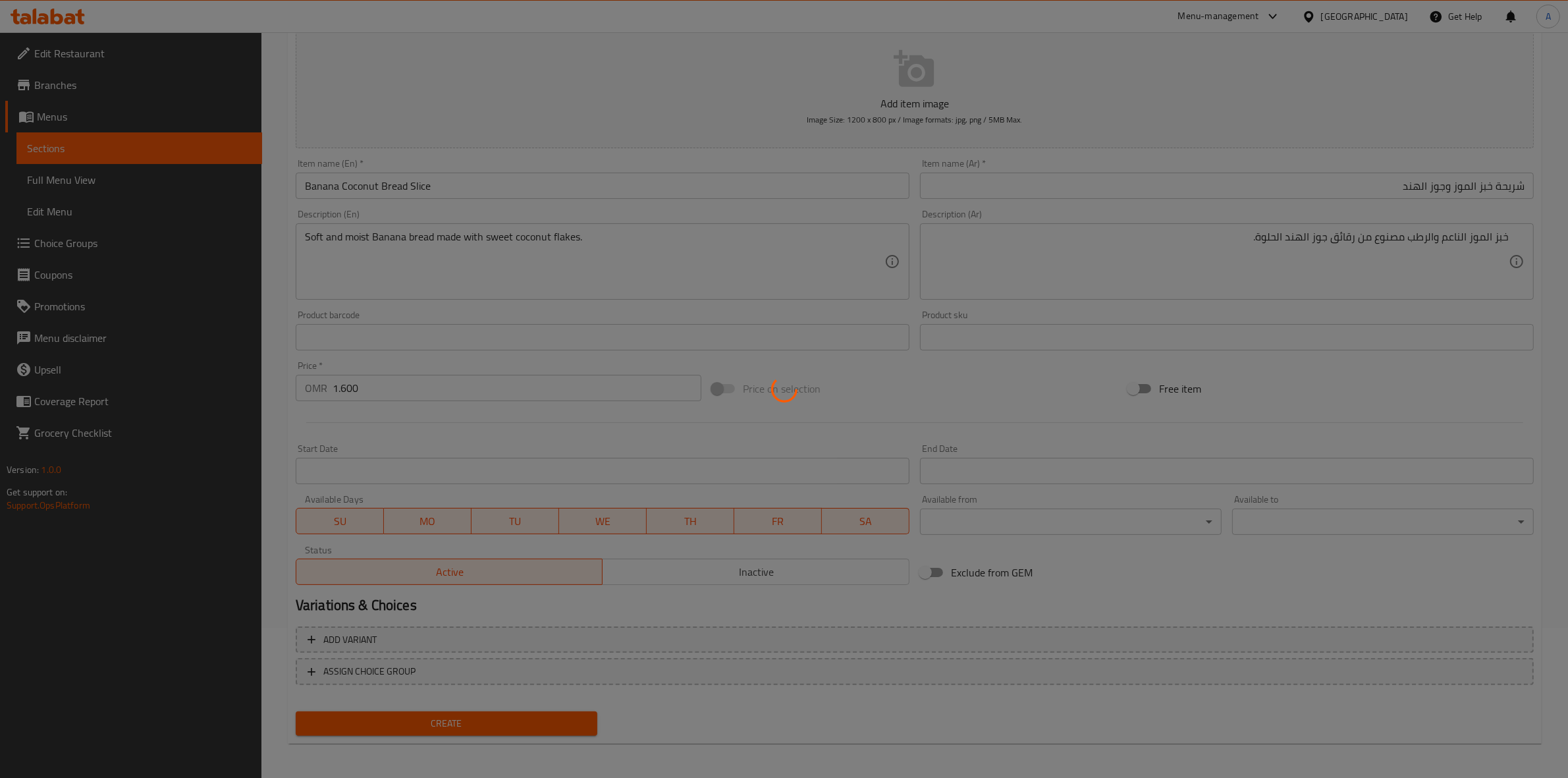
type input "0"
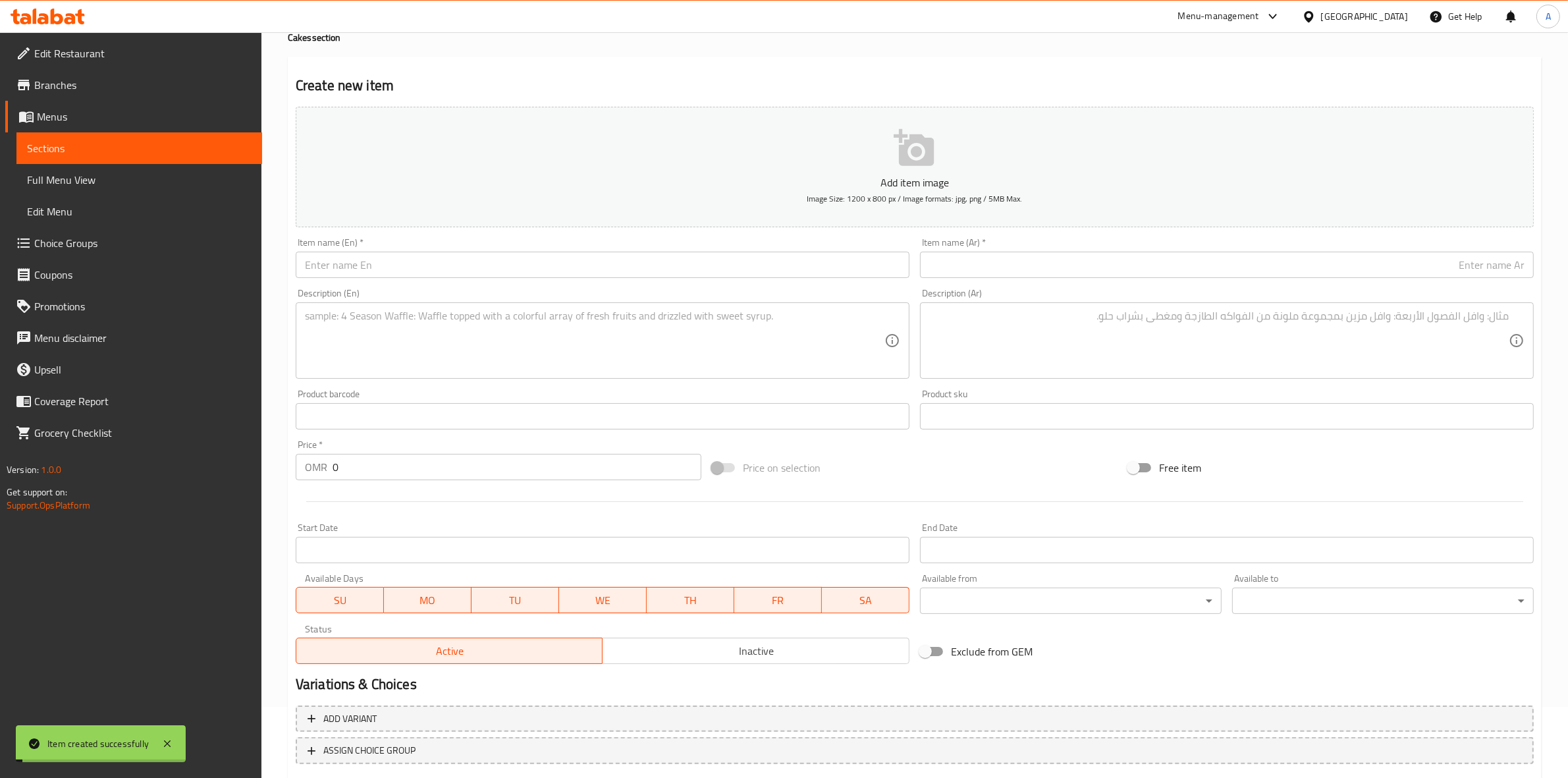
scroll to position [0, 0]
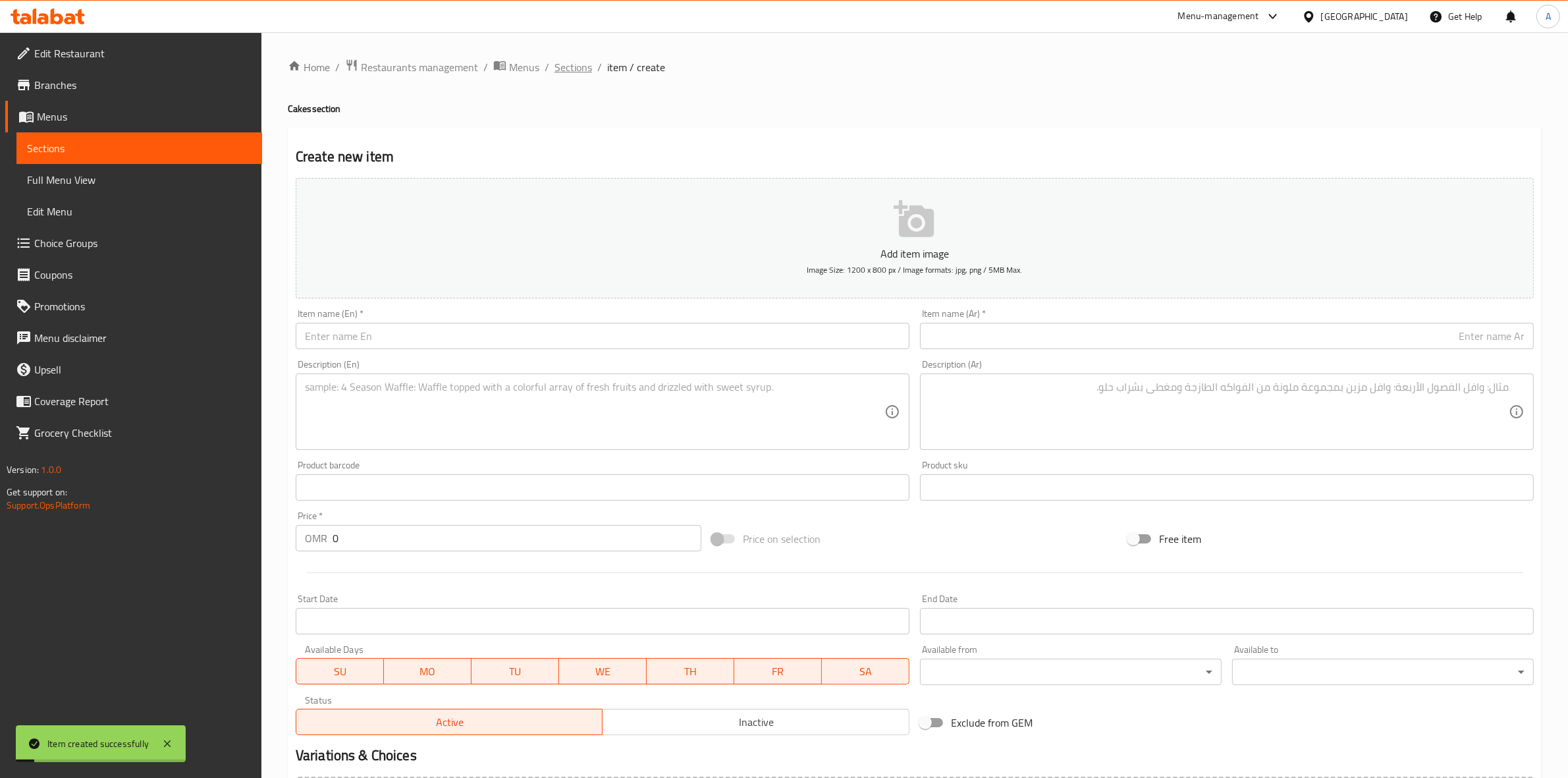
click at [576, 69] on span "Sections" at bounding box center [572, 67] width 38 height 16
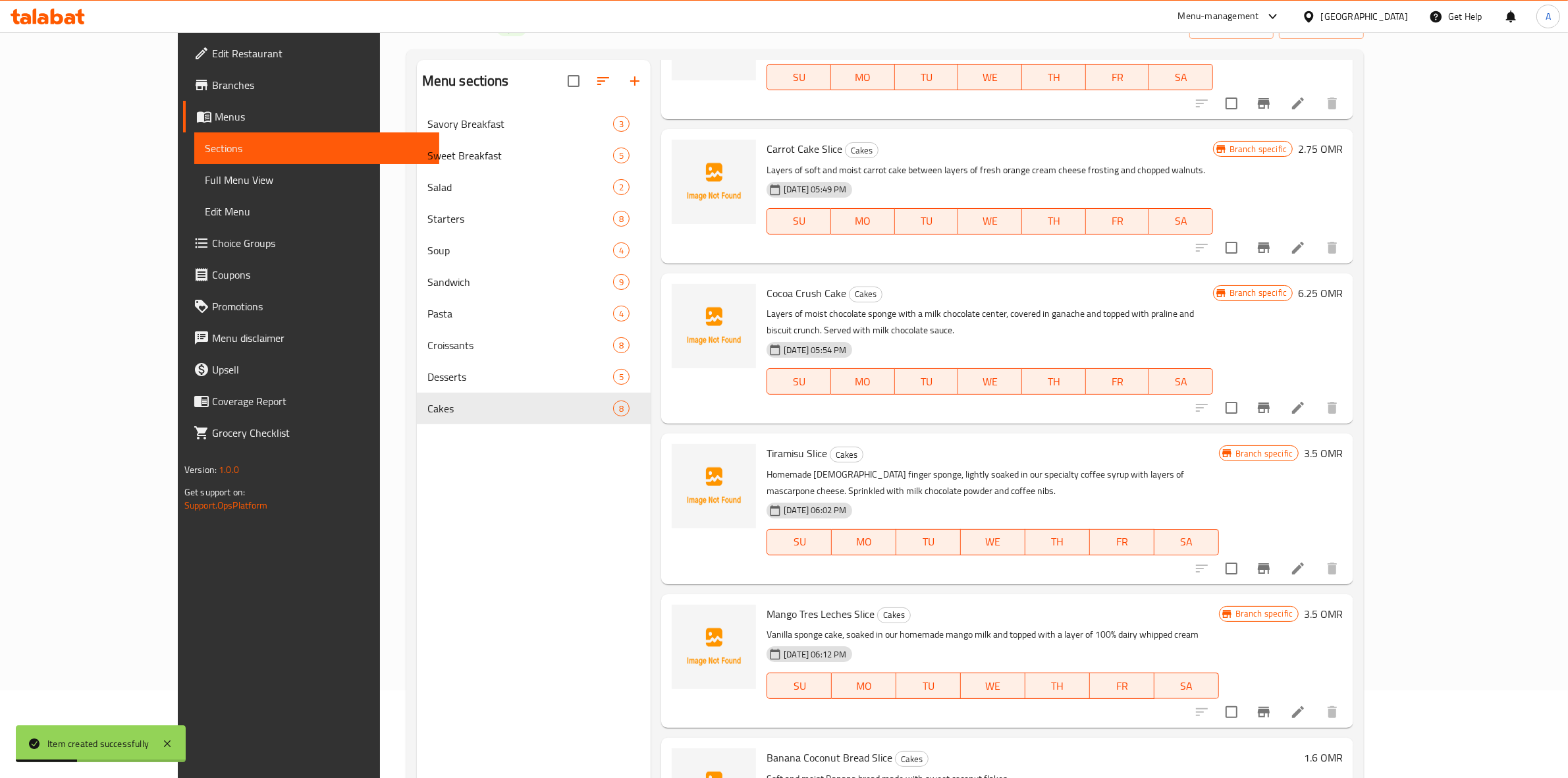
scroll to position [185, 0]
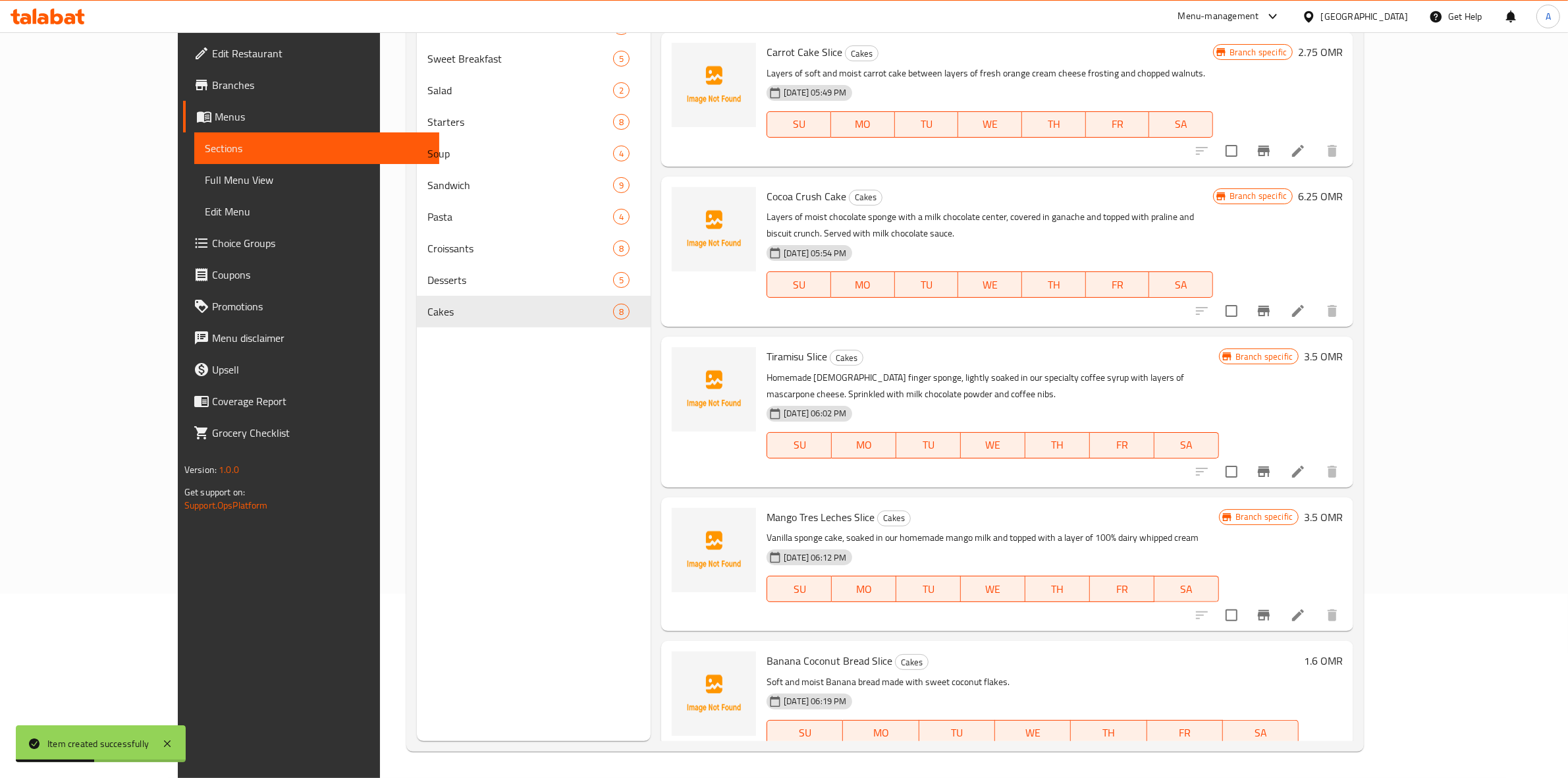
click at [1269, 754] on icon "Branch-specific-item" at bounding box center [1263, 759] width 12 height 10
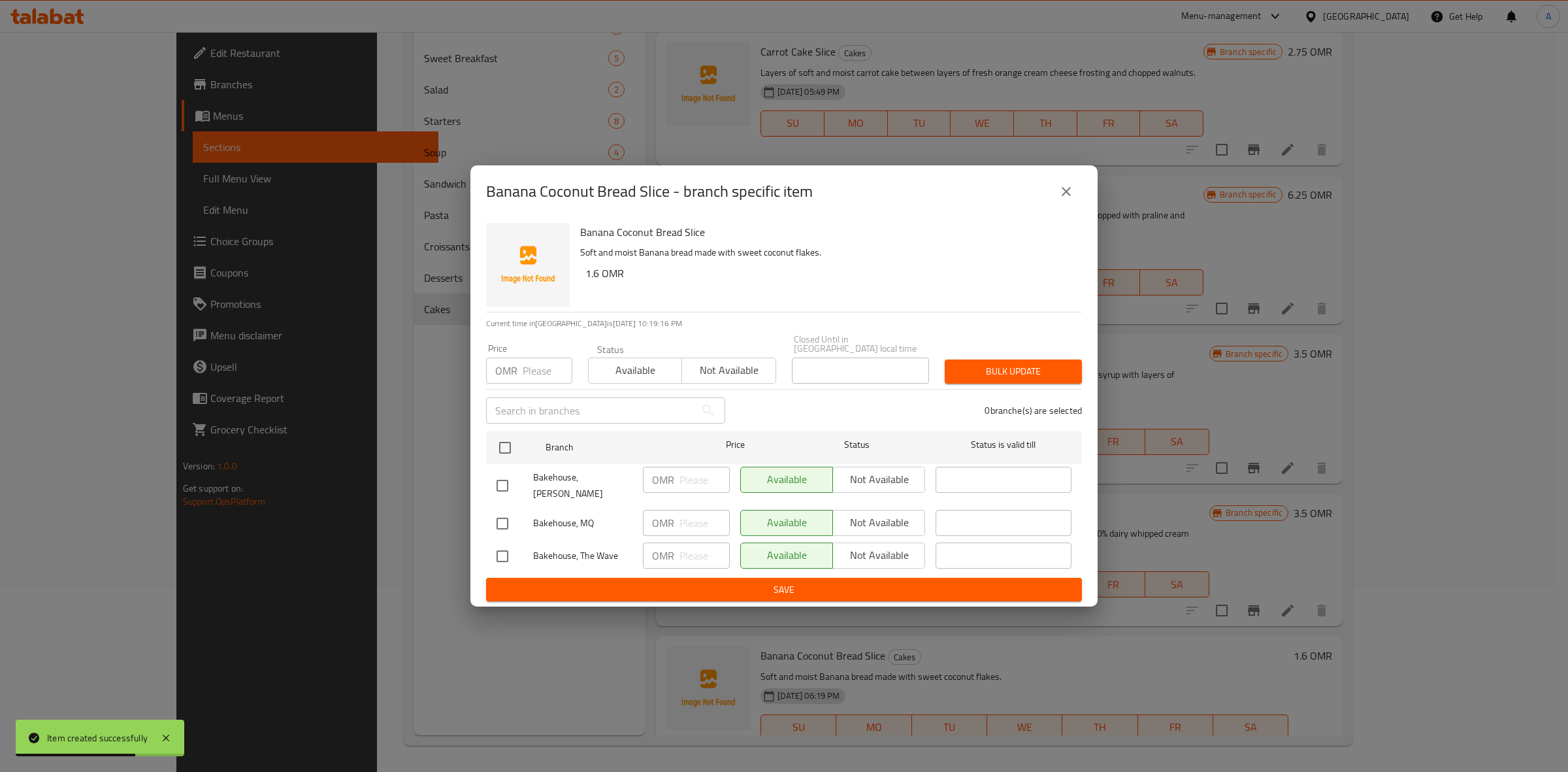
click at [503, 542] on input "checkbox" at bounding box center [502, 556] width 28 height 28
checkbox input "true"
click at [501, 510] on input "checkbox" at bounding box center [502, 523] width 28 height 28
checkbox input "true"
click at [498, 481] on input "checkbox" at bounding box center [502, 485] width 28 height 28
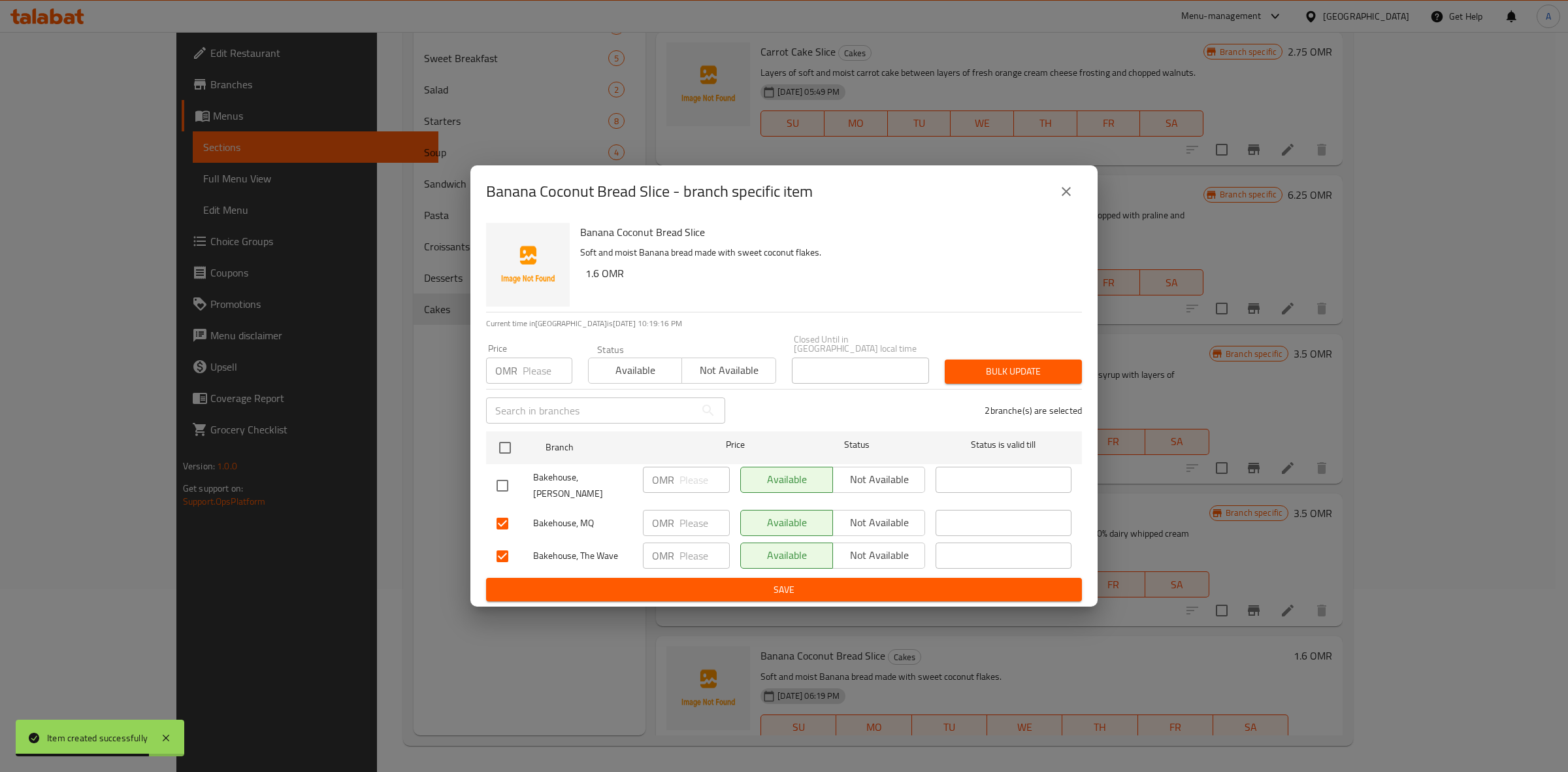
checkbox input "true"
drag, startPoint x: 598, startPoint y: 288, endPoint x: 582, endPoint y: 286, distance: 16.1
click at [582, 286] on div "Banana Coconut Bread Slice Soft and moist Banana bread made with sweet coconut …" at bounding box center [826, 265] width 502 height 94
copy h6 "1.6"
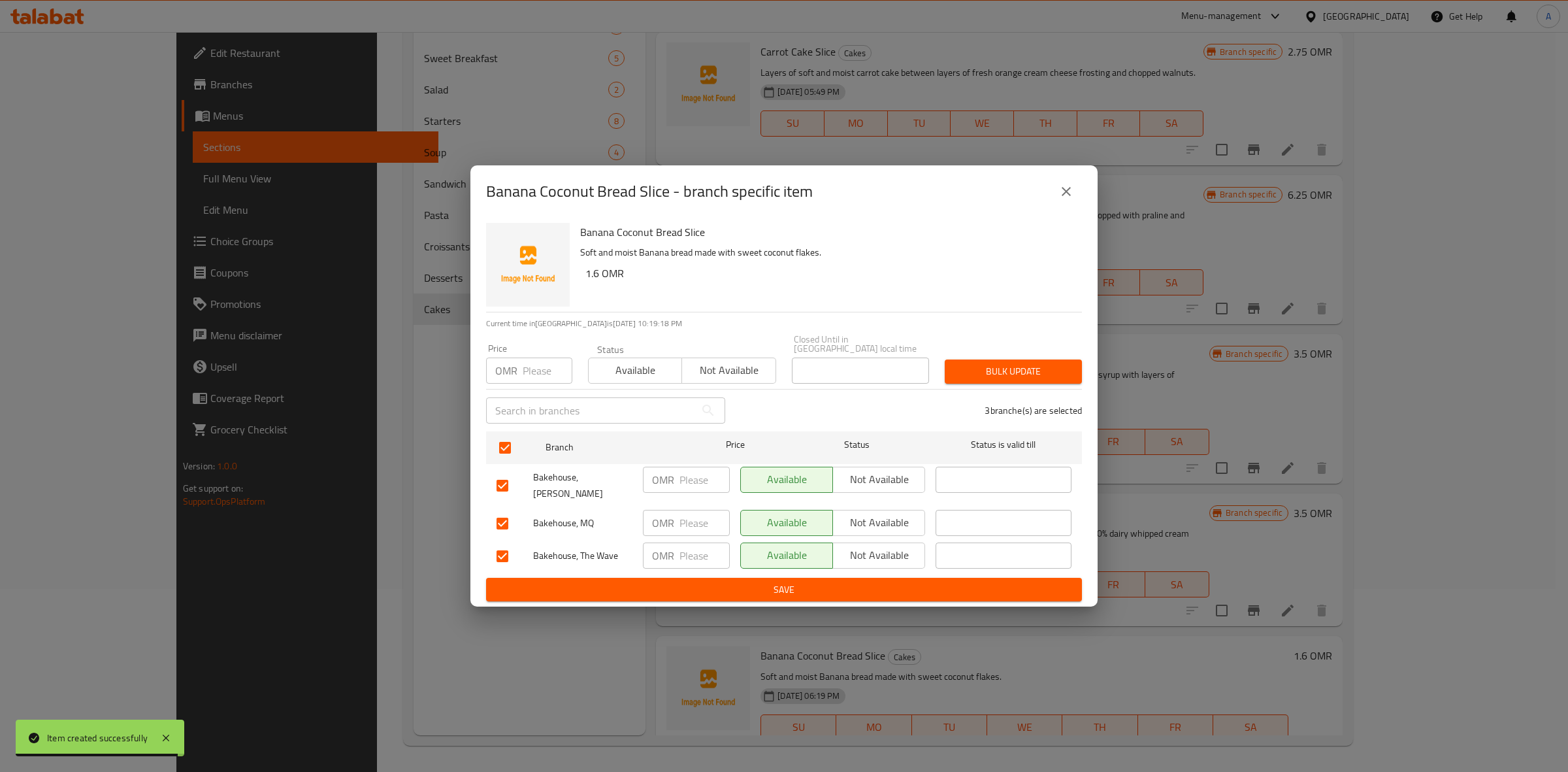
click at [536, 371] on input "number" at bounding box center [547, 370] width 50 height 26
paste input "1.6"
type input "1.6"
click at [1029, 357] on div "Bulk update" at bounding box center [1013, 372] width 153 height 40
click at [1029, 373] on span "Bulk update" at bounding box center [1013, 372] width 116 height 17
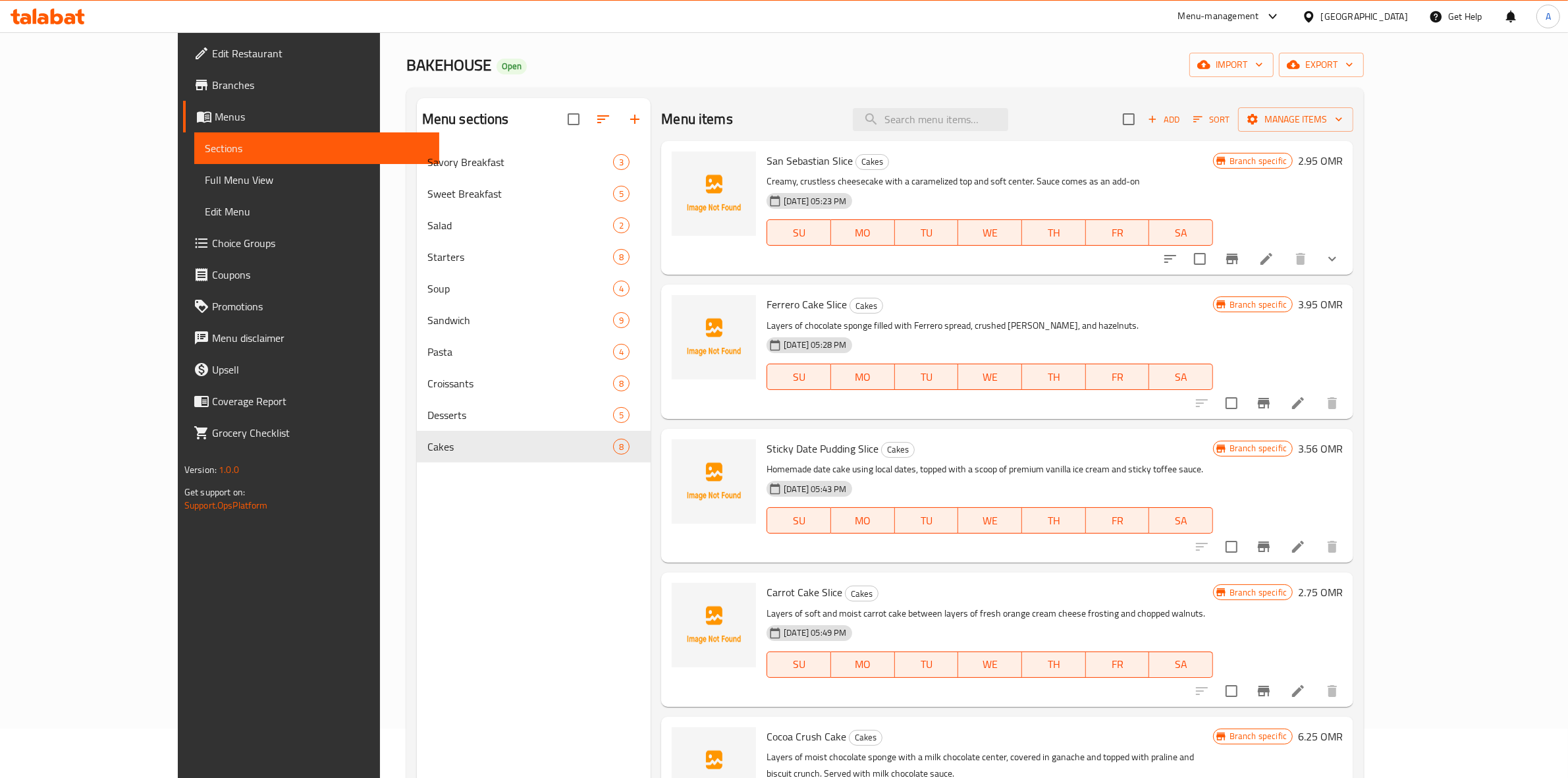
scroll to position [0, 0]
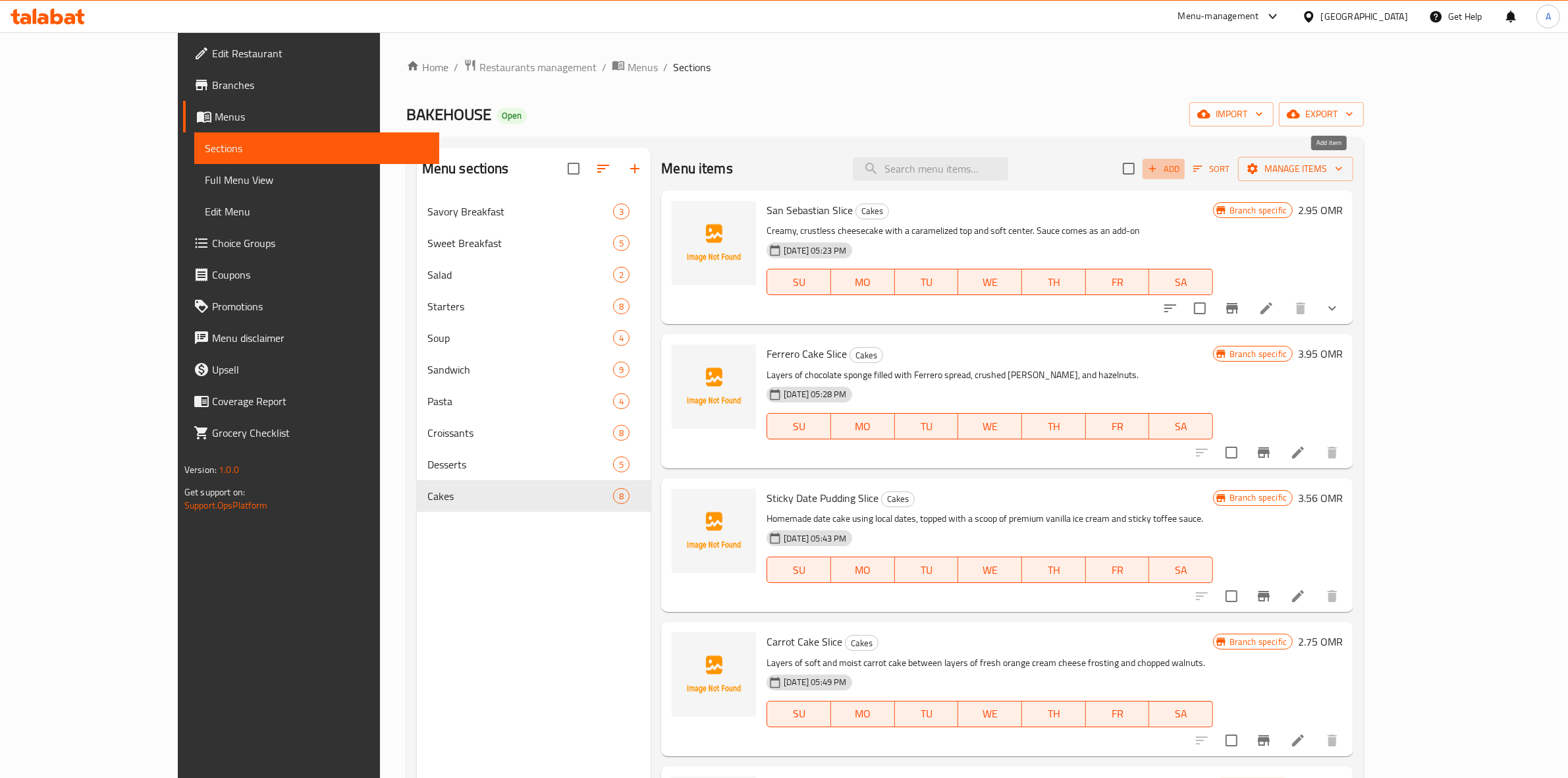
click at [1158, 175] on icon "button" at bounding box center [1152, 169] width 12 height 12
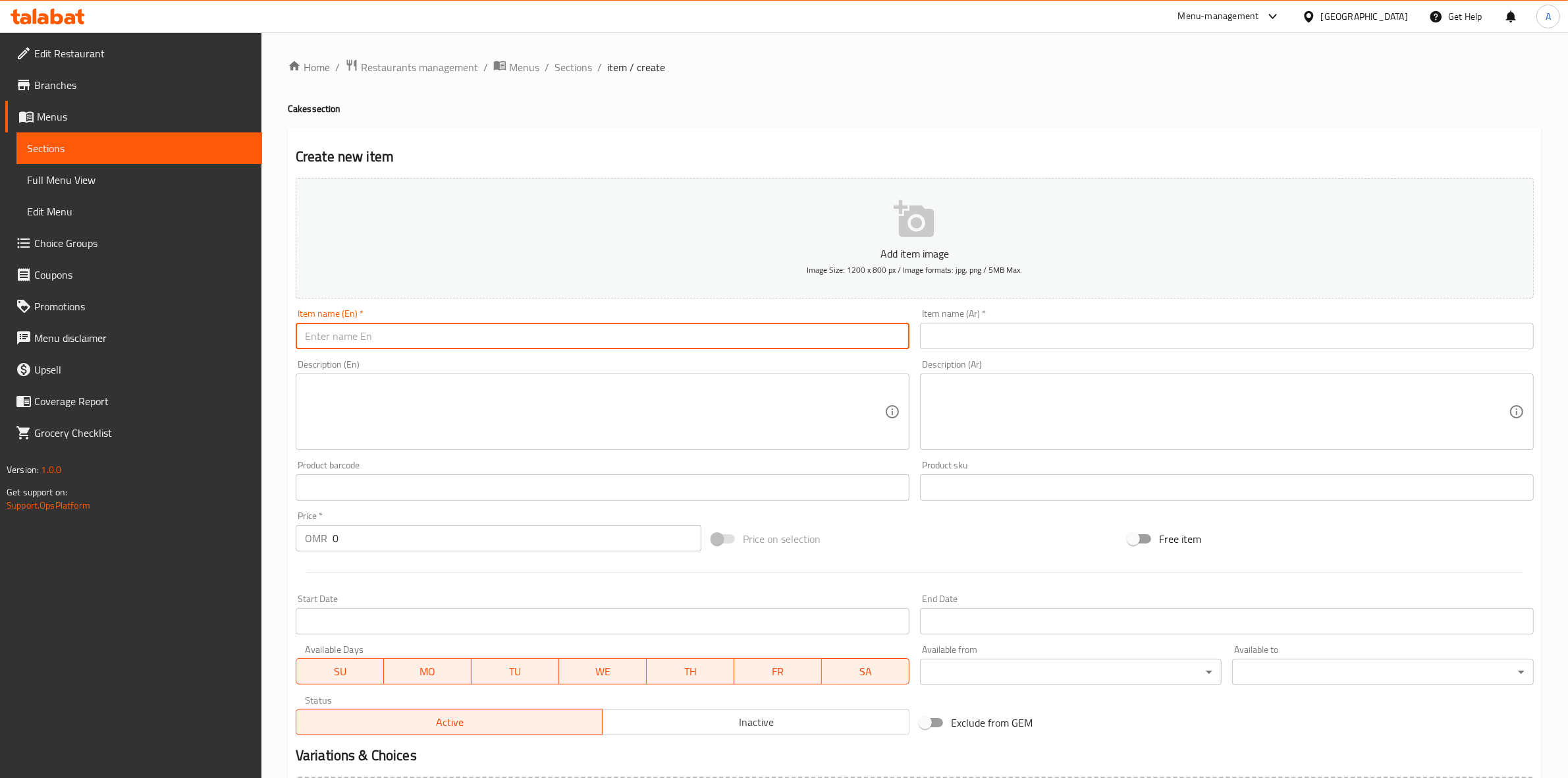
click at [416, 335] on input "text" at bounding box center [602, 335] width 614 height 26
paste input "Original Tres Leches Slice"
drag, startPoint x: 429, startPoint y: 336, endPoint x: 202, endPoint y: 304, distance: 229.2
click at [202, 304] on div "Edit Restaurant Branches Menus Sections Full Menu View Edit Menu Choice Groups …" at bounding box center [784, 481] width 1568 height 899
type input "Original Tres Leches Slice"
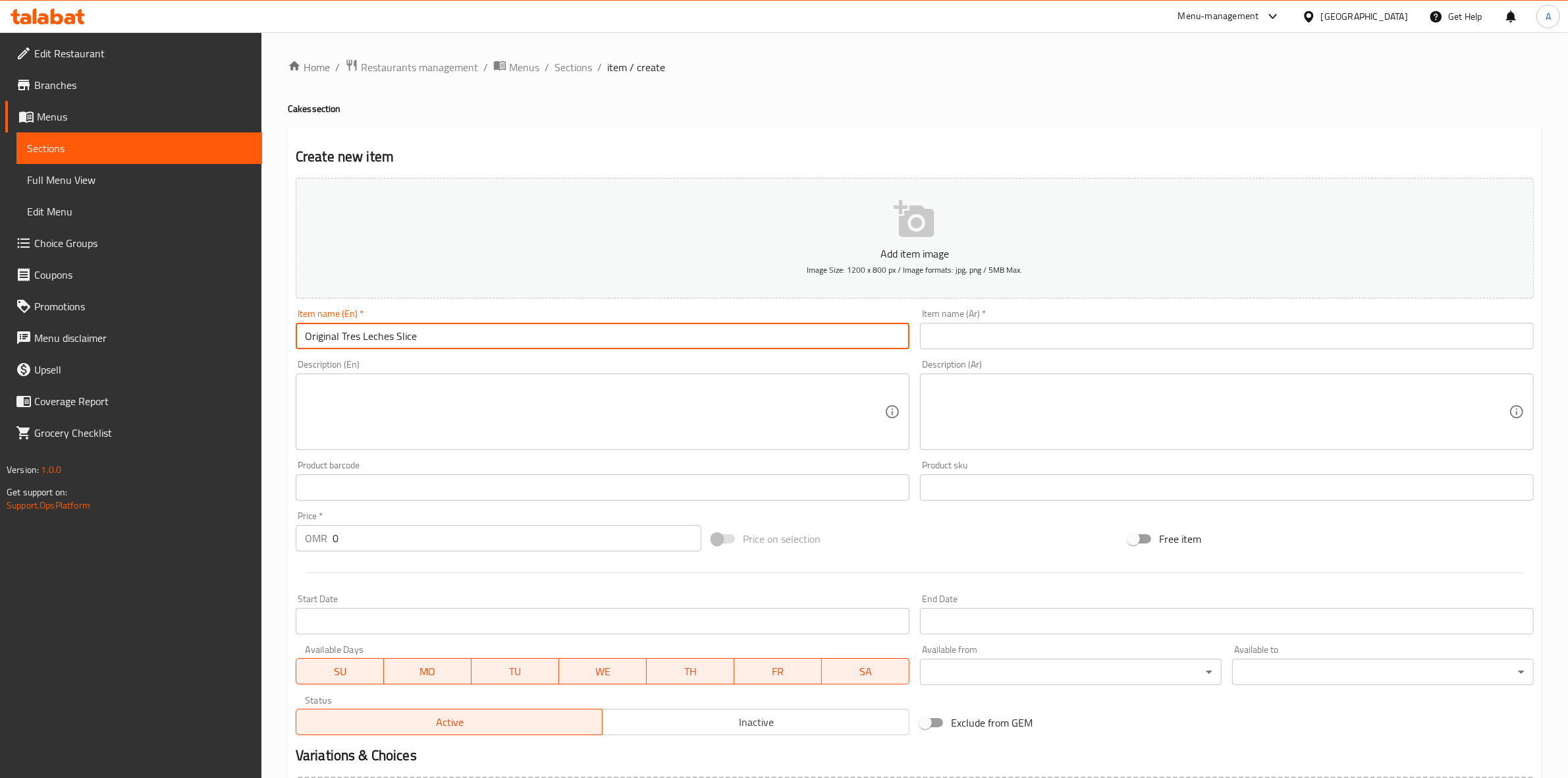
click at [1012, 340] on input "text" at bounding box center [1226, 335] width 614 height 26
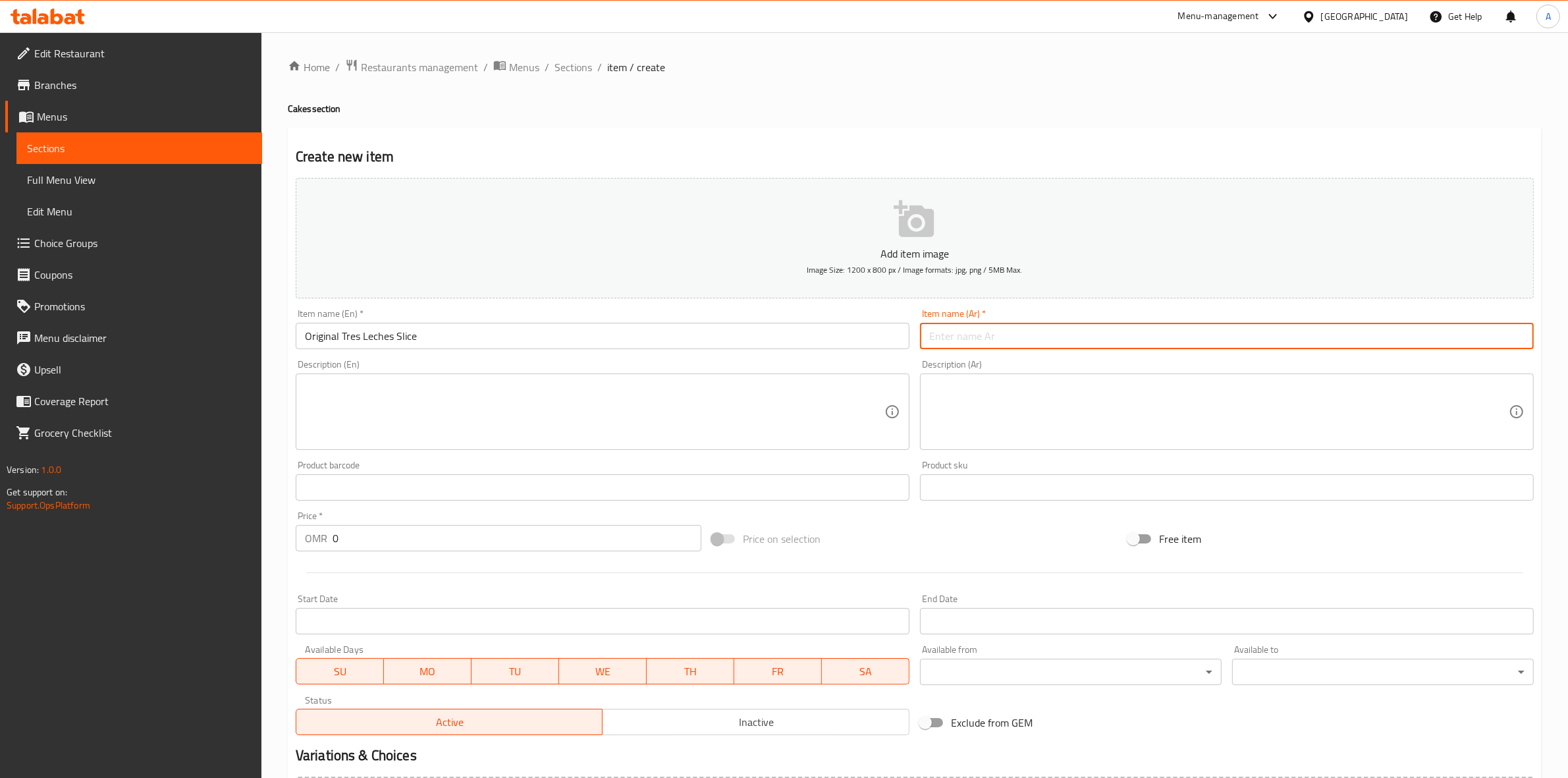
paste input "شريحة [PERSON_NAME] الأصلية"
type input "شريحة [PERSON_NAME] الأصلية"
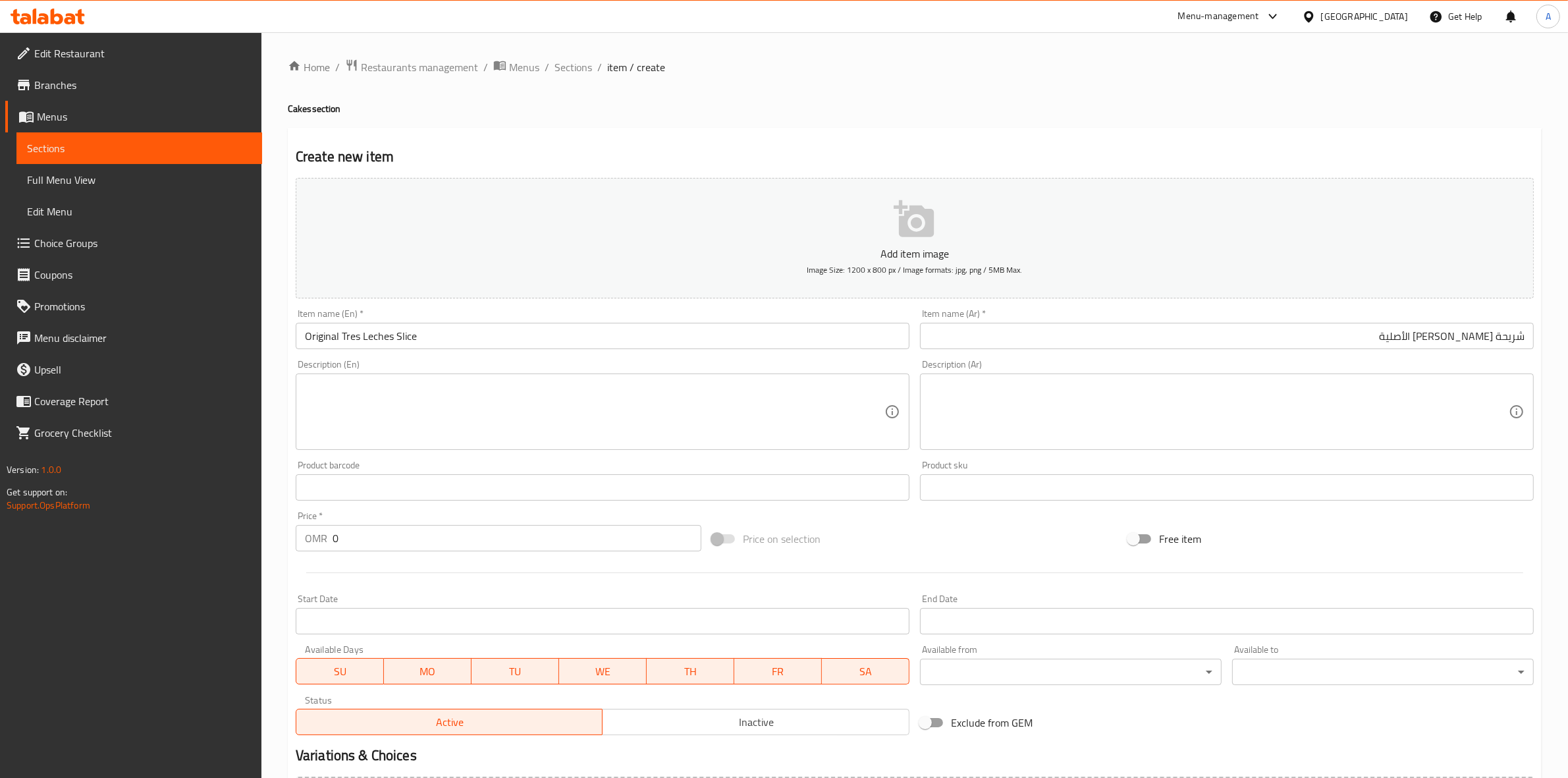
click at [889, 117] on div "Home / Restaurants management / Menus / Sections / item / create Cakes section …" at bounding box center [914, 481] width 1253 height 846
click at [370, 407] on textarea at bounding box center [595, 412] width 580 height 62
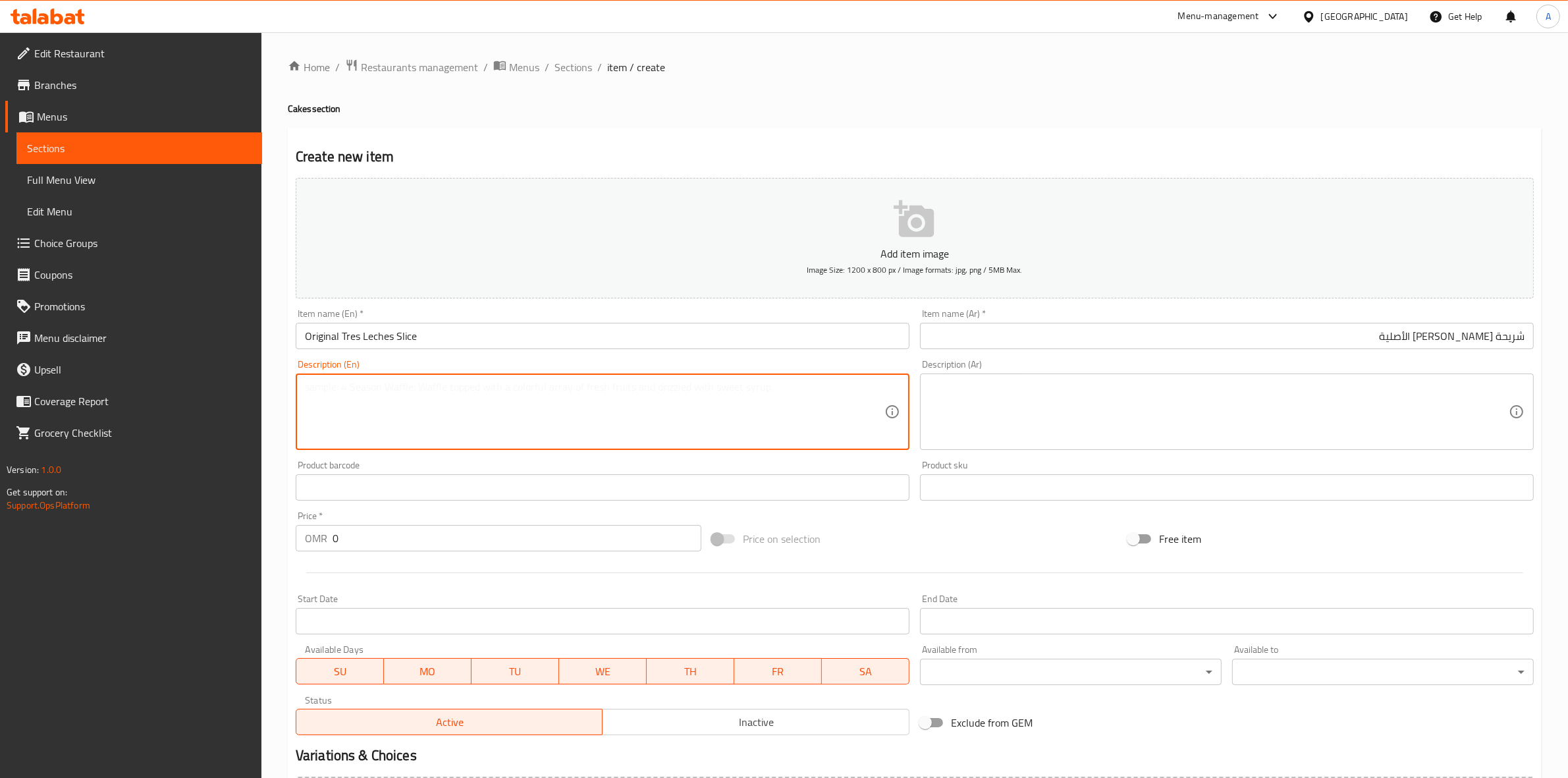
paste textarea "Vanilla sponge cake, soaked in our homemade vanilla milk and topped with a laye…"
drag, startPoint x: 806, startPoint y: 387, endPoint x: 90, endPoint y: 358, distance: 716.6
click at [90, 358] on div "Edit Restaurant Branches Menus Sections Full Menu View Edit Menu Choice Groups …" at bounding box center [784, 481] width 1568 height 899
type textarea "Vanilla sponge cake, soaked in our homemade vanilla milk and topped with a laye…"
click at [1008, 400] on textarea at bounding box center [1219, 412] width 580 height 62
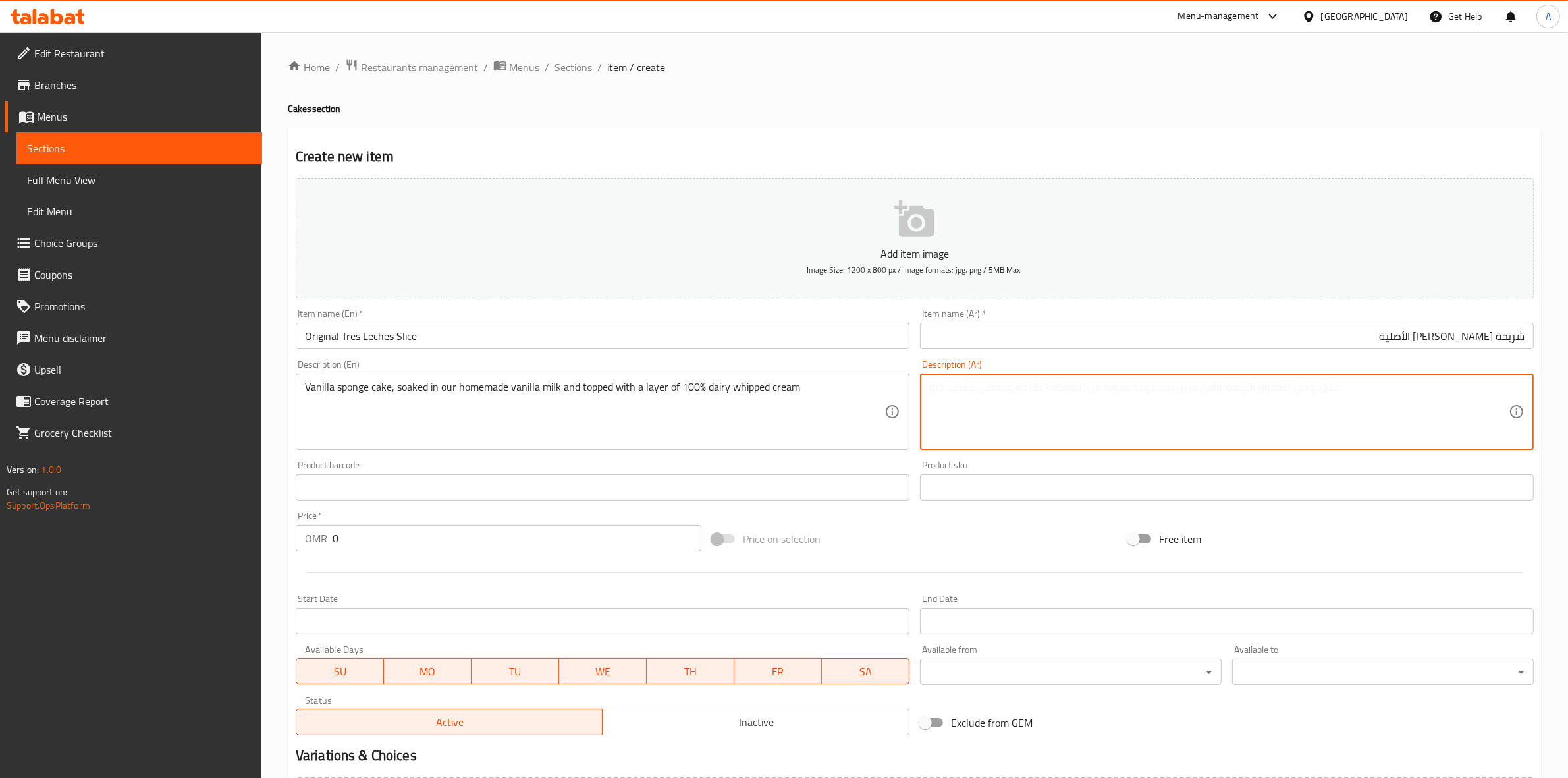
paste textarea "كعكة إسفنجية بالفانيليا، مغموسة في حليب الفانيليا محلي الصنع ومغطاة بطبقة من ال…"
click at [1495, 391] on textarea "كعكة إسفنجية بالفانيليا، مغموسة في حليب الفانيليا محلي الصنع ومغطاة بطبقة من ال…" at bounding box center [1219, 412] width 580 height 62
click at [1485, 392] on textarea "كيكة إسفنجية بالفانيليا، مغموسة في حليب الفانيليا محلي الصنع ومغطاة بطبقة من ال…" at bounding box center [1219, 412] width 580 height 62
click at [1449, 394] on textarea "كيك إسفنجية بالفانيليا، مغموسة في حليب الفانيليا محلي الصنع ومغطاة بطبقة من الك…" at bounding box center [1219, 412] width 580 height 62
click at [1367, 390] on textarea "كيك إسفنجيي بالفانيليا، مغموسة في حليب الفانيليا محلي الصنع ومغطاة بطبقة من الك…" at bounding box center [1219, 412] width 580 height 62
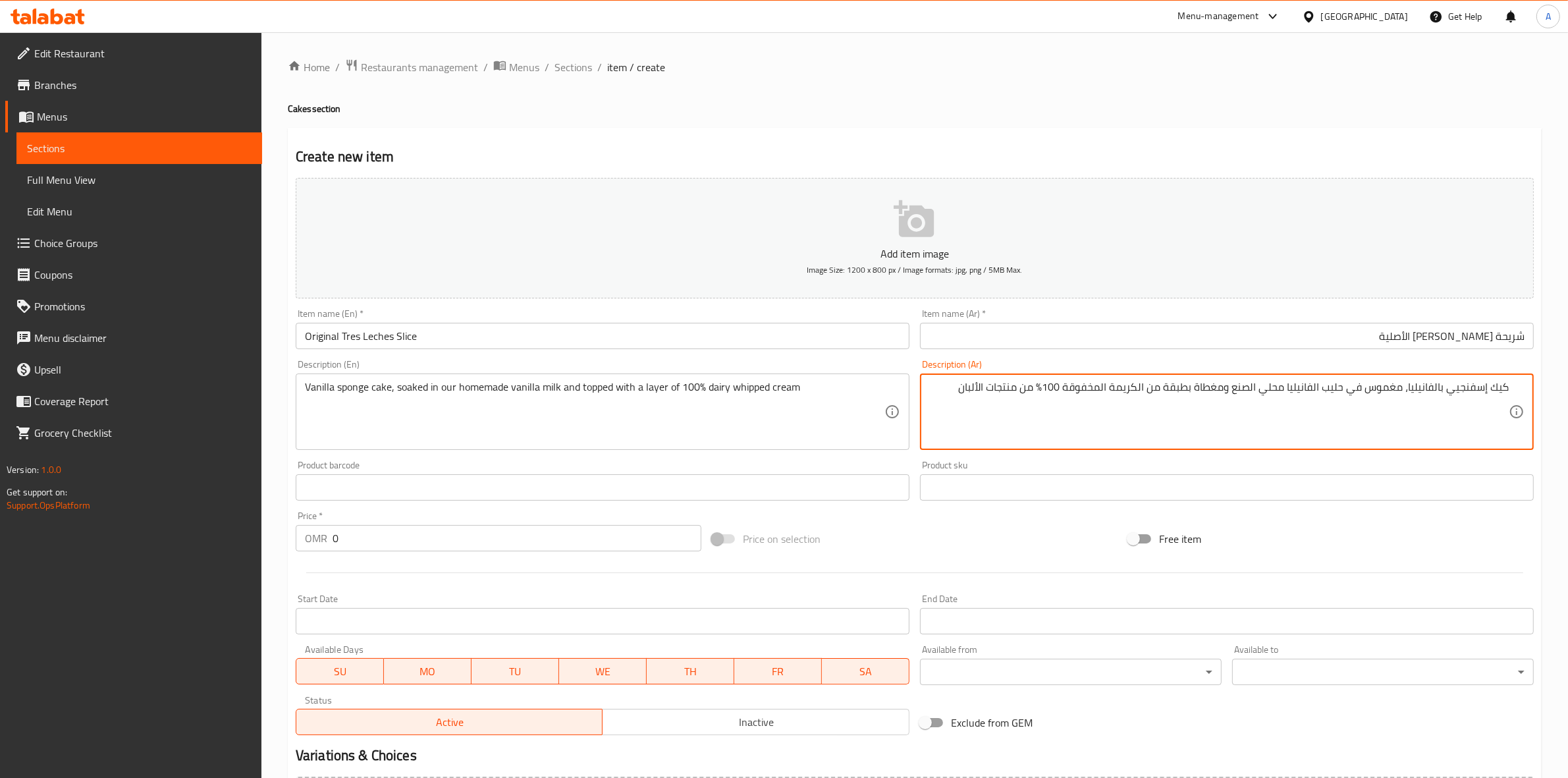
type textarea "كيك إسفنجيي بالفانيليا، مغموس في حليب الفانيليا محلي الصنع ومغطاة بطبقة من الكر…"
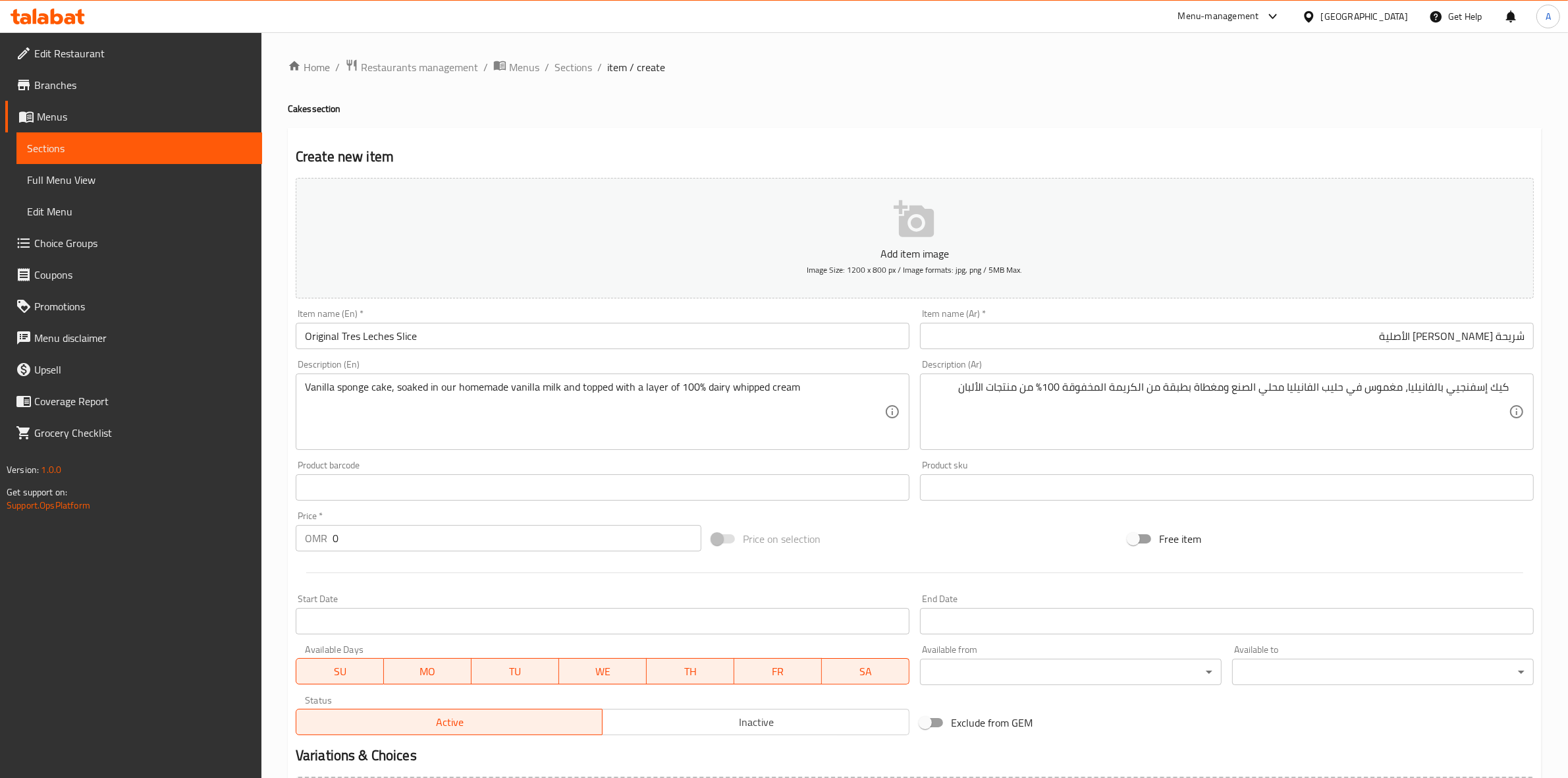
click at [996, 122] on div "Home / Restaurants management / Menus / Sections / item / create Cakes section …" at bounding box center [914, 481] width 1253 height 846
drag, startPoint x: 363, startPoint y: 540, endPoint x: 194, endPoint y: 558, distance: 170.0
click at [194, 558] on div "Edit Restaurant Branches Menus Sections Full Menu View Edit Menu Choice Groups …" at bounding box center [784, 481] width 1568 height 899
paste input "2.90"
type input "2.900"
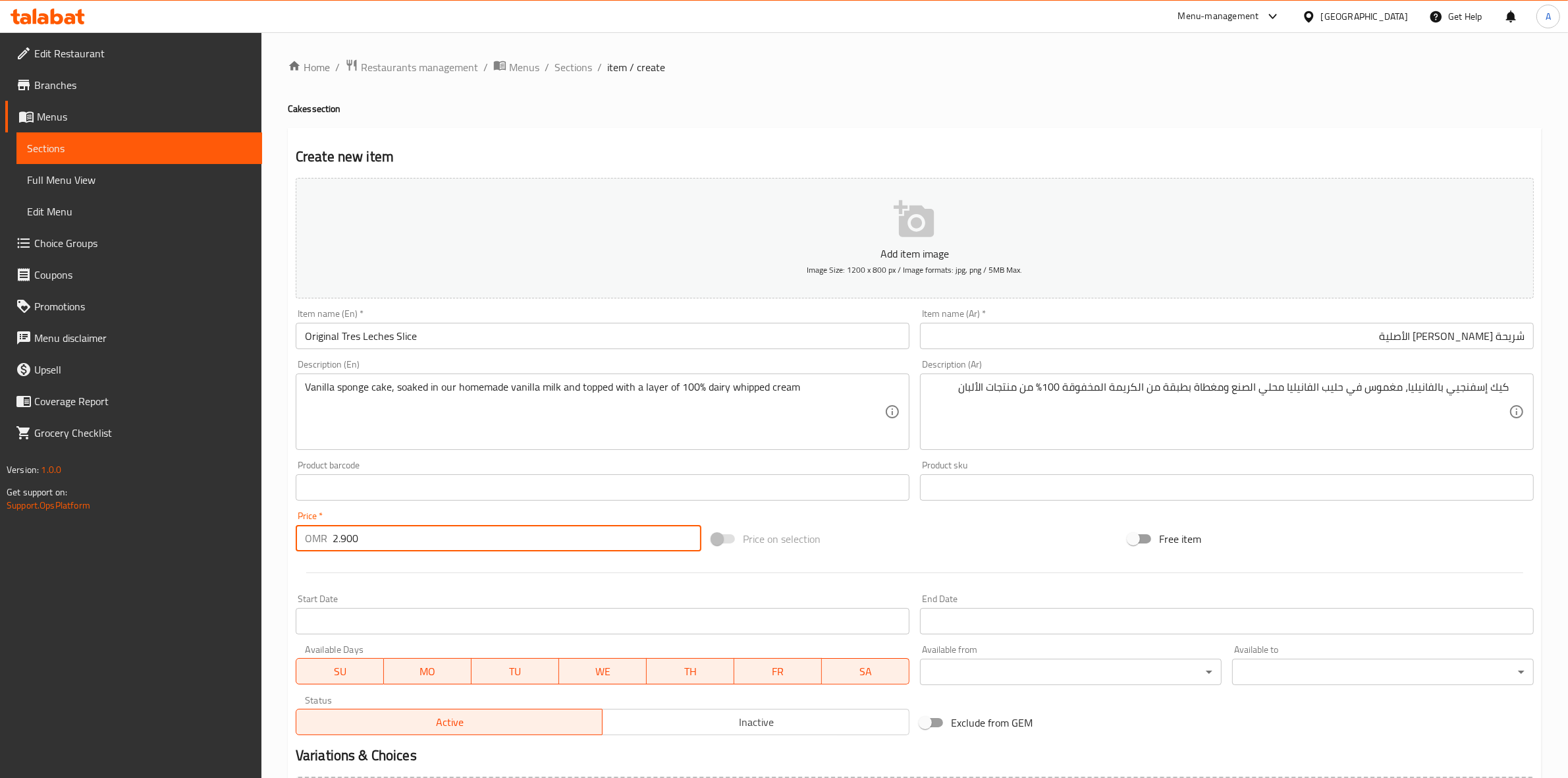
click at [395, 587] on div at bounding box center [915, 573] width 1249 height 32
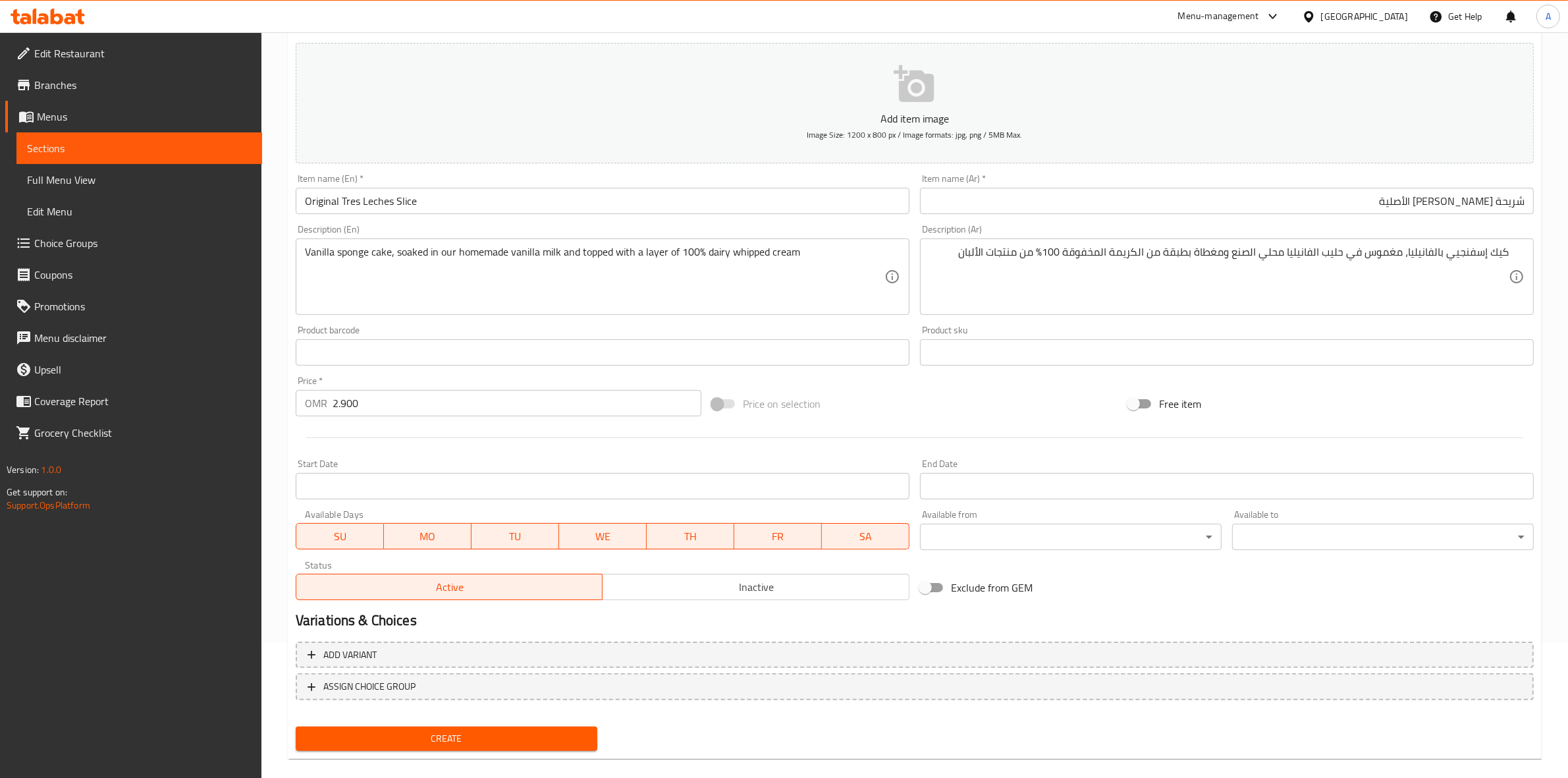
scroll to position [150, 0]
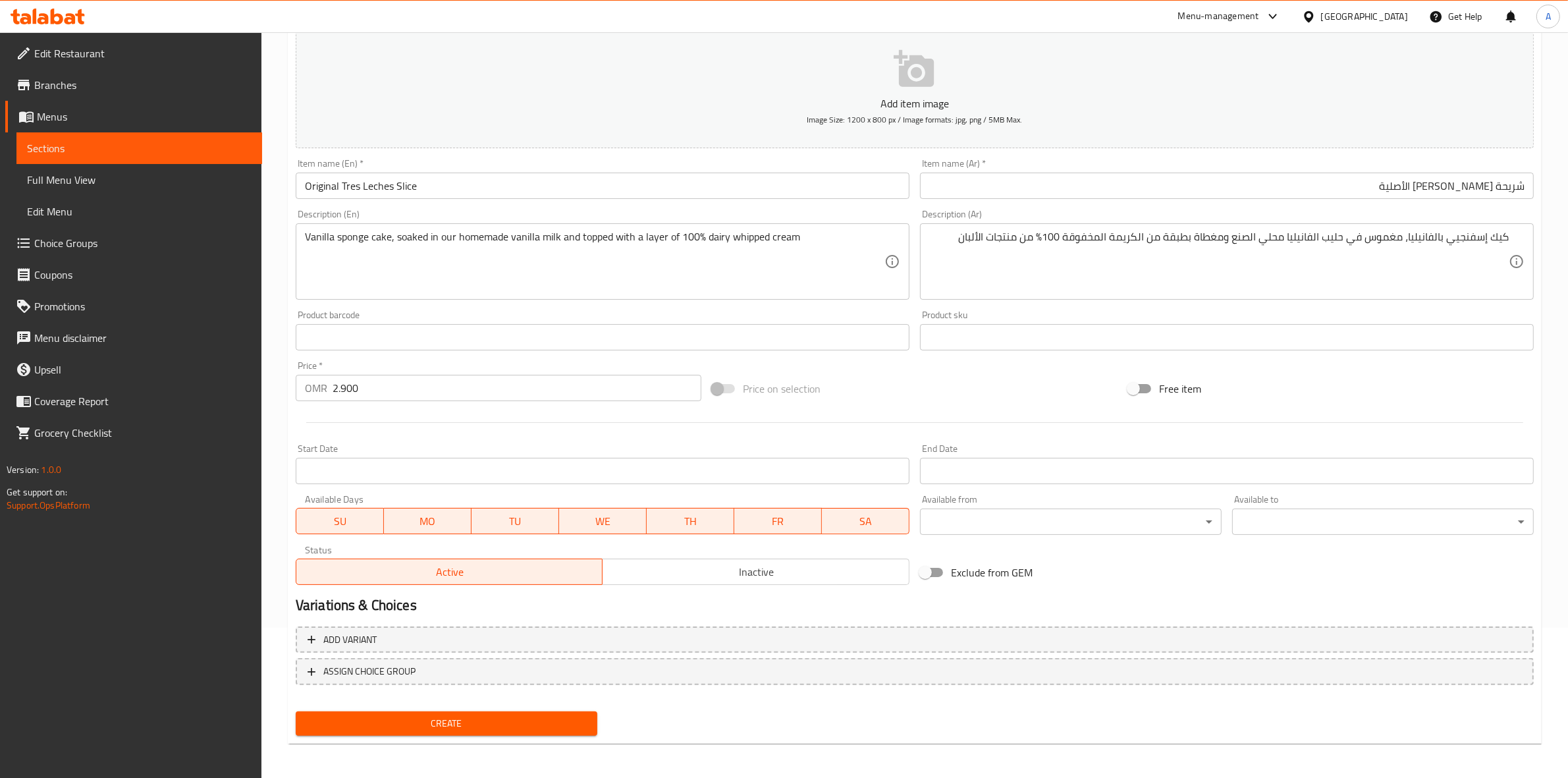
click at [459, 725] on span "Create" at bounding box center [445, 724] width 280 height 17
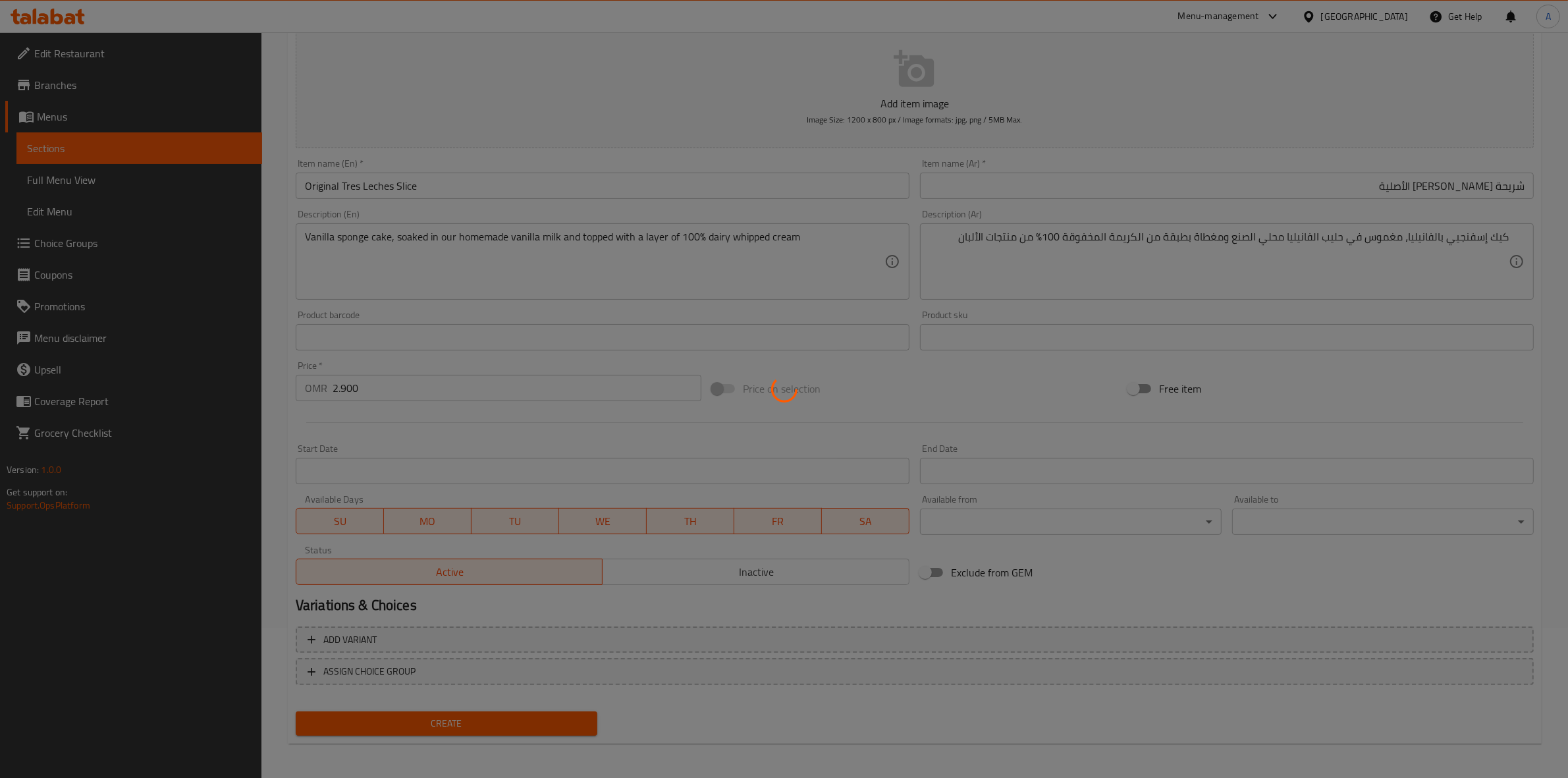
type input "0"
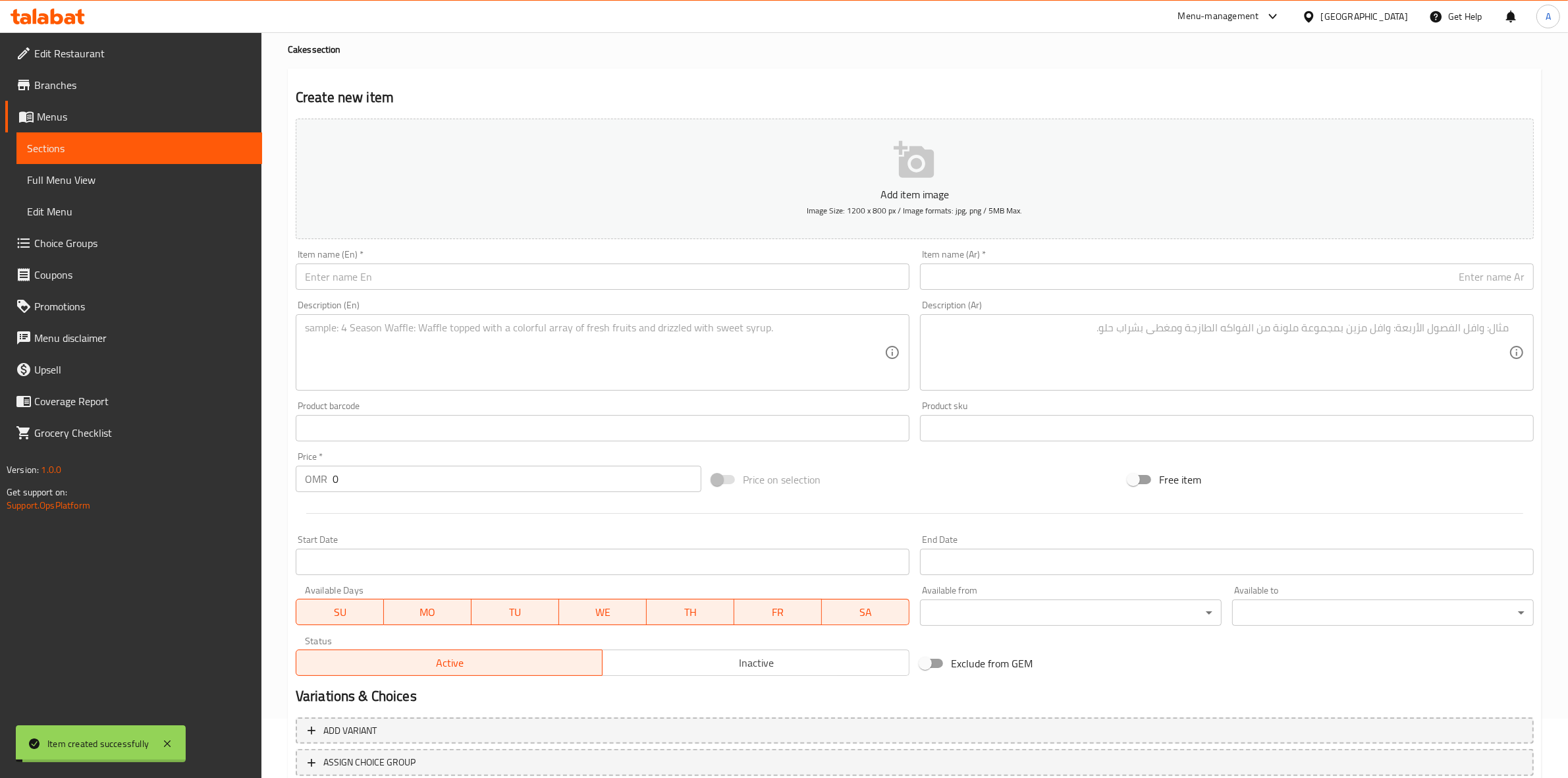
scroll to position [0, 0]
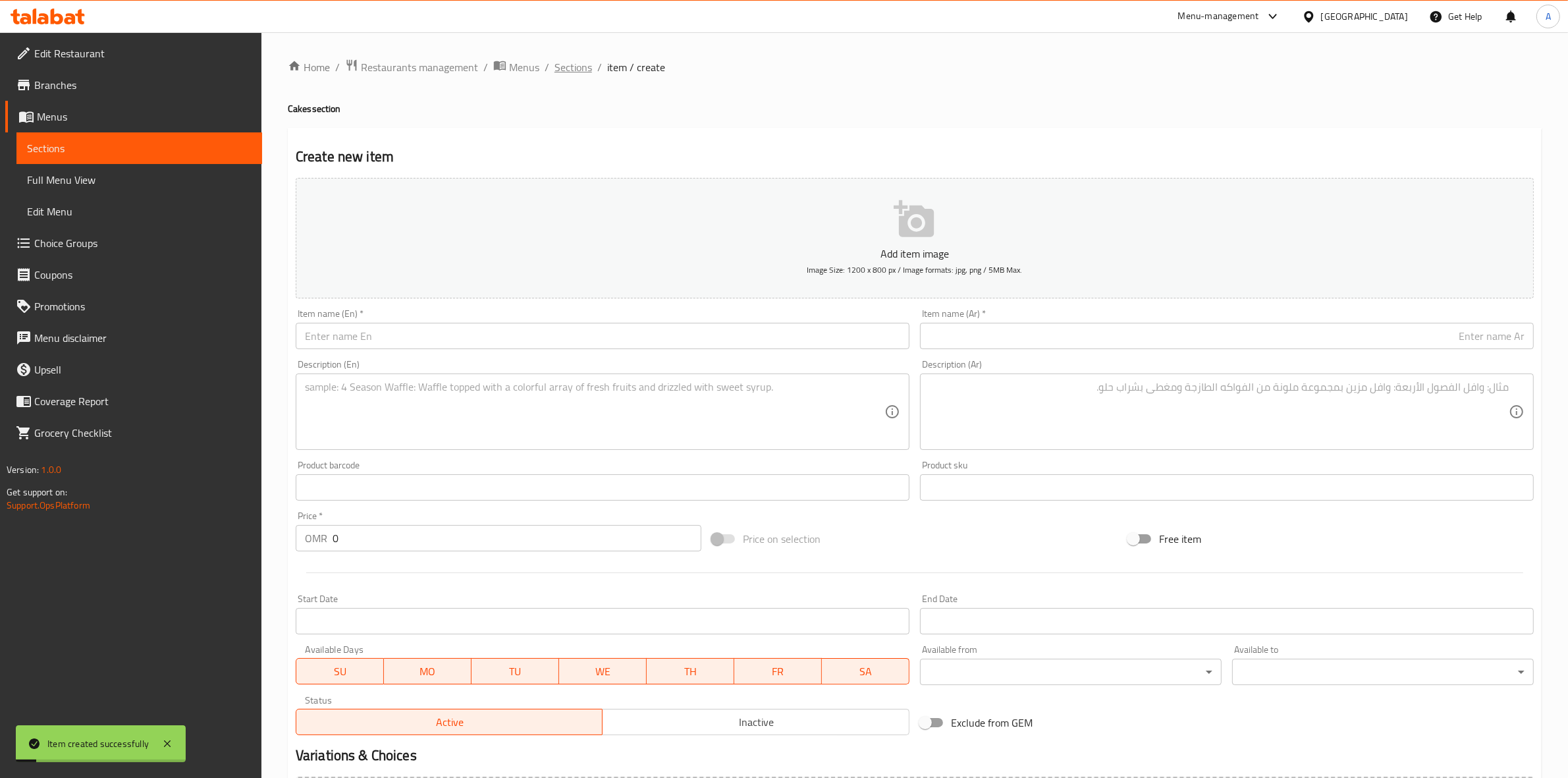
click at [588, 60] on span "Sections" at bounding box center [572, 67] width 38 height 16
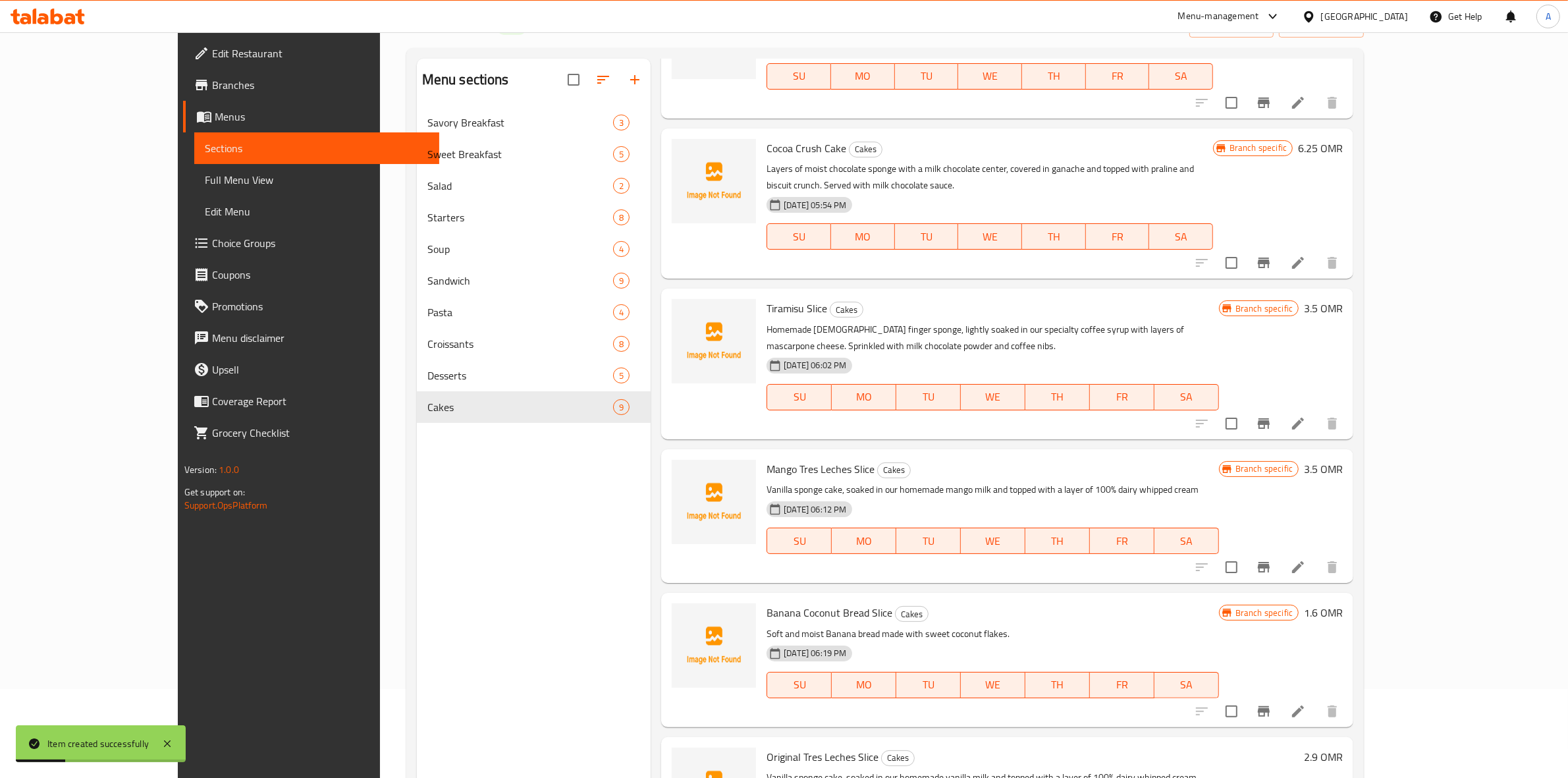
scroll to position [185, 0]
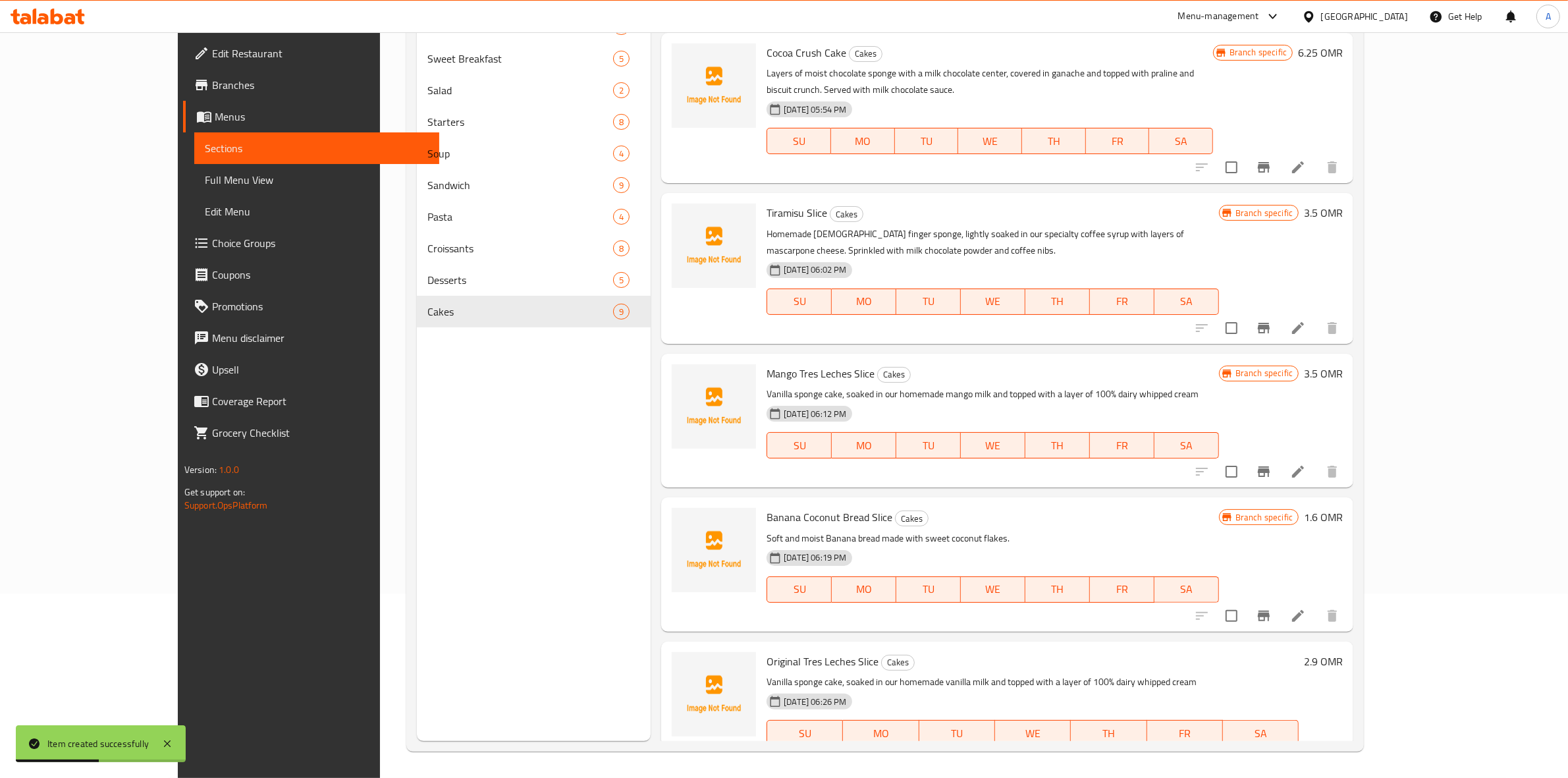
click at [1279, 744] on button "Branch-specific-item" at bounding box center [1264, 760] width 32 height 32
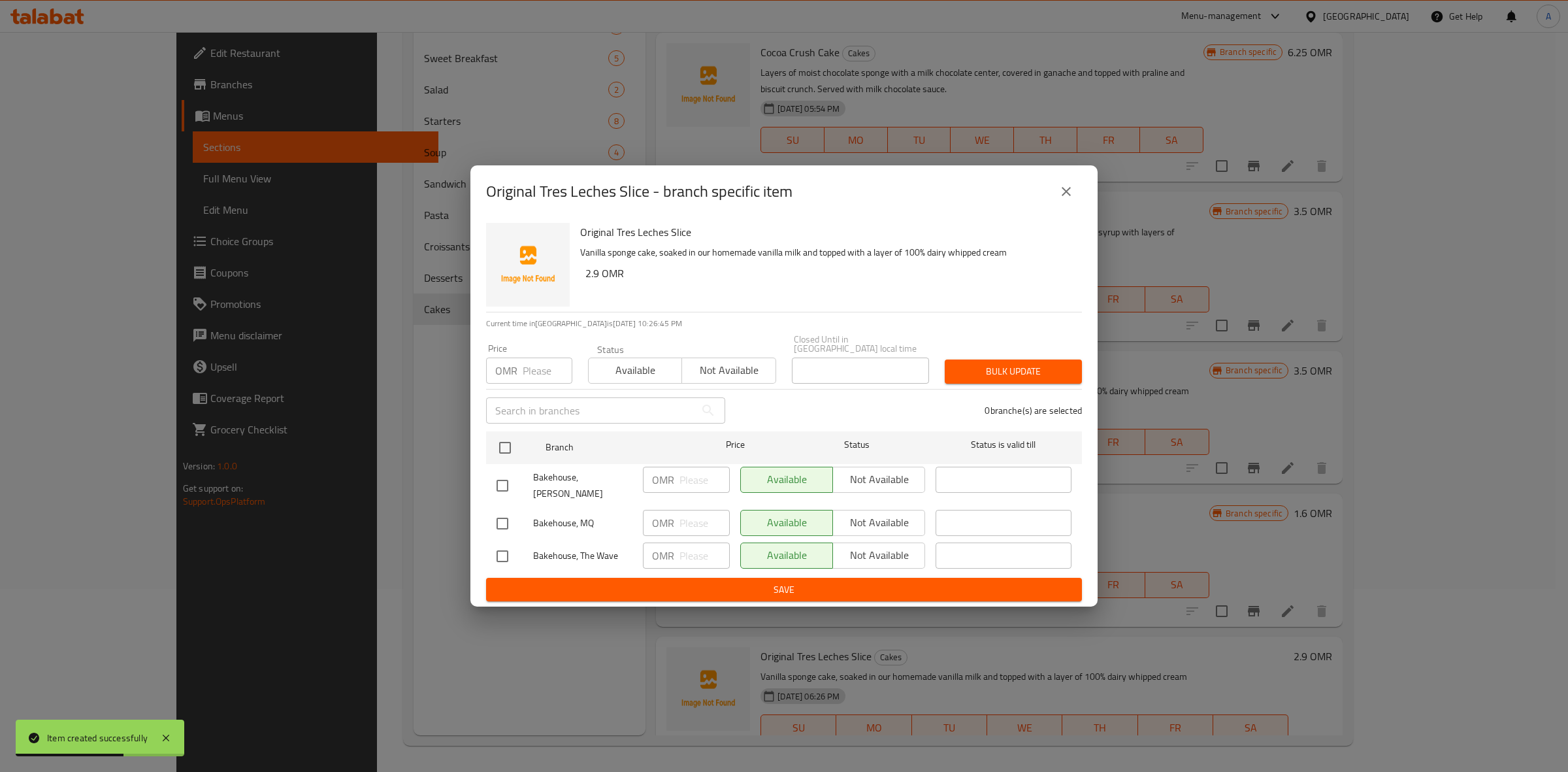
click at [506, 543] on input "checkbox" at bounding box center [502, 556] width 28 height 28
checkbox input "true"
click at [503, 474] on input "checkbox" at bounding box center [502, 485] width 28 height 28
checkbox input "true"
click at [885, 474] on span "Not available" at bounding box center [879, 480] width 82 height 19
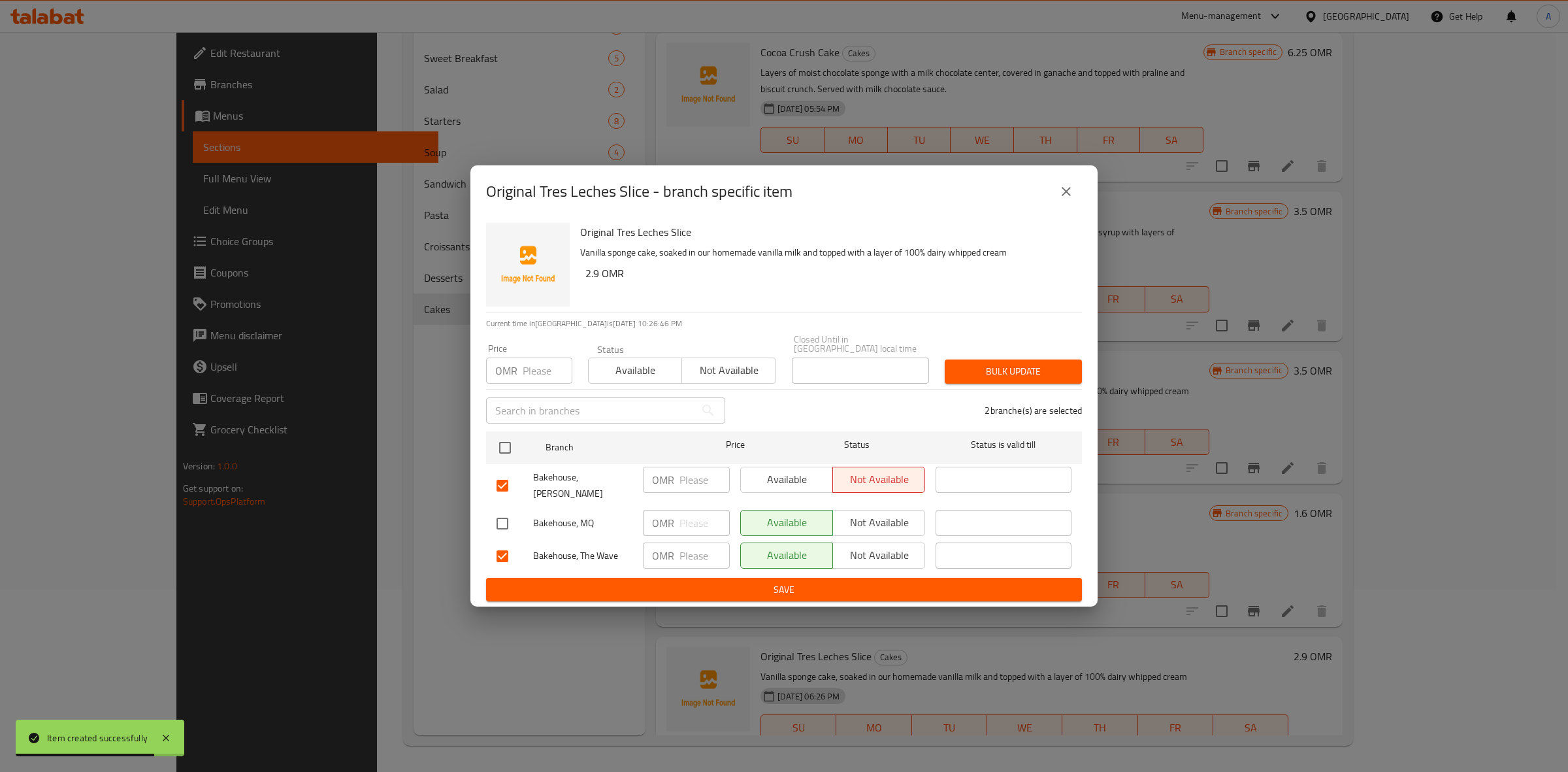
click at [870, 549] on span "Not available" at bounding box center [879, 556] width 82 height 19
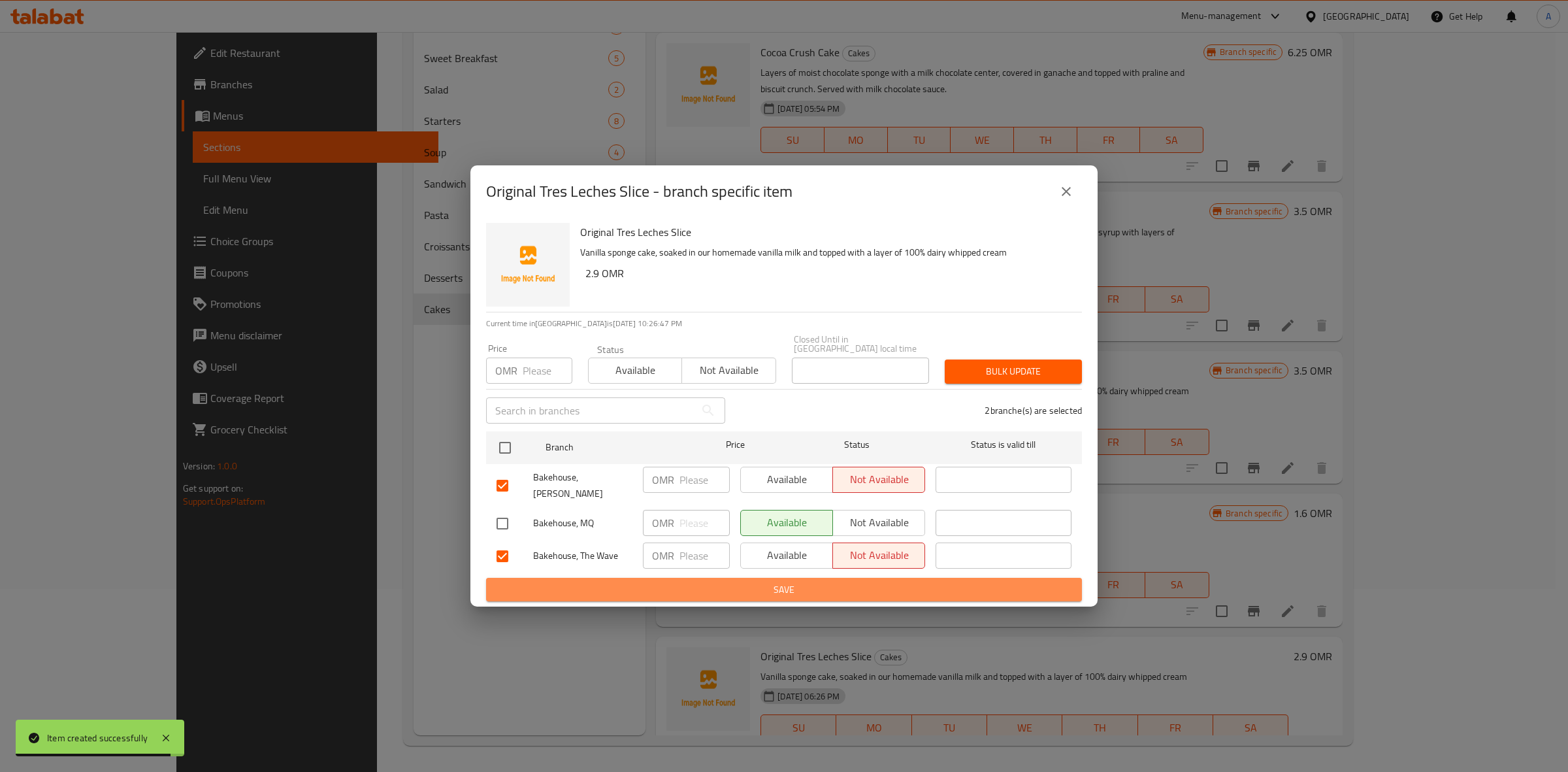
click at [826, 582] on span "Save" at bounding box center [784, 590] width 575 height 17
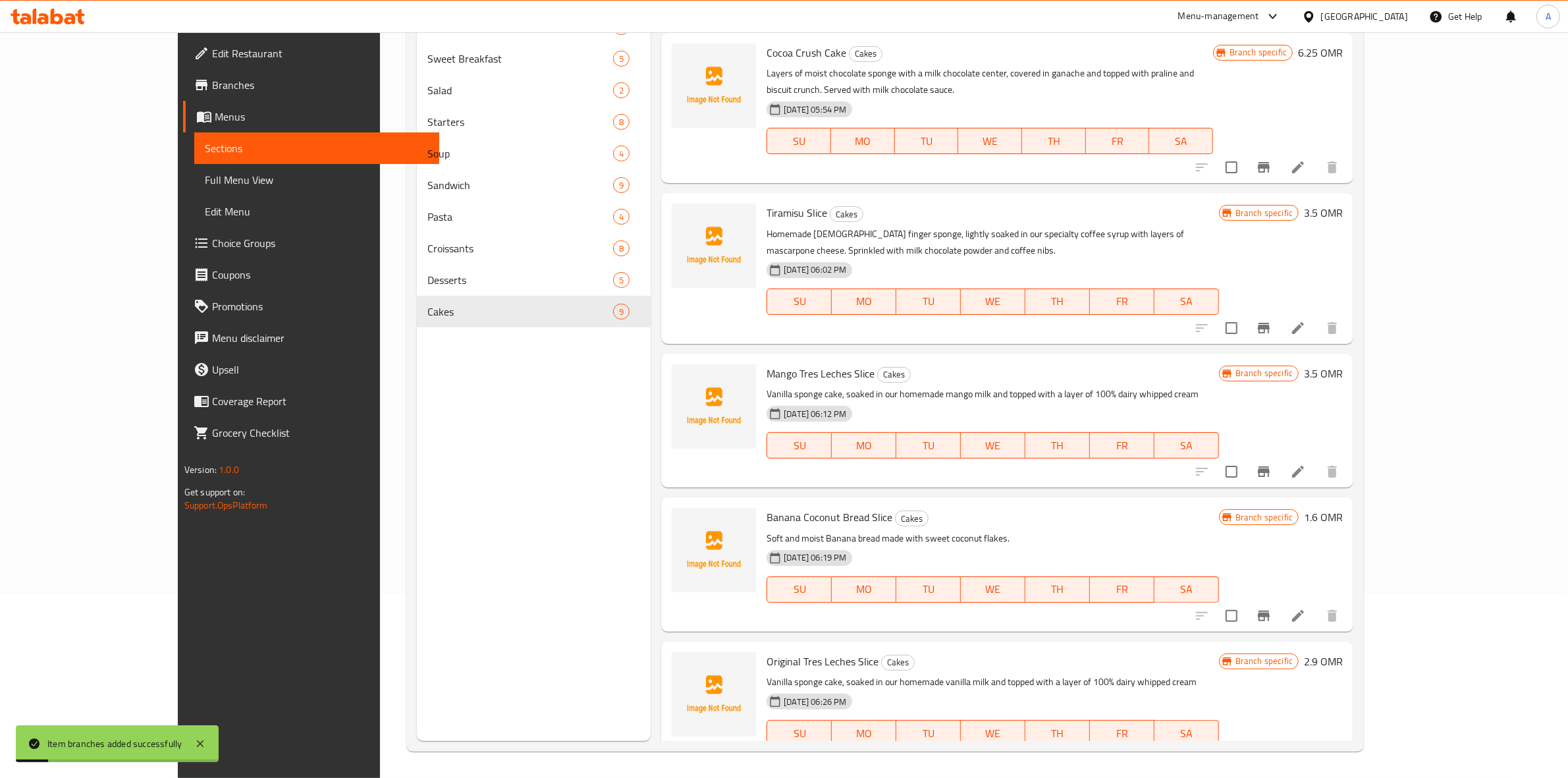
click at [1269, 754] on icon "Branch-specific-item" at bounding box center [1263, 759] width 12 height 10
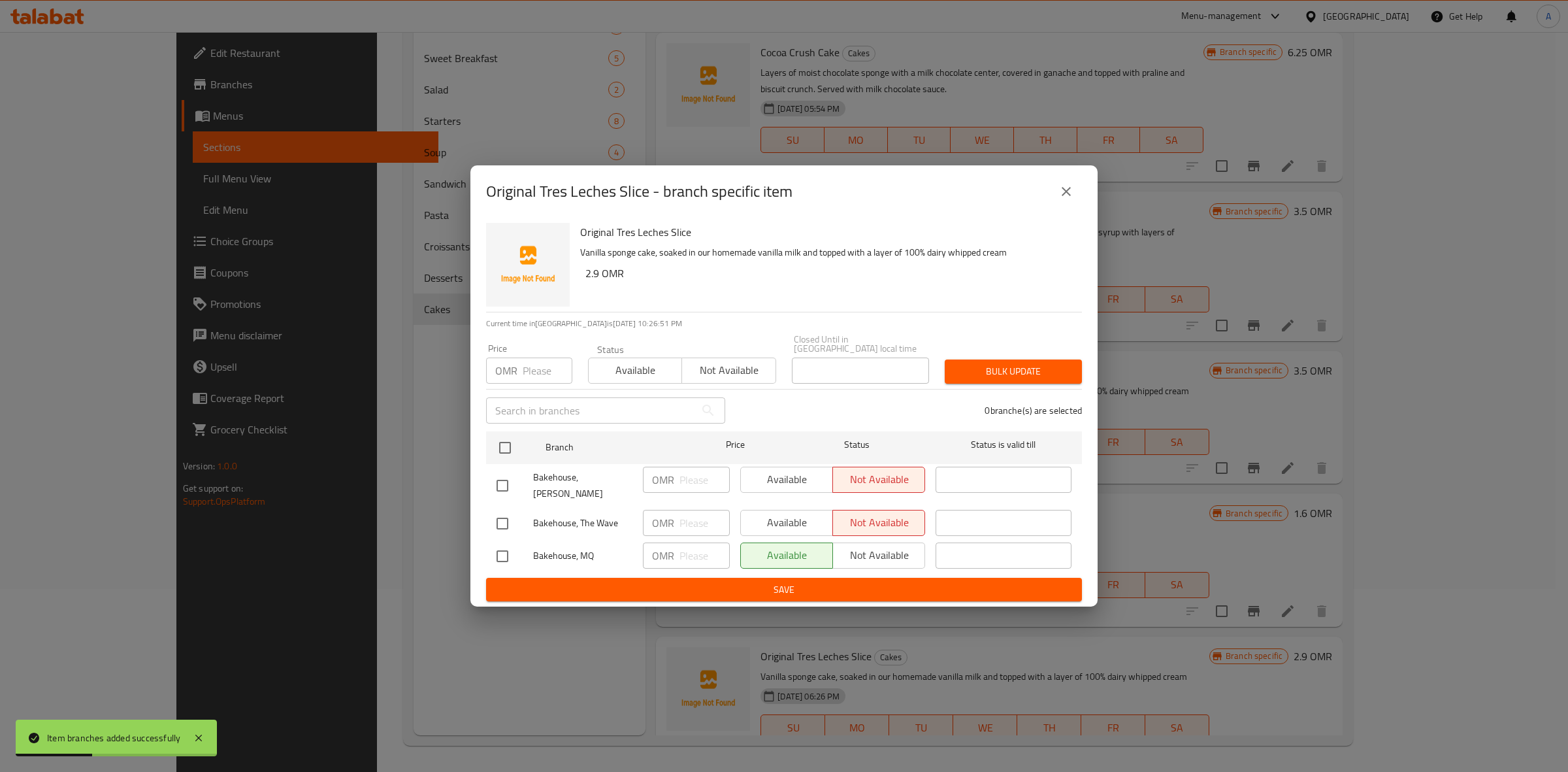
click at [501, 546] on input "checkbox" at bounding box center [502, 556] width 28 height 28
checkbox input "true"
drag, startPoint x: 600, startPoint y: 289, endPoint x: 586, endPoint y: 288, distance: 14.0
click at [586, 282] on h6 "2.9 OMR" at bounding box center [829, 273] width 486 height 18
copy h6 "2.9"
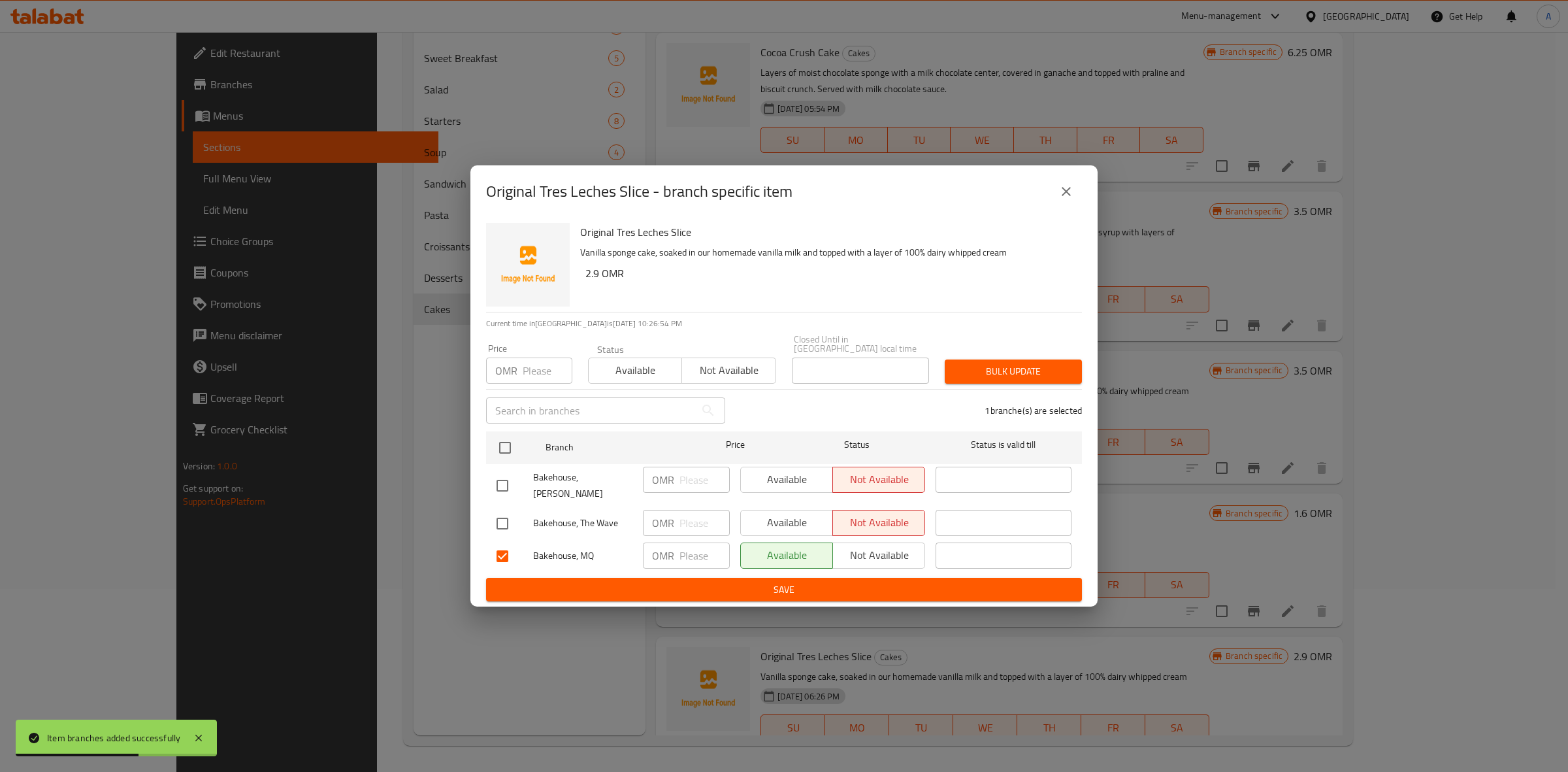
click at [523, 373] on input "number" at bounding box center [547, 370] width 50 height 26
paste input "2.9"
type input "2.9"
click at [972, 367] on span "Bulk update" at bounding box center [1013, 372] width 116 height 17
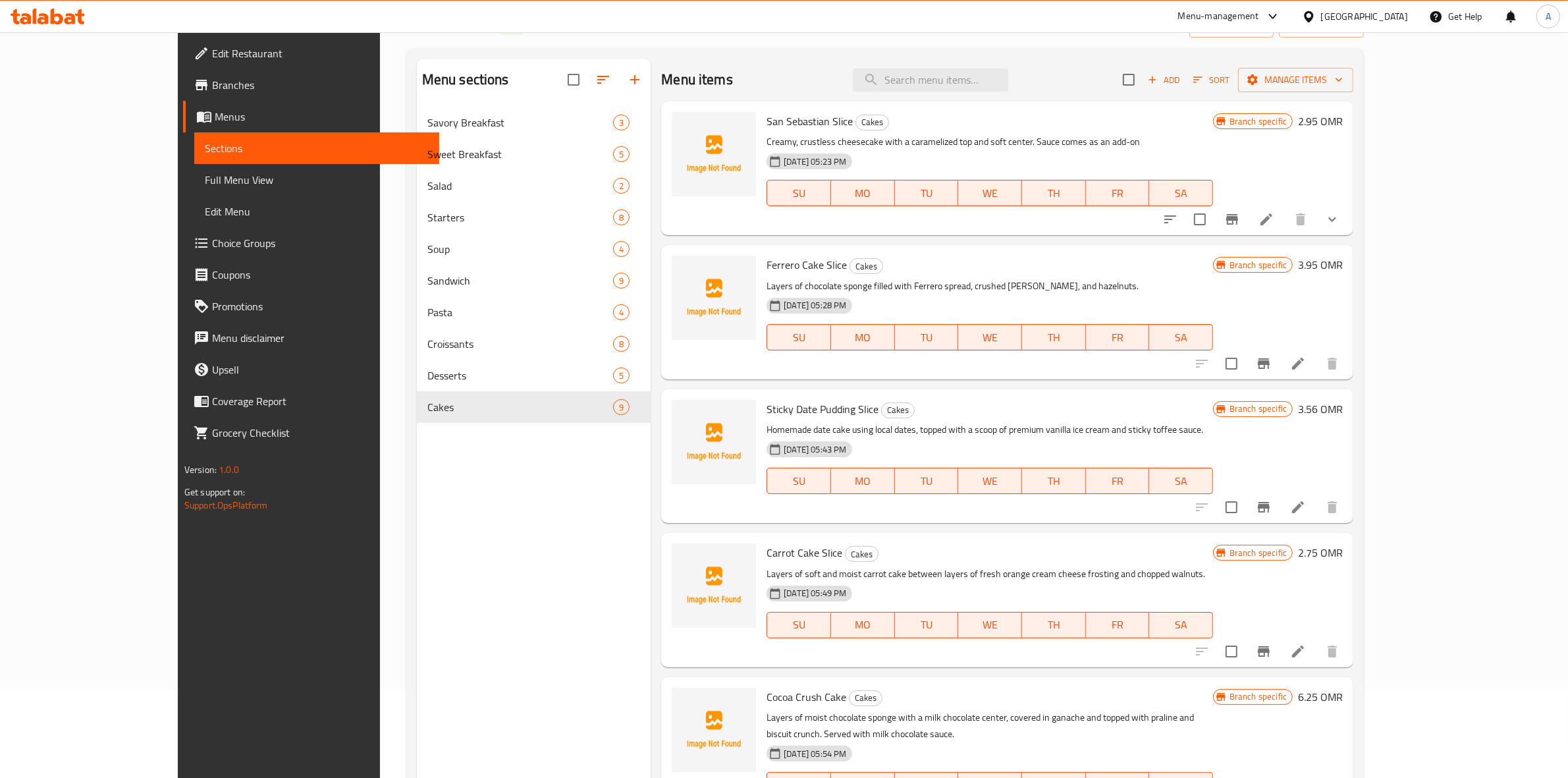
scroll to position [0, 0]
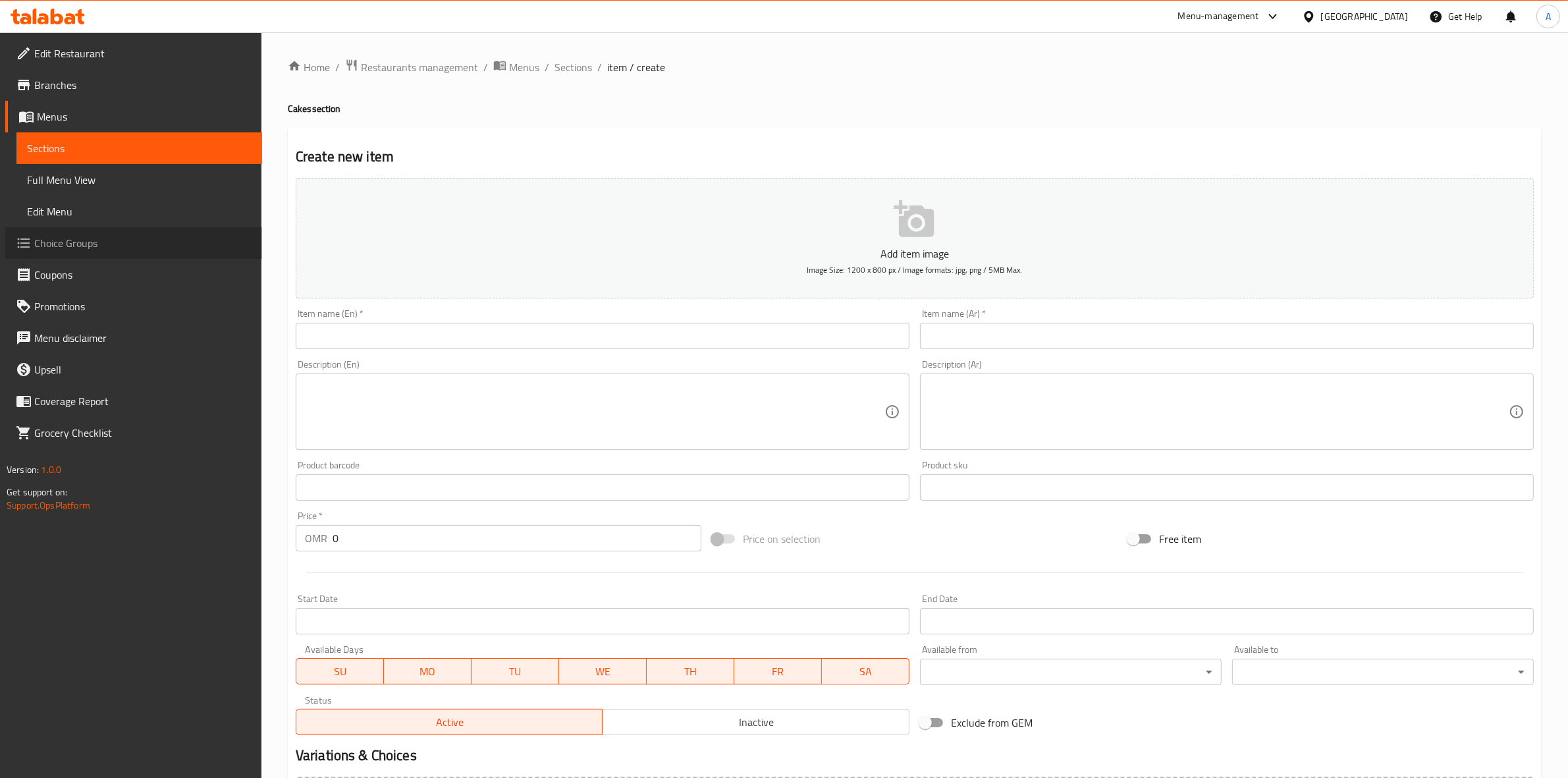
click at [84, 240] on span "Choice Groups" at bounding box center [143, 243] width 217 height 16
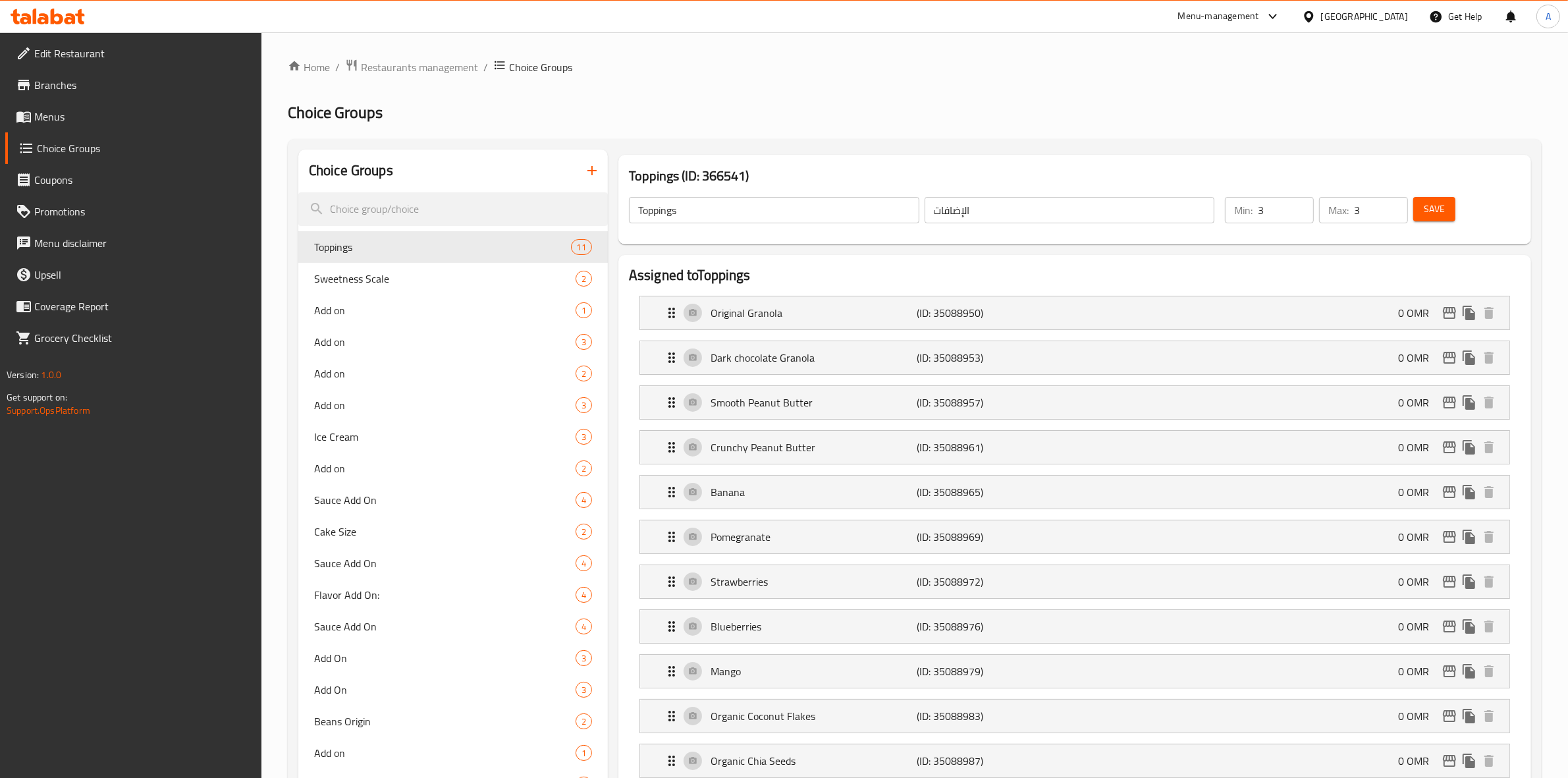
click at [597, 166] on icon "button" at bounding box center [592, 171] width 16 height 16
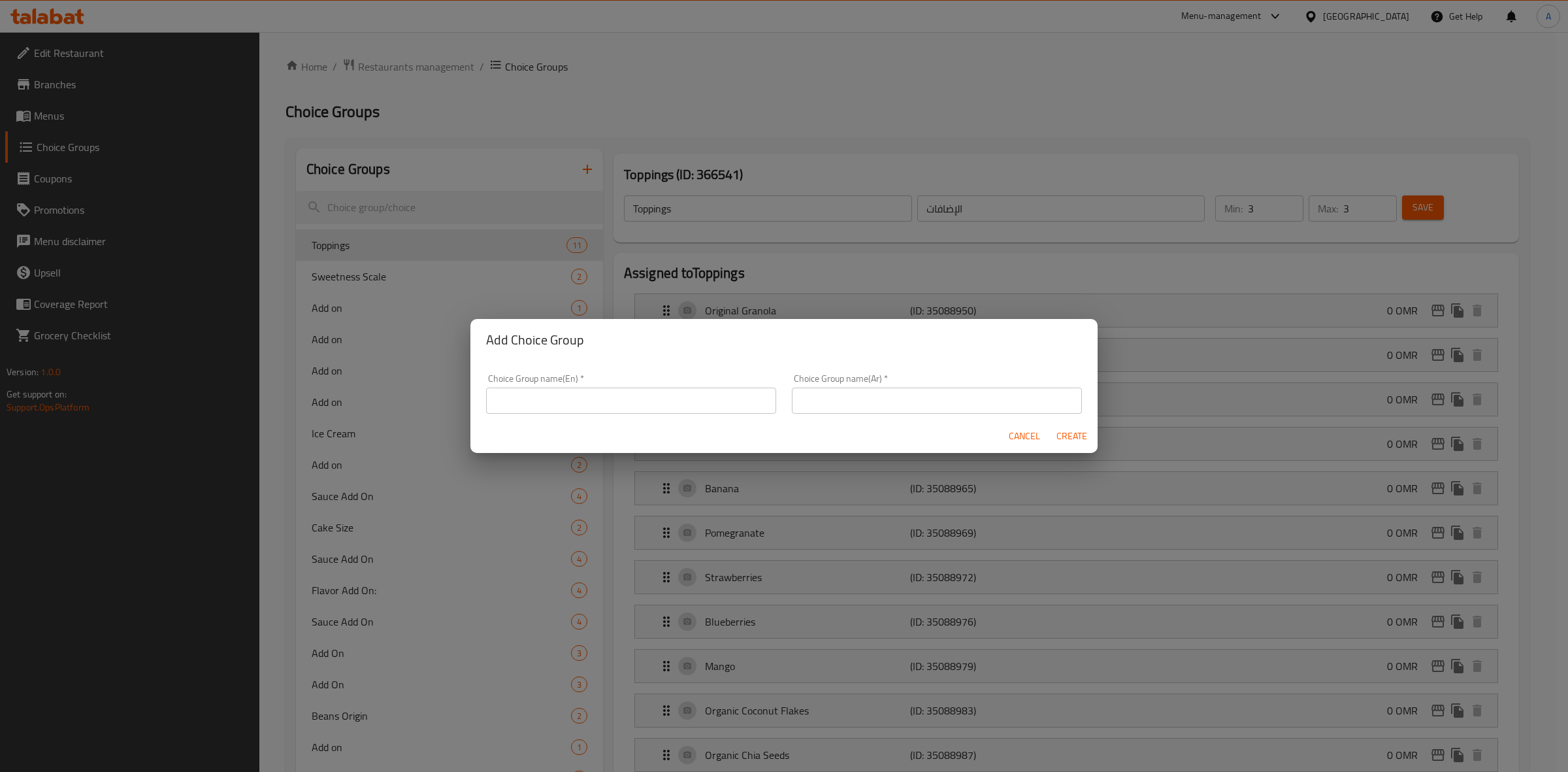
click at [535, 402] on input "text" at bounding box center [631, 400] width 290 height 26
drag, startPoint x: 598, startPoint y: 400, endPoint x: 469, endPoint y: 375, distance: 131.4
click at [454, 374] on div "Add Choice Group Choice Group name(En)   * Your choice of Sauce Choice Group na…" at bounding box center [784, 386] width 1568 height 772
click at [635, 408] on input "Your Choice of Sauce" at bounding box center [631, 400] width 290 height 26
drag, startPoint x: 635, startPoint y: 408, endPoint x: 418, endPoint y: 390, distance: 217.7
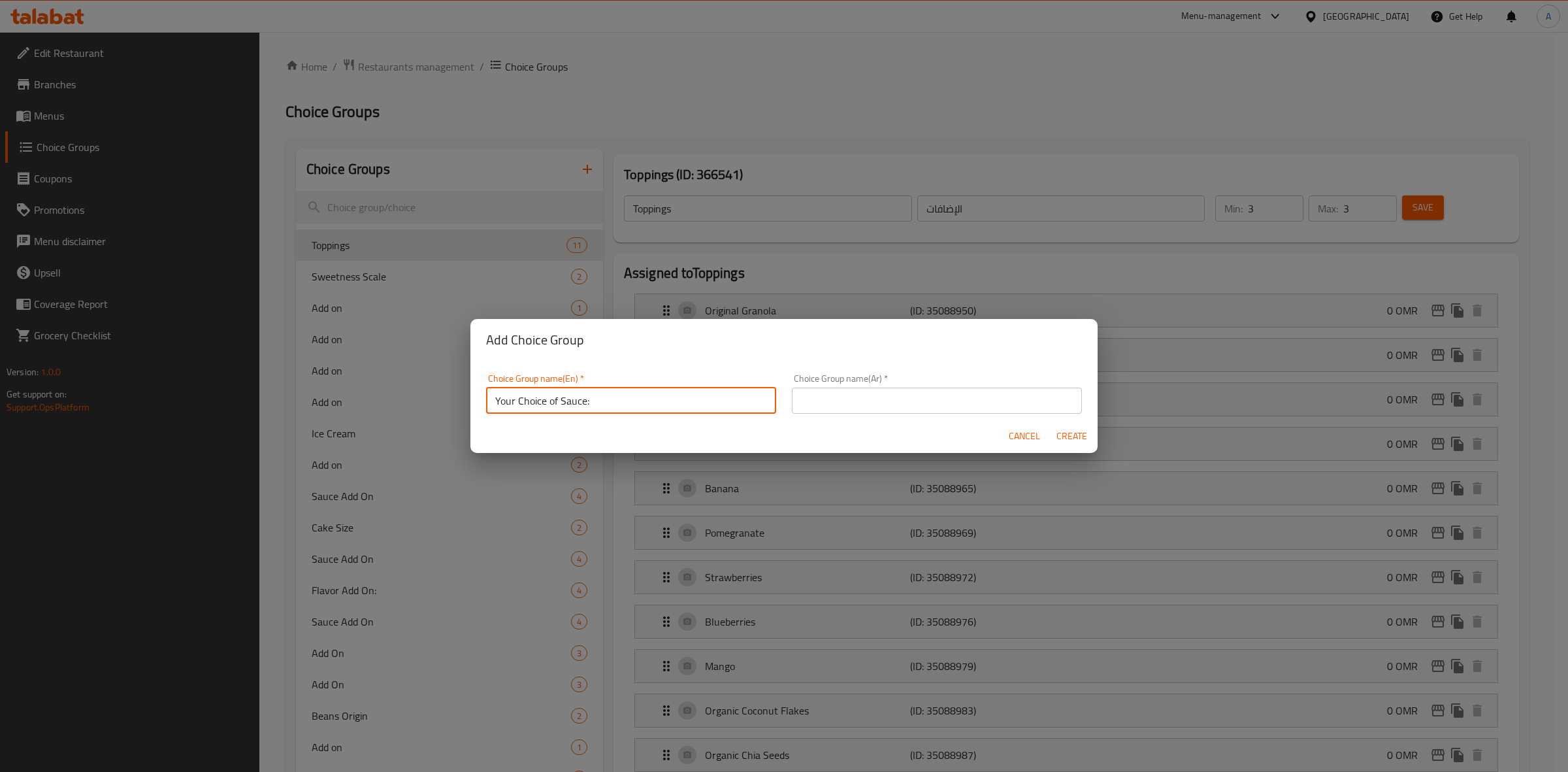
click at [418, 390] on div "Add Choice Group Choice Group name(En)   * Your Choice of Sauce: Choice Group n…" at bounding box center [784, 386] width 1568 height 772
type input "Your Choice of Sauce:"
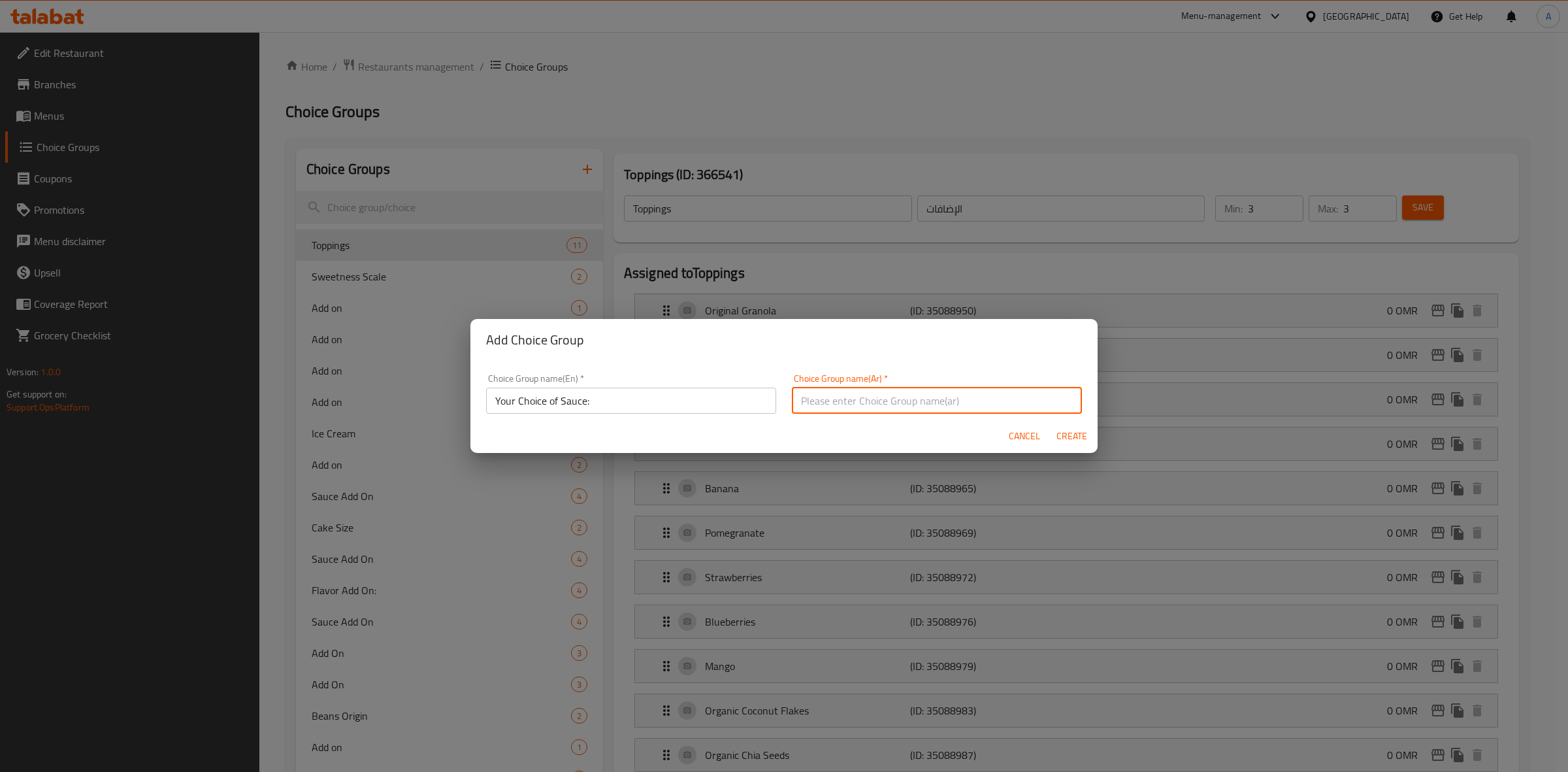
click at [959, 397] on input "text" at bounding box center [937, 400] width 290 height 26
paste input "اختيارك من الصلصة:"
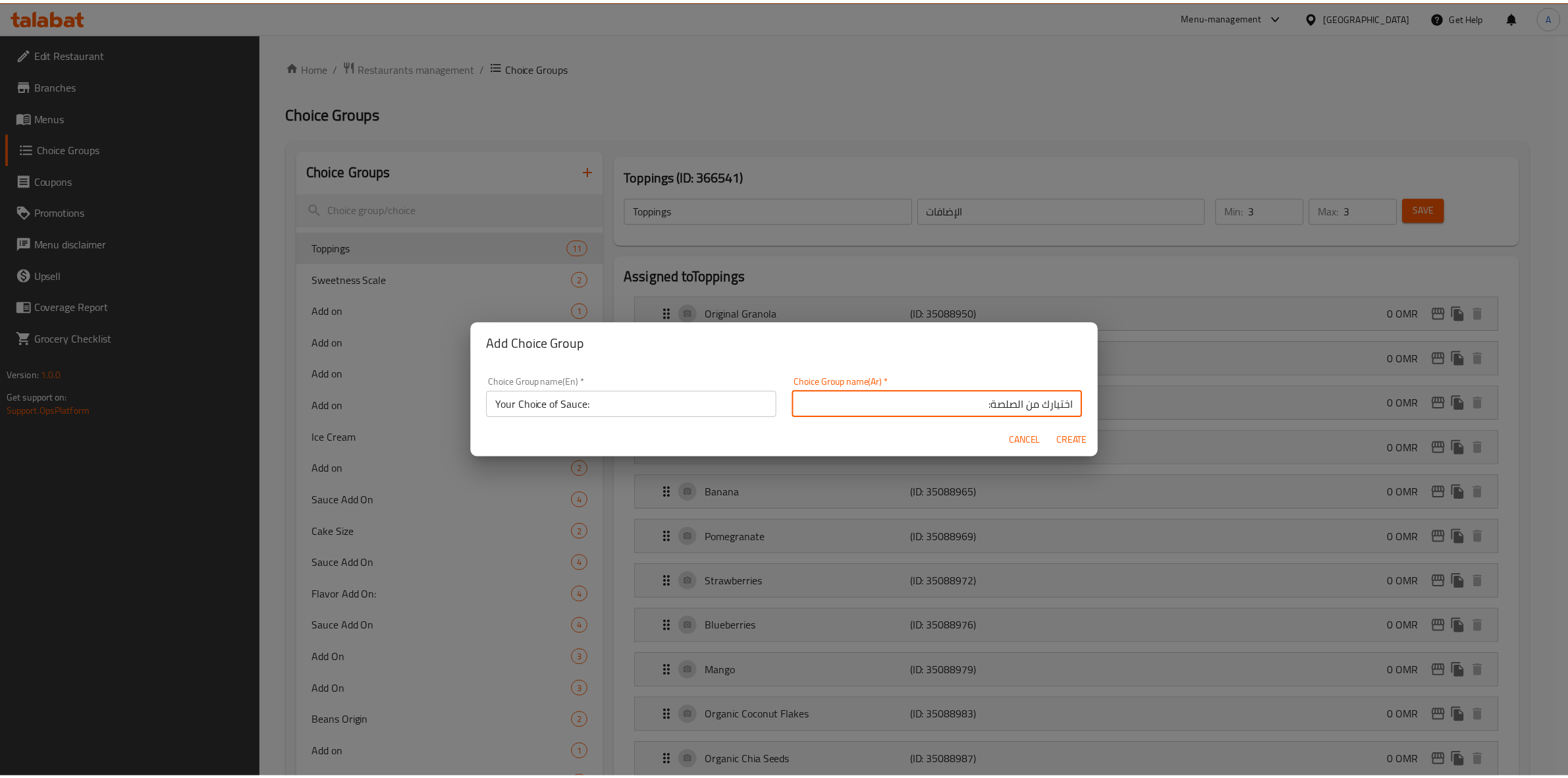
scroll to position [3, 0]
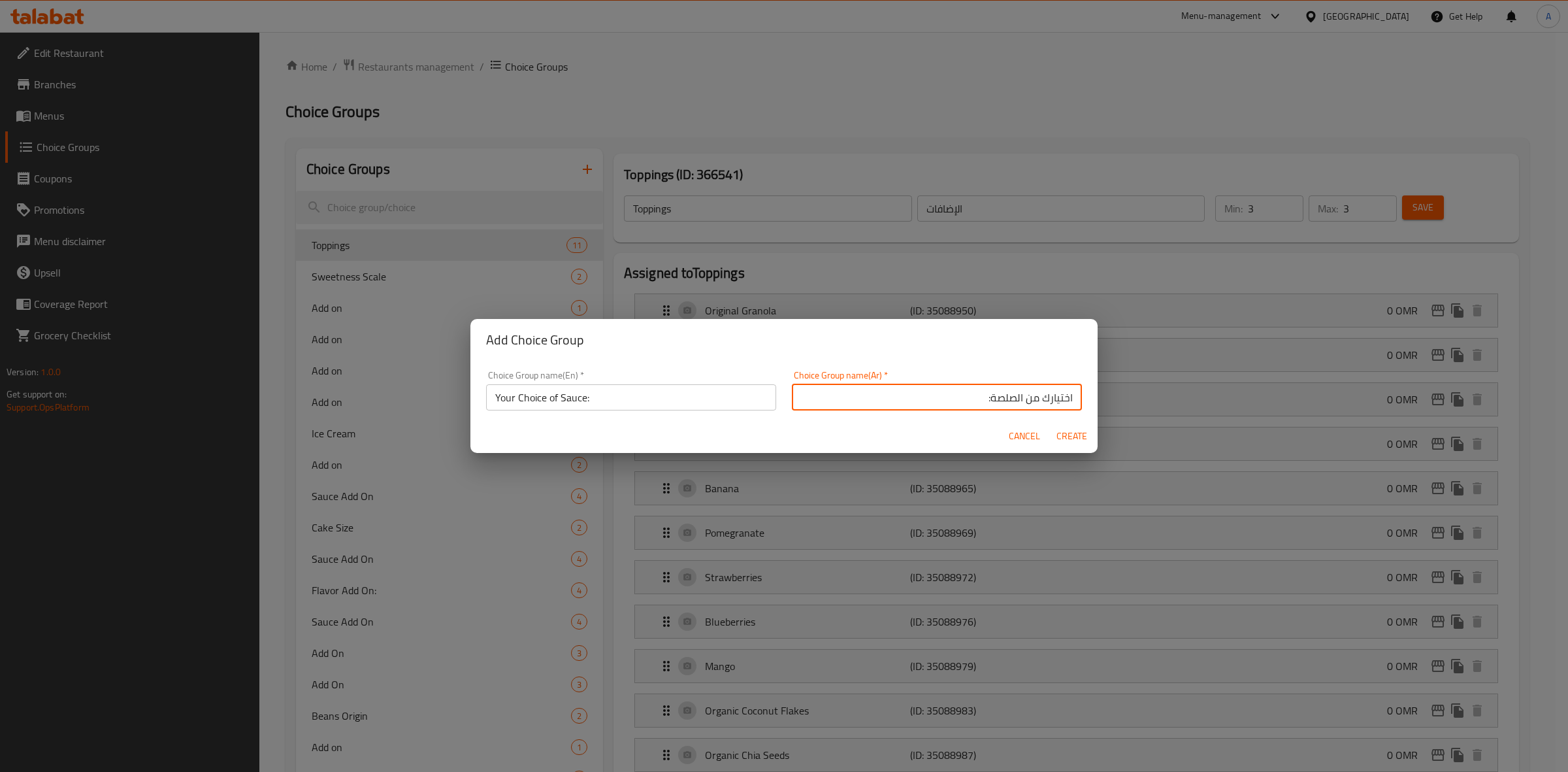
drag, startPoint x: 1000, startPoint y: 402, endPoint x: 980, endPoint y: 403, distance: 20.0
click at [980, 403] on input "اختيارك من الصلصة:" at bounding box center [937, 397] width 290 height 26
type input "اختيارك من الصوص:"
click at [1066, 436] on span "Create" at bounding box center [1072, 436] width 32 height 17
type input "Your Choice of Sauce:"
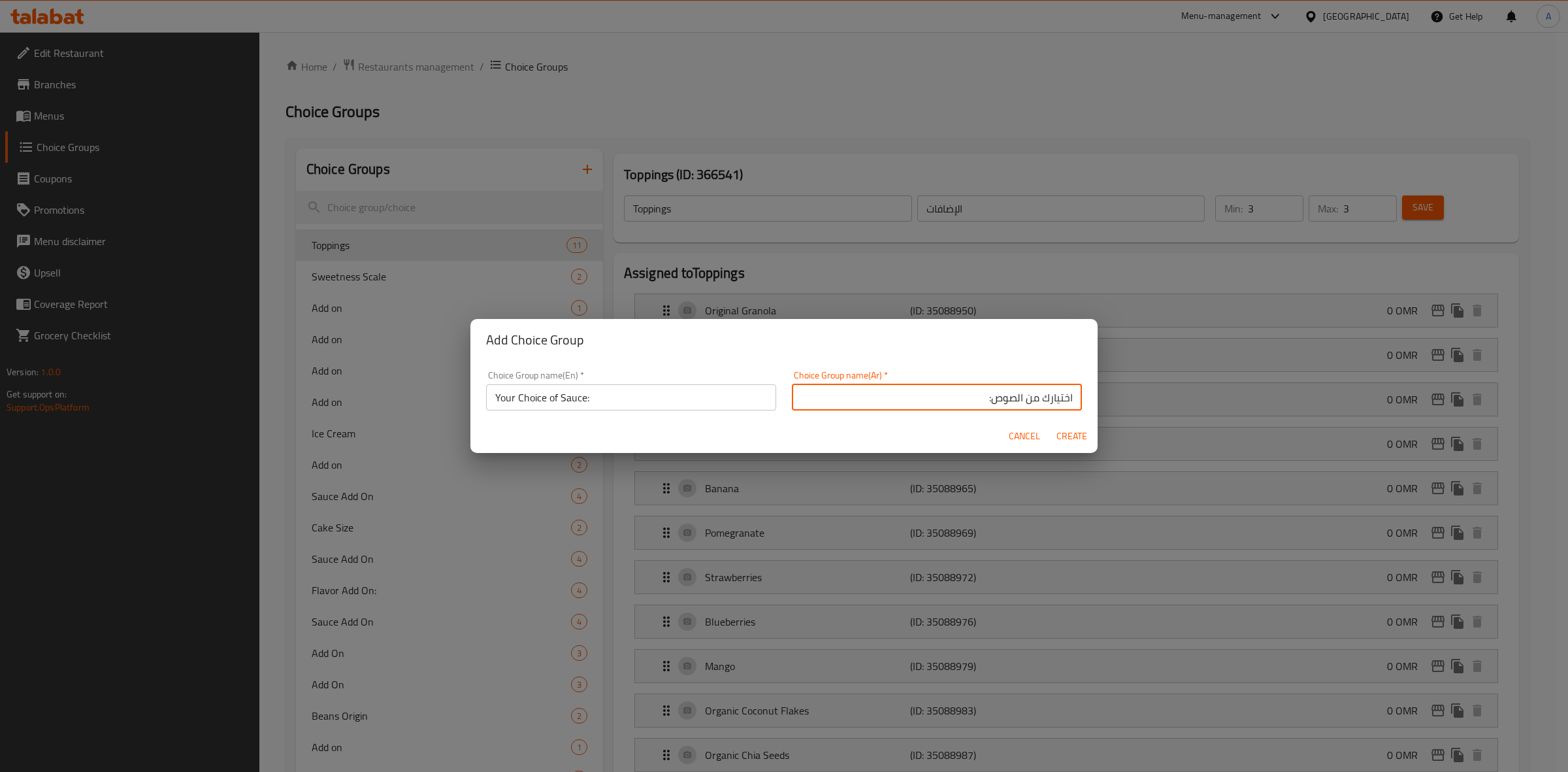
type input "اختيارك من الصوص:"
type input "0"
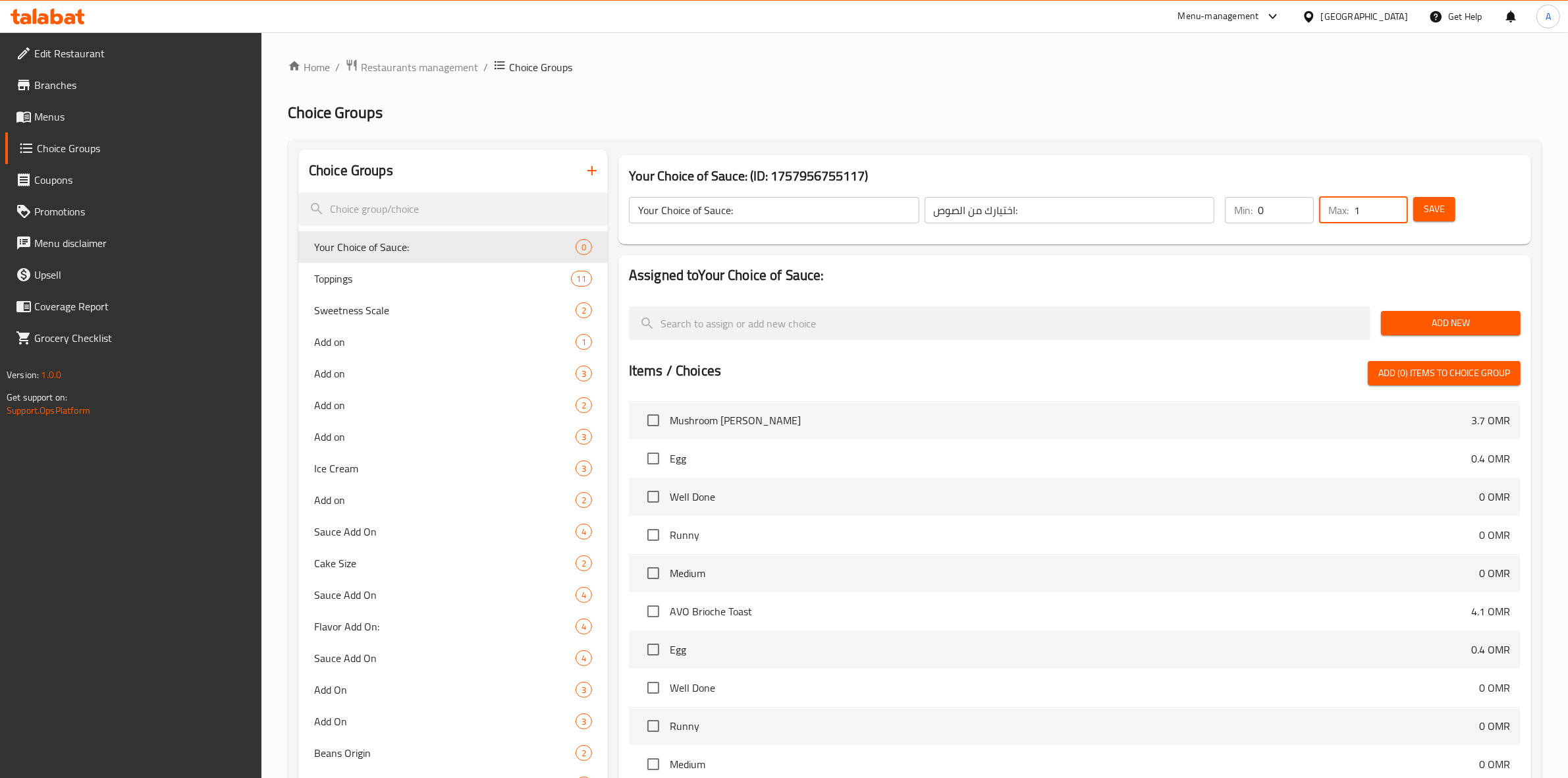
click at [1396, 205] on input "1" at bounding box center [1381, 210] width 54 height 26
click at [1396, 205] on input "2" at bounding box center [1381, 210] width 54 height 26
click at [1396, 205] on input "3" at bounding box center [1381, 210] width 54 height 26
type input "4"
click at [1396, 205] on input "4" at bounding box center [1381, 210] width 54 height 26
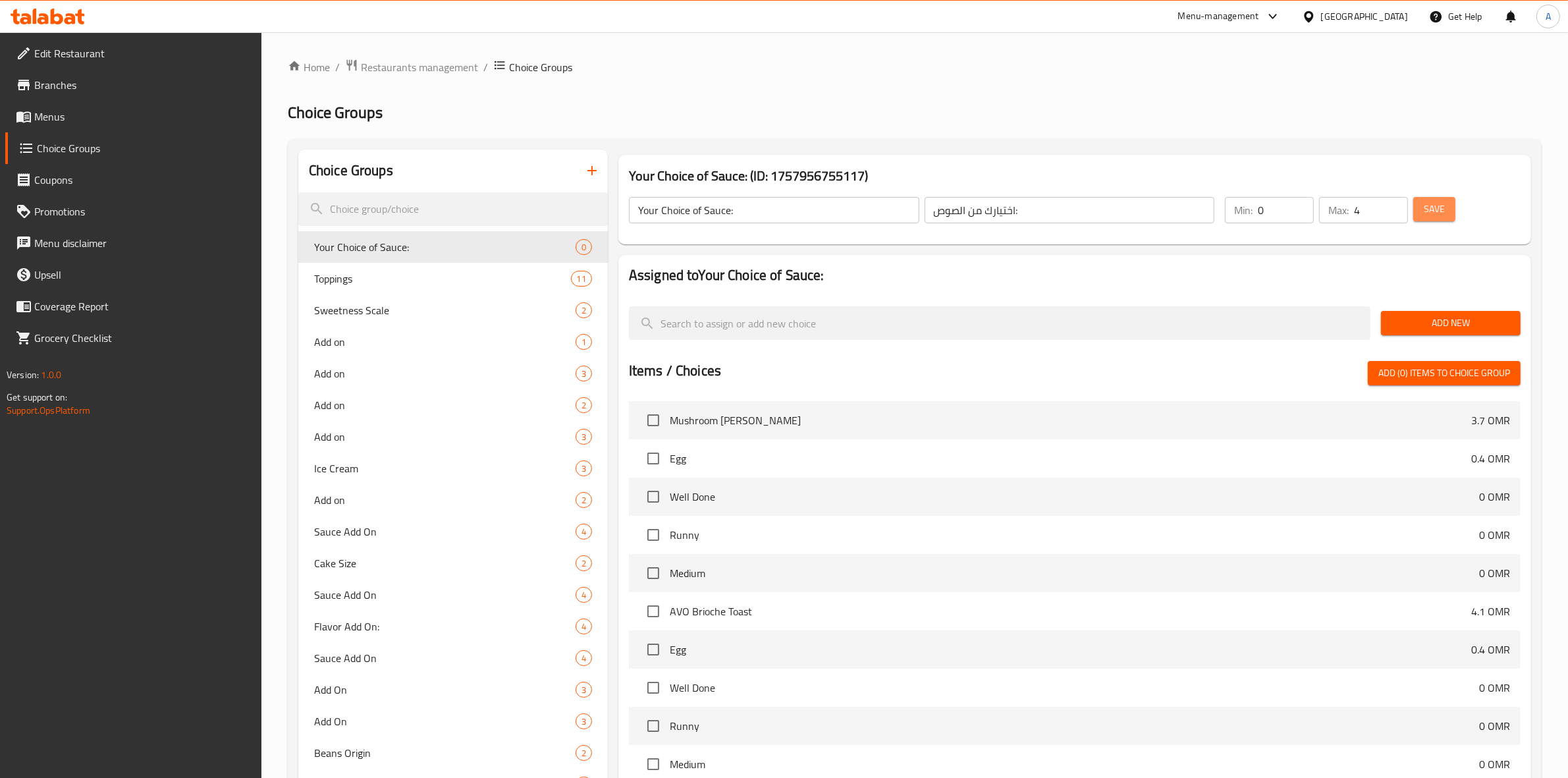
click at [1433, 208] on span "Save" at bounding box center [1434, 209] width 21 height 17
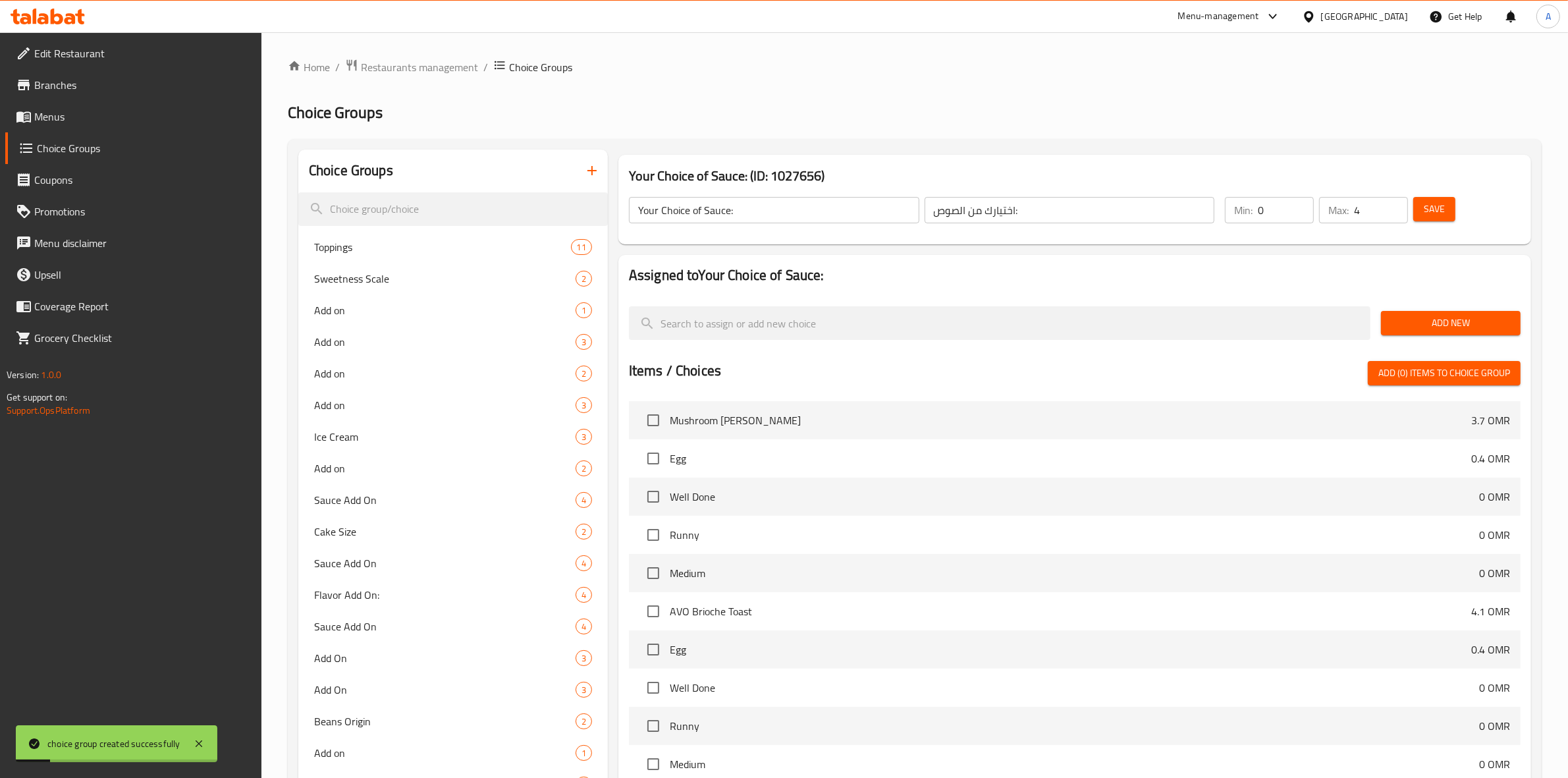
click at [1423, 314] on button "Add New" at bounding box center [1450, 323] width 140 height 25
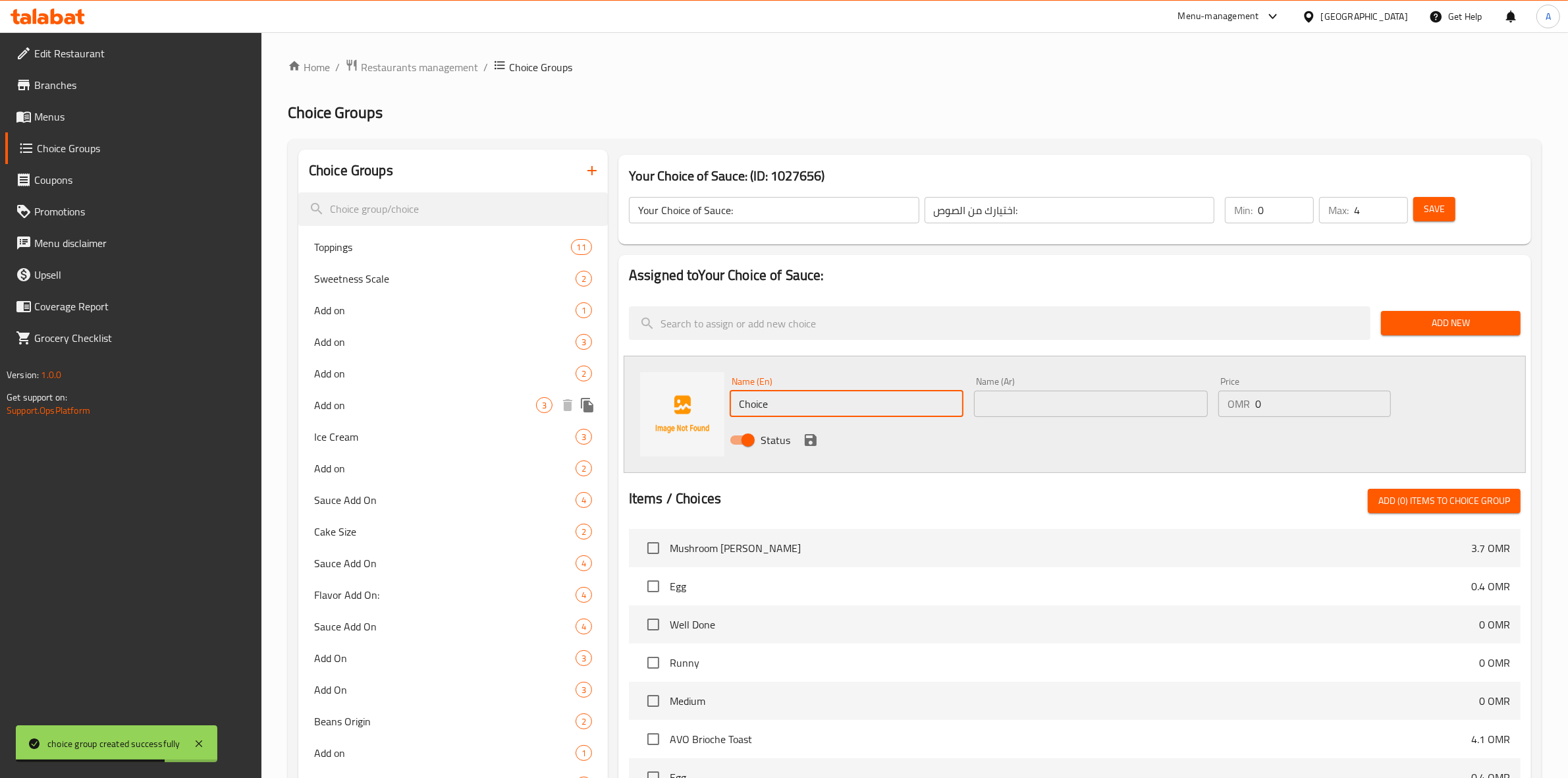
drag, startPoint x: 798, startPoint y: 400, endPoint x: 600, endPoint y: 399, distance: 198.0
paste input "San Sebastian Sl"
drag, startPoint x: 877, startPoint y: 400, endPoint x: 735, endPoint y: 395, distance: 142.1
click at [735, 395] on input "San Sebastian Slice" at bounding box center [846, 403] width 234 height 26
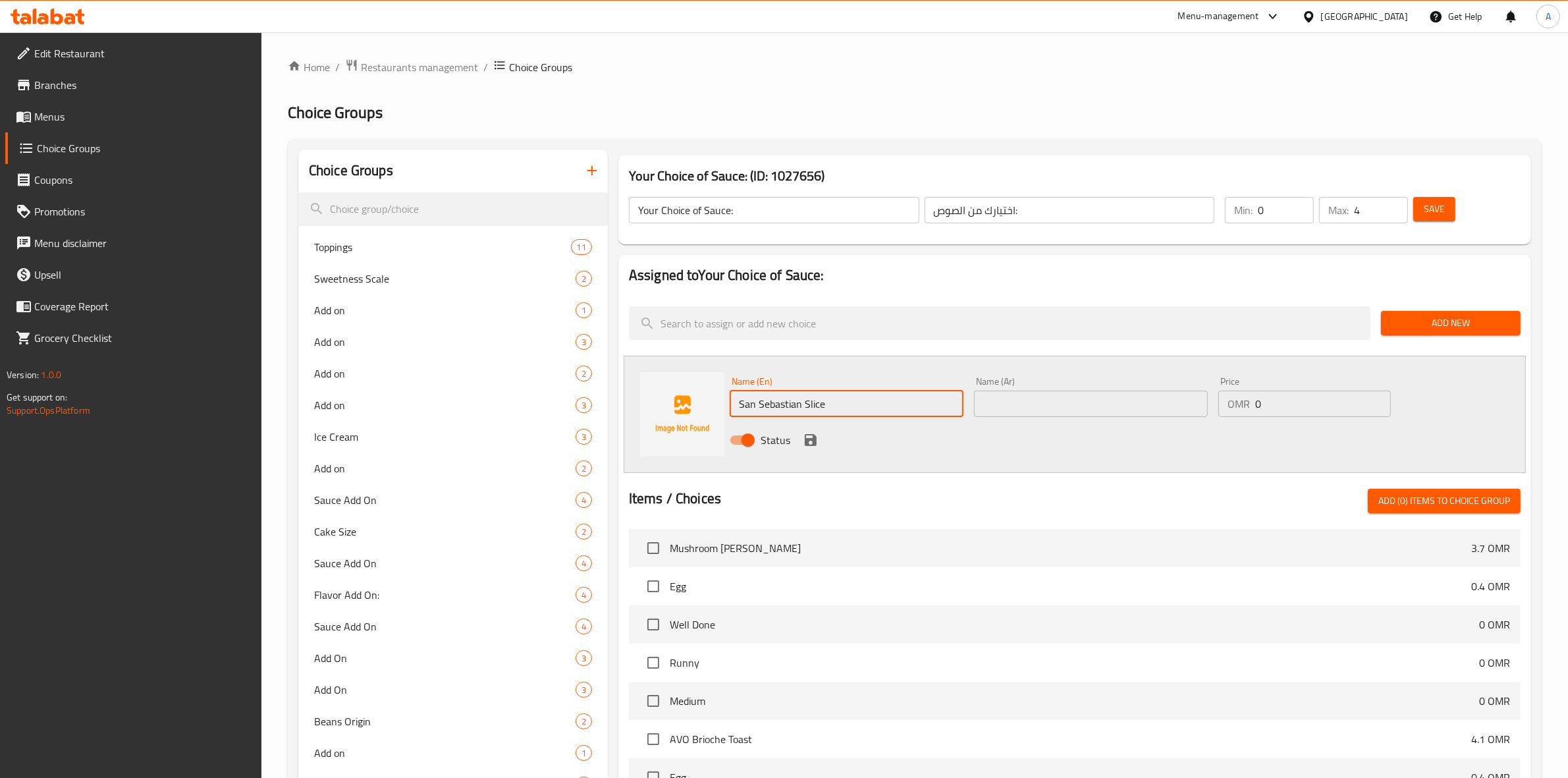
click at [835, 408] on input "San Sebastian Slice" at bounding box center [846, 403] width 234 height 26
drag, startPoint x: 845, startPoint y: 406, endPoint x: 443, endPoint y: 370, distance: 403.6
paste input "Chocolate Sau"
type input "Chocolate Sauce"
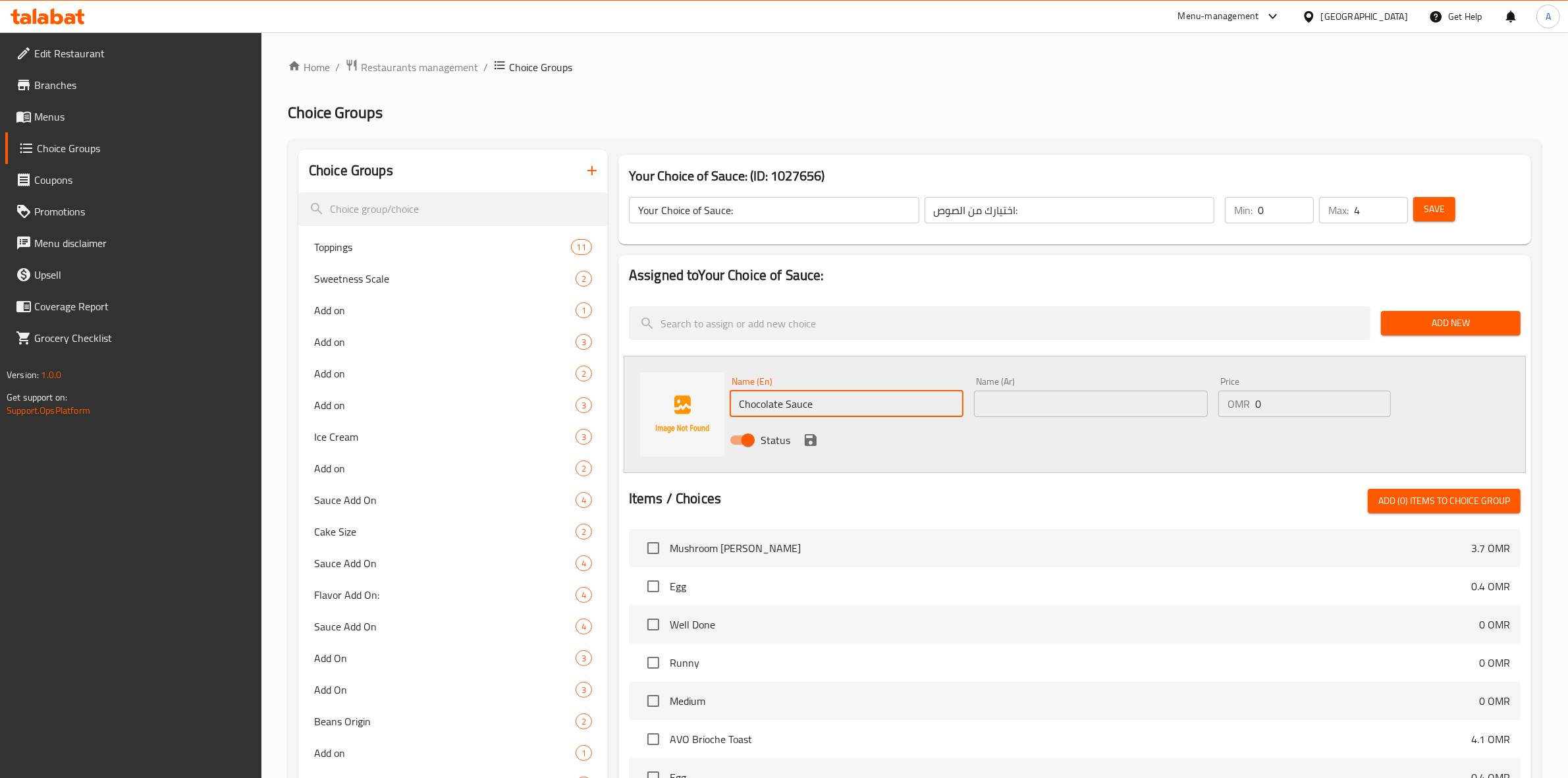
drag, startPoint x: 823, startPoint y: 395, endPoint x: 727, endPoint y: 395, distance: 96.0
click at [727, 395] on div "Name (En) Chocolate Sauce Name (En)" at bounding box center [846, 397] width 244 height 51
click at [997, 407] on input "text" at bounding box center [1091, 403] width 234 height 26
paste input "صلصة الشوكولاتة"
drag, startPoint x: 1192, startPoint y: 403, endPoint x: 1172, endPoint y: 407, distance: 20.4
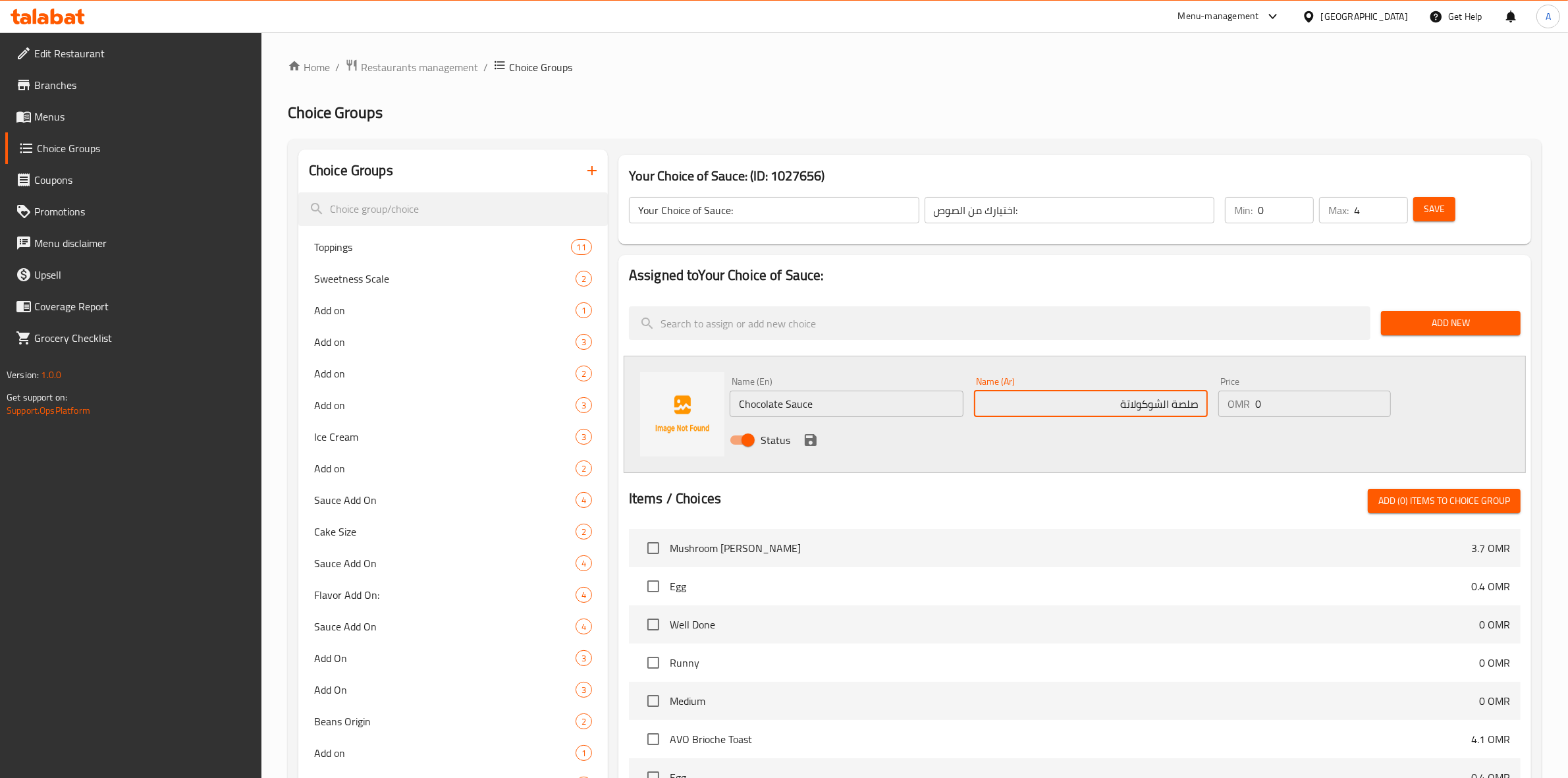
click at [1172, 407] on input "صلصة الشوكولاتة" at bounding box center [1091, 403] width 234 height 26
click at [1170, 412] on input "صوص الشوكولاتة" at bounding box center [1091, 403] width 234 height 26
type input "صوص شوكولاتة"
click at [1154, 431] on div "Status" at bounding box center [1091, 440] width 733 height 36
click at [936, 450] on div "Status" at bounding box center [1091, 440] width 733 height 36
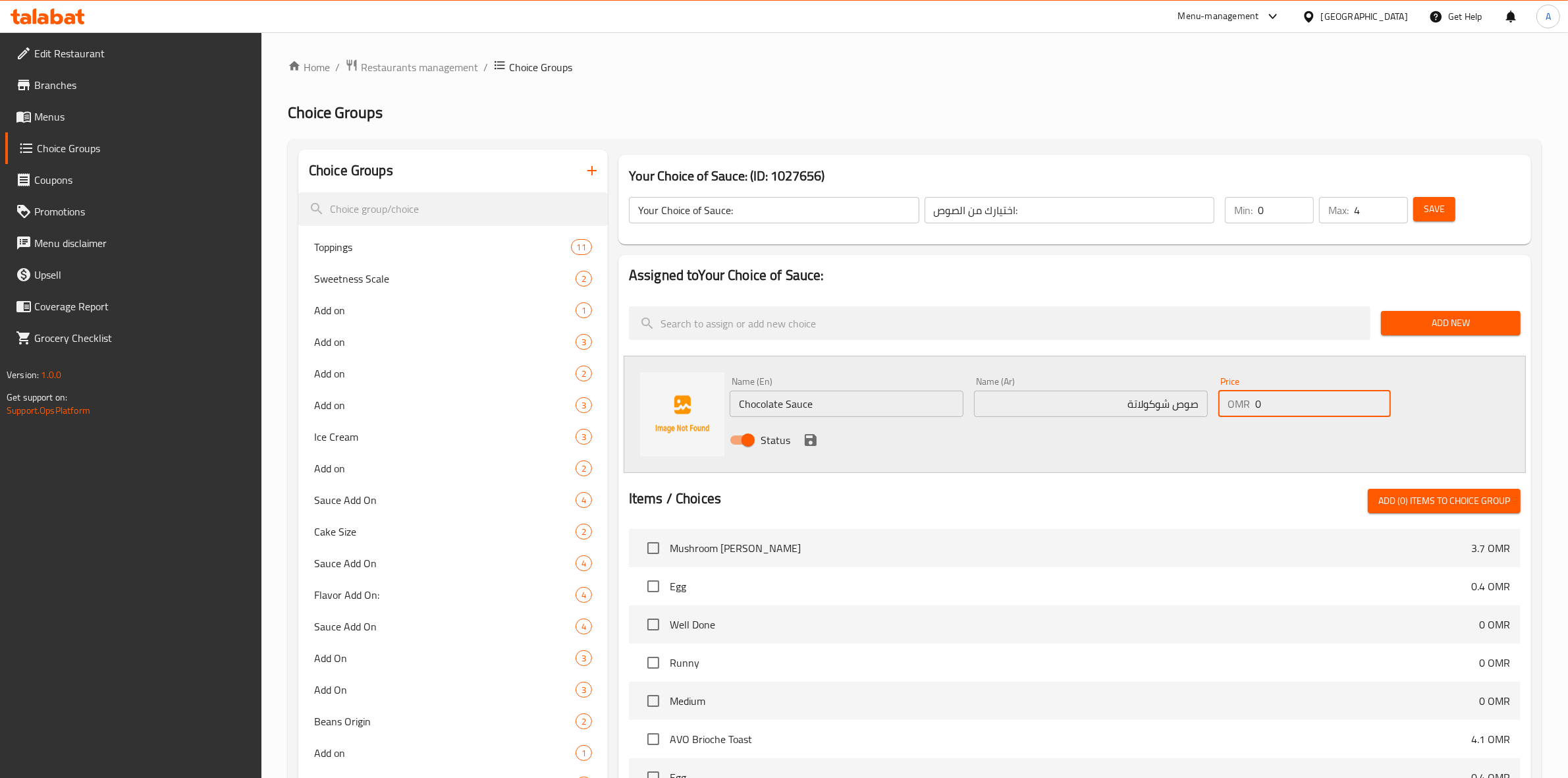
drag, startPoint x: 1268, startPoint y: 409, endPoint x: 1256, endPoint y: 407, distance: 12.2
click at [1256, 407] on input "0" at bounding box center [1323, 403] width 136 height 26
type input "0.400"
click at [1231, 449] on div "Status" at bounding box center [1091, 440] width 733 height 36
click at [806, 436] on icon "save" at bounding box center [810, 440] width 16 height 16
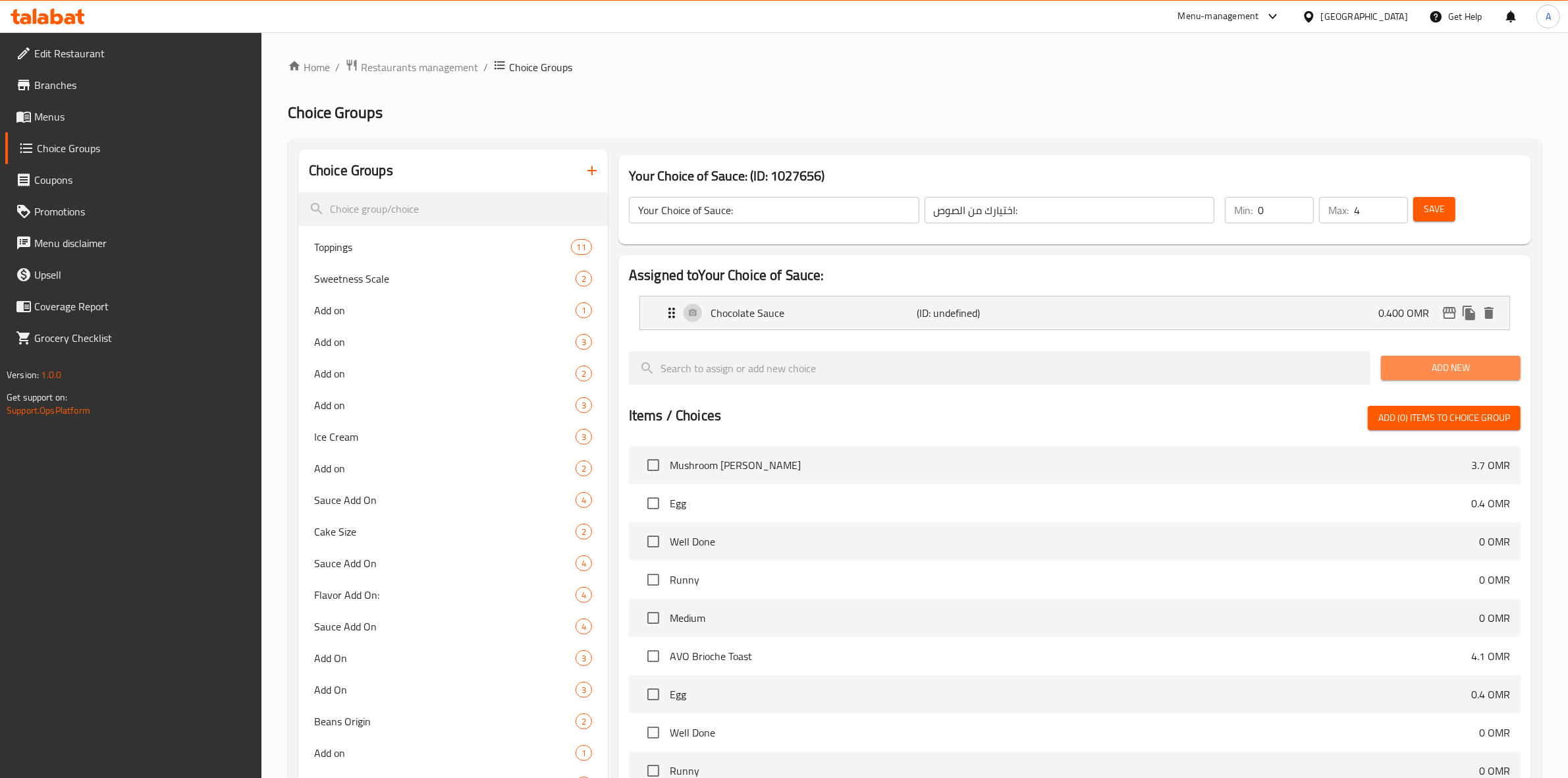
click at [1407, 367] on span "Add New" at bounding box center [1451, 367] width 118 height 17
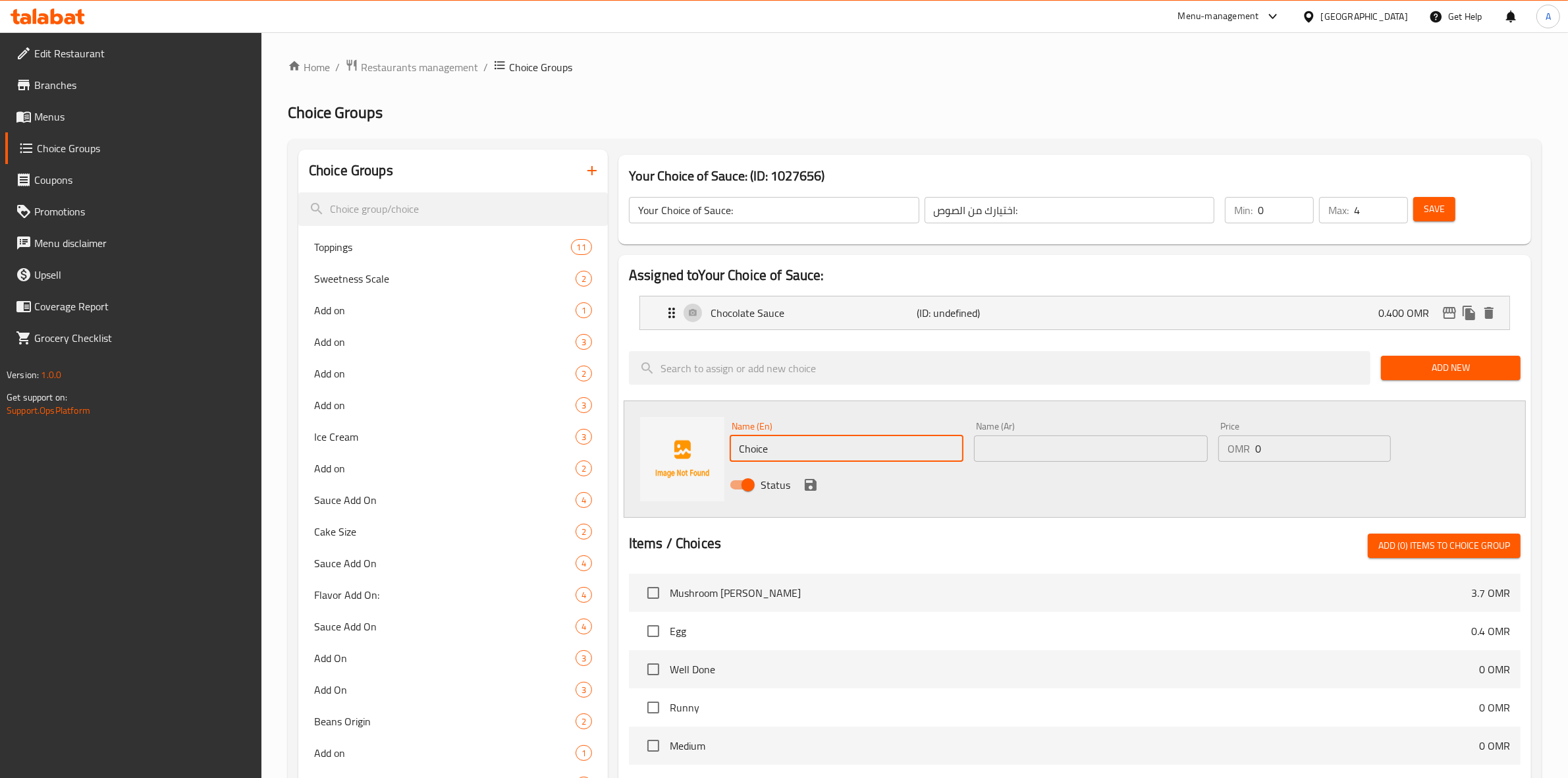
drag, startPoint x: 798, startPoint y: 440, endPoint x: 727, endPoint y: 431, distance: 71.6
paste input "Nutella Sau"
drag, startPoint x: 856, startPoint y: 455, endPoint x: 731, endPoint y: 455, distance: 125.0
click at [731, 455] on input "Nutella Sauce" at bounding box center [846, 448] width 234 height 26
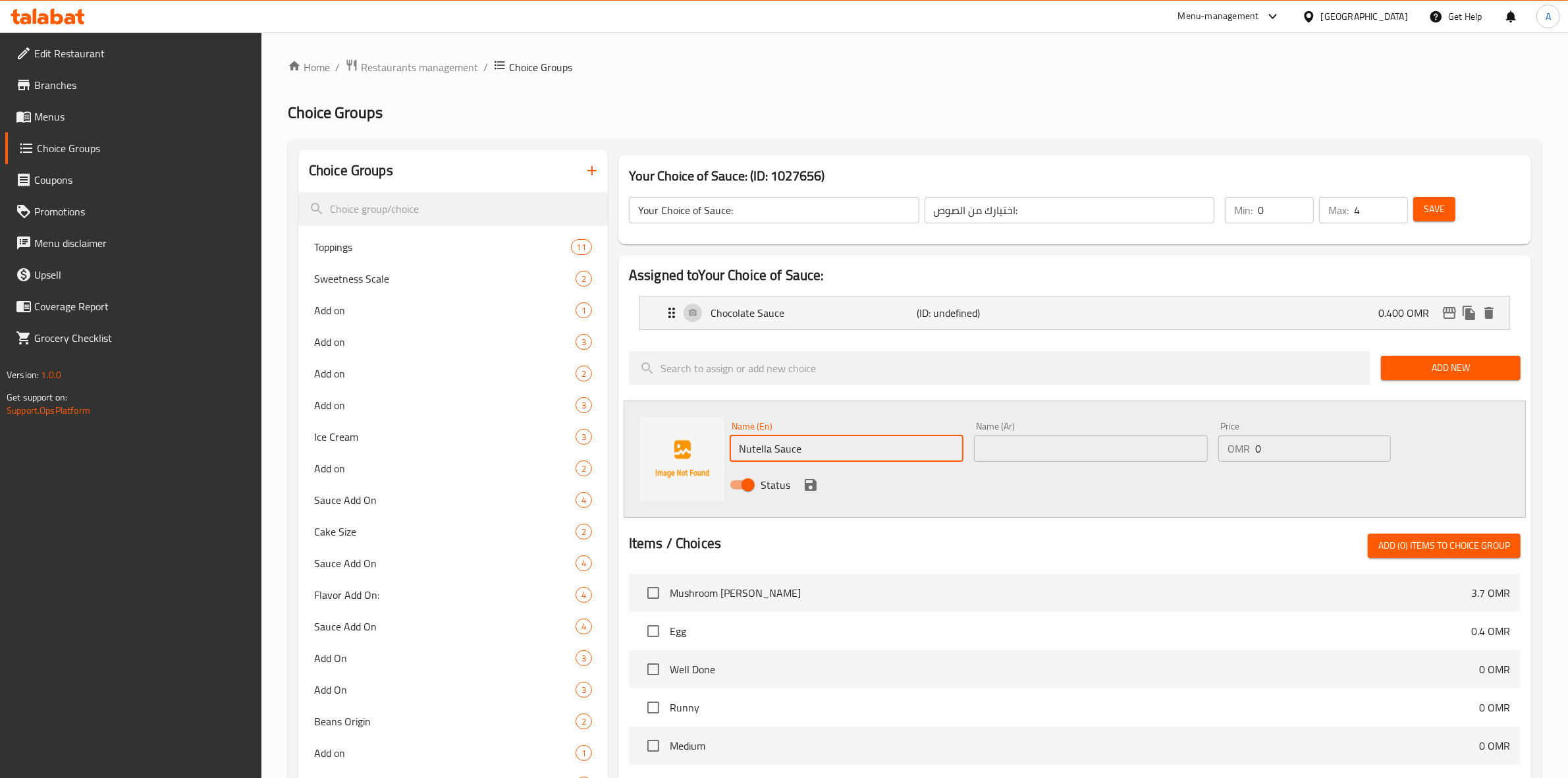
type input "Nutella Sauce"
click at [1000, 452] on input "text" at bounding box center [1091, 448] width 234 height 26
paste input "صلصة نوتيلا"
drag, startPoint x: 1192, startPoint y: 453, endPoint x: 1170, endPoint y: 453, distance: 22.0
click at [1170, 453] on input "صلصة نوتيلا" at bounding box center [1091, 448] width 234 height 26
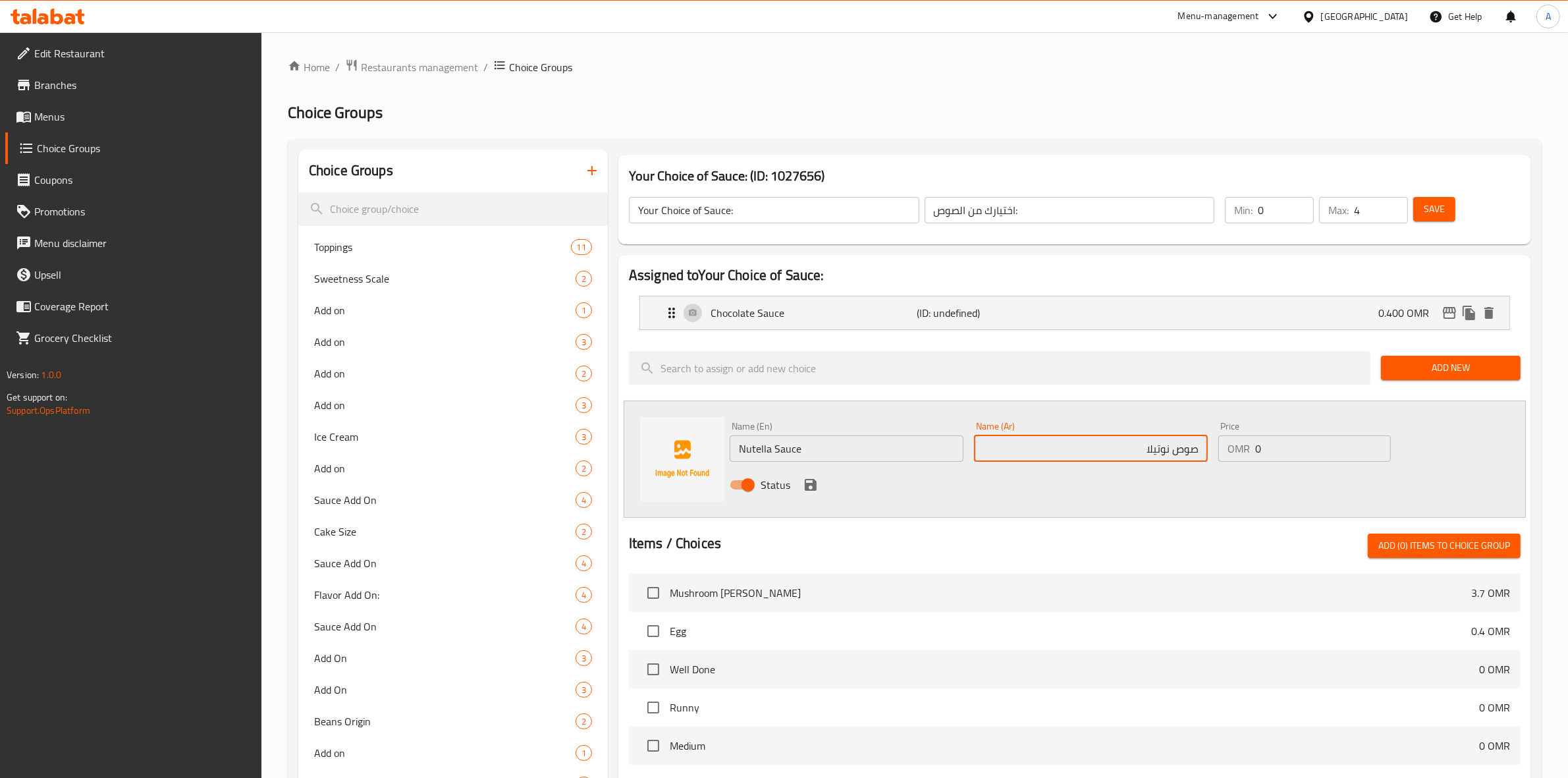
type input "صوص نوتيلا"
click at [1292, 448] on input "0" at bounding box center [1323, 448] width 136 height 26
type input "0.400"
click at [806, 486] on icon "save" at bounding box center [810, 485] width 12 height 12
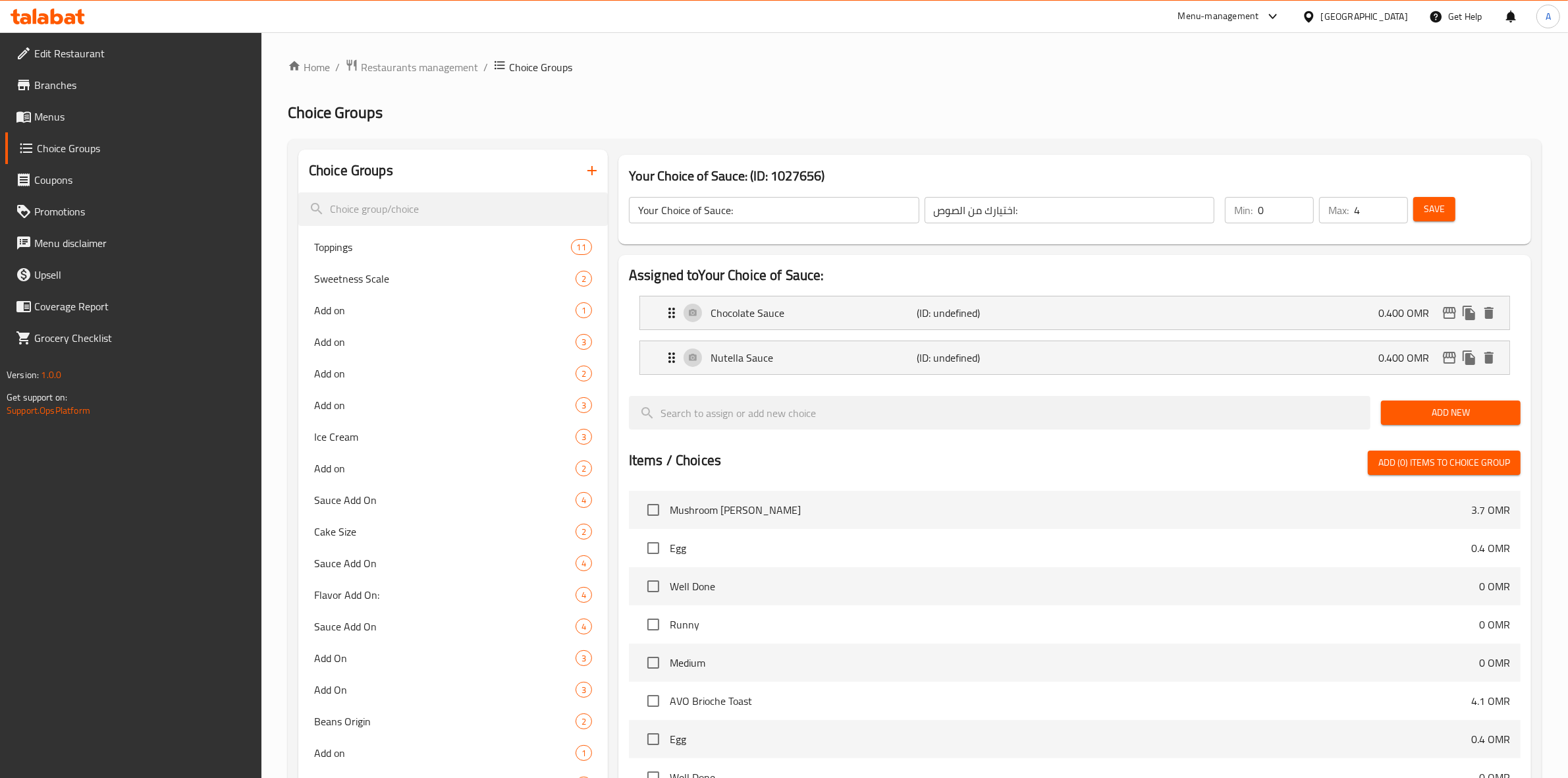
click at [1463, 420] on span "Add New" at bounding box center [1451, 412] width 118 height 17
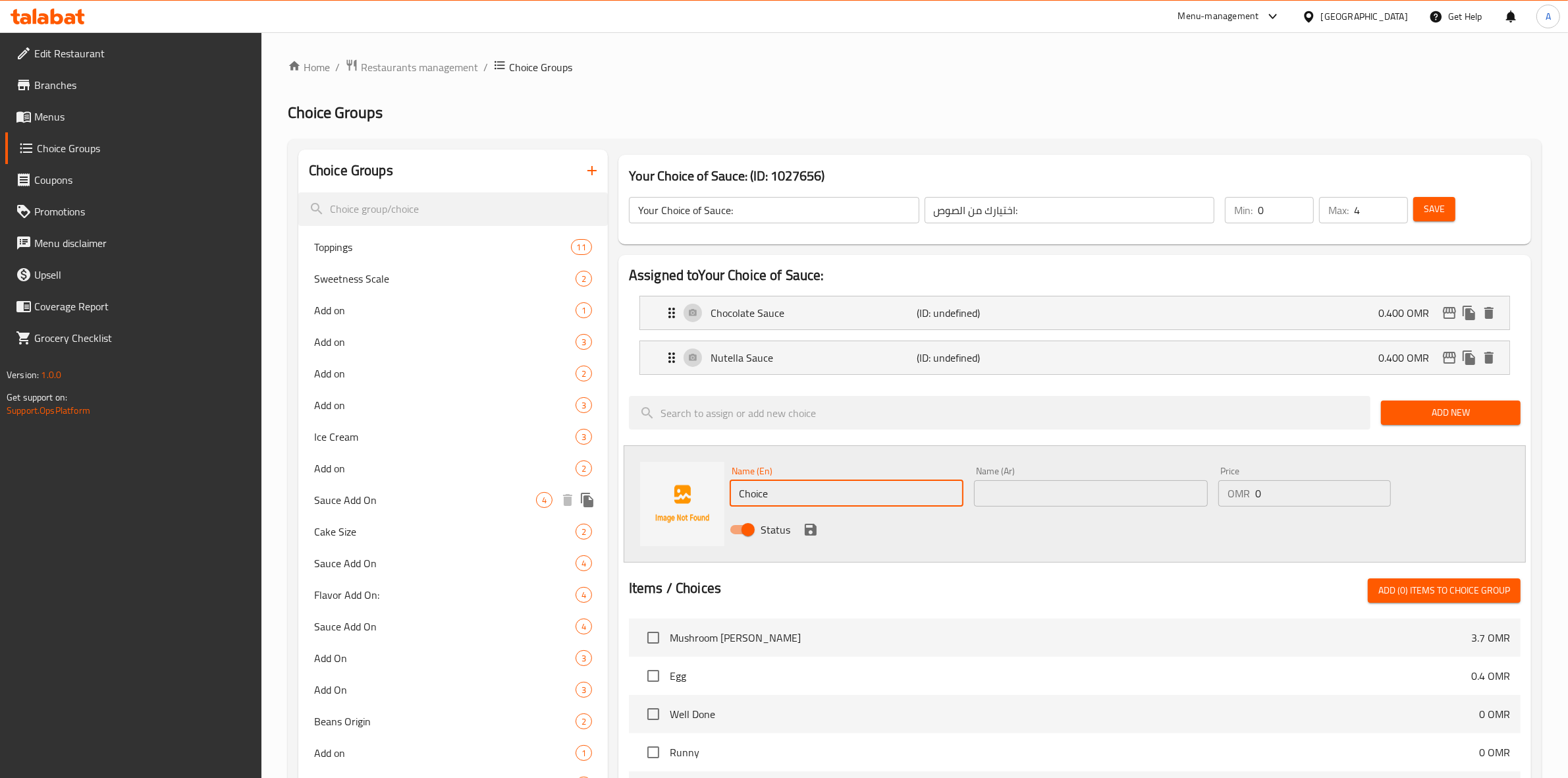
drag, startPoint x: 771, startPoint y: 496, endPoint x: 591, endPoint y: 494, distance: 180.0
paste input "Lotus Sau"
drag, startPoint x: 825, startPoint y: 492, endPoint x: 702, endPoint y: 478, distance: 123.8
click at [702, 478] on div "Name (En) Lotus Sauce Name (En) Name (Ar) Name (Ar) Price OMR 0 Price Status" at bounding box center [1075, 503] width 902 height 117
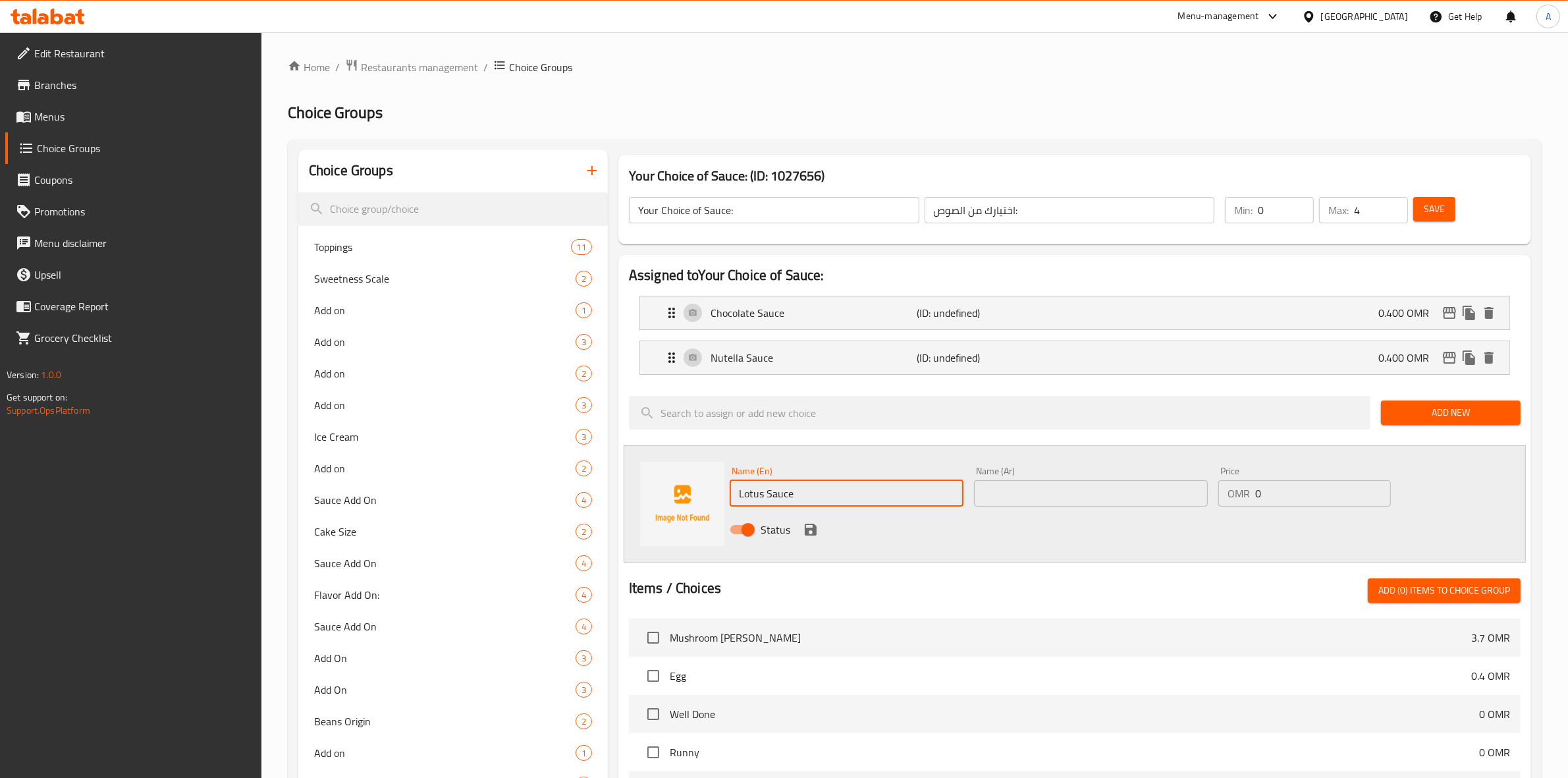
type input "Lotus Sauce"
click at [1119, 498] on input "text" at bounding box center [1091, 493] width 234 height 26
paste input "صلصة اللوتس"
drag, startPoint x: 1190, startPoint y: 498, endPoint x: 1172, endPoint y: 498, distance: 18.0
click at [1172, 498] on input "صلصة اللوتس" at bounding box center [1091, 493] width 234 height 26
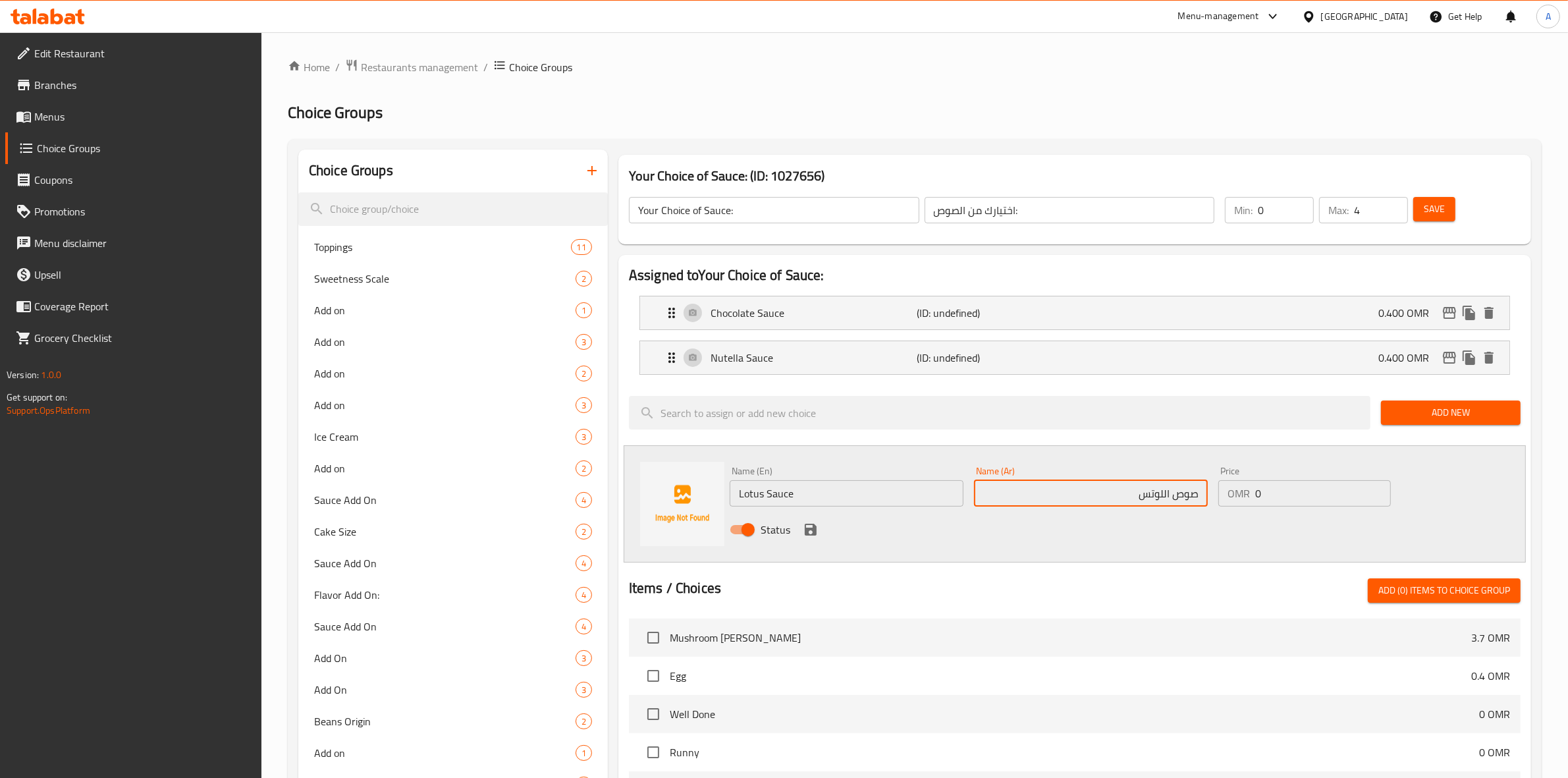
type input "صوص اللوتس"
drag, startPoint x: 1274, startPoint y: 490, endPoint x: 1229, endPoint y: 490, distance: 45.0
click at [1229, 490] on div "OMR 0 Price" at bounding box center [1305, 493] width 172 height 26
drag, startPoint x: 1301, startPoint y: 499, endPoint x: 1169, endPoint y: 484, distance: 132.8
click at [1169, 484] on div "Name (En) Lotus Sauce Name (En) Name (Ar) صوص اللوتس Name (Ar) Price OMR 0.300 …" at bounding box center [1091, 504] width 733 height 86
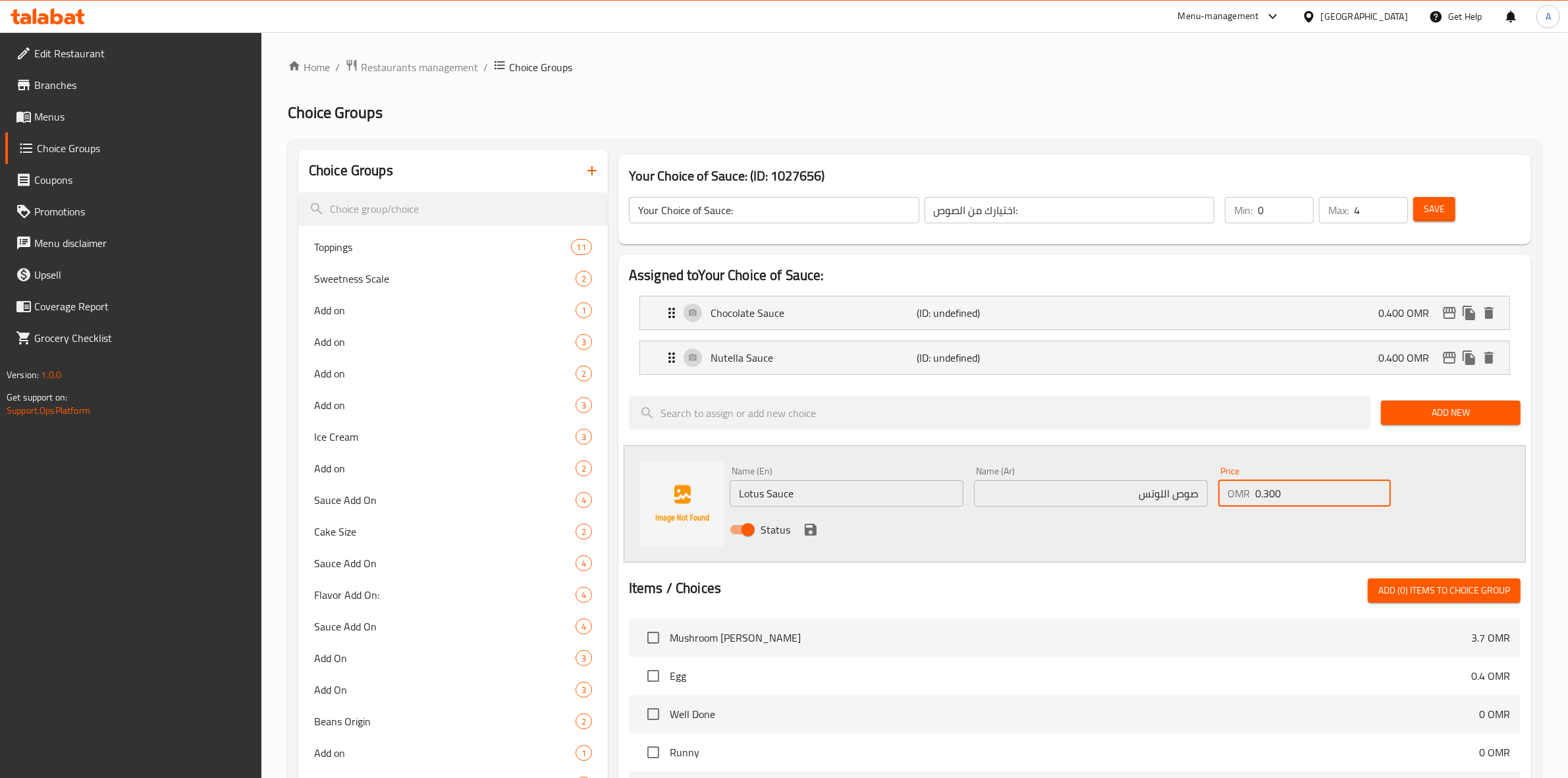
type input "0.300"
click at [1271, 528] on div "Status" at bounding box center [1091, 530] width 733 height 36
click at [806, 534] on icon "save" at bounding box center [810, 530] width 12 height 12
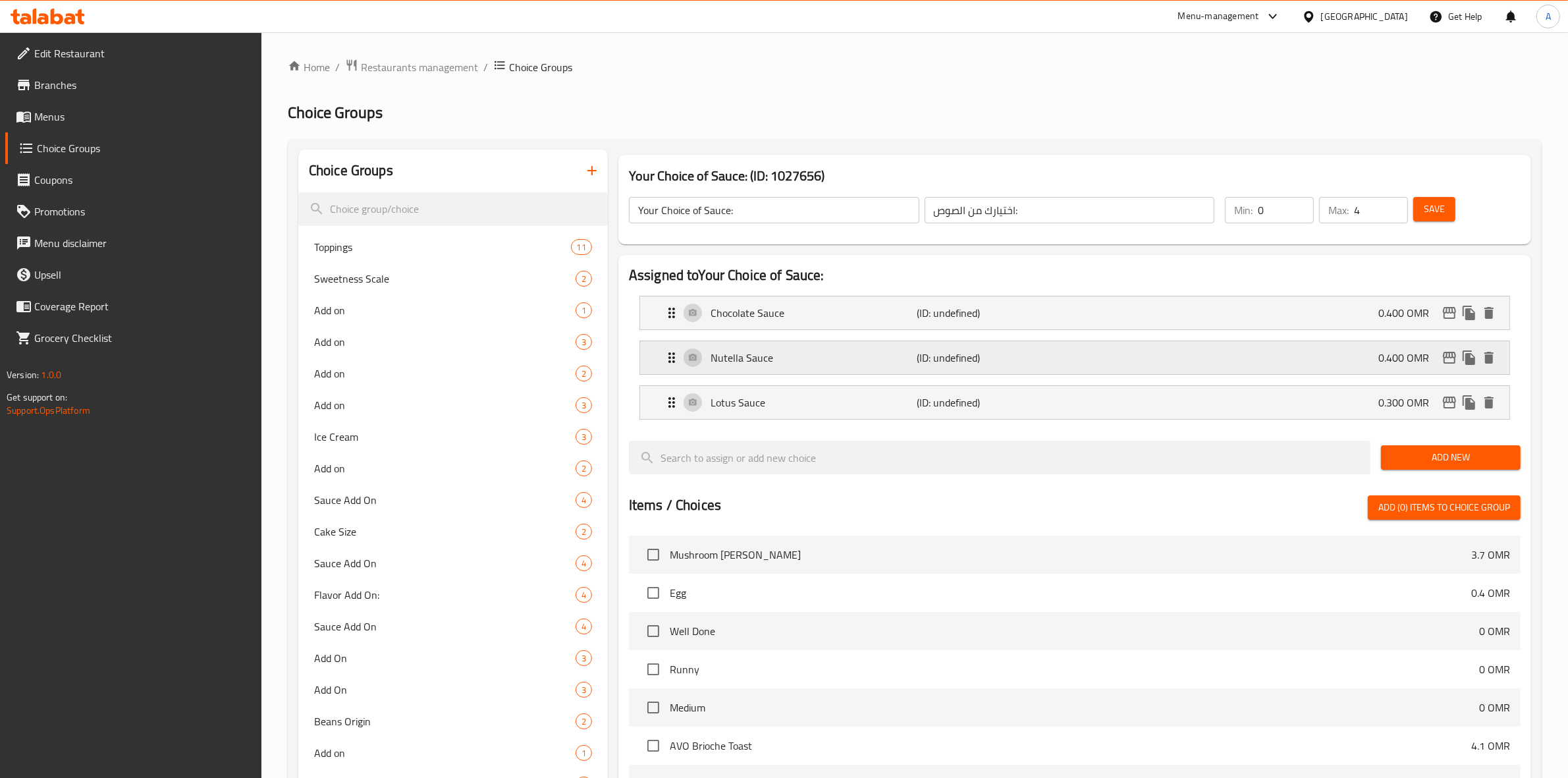
click at [1380, 361] on p "0.400 OMR" at bounding box center [1408, 358] width 61 height 16
click at [1335, 358] on div "Nutella Sauce (ID: undefined) 0.400 OMR" at bounding box center [1078, 357] width 830 height 33
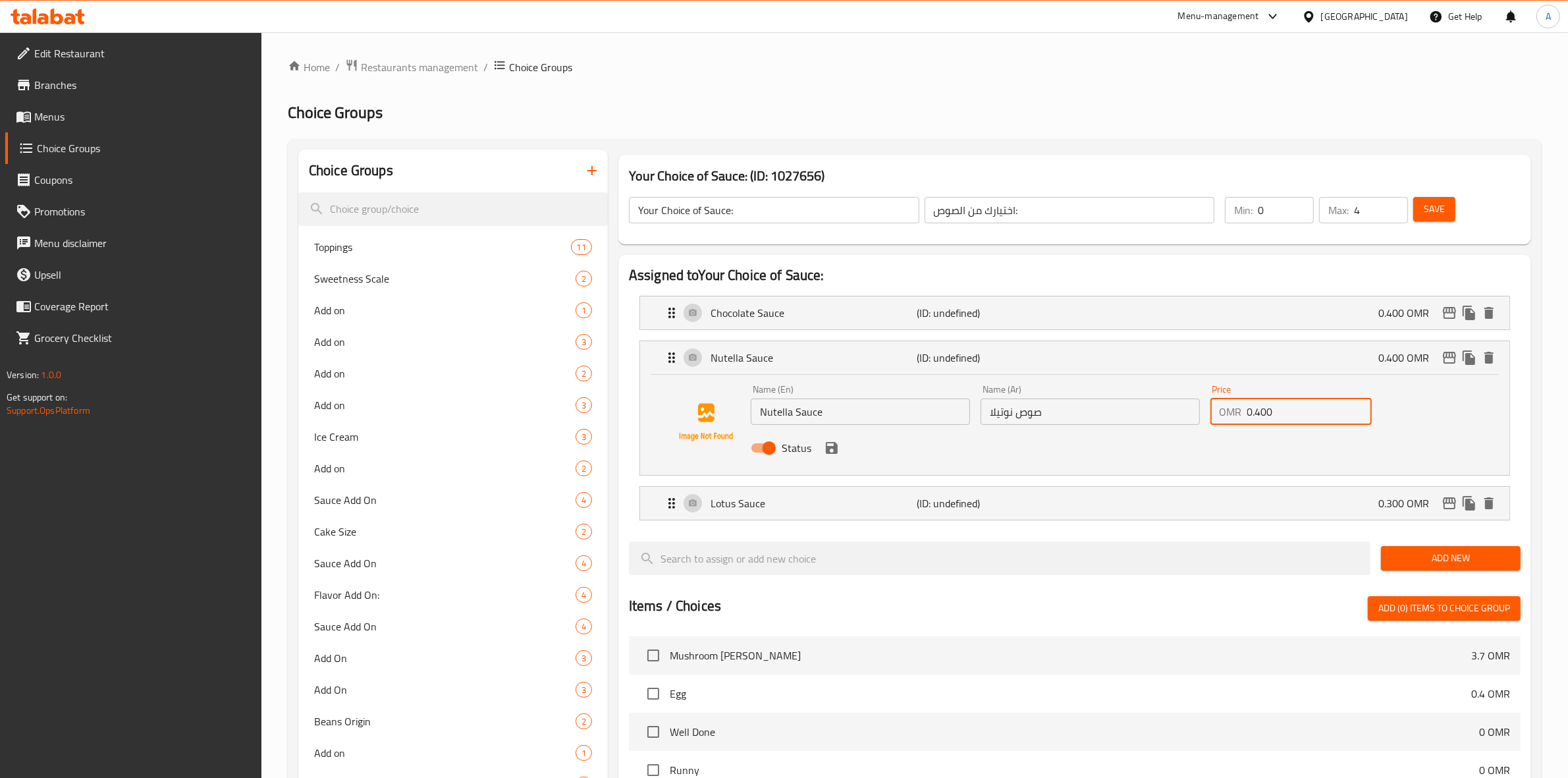
drag, startPoint x: 1292, startPoint y: 399, endPoint x: 1279, endPoint y: 403, distance: 13.6
click at [1197, 407] on div "Name (En) Nutella Sauce Name (En) Name (Ar) صوص نوتيلا Name (Ar) Price OMR 0.40…" at bounding box center [1090, 423] width 689 height 86
paste input "3"
click at [833, 442] on icon "save" at bounding box center [832, 448] width 16 height 16
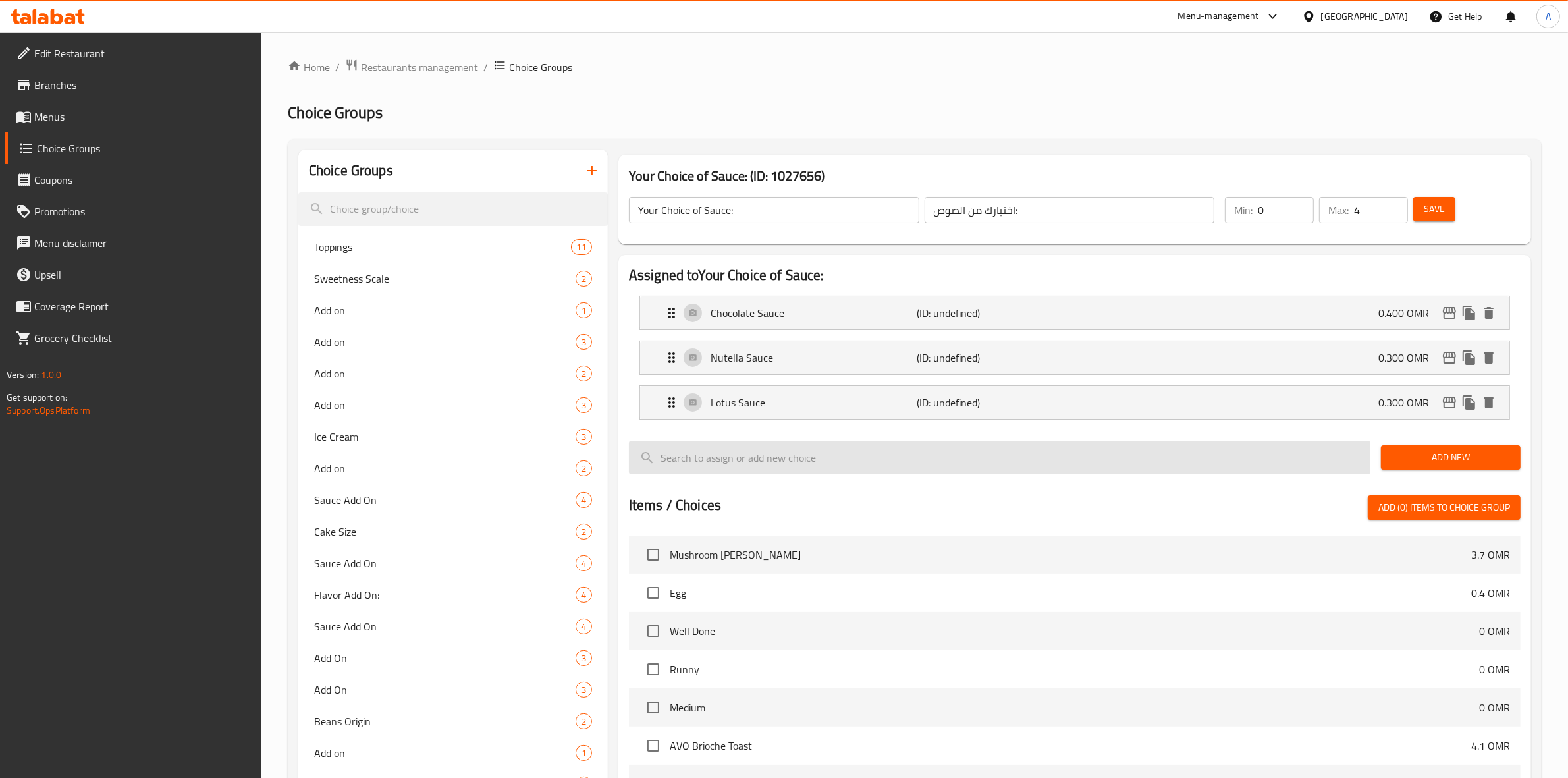
type input "0.300"
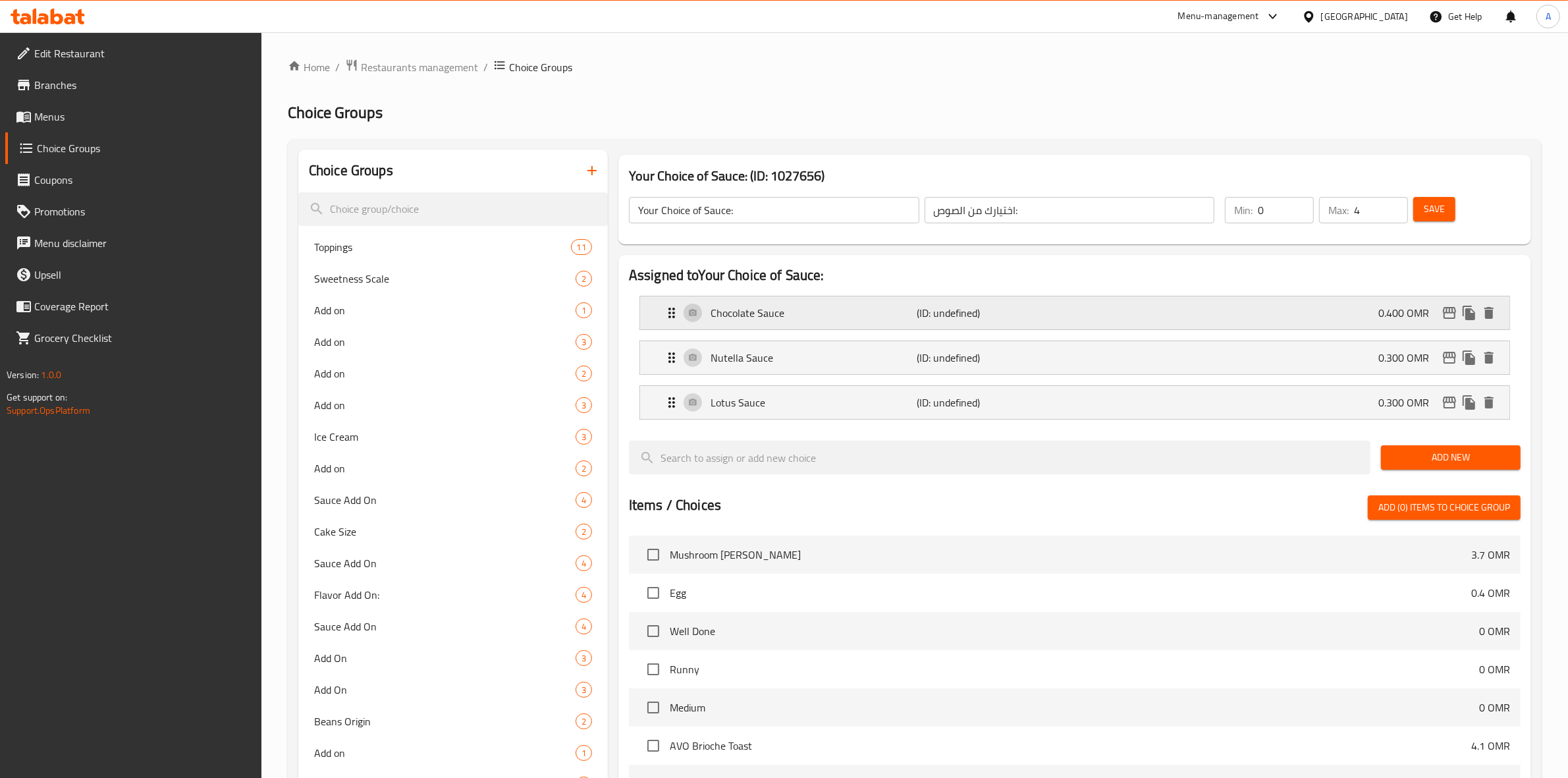
click at [1091, 305] on div "Chocolate Sauce (ID: undefined) 0.400 OMR" at bounding box center [1078, 312] width 830 height 33
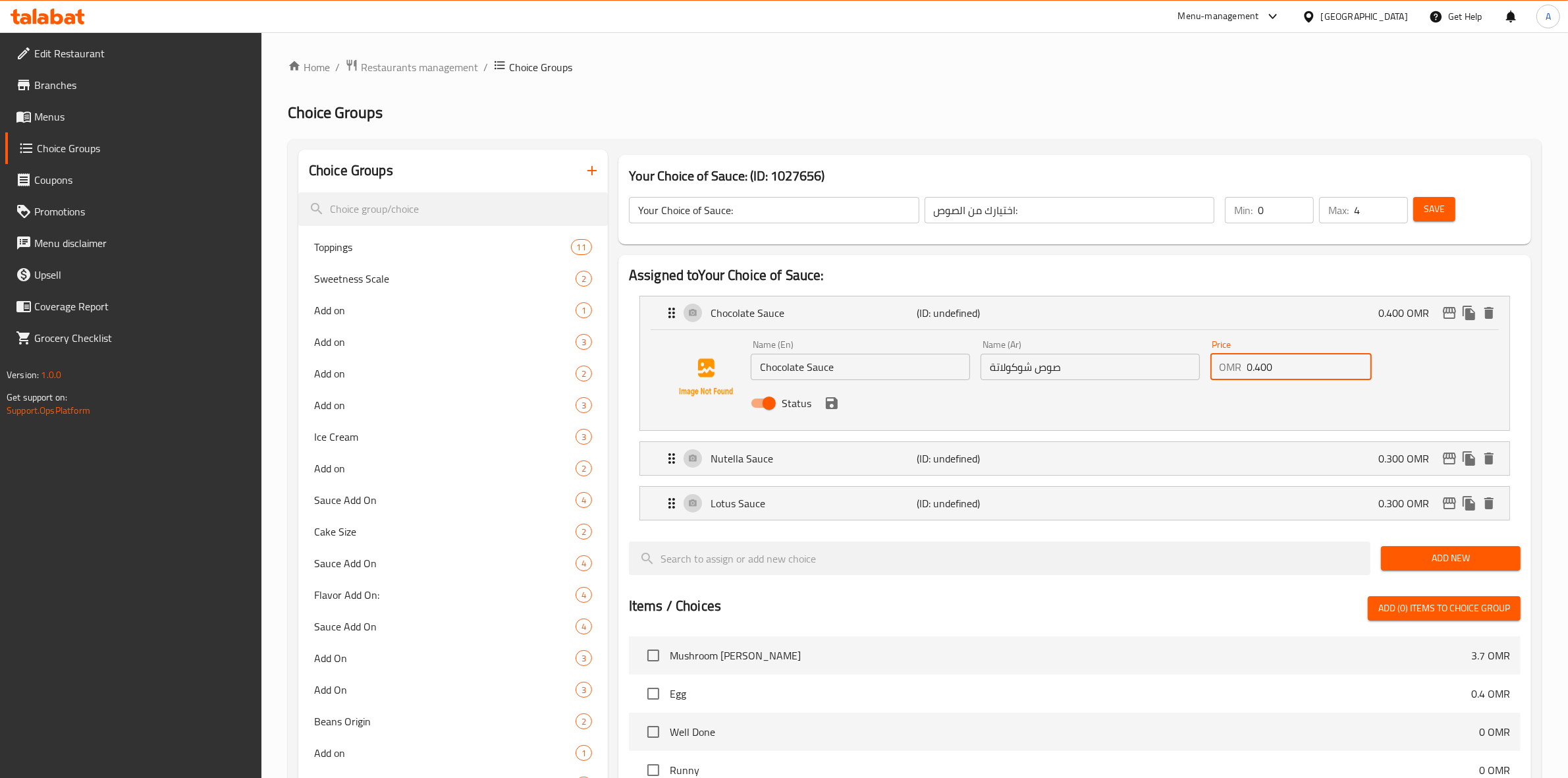
drag, startPoint x: 1286, startPoint y: 376, endPoint x: 1179, endPoint y: 374, distance: 107.0
click at [1179, 374] on div "Name (En) Chocolate Sauce Name (En) Name (Ar) صوص شوكولاتة Name (Ar) Price OMR …" at bounding box center [1090, 378] width 689 height 86
paste input "3"
click at [836, 410] on icon "save" at bounding box center [832, 403] width 16 height 16
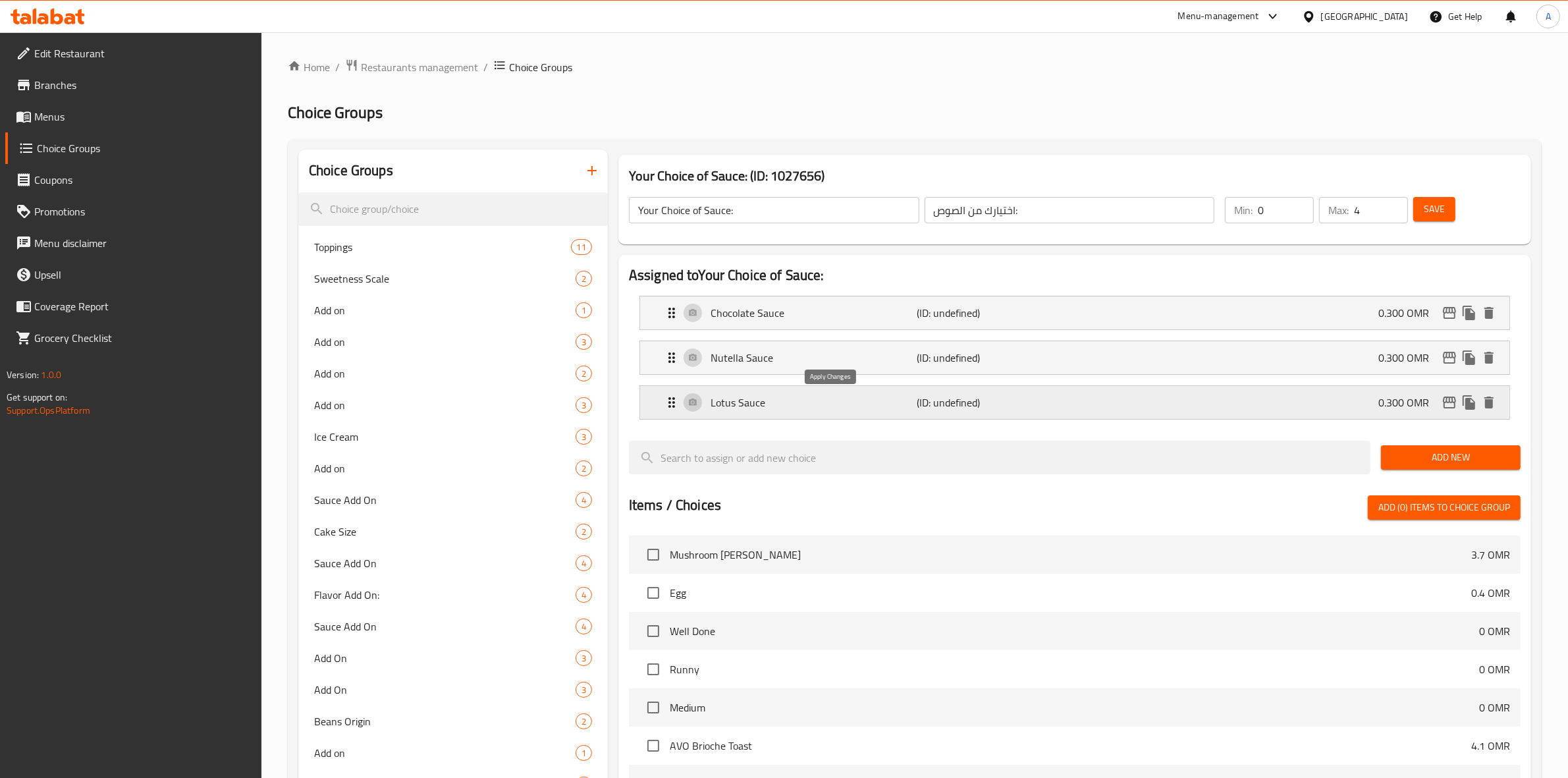
type input "0.300"
click at [1445, 458] on span "Add New" at bounding box center [1451, 457] width 118 height 17
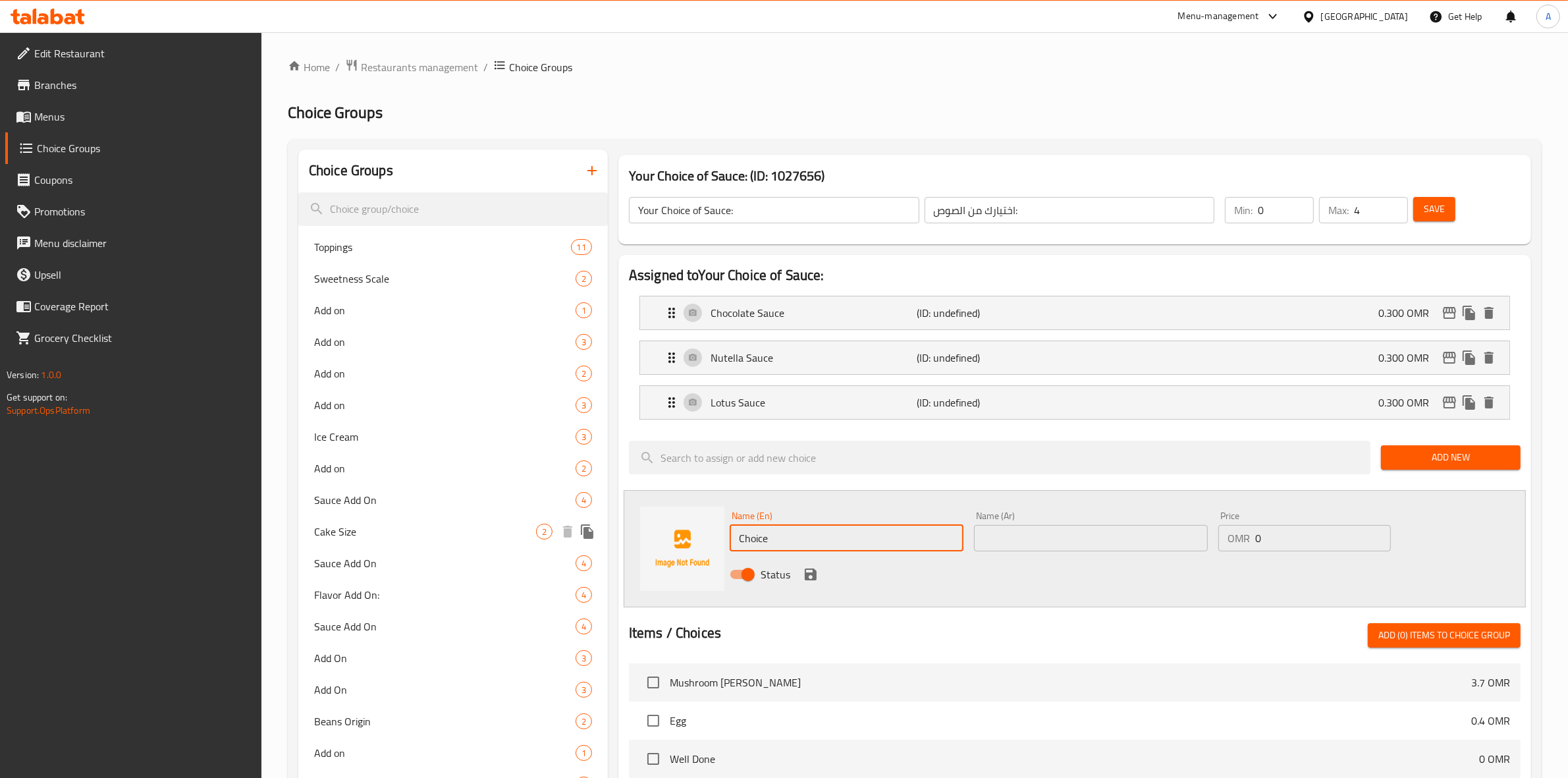
drag, startPoint x: 802, startPoint y: 545, endPoint x: 457, endPoint y: 516, distance: 346.2
paste input "Saffron Sau"
drag, startPoint x: 821, startPoint y: 546, endPoint x: 803, endPoint y: 518, distance: 33.3
click at [715, 527] on div "Name (En) Saffron Sauce Name (En) Name (Ar) Name (Ar) Price OMR 0 Price Status" at bounding box center [1075, 549] width 902 height 117
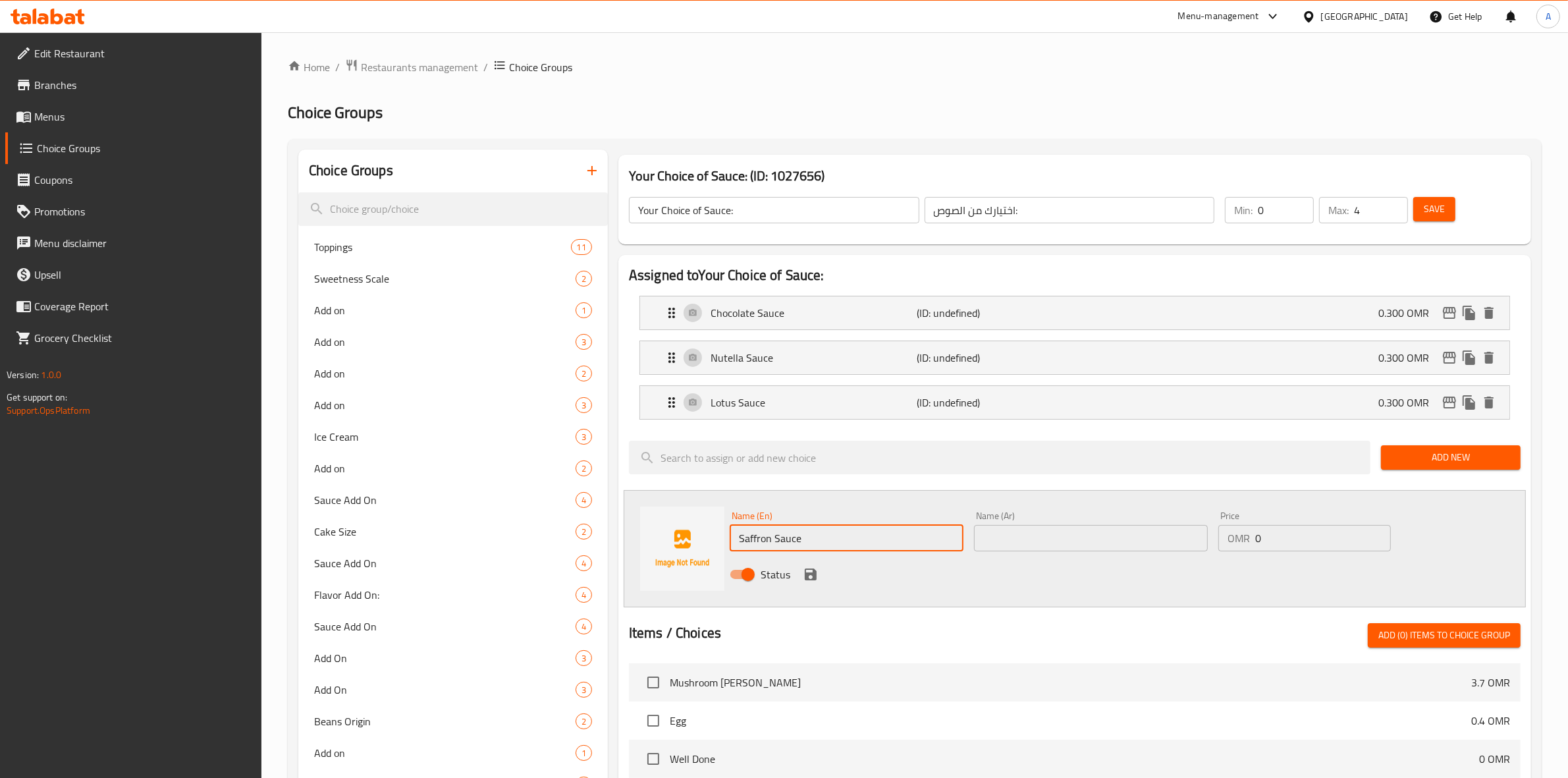
type input "Saffron Sauce"
click at [1064, 538] on input "text" at bounding box center [1091, 538] width 234 height 26
paste input "صلصة الزعفران"
drag, startPoint x: 1190, startPoint y: 542, endPoint x: 1174, endPoint y: 543, distance: 16.0
click at [1174, 543] on input "صلصة الزعفران" at bounding box center [1091, 538] width 234 height 26
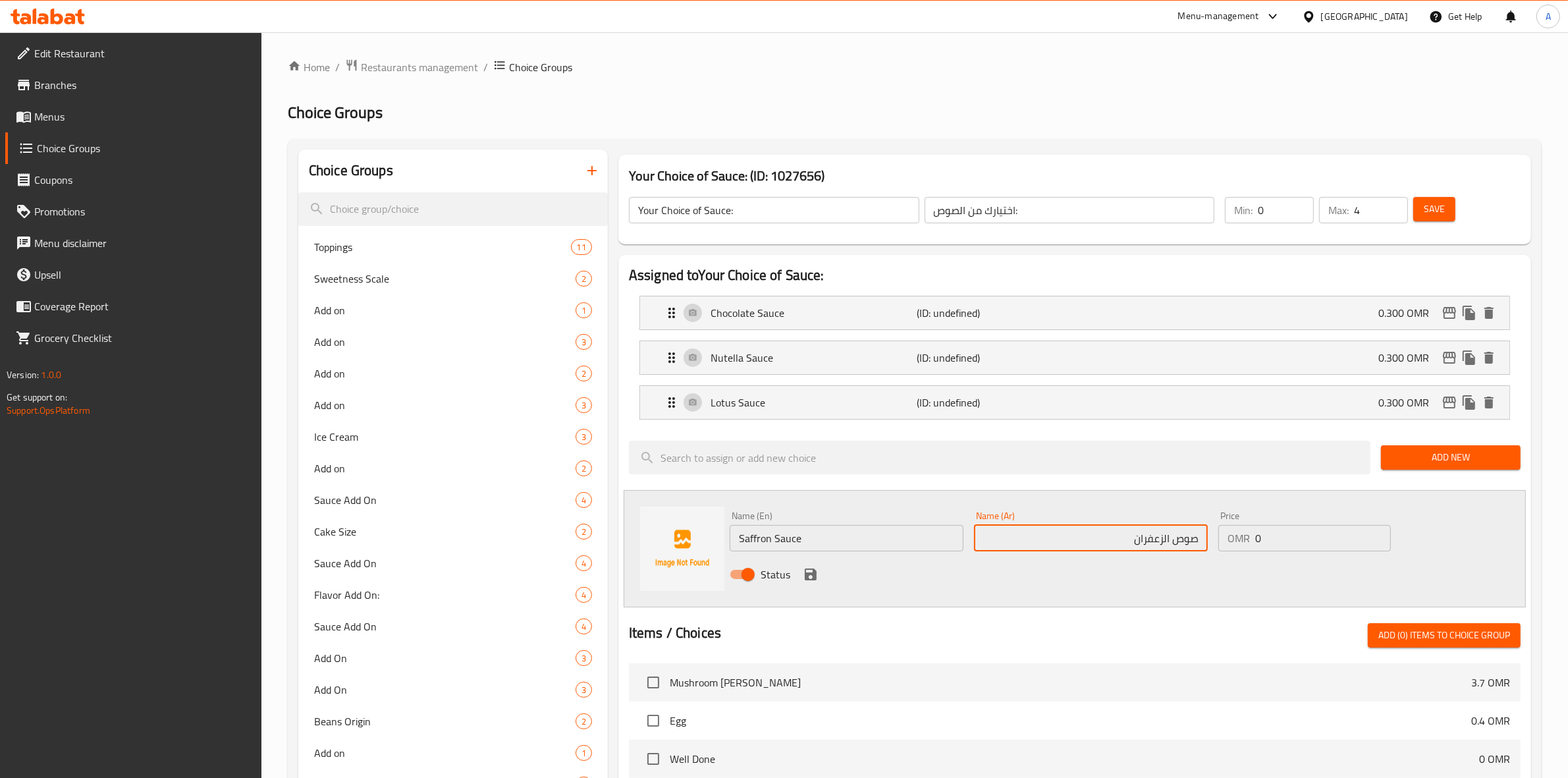
drag, startPoint x: 1162, startPoint y: 542, endPoint x: 1170, endPoint y: 544, distance: 8.2
click at [1170, 544] on input "صوص الزعفران" at bounding box center [1091, 538] width 234 height 26
click at [1162, 543] on input "صوص الزعفران" at bounding box center [1091, 538] width 234 height 26
click at [1166, 543] on input "صوص الزعفران" at bounding box center [1091, 538] width 234 height 26
drag, startPoint x: 1162, startPoint y: 543, endPoint x: 1170, endPoint y: 545, distance: 8.2
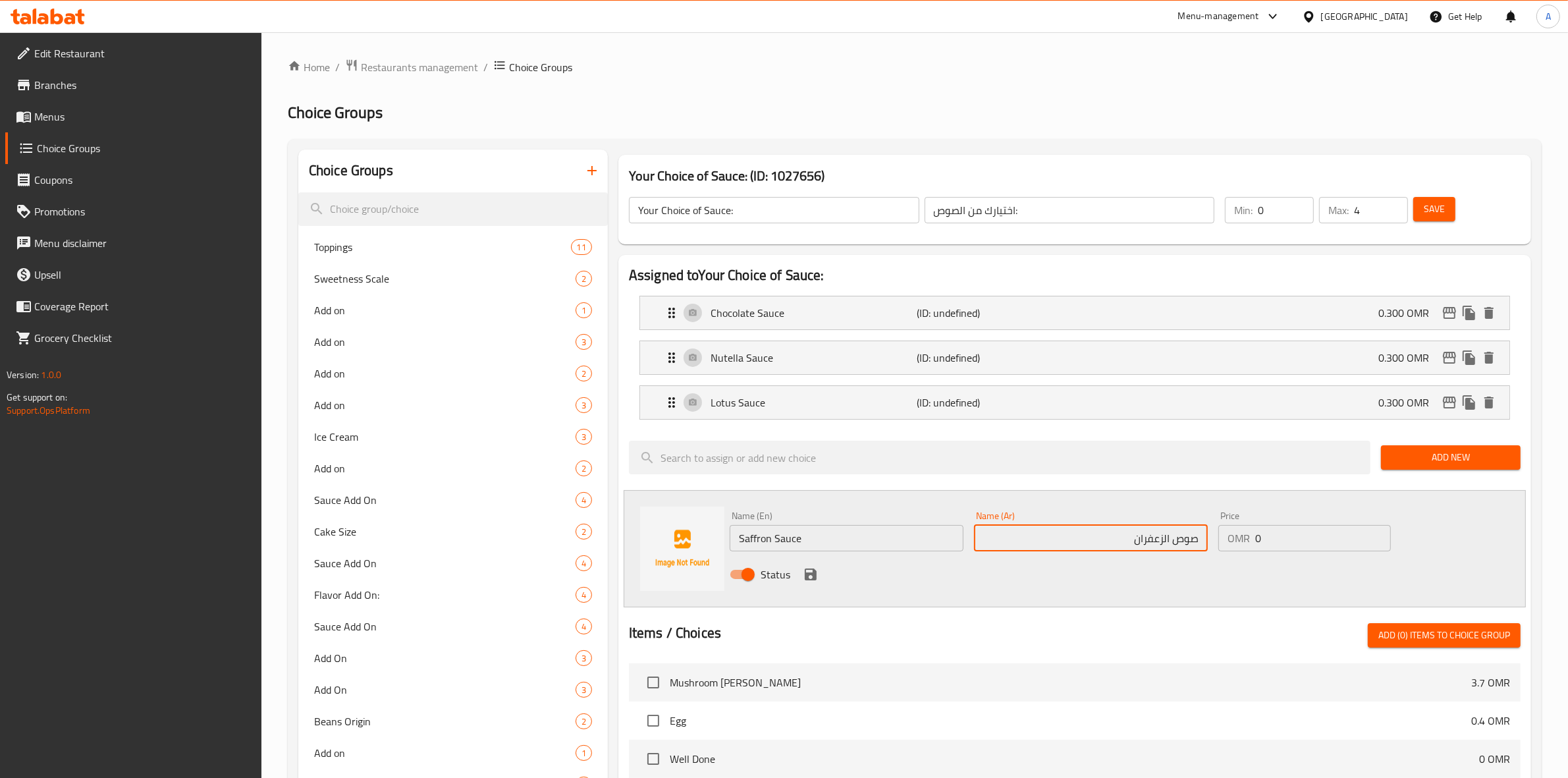
click at [1170, 545] on input "صوص الزعفران" at bounding box center [1091, 538] width 234 height 26
type input "صوص زعفران"
click at [1166, 574] on div "Status" at bounding box center [1091, 574] width 733 height 36
click at [1271, 546] on input "0" at bounding box center [1323, 538] width 136 height 26
type input "0.300"
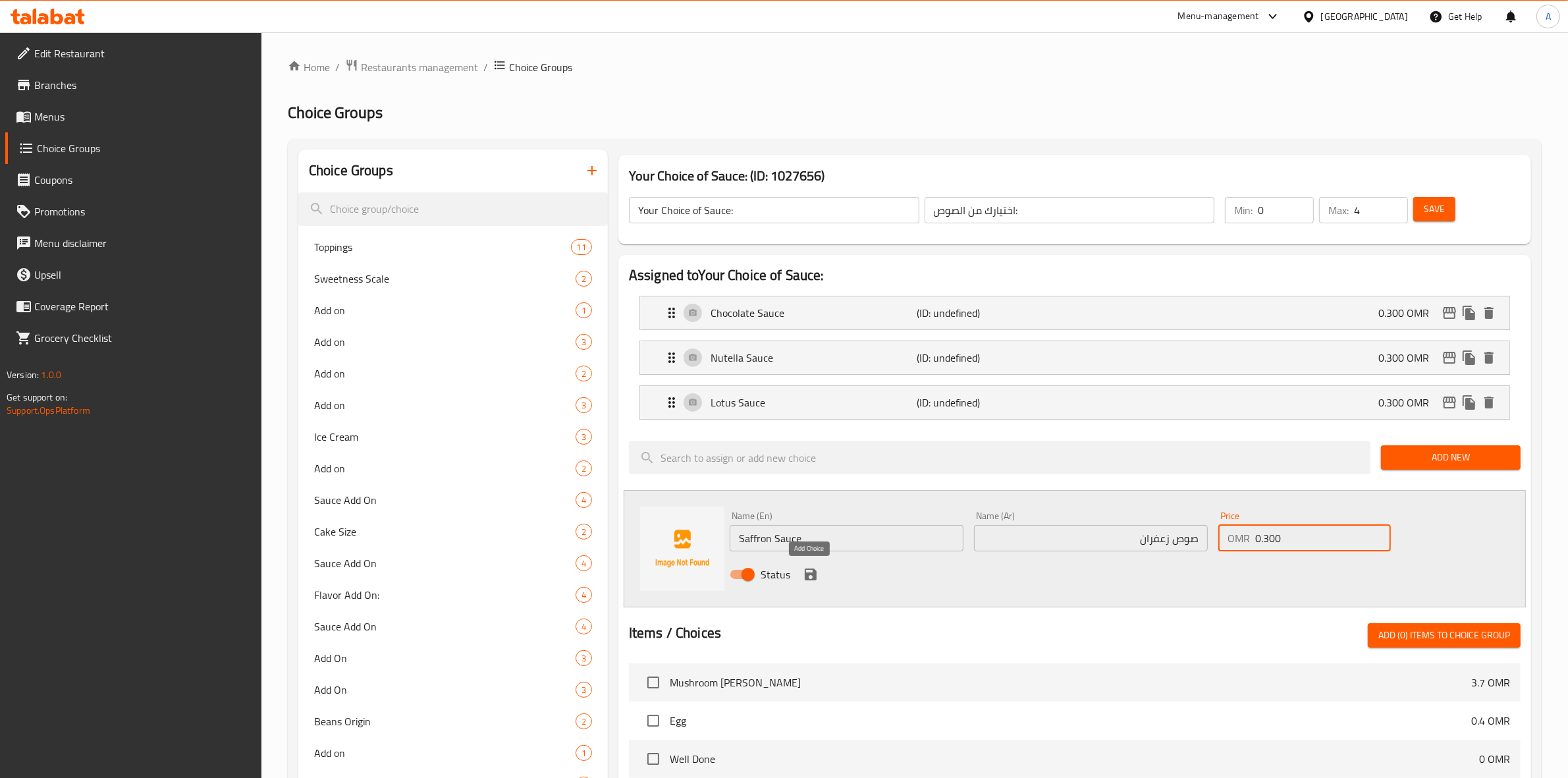
click at [817, 573] on icon "save" at bounding box center [810, 574] width 16 height 16
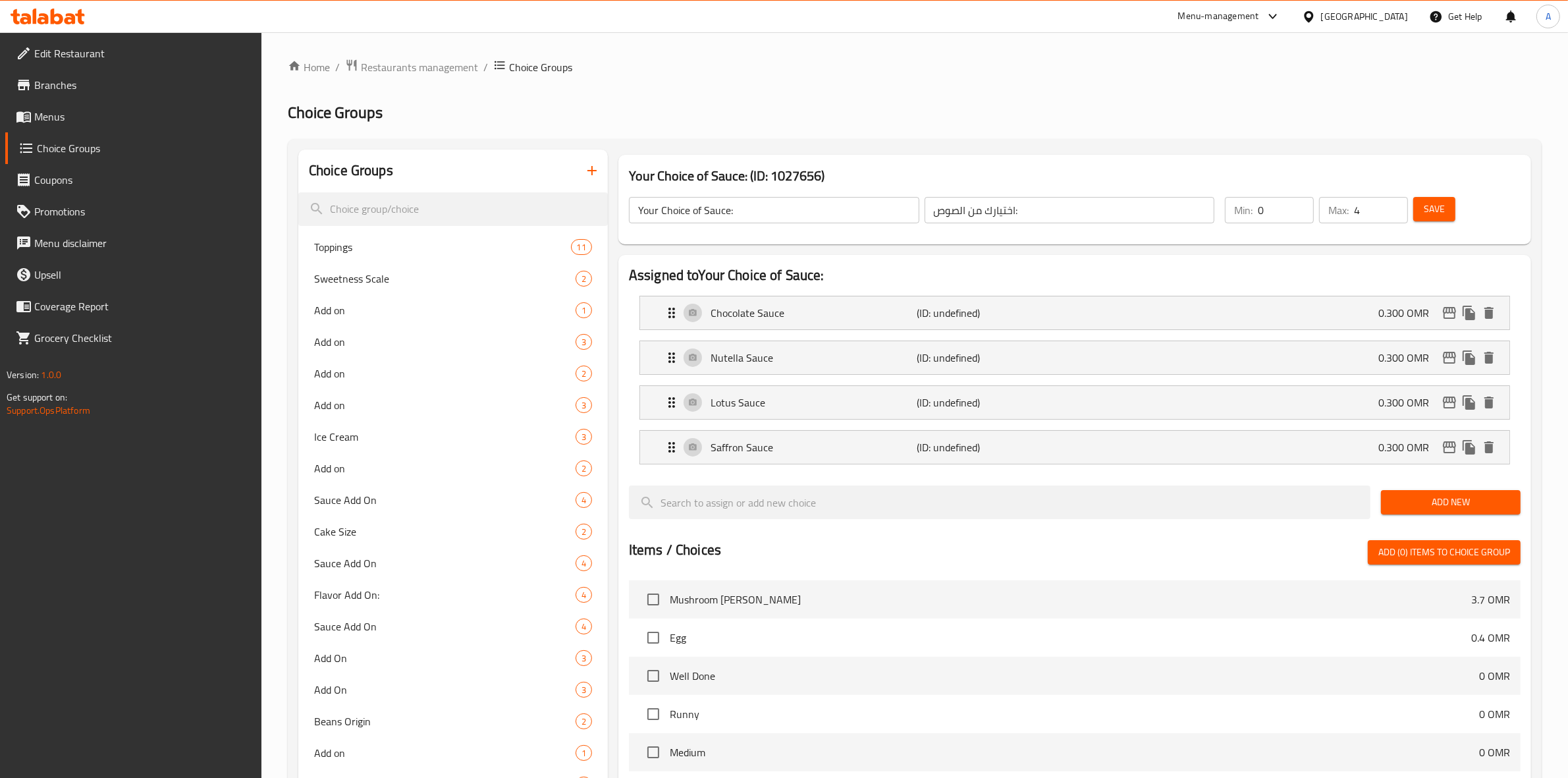
click at [1439, 209] on span "Save" at bounding box center [1434, 209] width 21 height 17
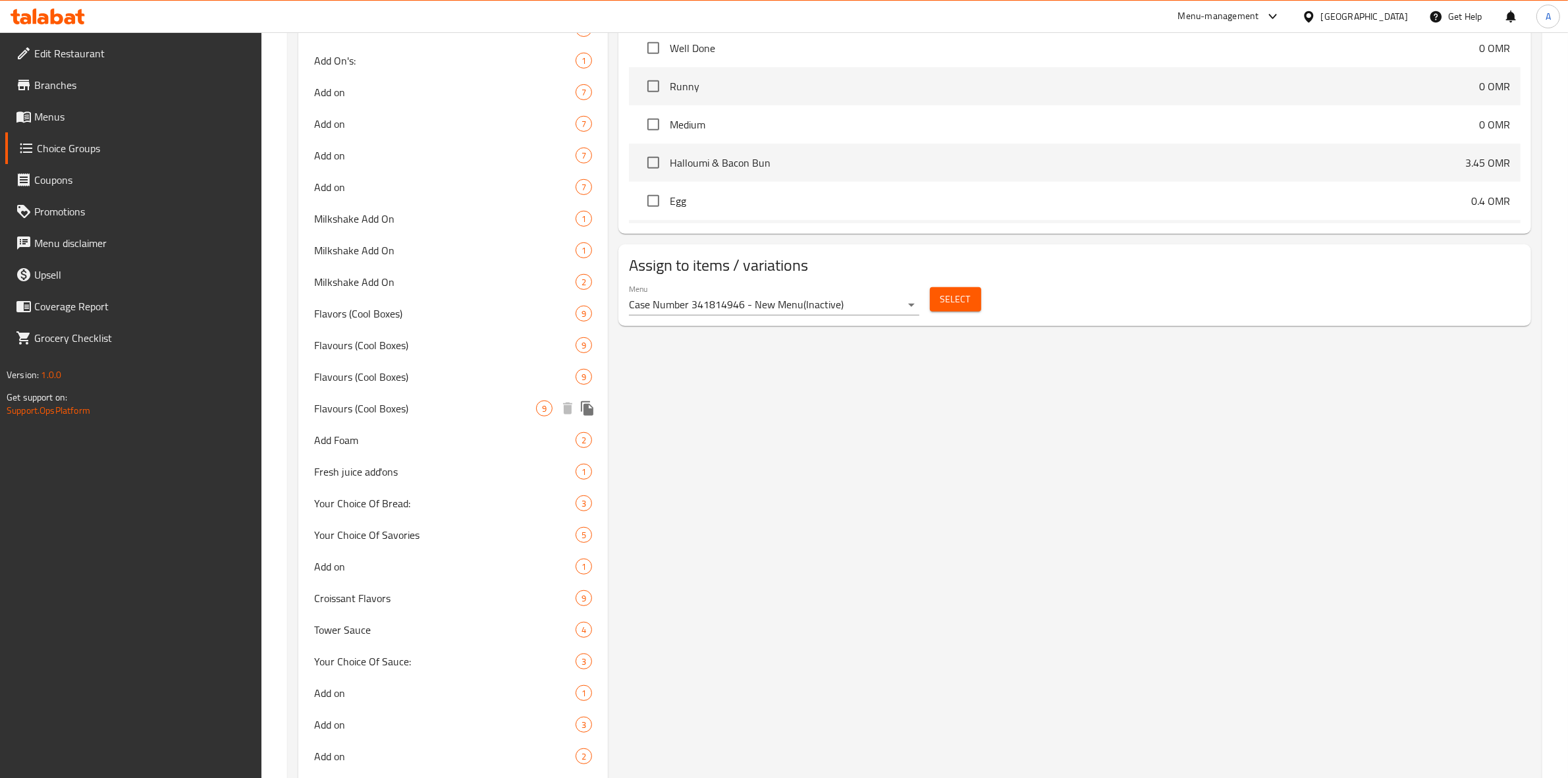
scroll to position [0, 0]
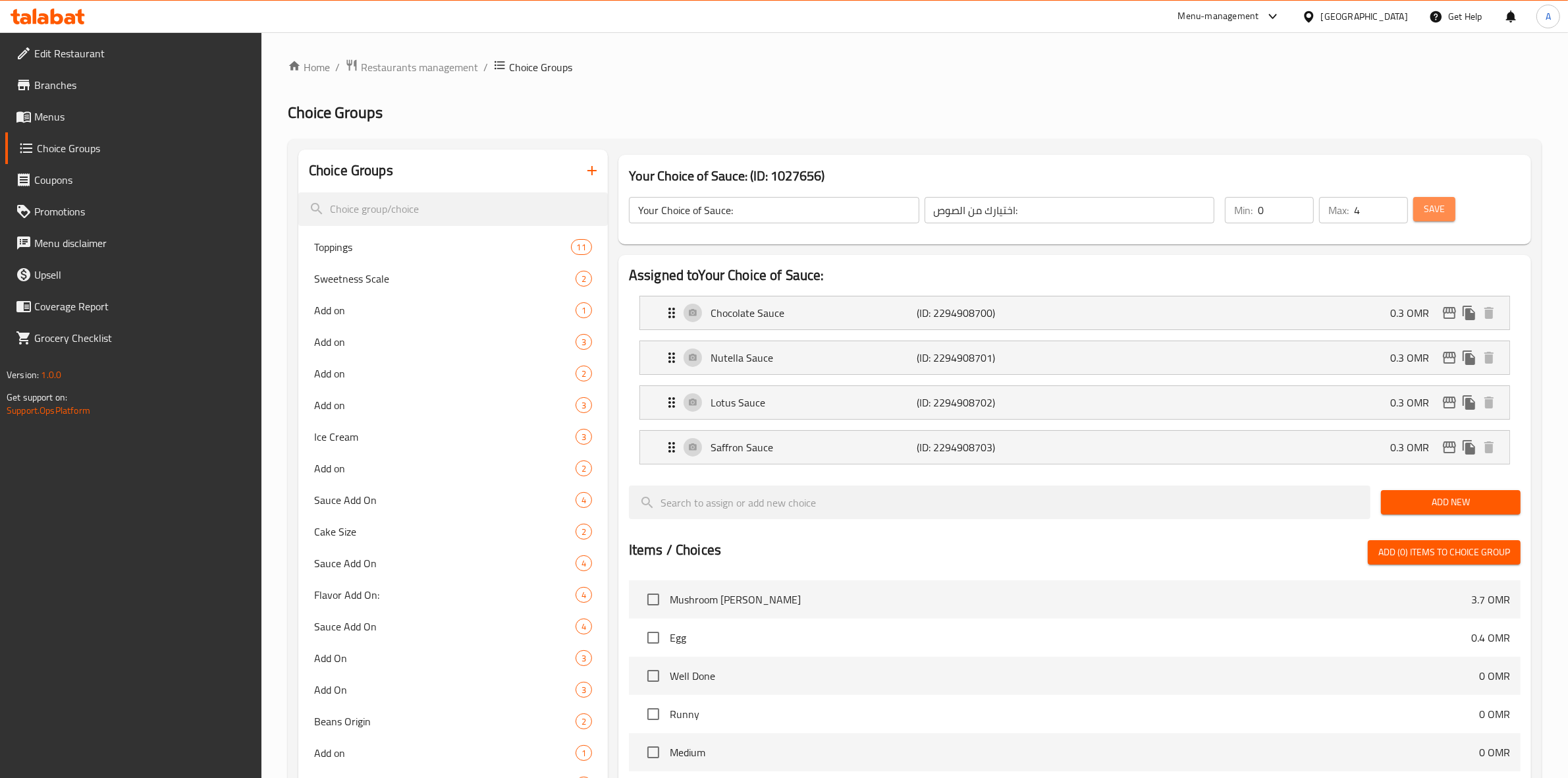
click at [1439, 206] on span "Save" at bounding box center [1434, 209] width 21 height 17
